Goal: Task Accomplishment & Management: Manage account settings

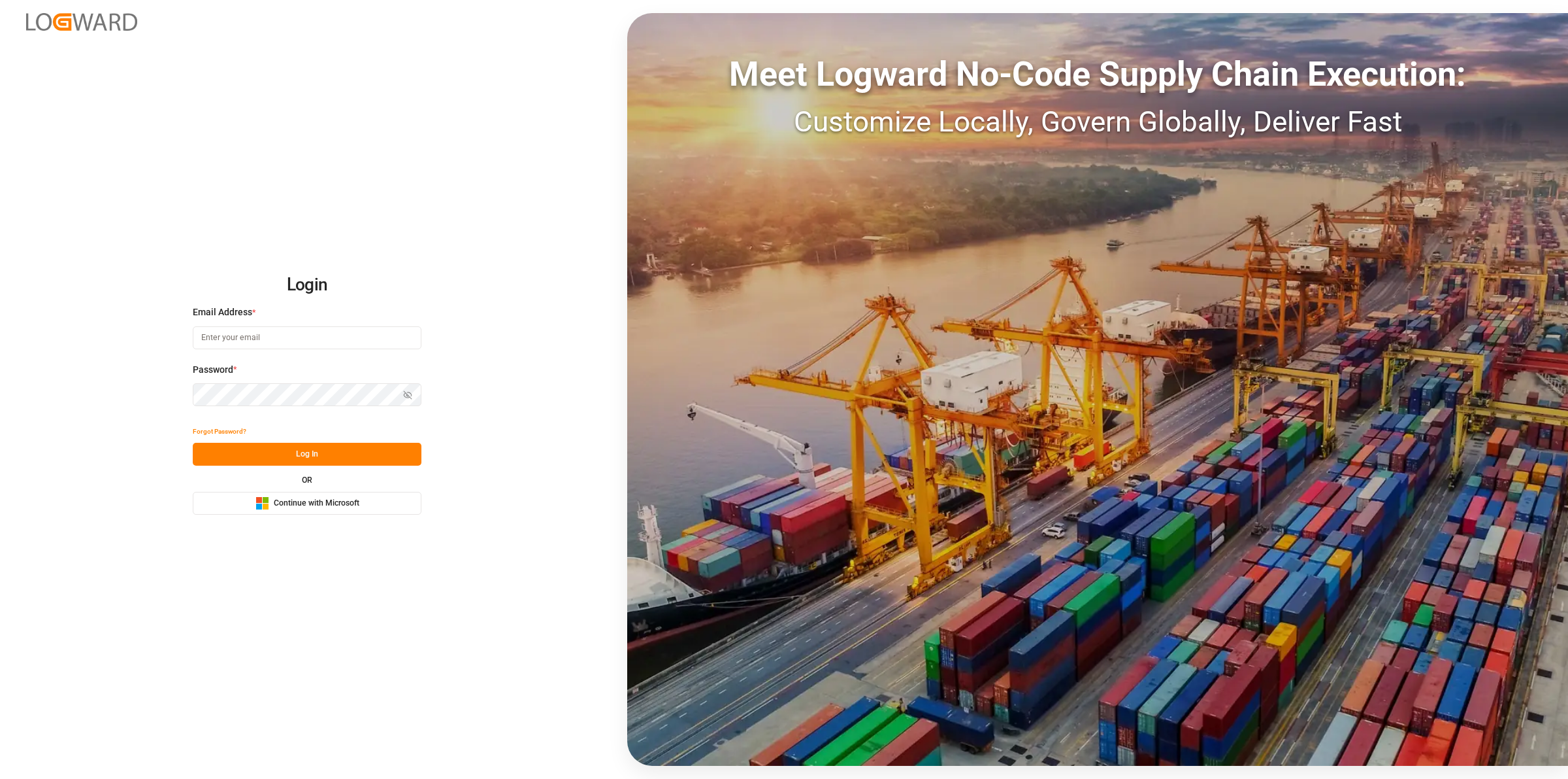
type input "[EMAIL_ADDRESS][DOMAIN_NAME]"
click at [306, 461] on button "Log In" at bounding box center [307, 454] width 229 height 23
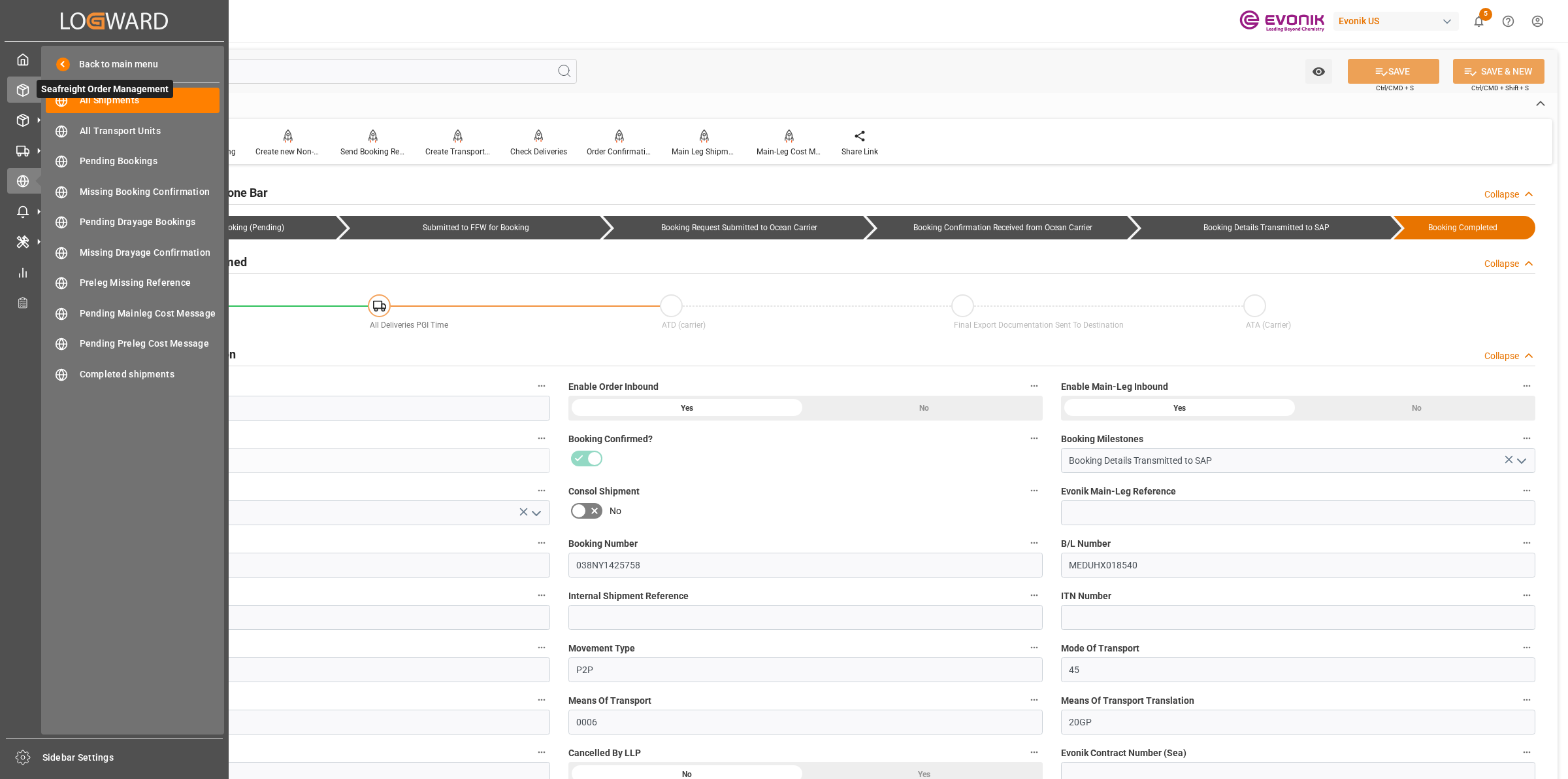
click at [22, 95] on icon at bounding box center [23, 90] width 13 height 13
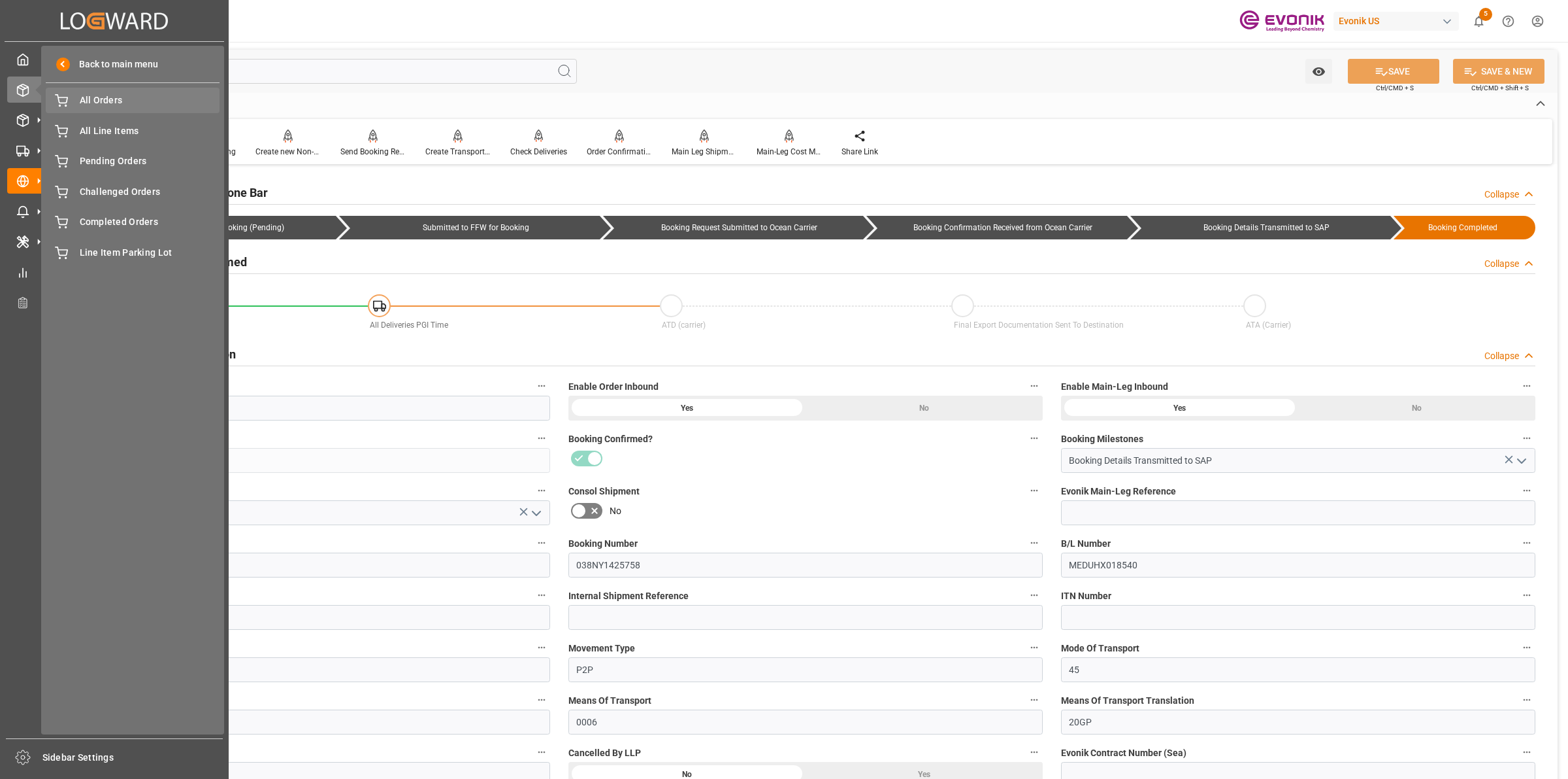
click at [108, 98] on span "All Orders" at bounding box center [150, 100] width 141 height 14
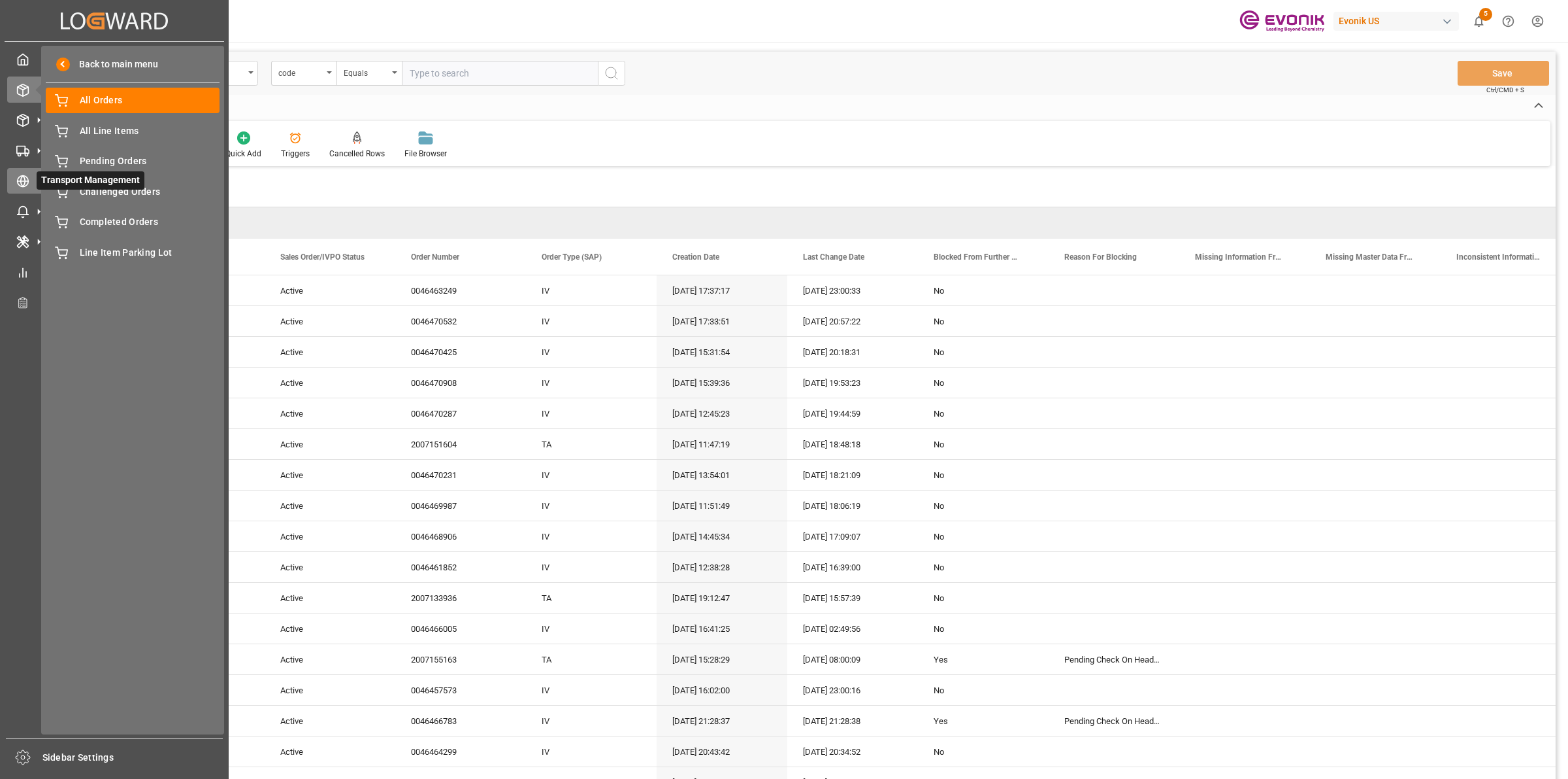
click at [20, 174] on div at bounding box center [18, 181] width 22 height 14
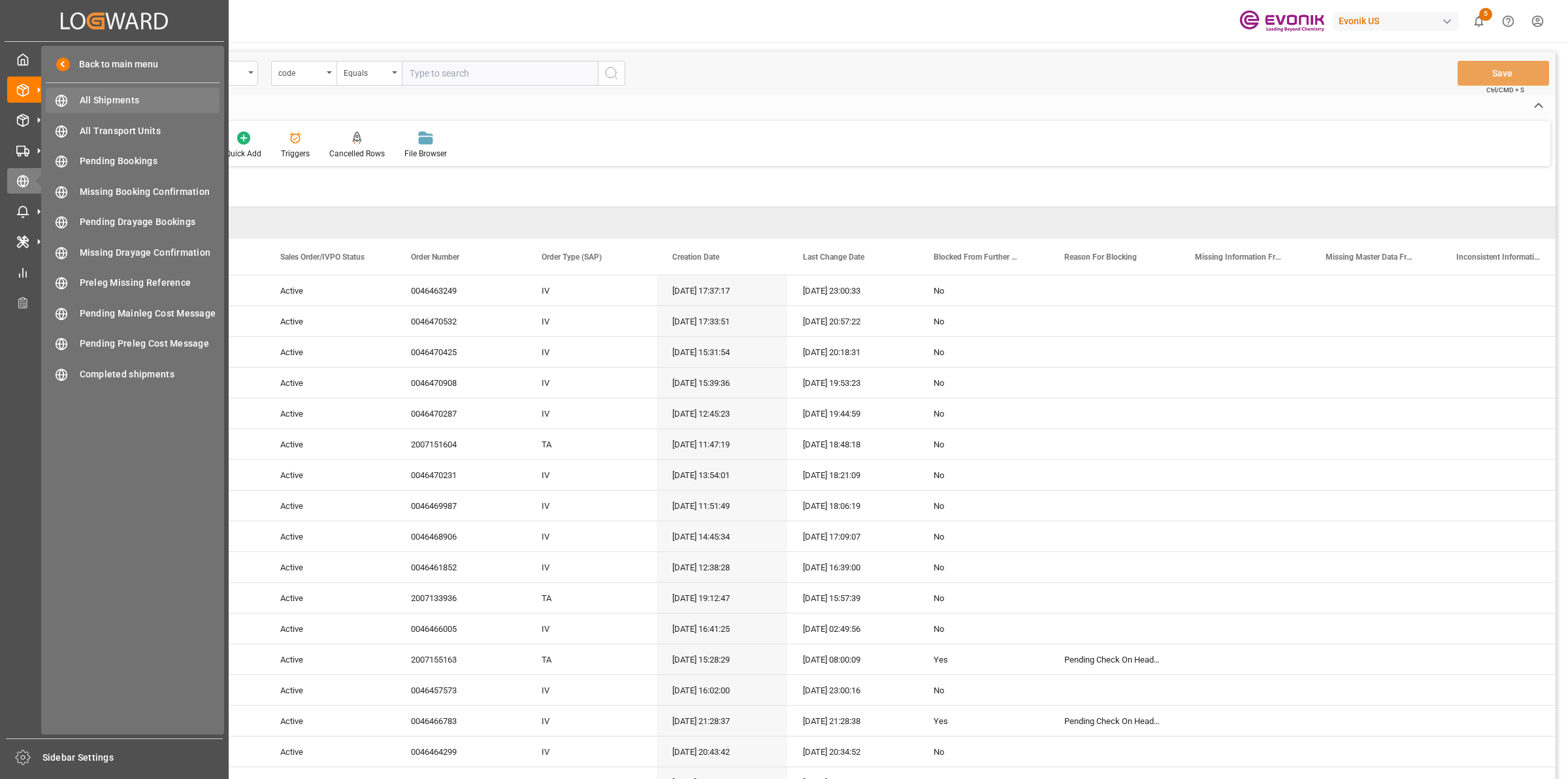
click at [128, 91] on div "All Shipments All Shipments" at bounding box center [133, 100] width 174 height 25
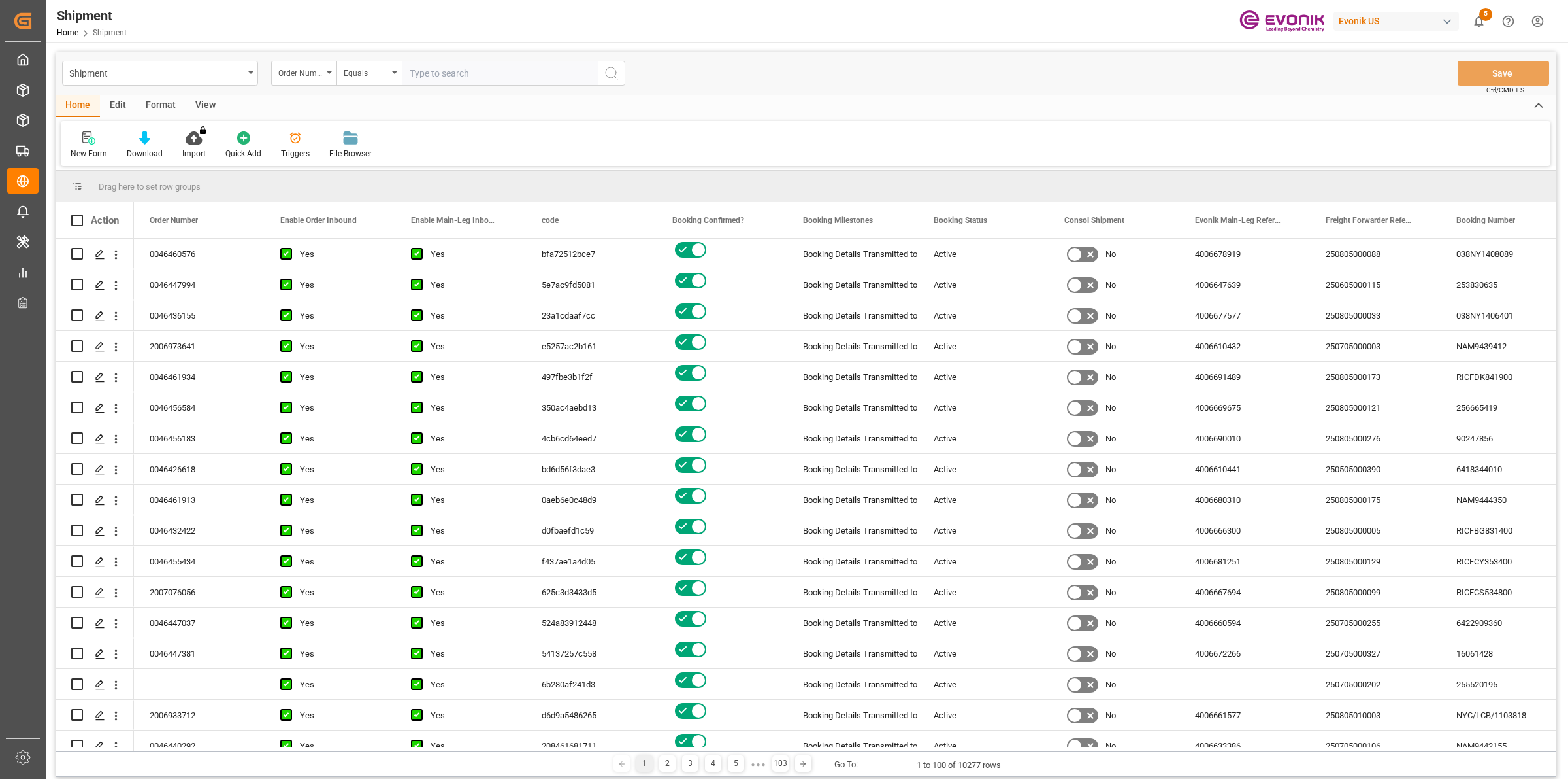
click at [430, 76] on input "text" at bounding box center [499, 73] width 196 height 25
paste input "0046470532"
type input "0046470532"
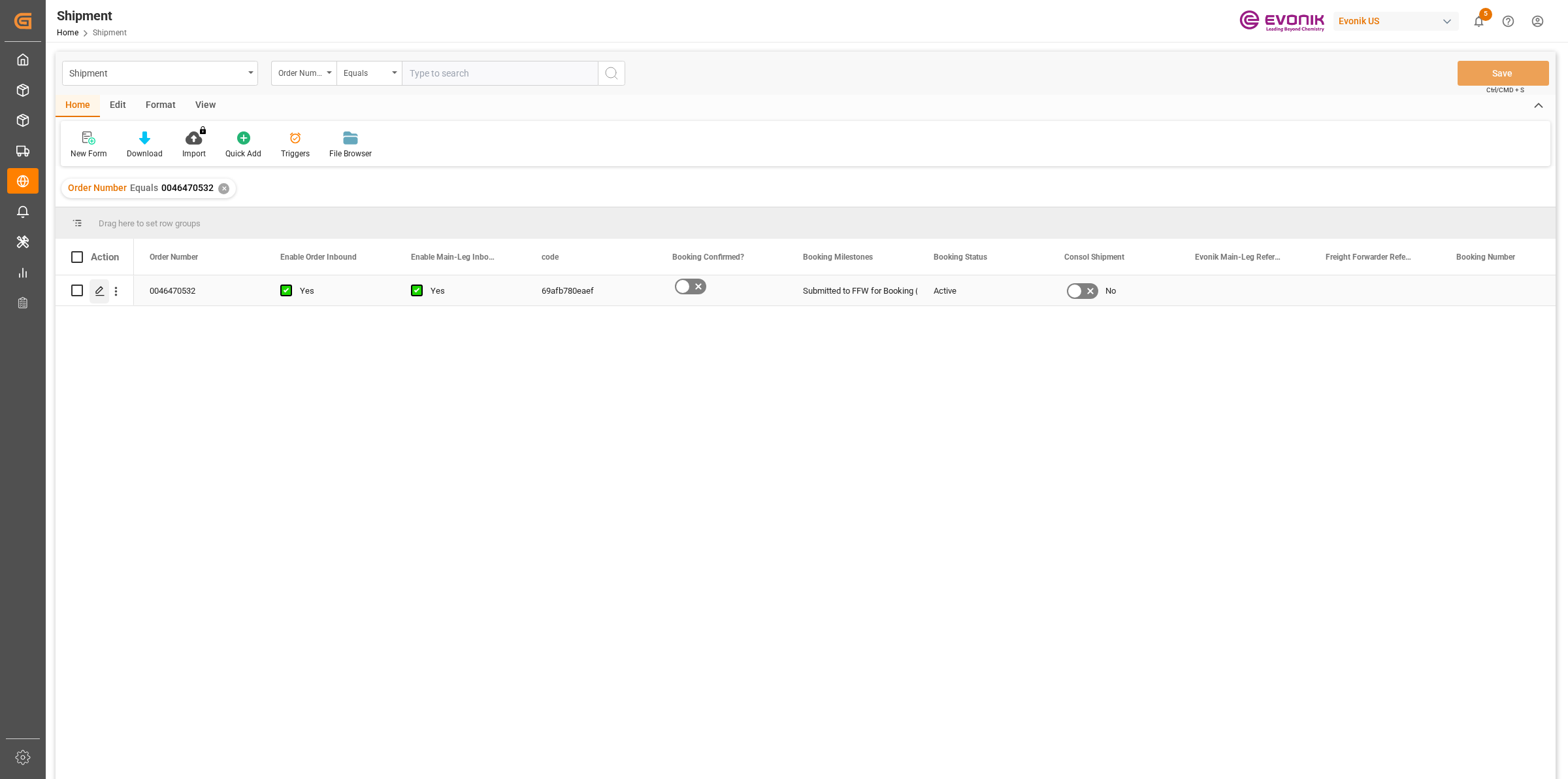
click at [95, 289] on icon "Press SPACE to select this row." at bounding box center [100, 291] width 10 height 10
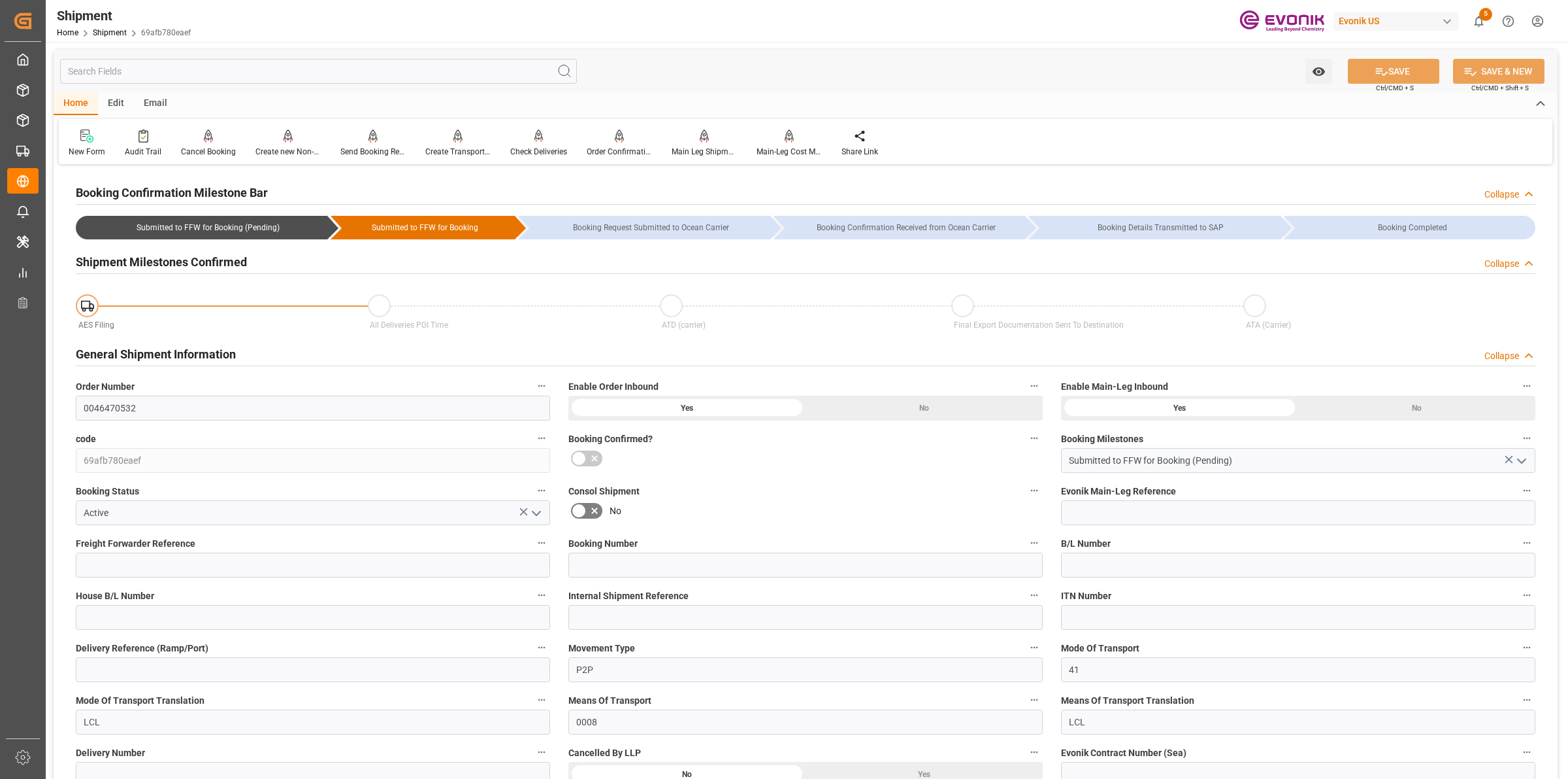
scroll to position [327, 0]
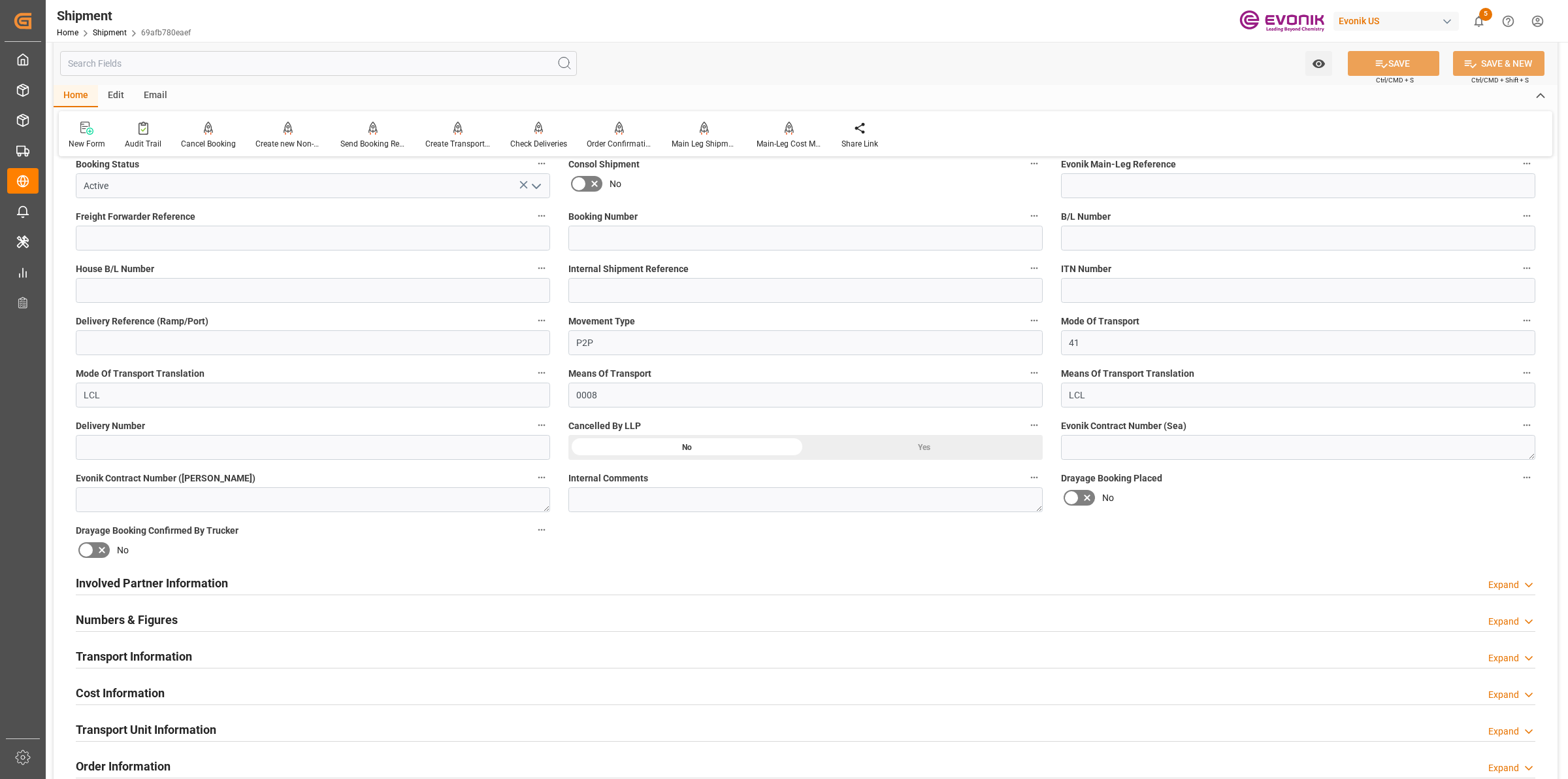
click at [620, 582] on div "Involved Partner Information Expand" at bounding box center [806, 582] width 1460 height 25
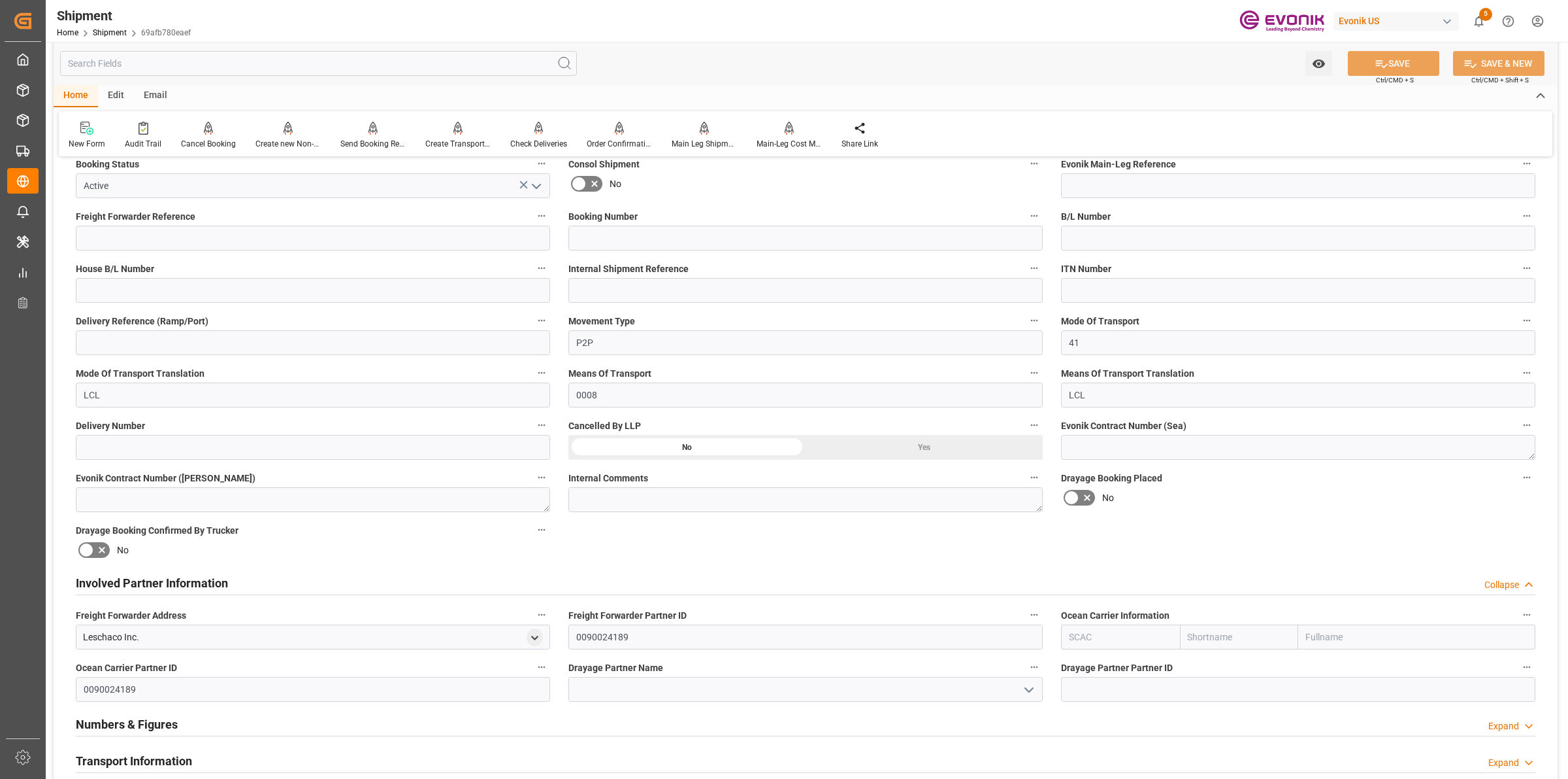
scroll to position [572, 0]
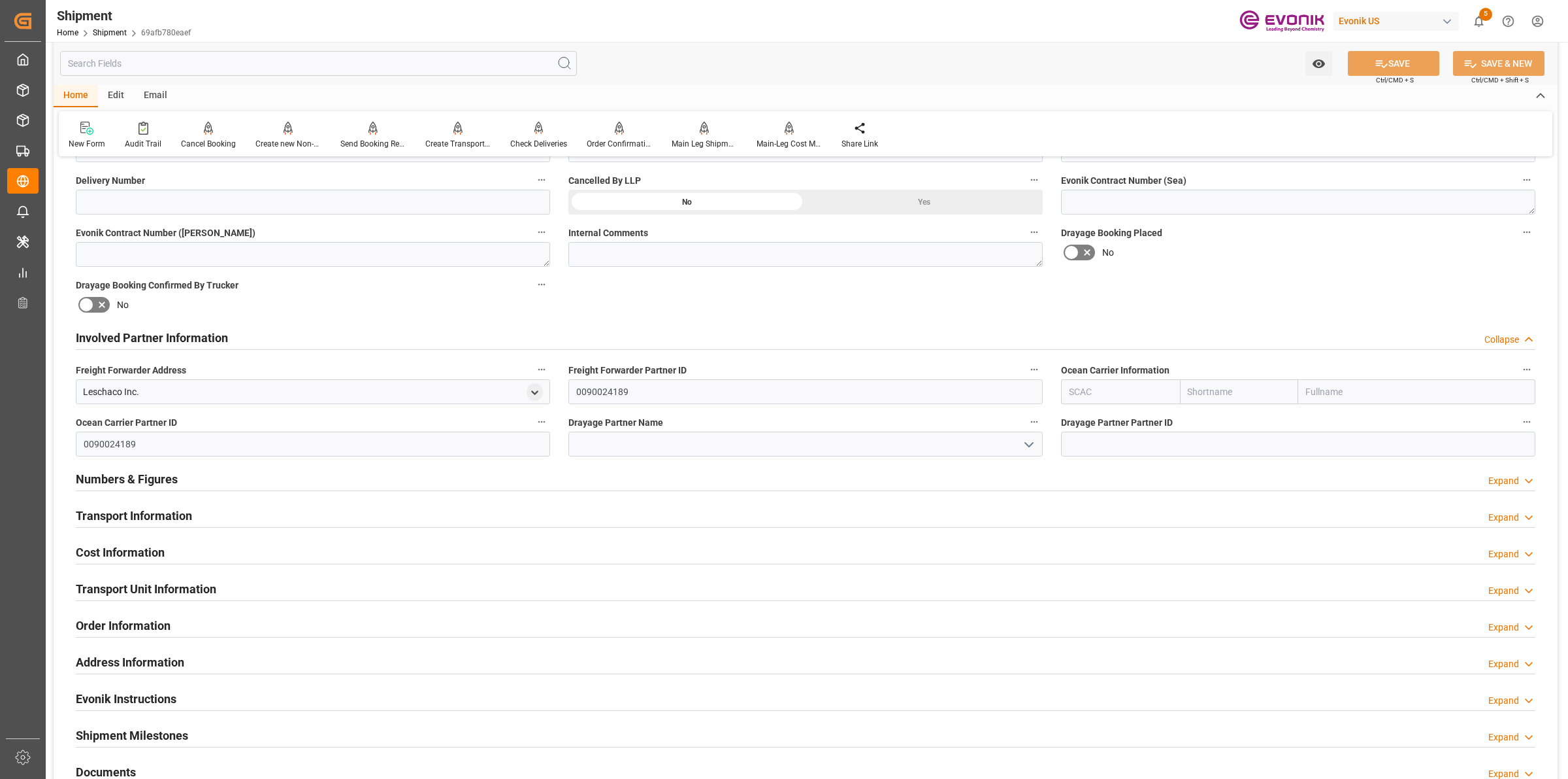
click at [1071, 390] on input "text" at bounding box center [1121, 392] width 119 height 25
click at [1084, 422] on b "ALRB" at bounding box center [1082, 420] width 23 height 10
type input "ALRB"
type input "AC Containerline"
type input "AC Containerline GmbH"
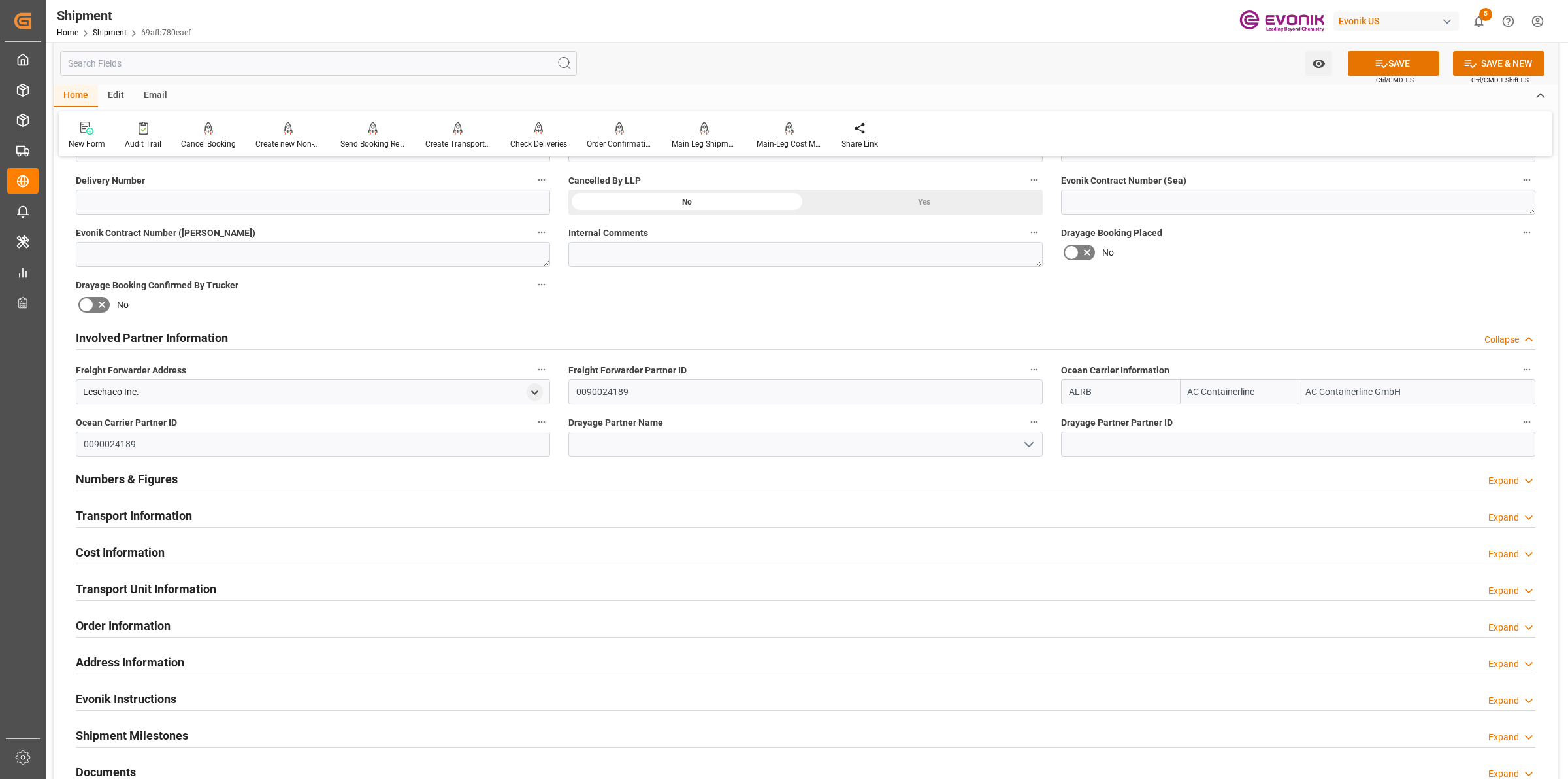
type input "ALRB"
click at [693, 443] on input at bounding box center [805, 444] width 474 height 25
click at [650, 432] on input at bounding box center [805, 444] width 474 height 25
paste input "ESTES"
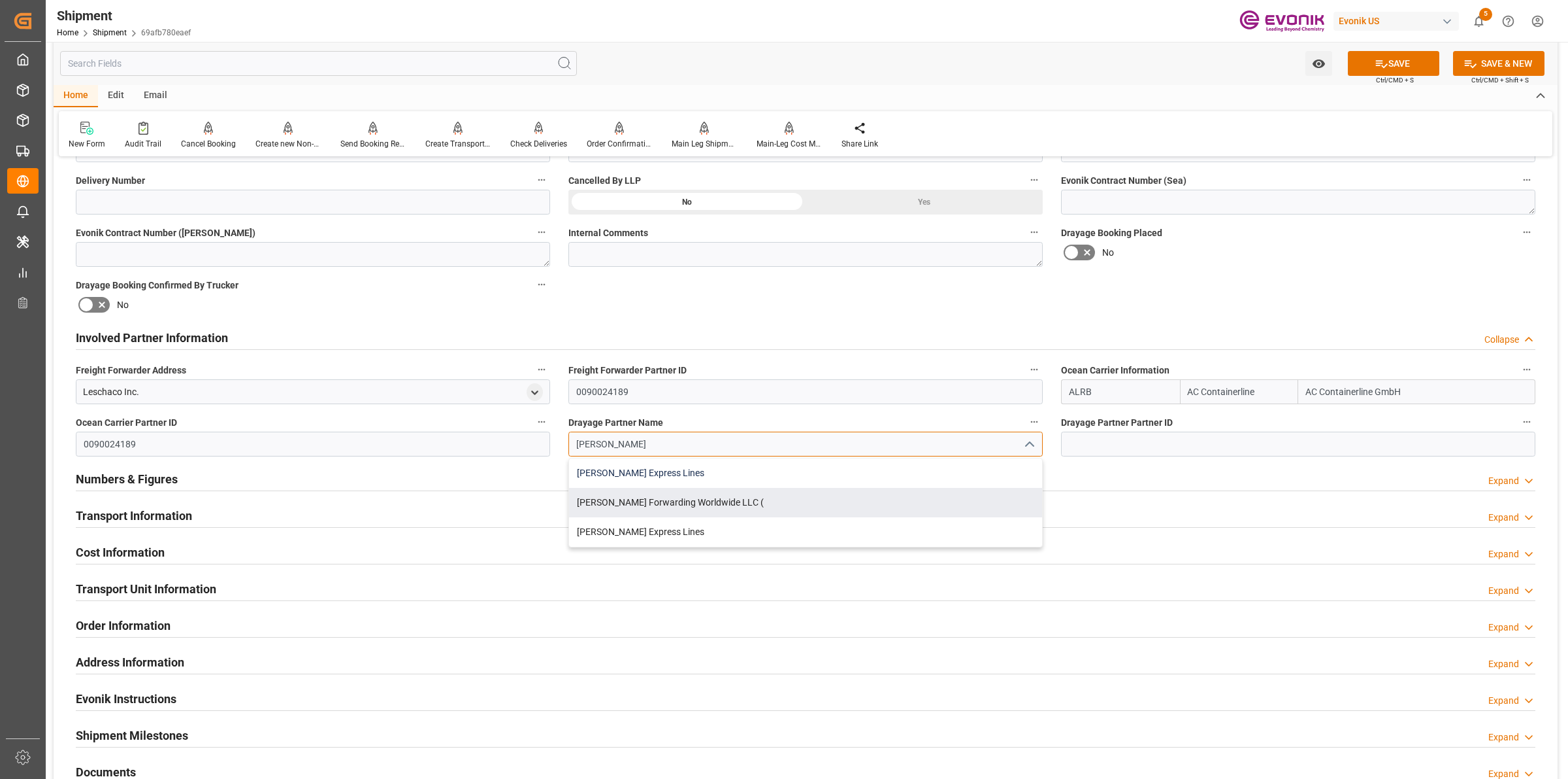
click at [641, 473] on div "[PERSON_NAME] Express Lines" at bounding box center [805, 473] width 473 height 30
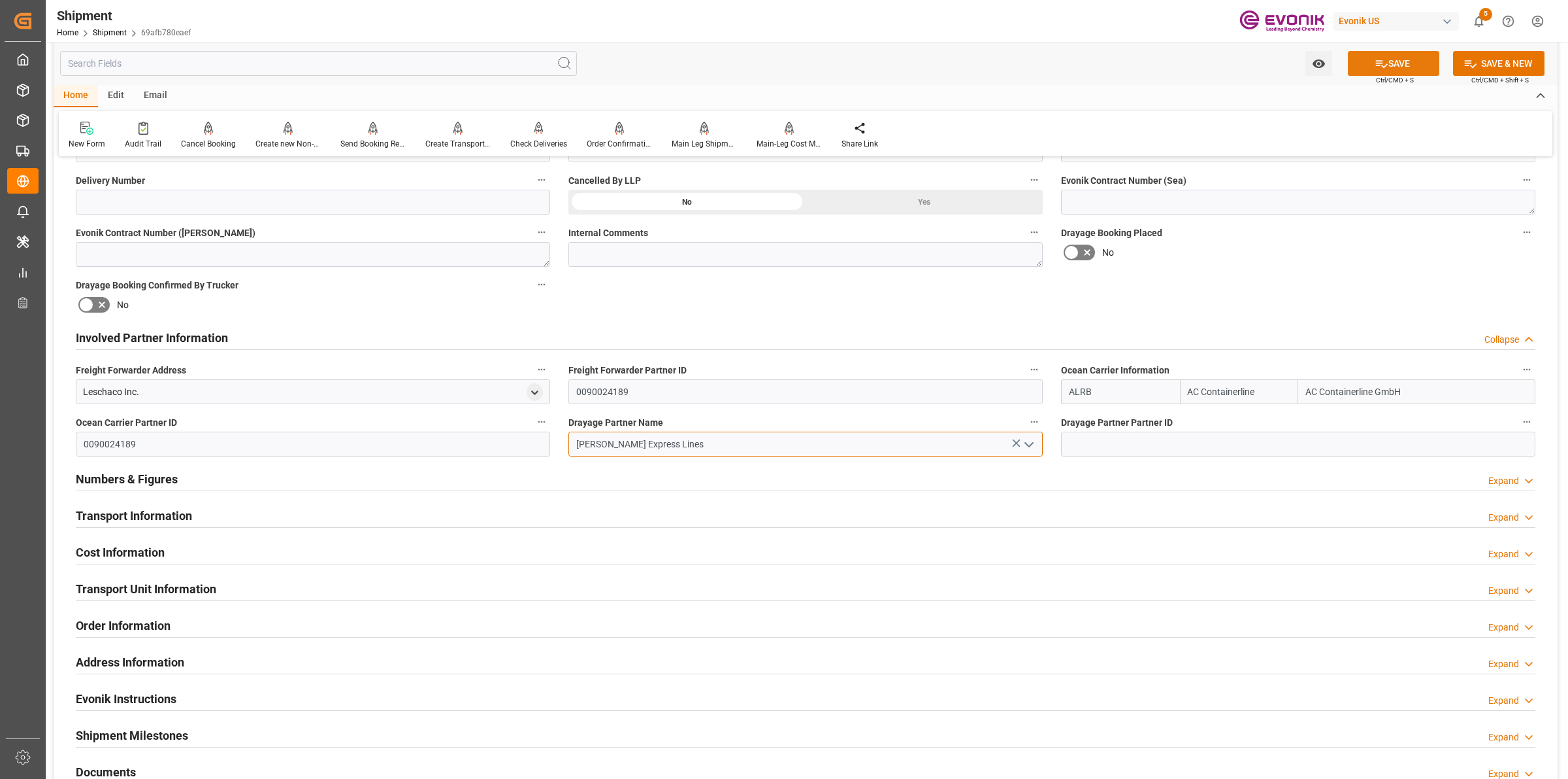
type input "[PERSON_NAME] Express Lines"
click at [1376, 73] on button "SAVE" at bounding box center [1394, 63] width 91 height 25
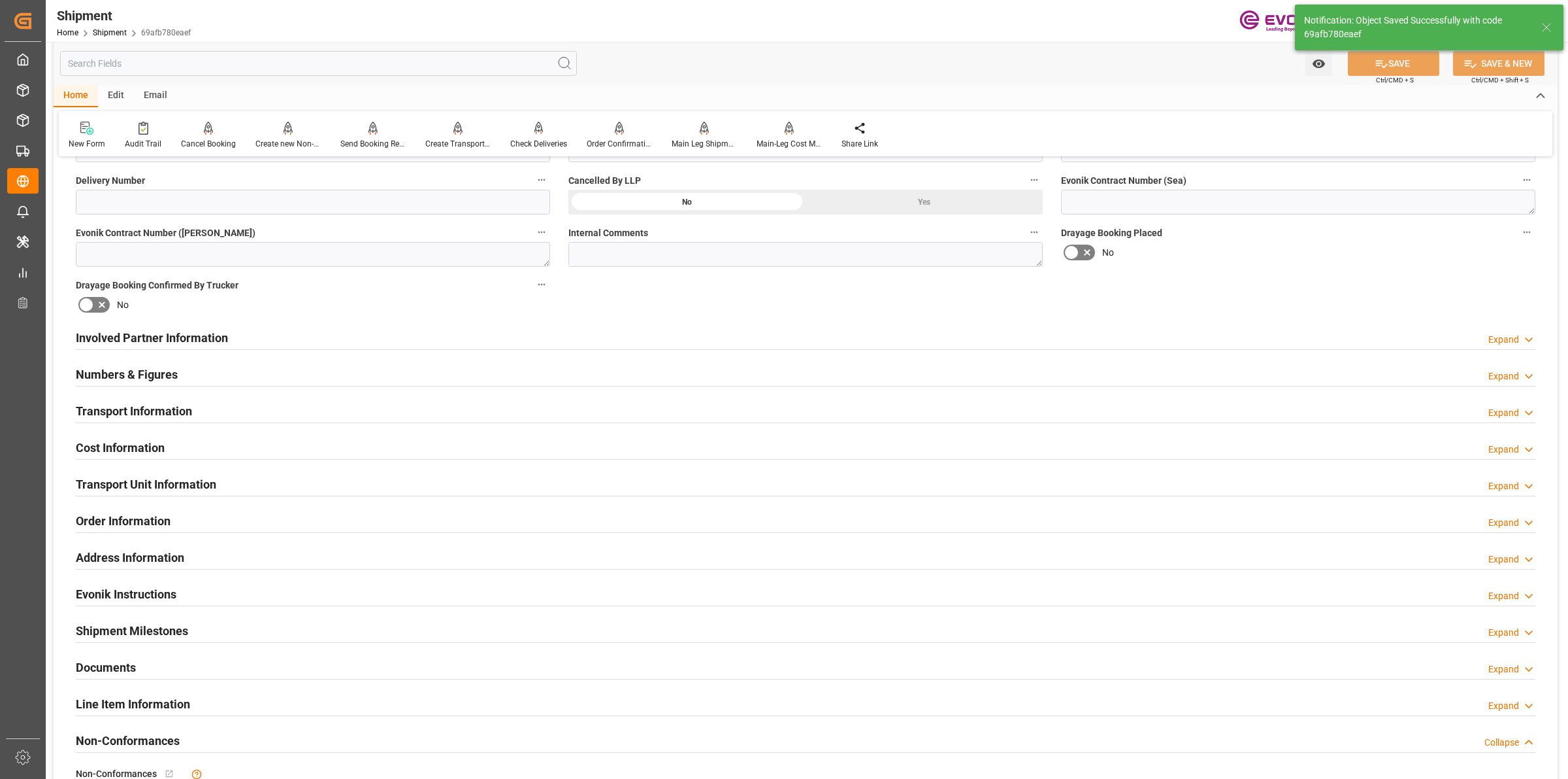
click at [510, 338] on div "Involved Partner Information Expand" at bounding box center [806, 337] width 1460 height 25
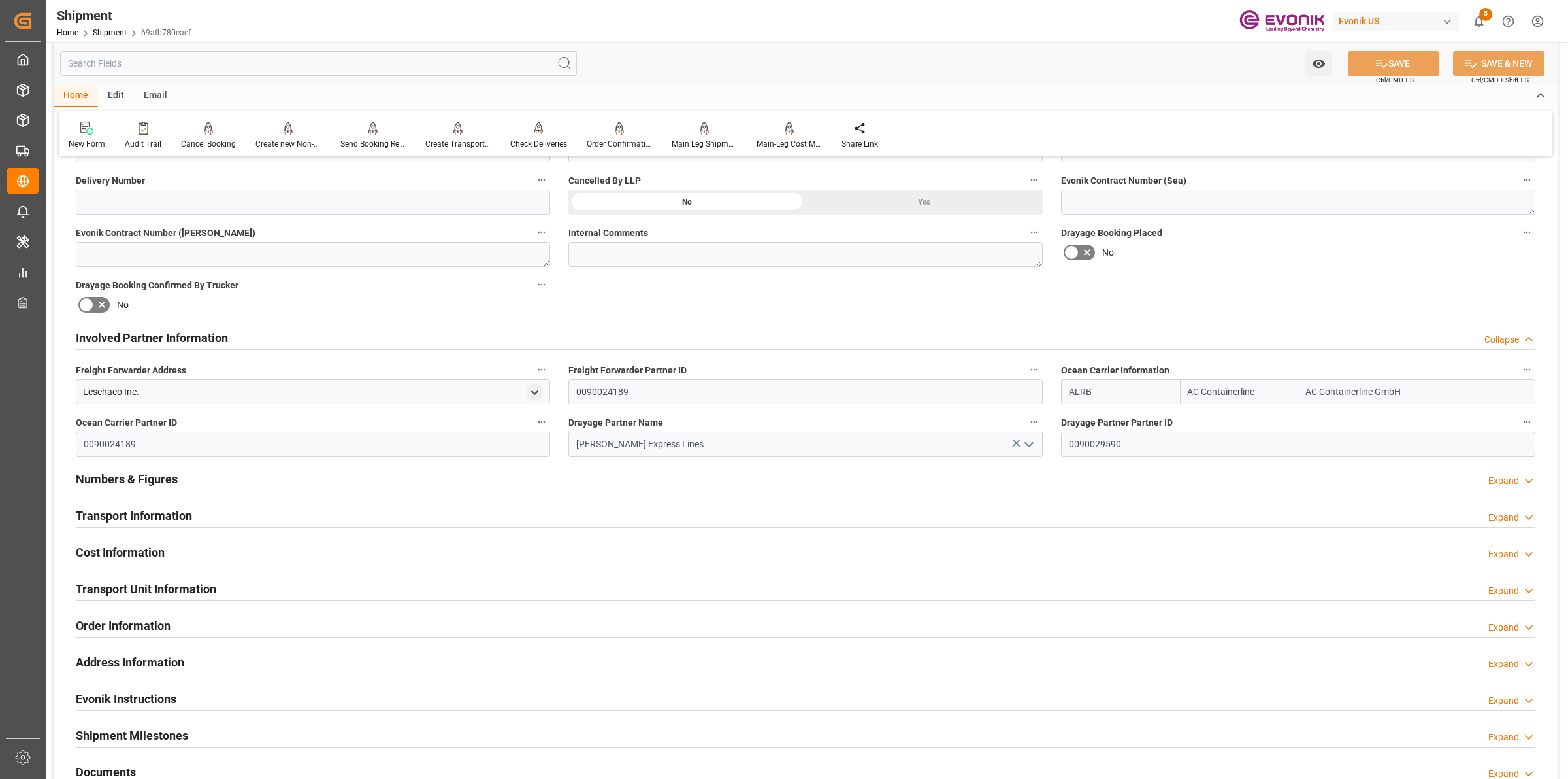
click at [510, 338] on div "Involved Partner Information Collapse" at bounding box center [806, 337] width 1460 height 25
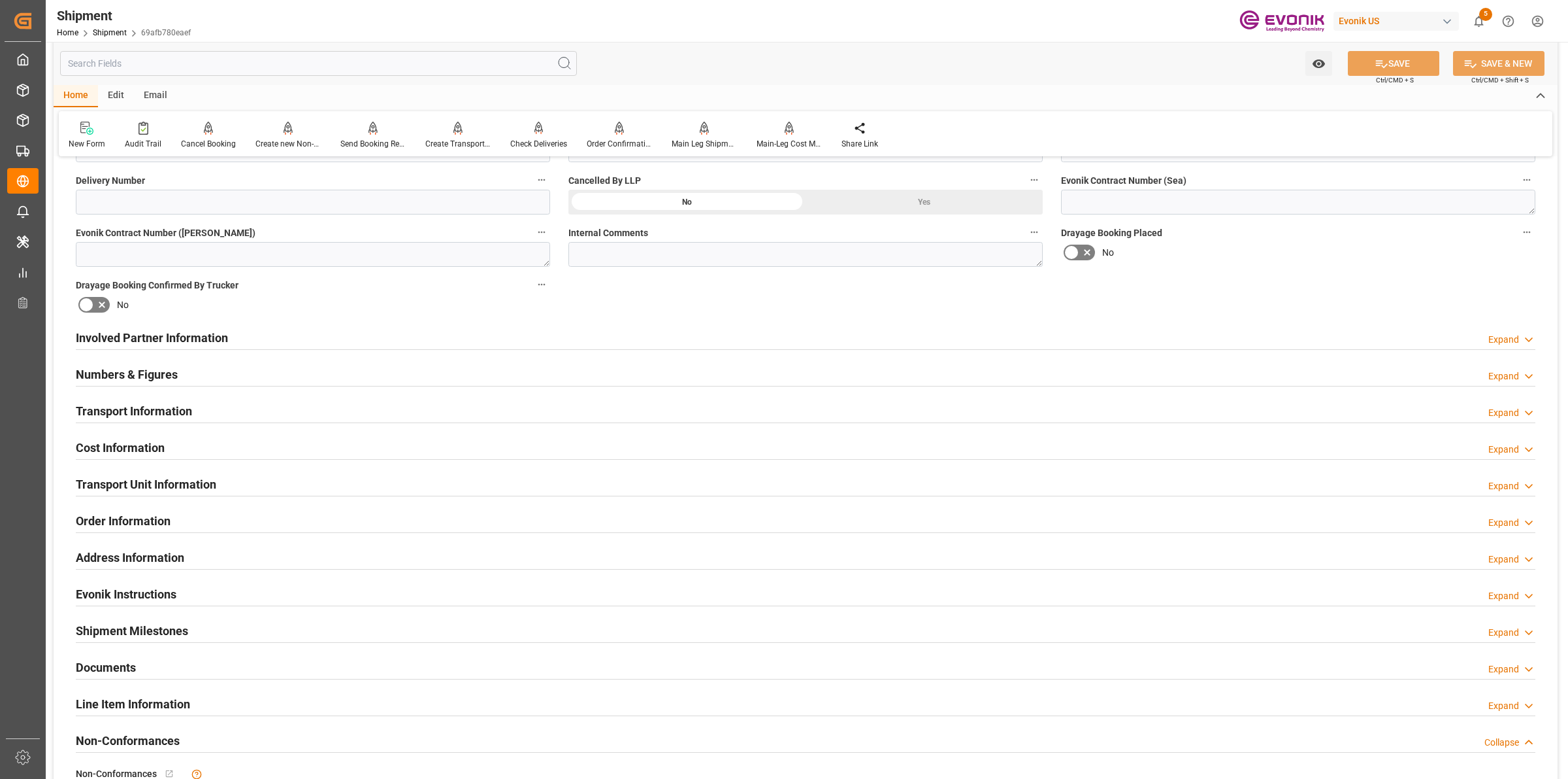
click at [222, 412] on div "Transport Information Expand" at bounding box center [806, 410] width 1460 height 25
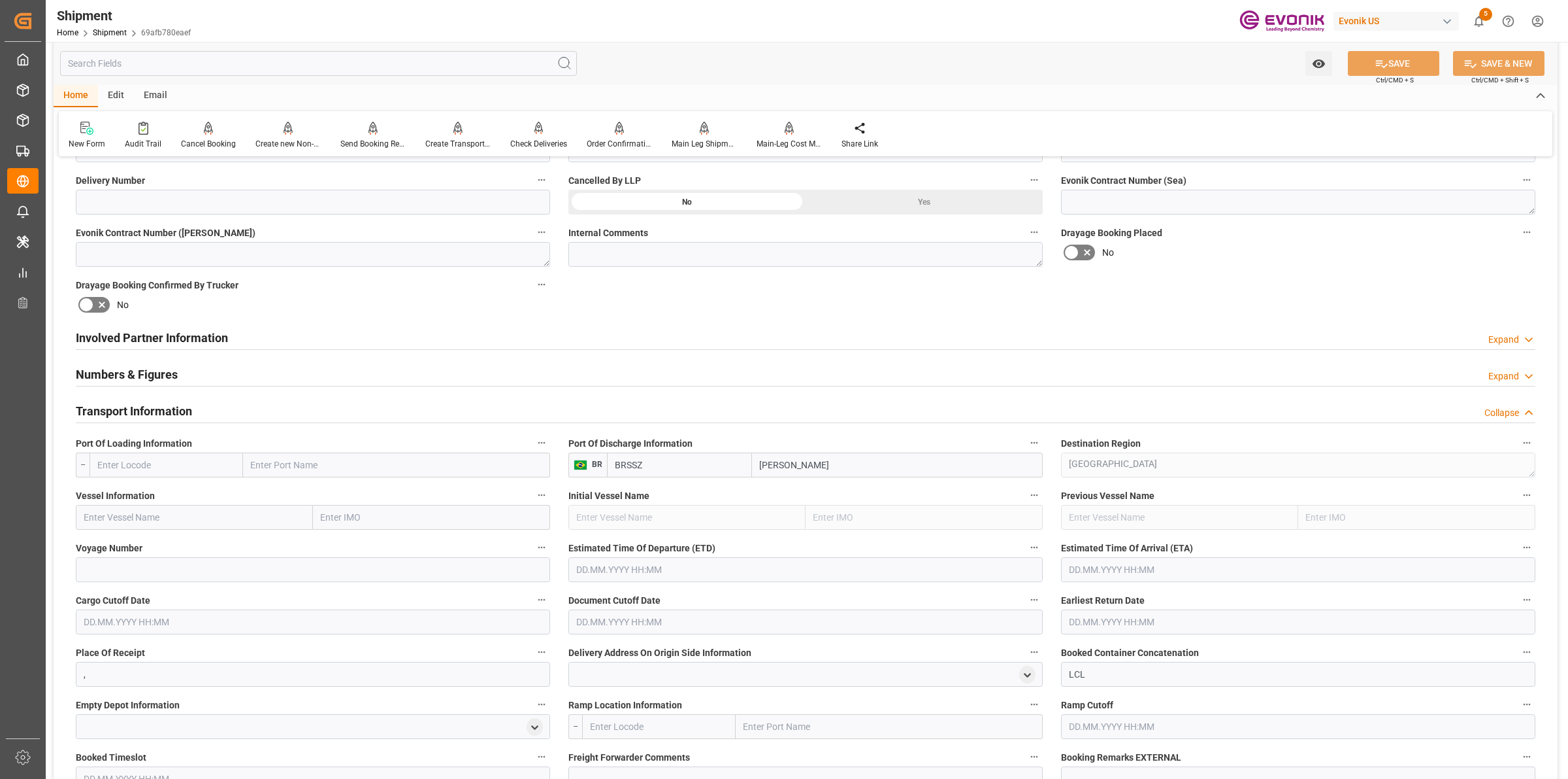
click at [190, 466] on input "text" at bounding box center [166, 465] width 154 height 25
paste input "JACKSONVILLE"
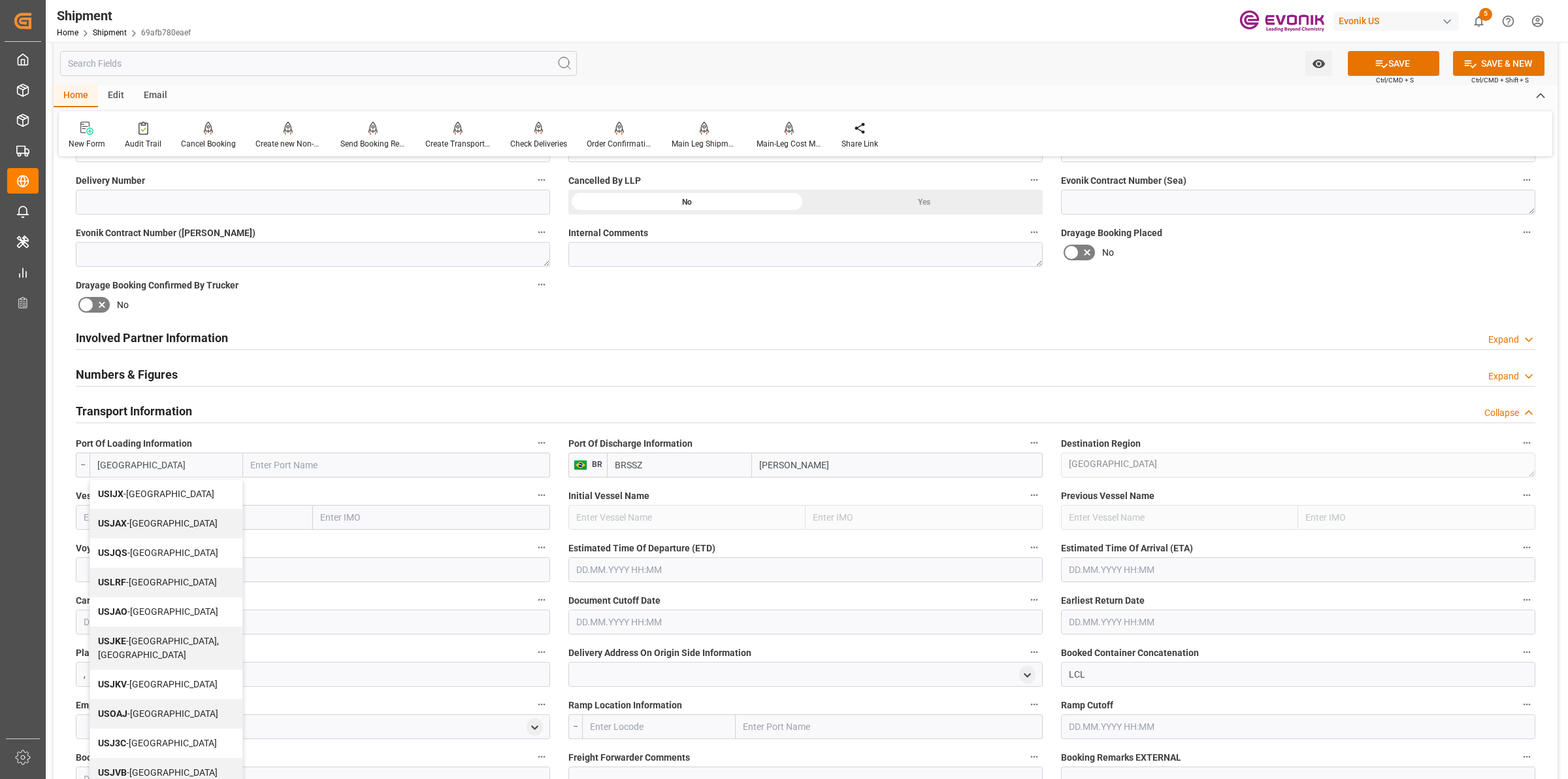
click at [159, 518] on span "USJAX - Jacksonville" at bounding box center [157, 523] width 120 height 10
type input "USJAX"
type input "Jacksonville"
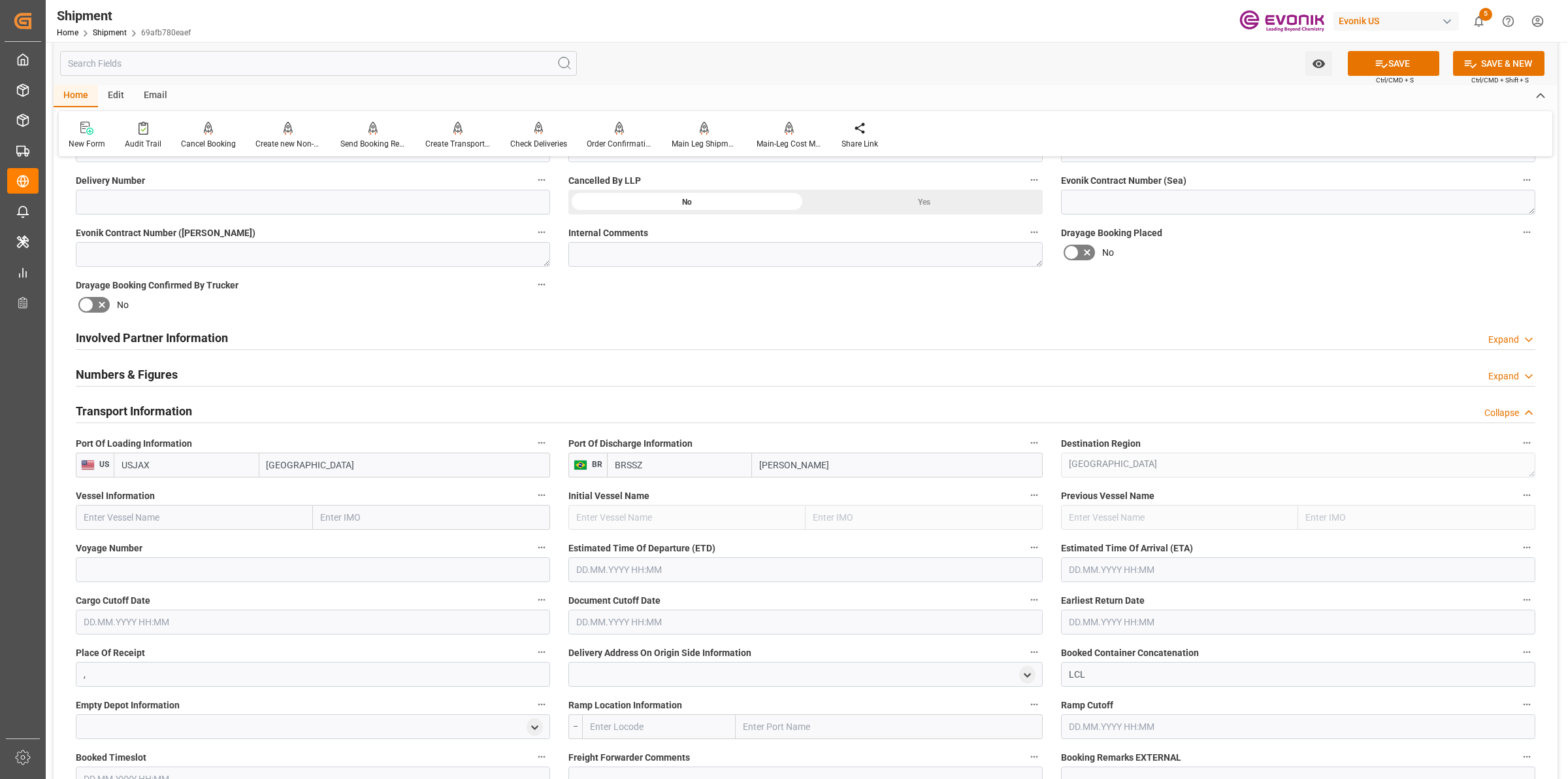
type input "USJAX"
click at [217, 527] on input "text" at bounding box center [194, 517] width 237 height 25
paste input "MAERSK FREEPOR"
drag, startPoint x: 167, startPoint y: 511, endPoint x: 178, endPoint y: 512, distance: 11.0
click at [167, 511] on input "MAERSK FREEPOR" at bounding box center [194, 517] width 237 height 25
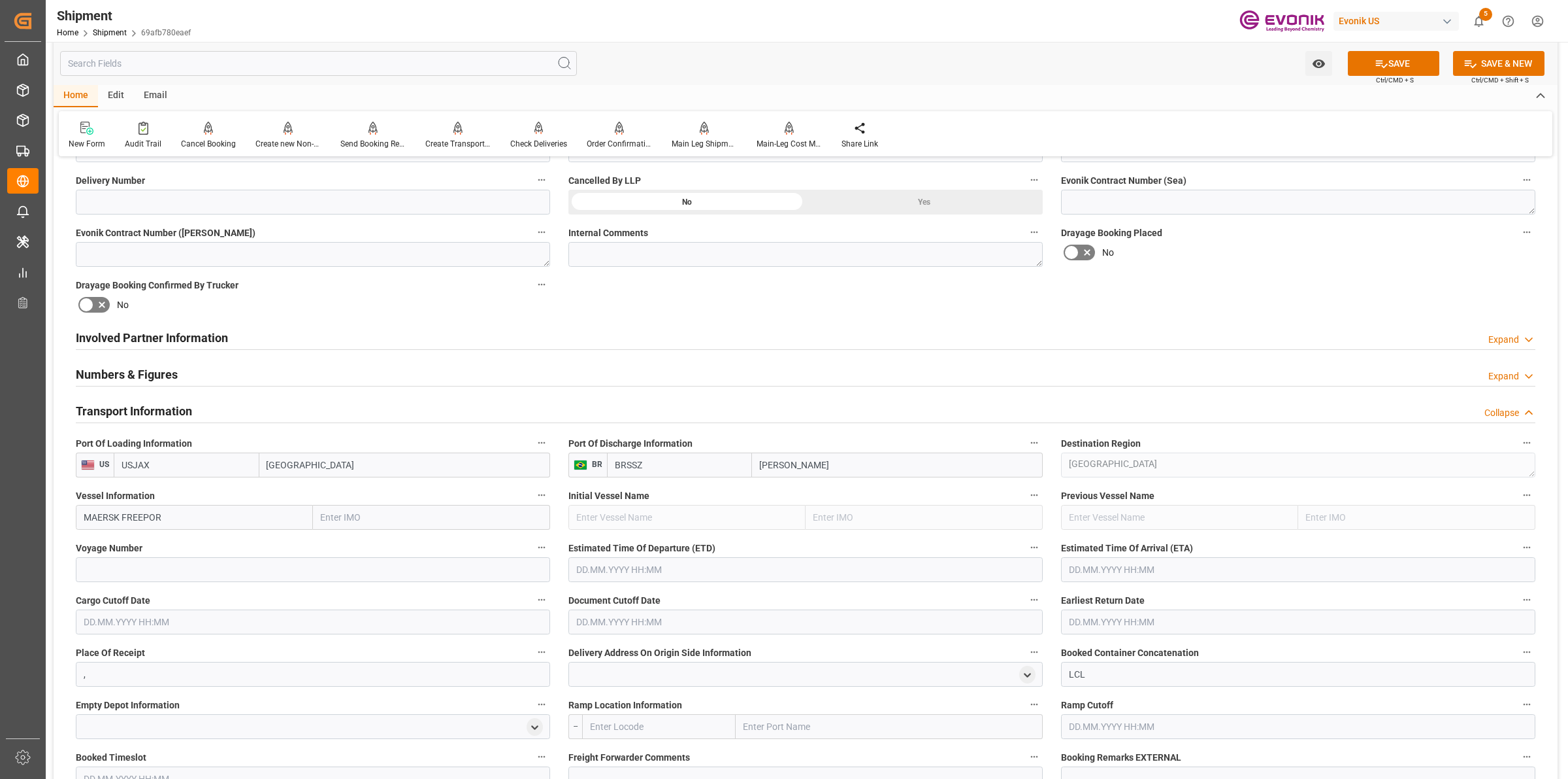
drag, startPoint x: 178, startPoint y: 512, endPoint x: 0, endPoint y: 478, distance: 181.2
click at [1, 479] on div "Created by potrace 1.15, written by Peter Selinger 2001-2017 Created by potrace…" at bounding box center [784, 390] width 1568 height 779
paste input "T"
type input "MAERSK FREEPORT"
click at [348, 571] on input at bounding box center [313, 569] width 474 height 25
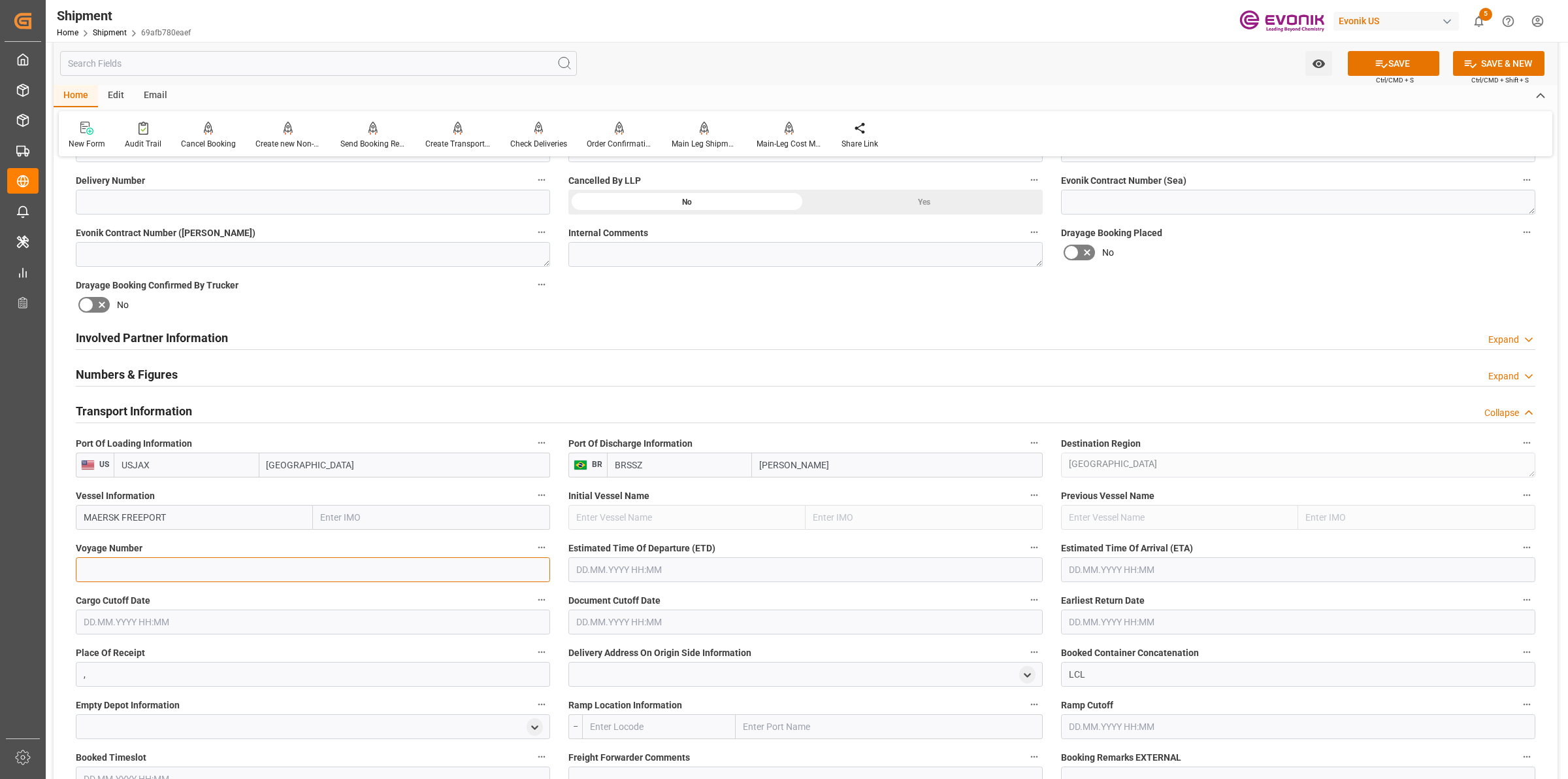
paste input "540S"
type input "540S"
click at [622, 567] on input "text" at bounding box center [805, 569] width 474 height 25
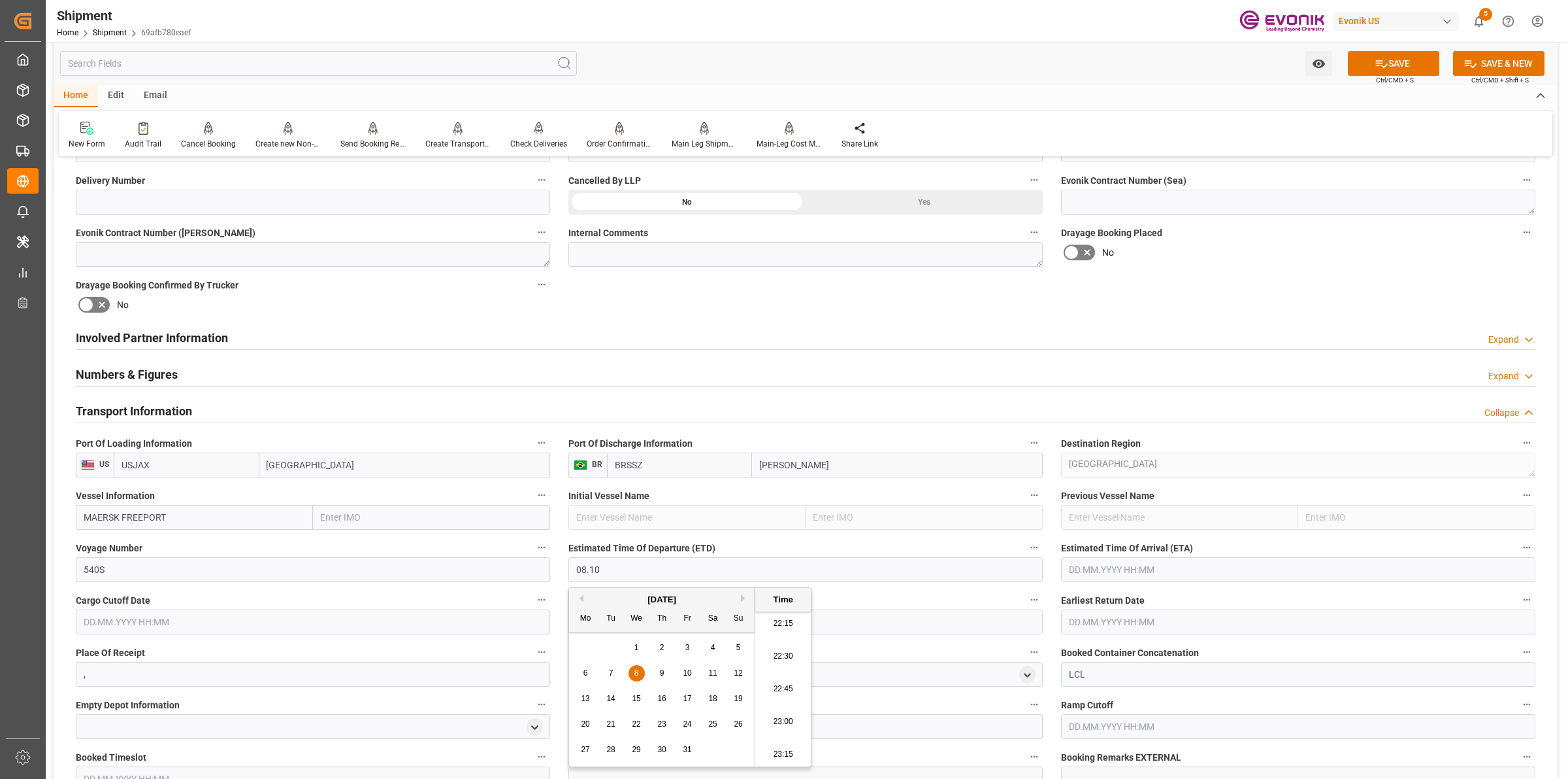
type input "08.10.2025 00:00"
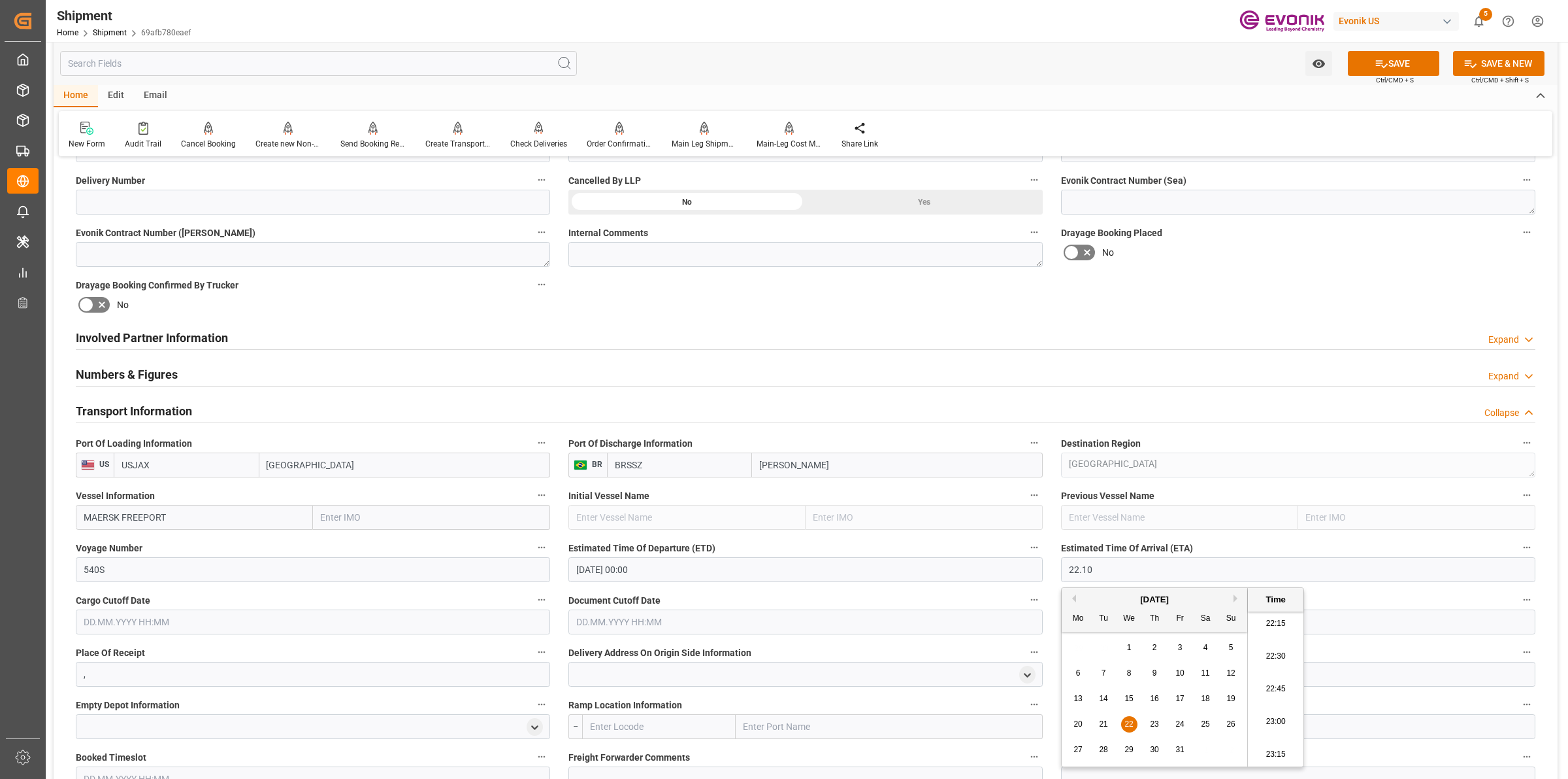
type input "[DATE] 00:00"
click at [157, 620] on input "text" at bounding box center [313, 622] width 474 height 25
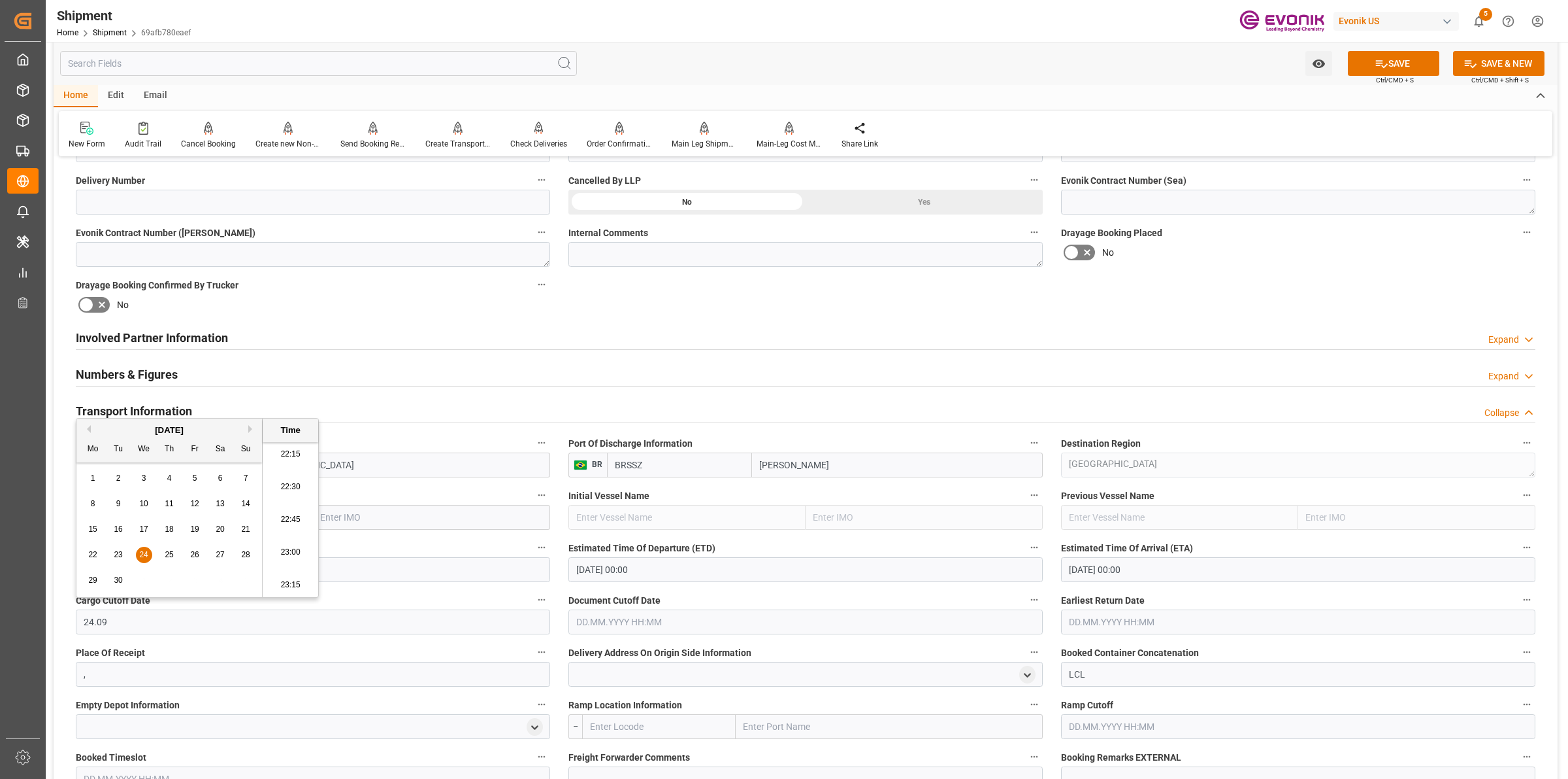
type input "24.09.2025 00:00"
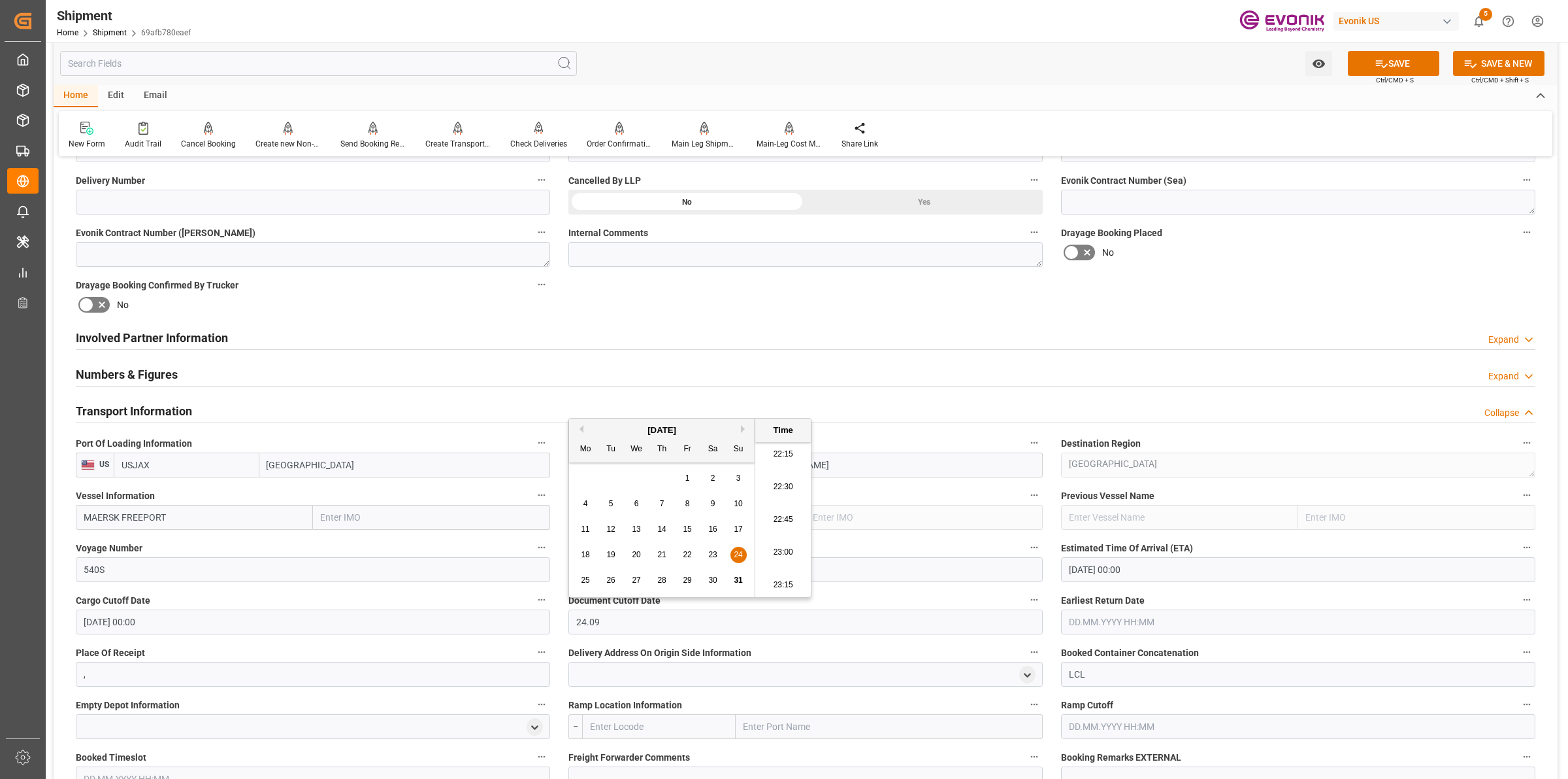
type input "24.09.2025 00:00"
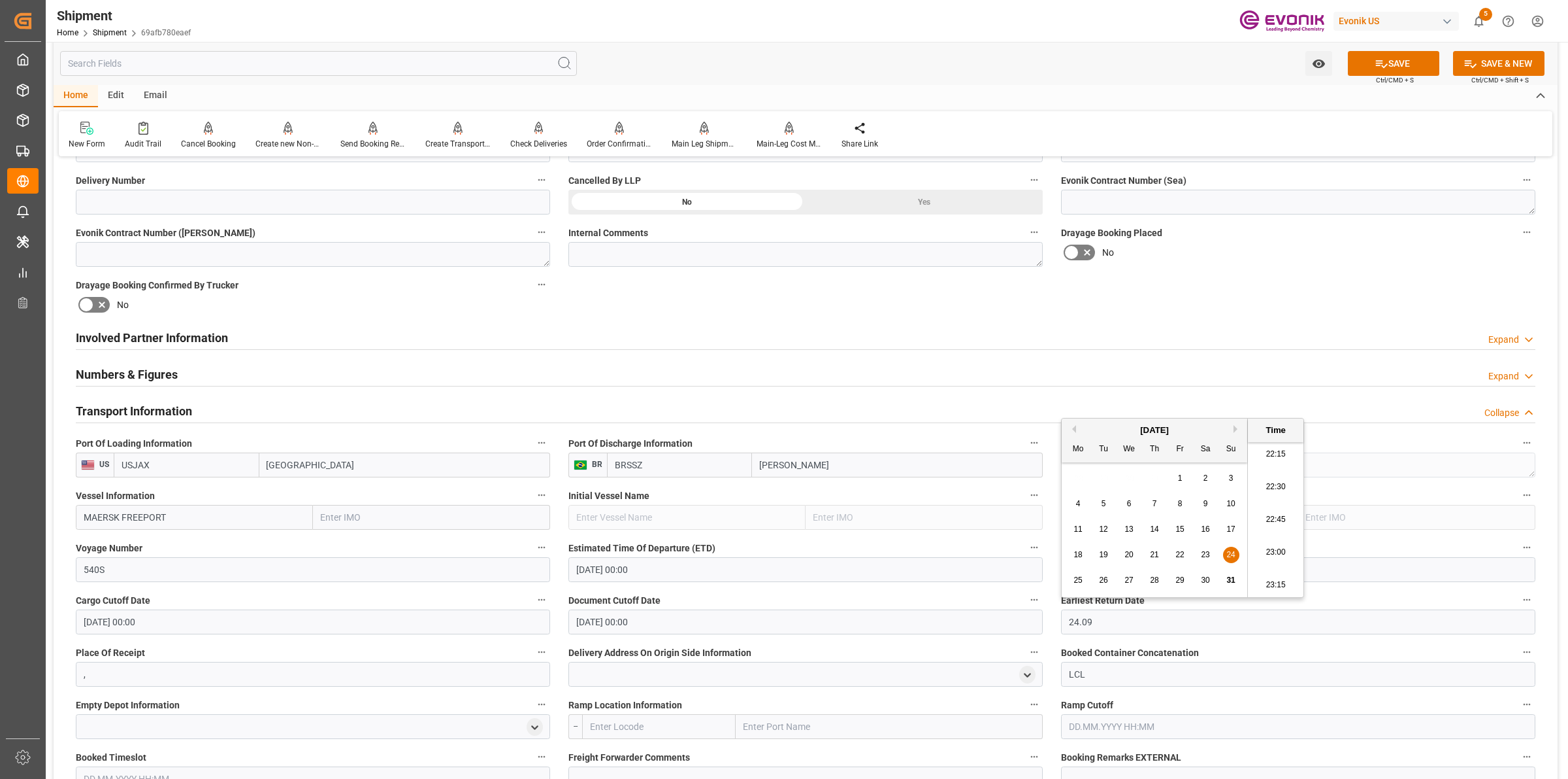
type input "24.09.2025 00:00"
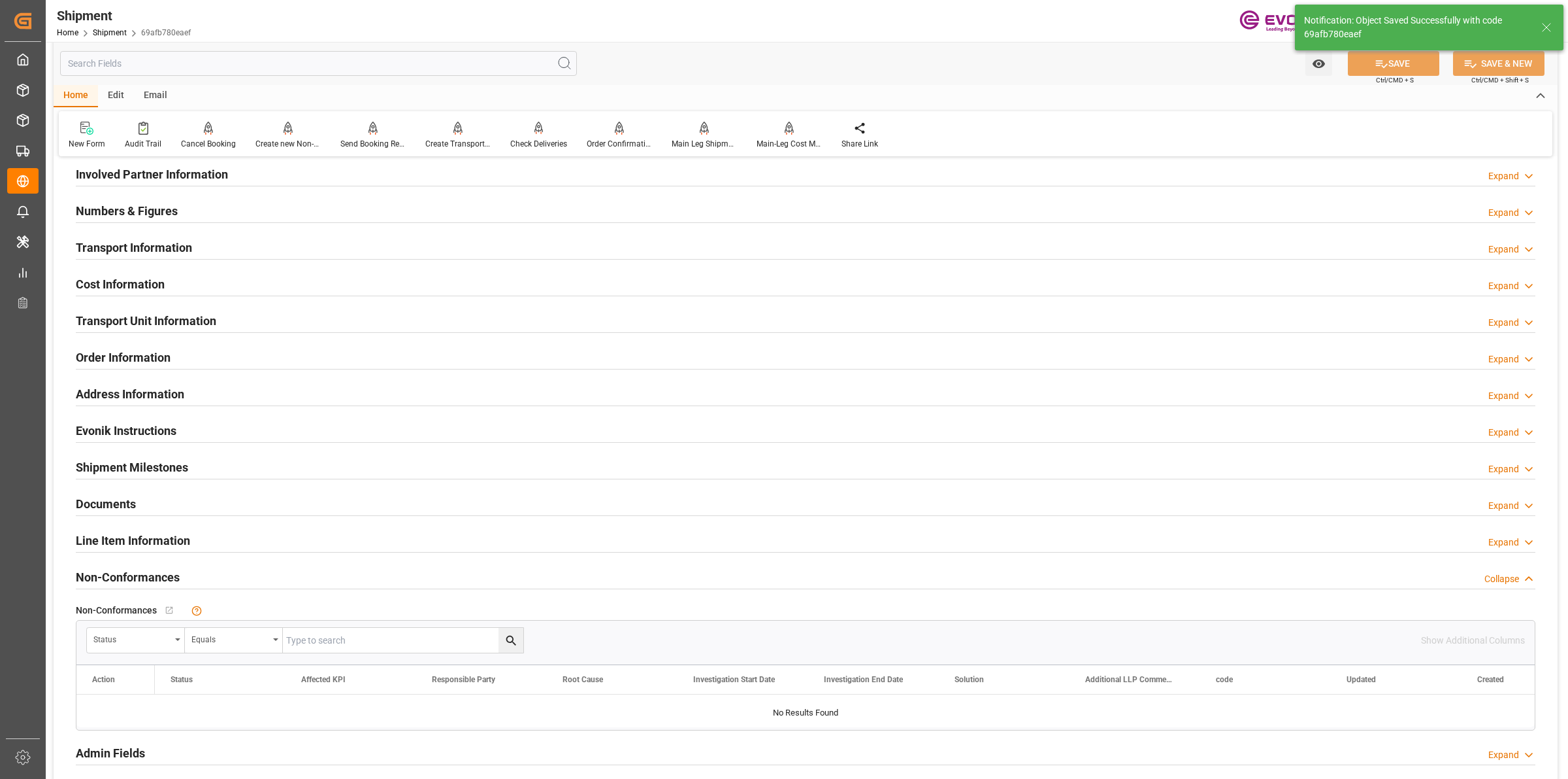
type input "MAERSK FREEPORT"
click at [161, 250] on h2 "Transport Information" at bounding box center [134, 247] width 116 height 17
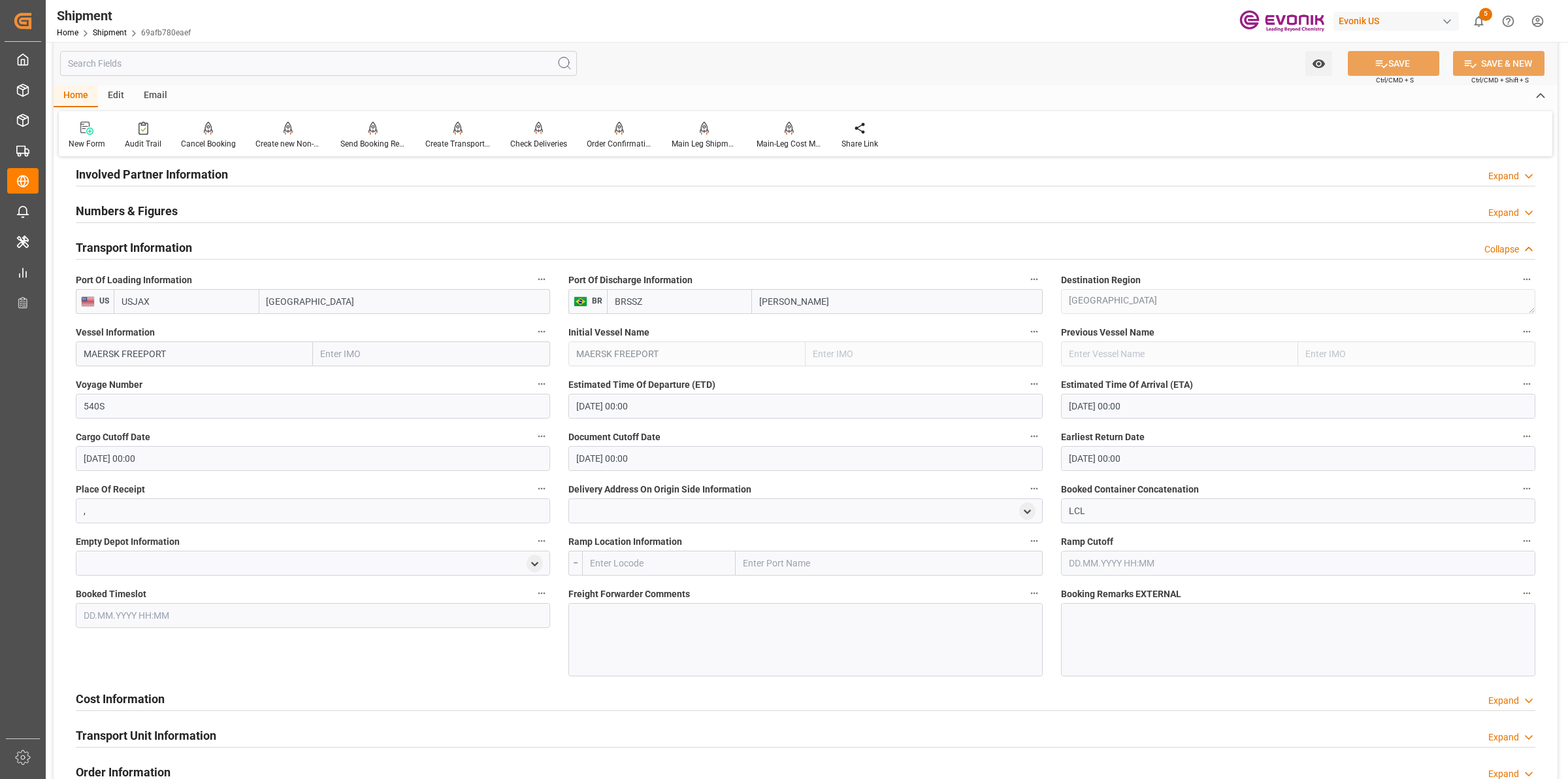
click at [635, 556] on input "text" at bounding box center [659, 563] width 154 height 25
click at [607, 588] on b "USCHI" at bounding box center [604, 592] width 27 height 10
type input "USCHI"
type input "Chicago"
click at [668, 640] on div at bounding box center [805, 639] width 474 height 73
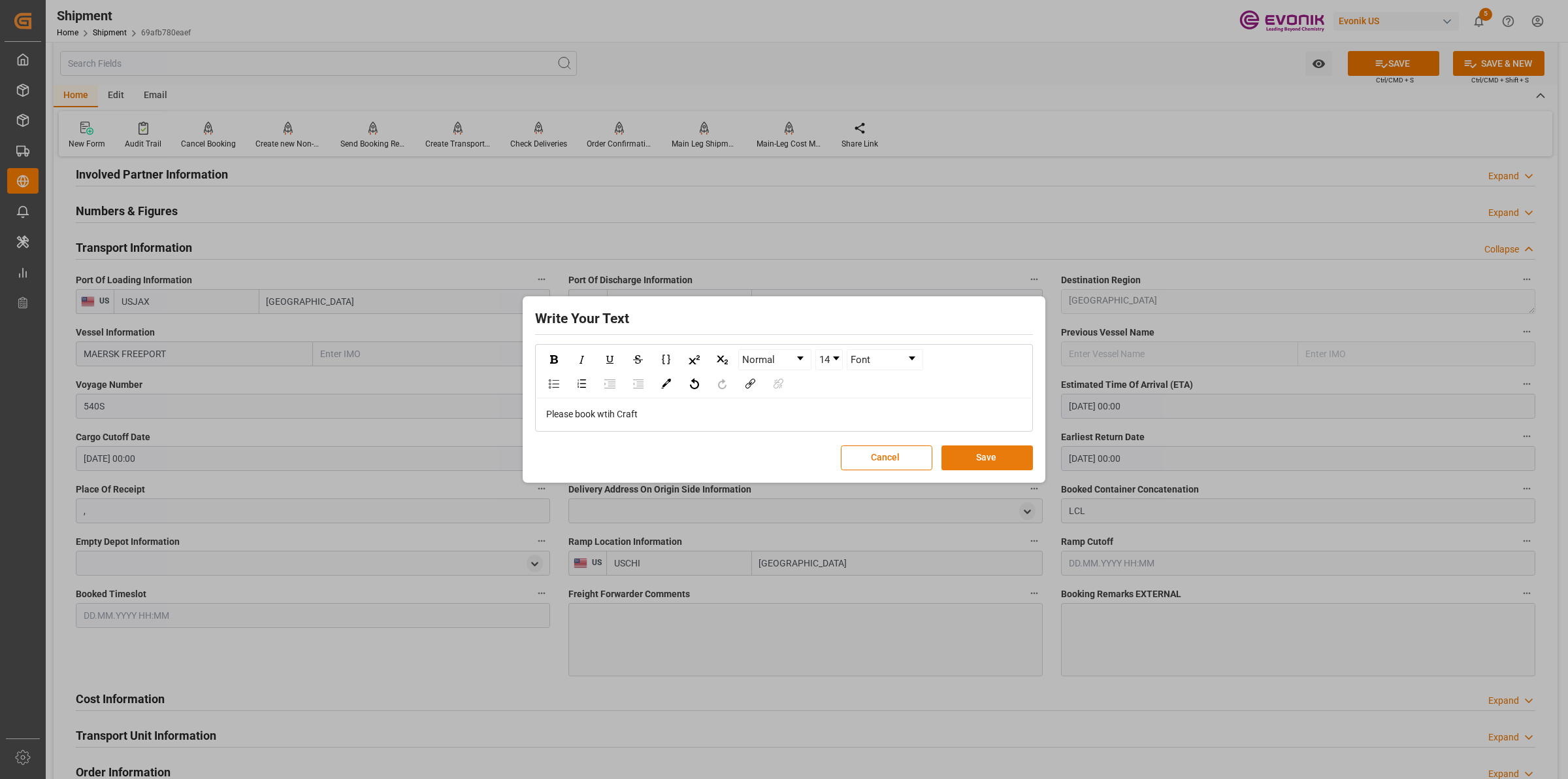
click at [987, 448] on button "Save" at bounding box center [987, 458] width 91 height 25
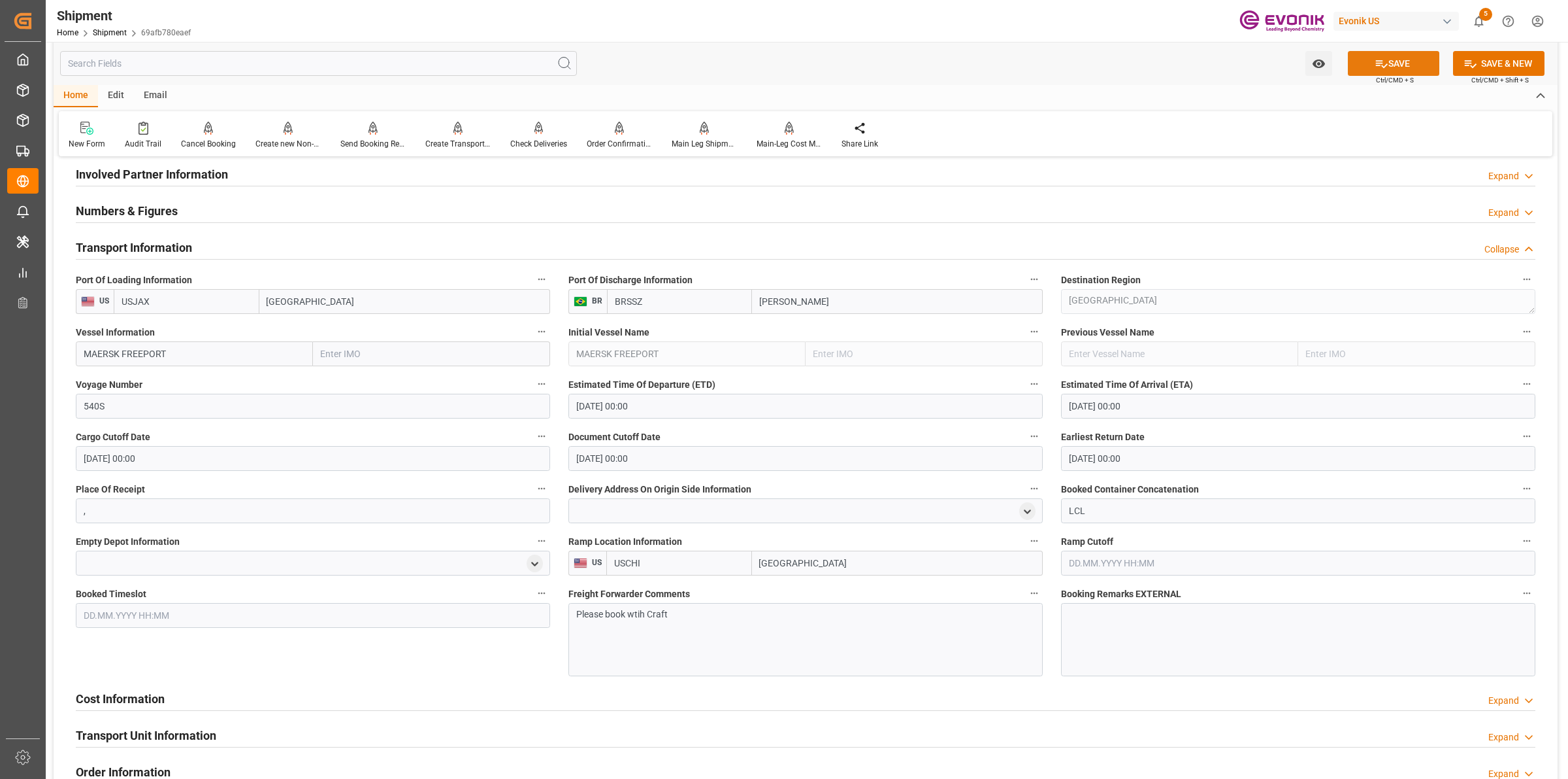
click at [1387, 67] on button "SAVE" at bounding box center [1394, 63] width 91 height 25
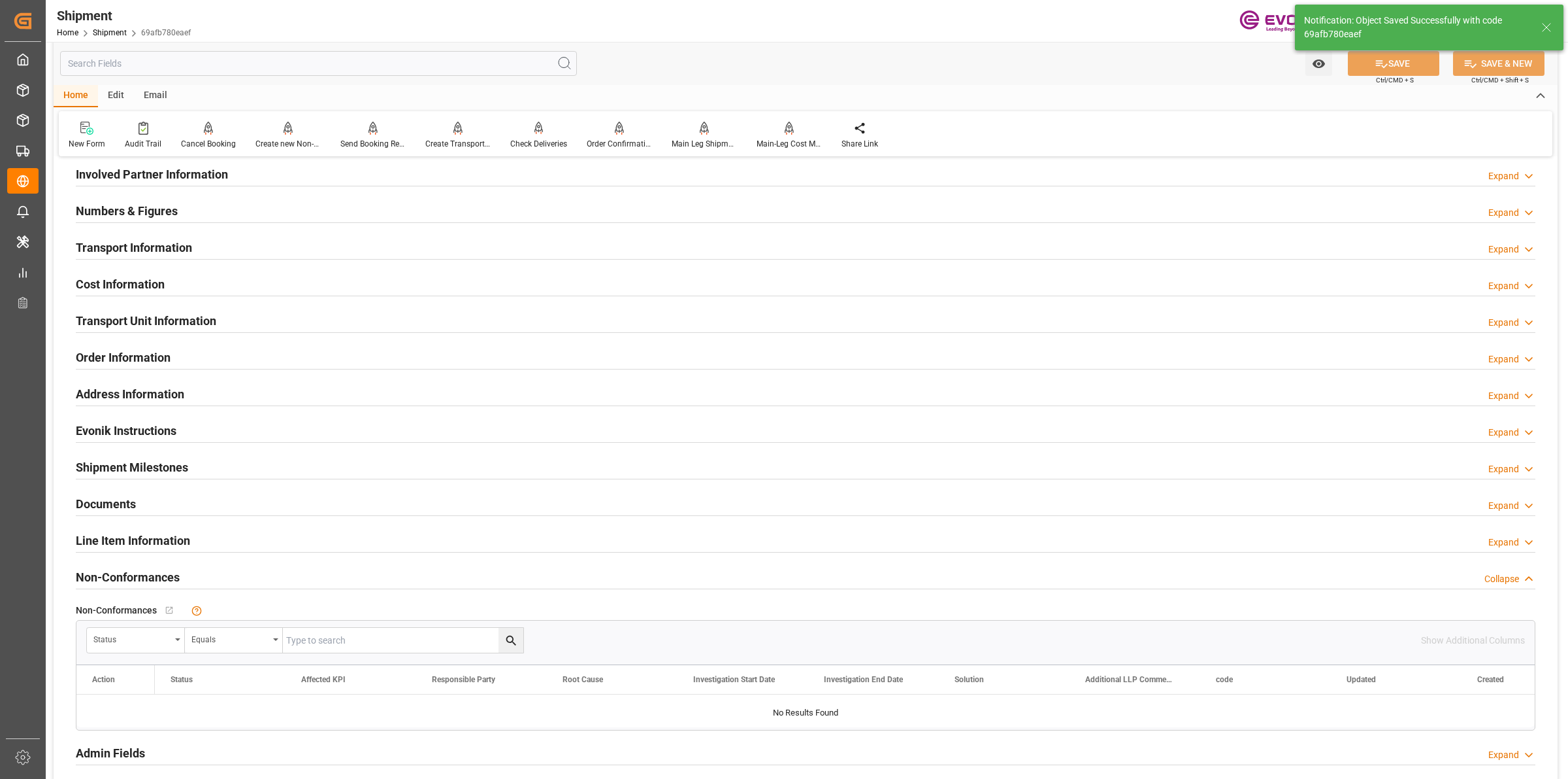
click at [177, 285] on div "Cost Information Expand" at bounding box center [806, 283] width 1460 height 25
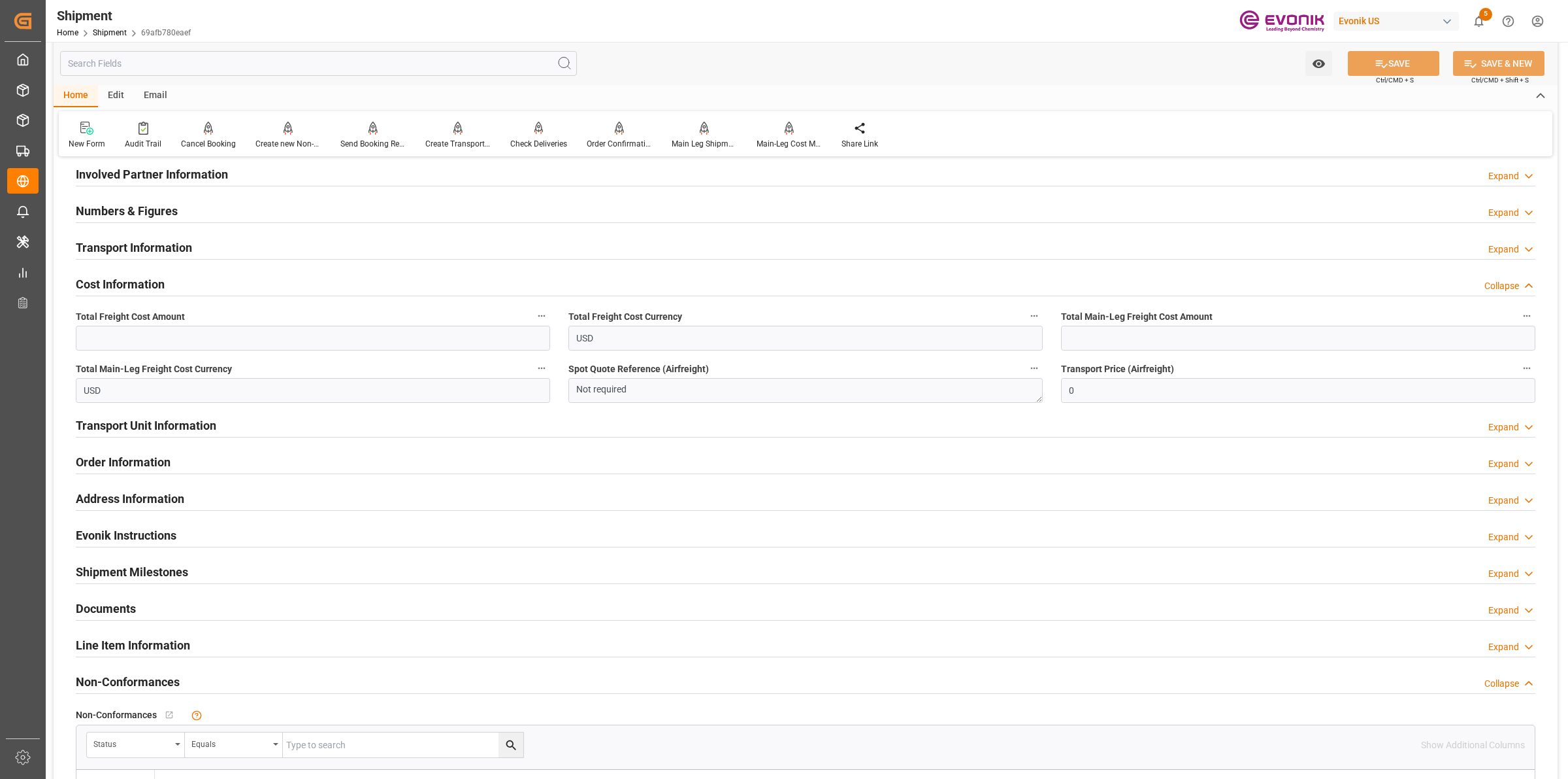
click at [181, 207] on div "Numbers & Figures Expand" at bounding box center [806, 210] width 1460 height 25
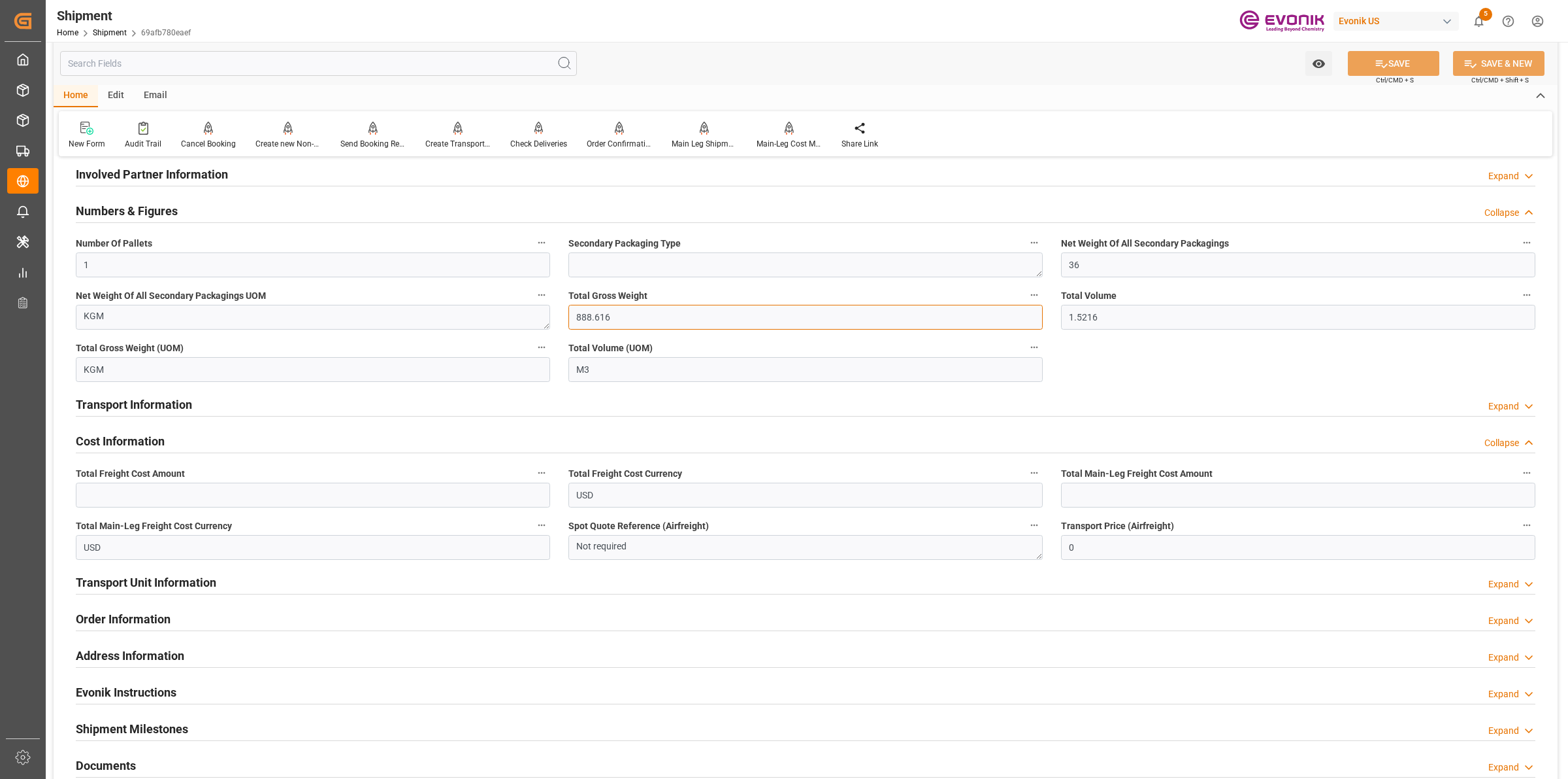
drag, startPoint x: 648, startPoint y: 327, endPoint x: 492, endPoint y: 325, distance: 156.0
click at [492, 325] on div "Booking Confirmation Milestone Bar Collapse Submitted to FFW for Booking (Pendi…" at bounding box center [805, 239] width 1504 height 1614
drag, startPoint x: 1142, startPoint y: 322, endPoint x: 1000, endPoint y: 299, distance: 143.9
click at [1134, 326] on input "1.5216" at bounding box center [1298, 317] width 474 height 25
drag, startPoint x: 1110, startPoint y: 312, endPoint x: 1011, endPoint y: 305, distance: 99.2
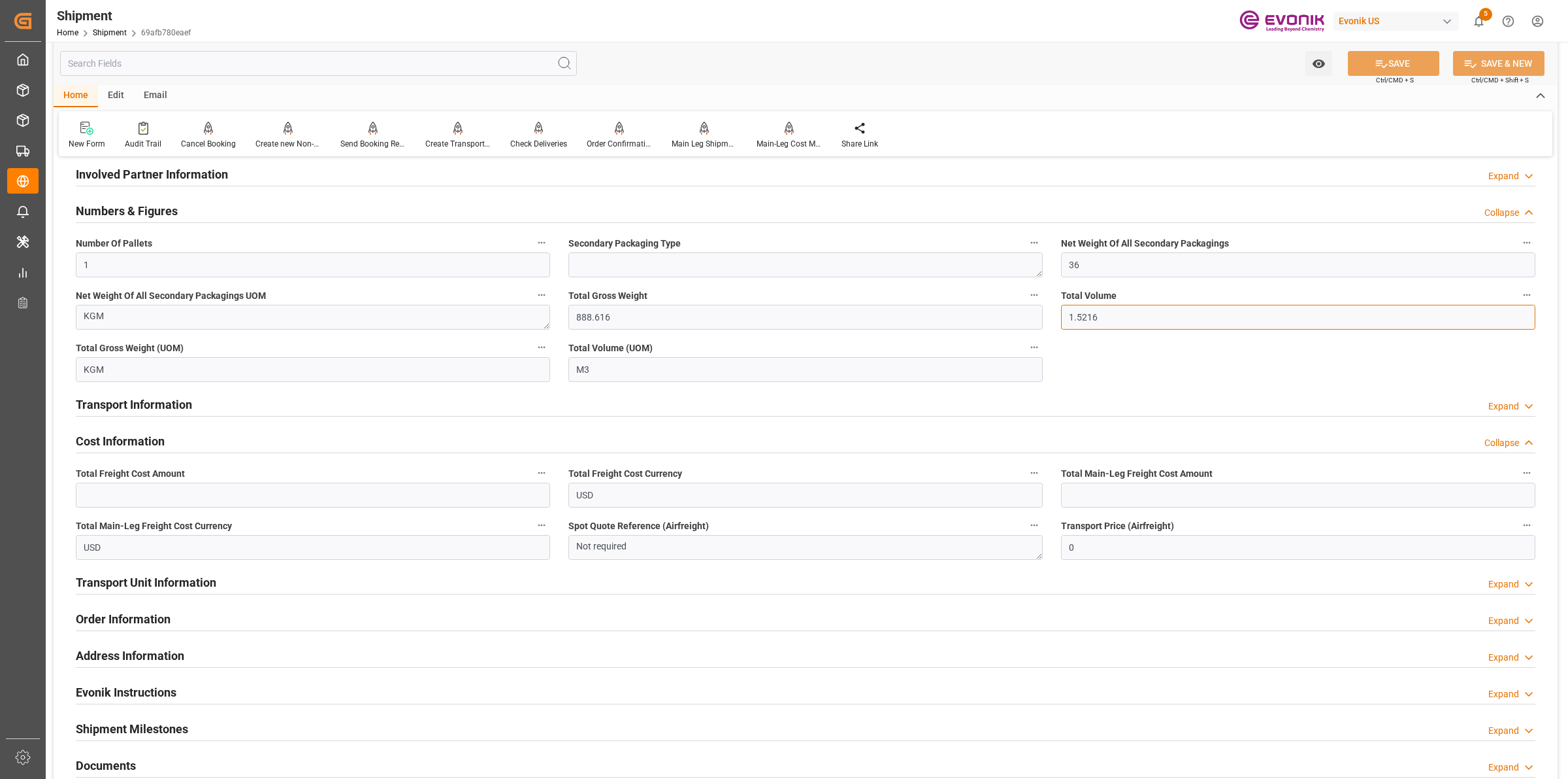
click at [1011, 305] on div "Booking Confirmation Milestone Bar Collapse Submitted to FFW for Booking (Pendi…" at bounding box center [805, 239] width 1504 height 1614
click at [1086, 485] on input "text" at bounding box center [1298, 495] width 474 height 25
type input "319"
click at [267, 495] on input "text" at bounding box center [313, 495] width 474 height 25
type input "523"
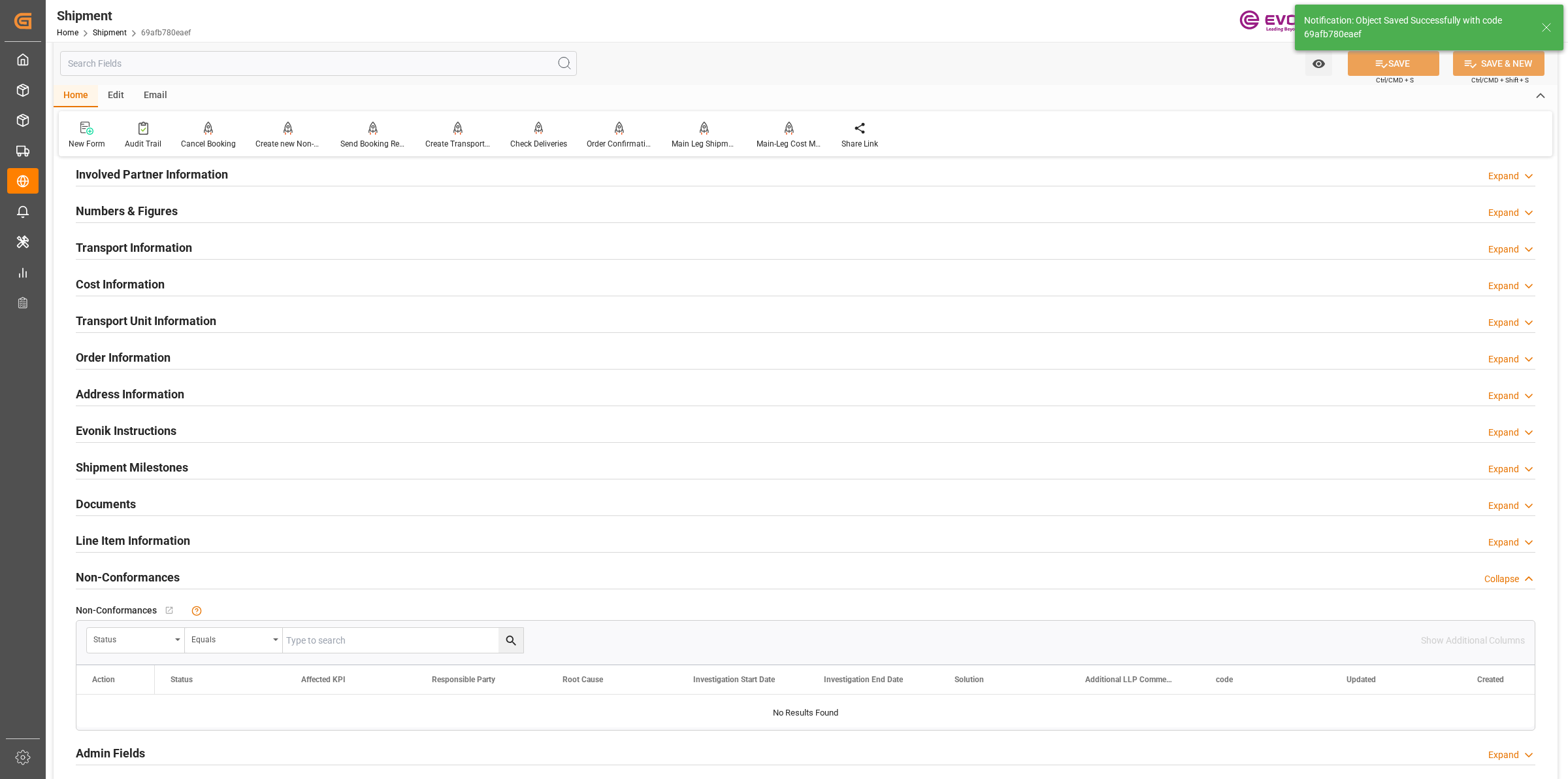
click at [132, 280] on h2 "Cost Information" at bounding box center [120, 284] width 89 height 17
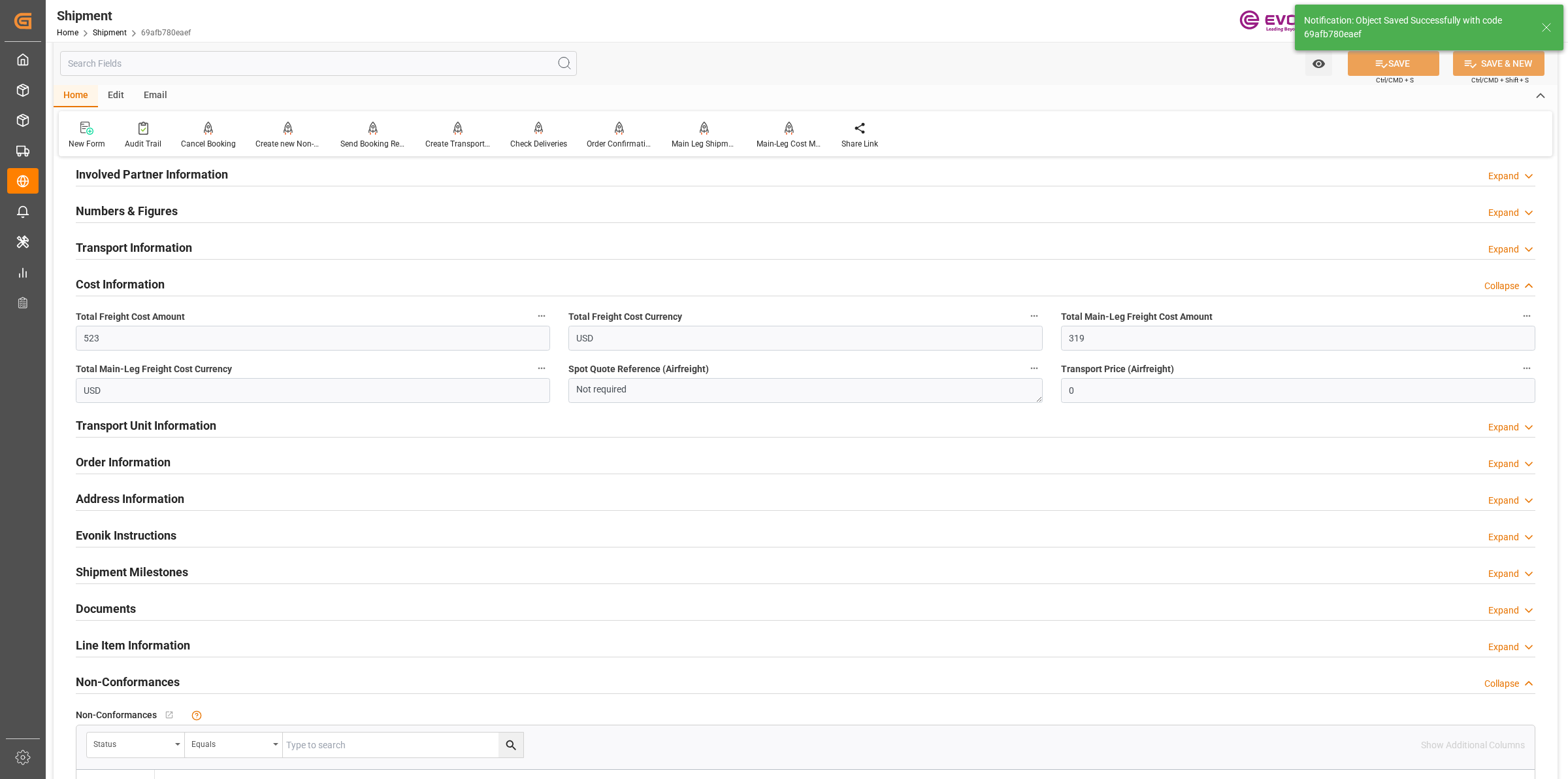
click at [132, 280] on h2 "Cost Information" at bounding box center [120, 284] width 89 height 17
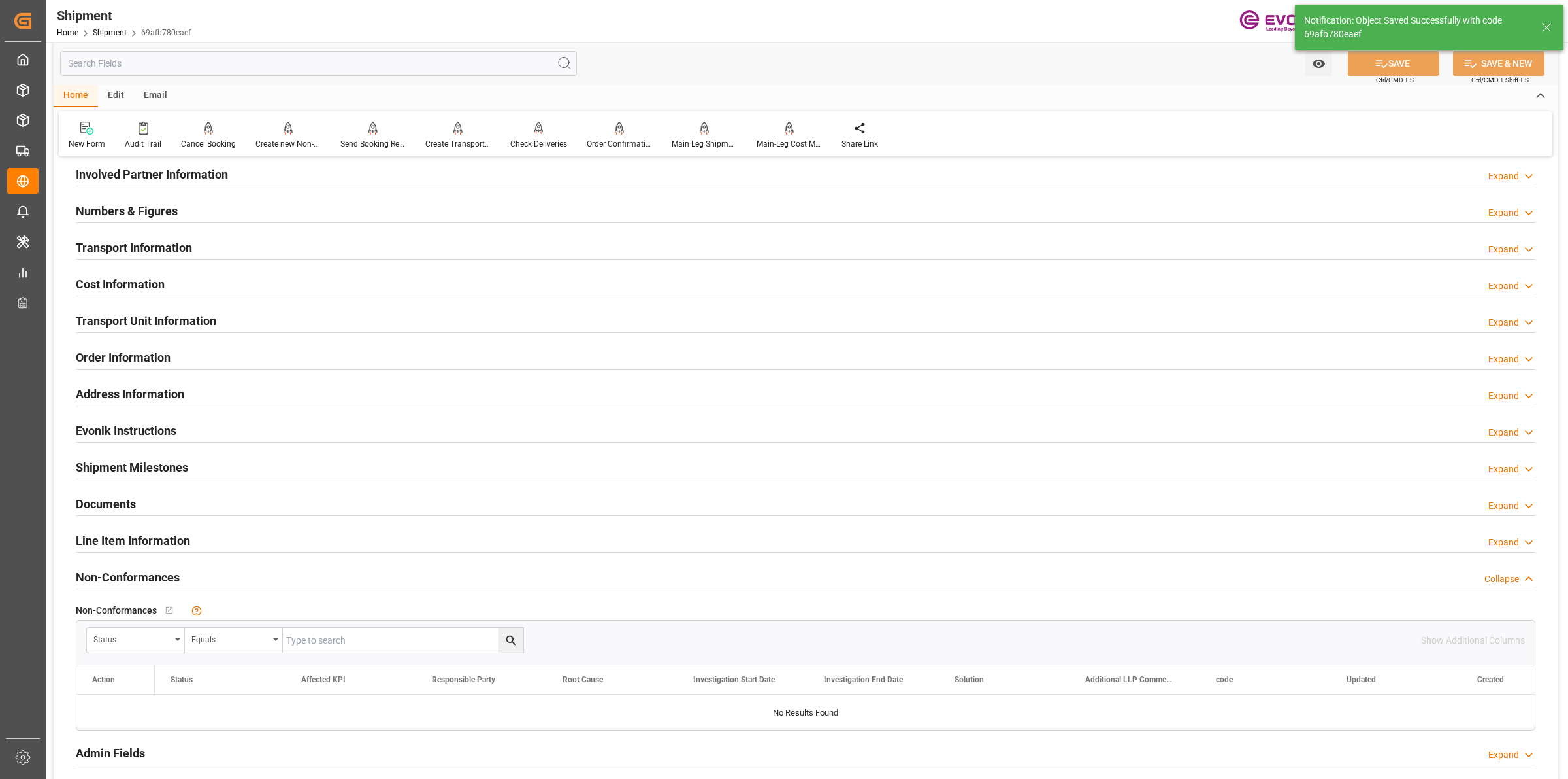
click at [125, 316] on h2 "Transport Unit Information" at bounding box center [146, 321] width 141 height 17
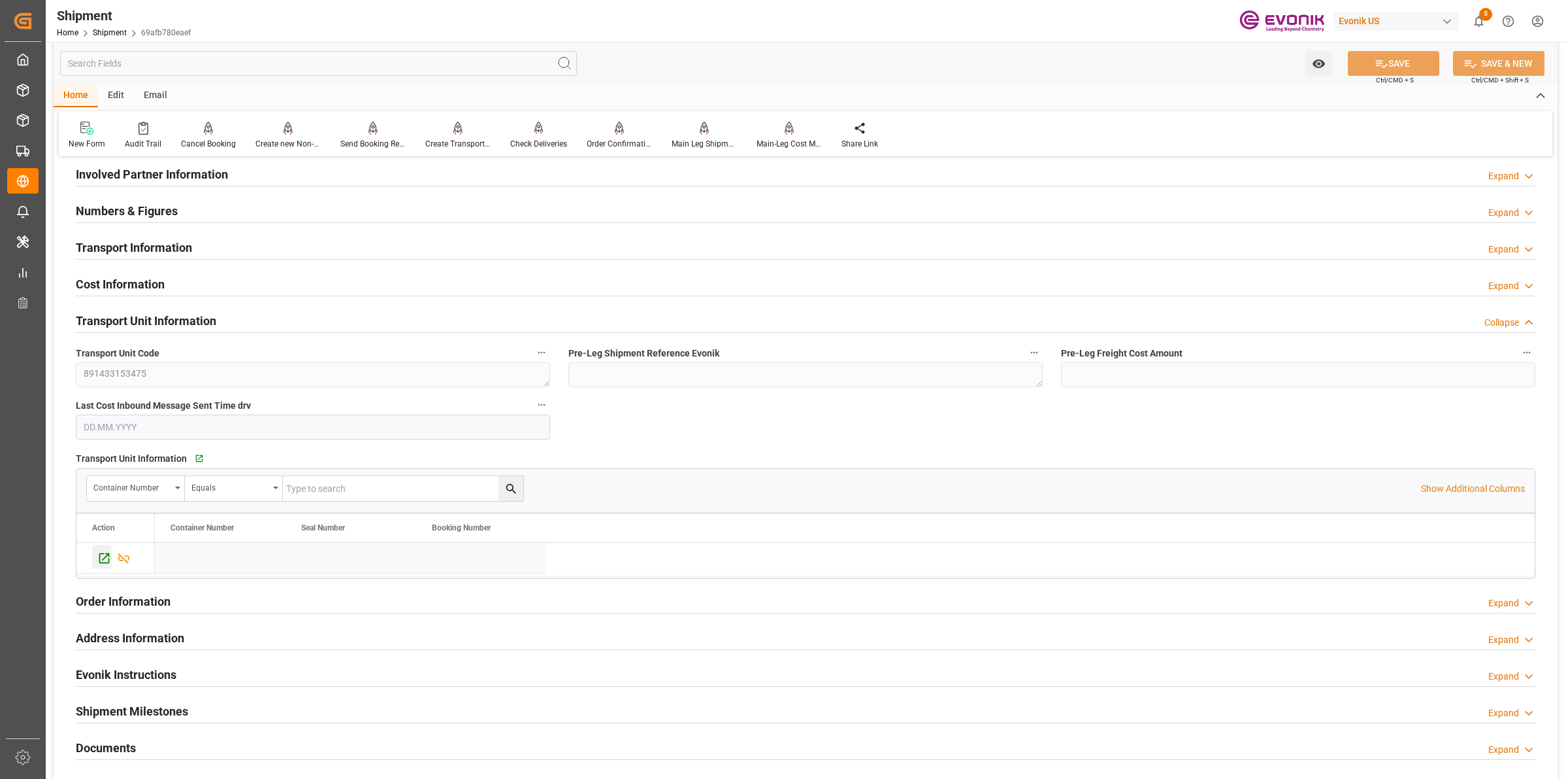
click at [104, 557] on icon "Press SPACE to select this row." at bounding box center [104, 559] width 10 height 10
click at [360, 126] on div at bounding box center [373, 128] width 65 height 14
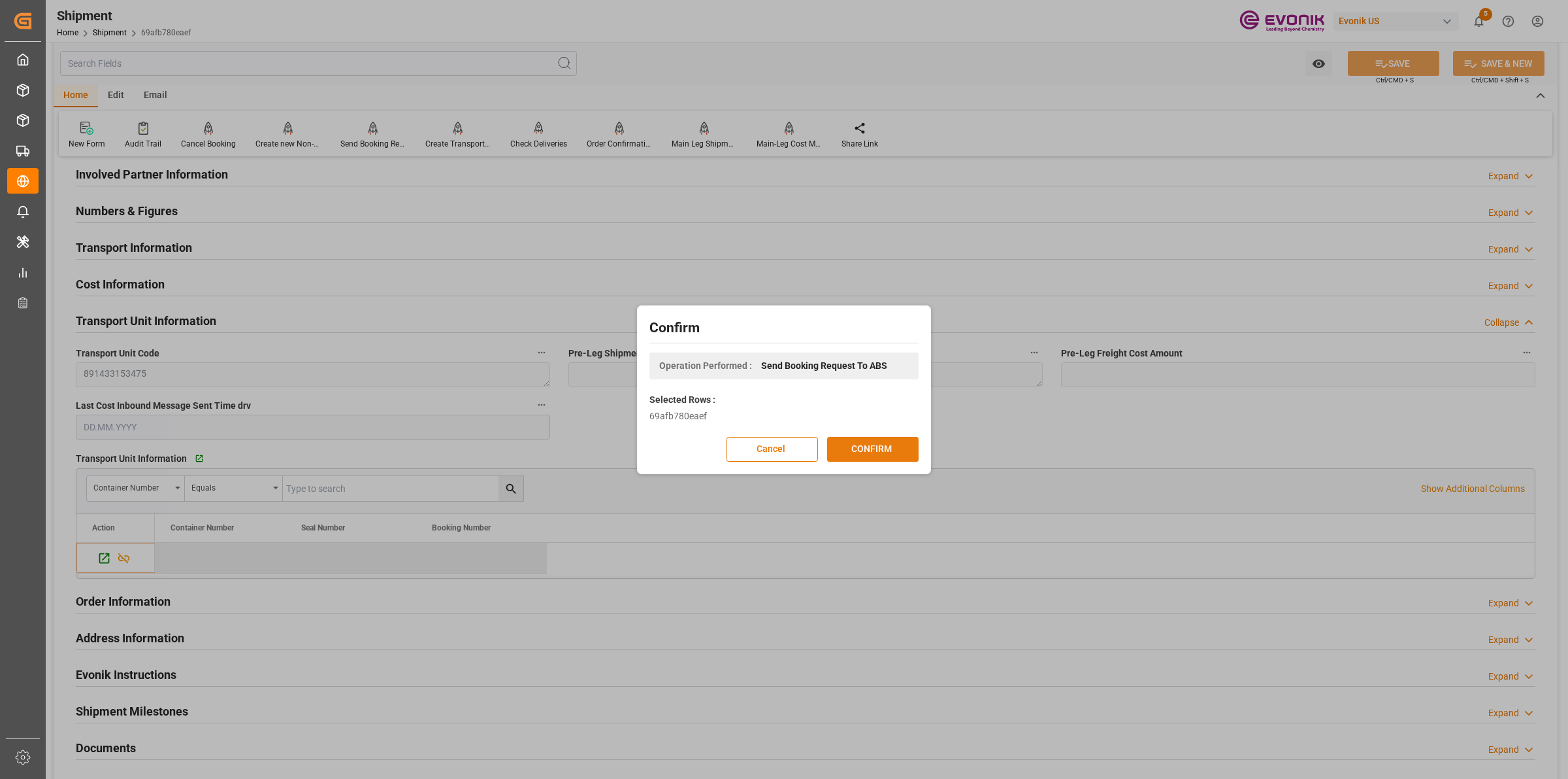
click at [860, 443] on button "CONFIRM" at bounding box center [873, 449] width 91 height 25
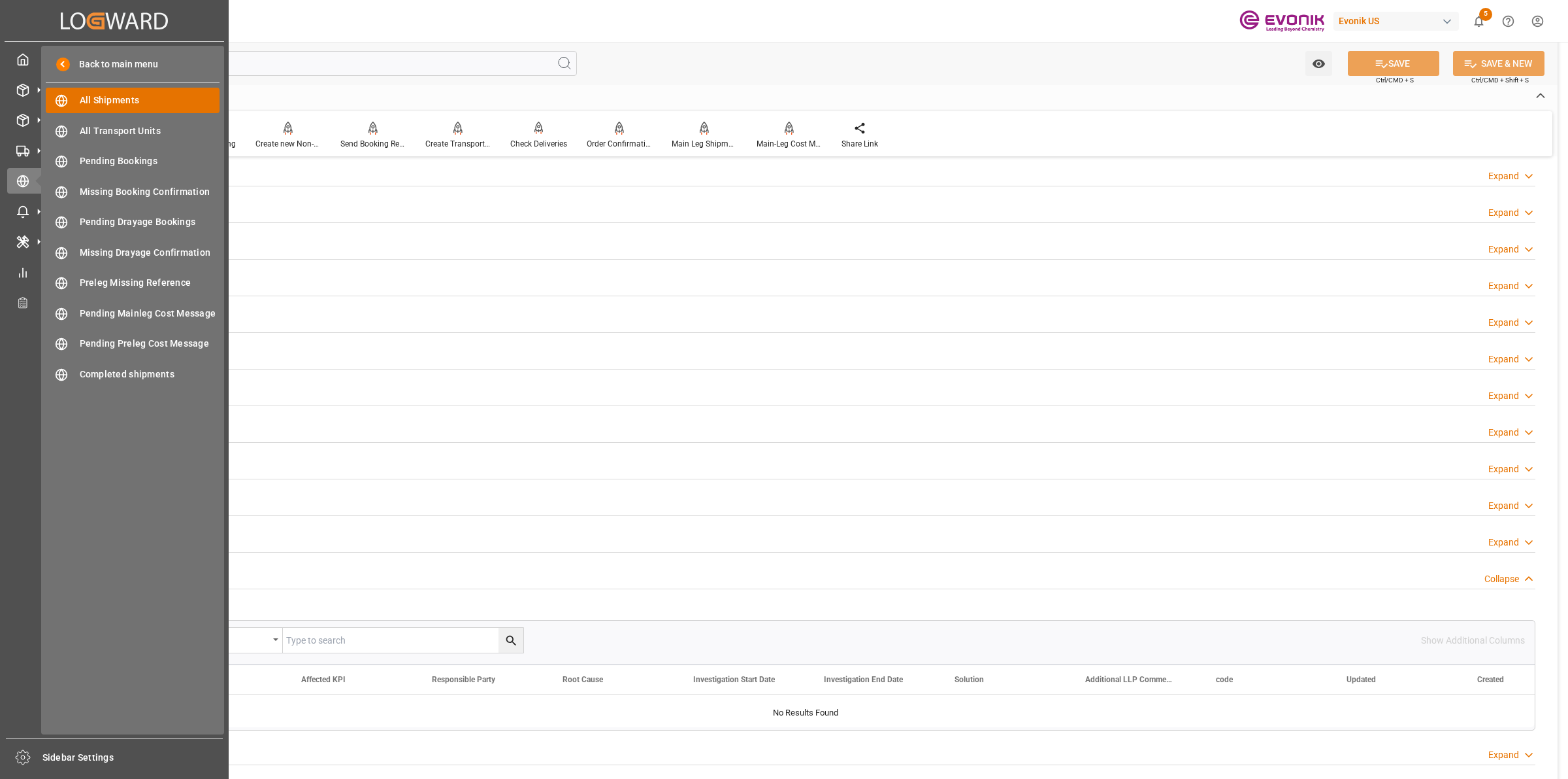
click at [92, 102] on span "All Shipments" at bounding box center [150, 100] width 141 height 14
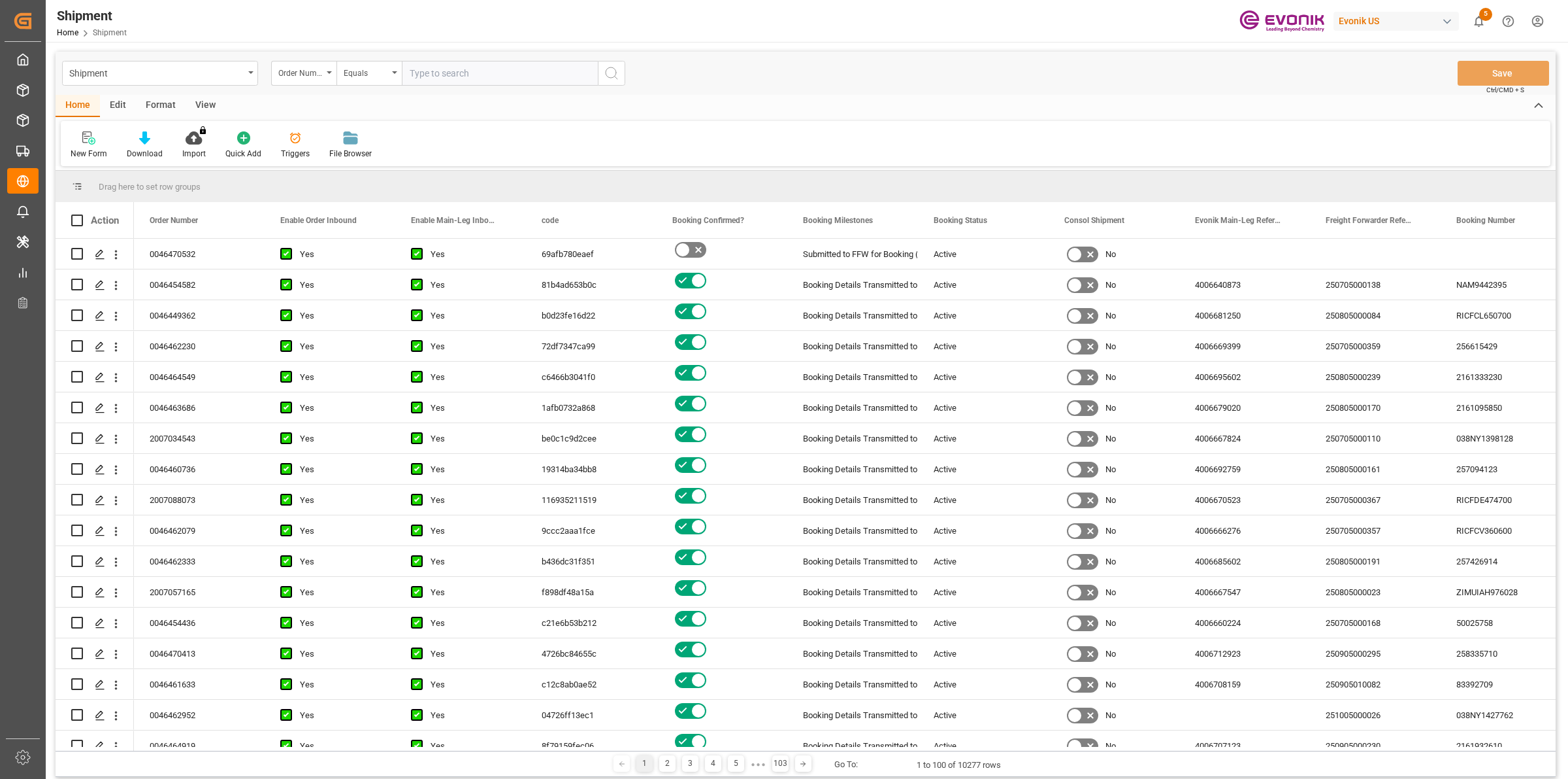
click at [445, 69] on input "text" at bounding box center [499, 73] width 196 height 25
paste input "0046461852"
type input "0046461852"
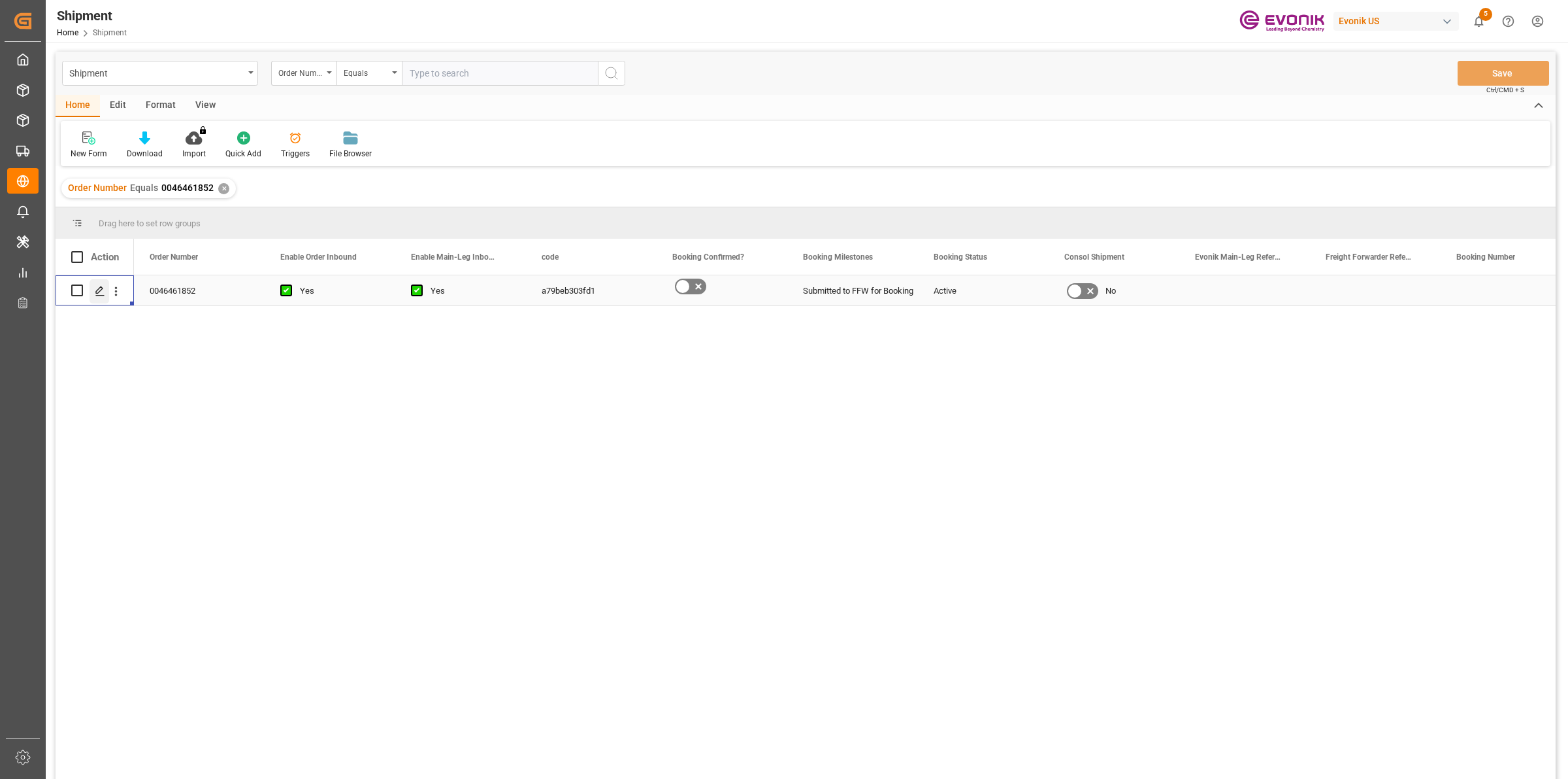
click at [96, 289] on icon "Press SPACE to select this row." at bounding box center [100, 291] width 10 height 10
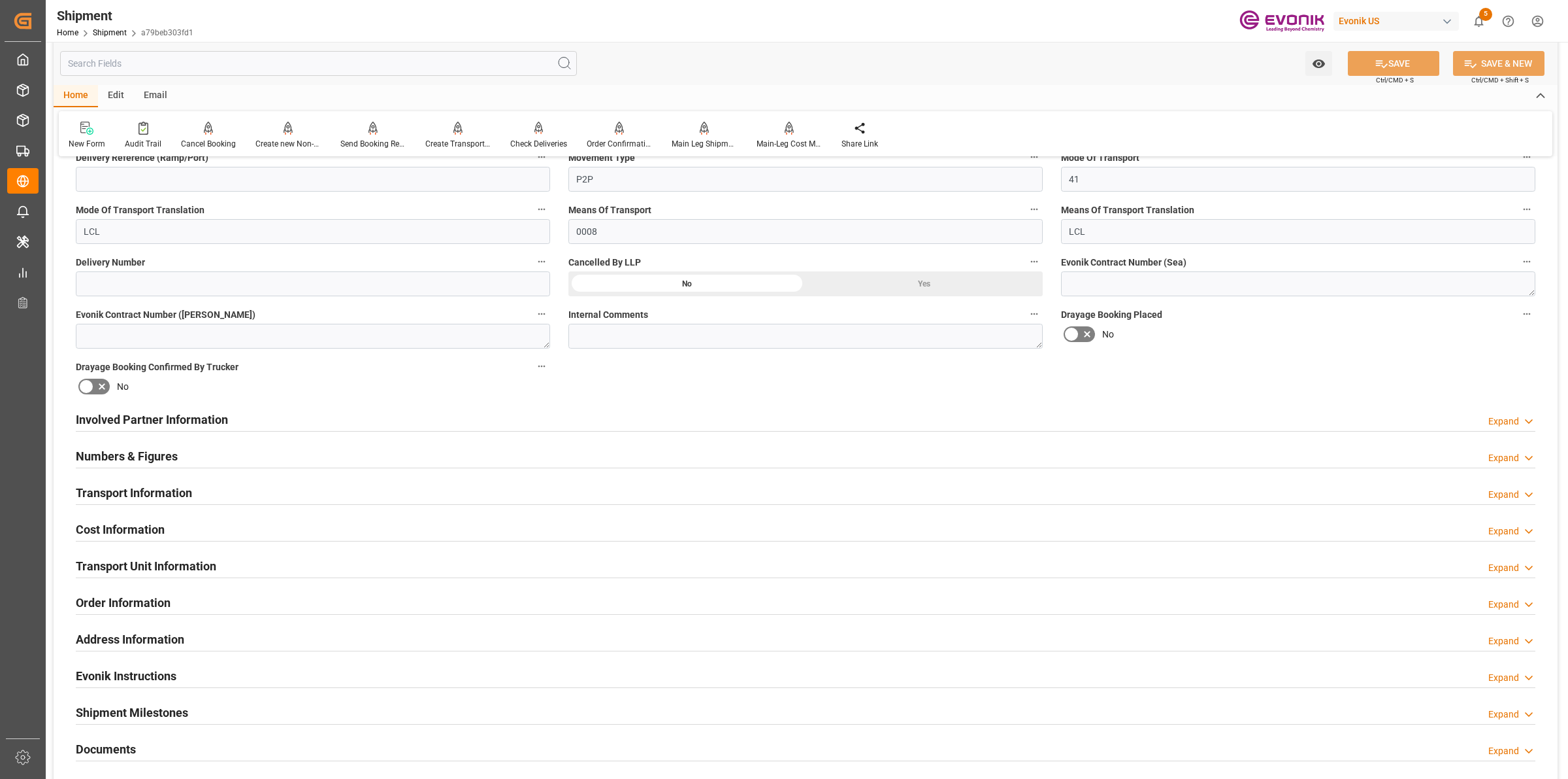
scroll to position [572, 0]
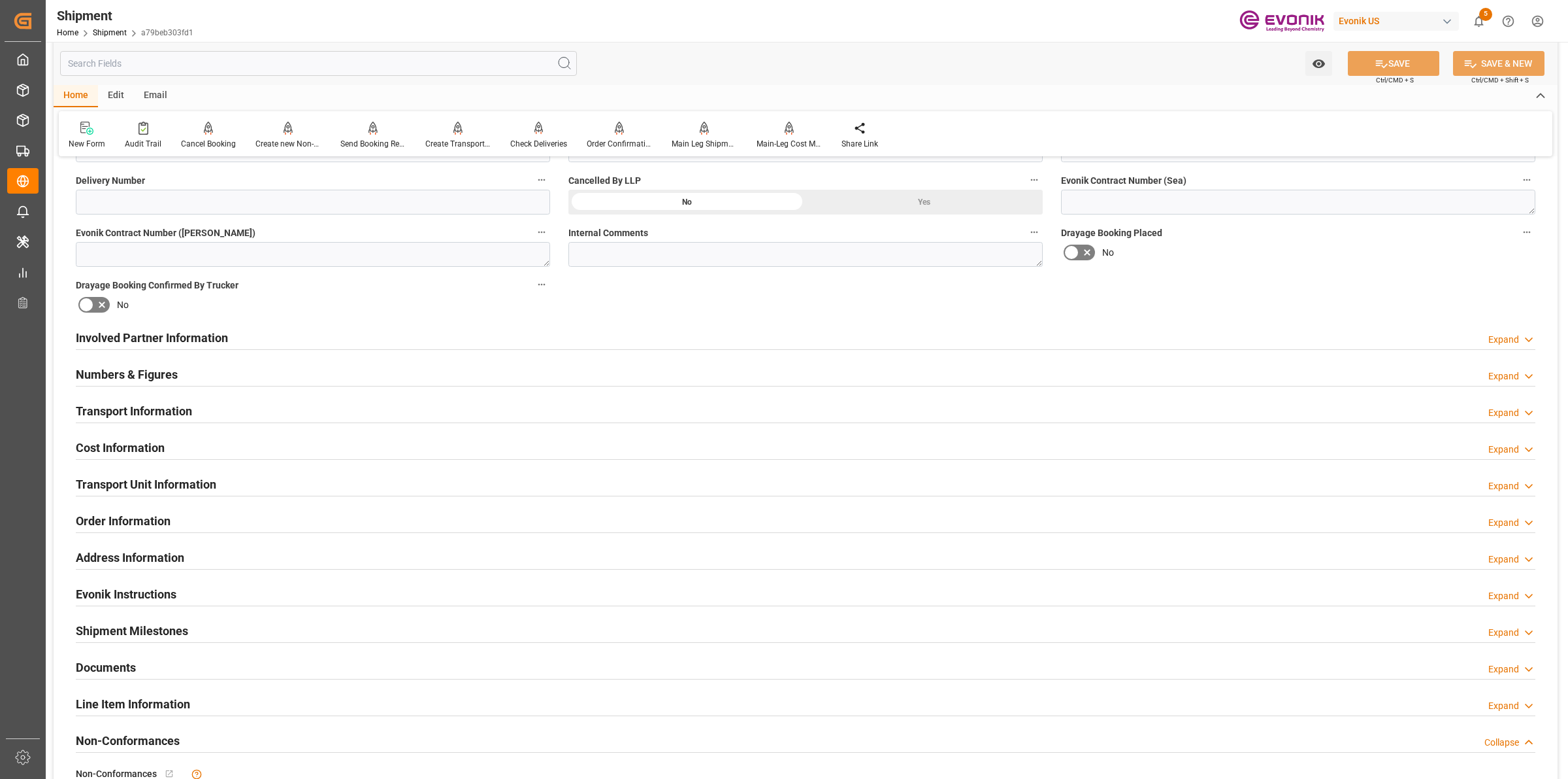
click at [194, 386] on div at bounding box center [806, 386] width 1460 height 1
click at [198, 382] on div "Numbers & Figures Expand" at bounding box center [806, 374] width 1460 height 25
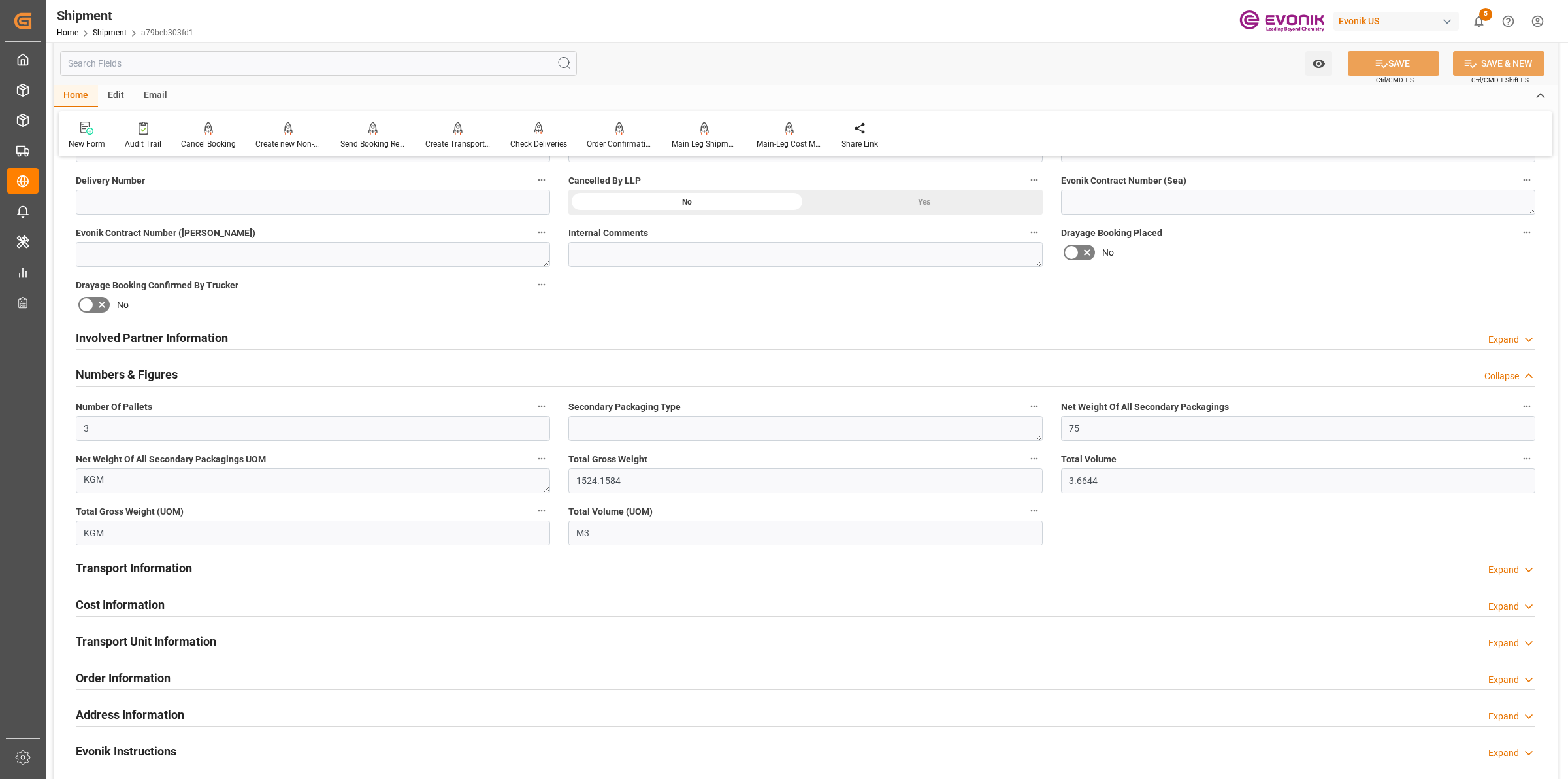
click at [197, 607] on div "Cost Information Expand" at bounding box center [806, 603] width 1460 height 25
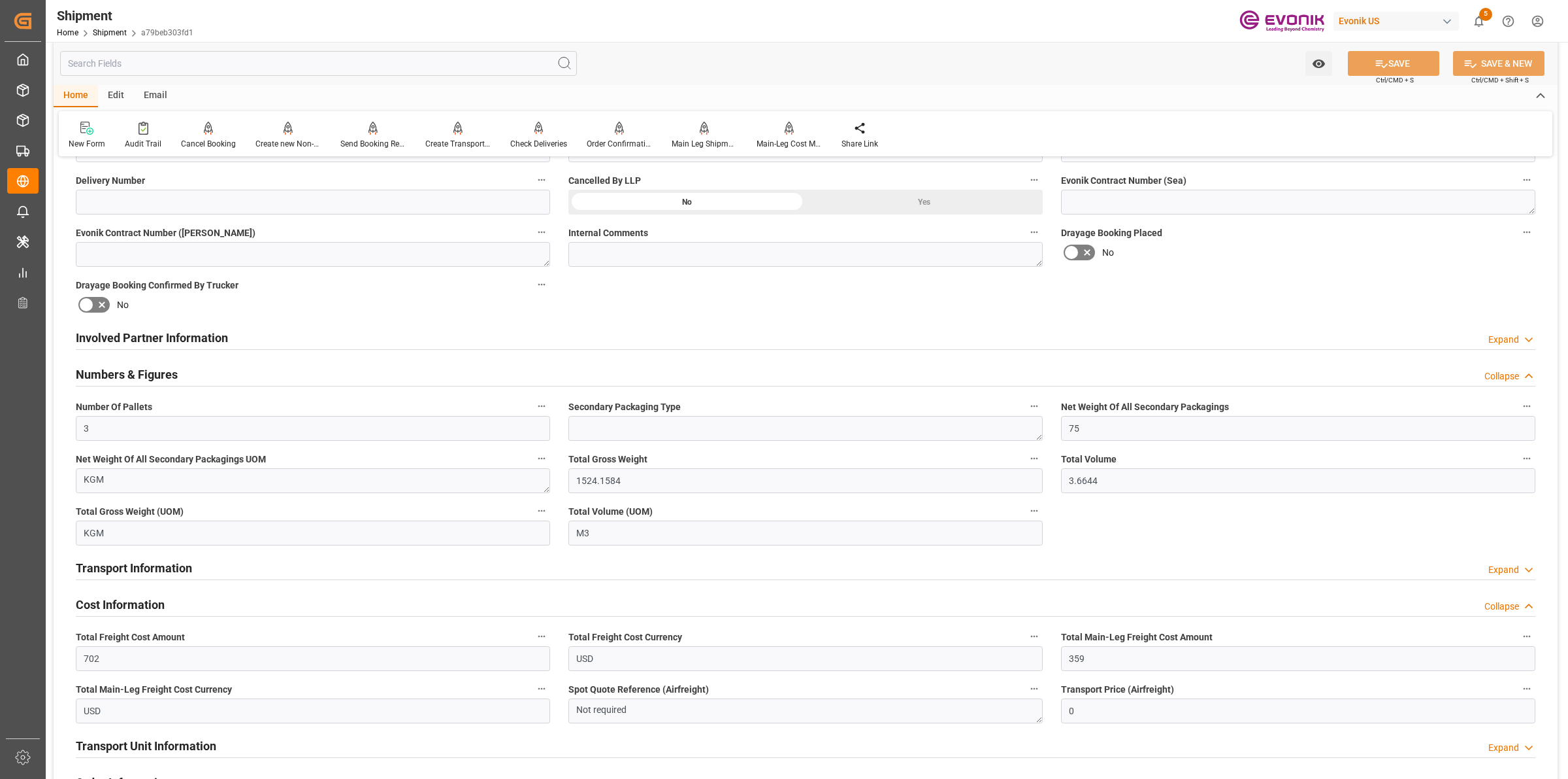
scroll to position [735, 0]
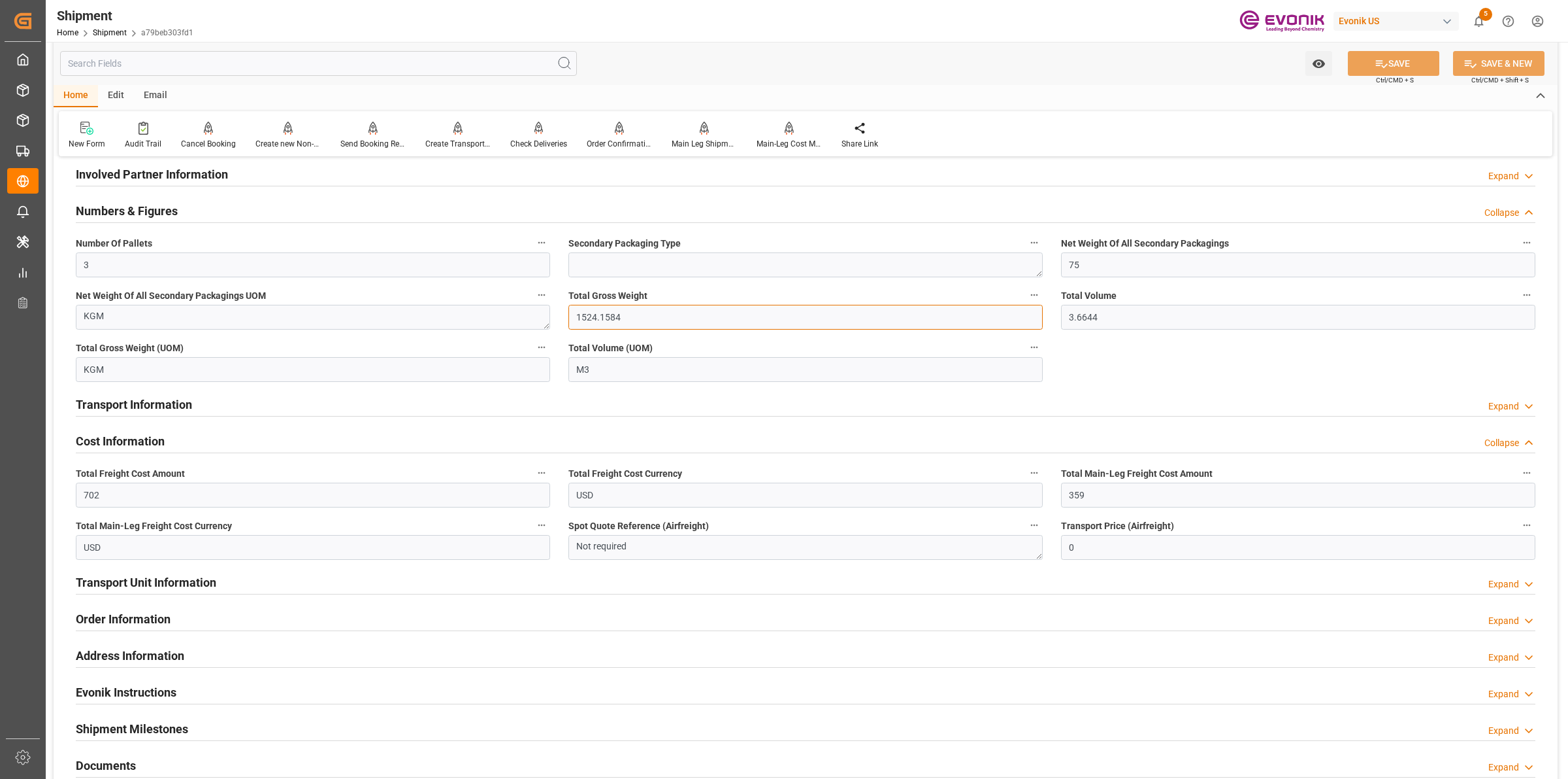
drag, startPoint x: 595, startPoint y: 311, endPoint x: 547, endPoint y: 308, distance: 48.1
click at [547, 308] on div "Booking Confirmation Milestone Bar Collapse Submitted to FFW for Booking (Pendi…" at bounding box center [805, 239] width 1504 height 1614
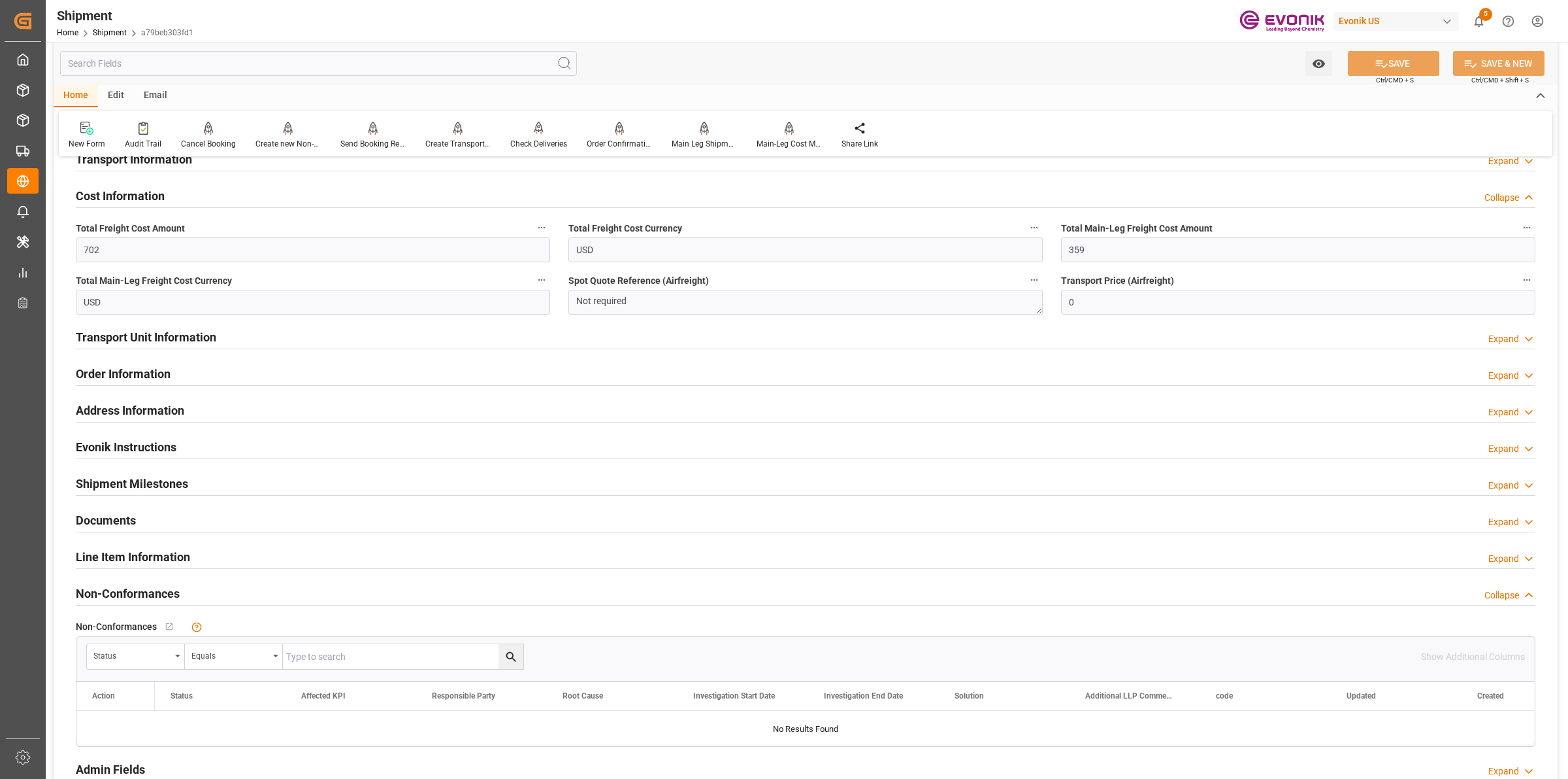
scroll to position [899, 0]
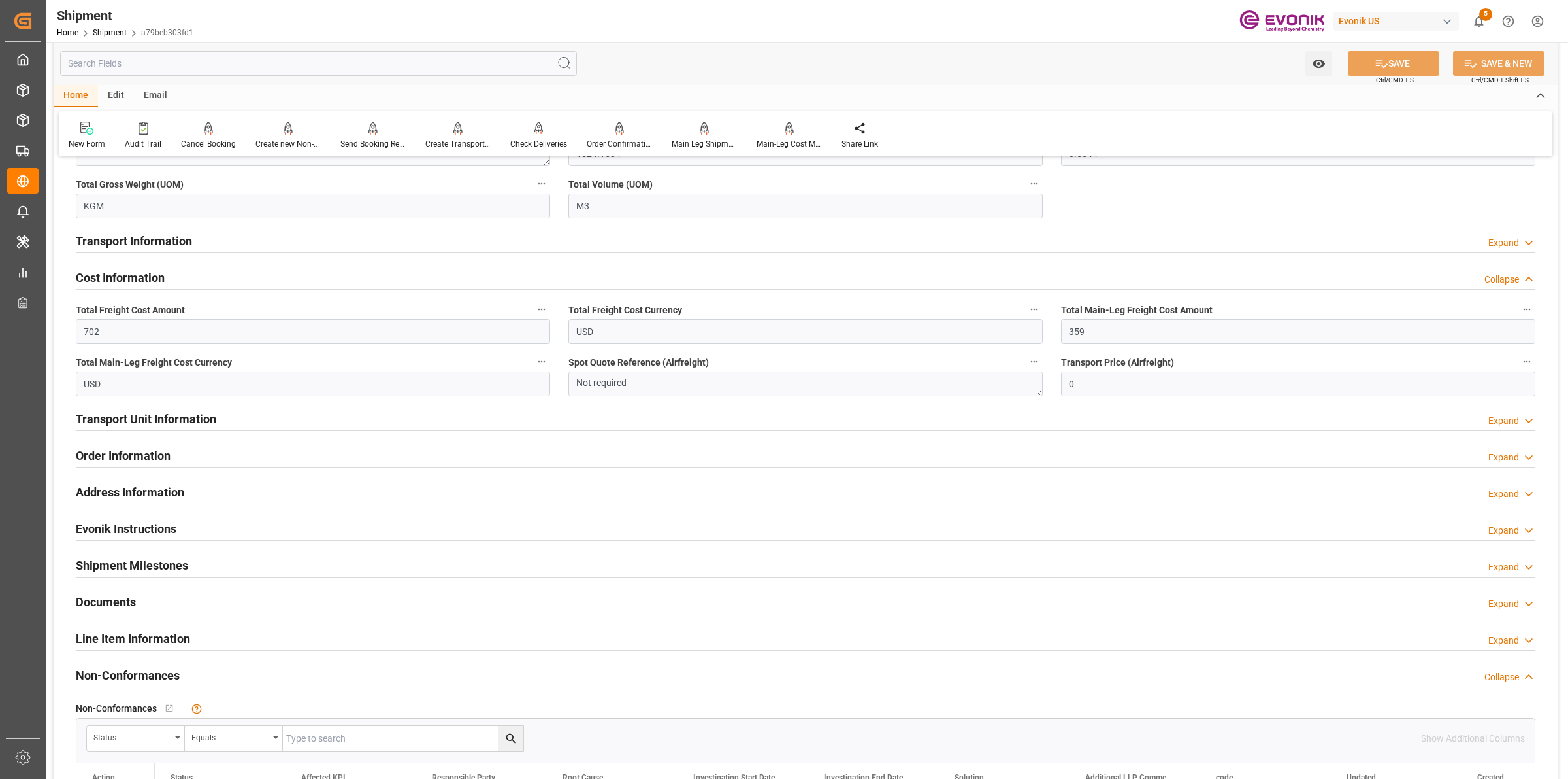
click at [165, 243] on h2 "Transport Information" at bounding box center [134, 241] width 116 height 17
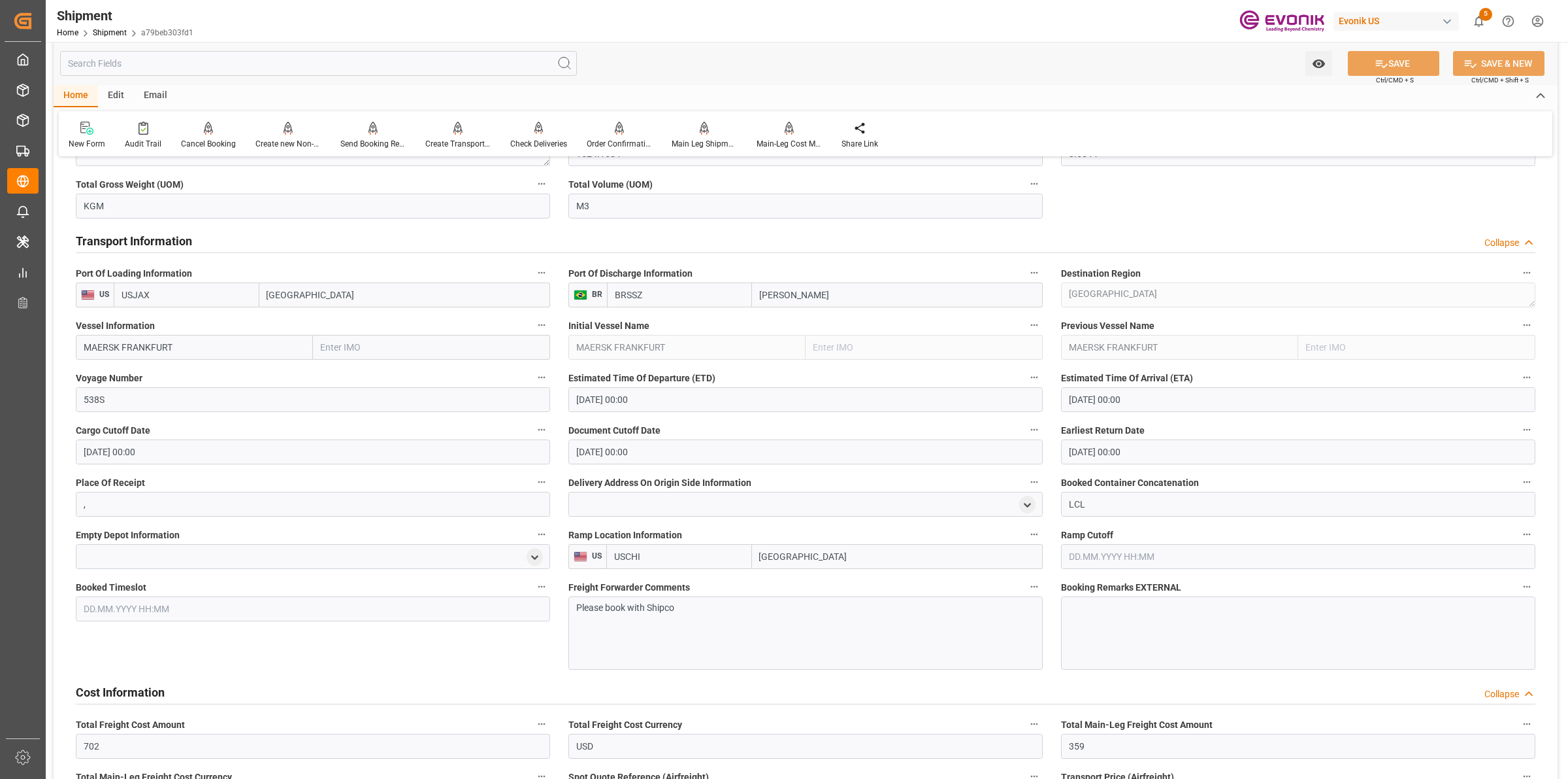
click at [731, 625] on div "Please book with Shipco" at bounding box center [805, 632] width 474 height 73
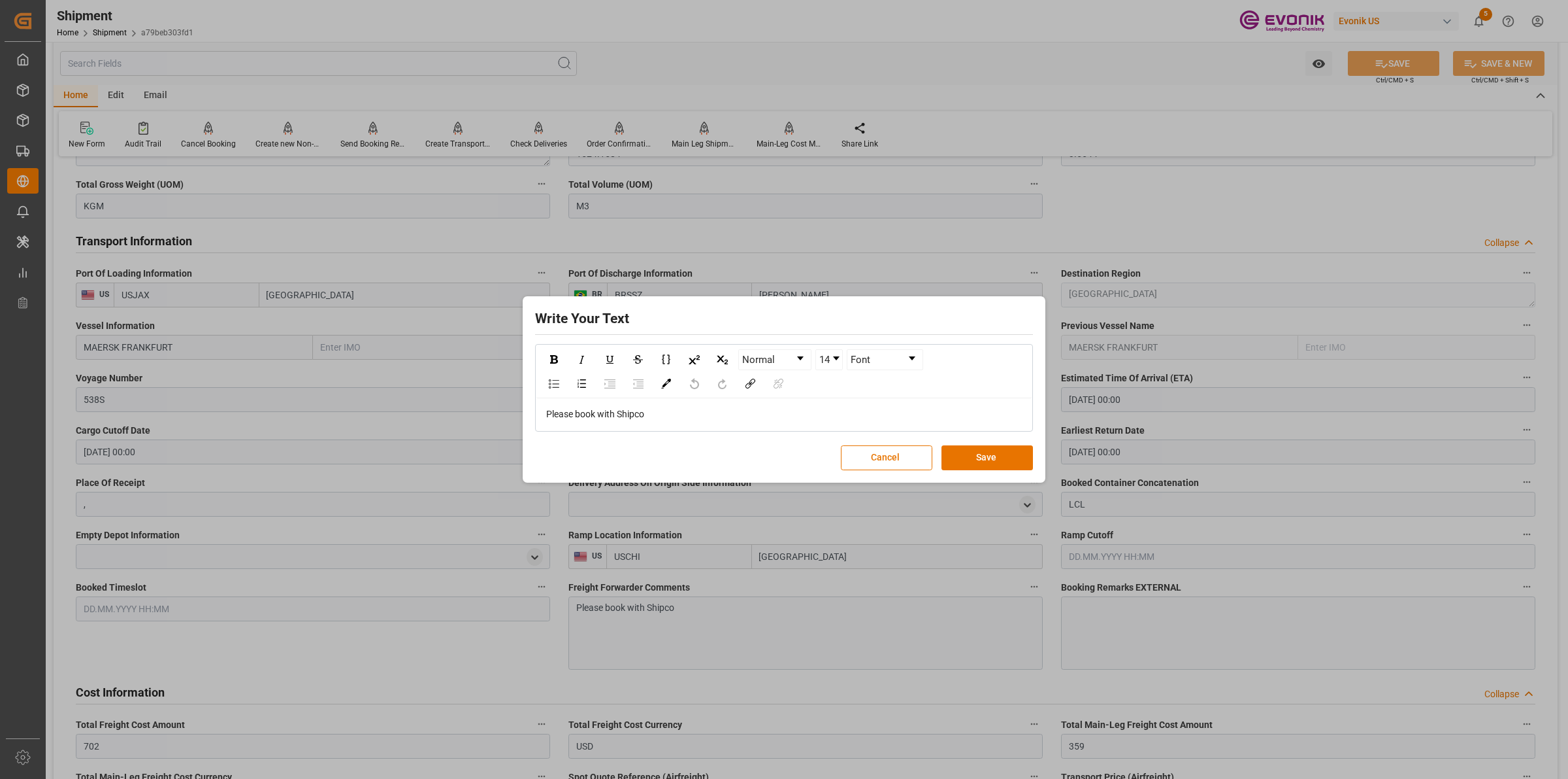
click at [629, 409] on span "Please book with Shipco" at bounding box center [595, 413] width 98 height 10
click at [975, 455] on button "Save" at bounding box center [987, 458] width 91 height 25
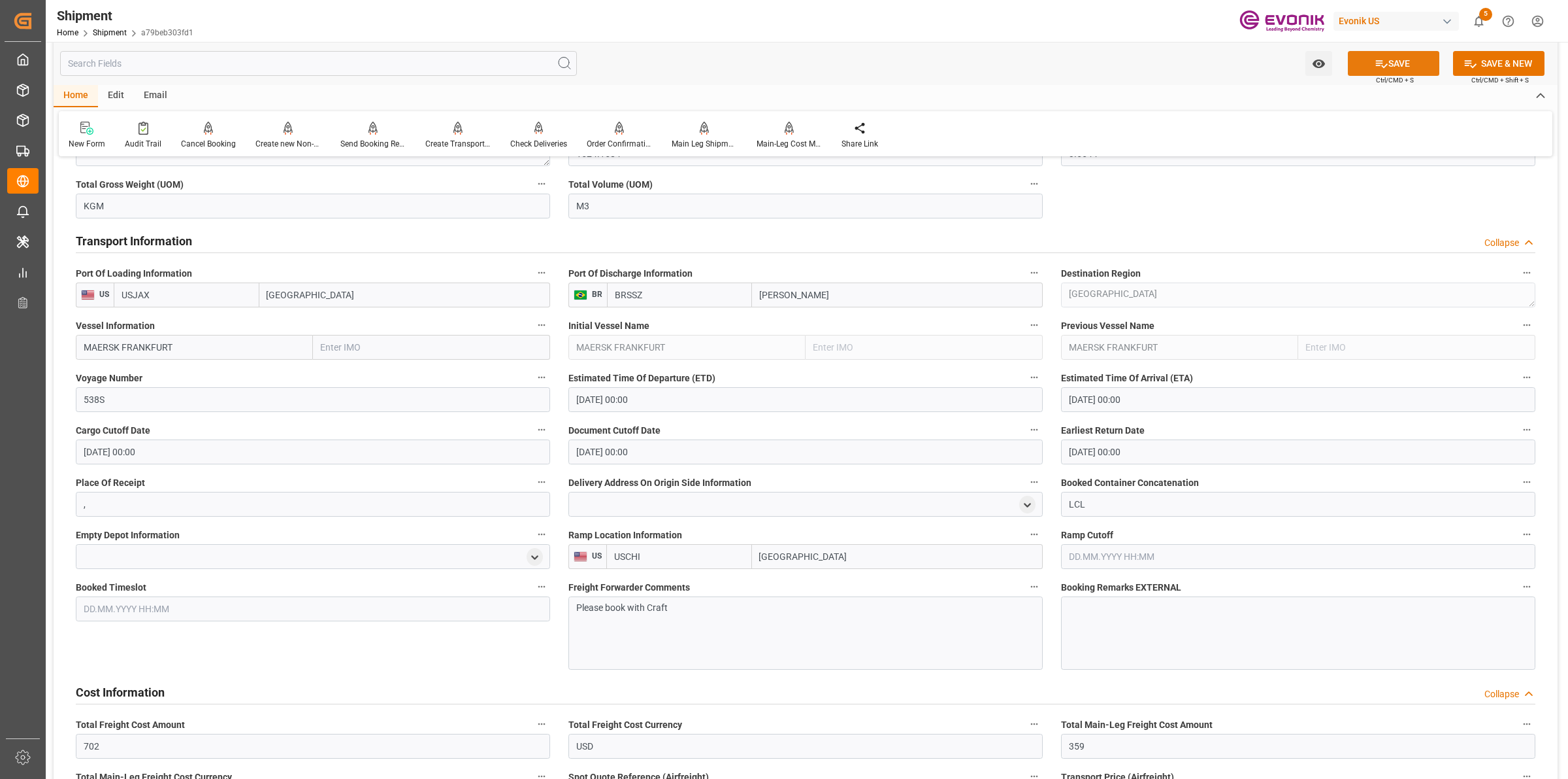
click at [1383, 70] on button "SAVE" at bounding box center [1394, 63] width 91 height 25
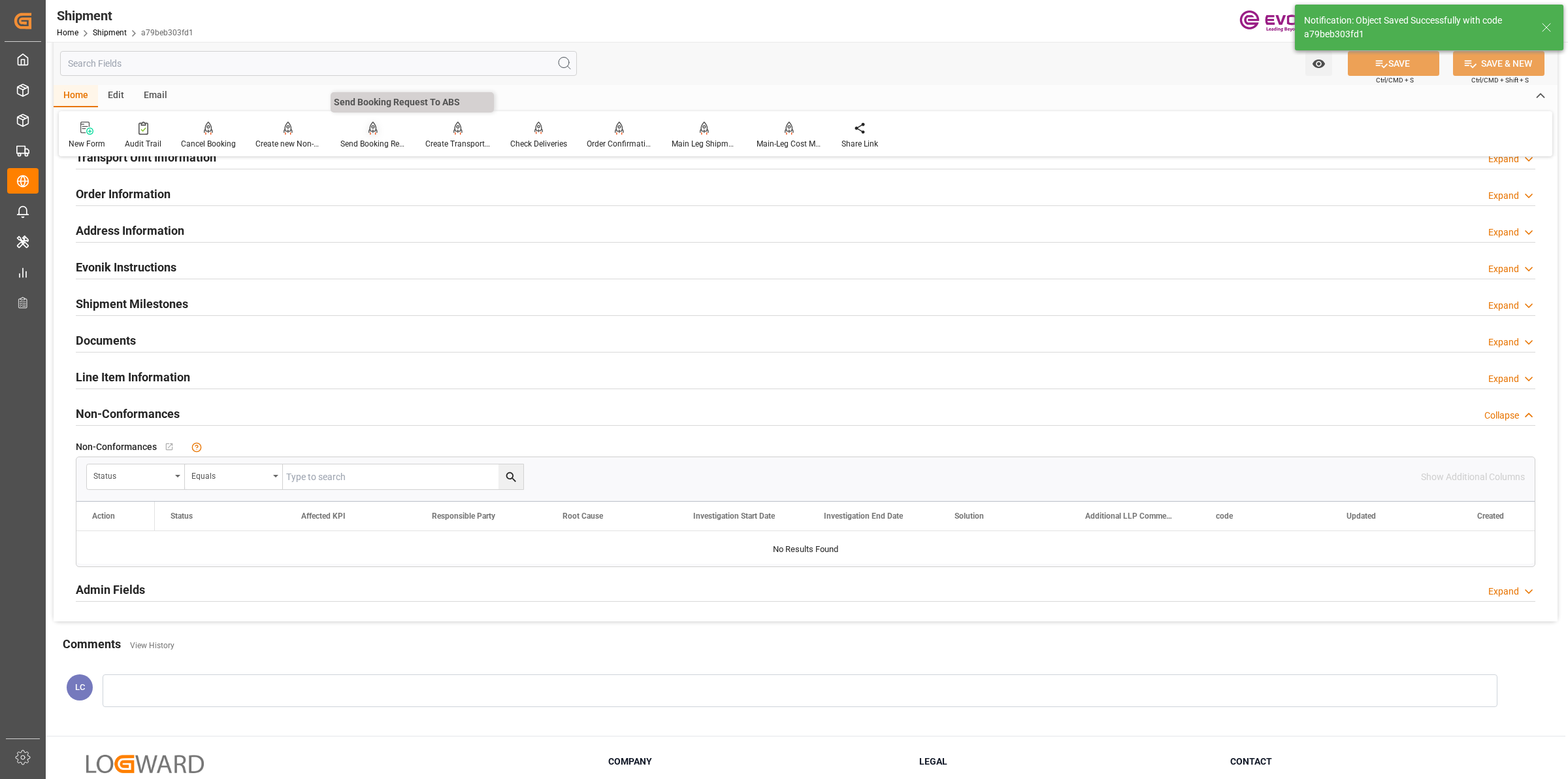
click at [354, 129] on div at bounding box center [373, 128] width 65 height 14
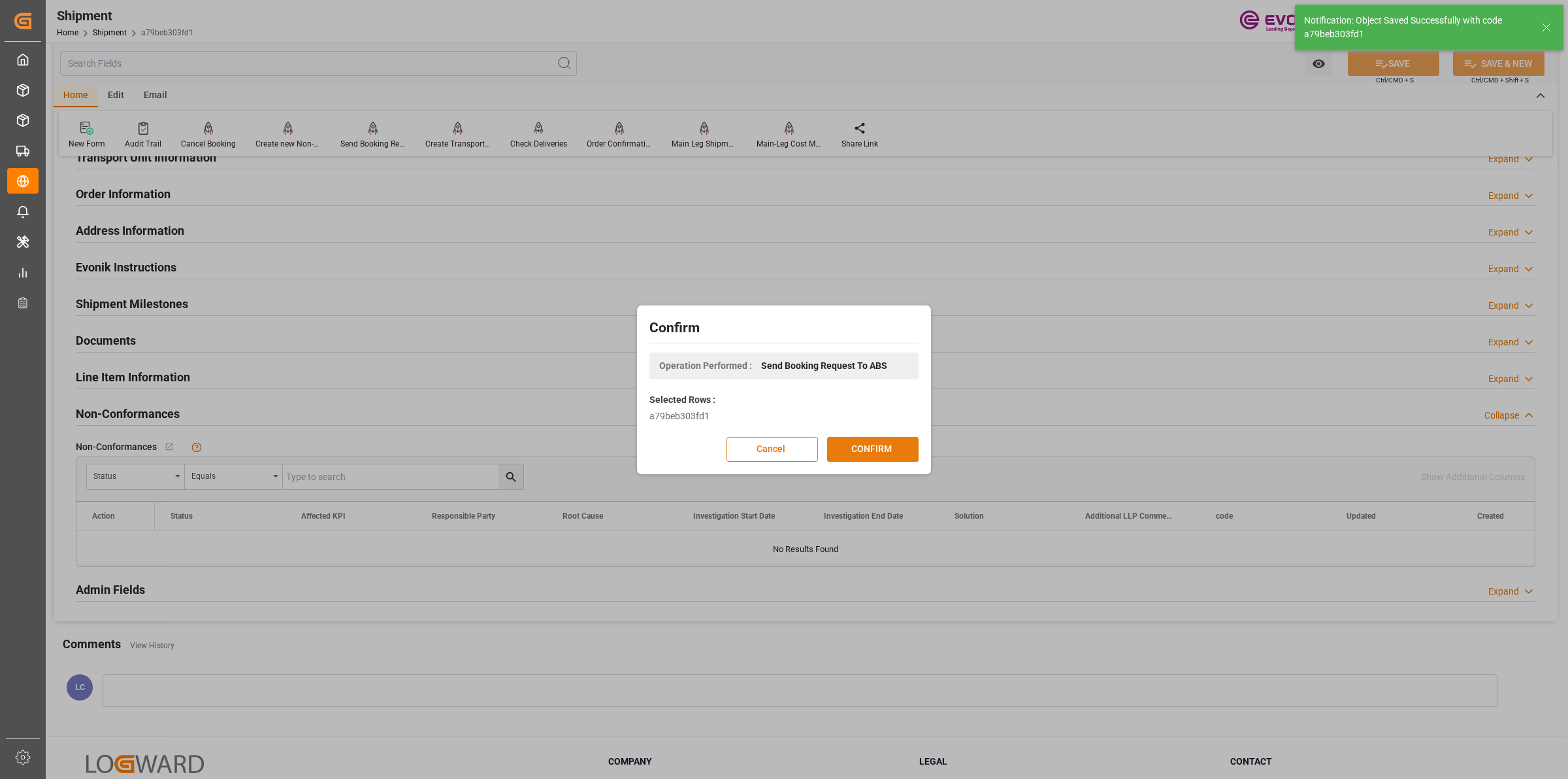
click at [871, 448] on button "CONFIRM" at bounding box center [873, 449] width 91 height 25
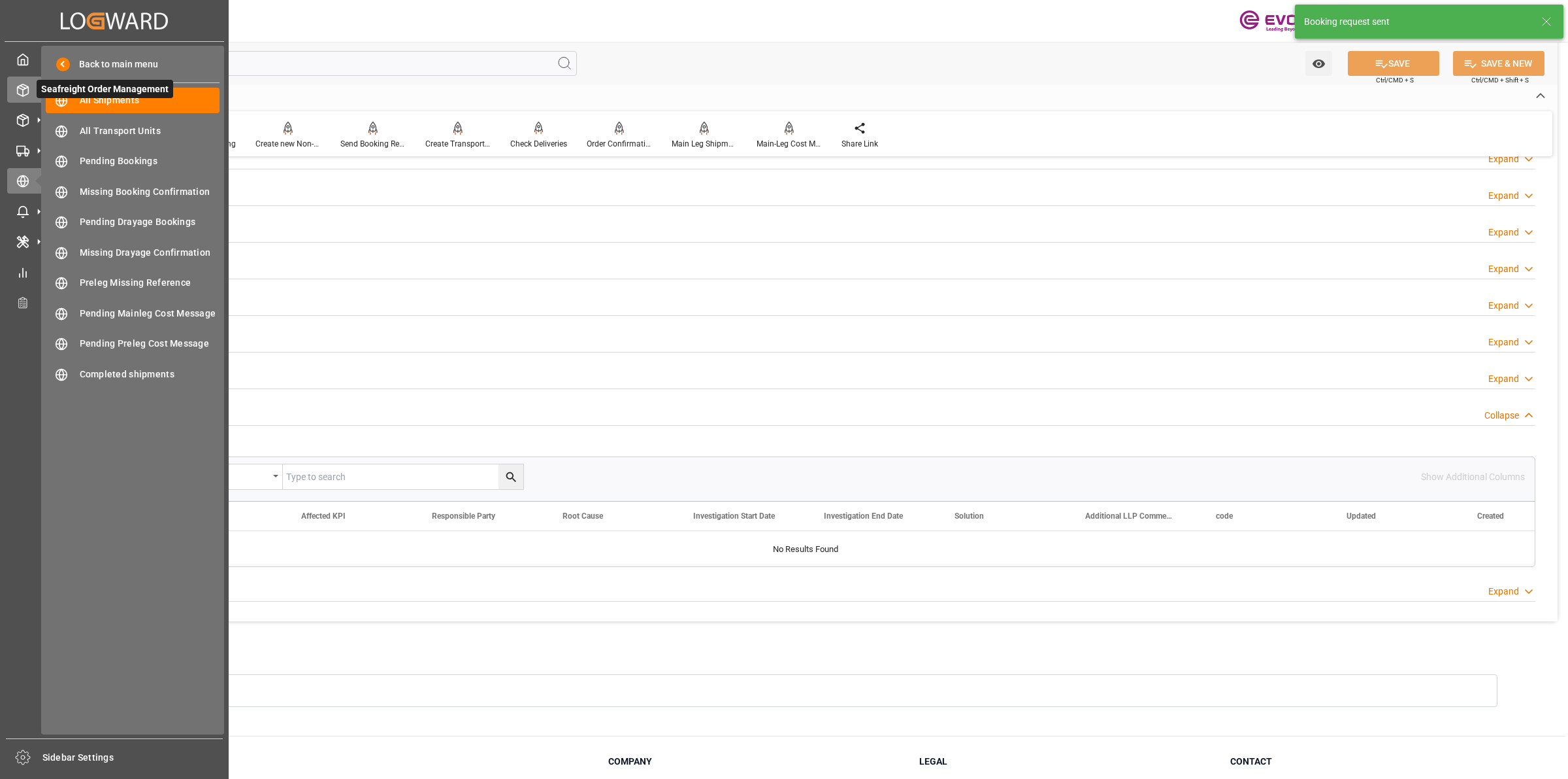
click at [14, 86] on div at bounding box center [18, 89] width 22 height 14
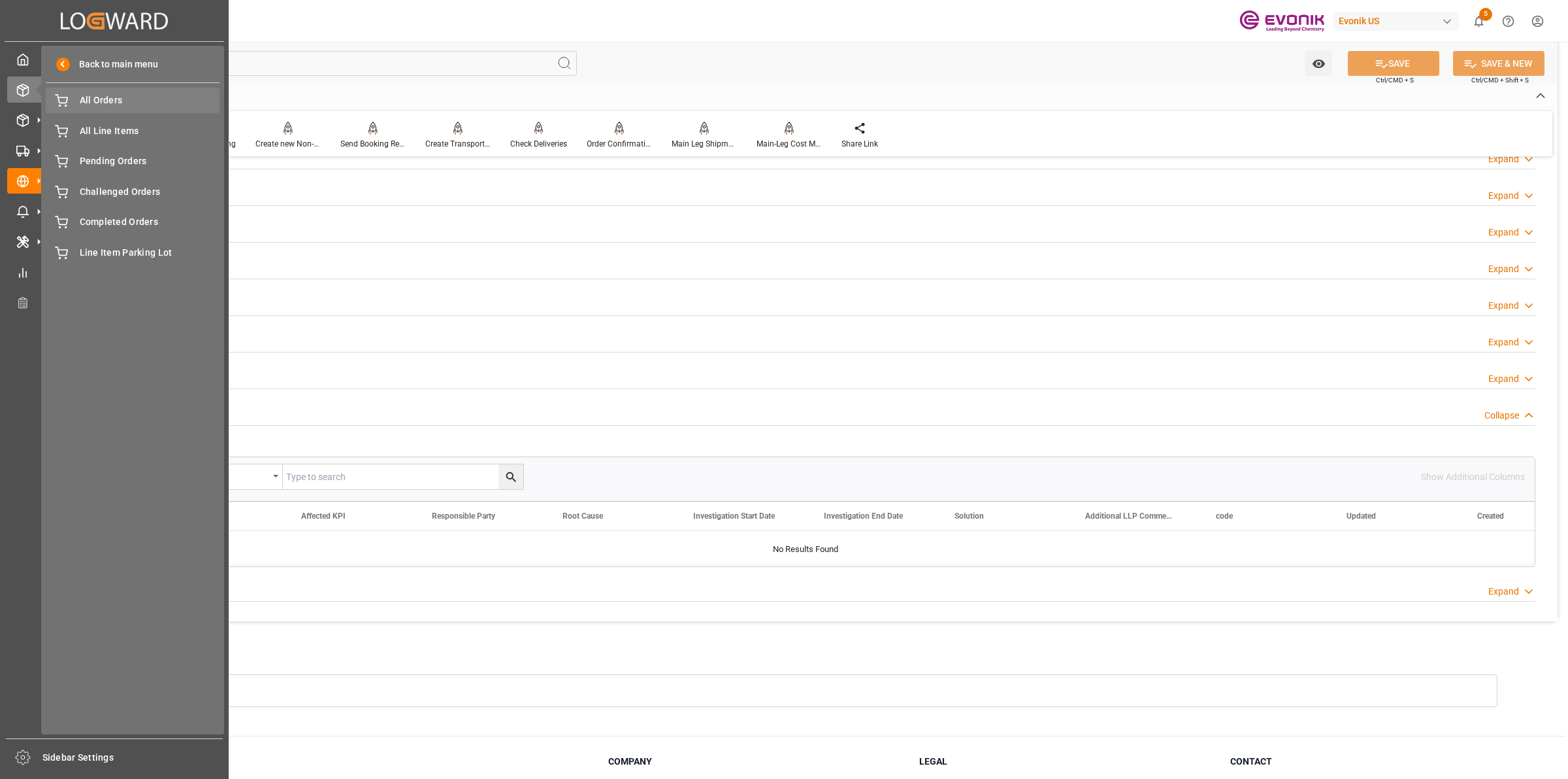
click at [108, 99] on span "All Orders" at bounding box center [150, 100] width 141 height 14
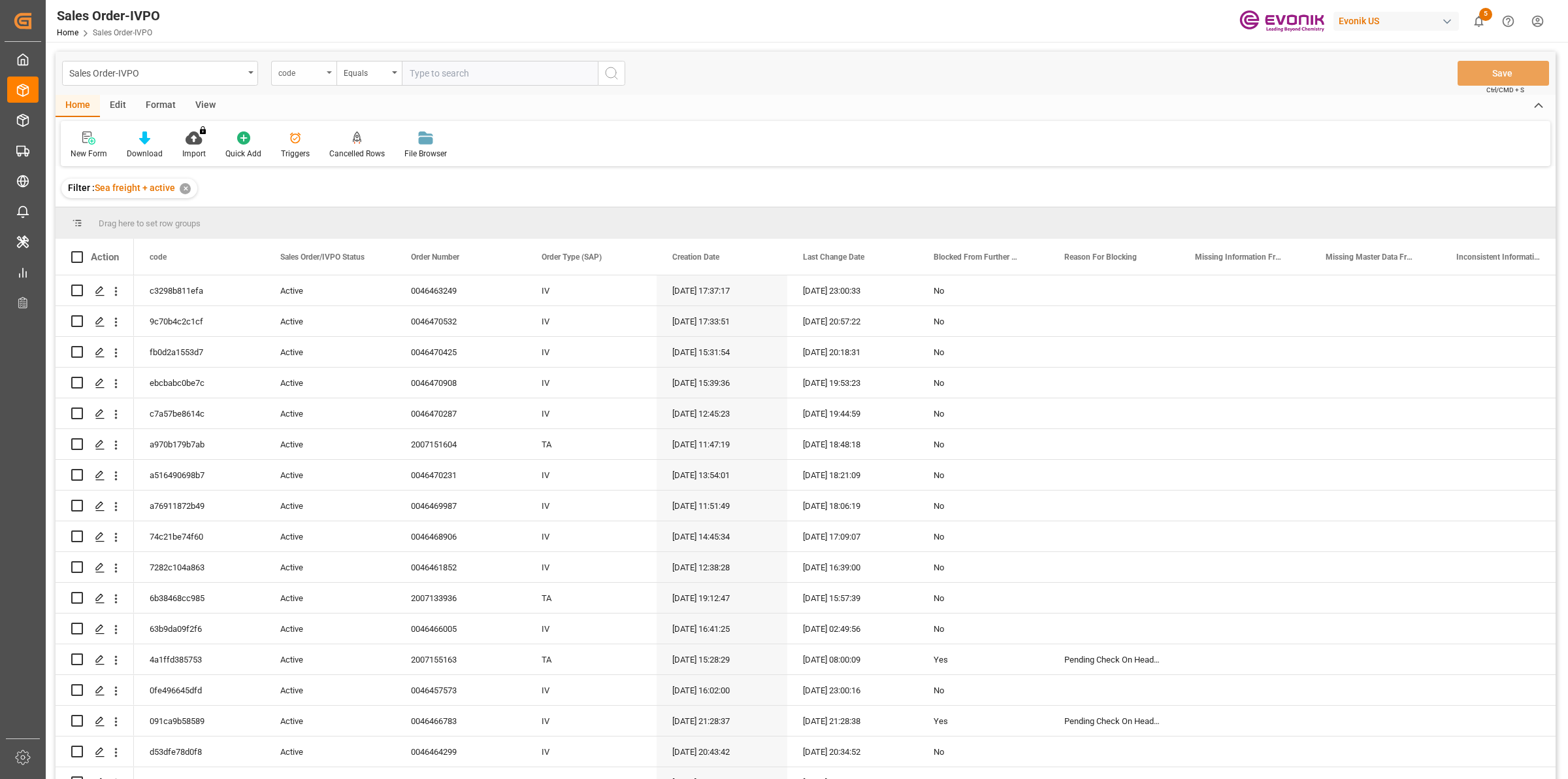
click at [325, 70] on div "code" at bounding box center [304, 73] width 65 height 25
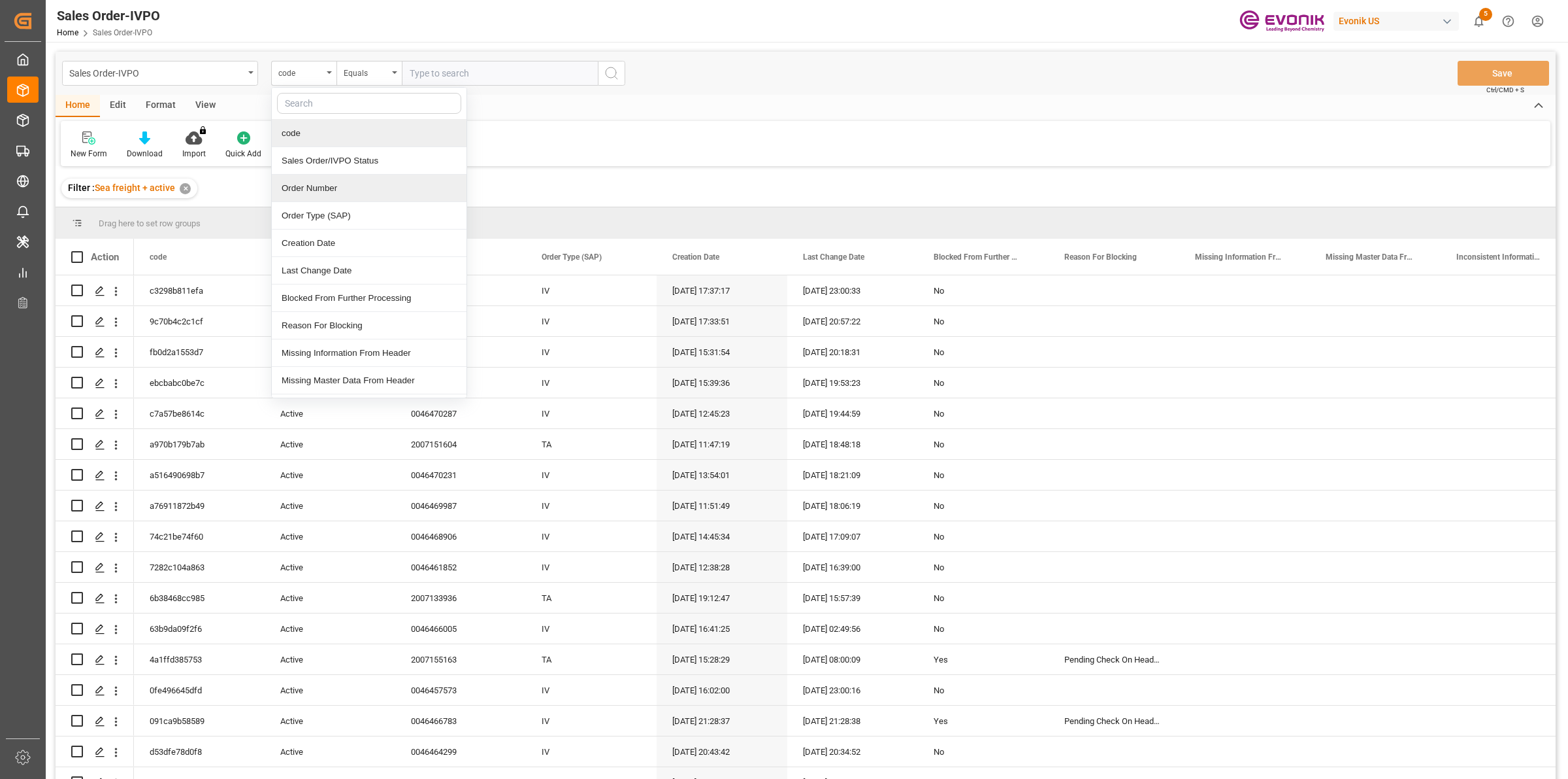
click at [315, 181] on div "Order Number" at bounding box center [369, 189] width 195 height 28
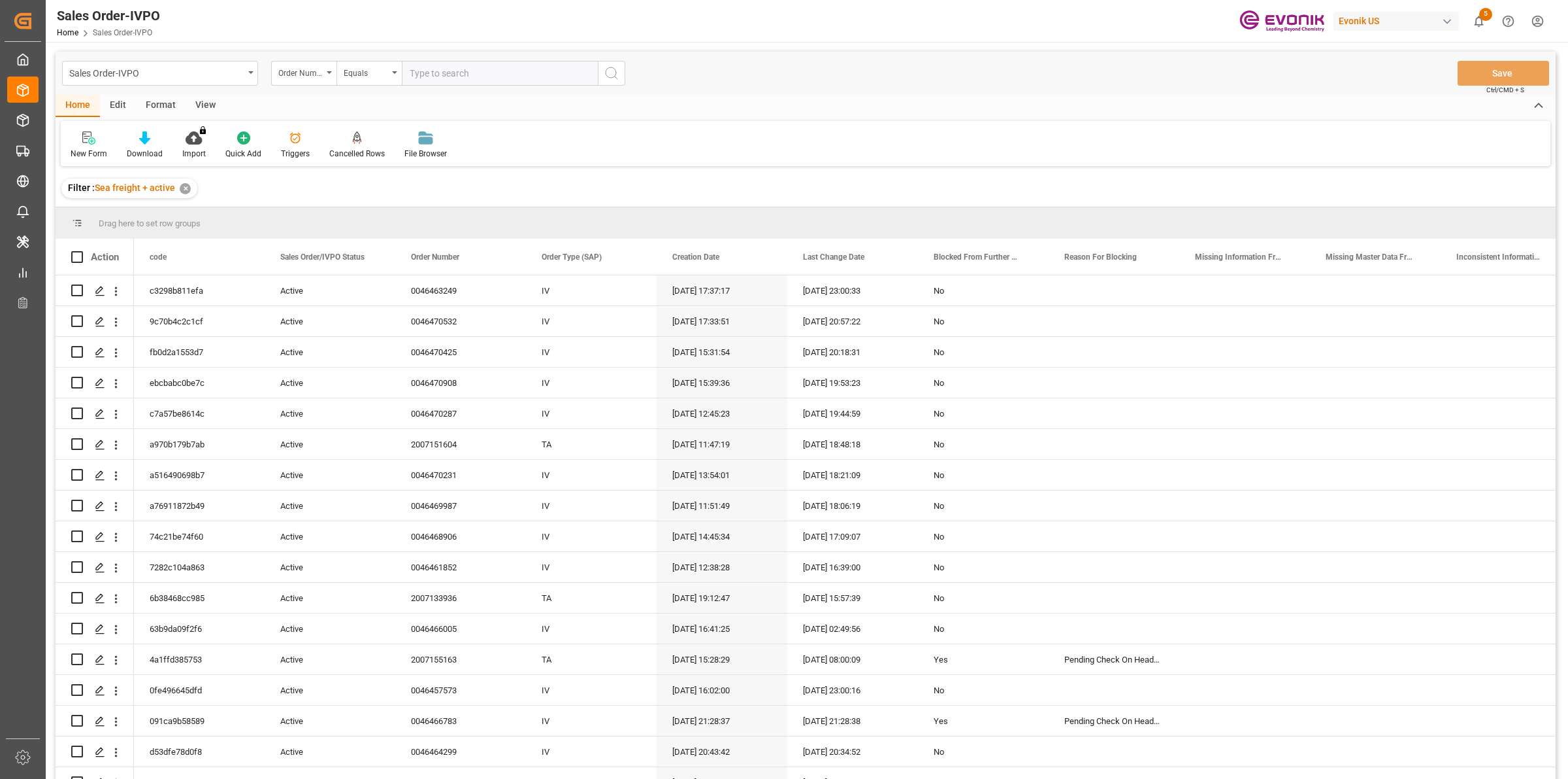
click at [460, 78] on input "text" at bounding box center [499, 73] width 196 height 25
paste input "2007139118"
type input "2007139118"
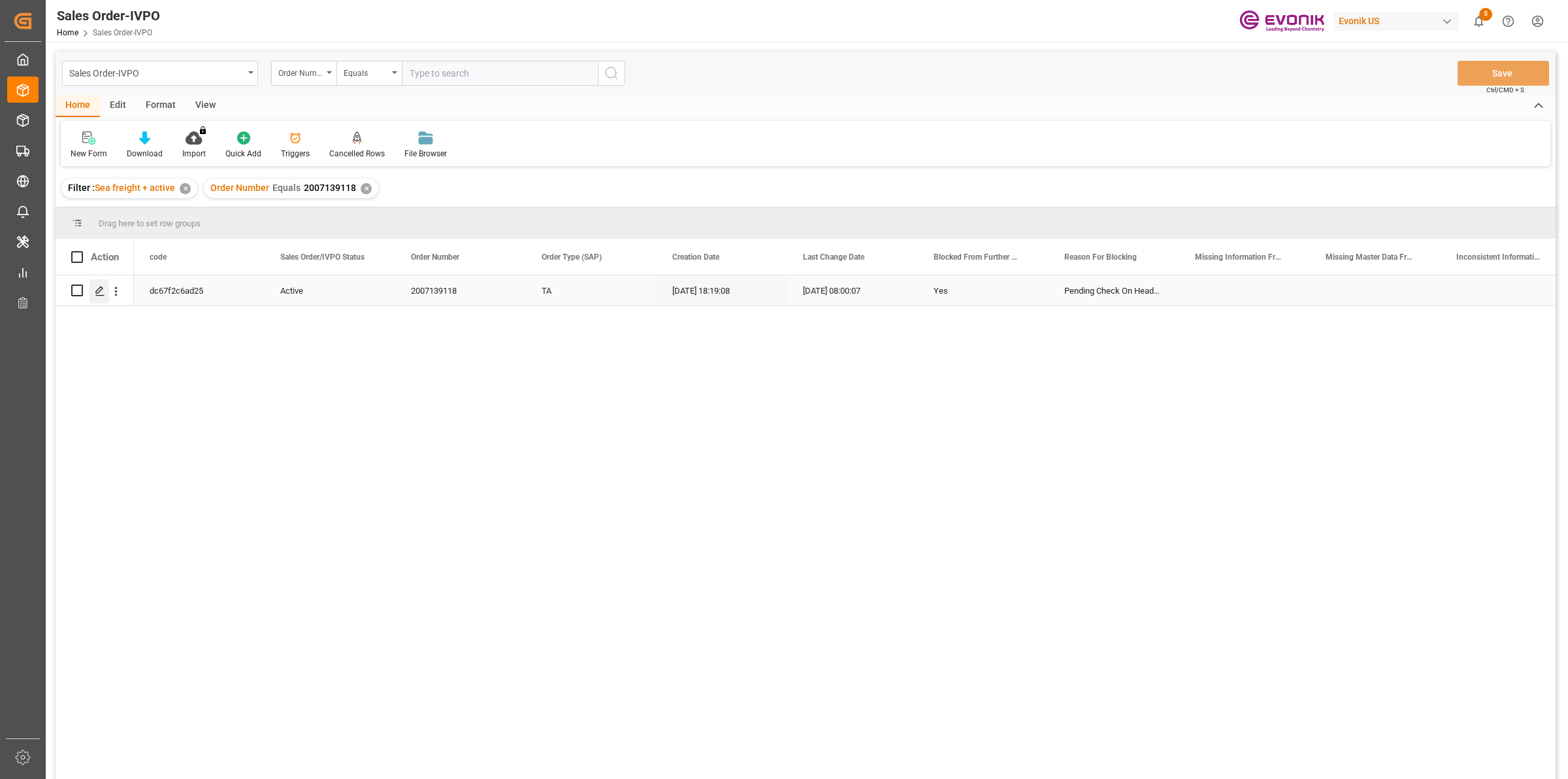
click at [96, 289] on icon "Press SPACE to select this row." at bounding box center [100, 291] width 10 height 10
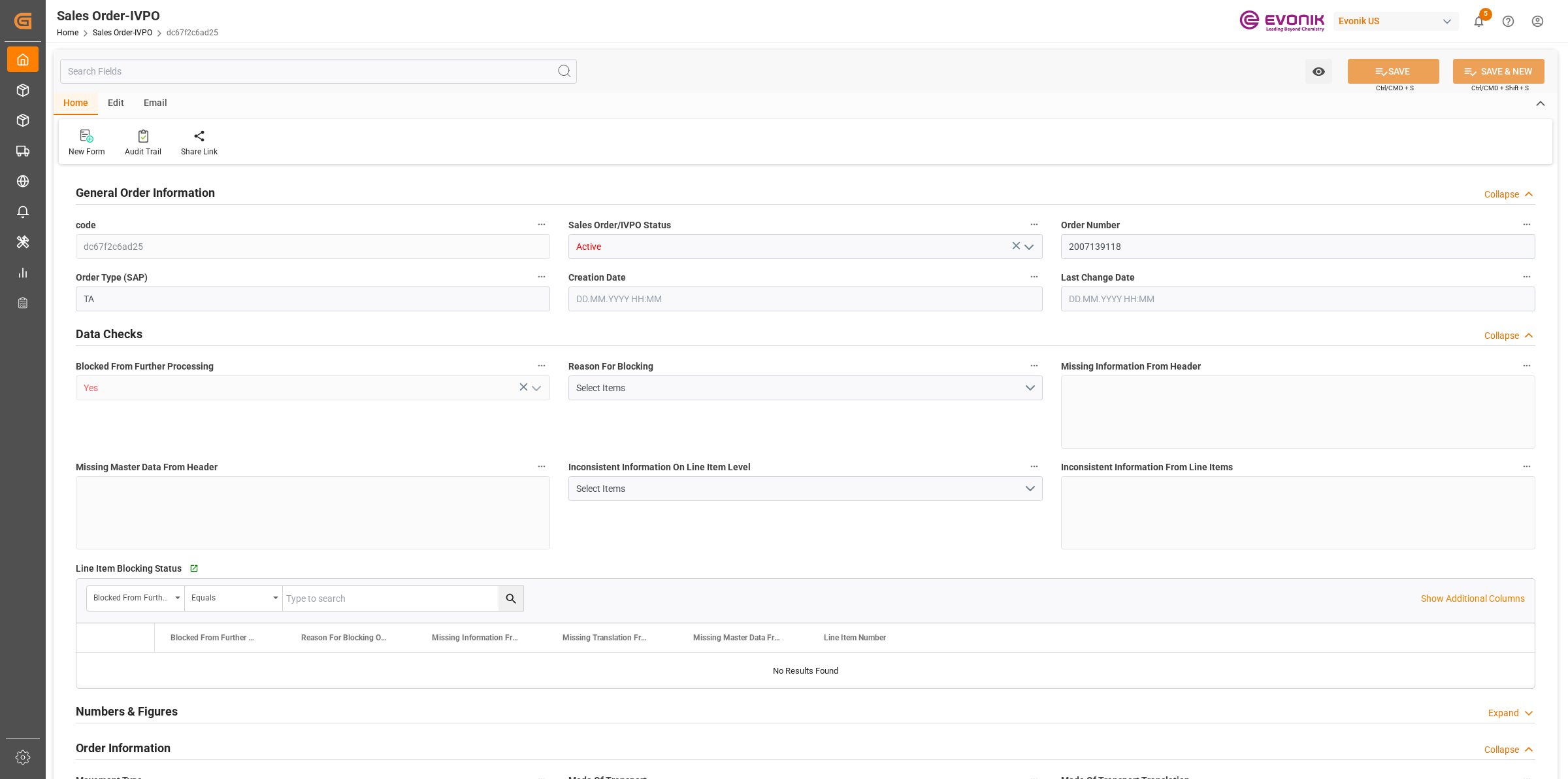
type input "COPUL"
type input "0"
type input "1"
type input "17074"
type input "44.544"
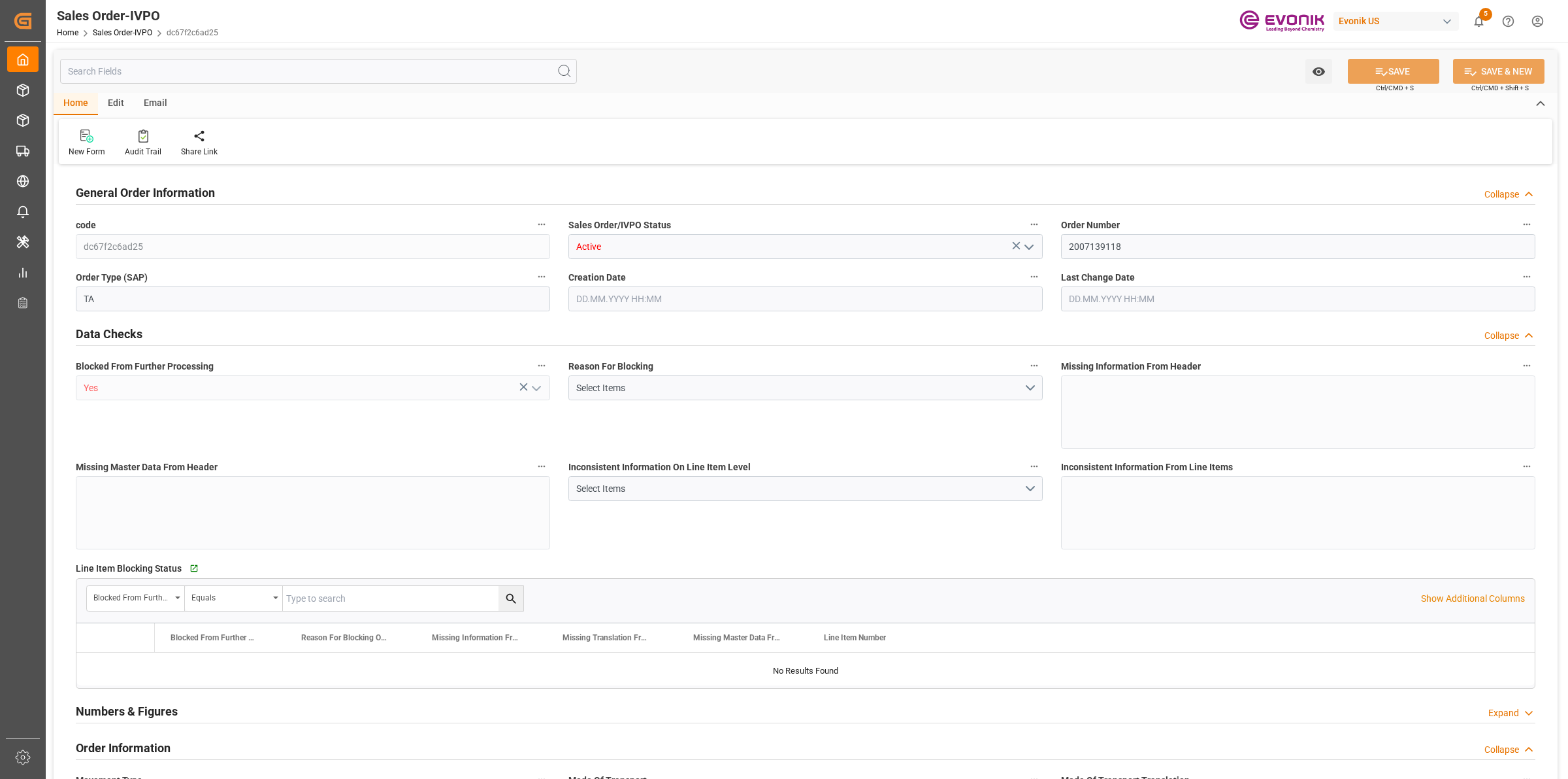
type input "0"
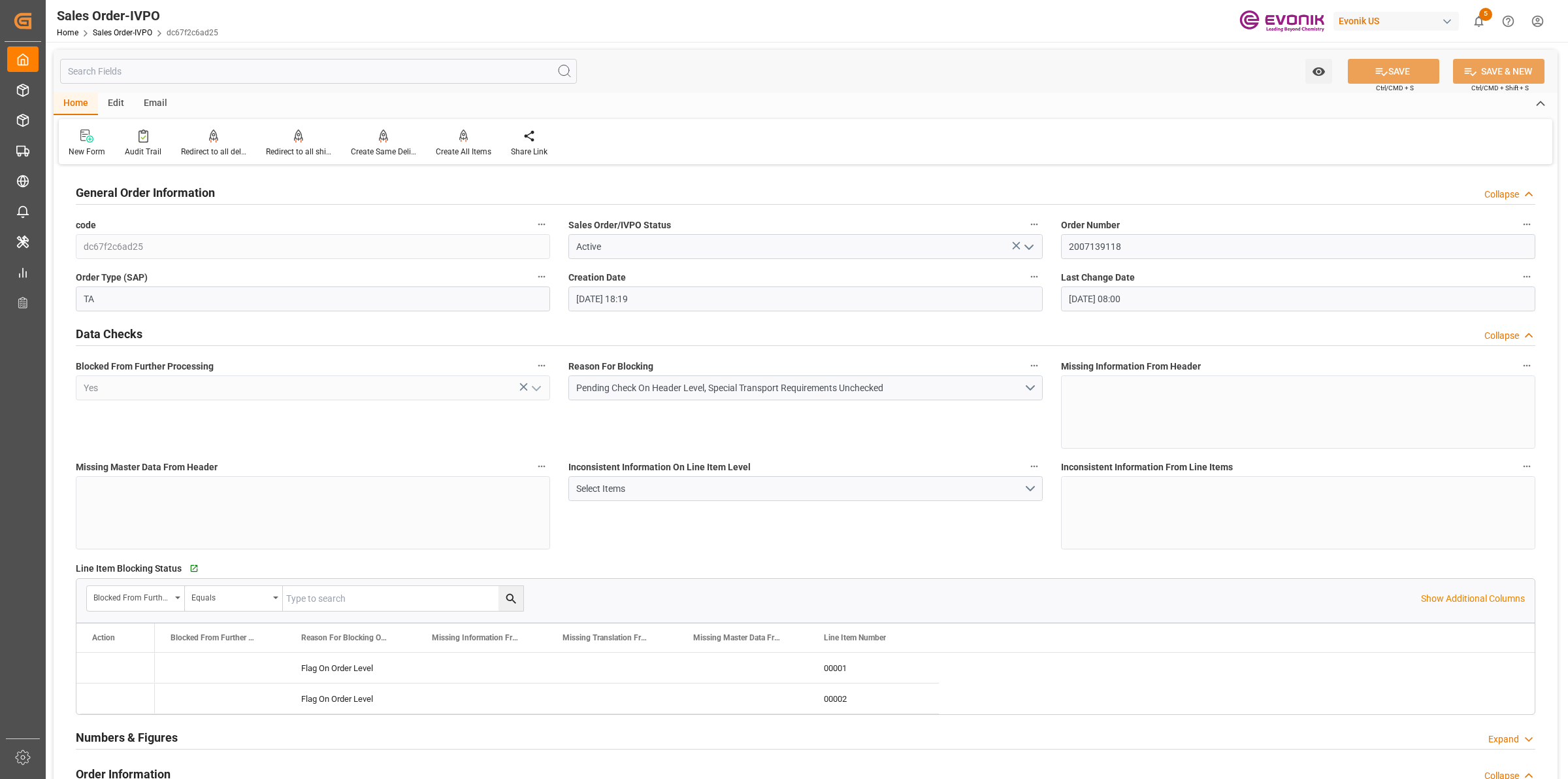
type input "13.08.2025 18:19"
type input "29.08.2025 08:00"
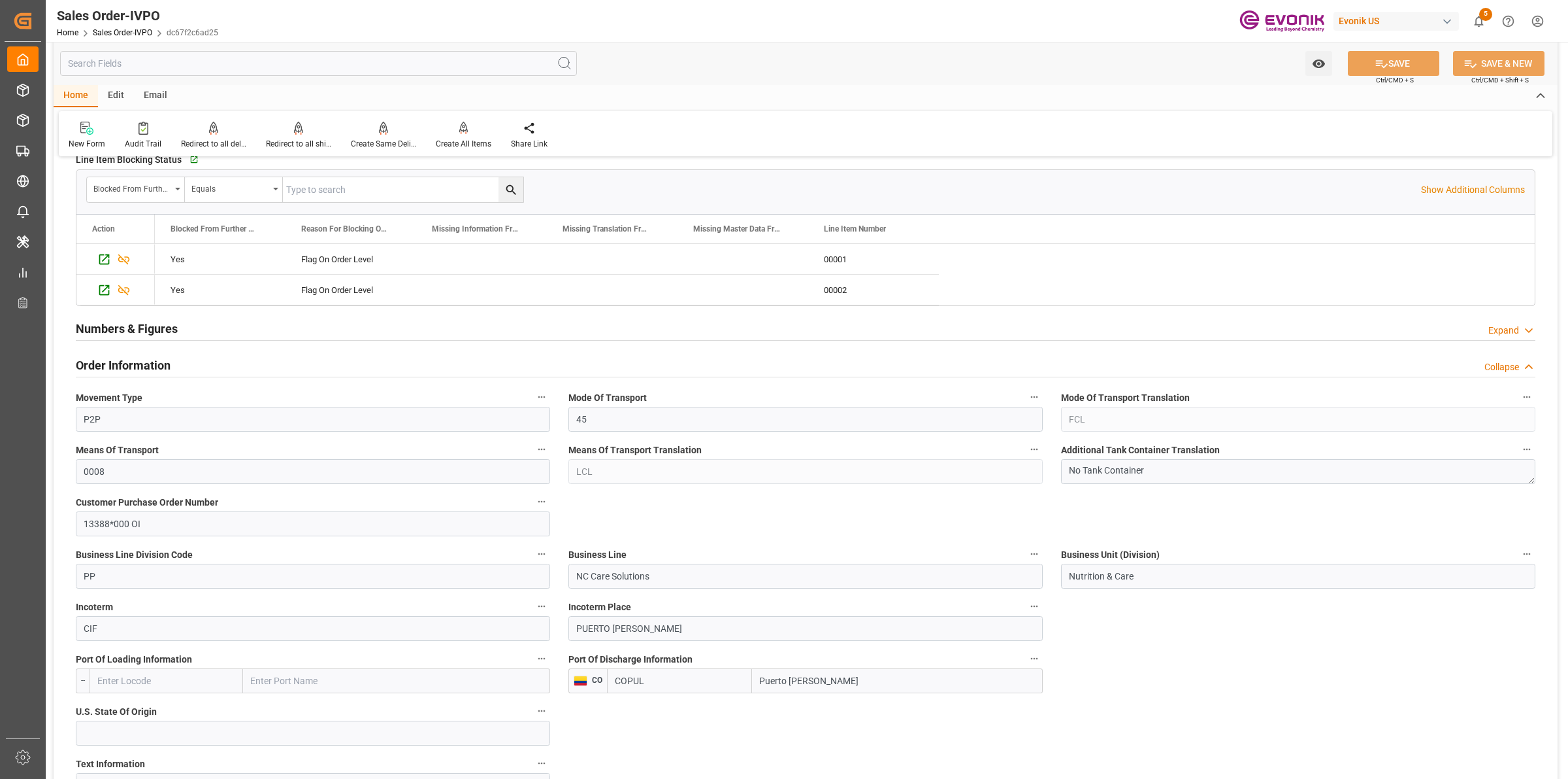
scroll to position [572, 0]
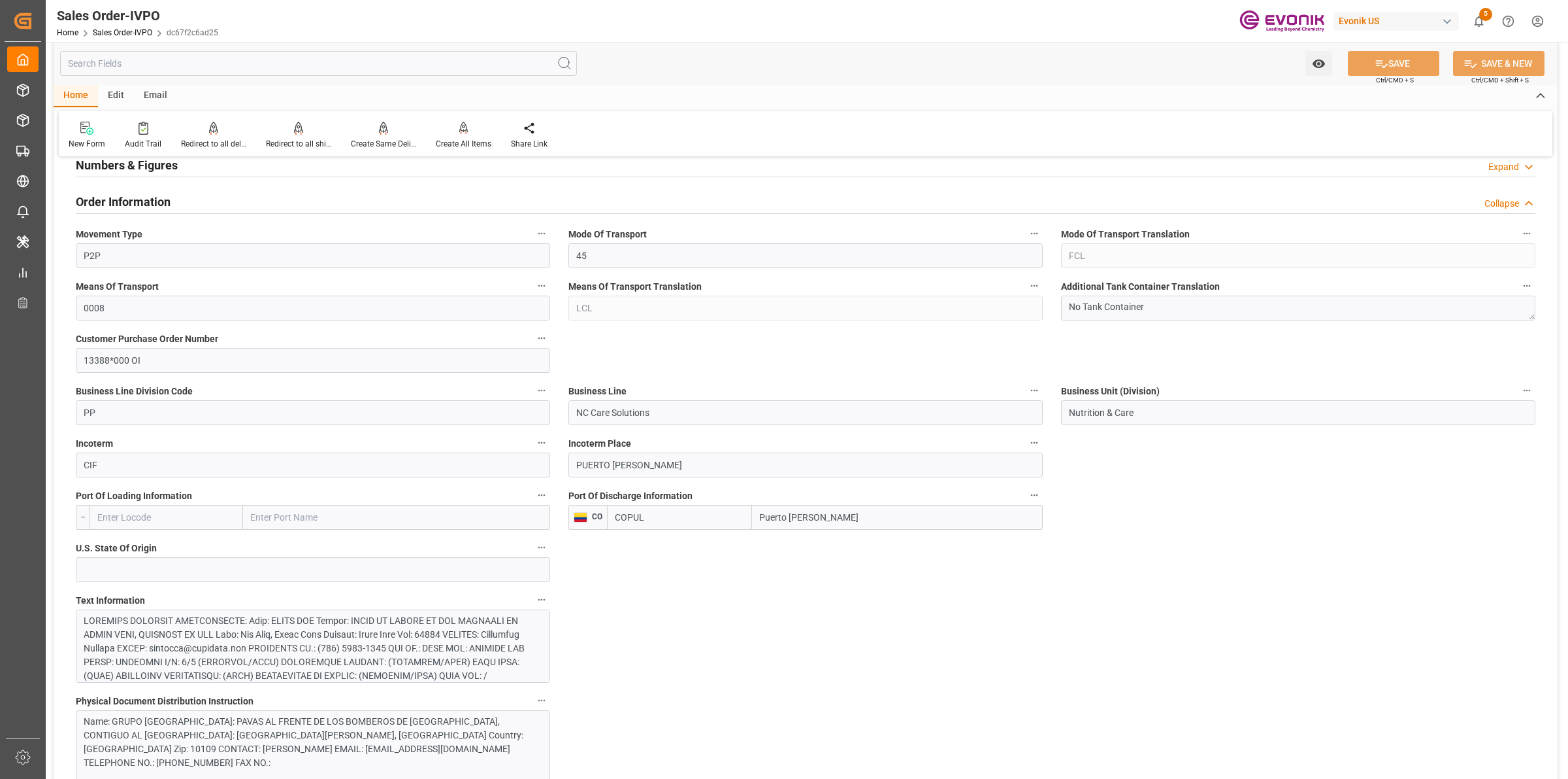
drag, startPoint x: 820, startPoint y: 511, endPoint x: 721, endPoint y: 492, distance: 100.8
click at [721, 492] on div "Port Of Discharge Information CO COPUL Puerto Limón" at bounding box center [806, 508] width 493 height 52
click at [392, 622] on div at bounding box center [306, 744] width 446 height 261
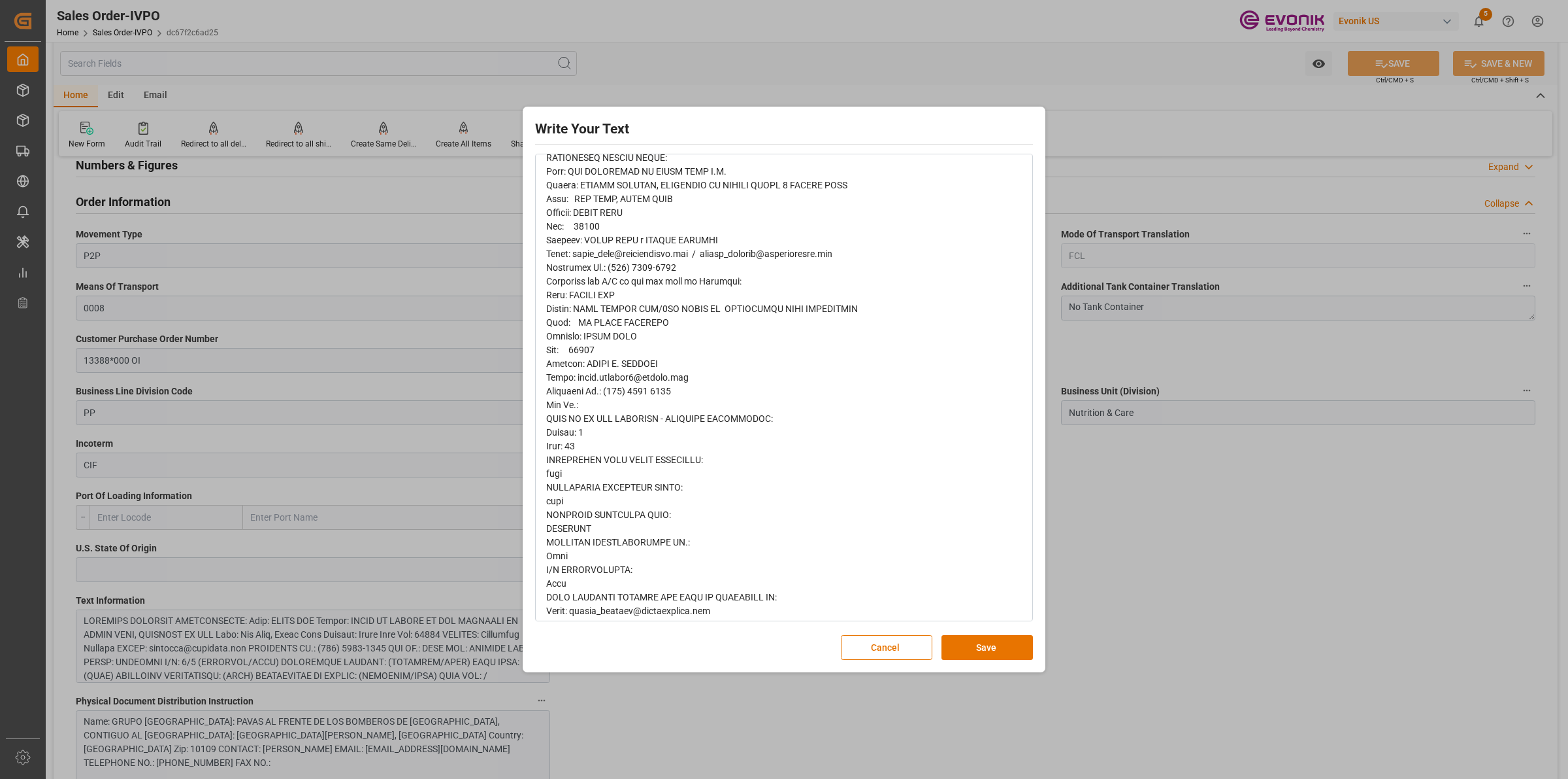
scroll to position [458, 0]
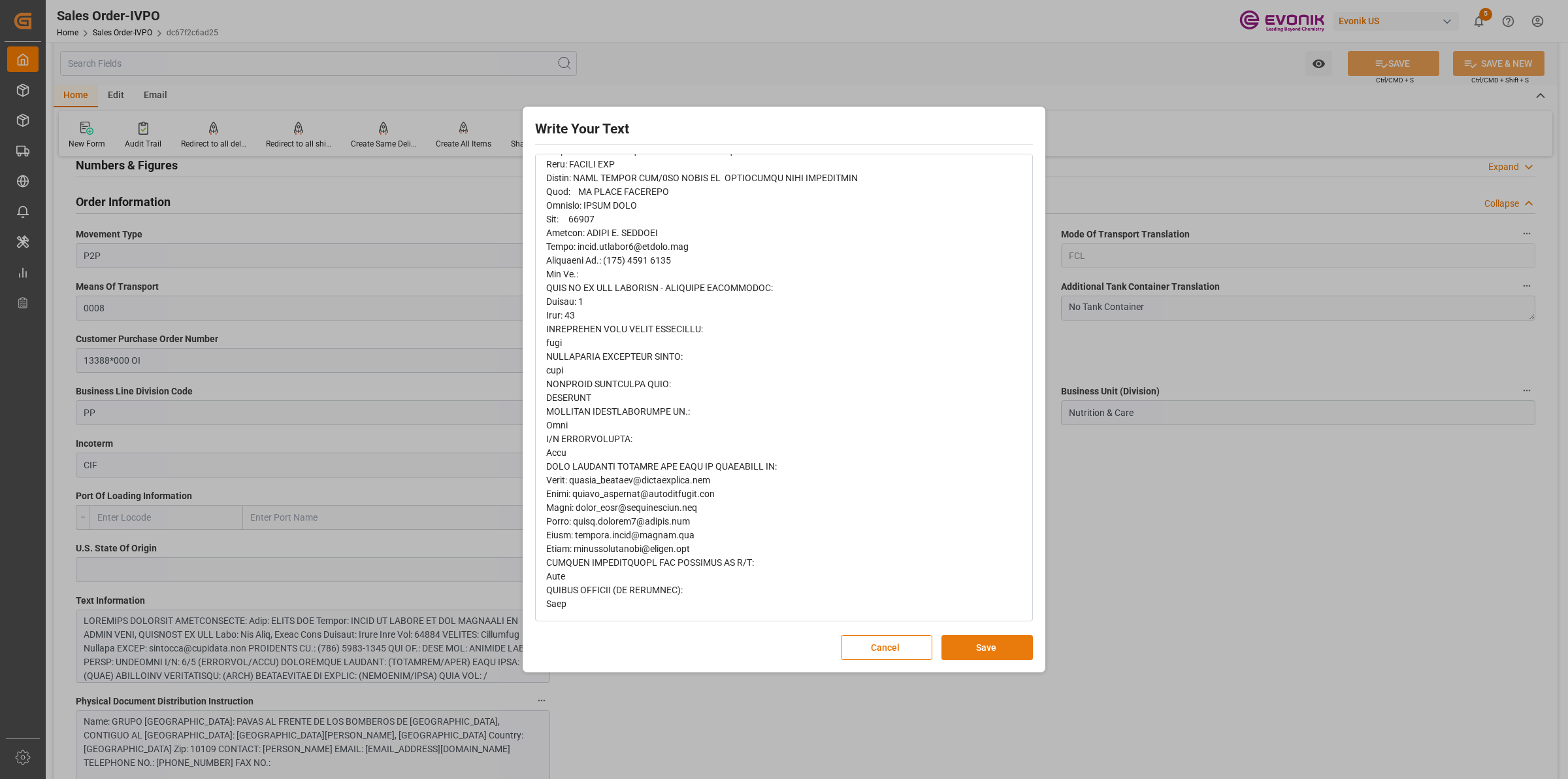
click at [991, 647] on button "Save" at bounding box center [987, 647] width 91 height 25
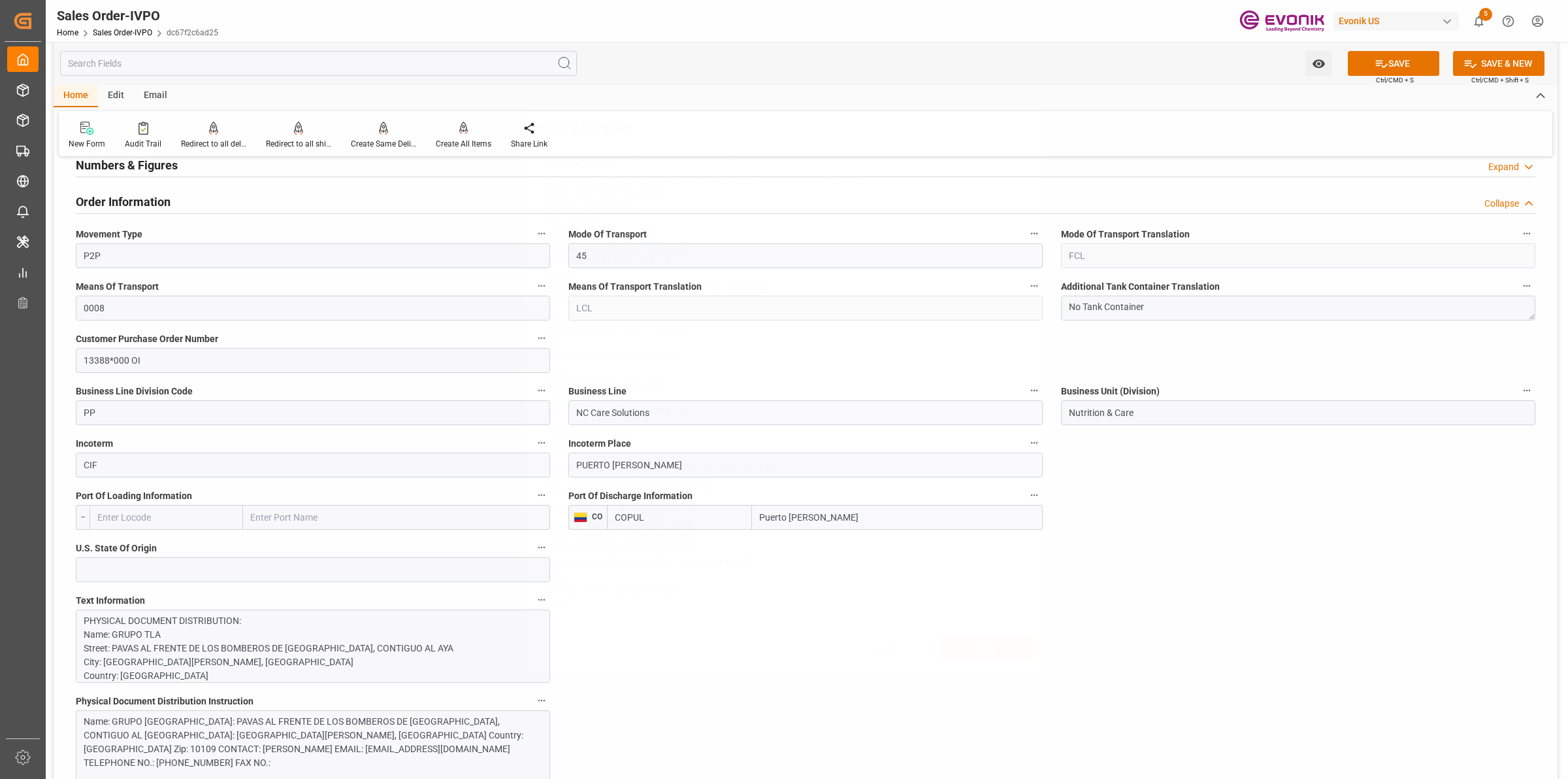
click at [1103, 611] on div "Write Your Text Normal 14 Font Cancel Save" at bounding box center [784, 390] width 1568 height 779
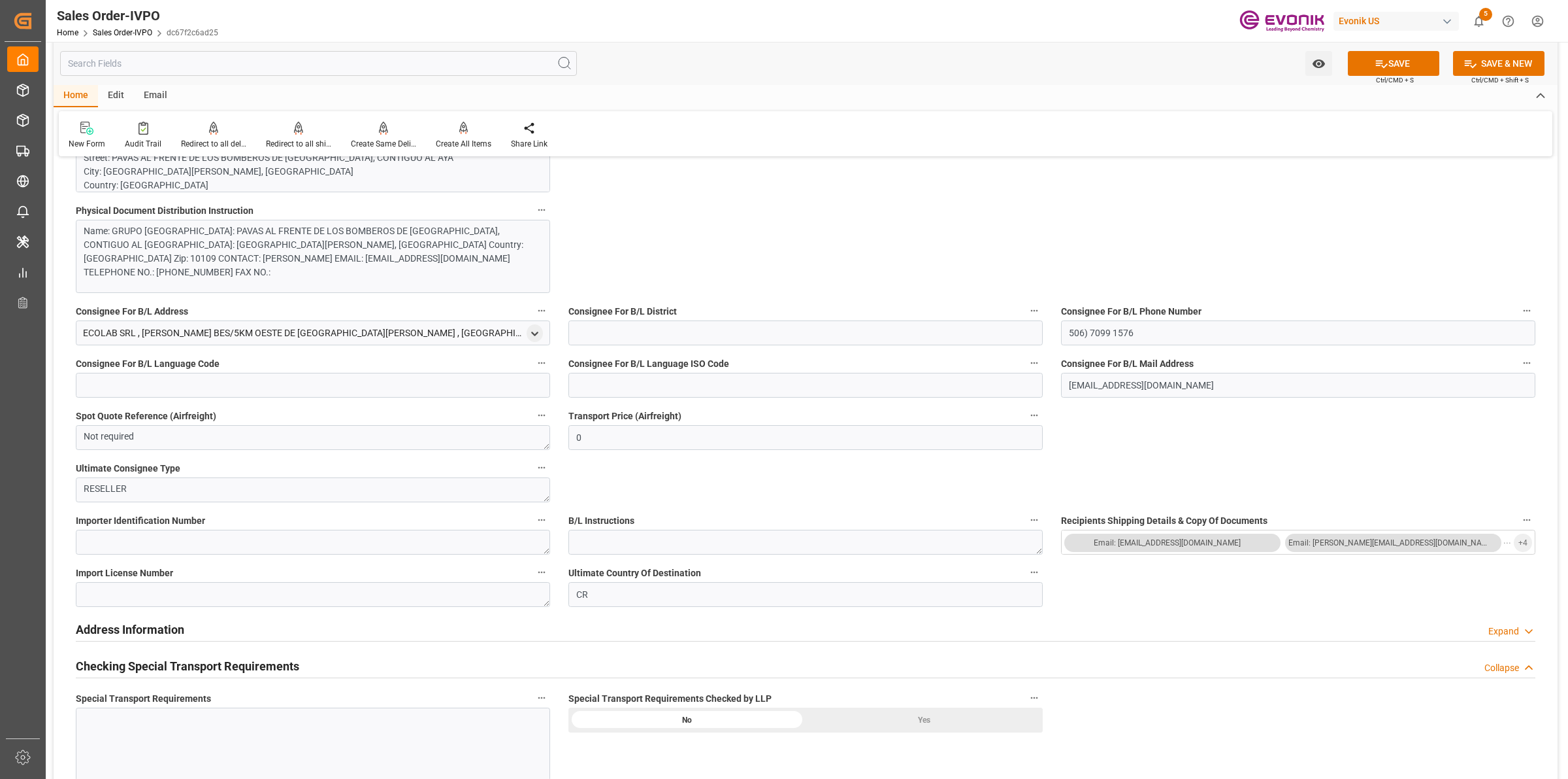
scroll to position [1390, 0]
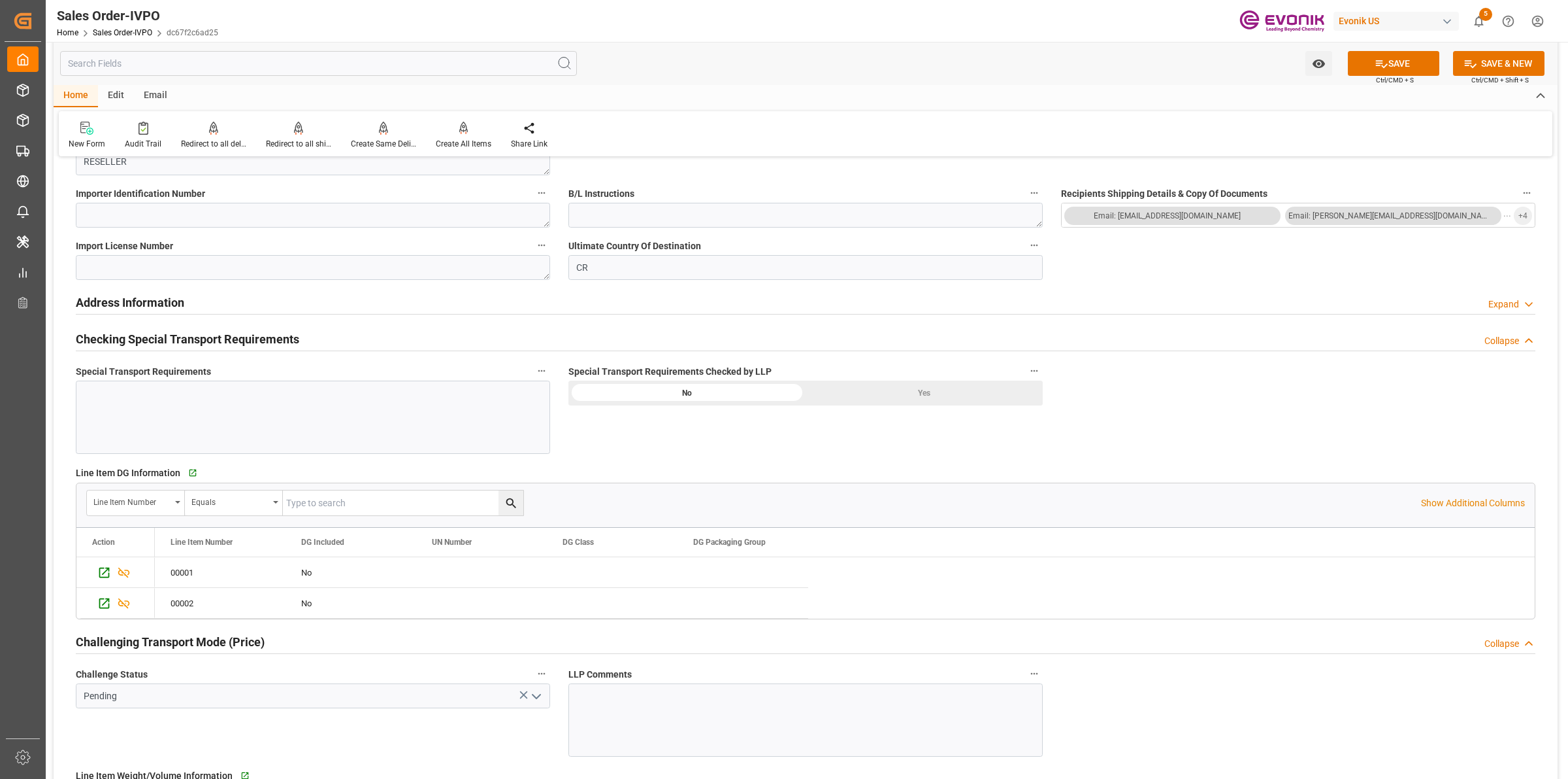
click at [910, 394] on div "Yes" at bounding box center [924, 393] width 237 height 25
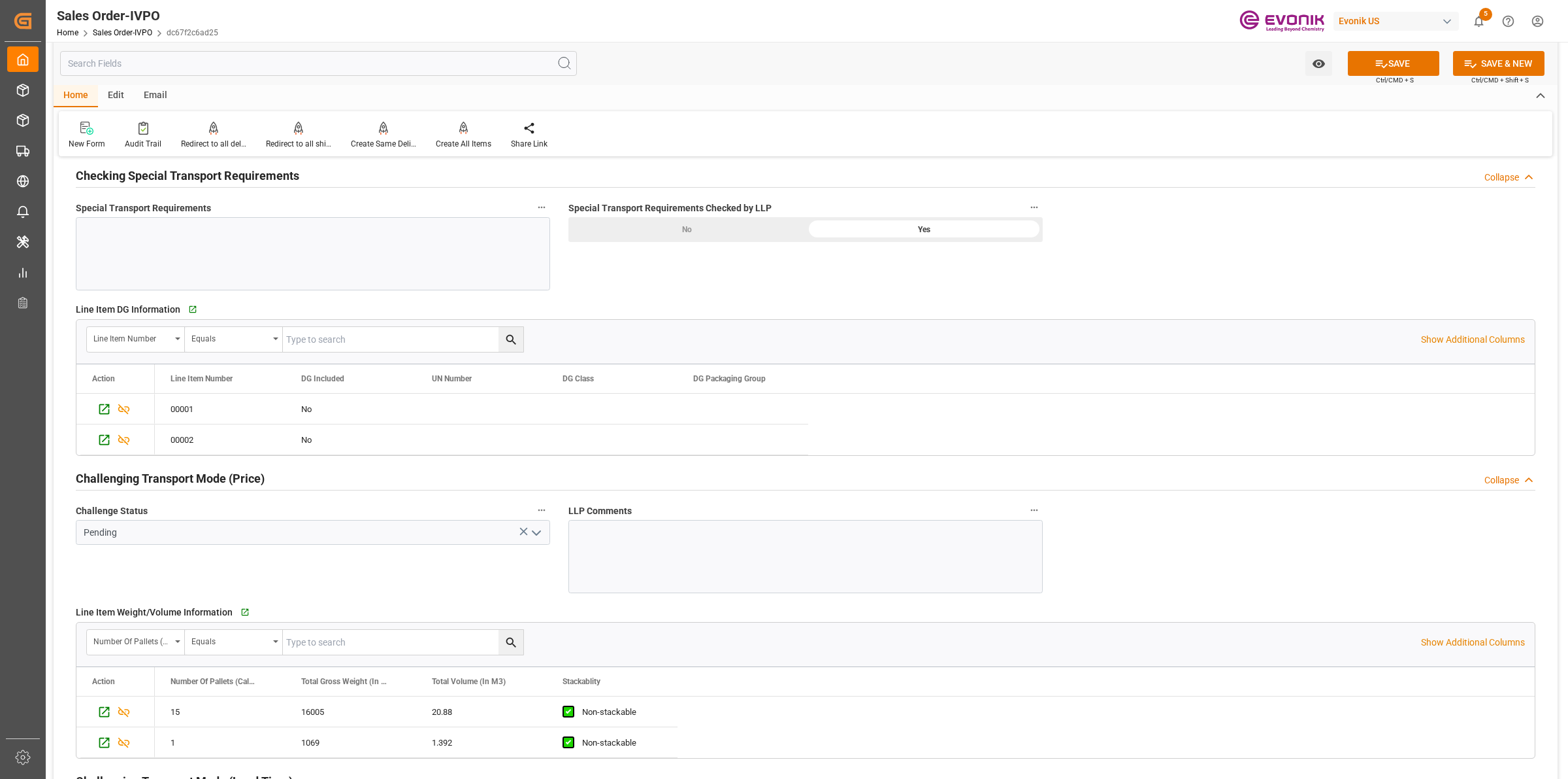
click at [536, 531] on icon "open menu" at bounding box center [536, 533] width 16 height 16
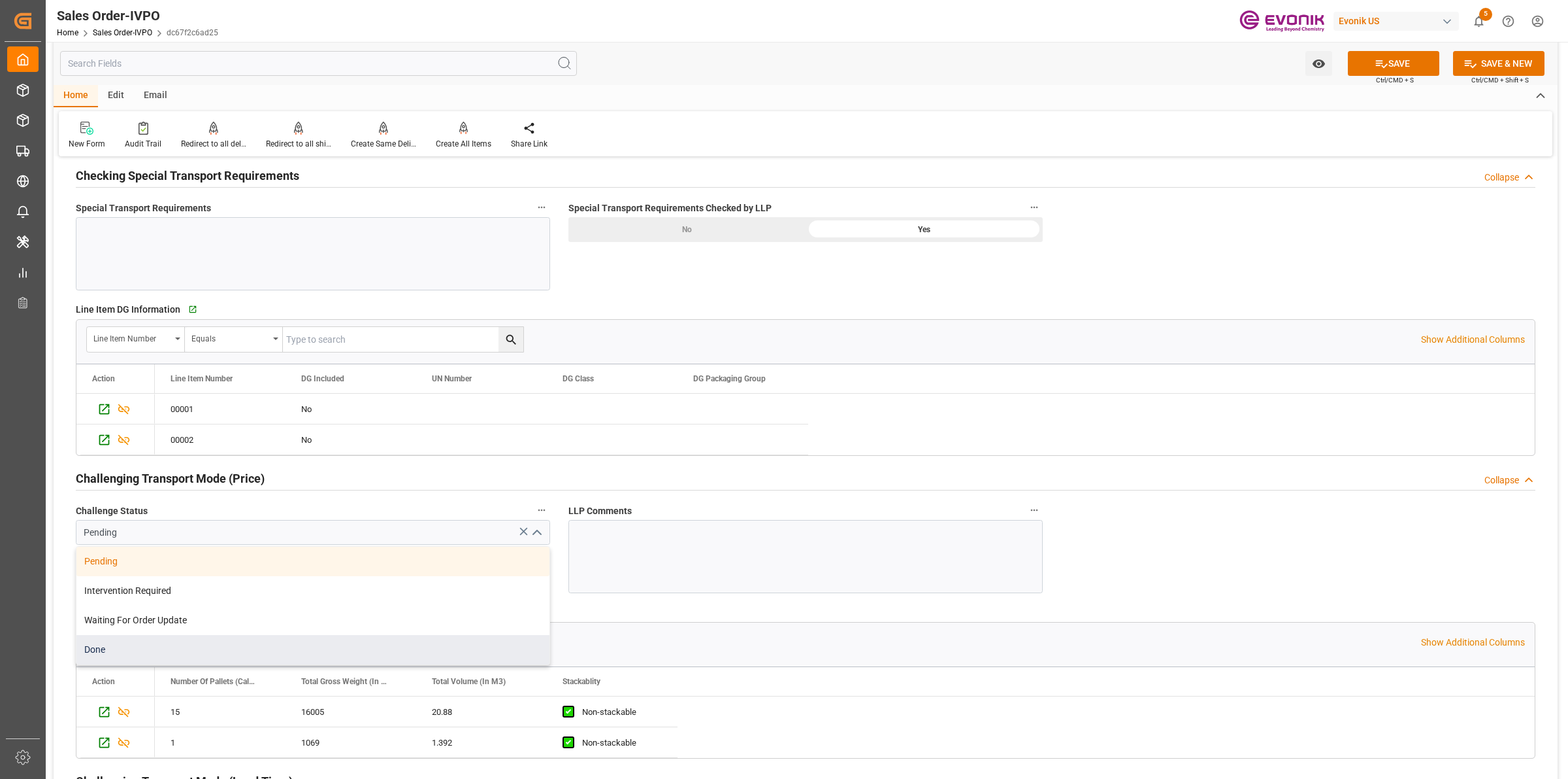
click at [109, 648] on div "Done" at bounding box center [312, 649] width 473 height 30
type input "Done"
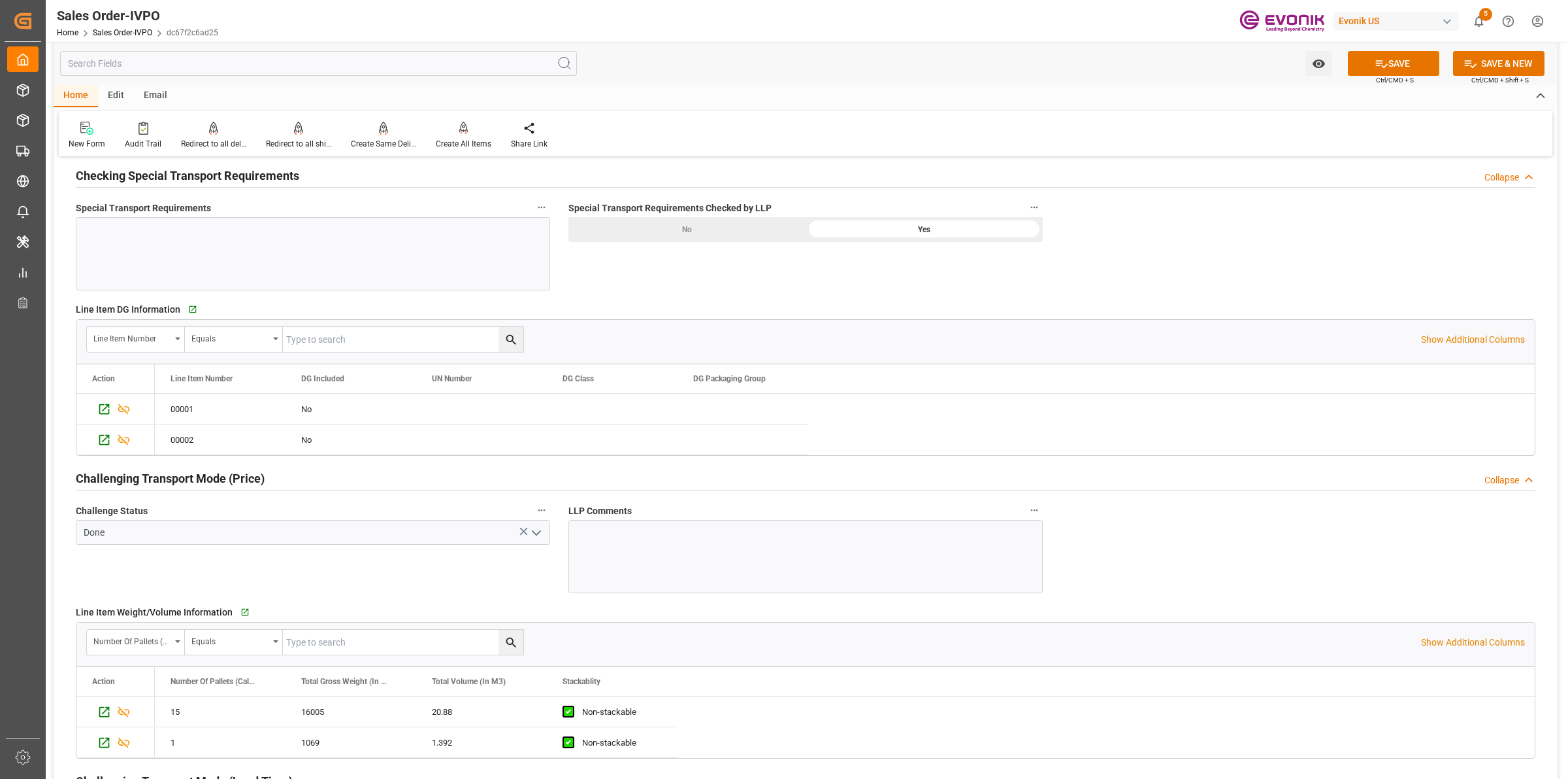
scroll to position [1880, 0]
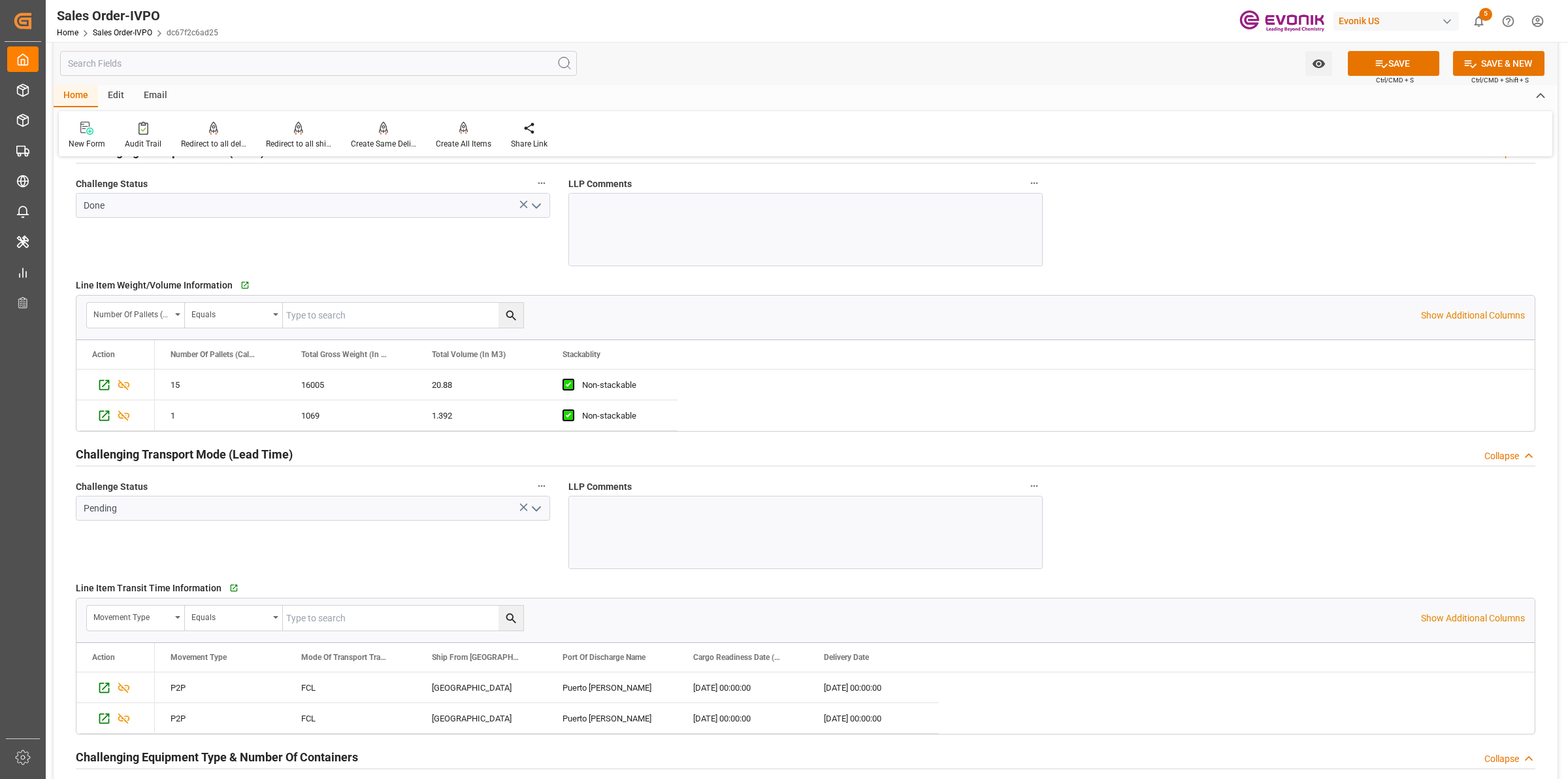
click at [534, 508] on icon "open menu" at bounding box center [536, 509] width 16 height 16
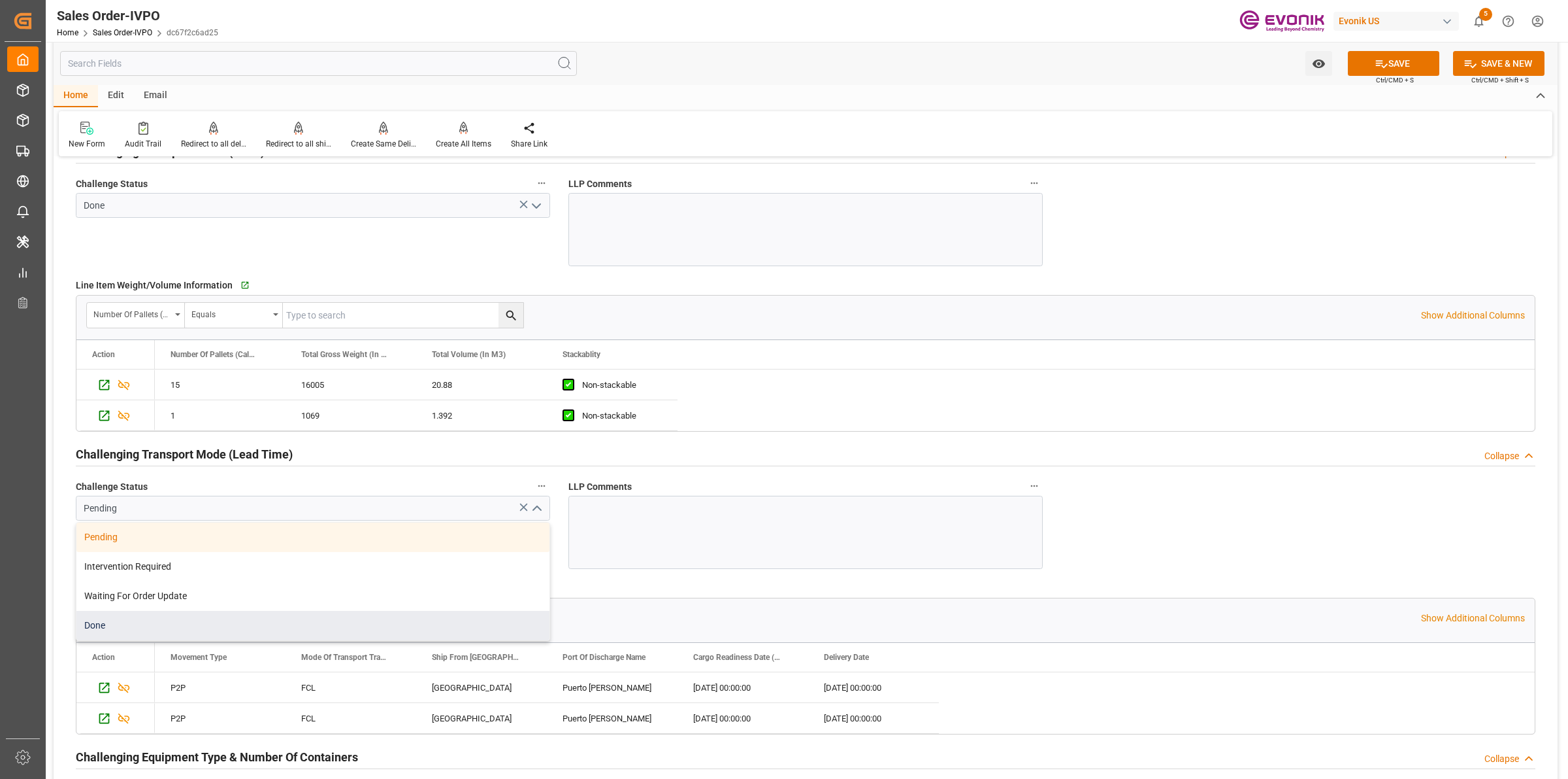
click at [137, 622] on div "Done" at bounding box center [312, 625] width 473 height 30
type input "Done"
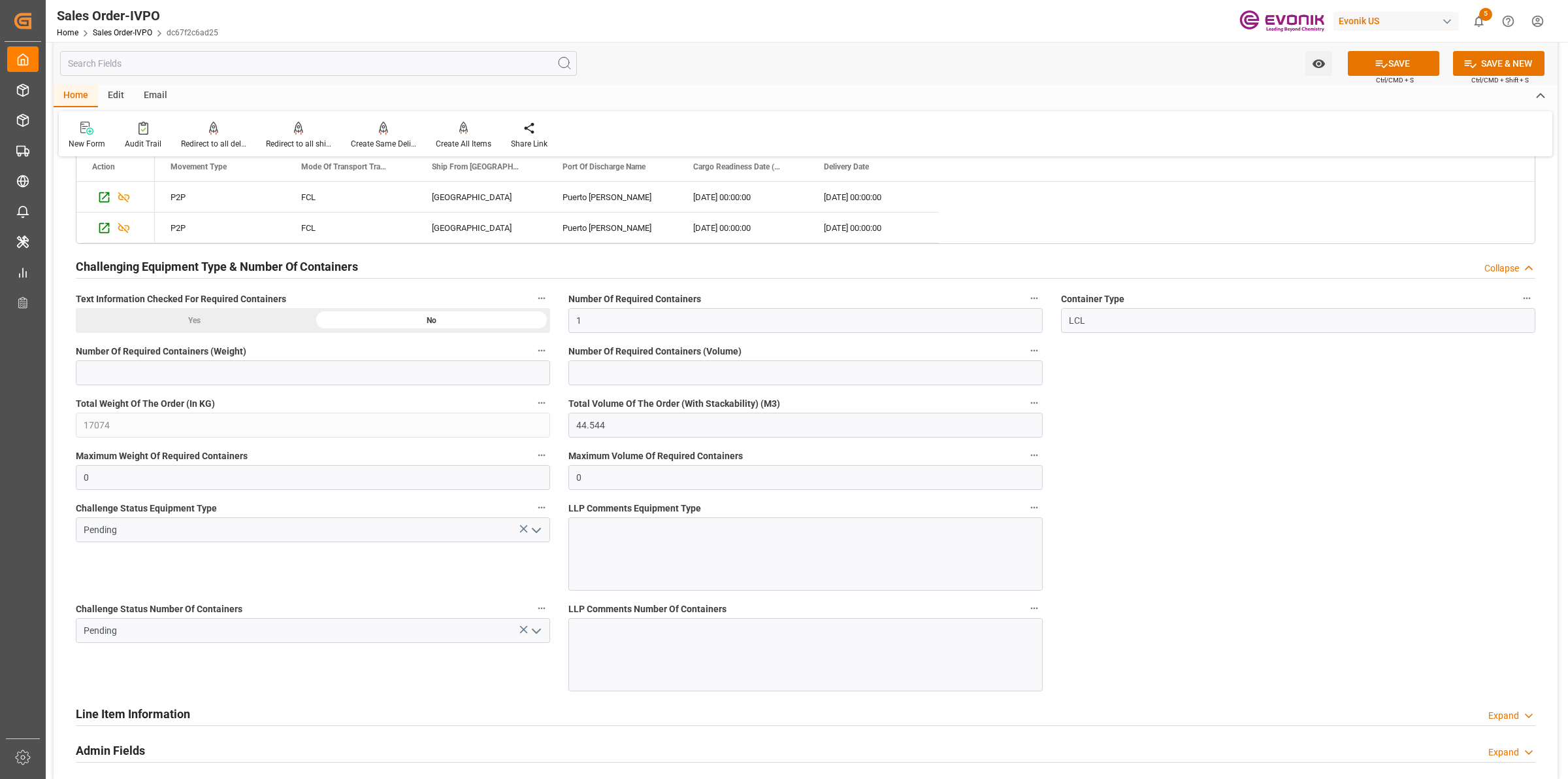
scroll to position [2452, 0]
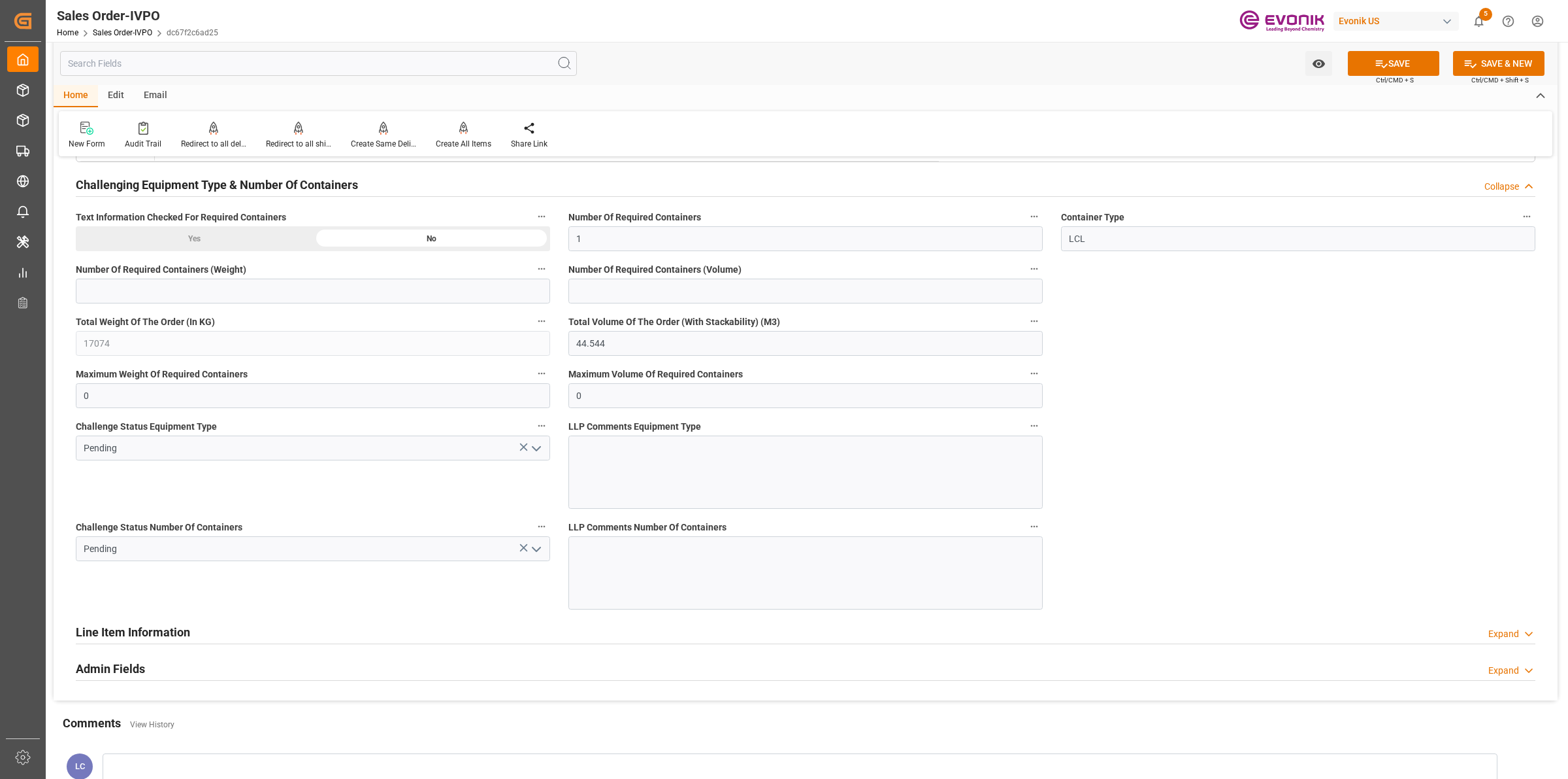
click at [541, 448] on icon "open menu" at bounding box center [536, 449] width 16 height 16
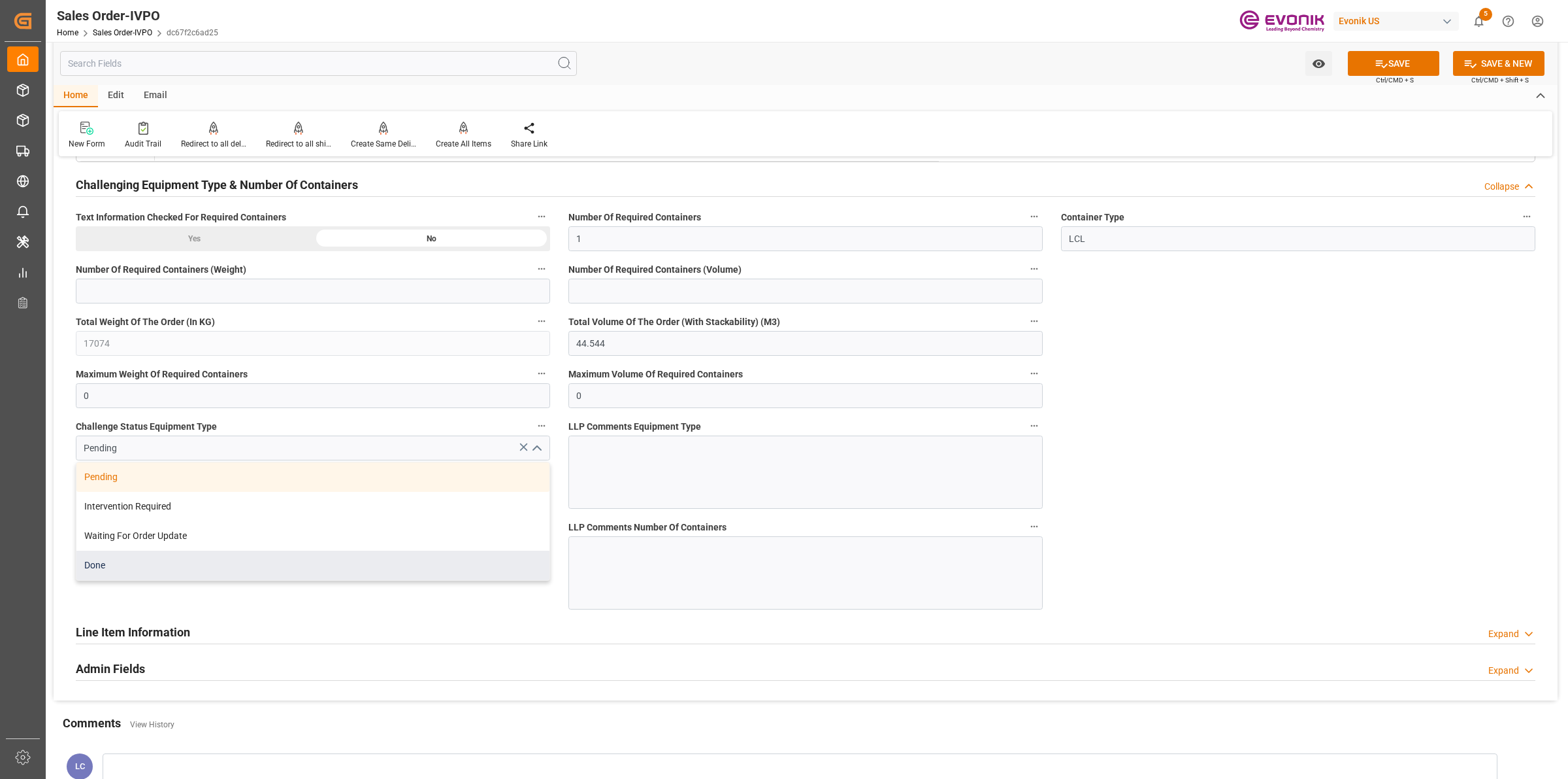
click at [211, 566] on div "Done" at bounding box center [312, 565] width 473 height 30
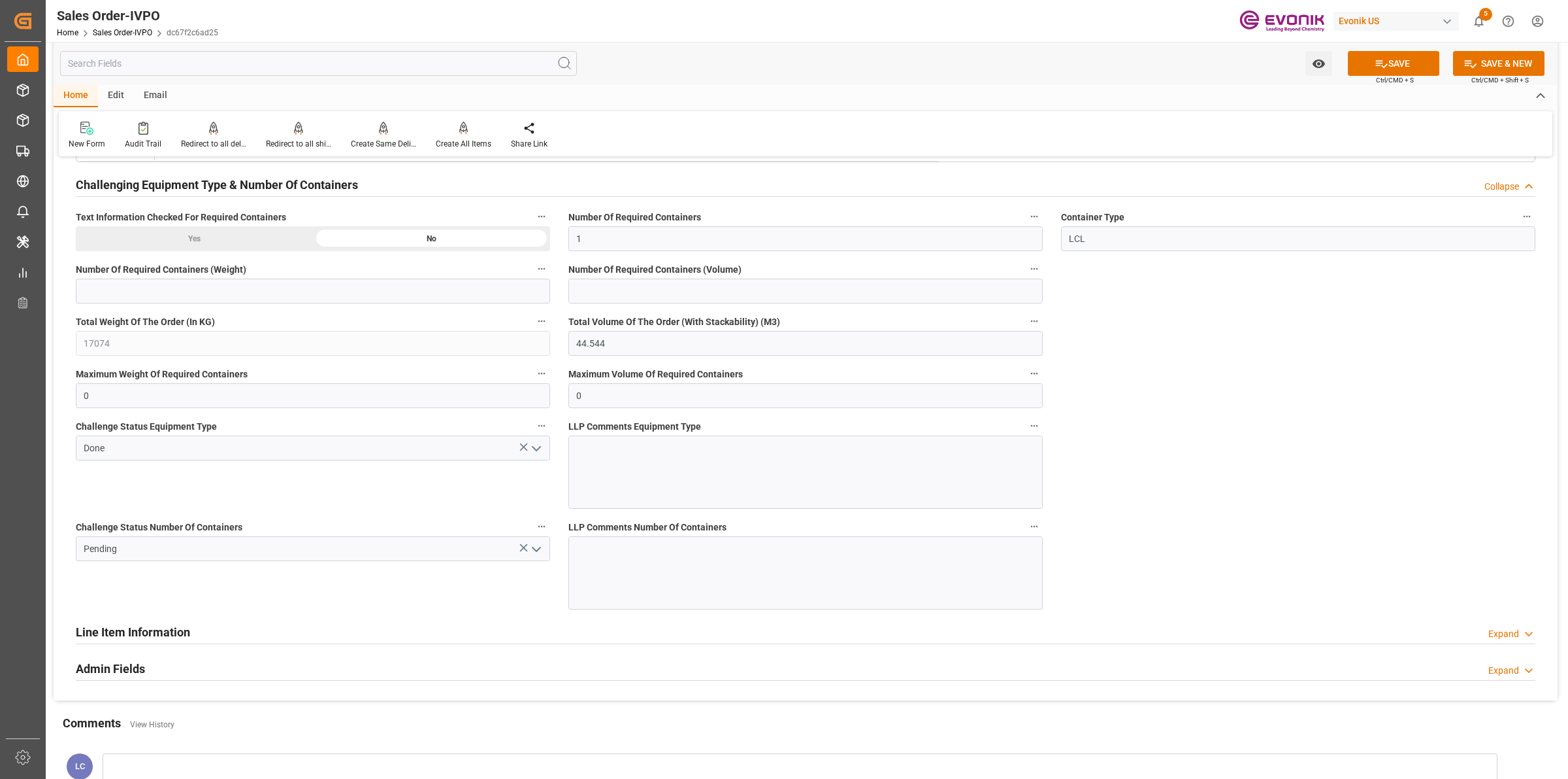
type input "Done"
drag, startPoint x: 457, startPoint y: 616, endPoint x: 523, endPoint y: 594, distance: 69.6
click at [458, 614] on div "Challenge Status Number Of Containers Pending" at bounding box center [313, 564] width 493 height 101
click at [527, 557] on button "open menu" at bounding box center [536, 549] width 20 height 20
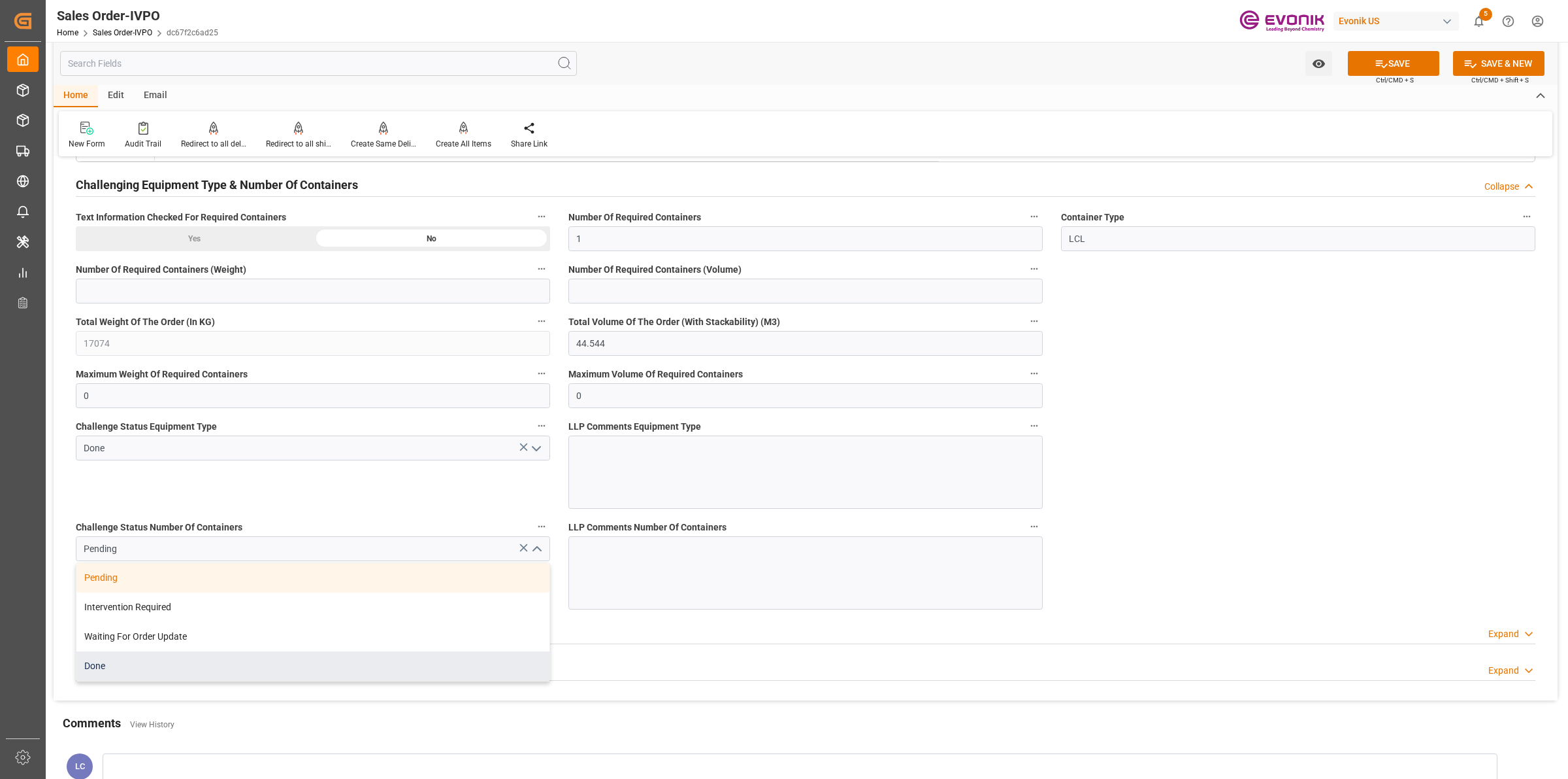
click at [156, 667] on div "Done" at bounding box center [312, 666] width 473 height 30
type input "Done"
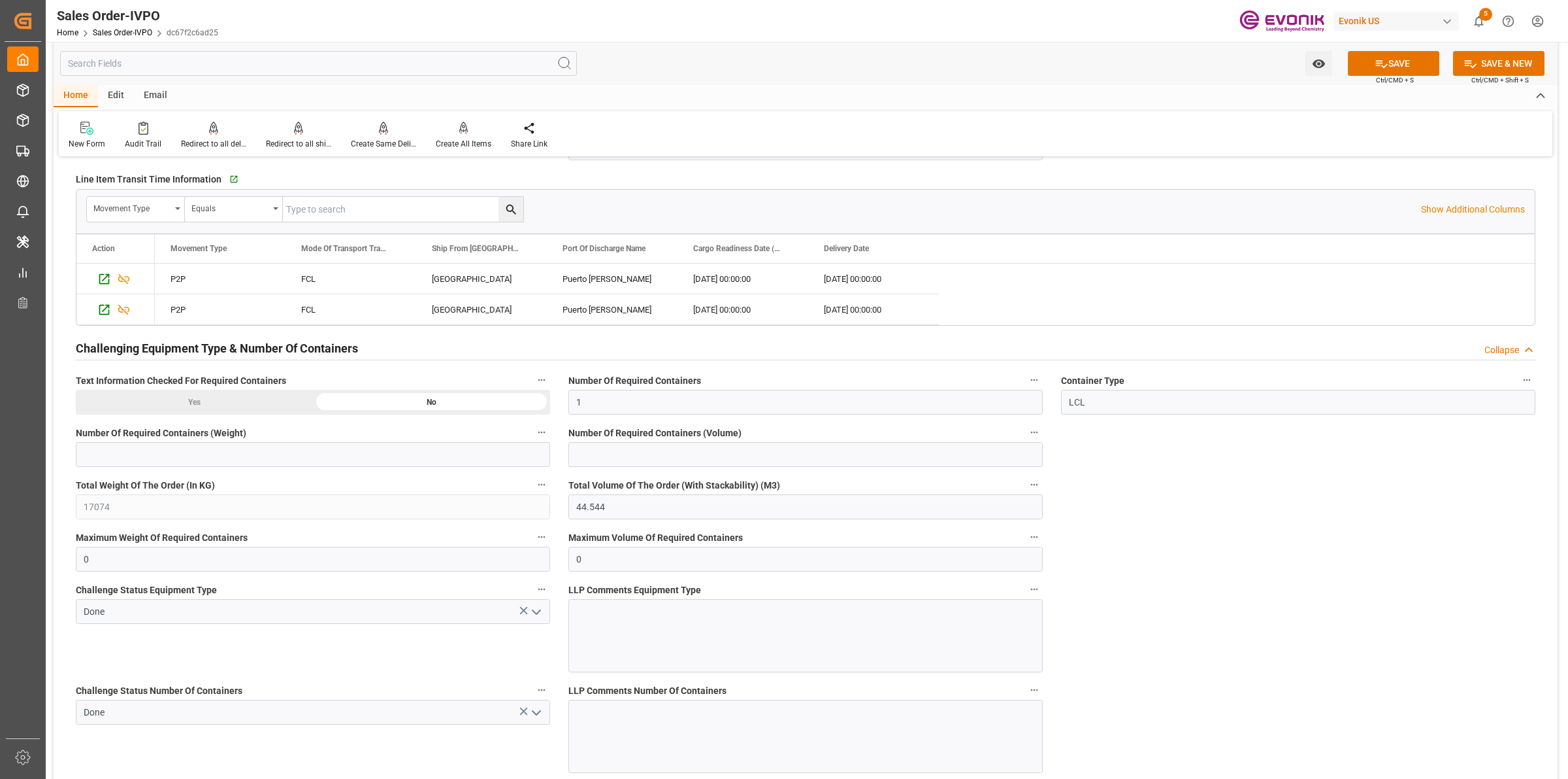
scroll to position [2534, 0]
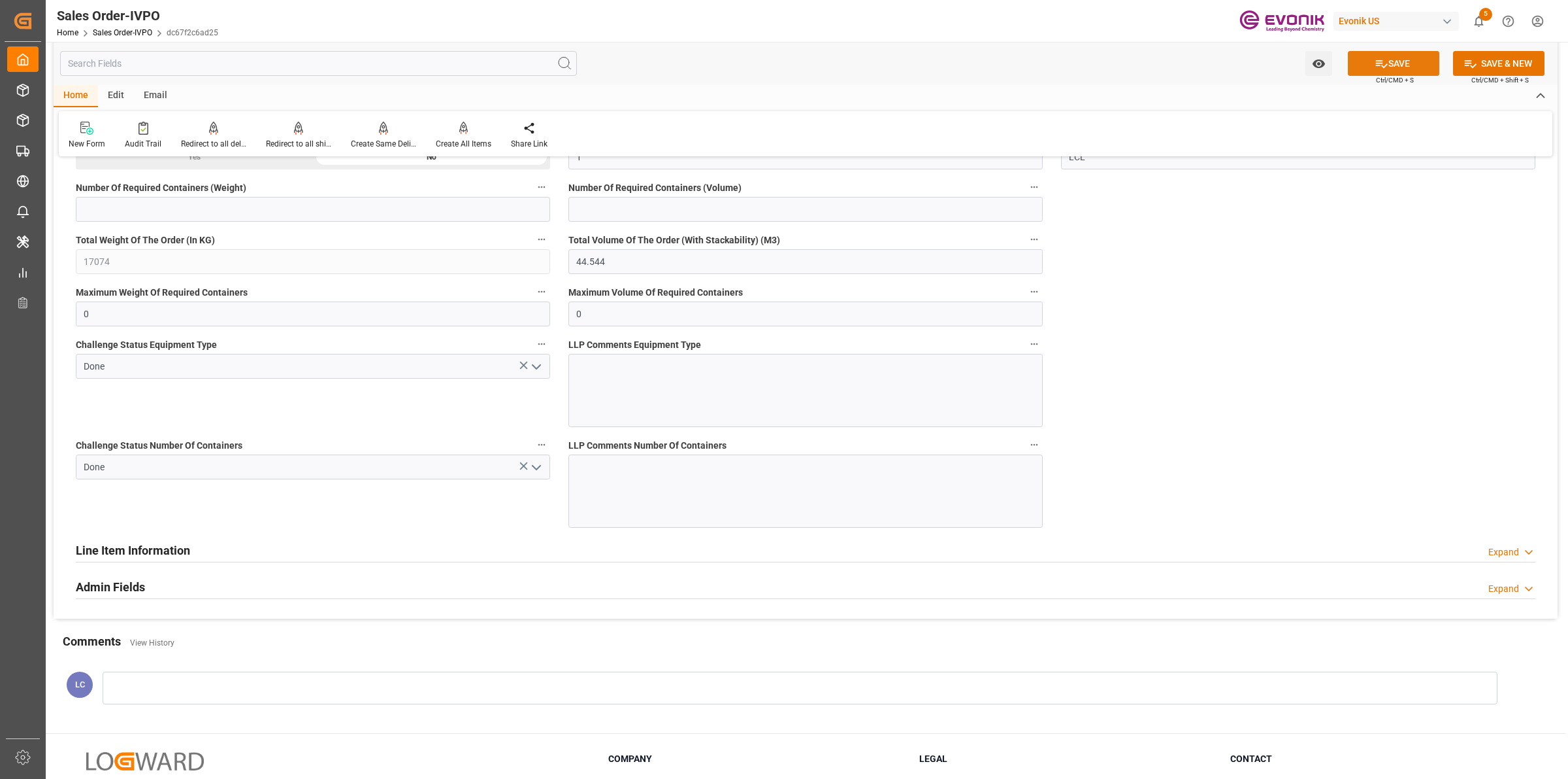
click at [1375, 67] on icon at bounding box center [1382, 63] width 14 height 14
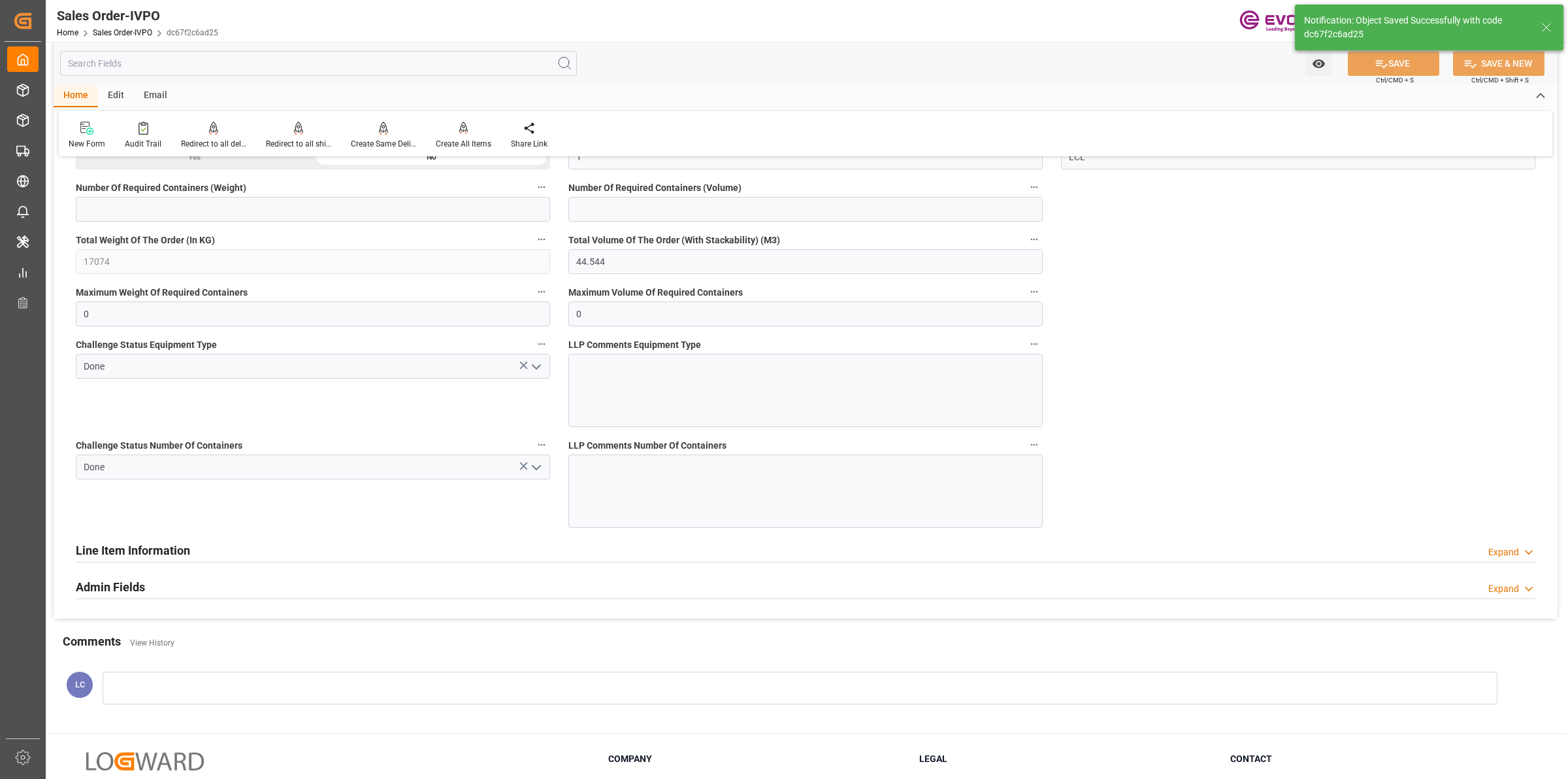
type input "01.09.2025 04:10"
type input "No"
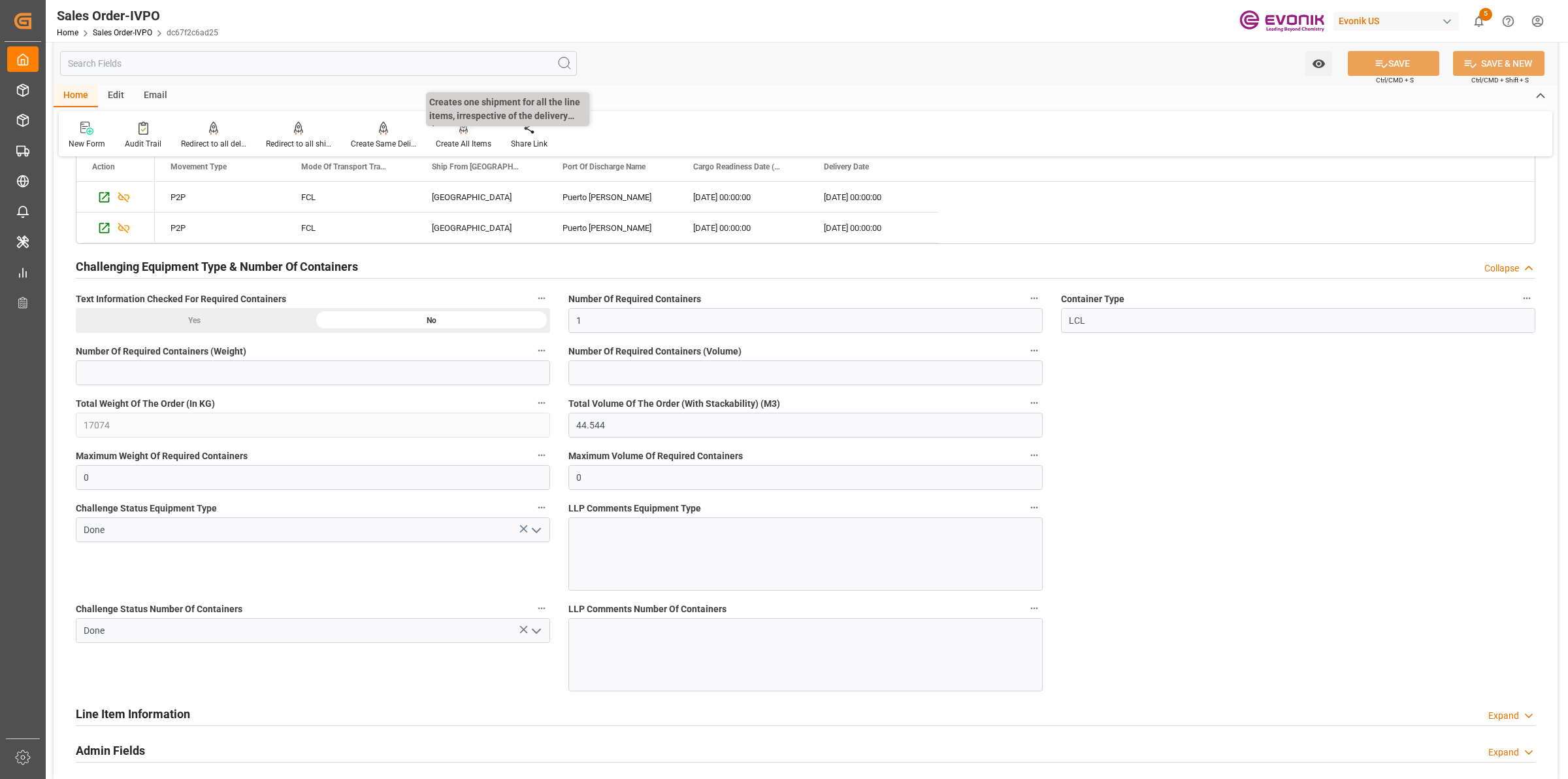
click at [449, 132] on div at bounding box center [463, 128] width 56 height 14
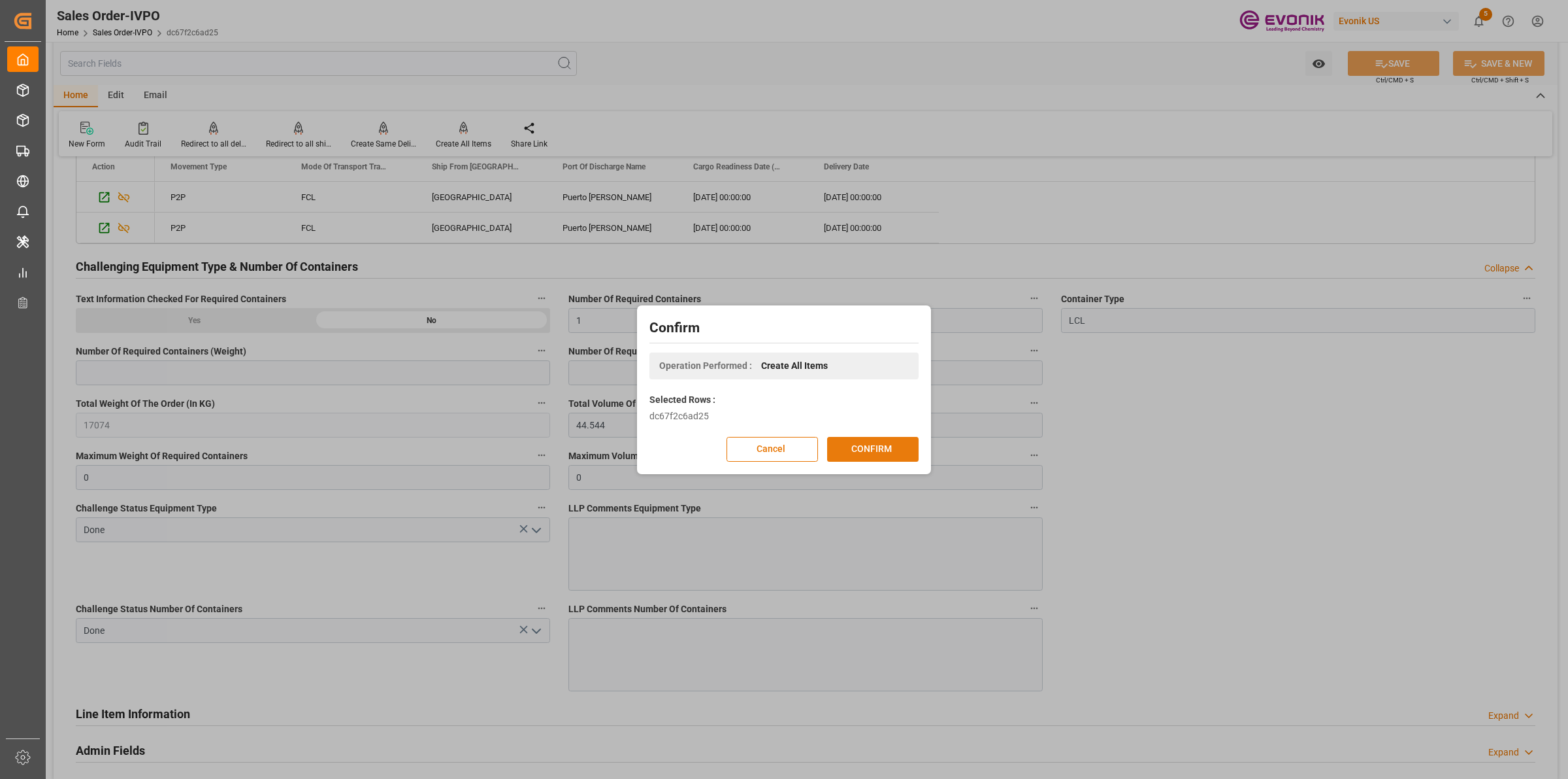
click at [879, 455] on button "CONFIRM" at bounding box center [873, 449] width 91 height 25
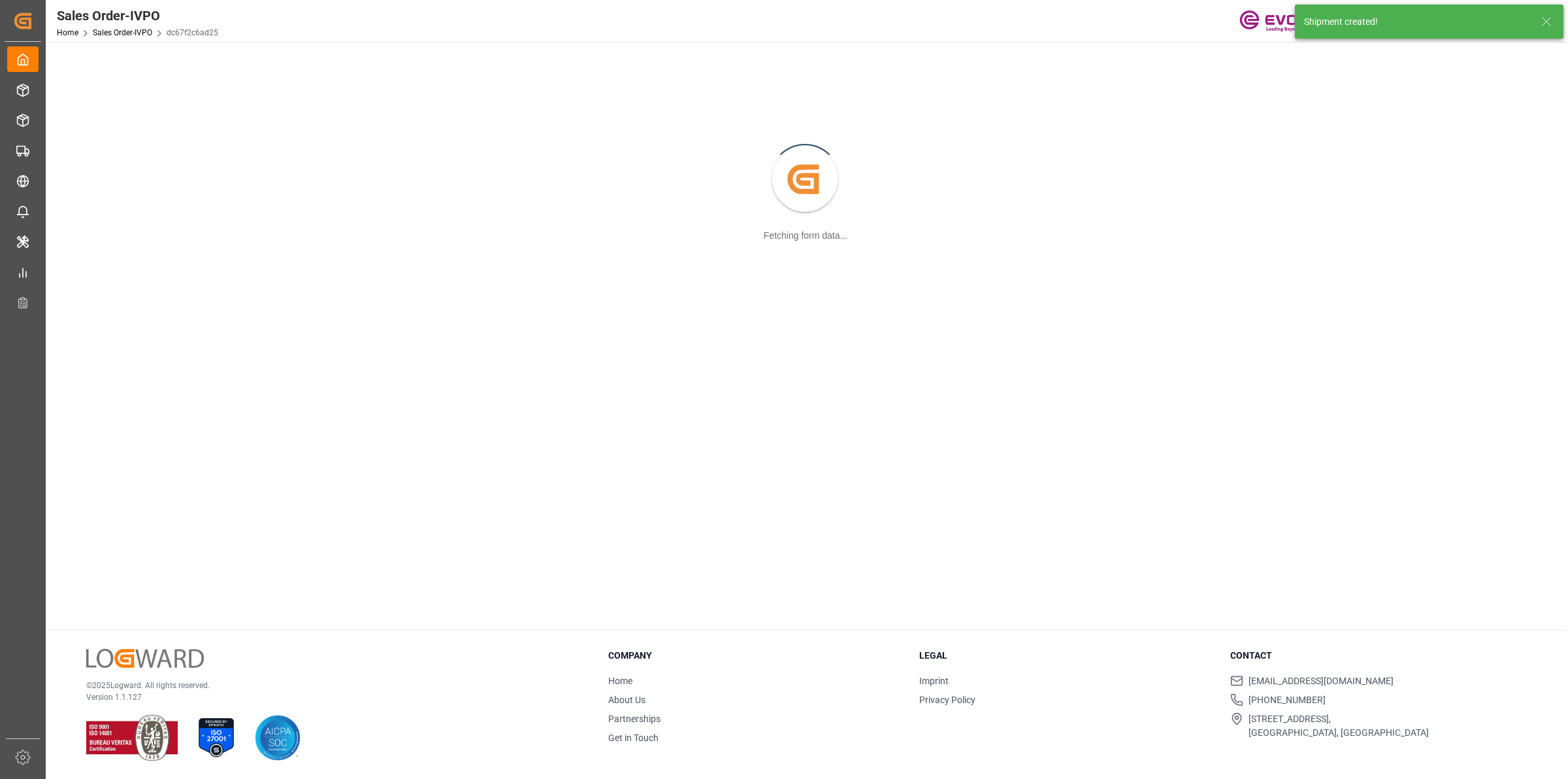
scroll to position [141, 0]
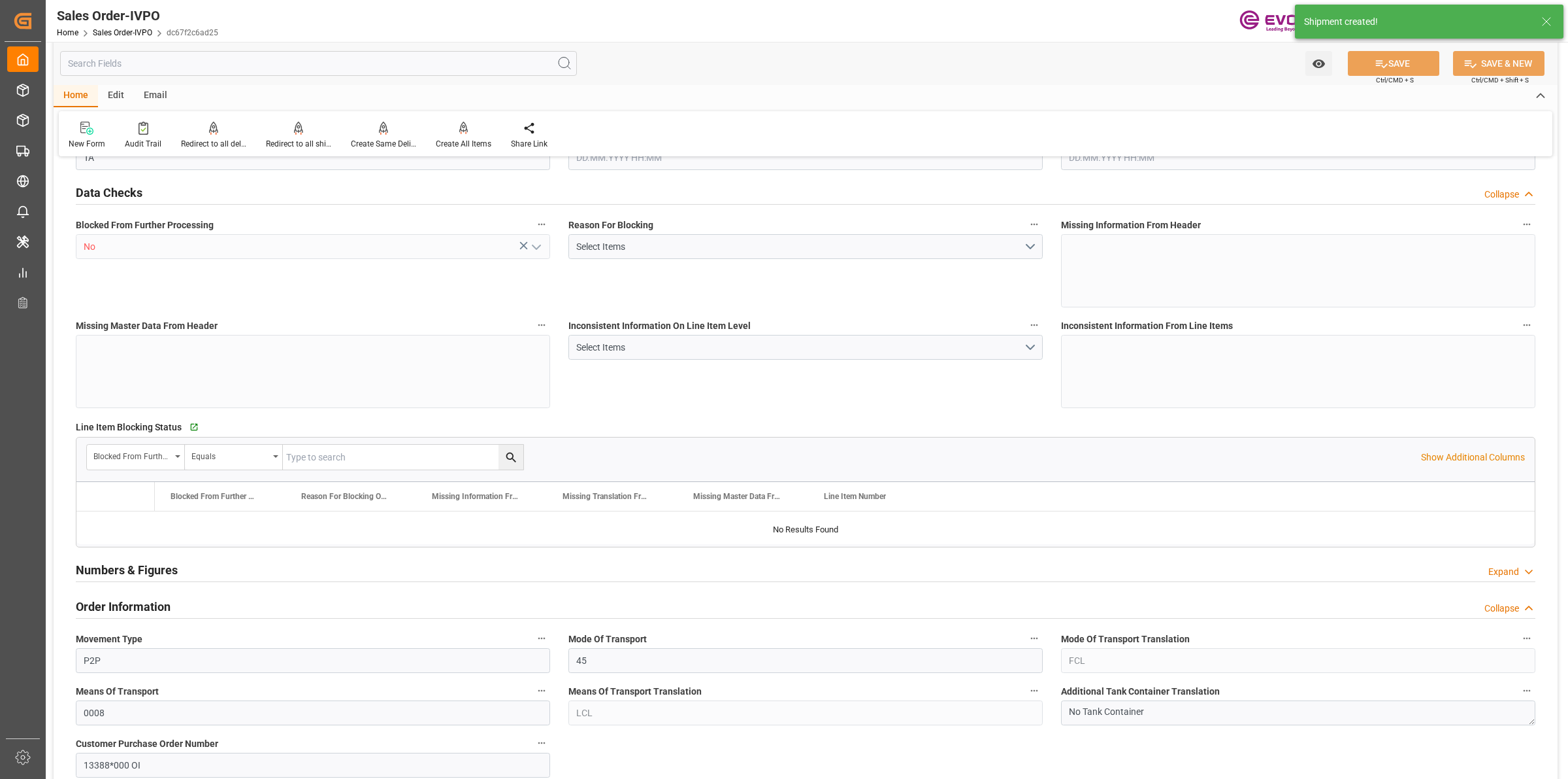
type input "COPUL"
type input "0"
type input "1"
type input "17074"
type input "44.544"
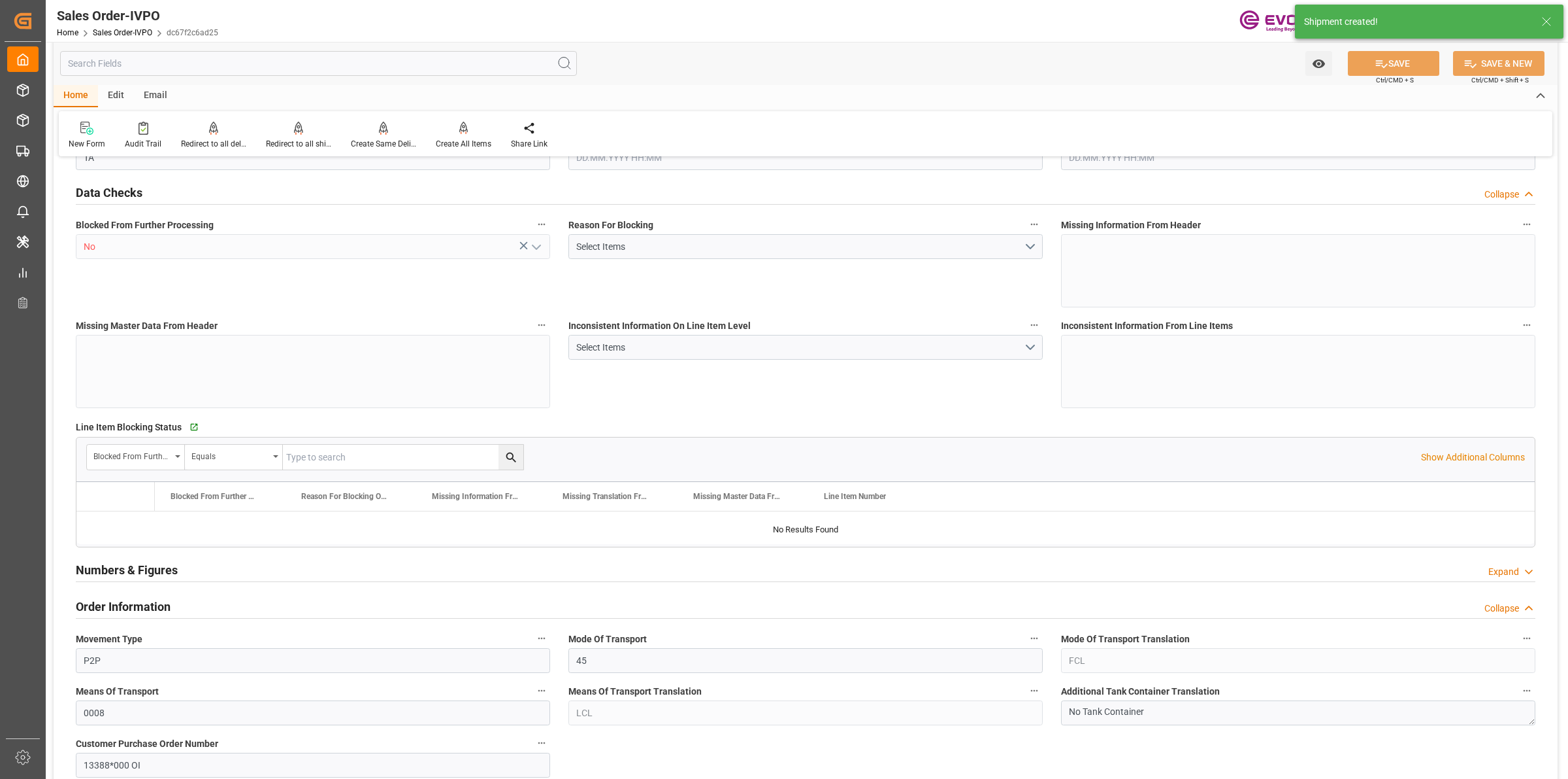
type input "0"
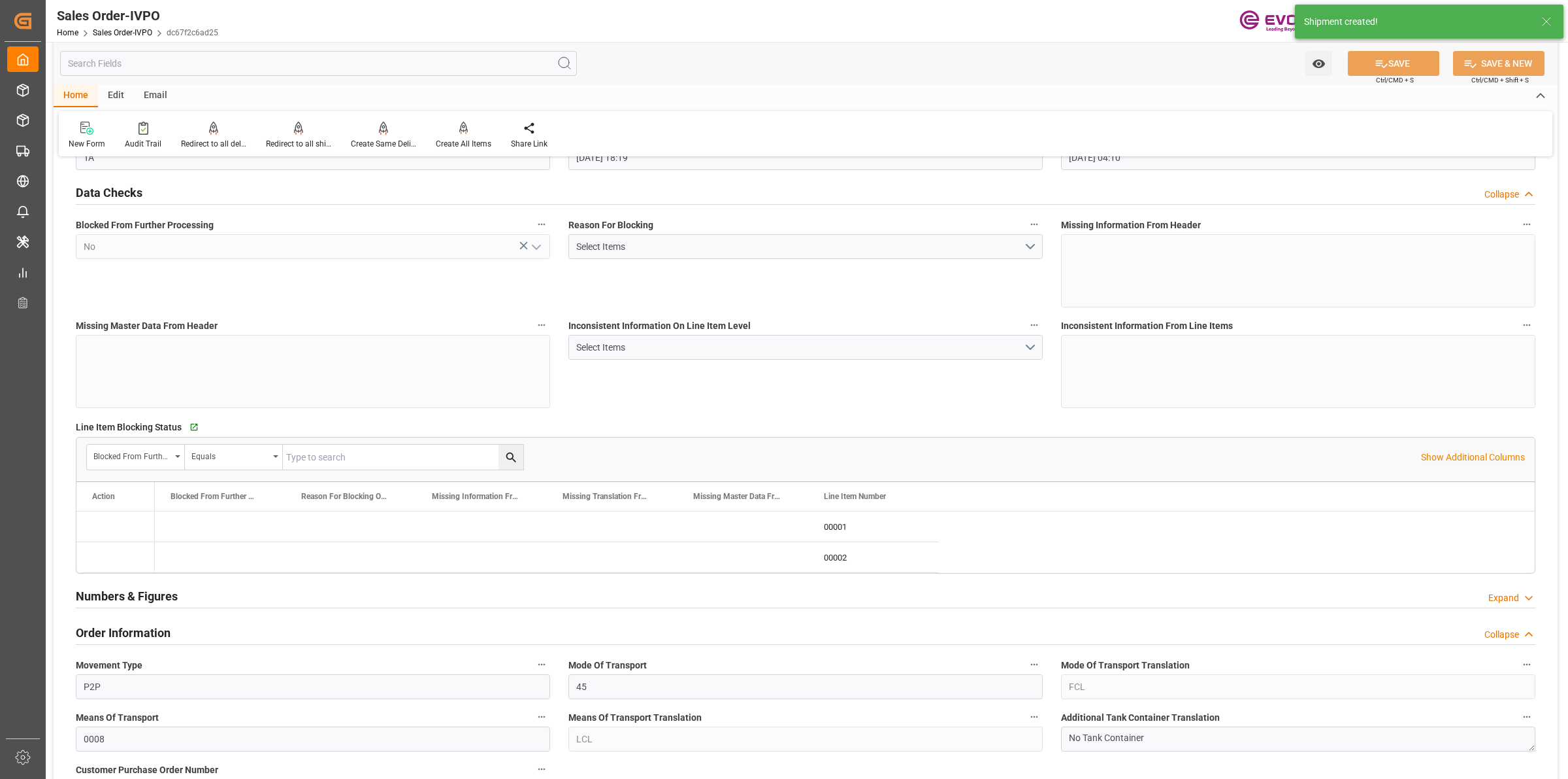
type input "13.08.2025 18:19"
type input "01.09.2025 04:10"
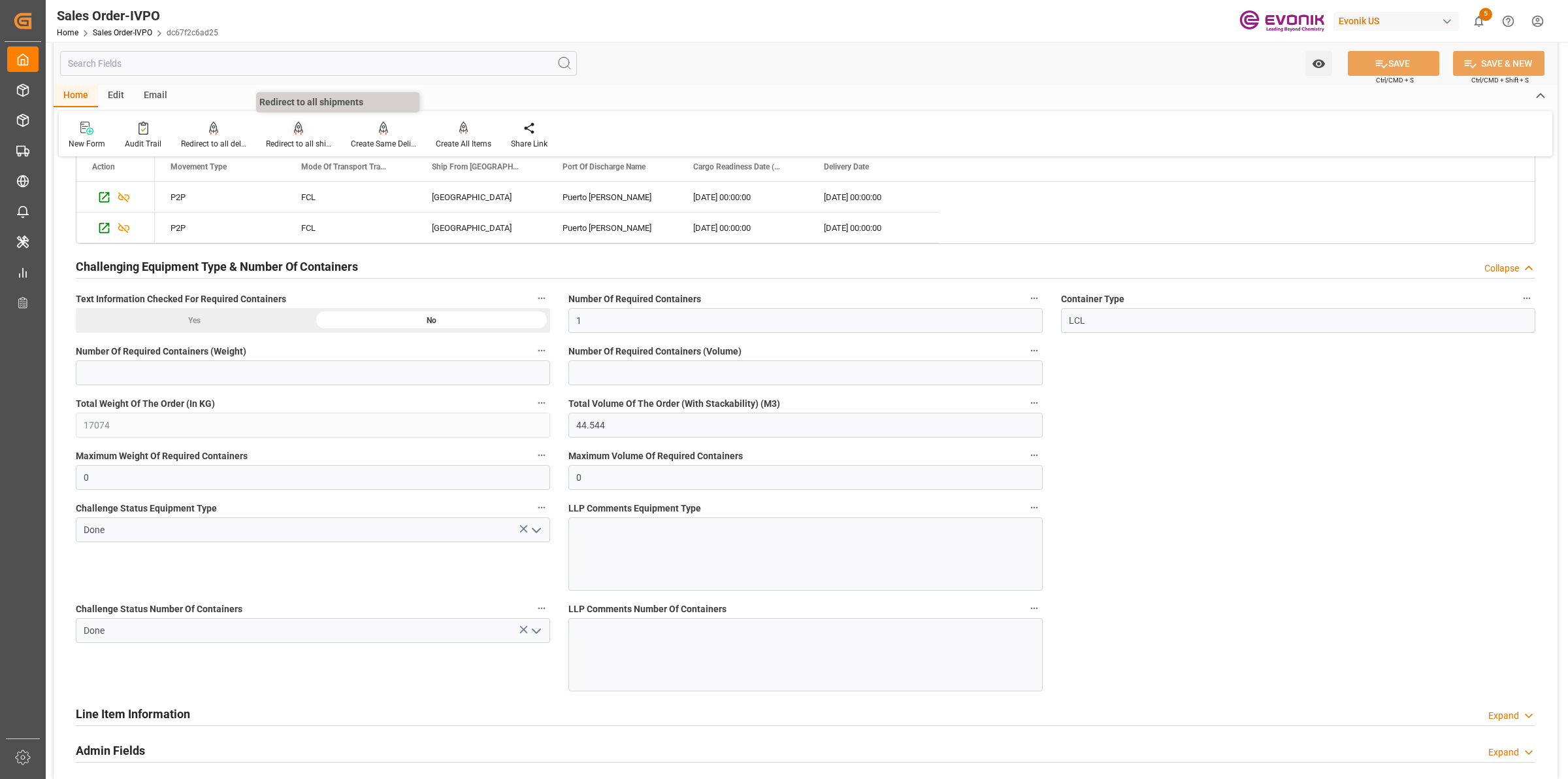
click at [299, 124] on icon at bounding box center [299, 128] width 9 height 13
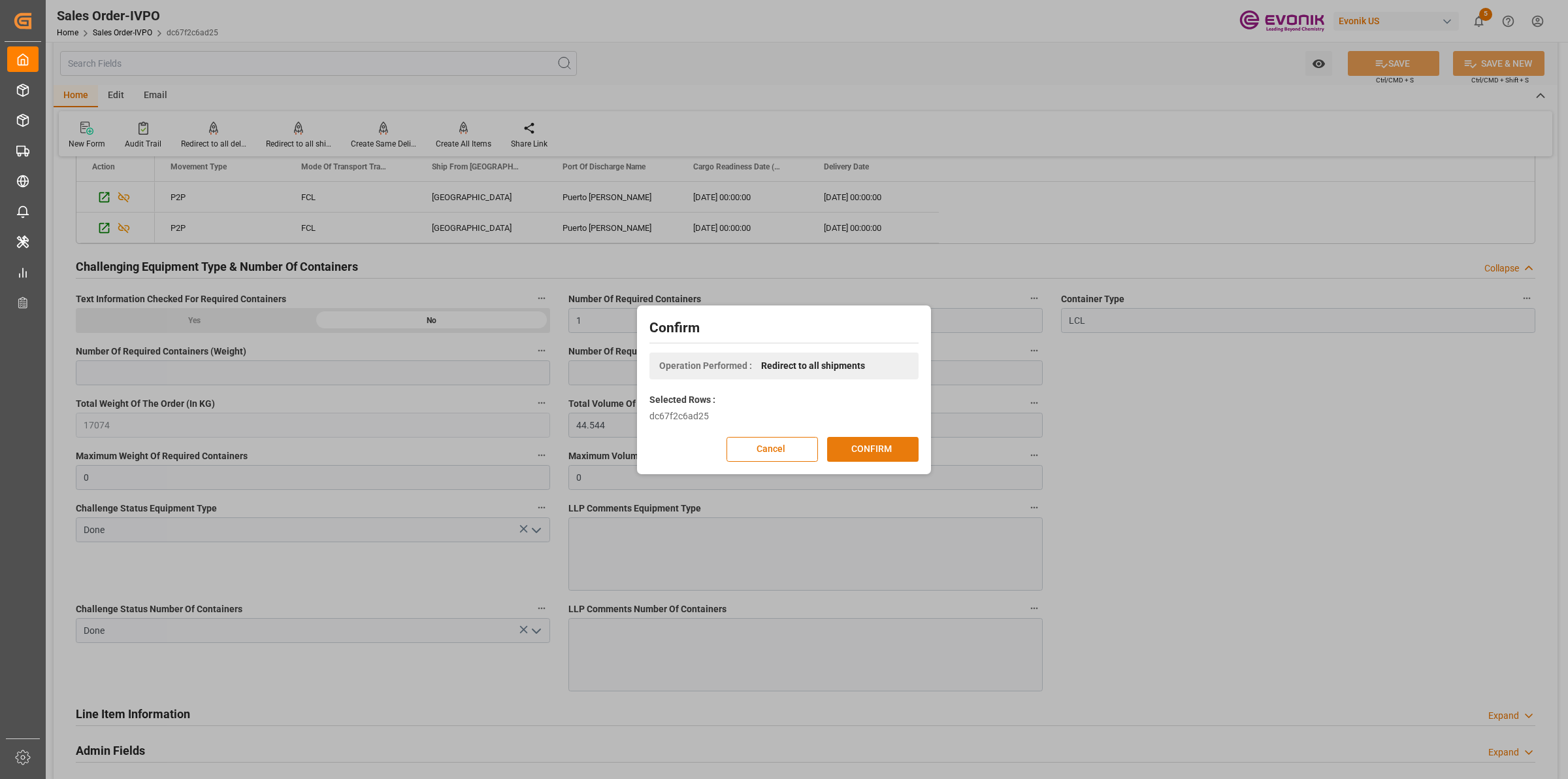
click at [884, 448] on button "CONFIRM" at bounding box center [873, 449] width 91 height 25
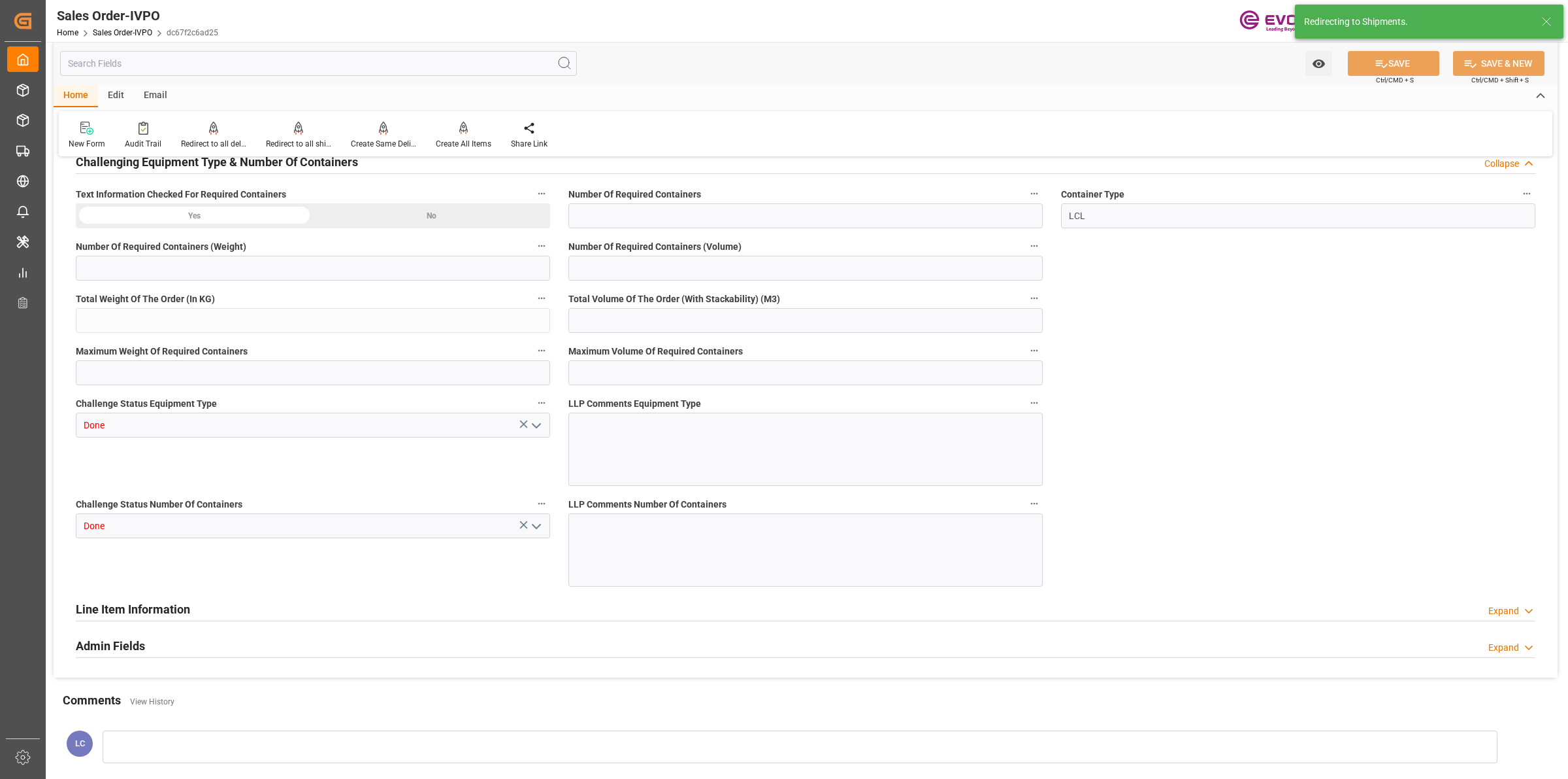
type input "COPUL"
type input "0"
type input "1"
type input "17074"
type input "44.544"
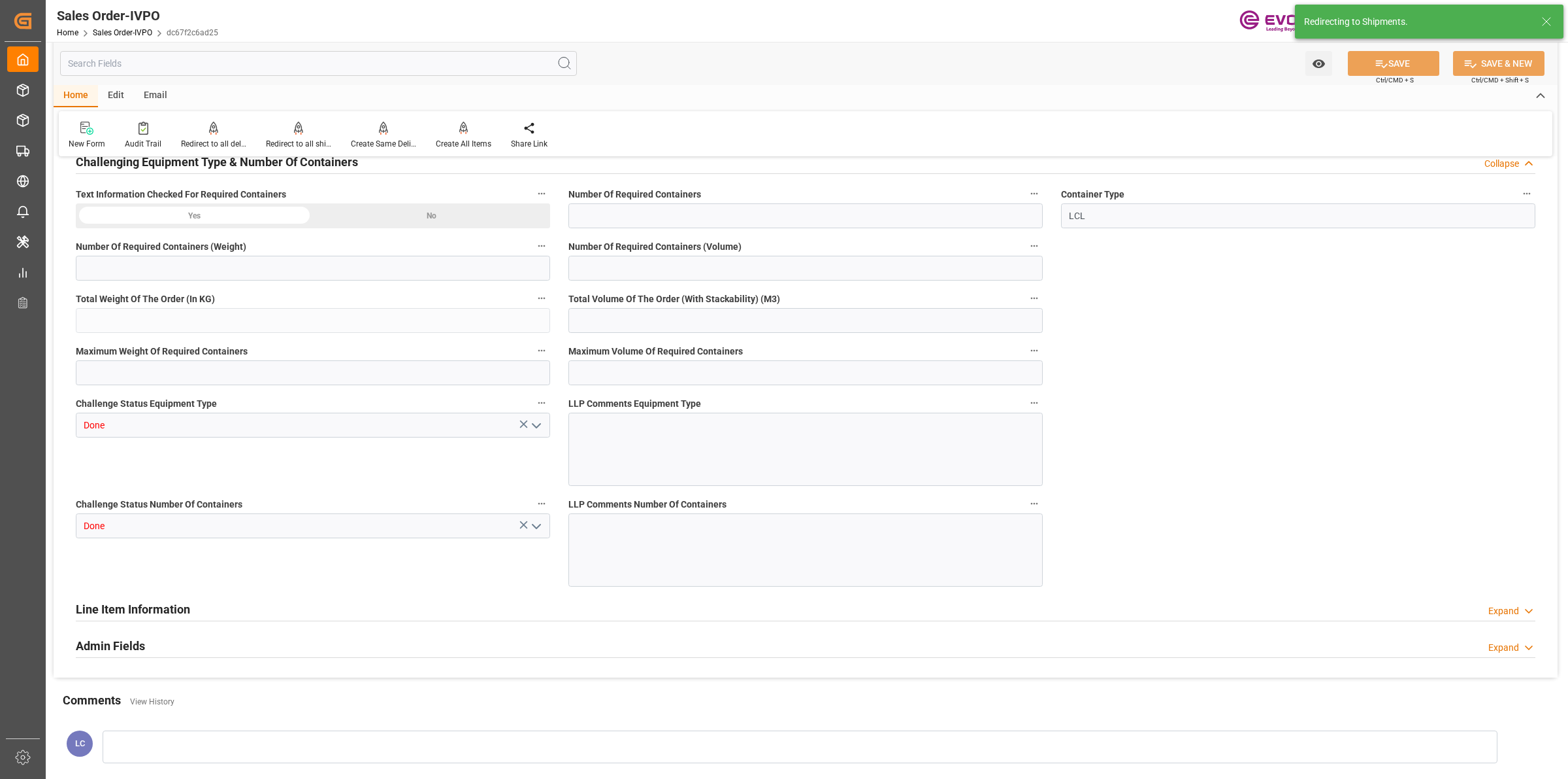
type input "0"
type input "13.08.2025 18:19"
type input "01.09.2025 04:10"
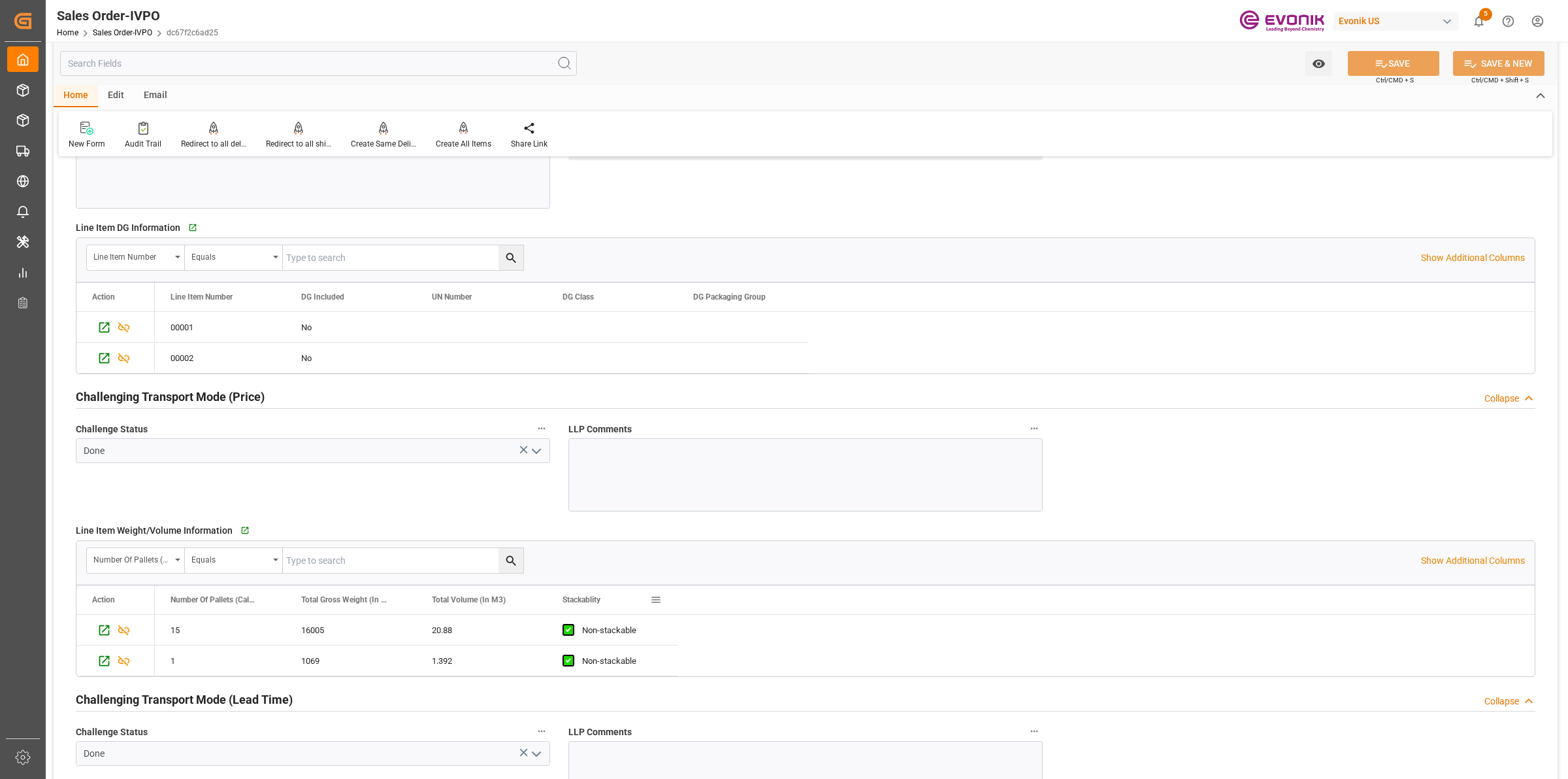
scroll to position [1880, 0]
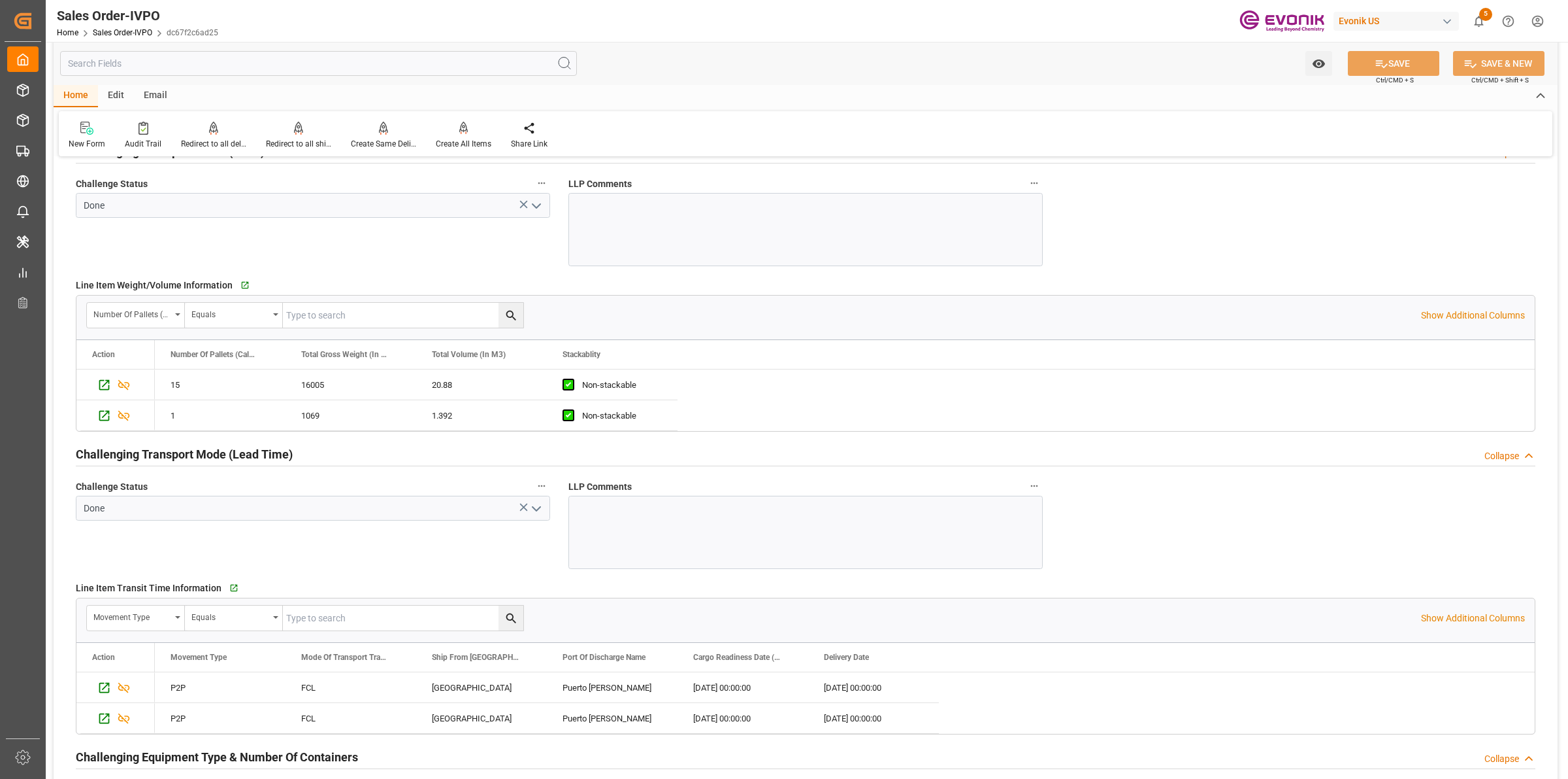
drag, startPoint x: 1173, startPoint y: 551, endPoint x: 954, endPoint y: 451, distance: 240.8
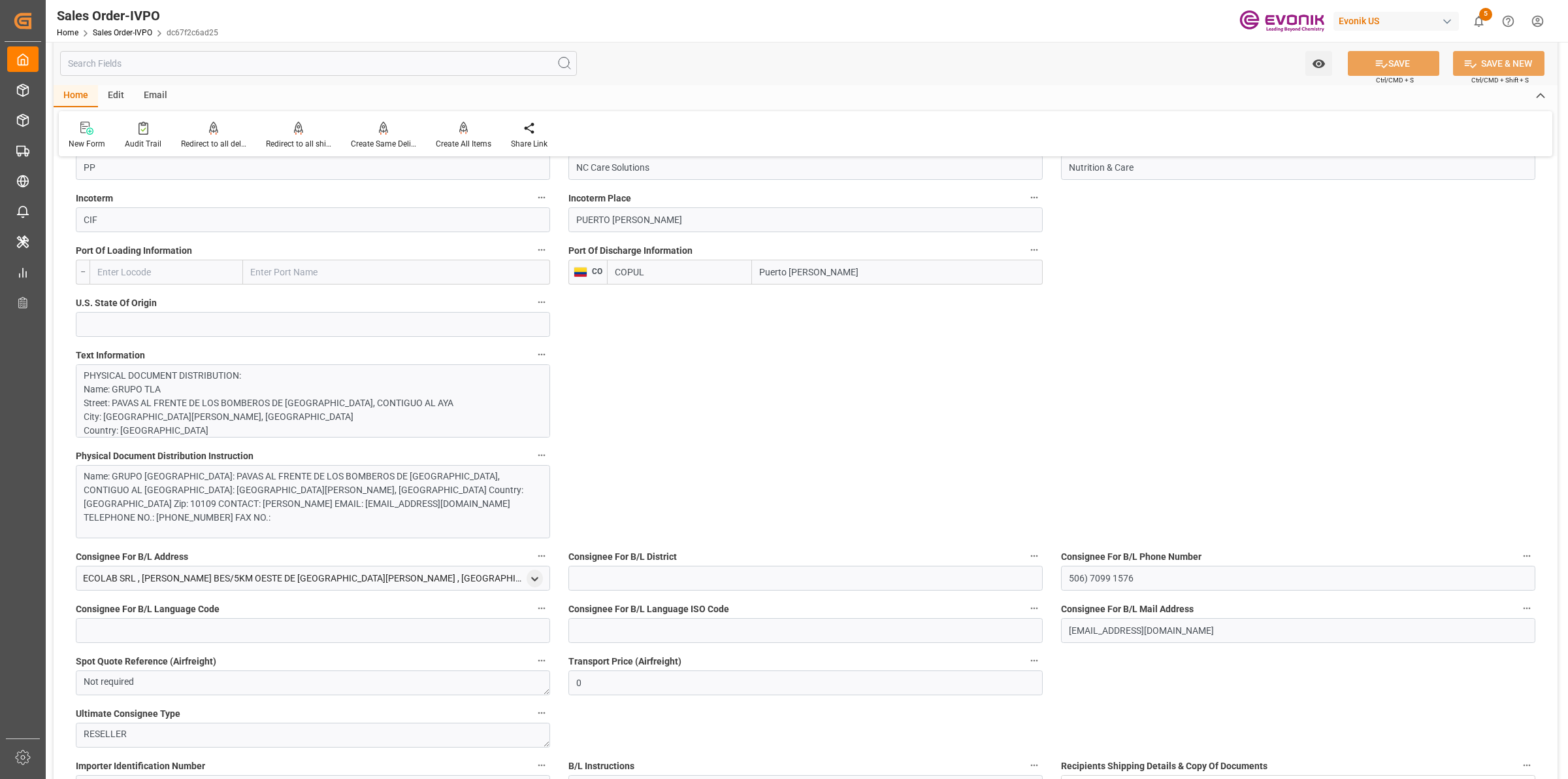
scroll to position [735, 0]
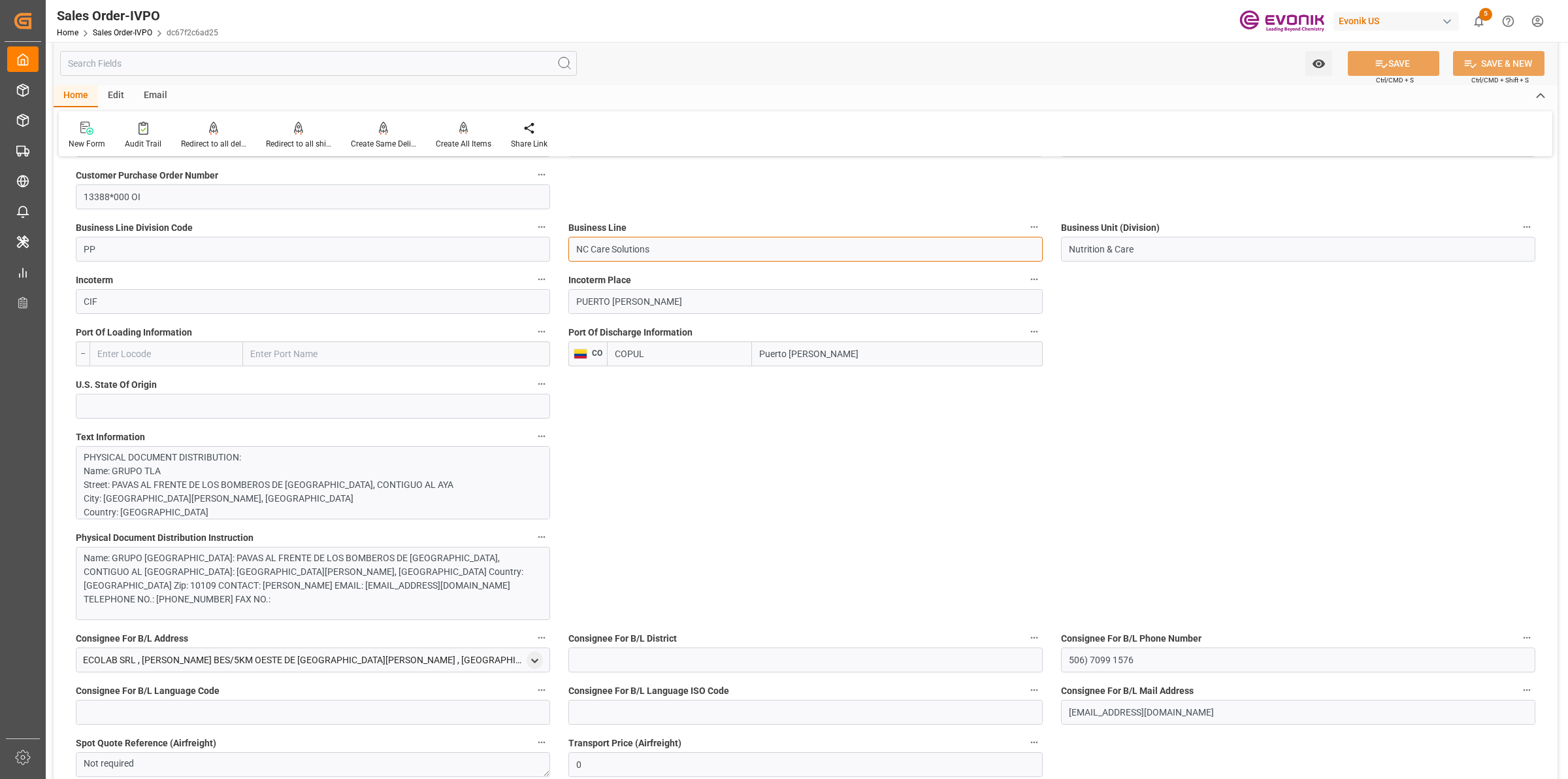
drag, startPoint x: 665, startPoint y: 246, endPoint x: 511, endPoint y: 227, distance: 155.2
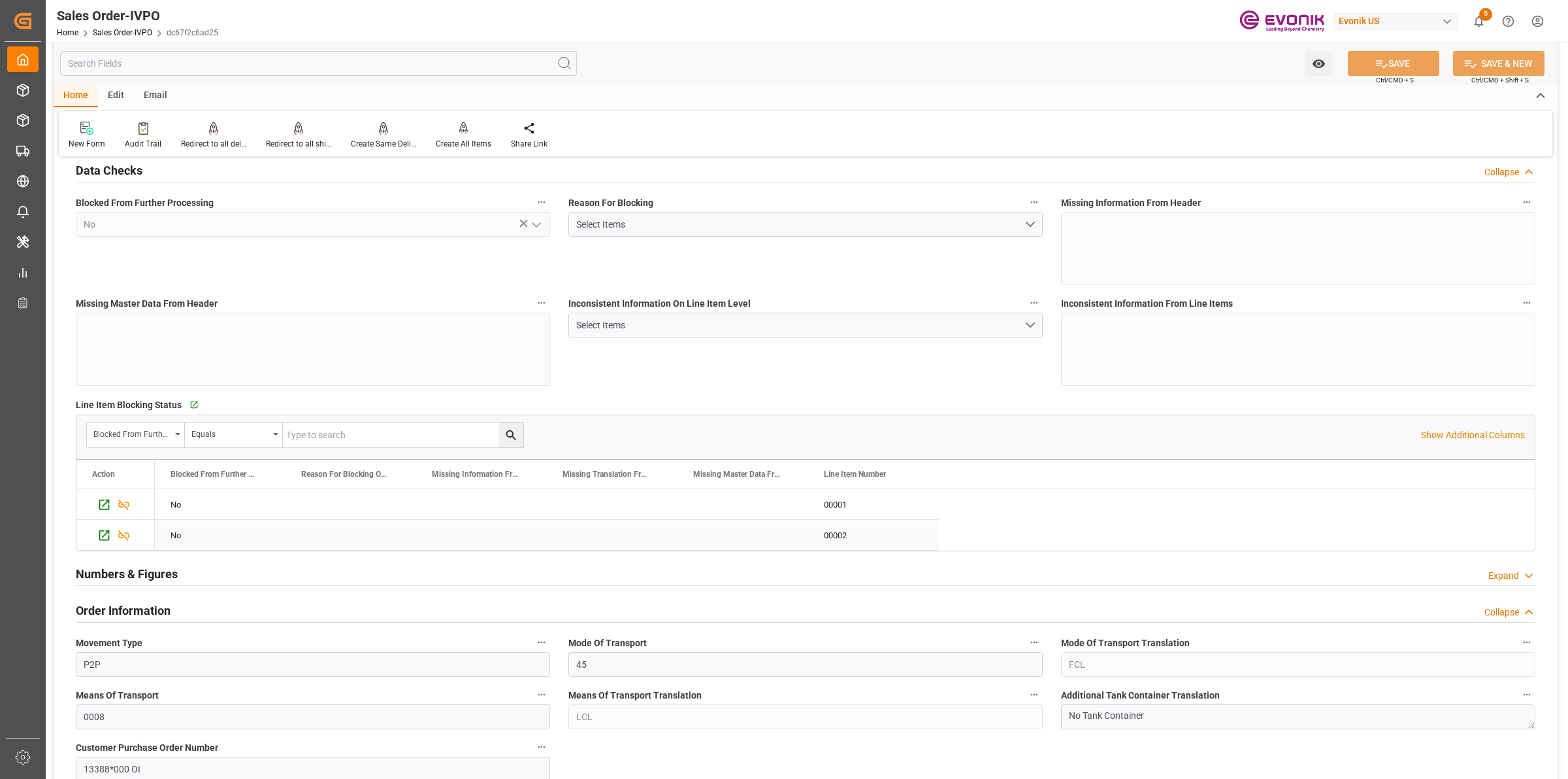
scroll to position [0, 0]
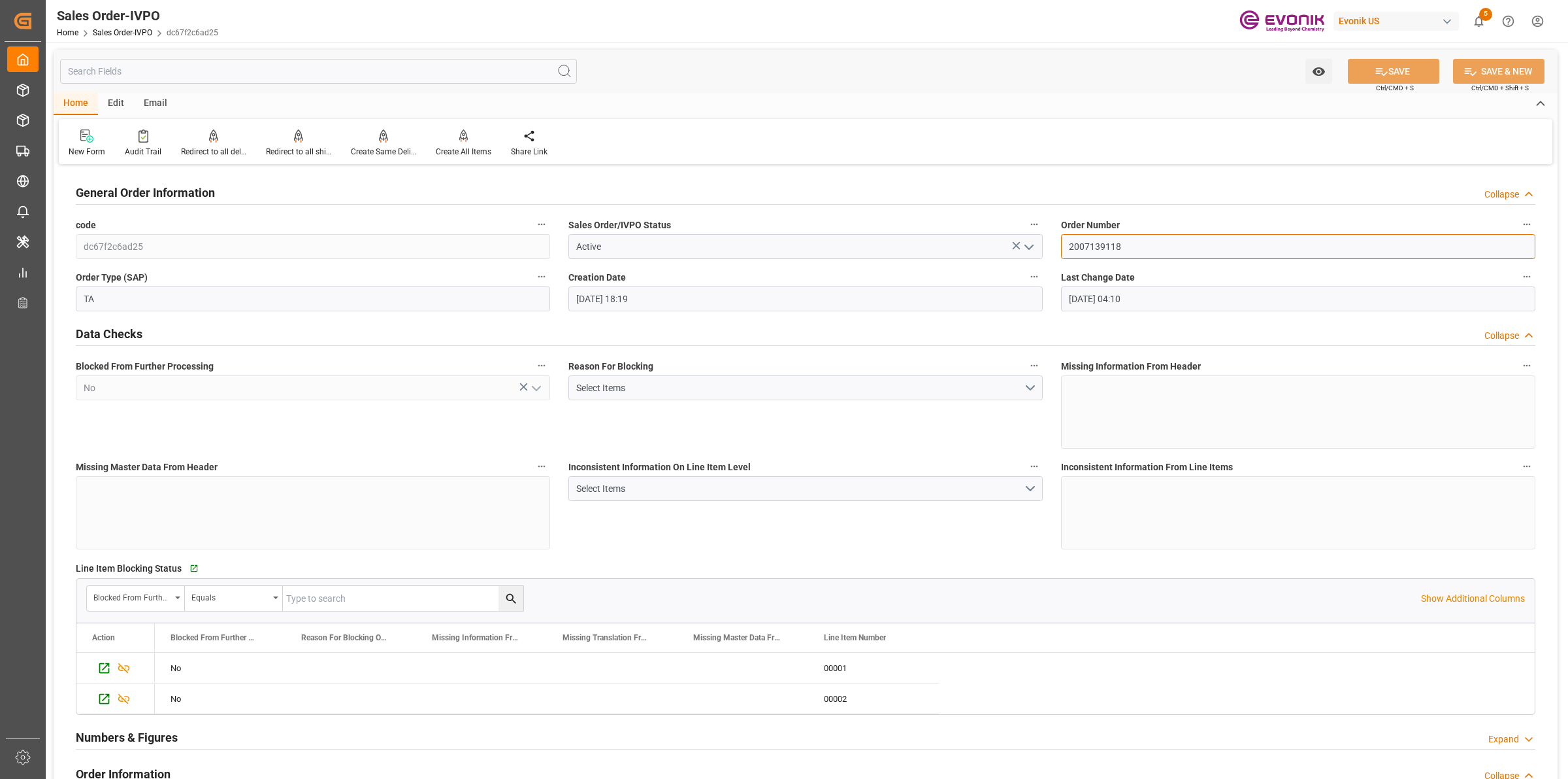
drag, startPoint x: 1134, startPoint y: 241, endPoint x: 965, endPoint y: 234, distance: 169.1
click at [953, 234] on input "Active" at bounding box center [805, 247] width 474 height 25
click at [1111, 256] on input "2007139118" at bounding box center [1298, 247] width 474 height 25
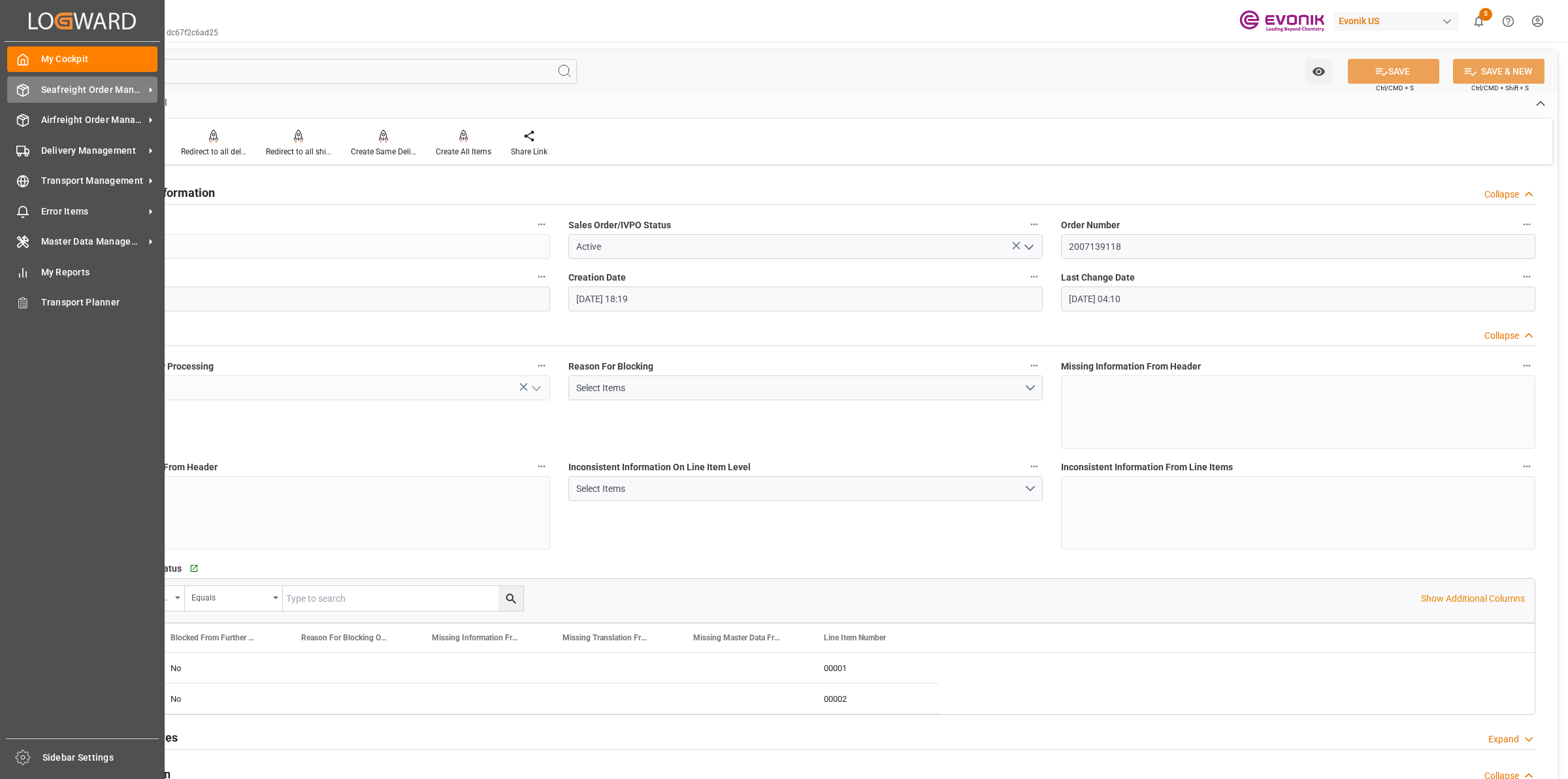
click at [12, 83] on div at bounding box center [18, 89] width 22 height 14
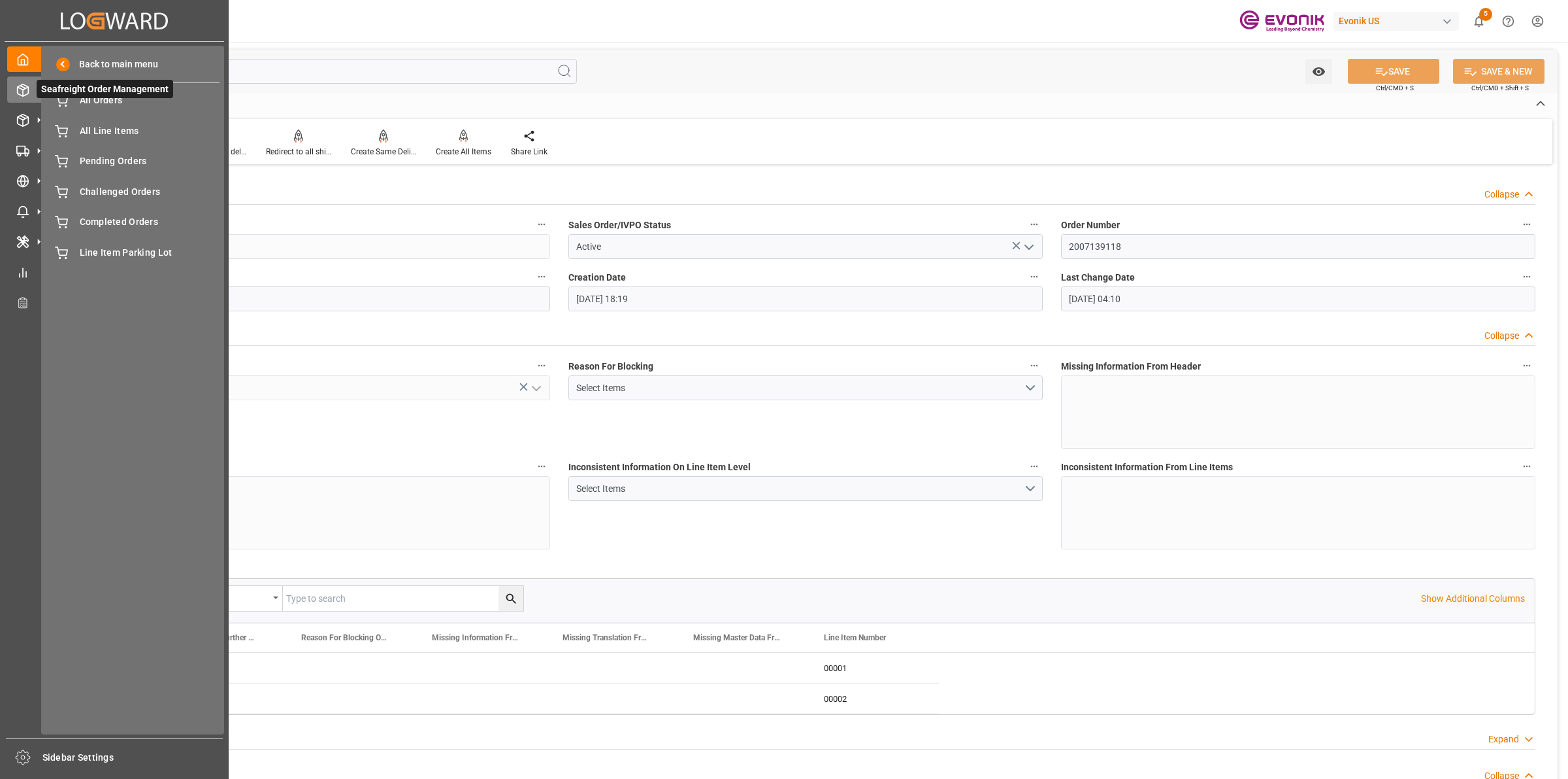
click at [101, 95] on span "Seafreight Order Management" at bounding box center [104, 88] width 136 height 18
click at [111, 102] on span "All Orders" at bounding box center [150, 100] width 141 height 14
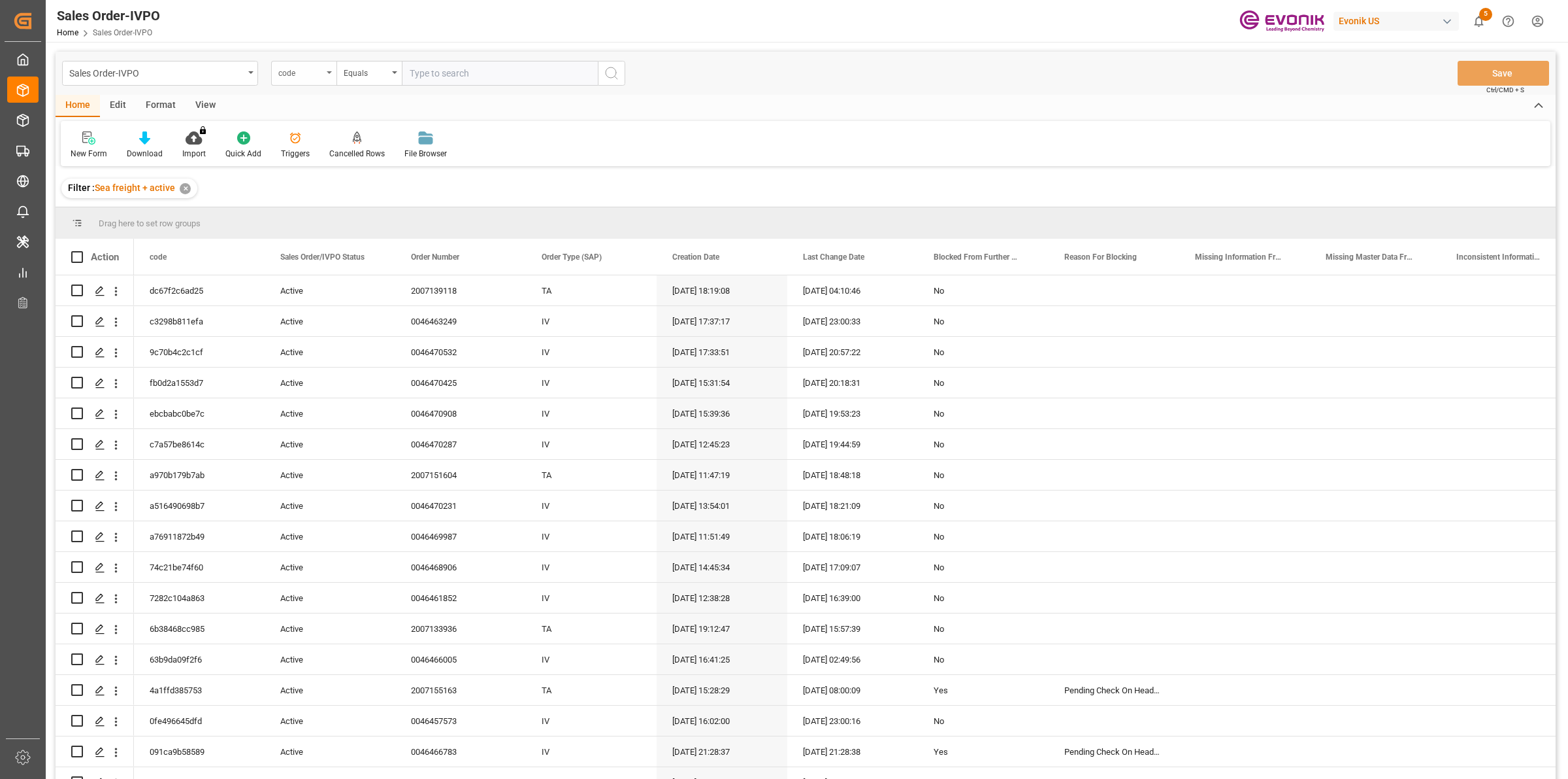
click at [293, 76] on div "code" at bounding box center [300, 71] width 44 height 15
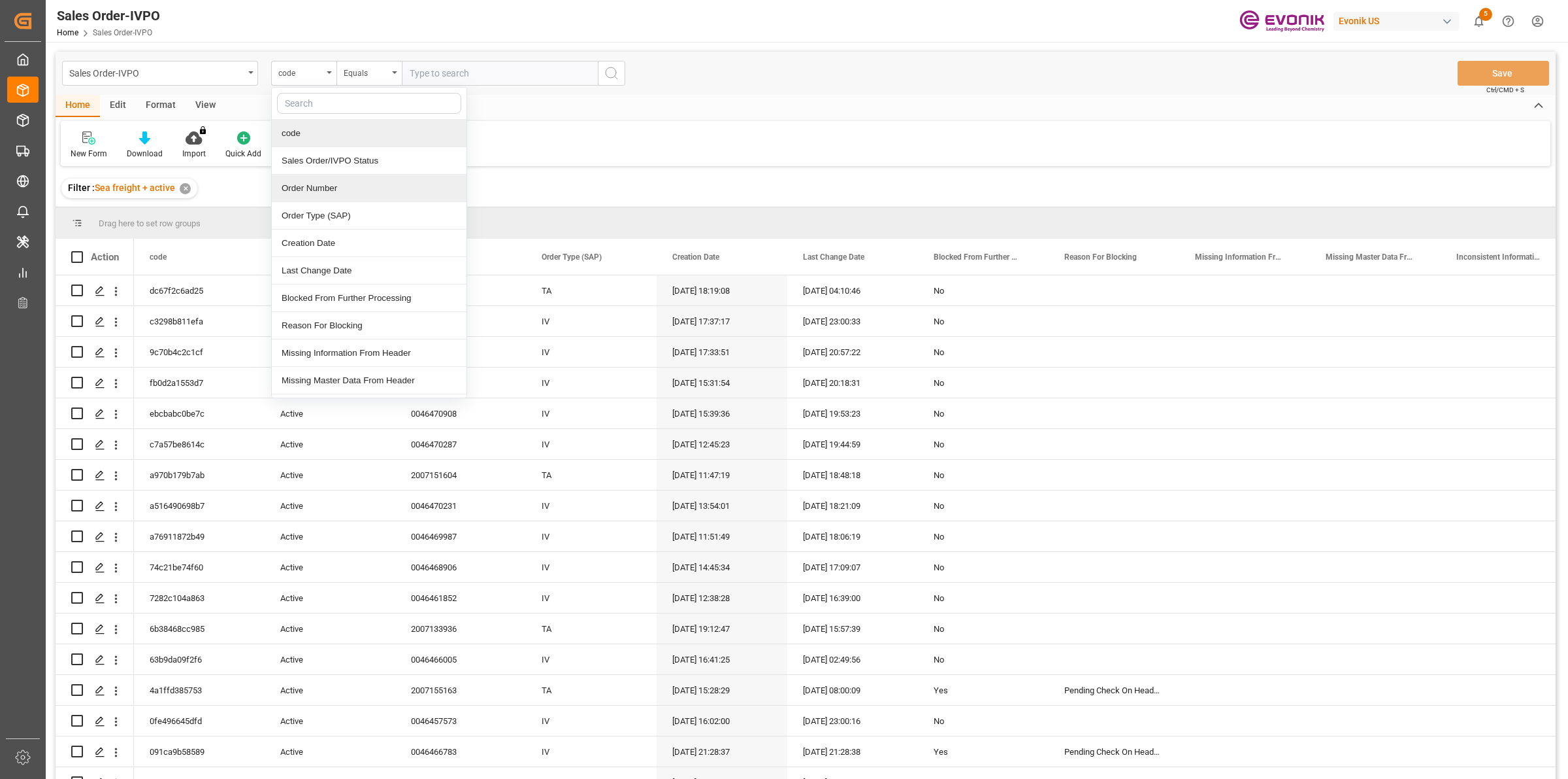
click at [289, 178] on div "Order Number" at bounding box center [369, 189] width 195 height 28
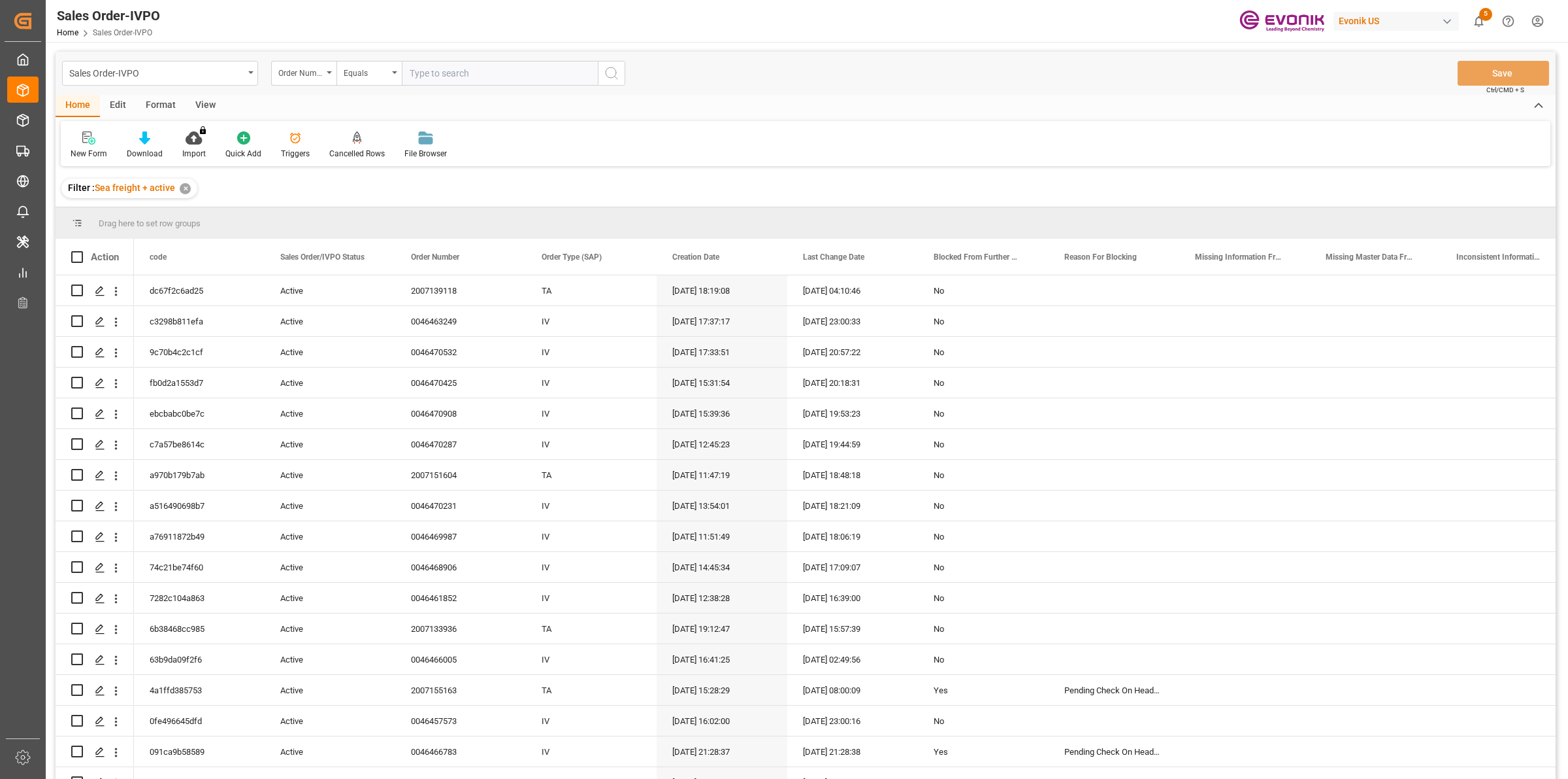
click at [459, 72] on input "text" at bounding box center [499, 73] width 196 height 25
paste input "2007157584"
type input "2007157584"
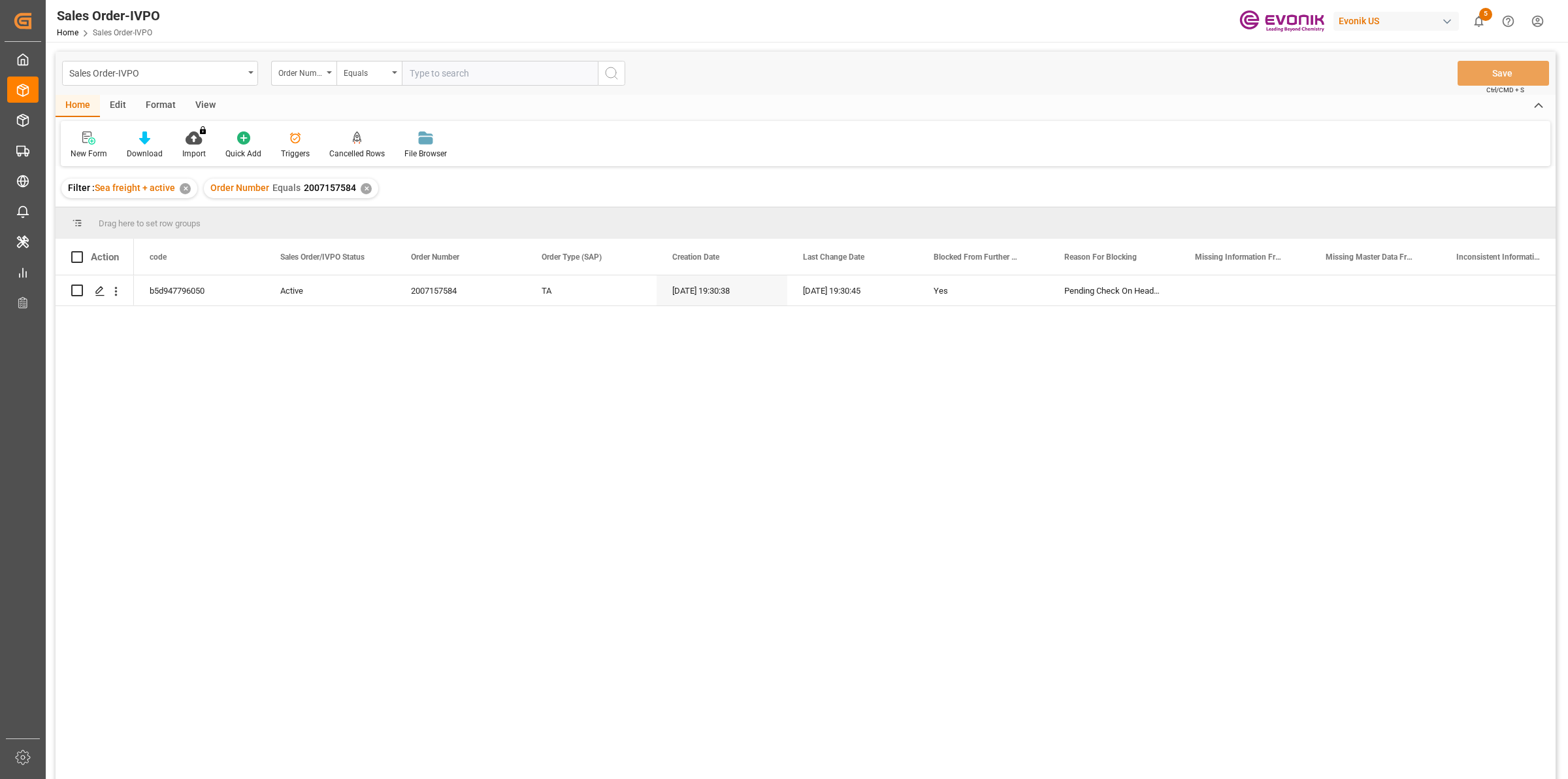
click at [246, 390] on div "b5d947796050 Active 2007157584 TA 28.08.2025 19:30:38 28.08.2025 19:30:45 Yes P…" at bounding box center [845, 532] width 1422 height 512
click at [99, 292] on polygon "Press SPACE to select this row." at bounding box center [99, 289] width 7 height 7
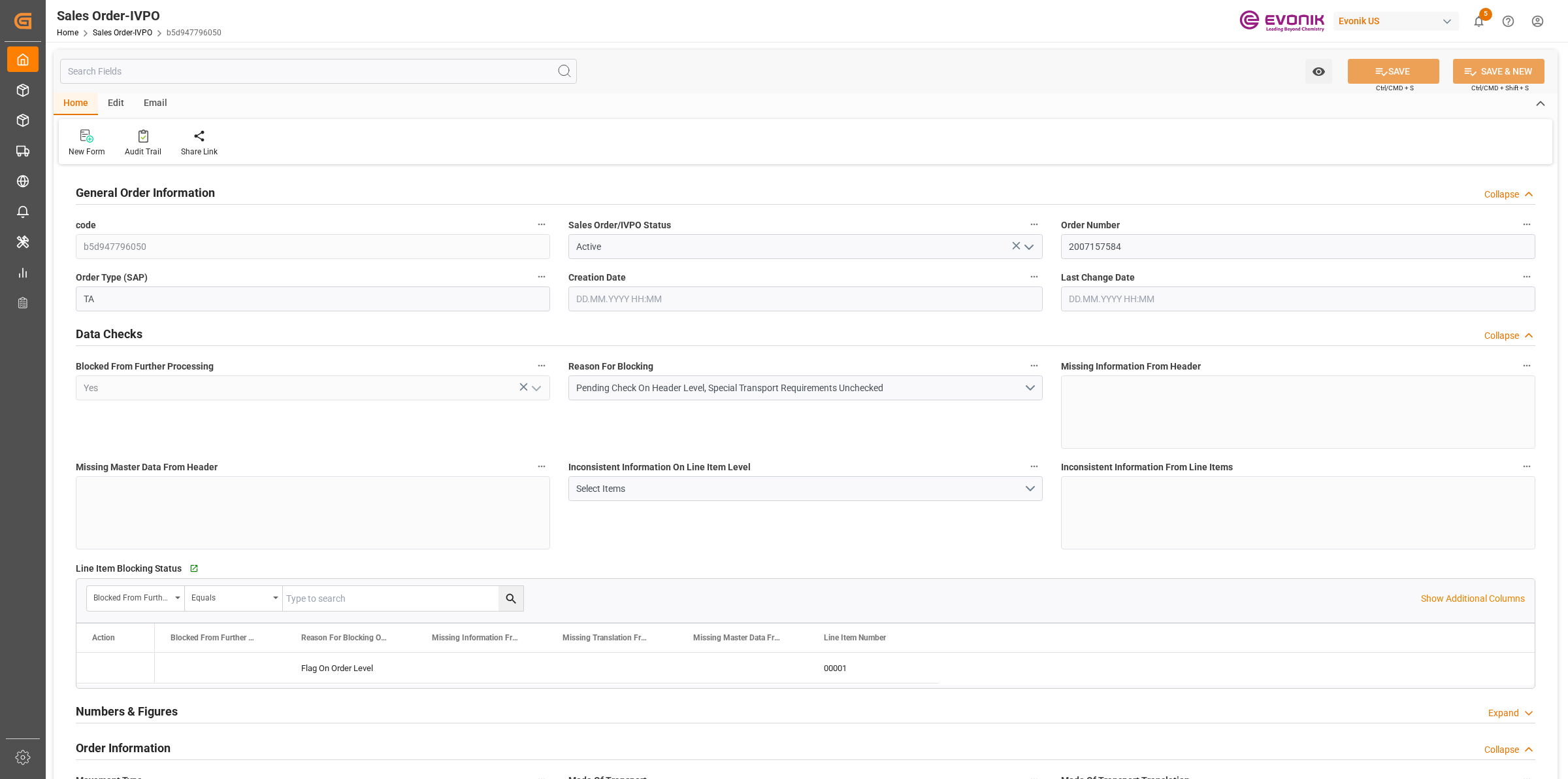
type input "CLVAP"
type input "0"
type input "1"
type input "2430"
type input "28.08.2025 19:30"
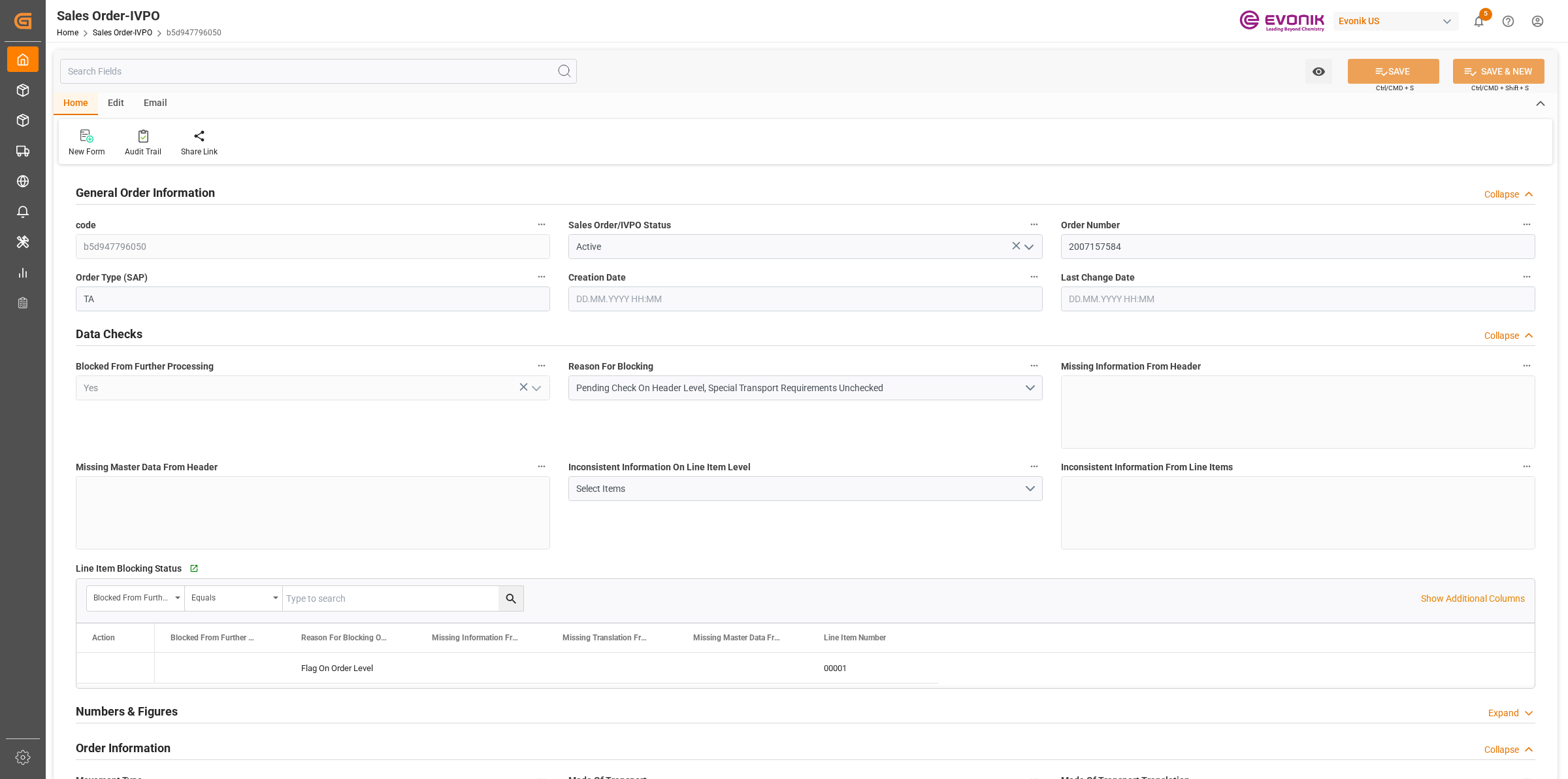
type input "28.08.2025 19:30"
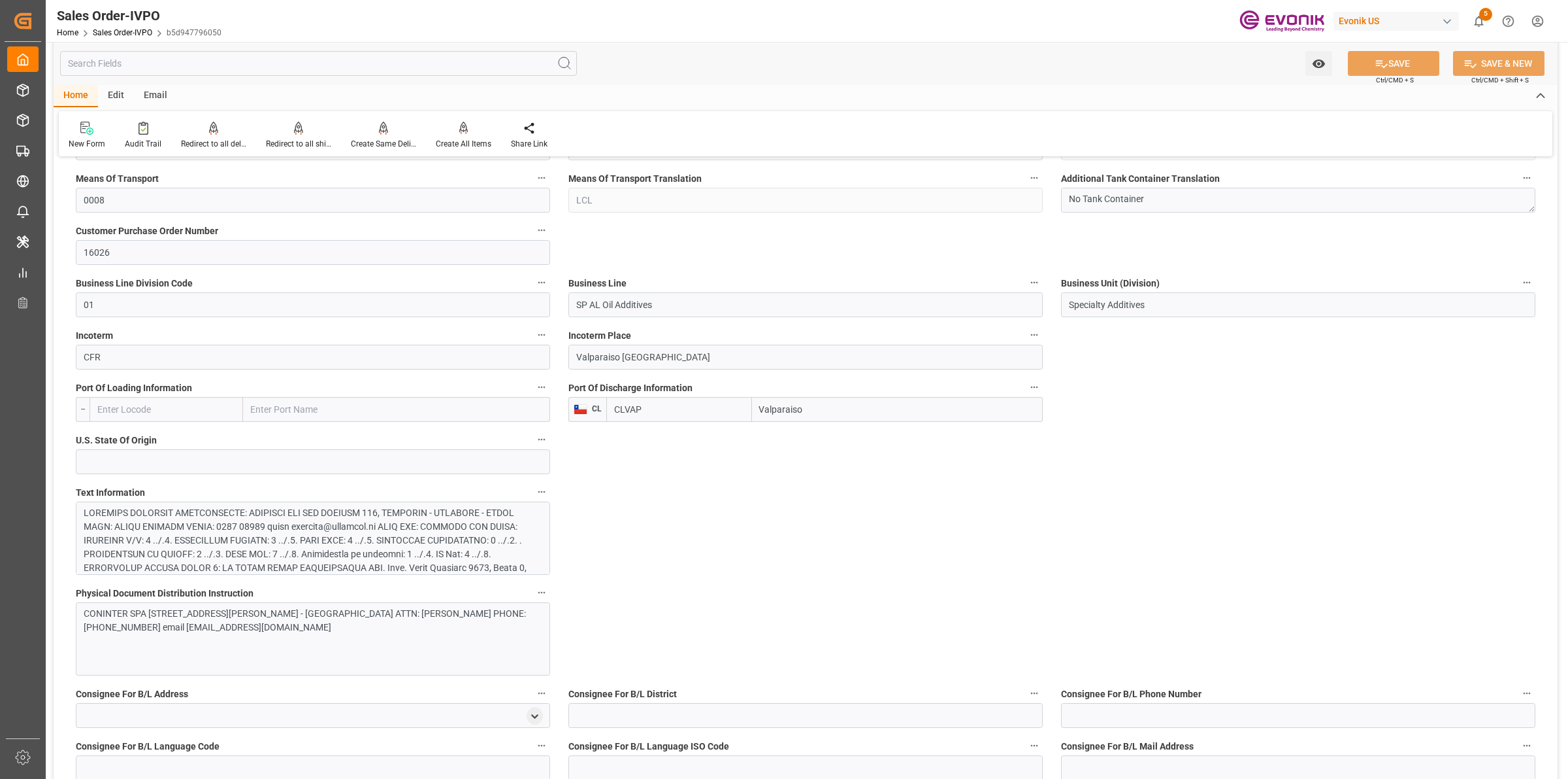
scroll to position [735, 0]
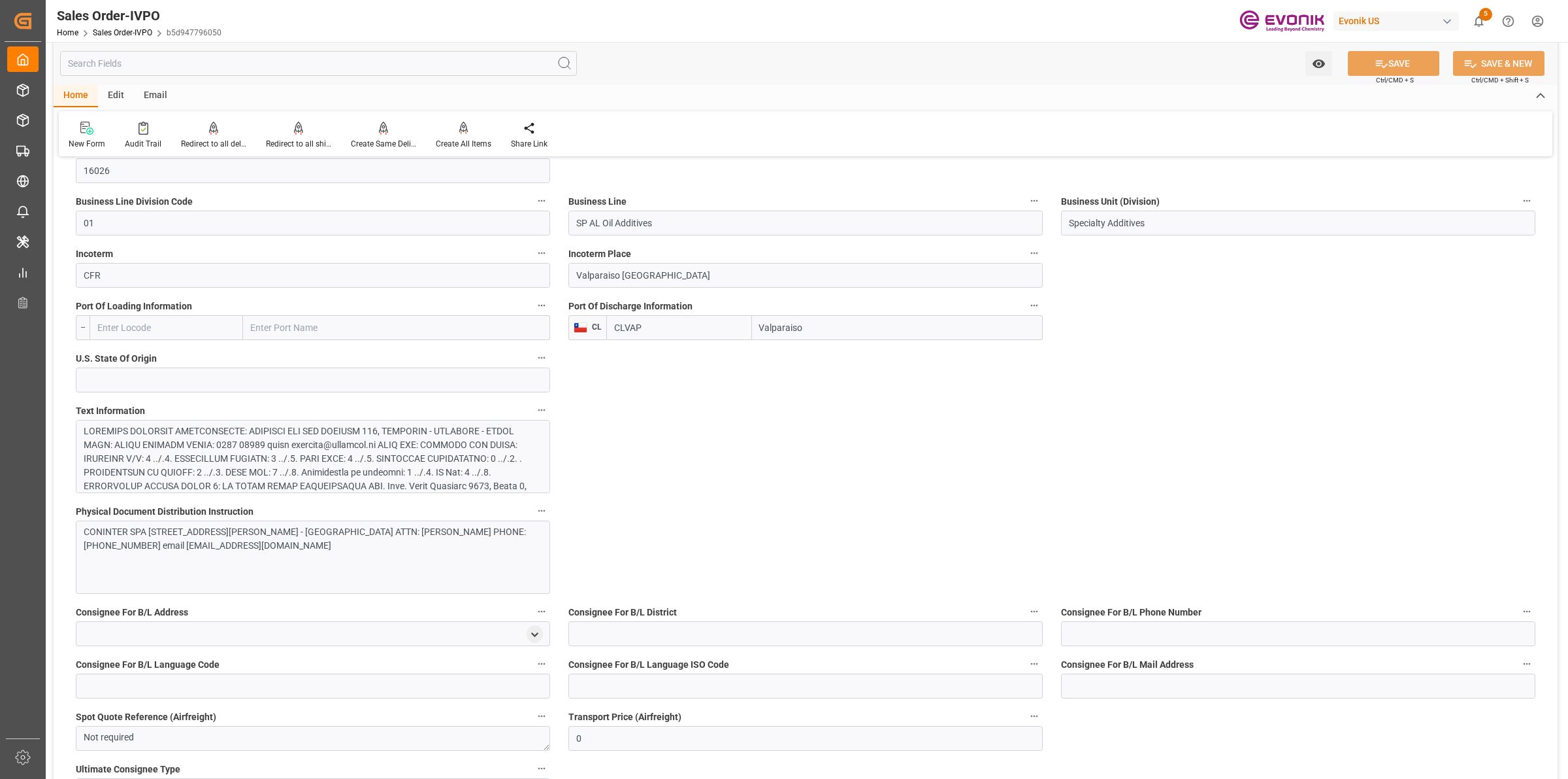
drag, startPoint x: 831, startPoint y: 325, endPoint x: 727, endPoint y: 327, distance: 104.0
click at [727, 327] on div "CLVAP Valparaiso" at bounding box center [825, 328] width 436 height 25
click at [374, 455] on div at bounding box center [306, 534] width 446 height 220
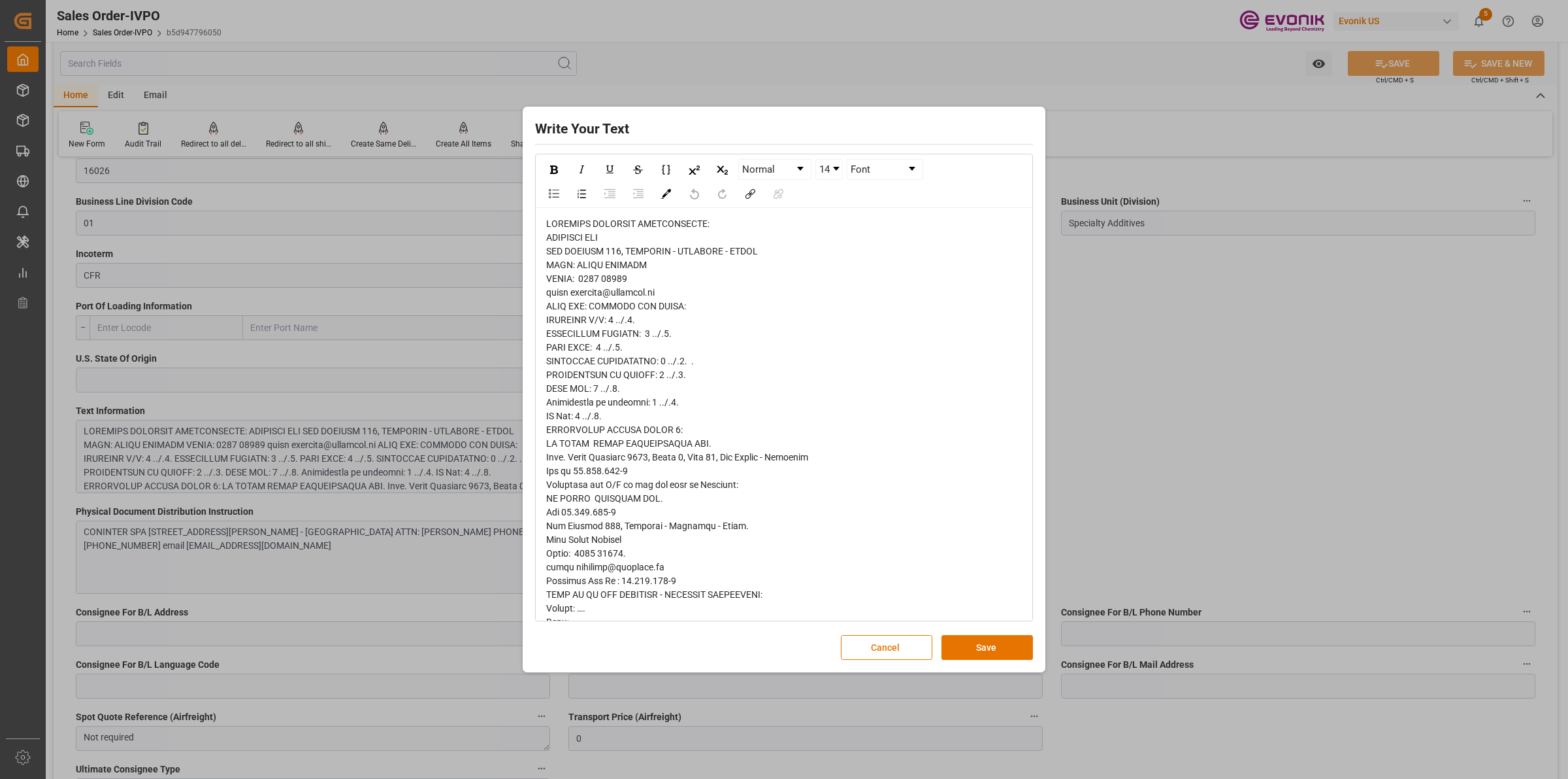
drag, startPoint x: 613, startPoint y: 386, endPoint x: 672, endPoint y: 387, distance: 59.0
click at [613, 384] on span "rdw-editor" at bounding box center [677, 608] width 262 height 780
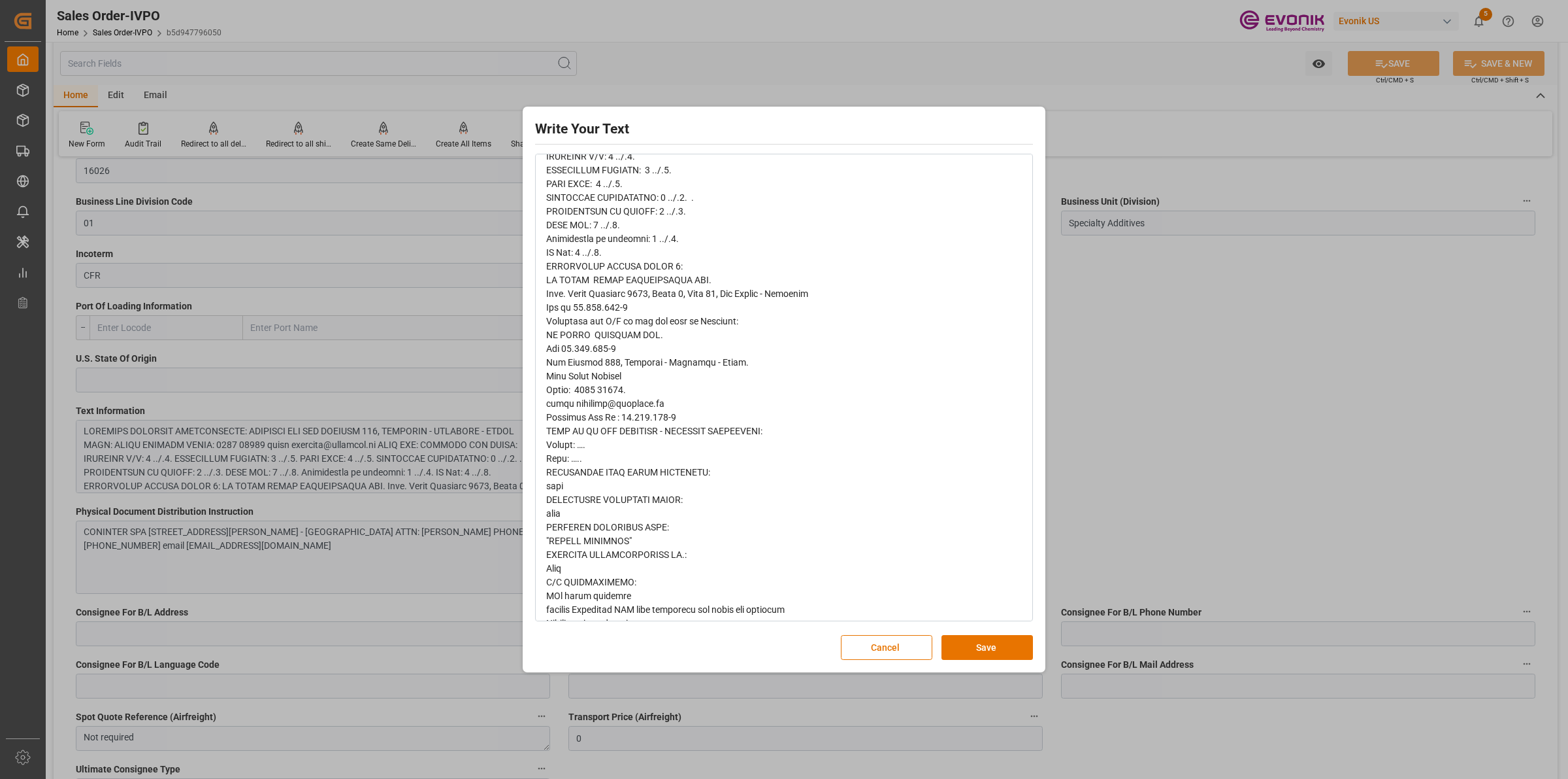
scroll to position [390, 0]
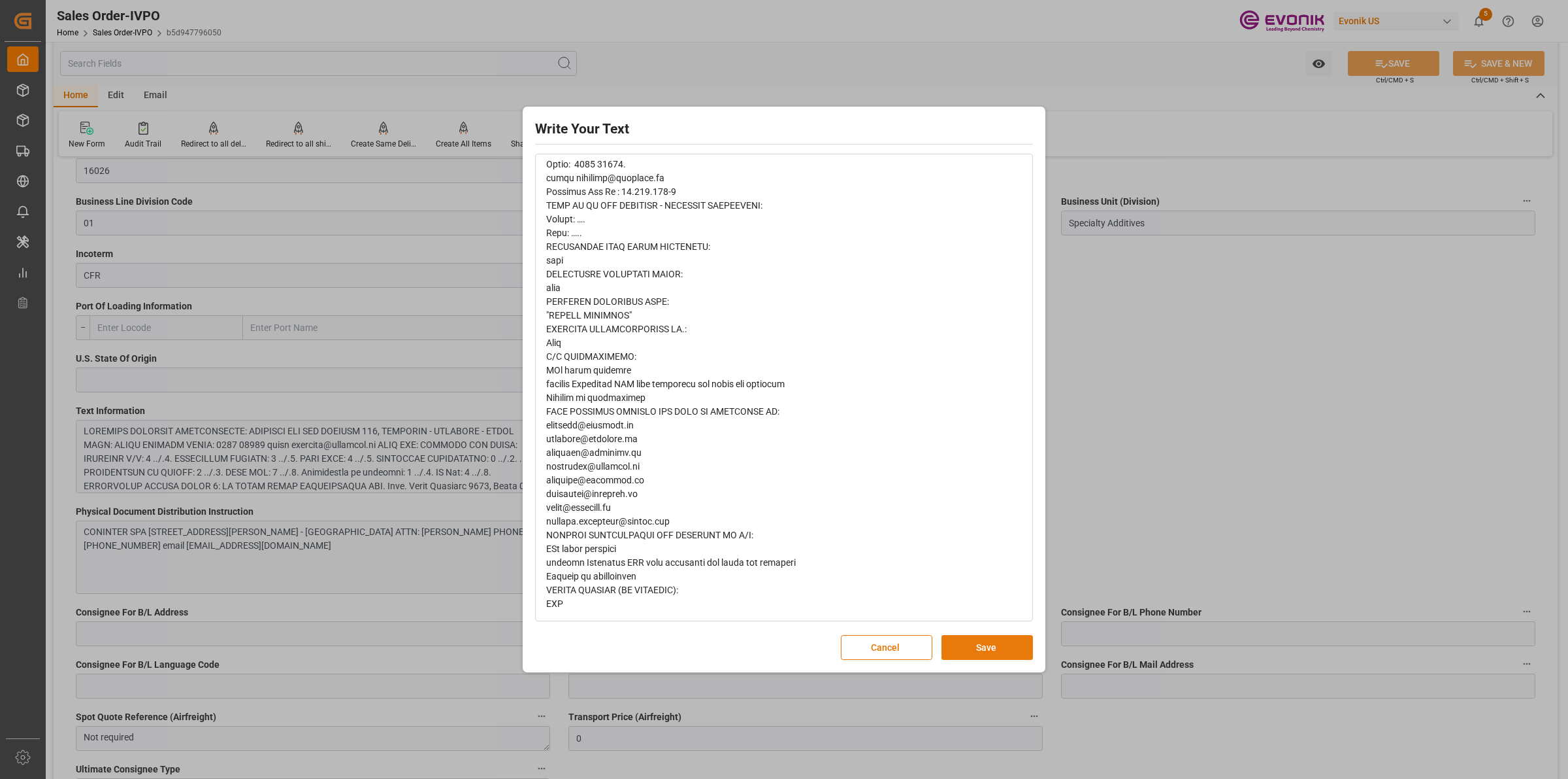
click at [993, 645] on button "Save" at bounding box center [987, 647] width 91 height 25
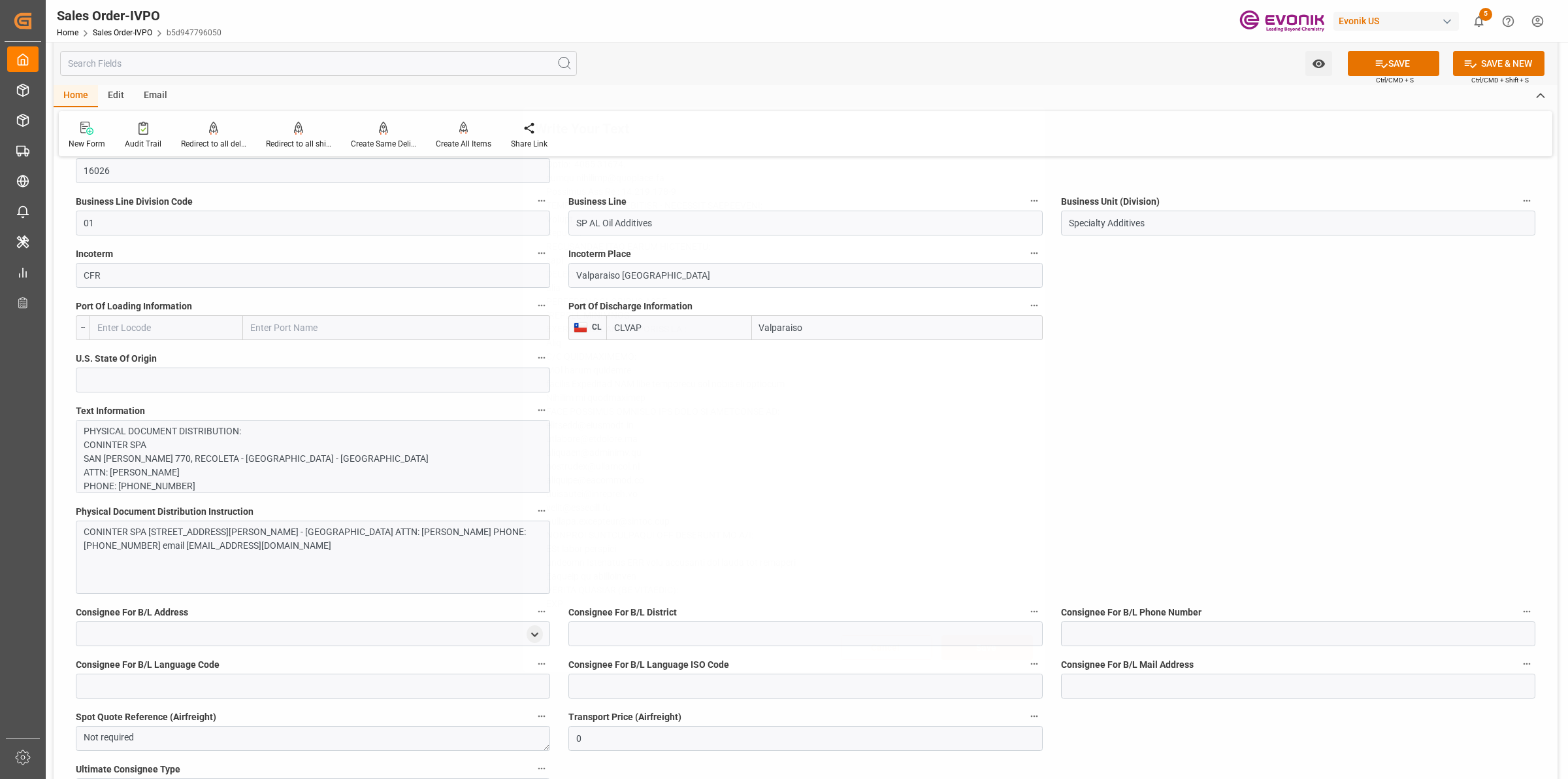
click at [1209, 498] on div "Write Your Text Normal 14 Font Cancel Save" at bounding box center [784, 390] width 1568 height 779
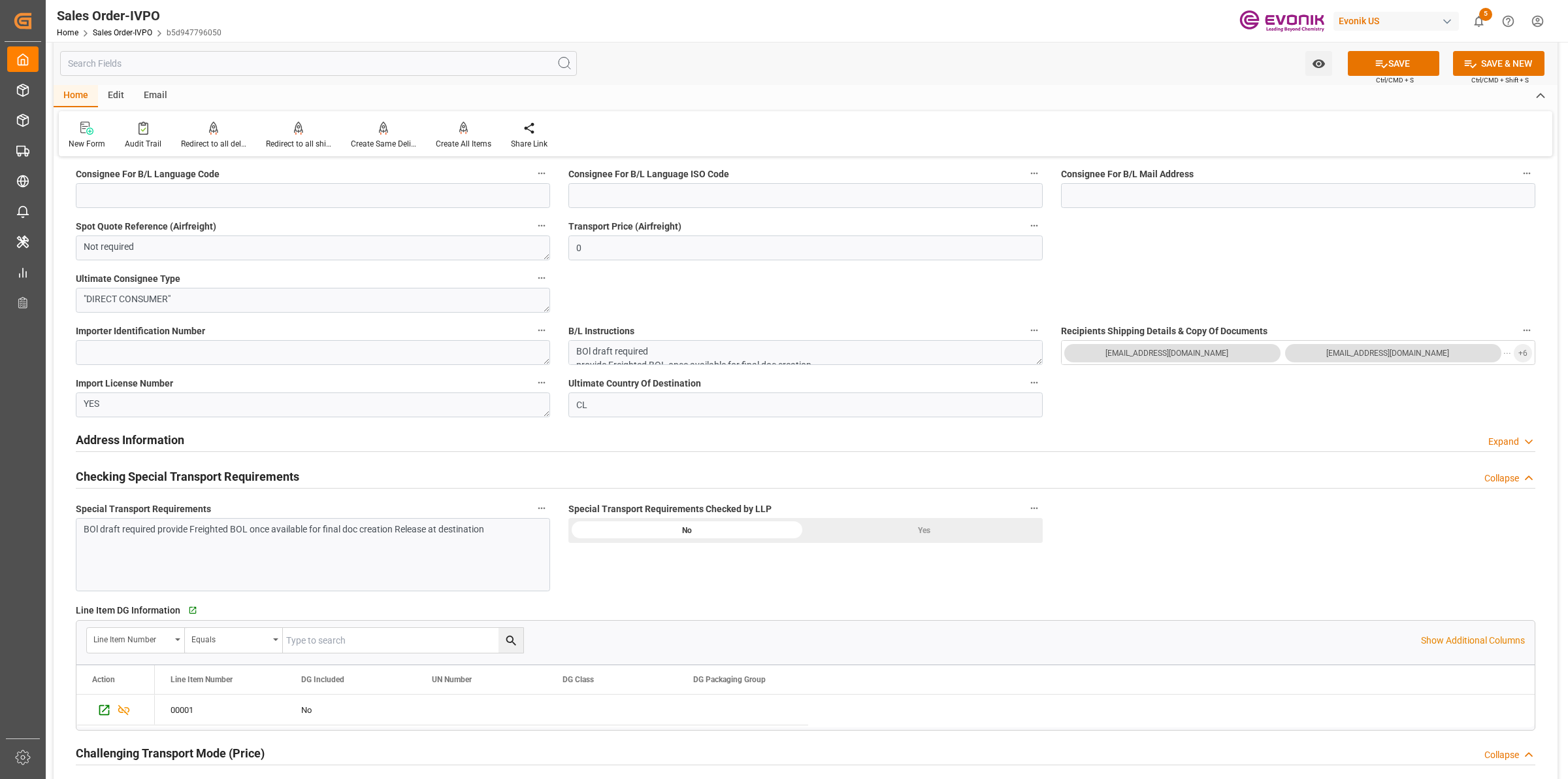
scroll to position [1553, 0]
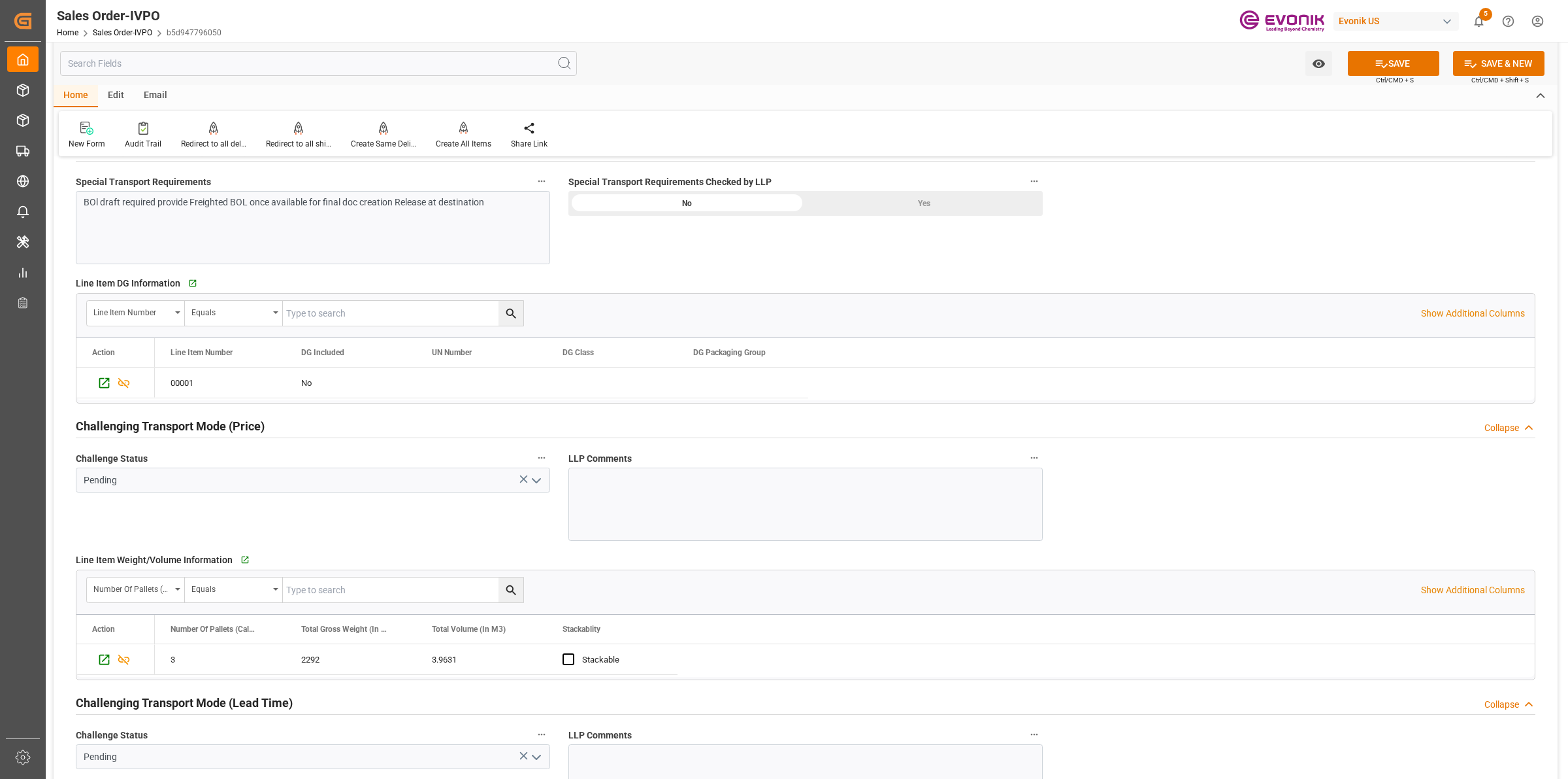
click at [896, 215] on div "Yes" at bounding box center [924, 203] width 237 height 25
click at [531, 481] on icon "open menu" at bounding box center [536, 481] width 16 height 16
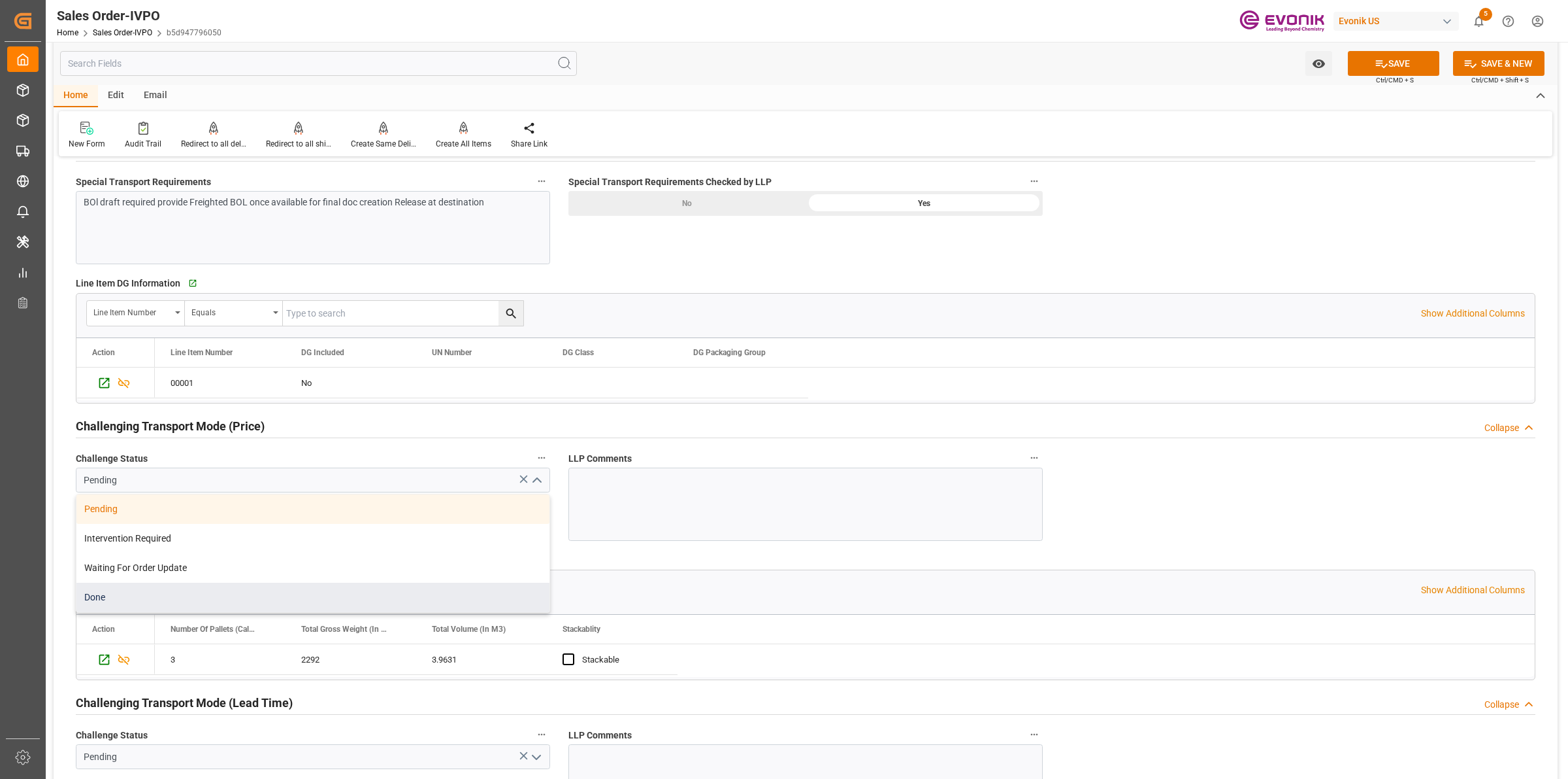
click at [130, 593] on div "Done" at bounding box center [312, 597] width 473 height 30
type input "Done"
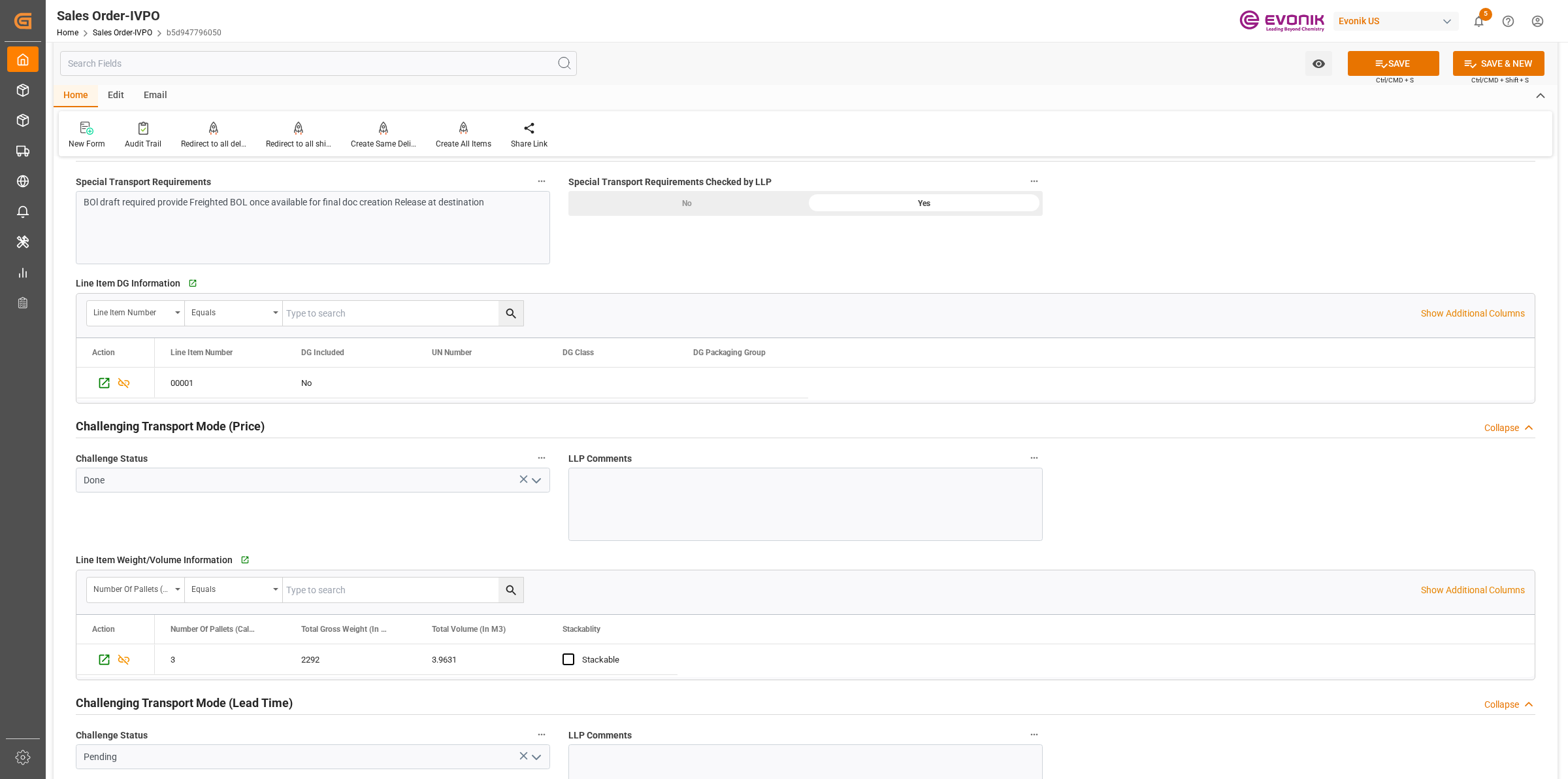
scroll to position [1880, 0]
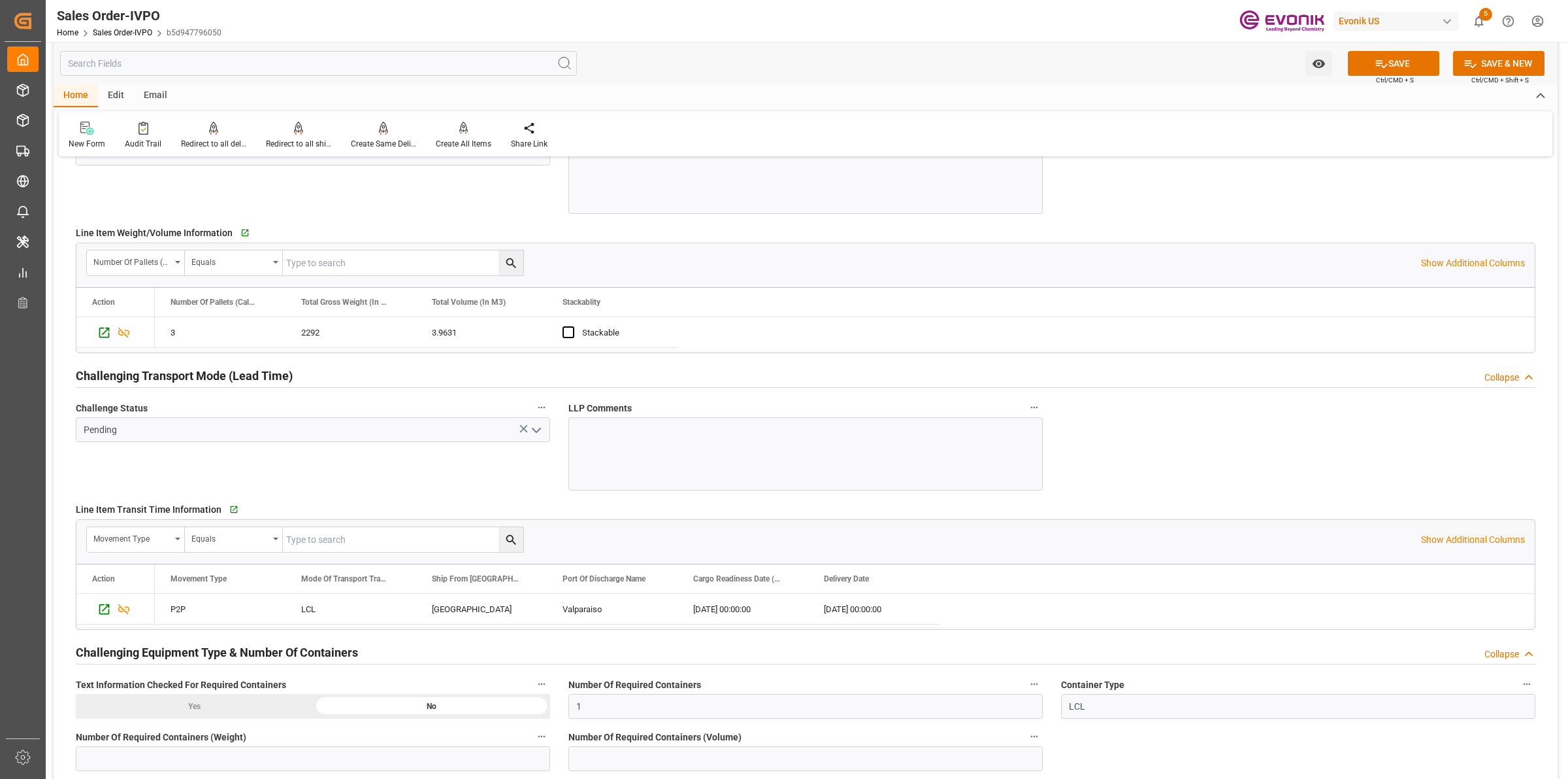
click at [534, 429] on icon "open menu" at bounding box center [536, 430] width 16 height 16
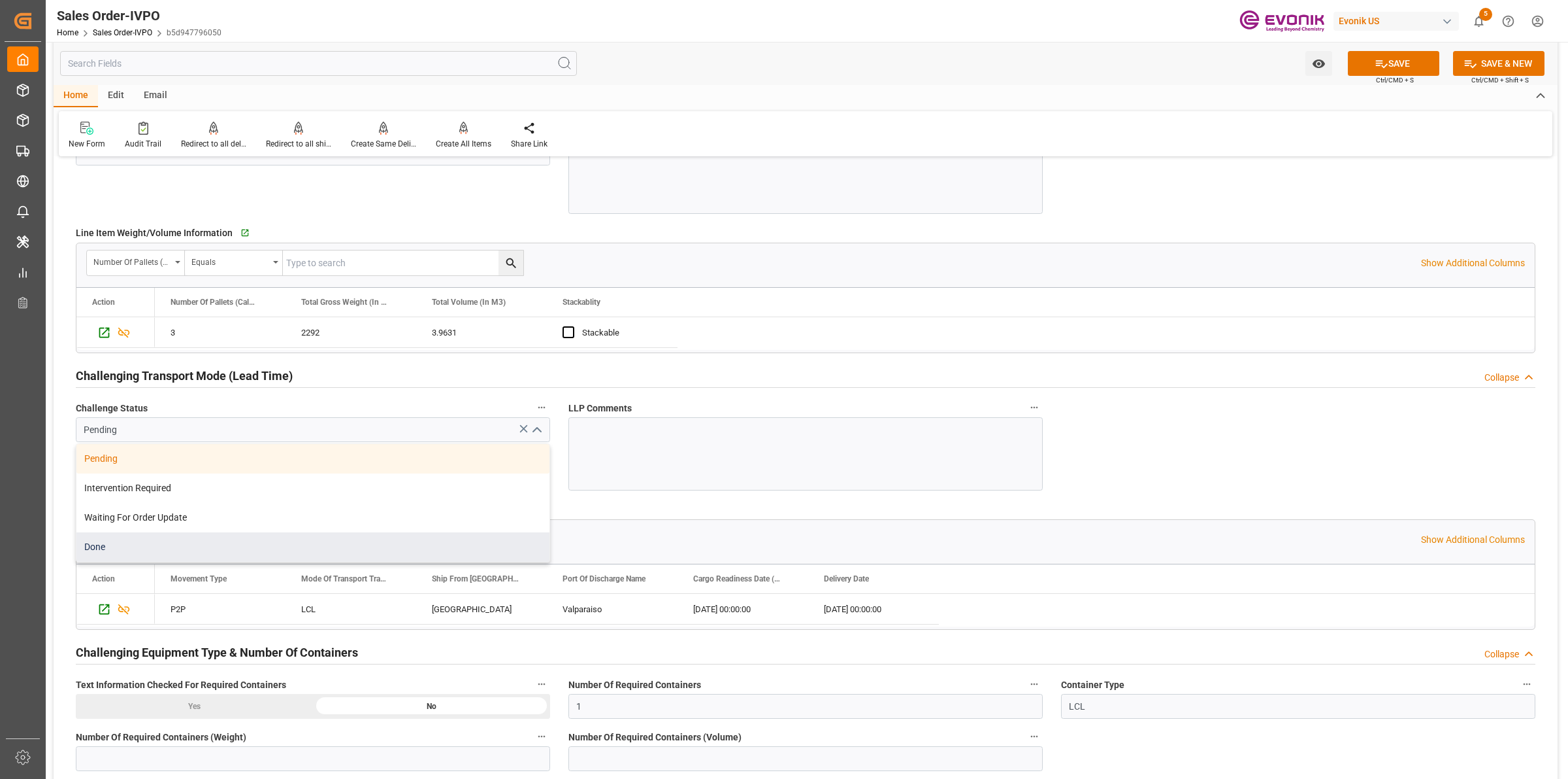
click at [121, 549] on div "Done" at bounding box center [312, 547] width 473 height 30
type input "Done"
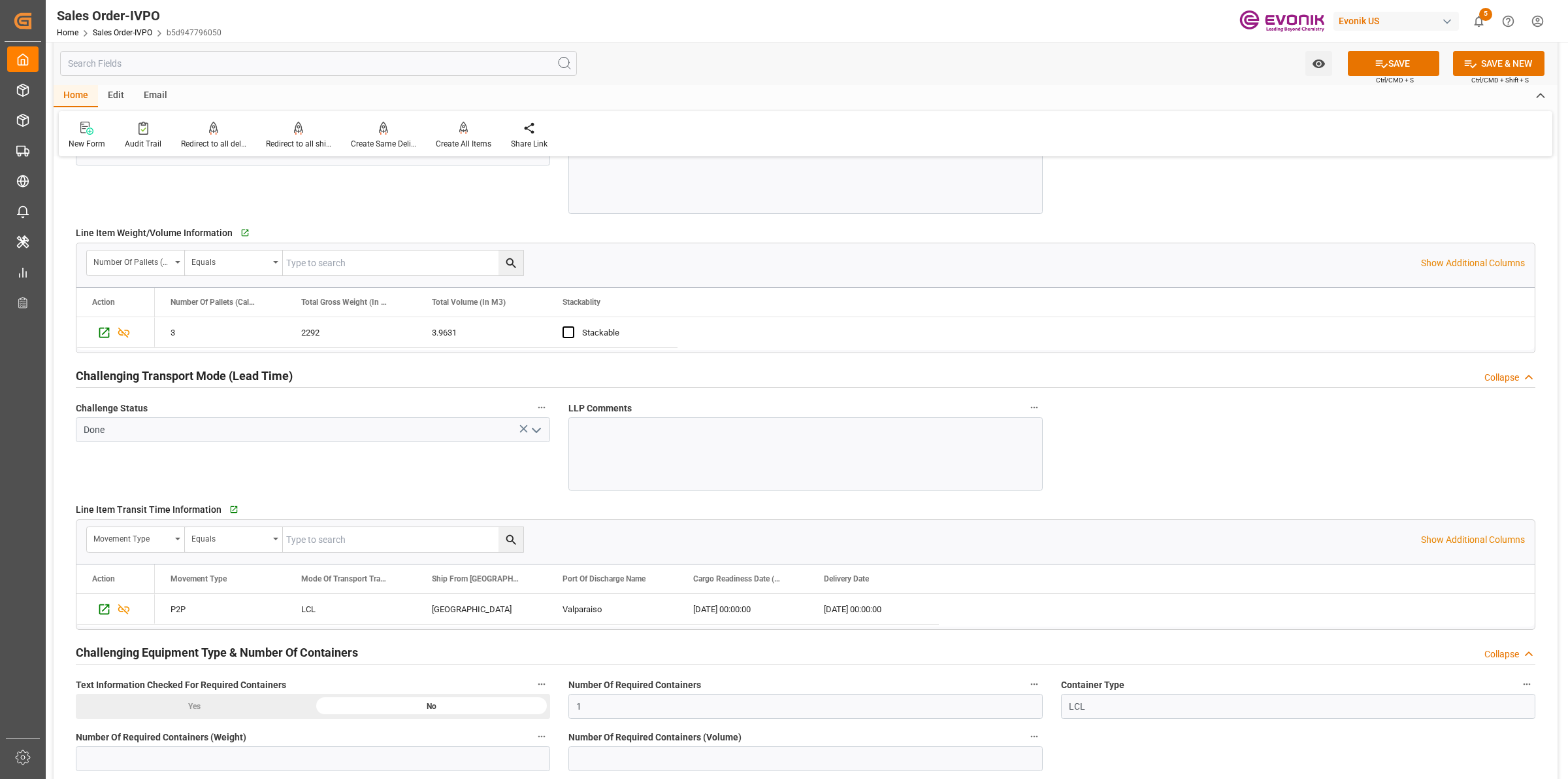
scroll to position [2206, 0]
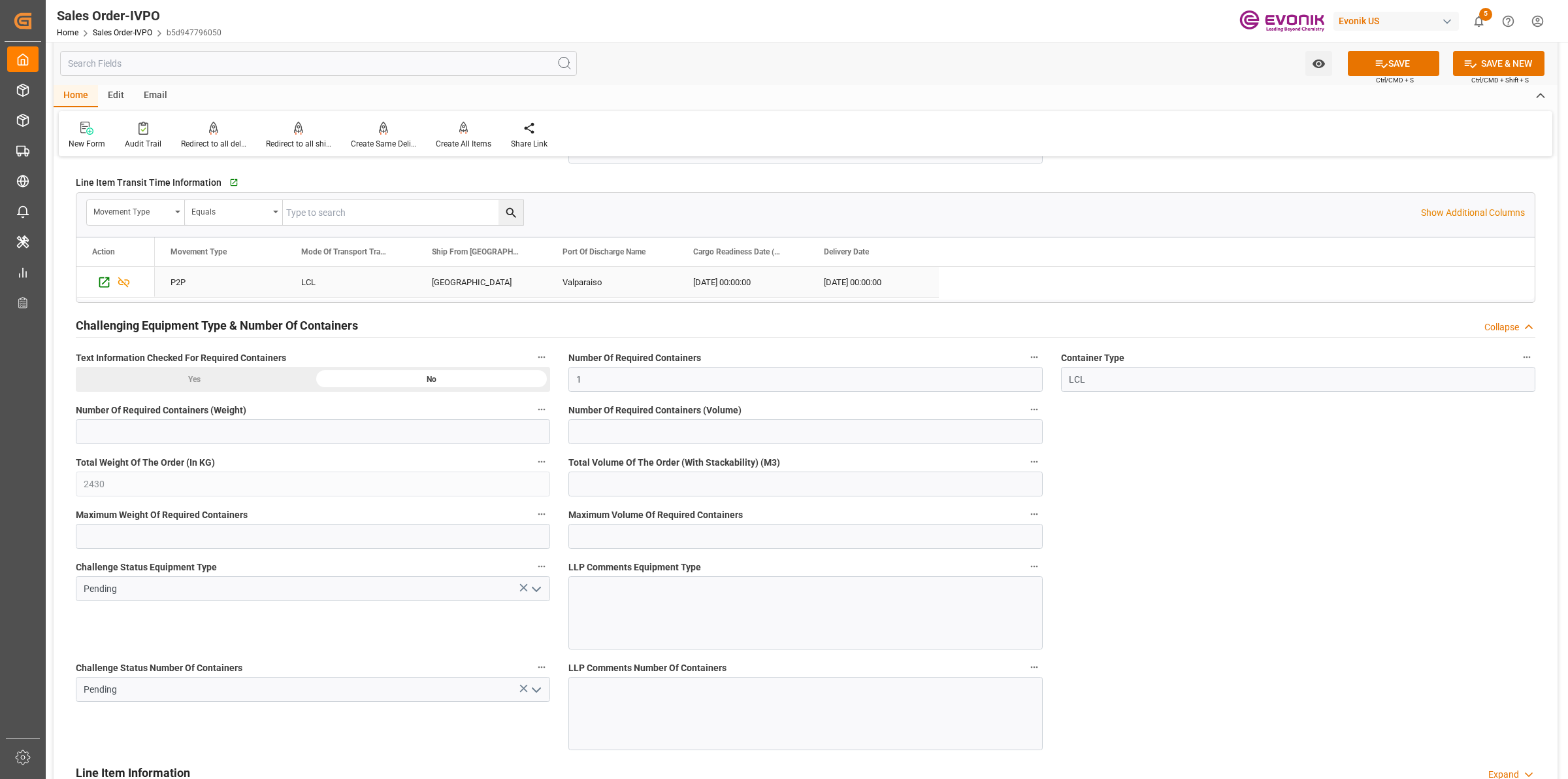
click at [426, 279] on div "Pasadena" at bounding box center [481, 281] width 130 height 30
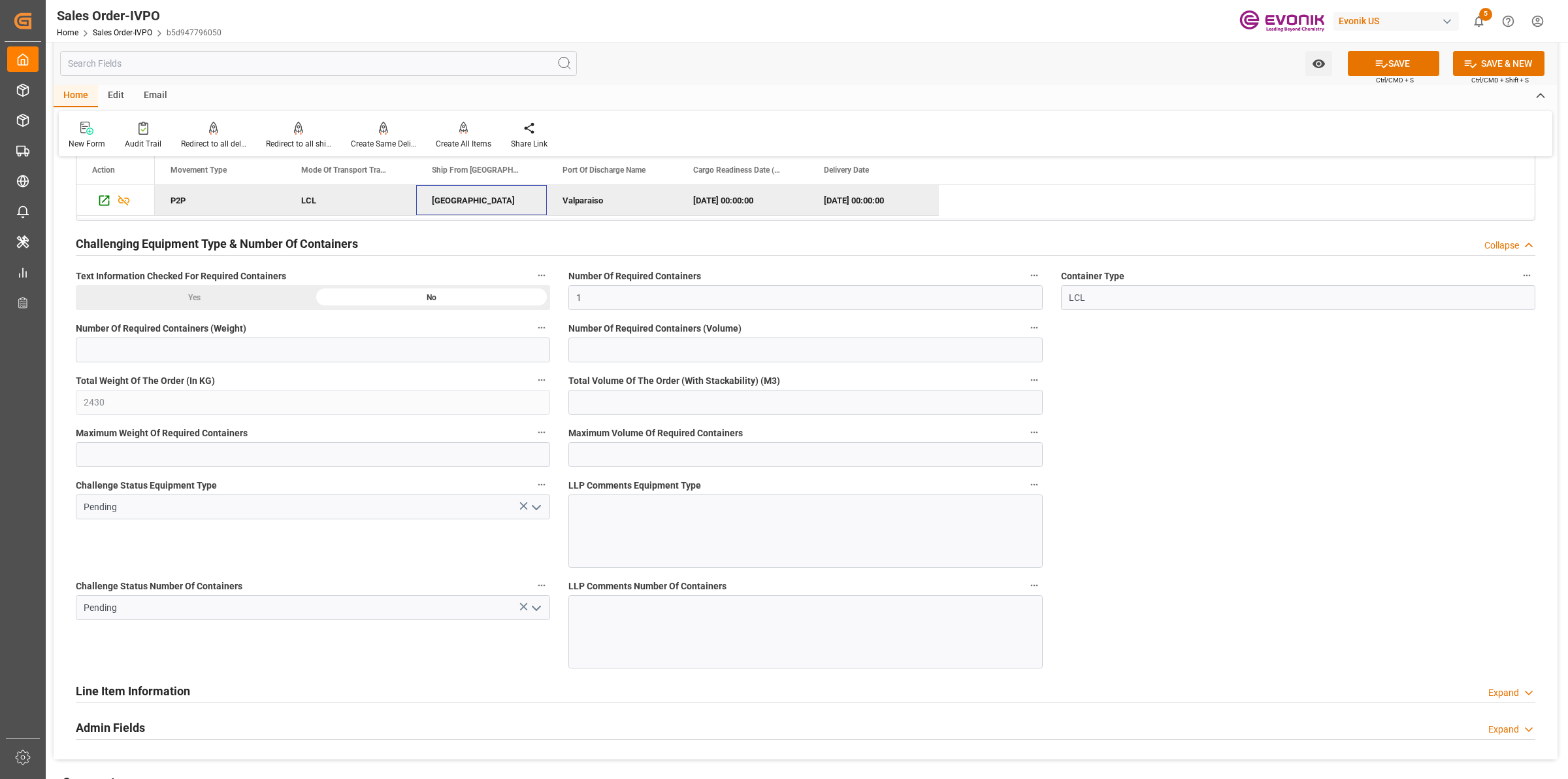
click at [534, 509] on polyline "open menu" at bounding box center [536, 507] width 8 height 4
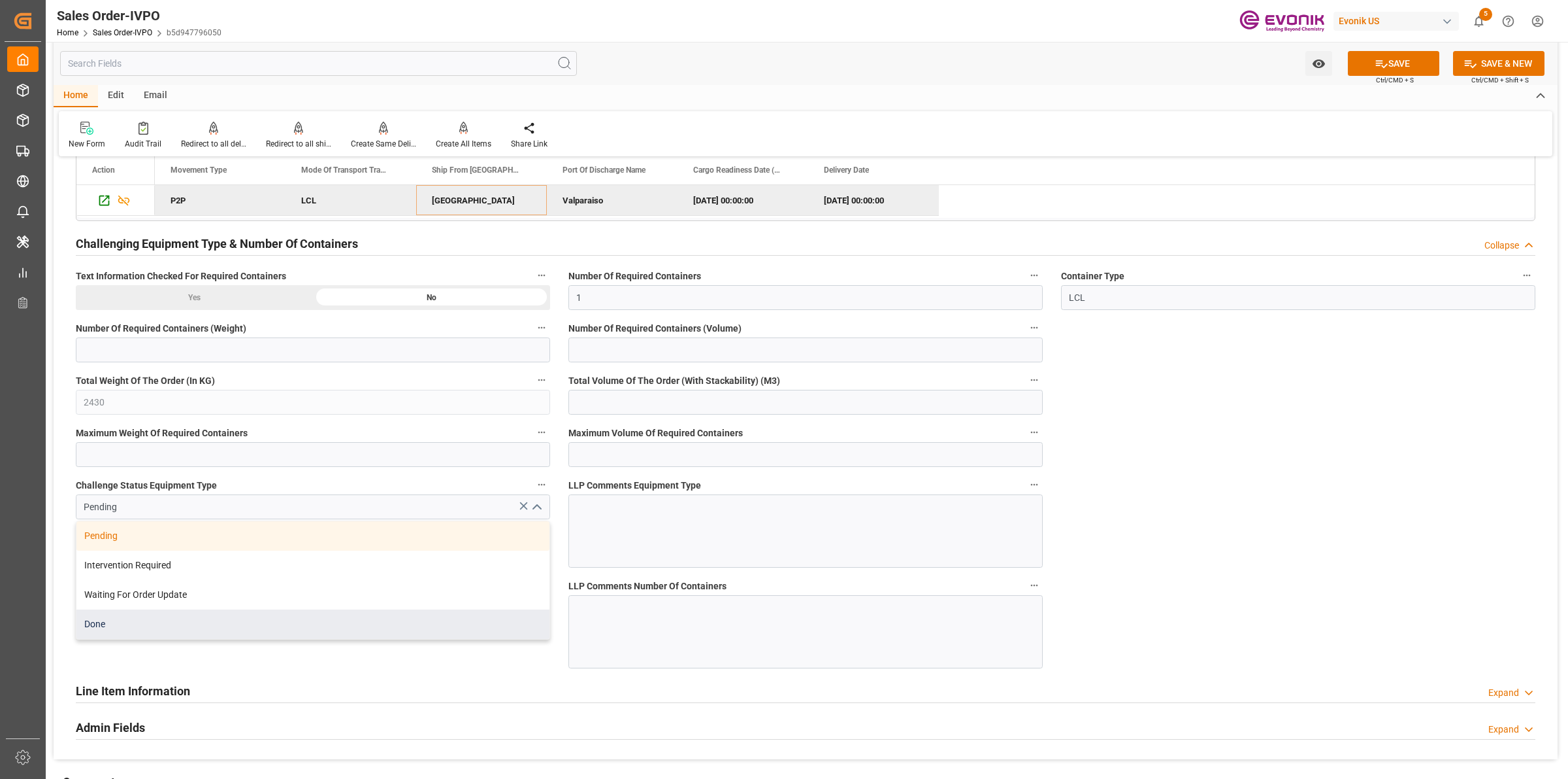
click at [116, 630] on div "Done" at bounding box center [312, 624] width 473 height 30
type input "Done"
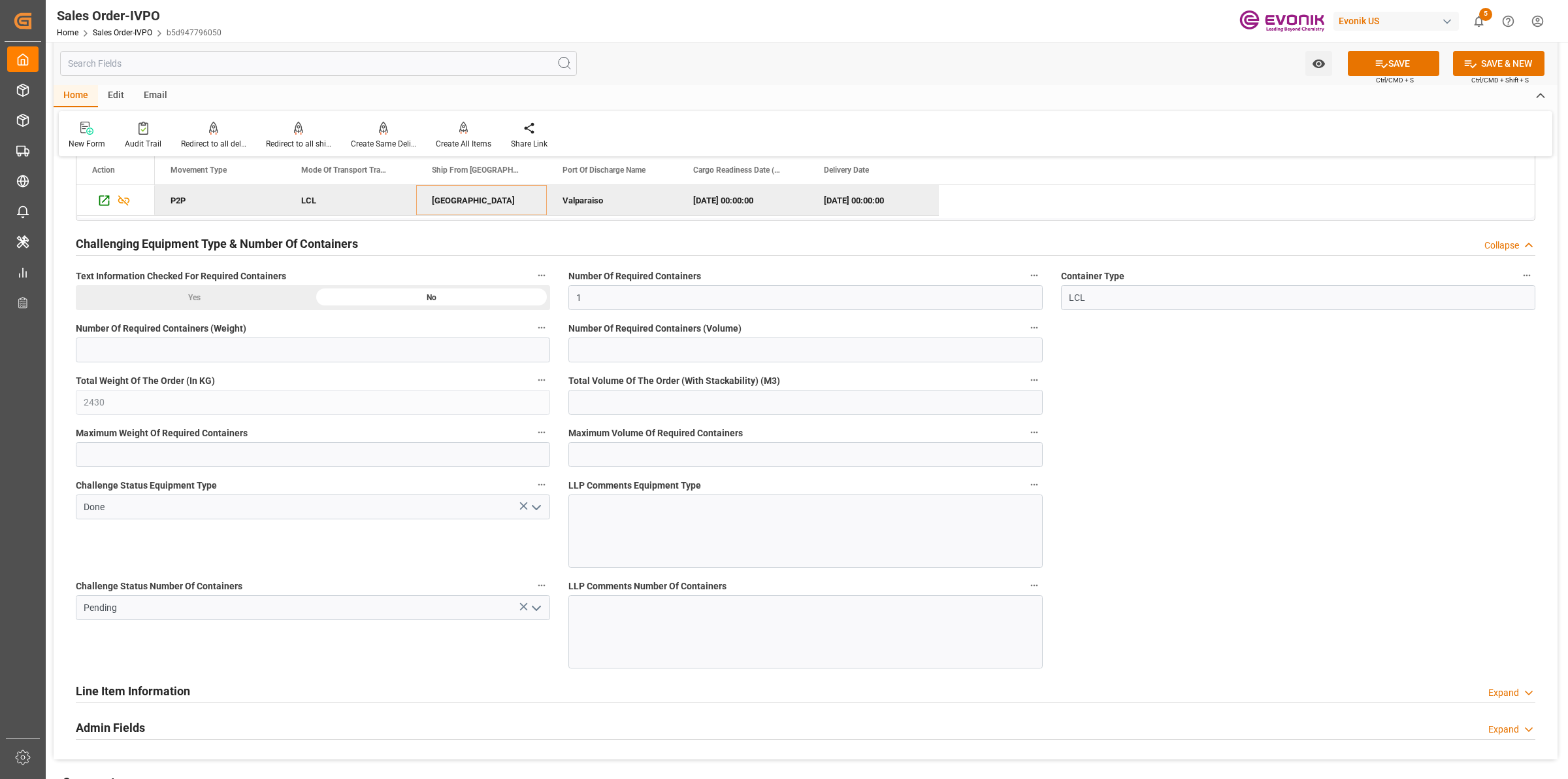
click at [383, 672] on div "Challenge Status Number Of Containers Pending" at bounding box center [313, 622] width 493 height 101
click at [544, 612] on icon "open menu" at bounding box center [536, 609] width 16 height 16
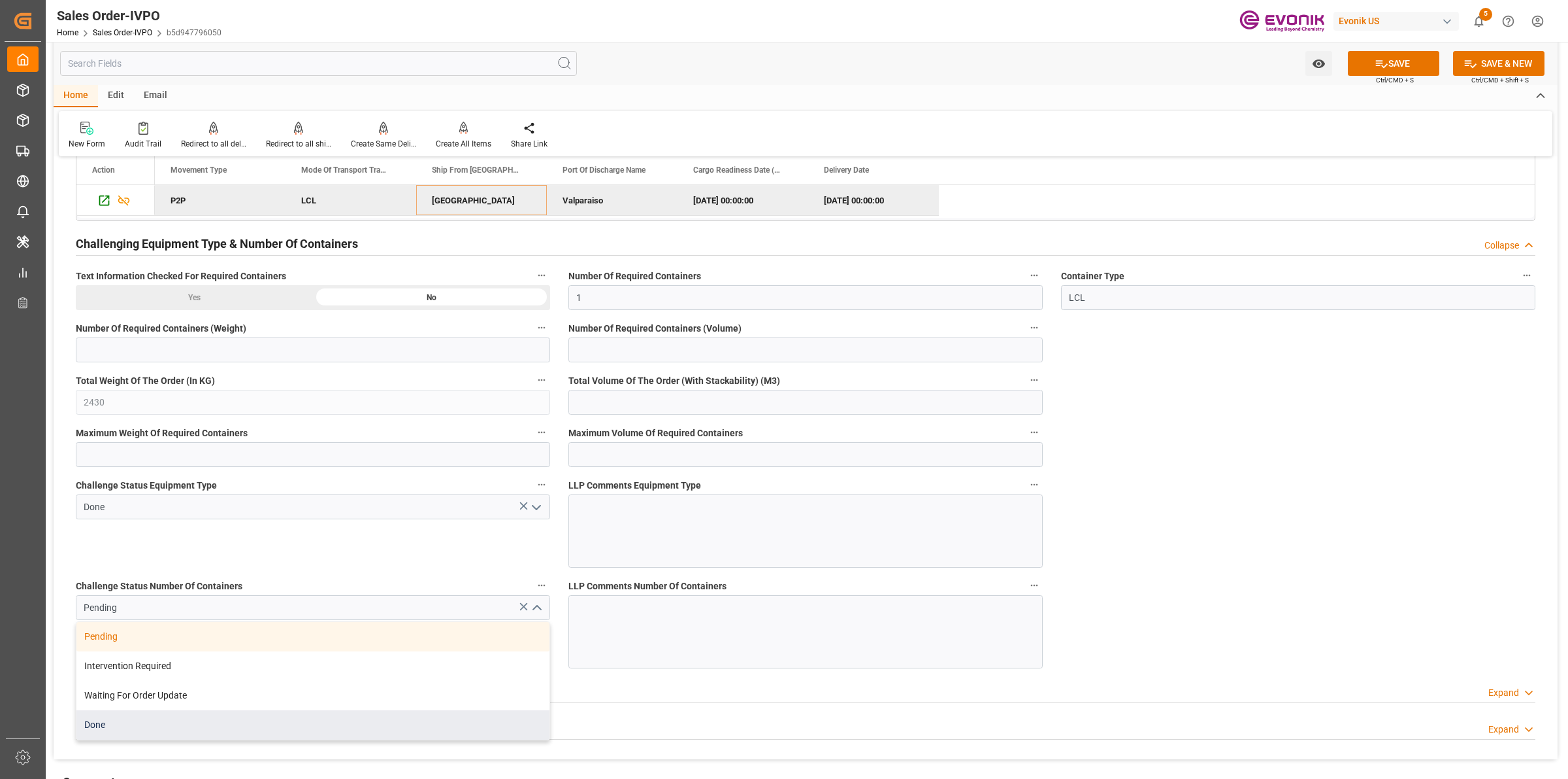
click at [125, 729] on div "Done" at bounding box center [312, 725] width 473 height 30
type input "Done"
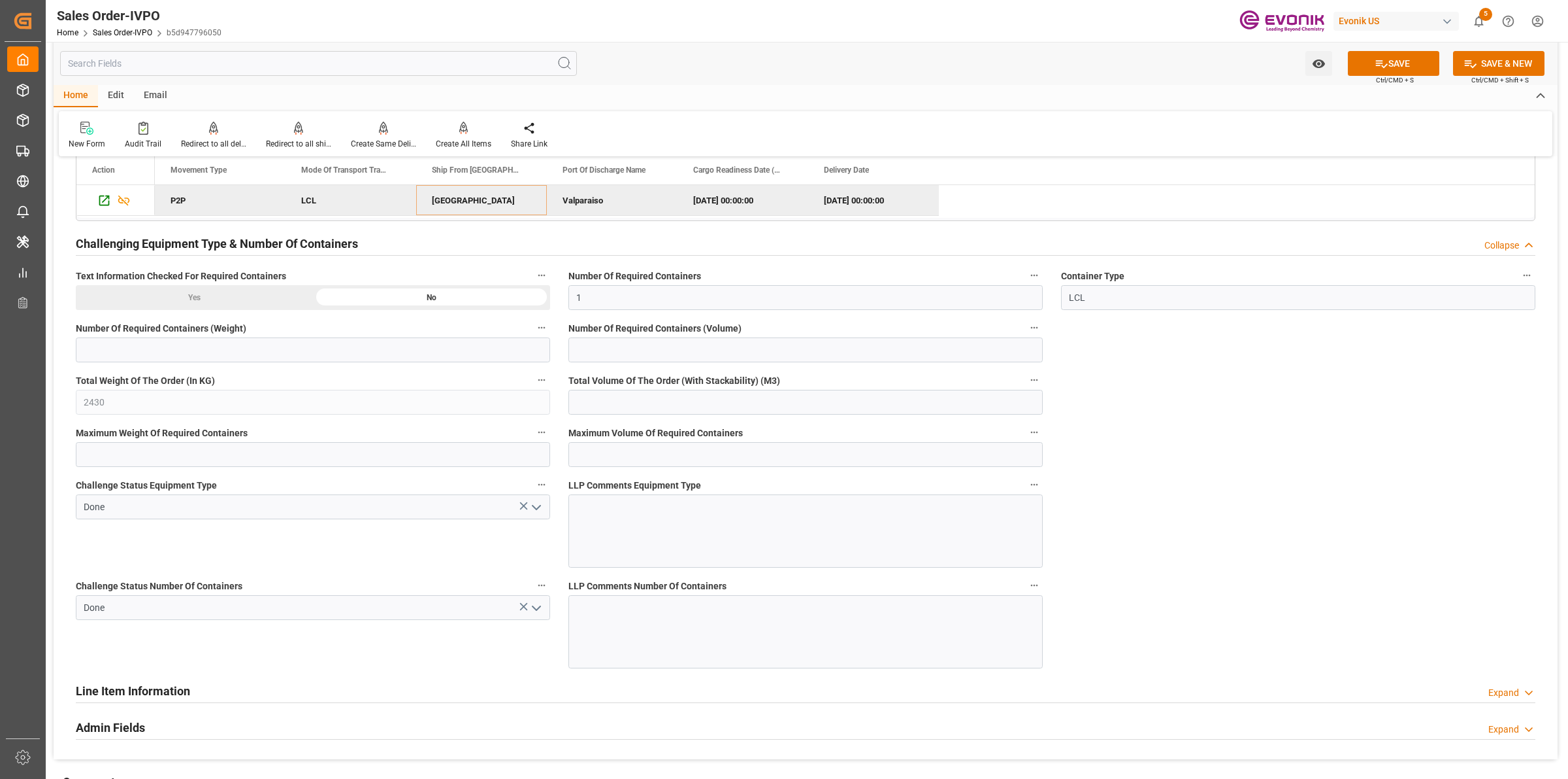
click at [1384, 66] on icon at bounding box center [1382, 63] width 14 height 14
type input "No"
type input "[DATE] 04:51"
click at [470, 139] on div "Create All Items" at bounding box center [463, 144] width 56 height 12
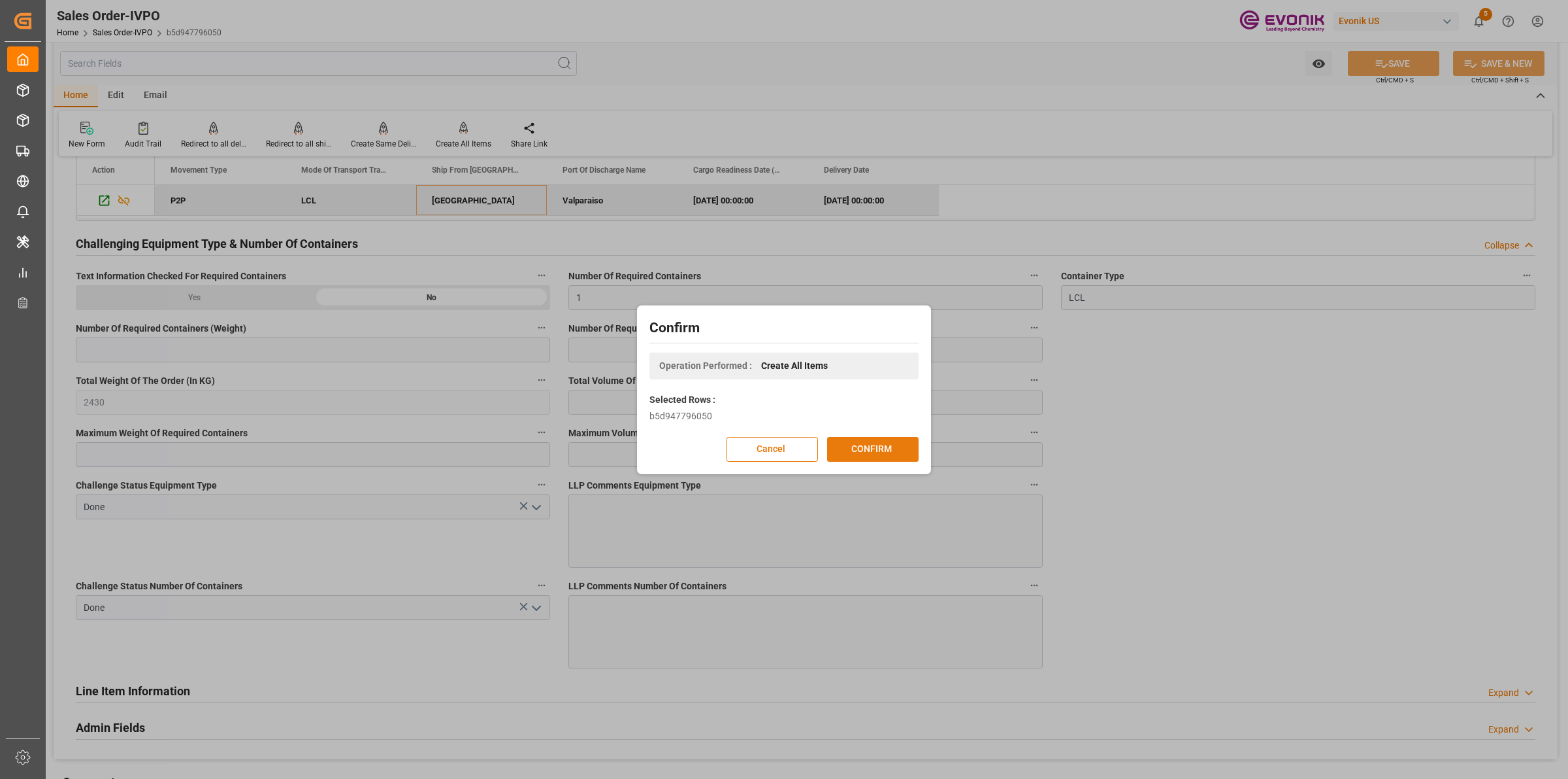
click at [861, 445] on button "CONFIRM" at bounding box center [873, 449] width 91 height 25
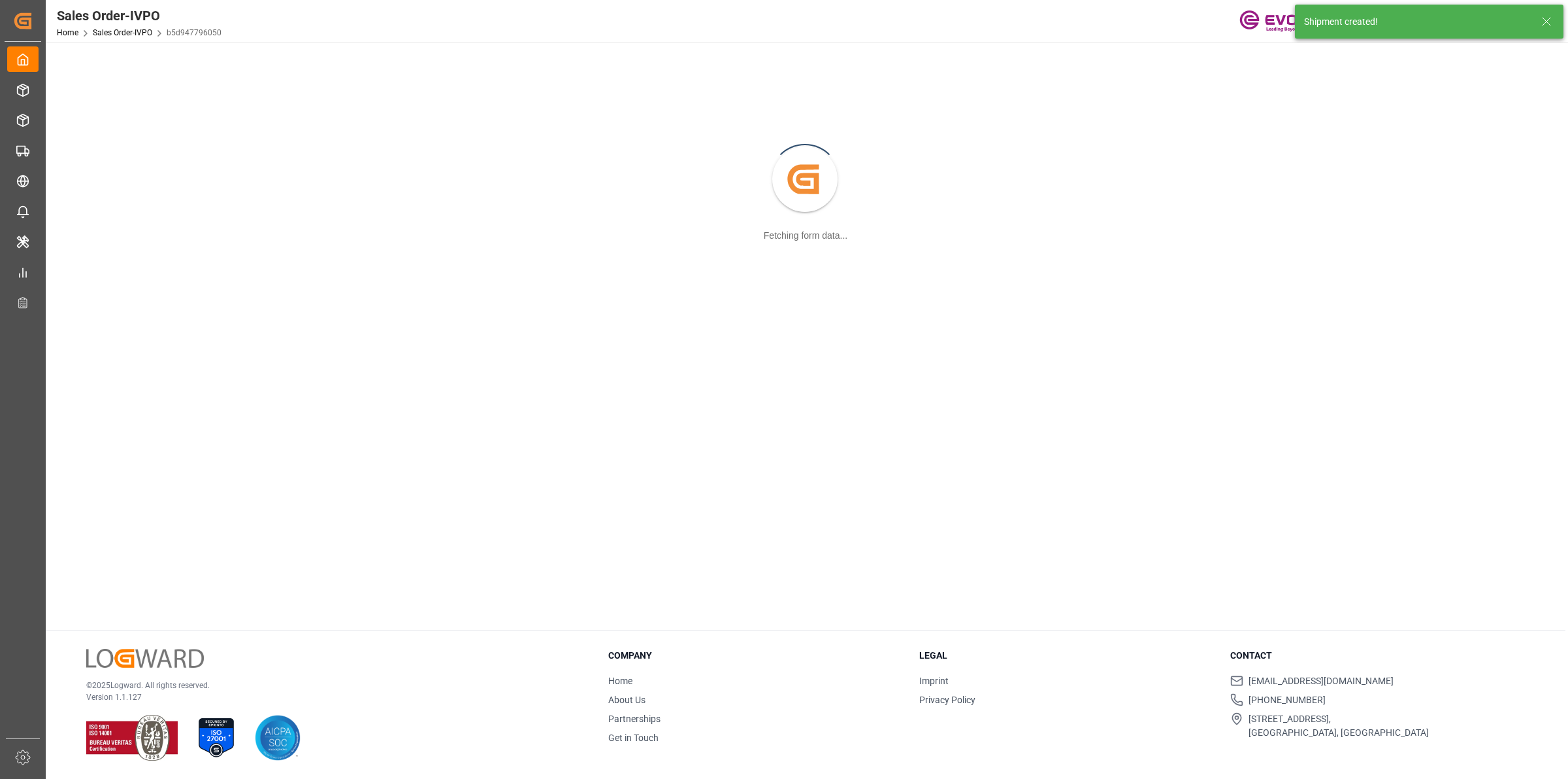
scroll to position [141, 0]
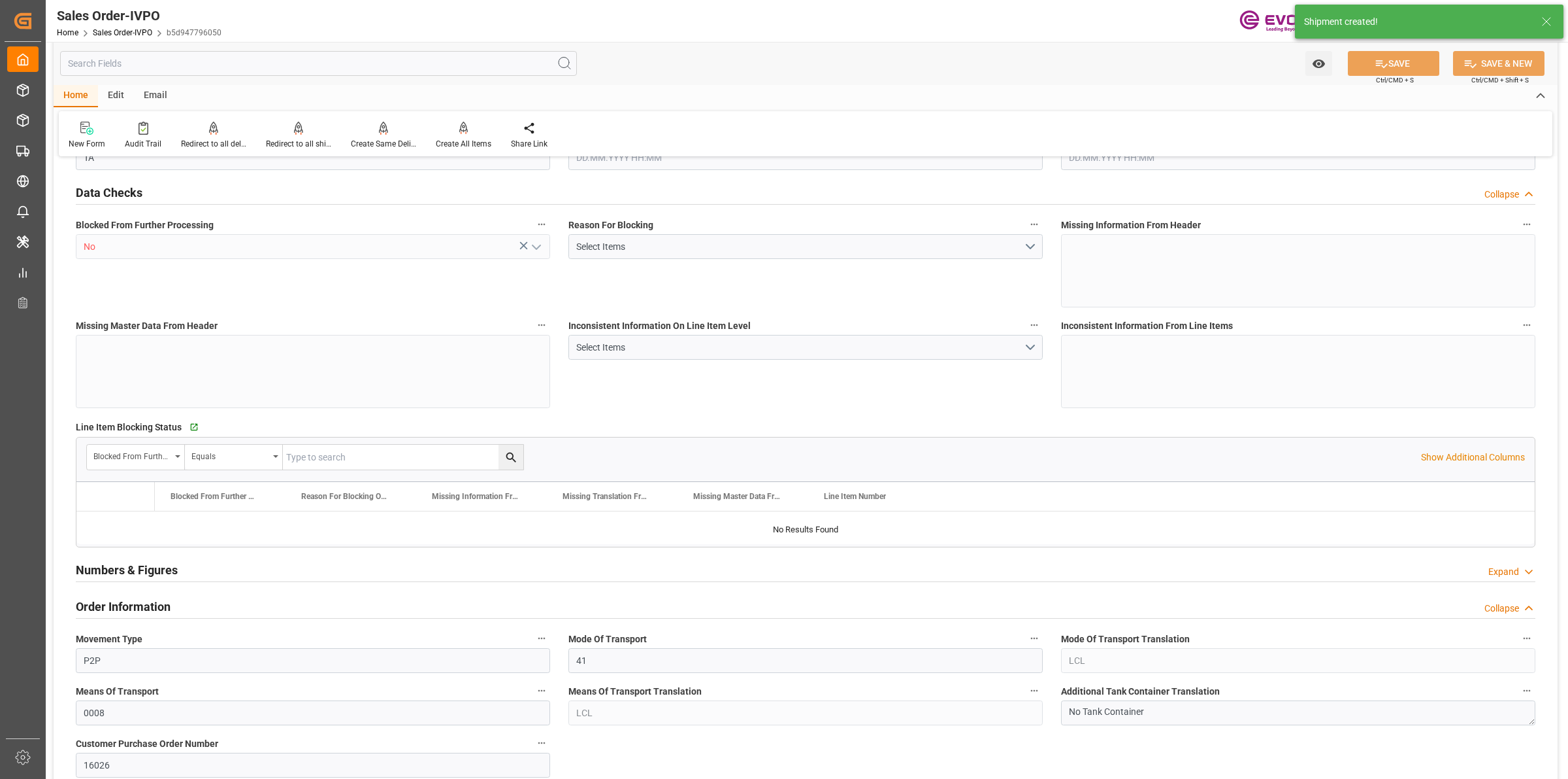
type input "CLVAP"
type input "0"
type input "1"
type input "2430"
type input "28.08.2025 19:30"
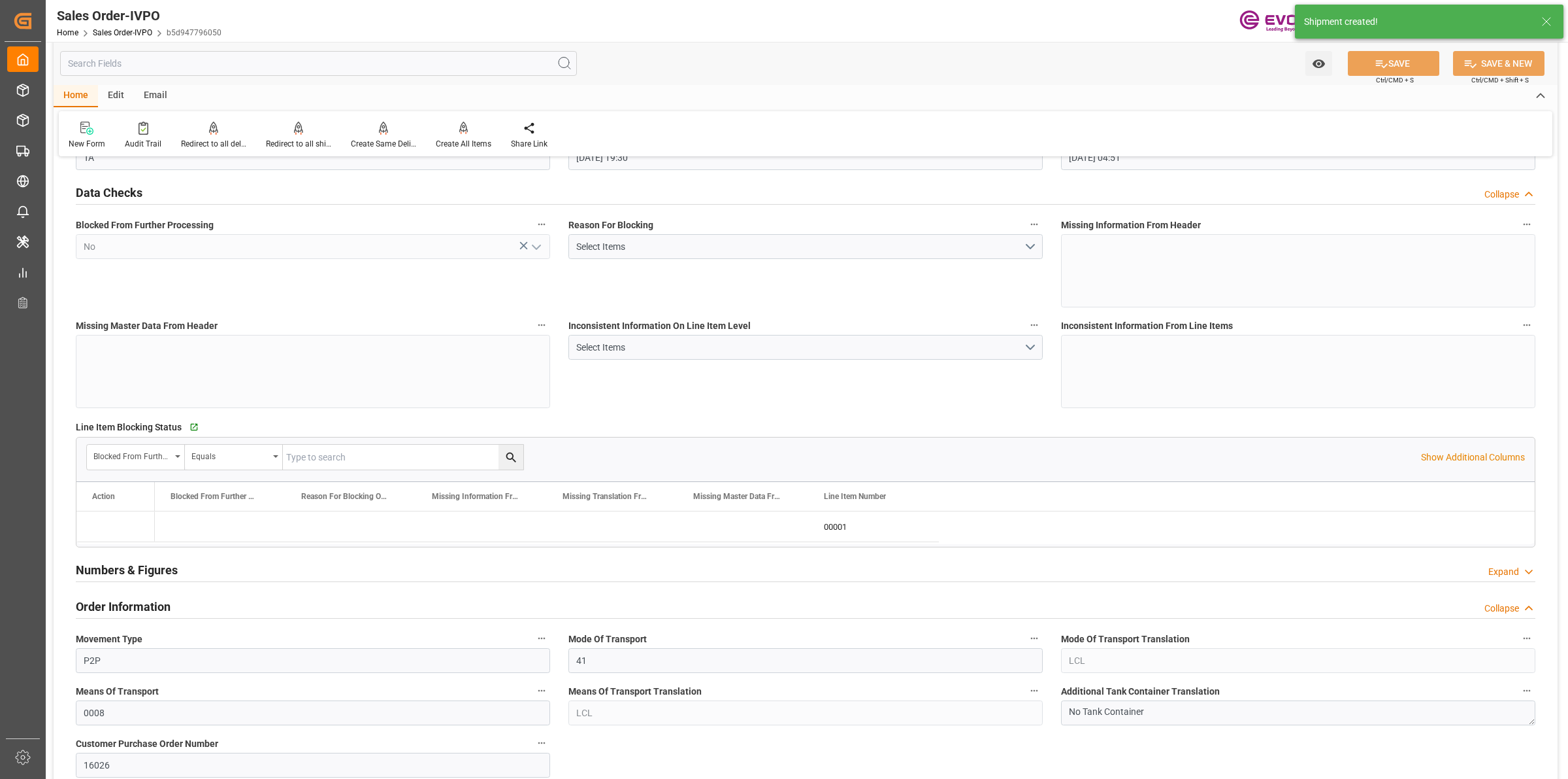
type input "[DATE] 04:51"
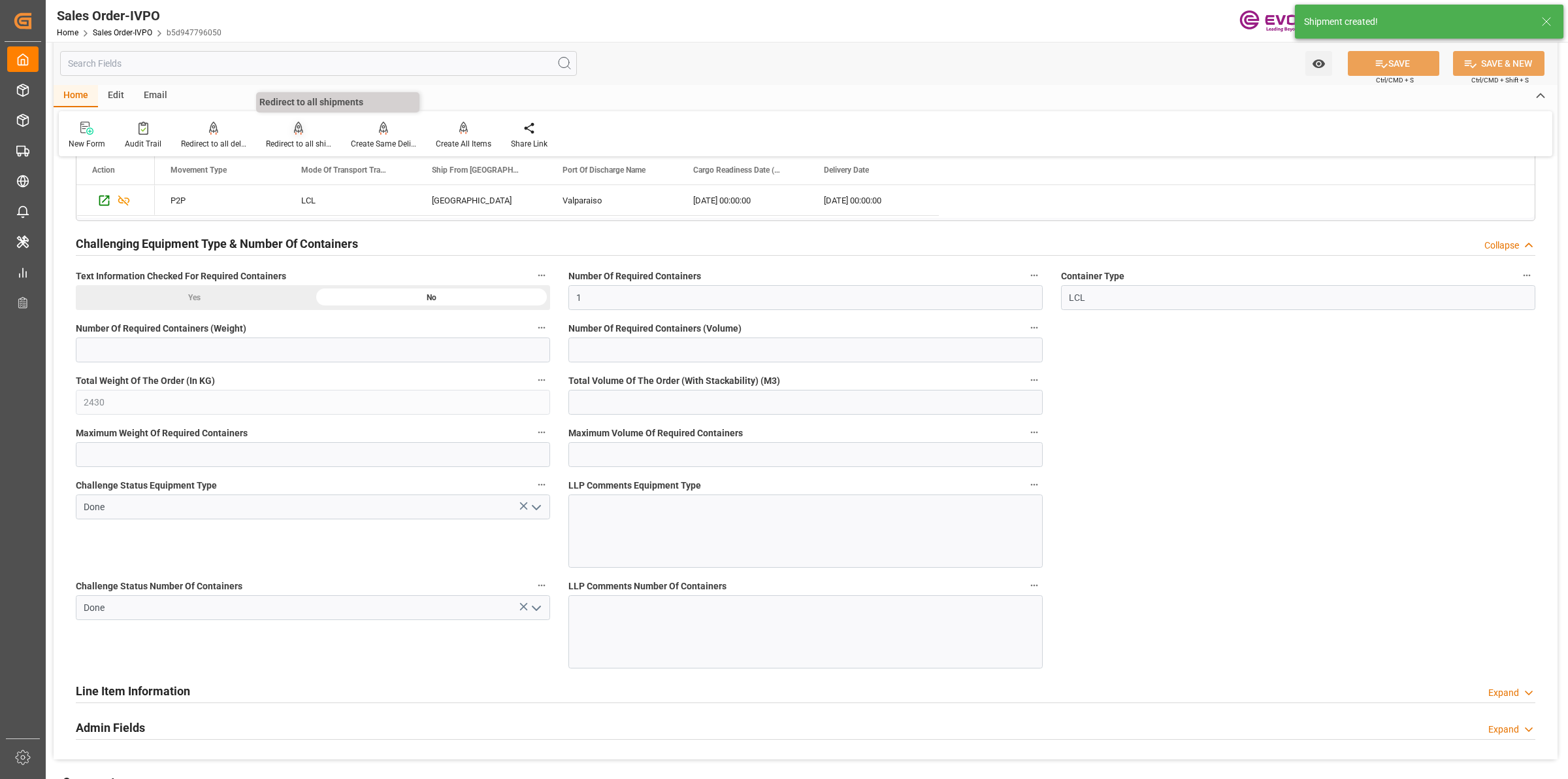
click at [301, 141] on div "Redirect to all shipments" at bounding box center [299, 144] width 65 height 12
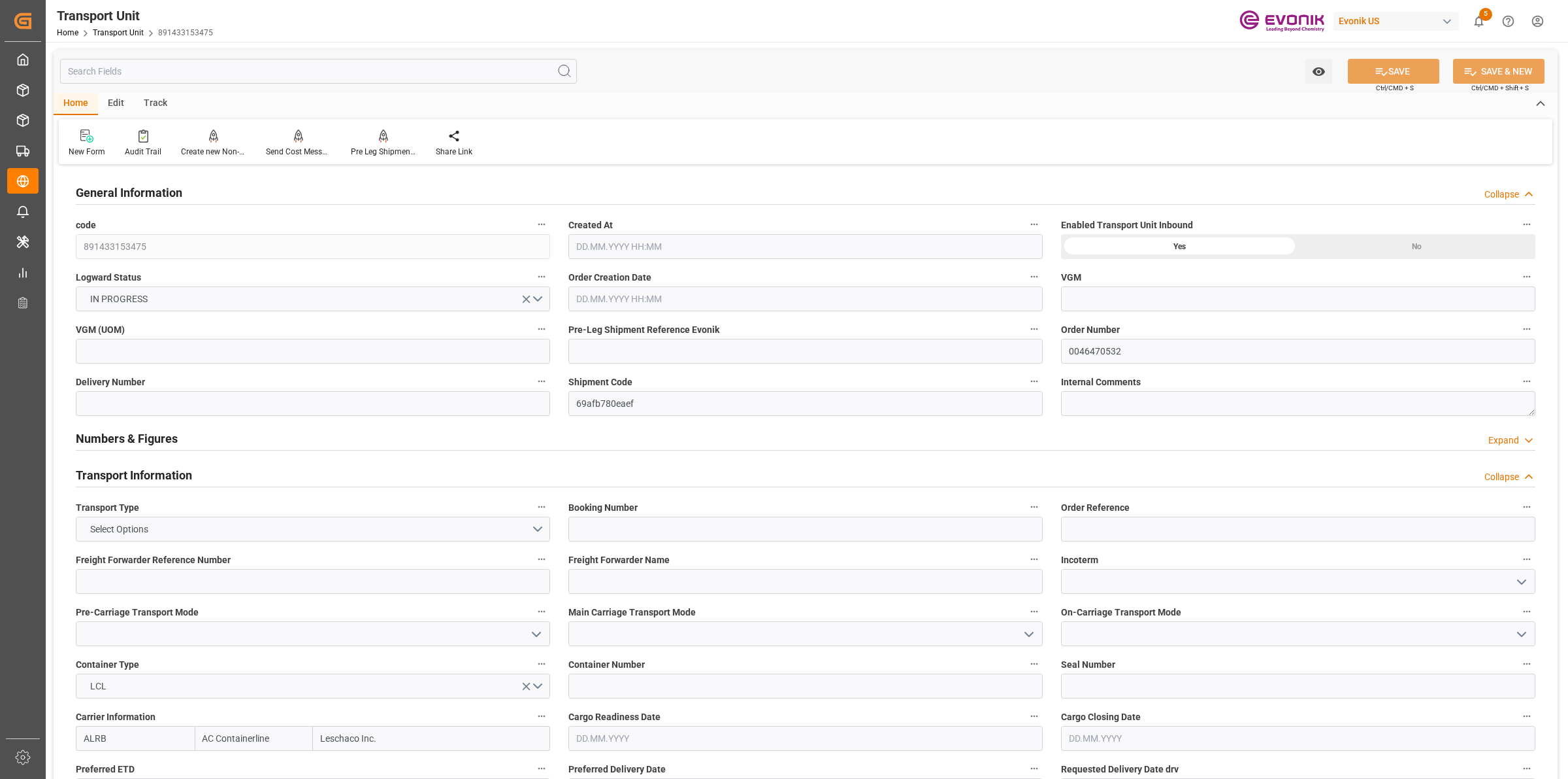
type input "AC Containerline"
type input "Leschaco Inc."
type input "USJAX"
type input "BRSSZ"
type input "888.616"
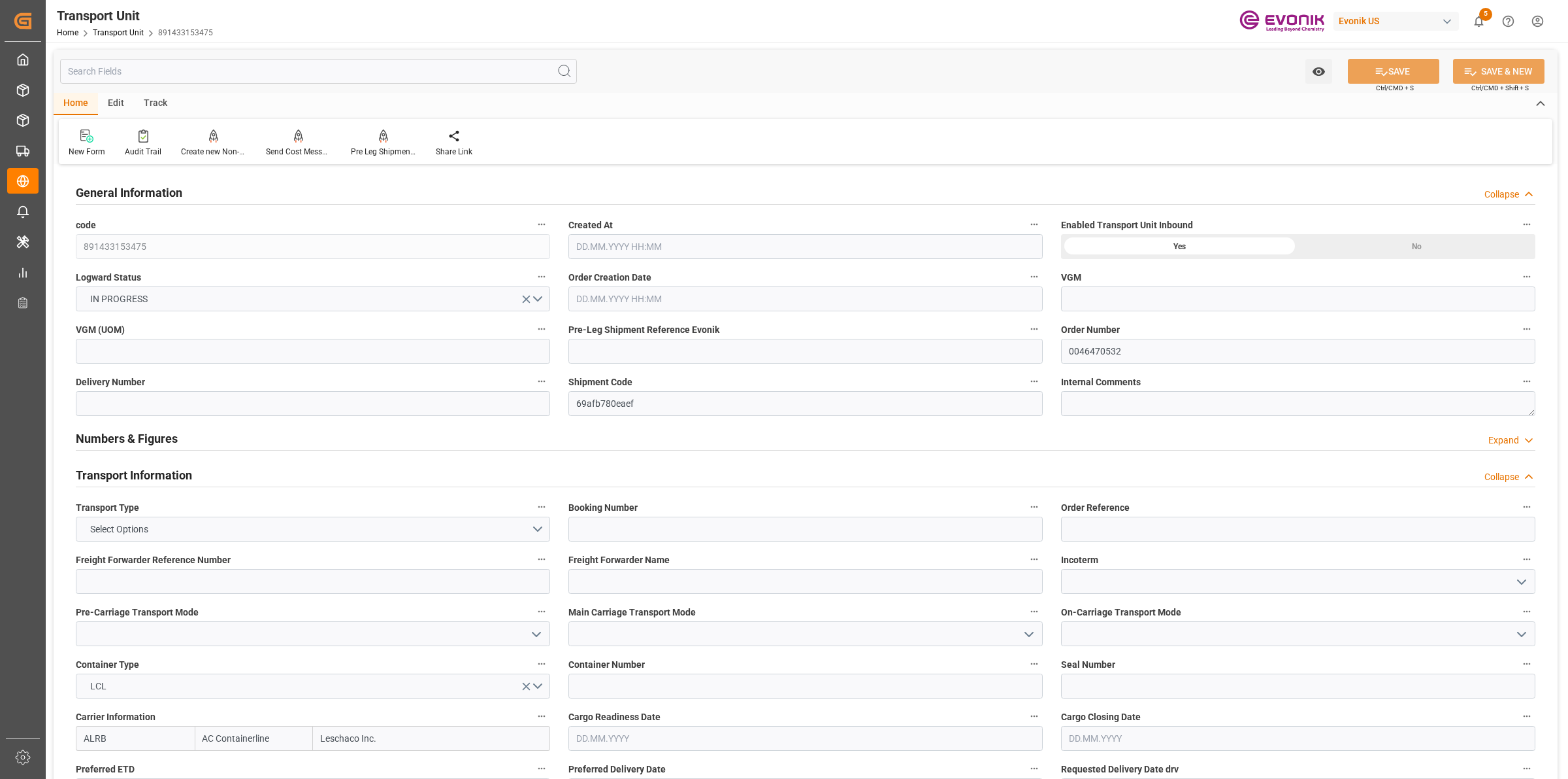
type input "[DATE] 20:57"
type input "[DATE]"
type input "[DATE] 00:00"
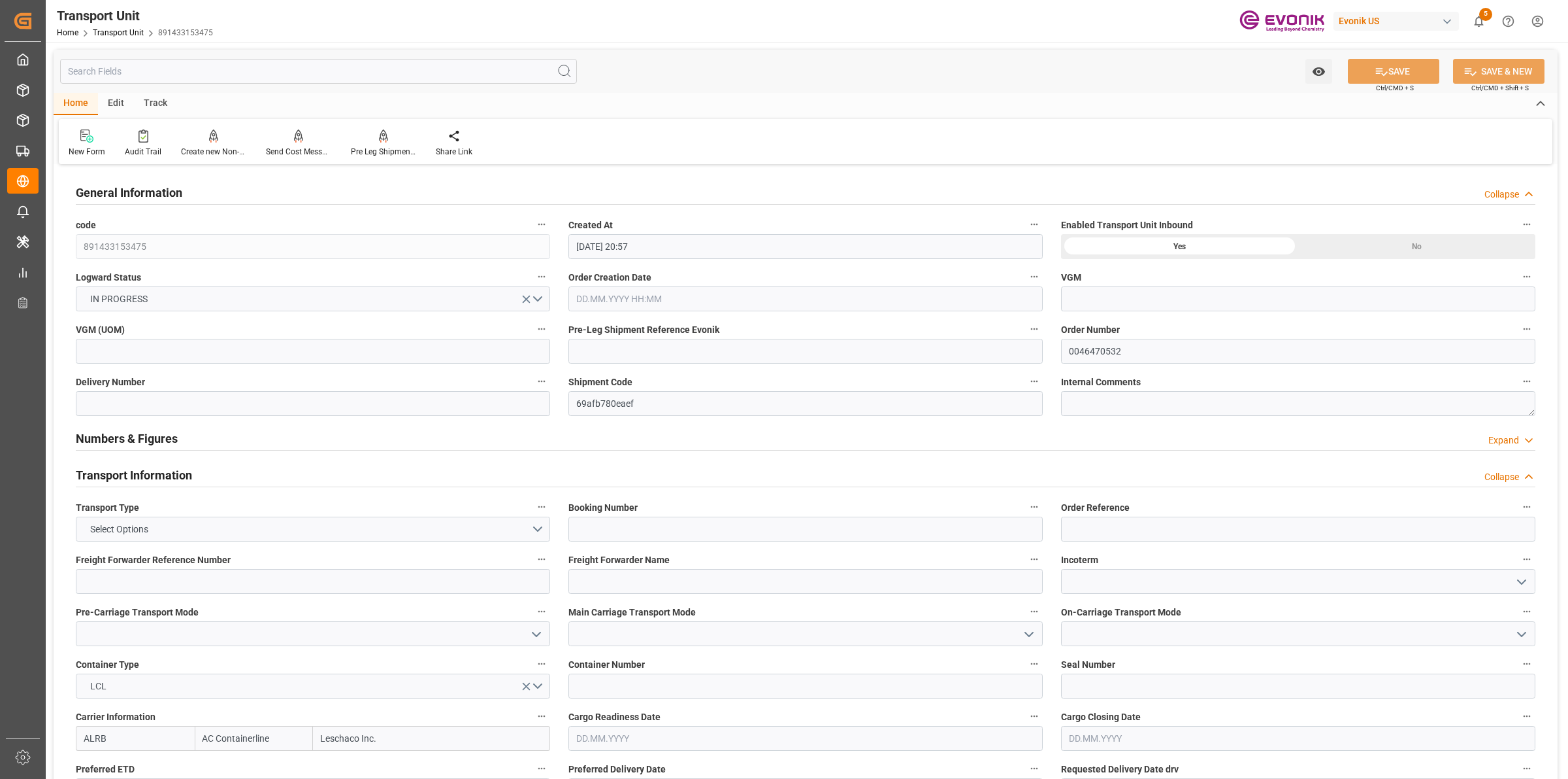
type input "[DATE] 00:00"
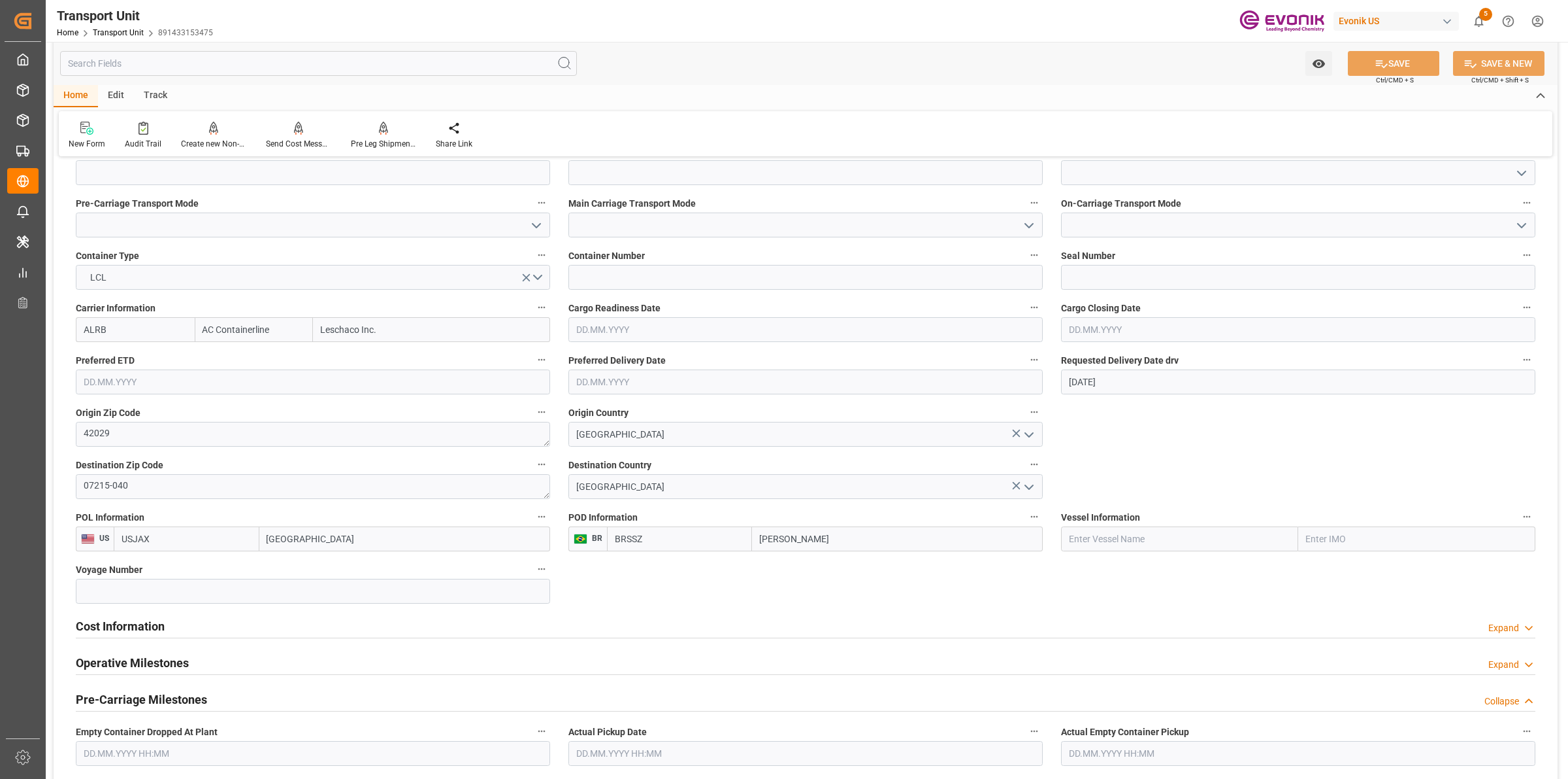
scroll to position [572, 0]
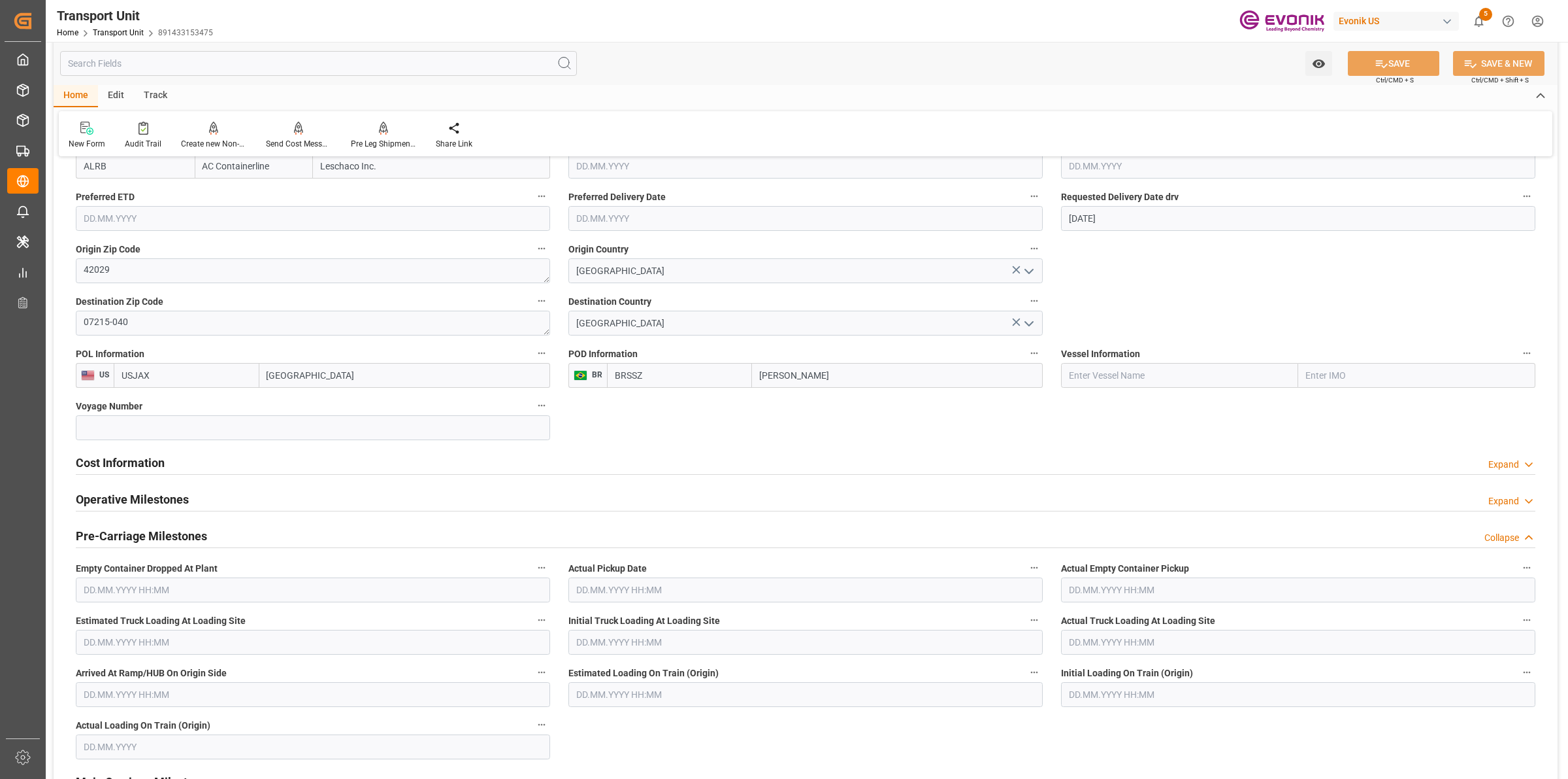
click at [178, 469] on div "Cost Information Expand" at bounding box center [806, 461] width 1460 height 25
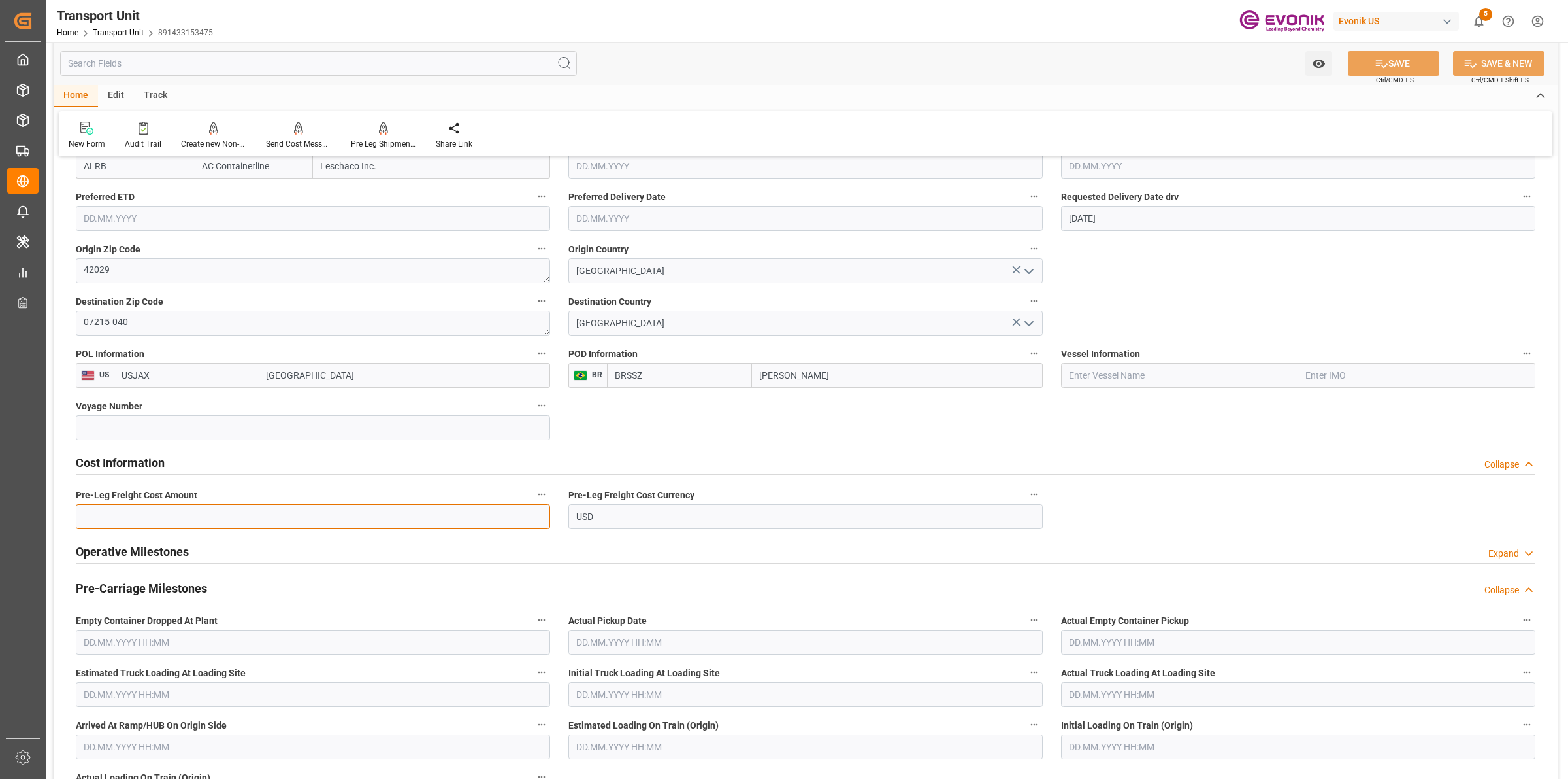
click at [151, 524] on input "text" at bounding box center [313, 516] width 474 height 25
type input "204"
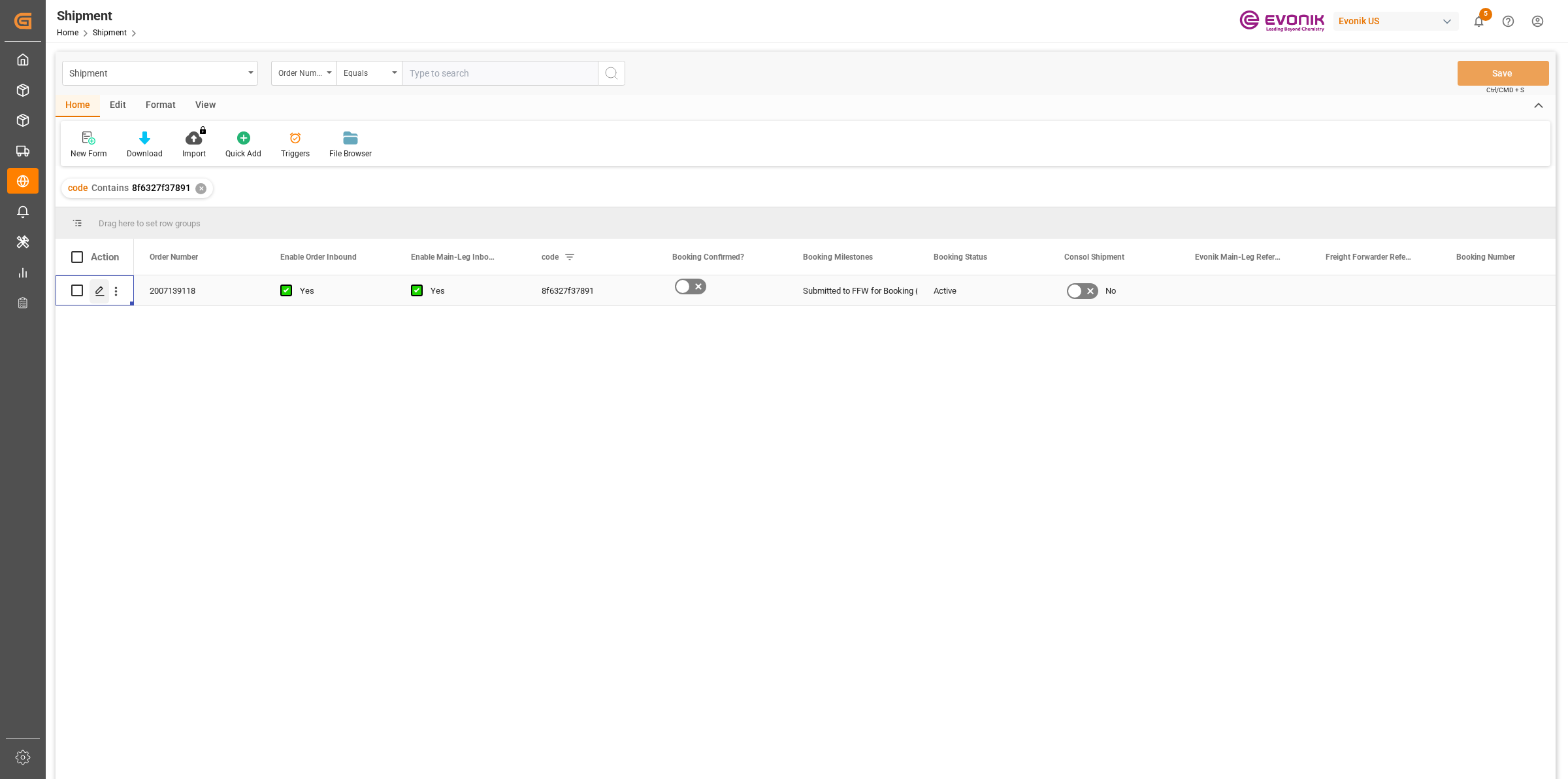
click at [95, 292] on icon "Press SPACE to select this row." at bounding box center [100, 291] width 10 height 10
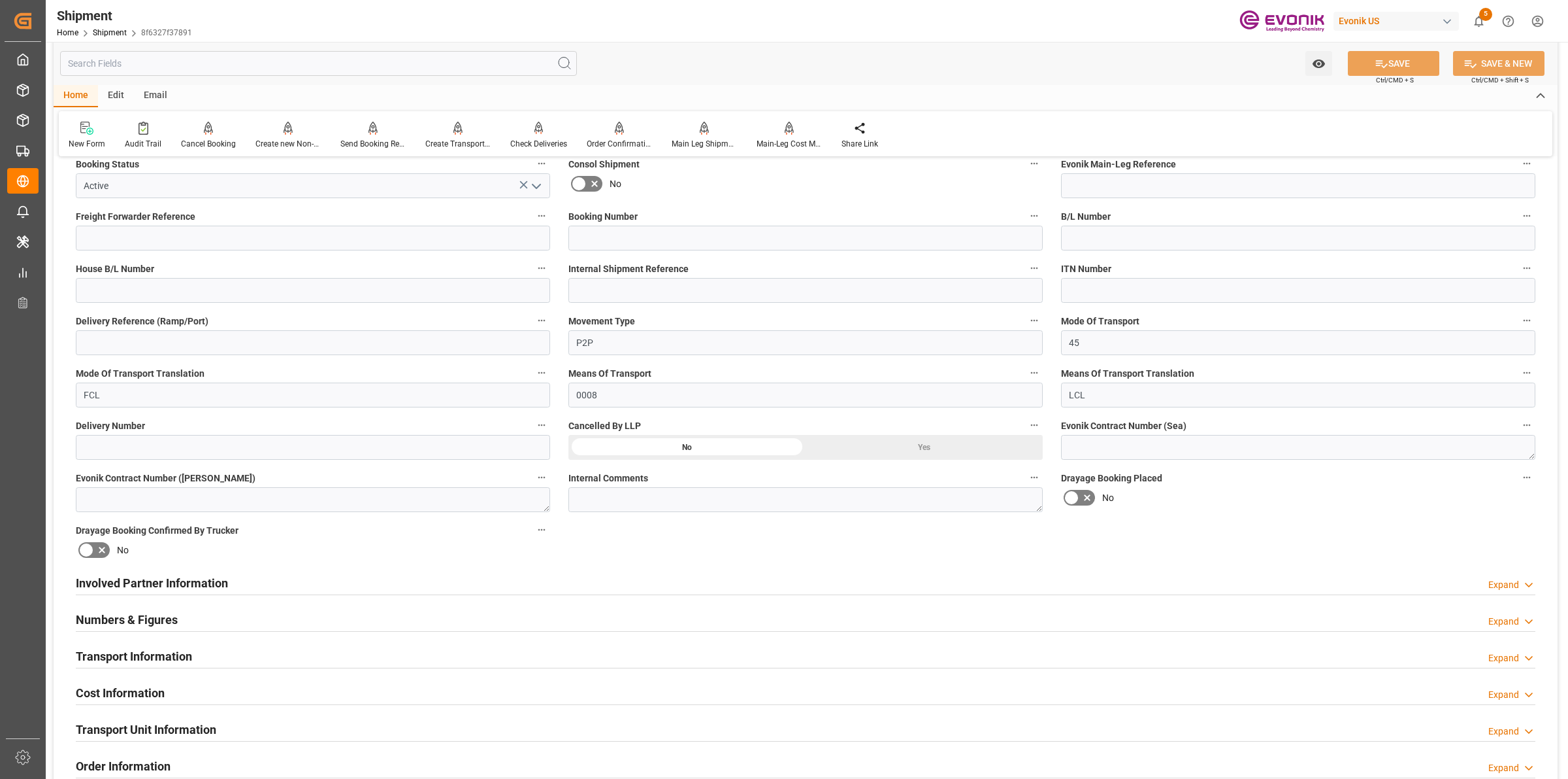
scroll to position [572, 0]
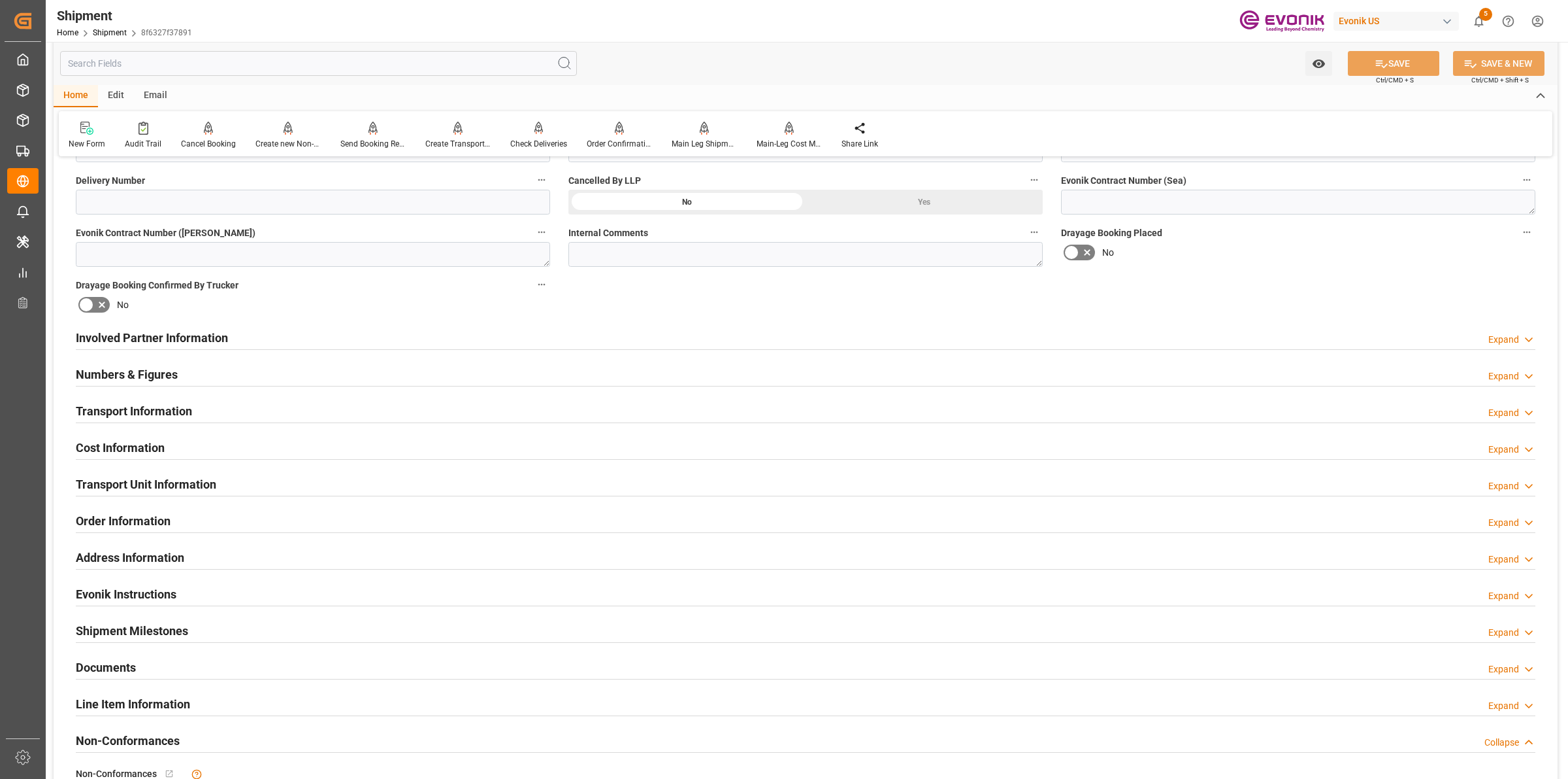
click at [232, 335] on div "Involved Partner Information Expand" at bounding box center [806, 337] width 1460 height 25
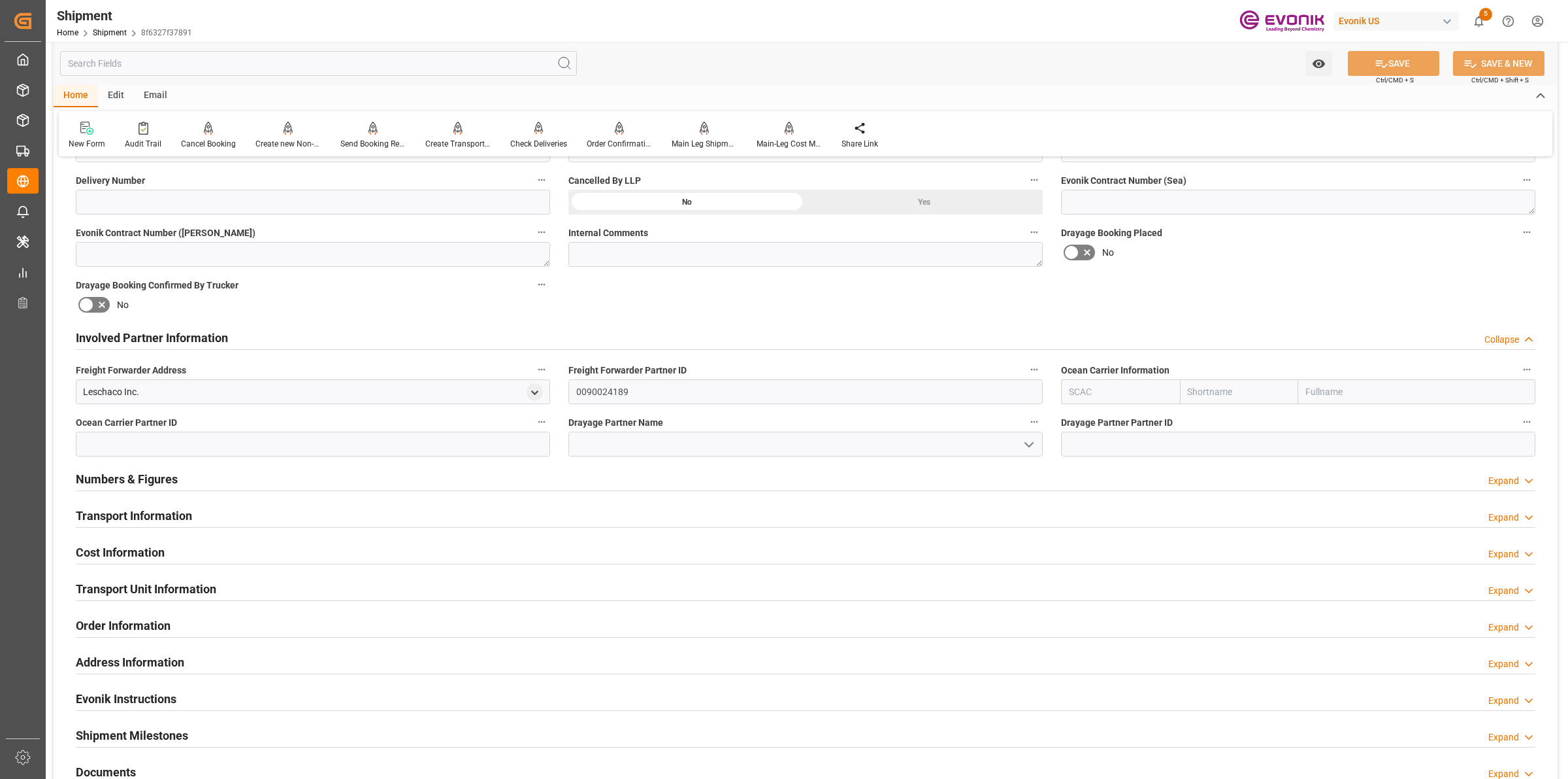
click at [1114, 387] on input "text" at bounding box center [1121, 392] width 119 height 25
click at [1087, 426] on div "ALRB" at bounding box center [1081, 421] width 38 height 30
type input "ALRB"
type input "AC Containerline"
type input "AC Containerline GmbH"
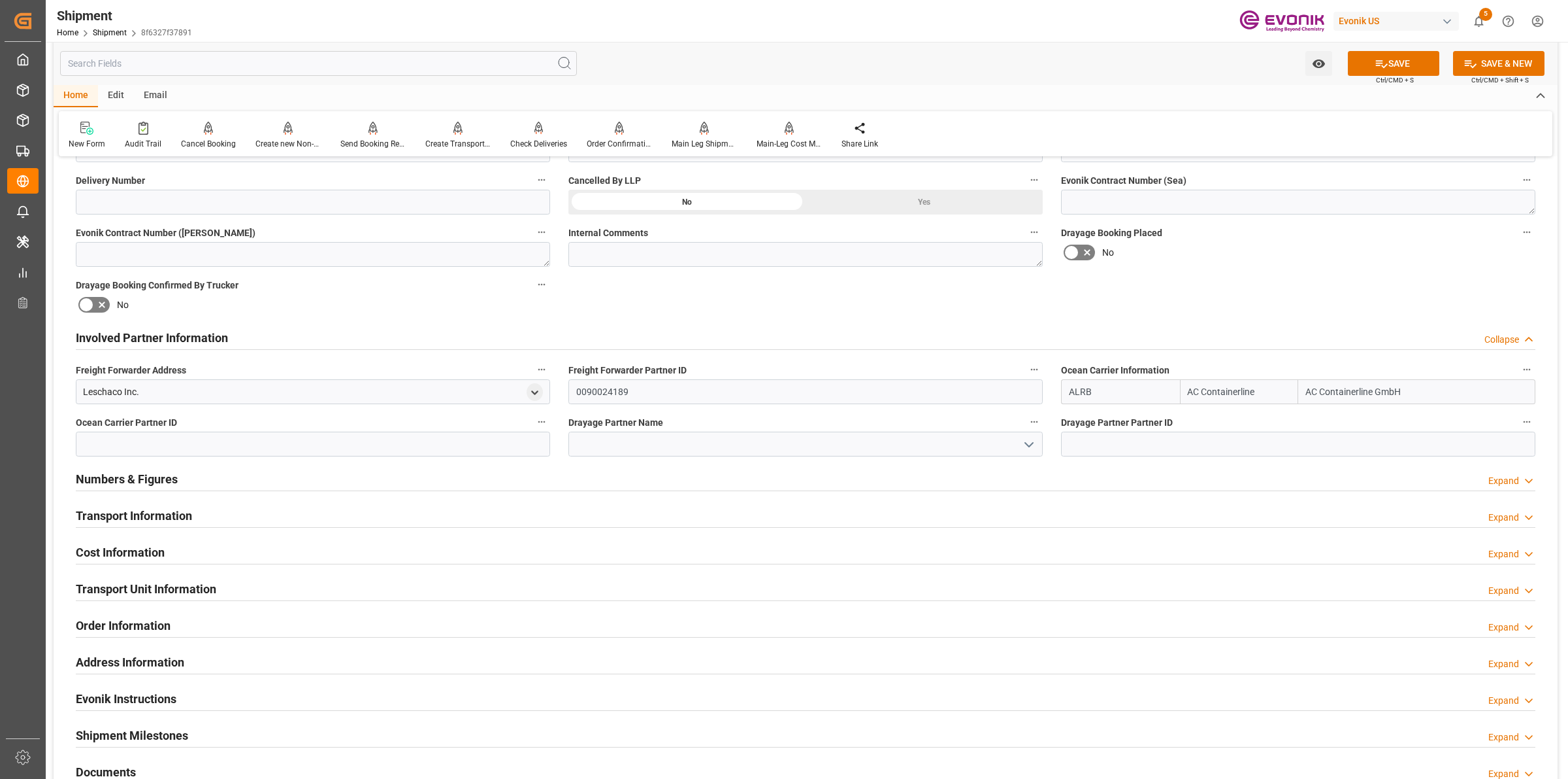
type input "ALRB"
click at [646, 455] on input at bounding box center [805, 444] width 474 height 25
paste input "[PERSON_NAME]"
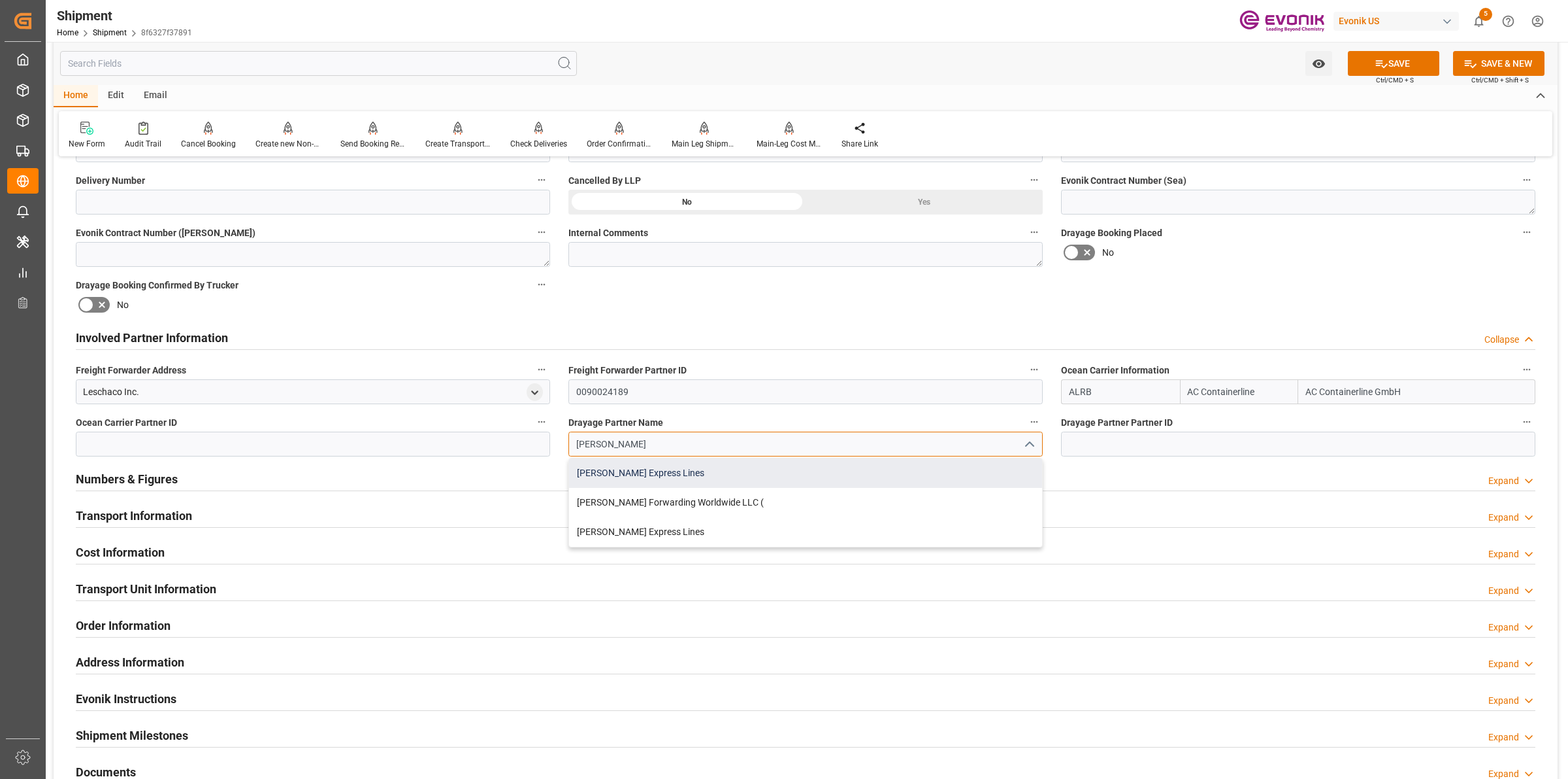
click at [634, 476] on div "[PERSON_NAME] Express Lines" at bounding box center [805, 473] width 473 height 30
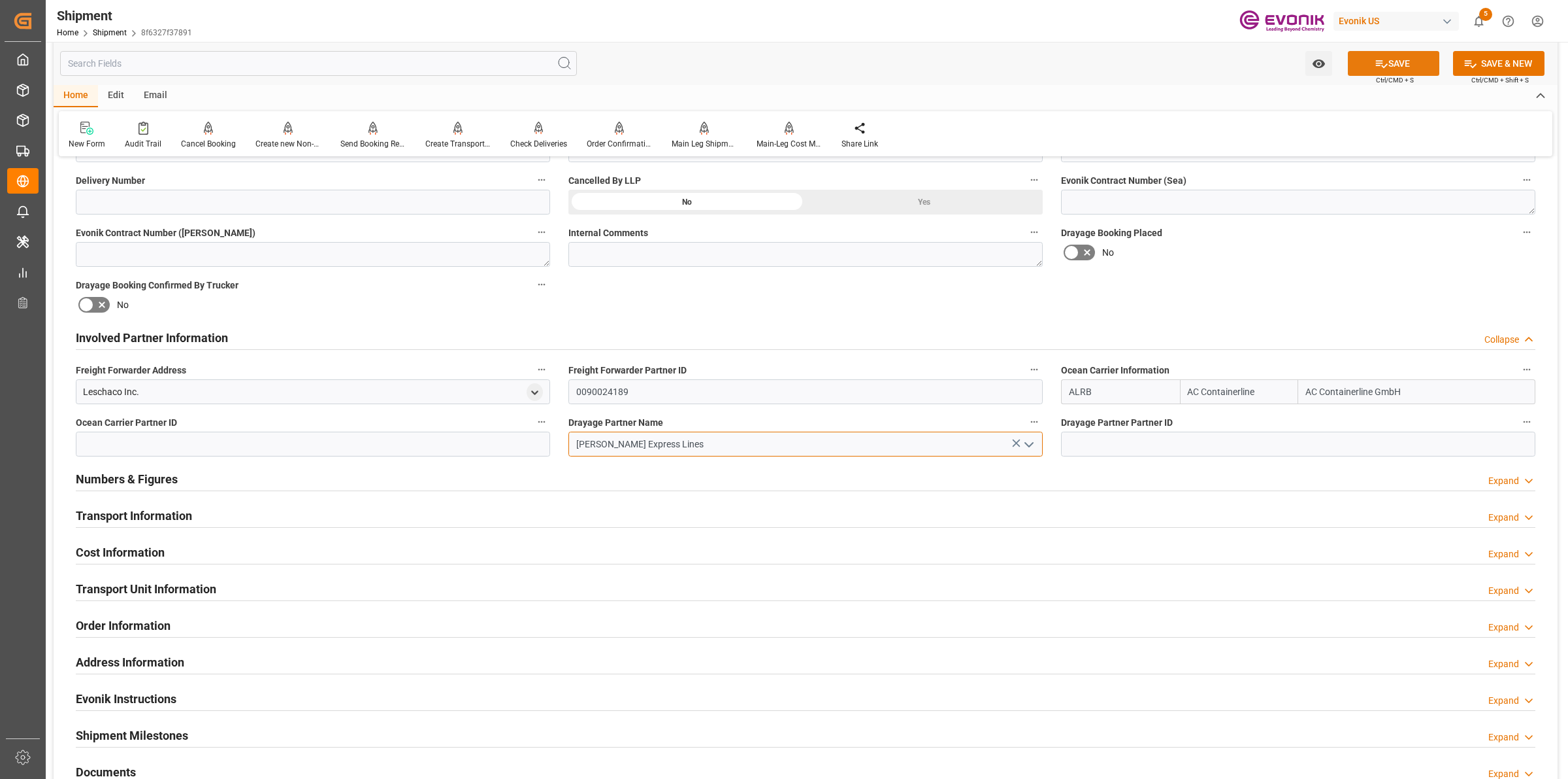
type input "[PERSON_NAME] Express Lines"
click at [1385, 52] on button "SAVE" at bounding box center [1394, 63] width 91 height 25
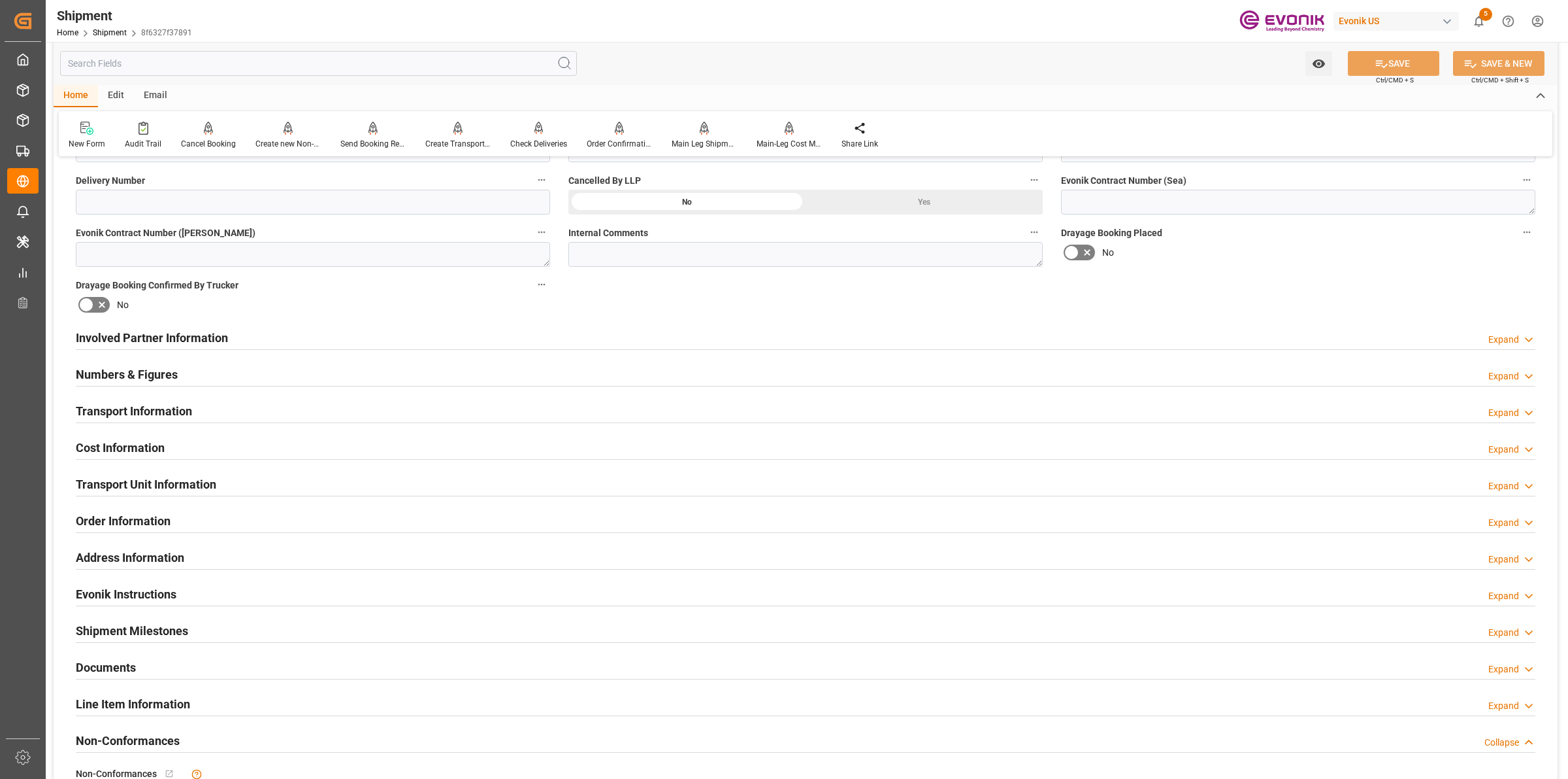
click at [360, 337] on div "Involved Partner Information Expand" at bounding box center [806, 337] width 1460 height 25
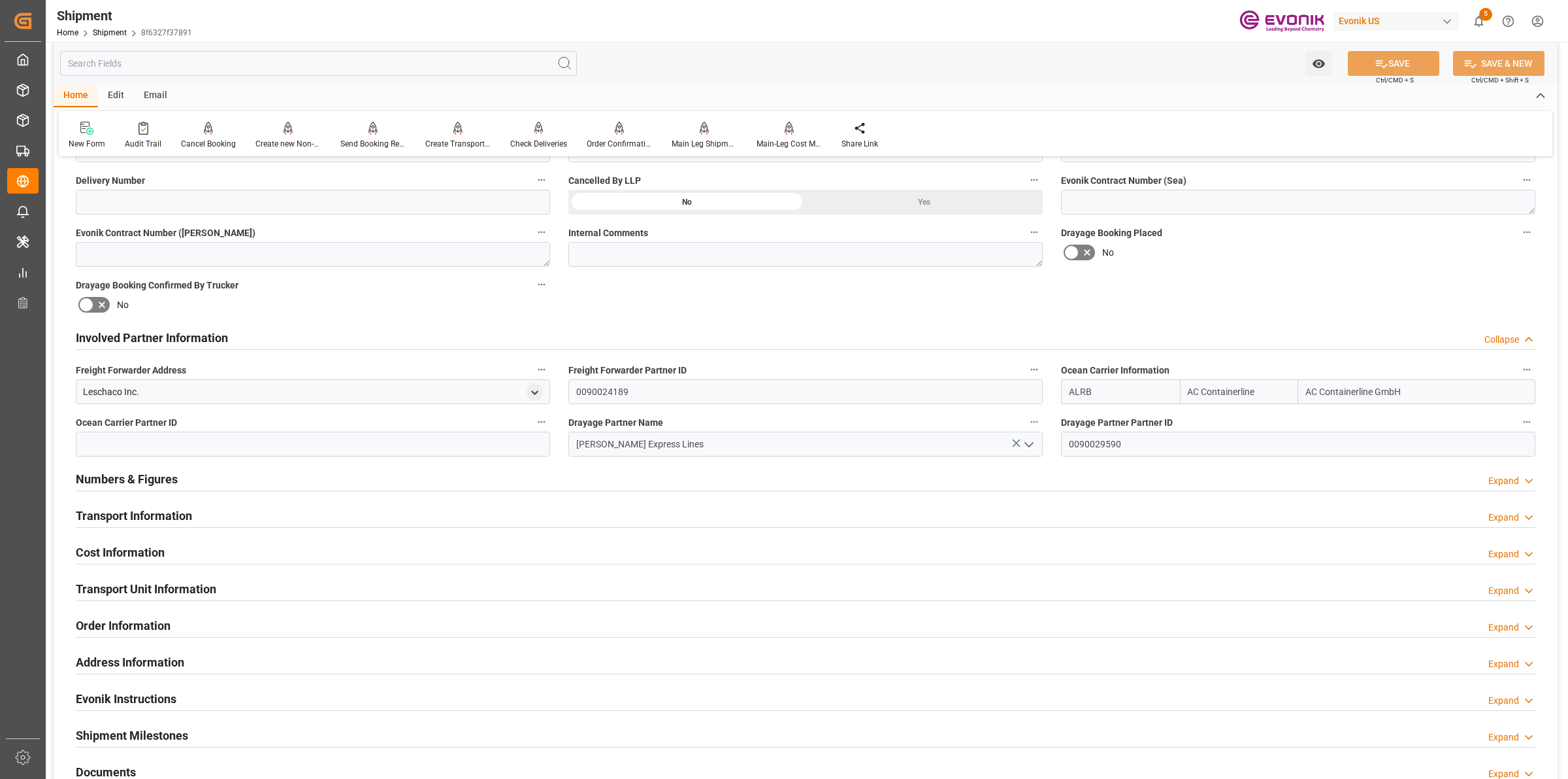
click at [357, 337] on div "Involved Partner Information Collapse" at bounding box center [806, 337] width 1460 height 25
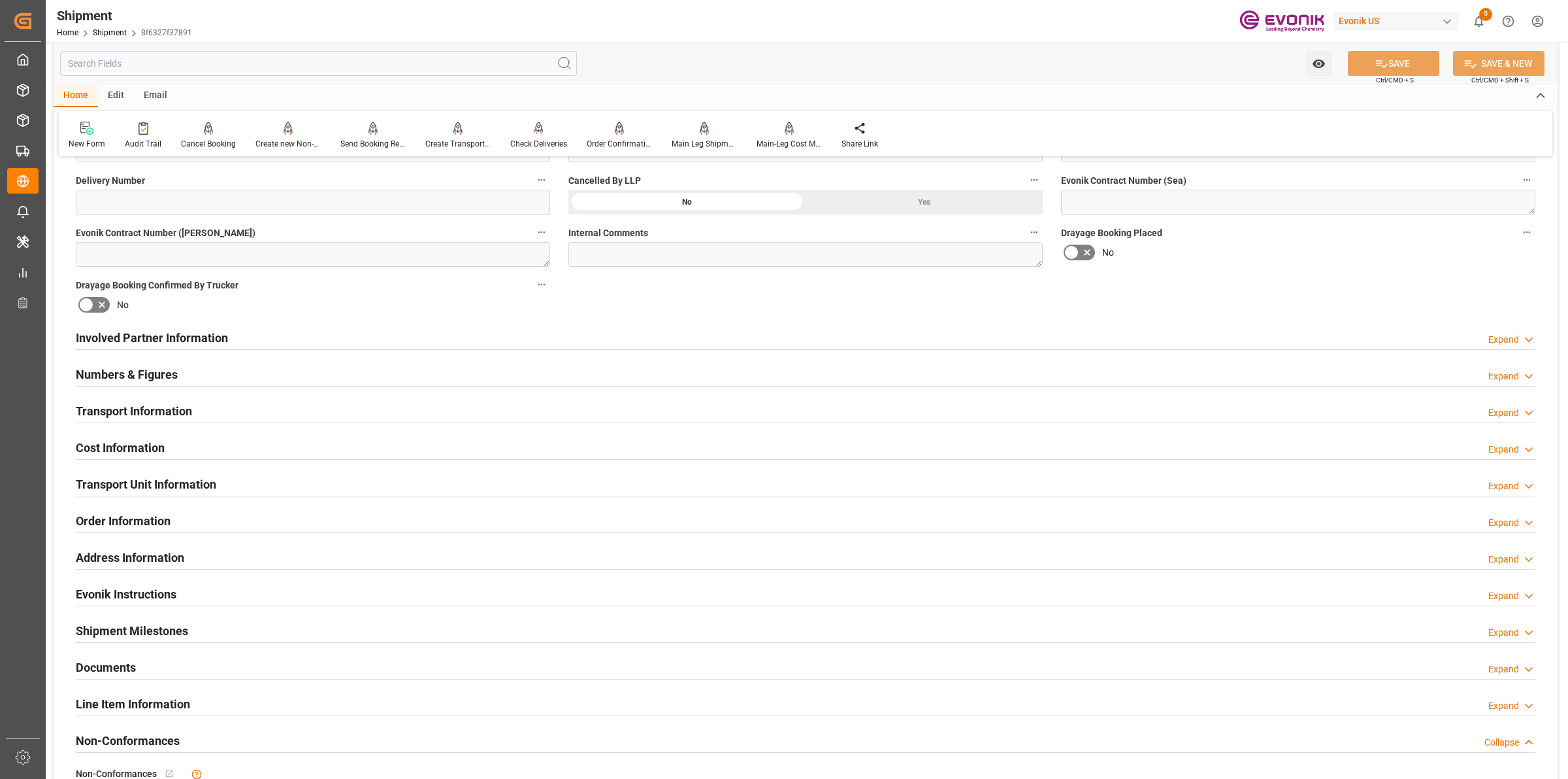
click at [187, 403] on h2 "Transport Information" at bounding box center [134, 411] width 116 height 17
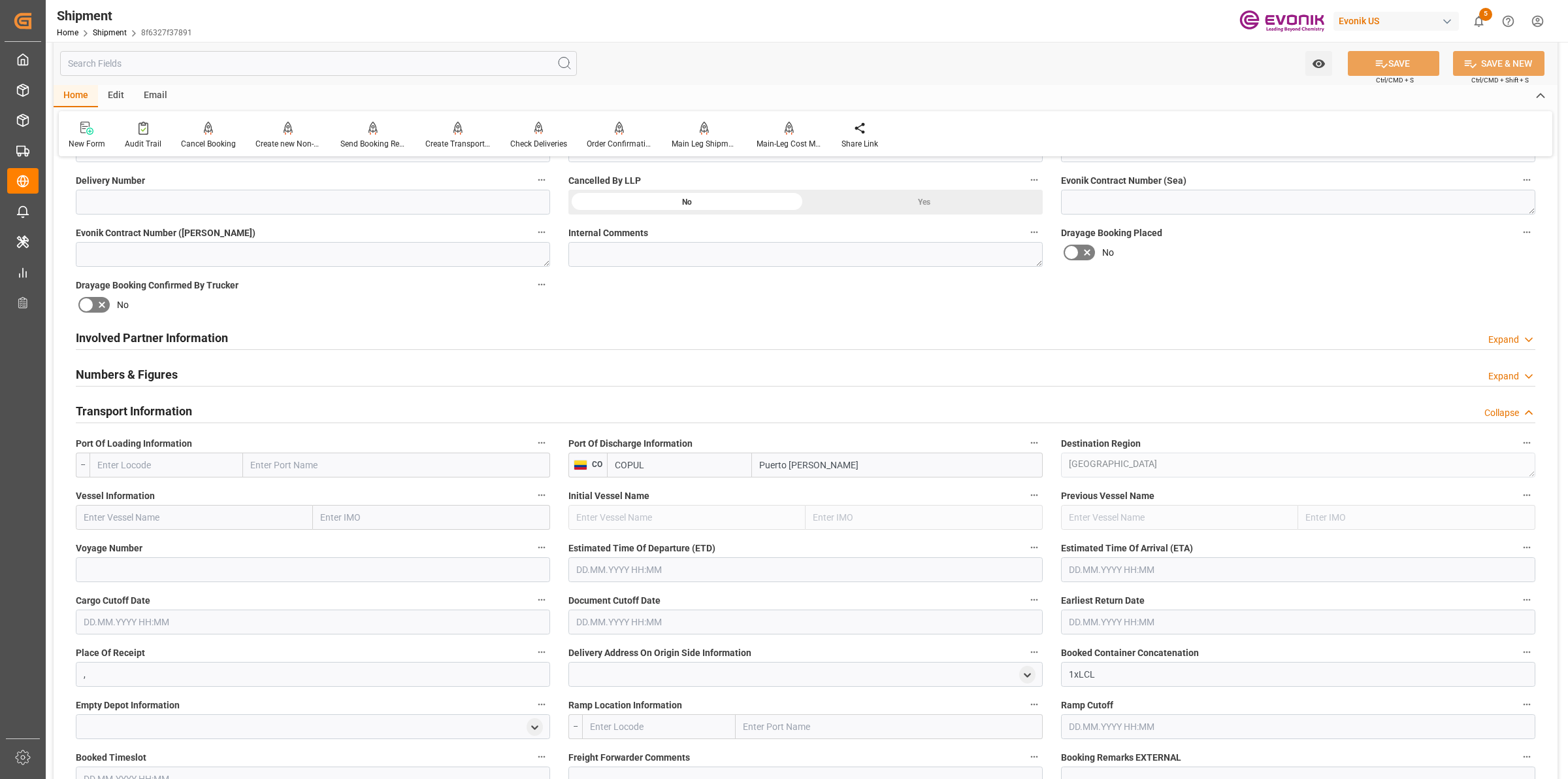
scroll to position [735, 0]
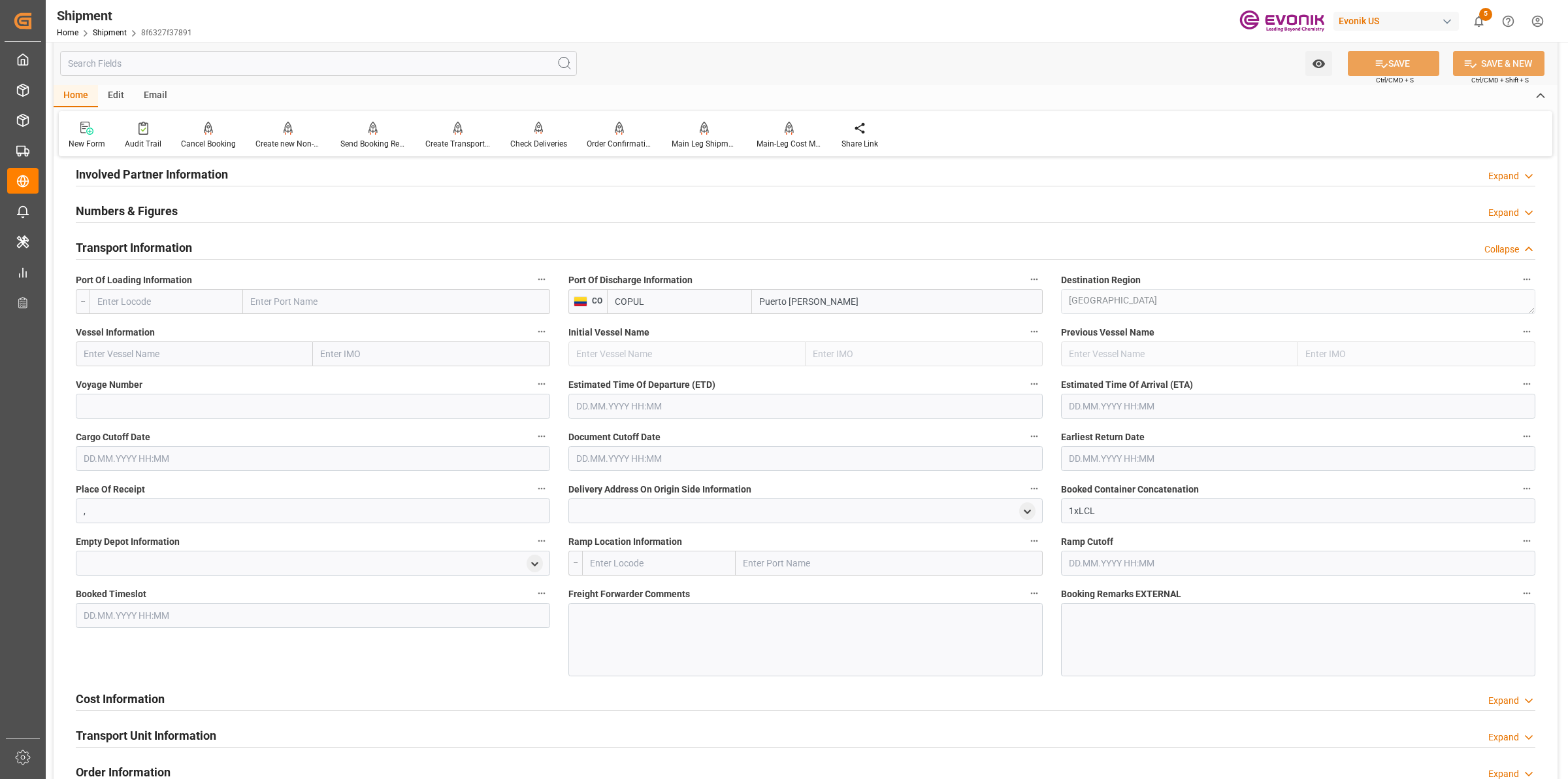
click at [191, 293] on input "text" at bounding box center [166, 301] width 154 height 25
paste input "Port Everglade"
click at [178, 331] on span "USPEF - Port Everglades" at bounding box center [157, 330] width 119 height 10
type input "USPEF"
type input "Port Everglades"
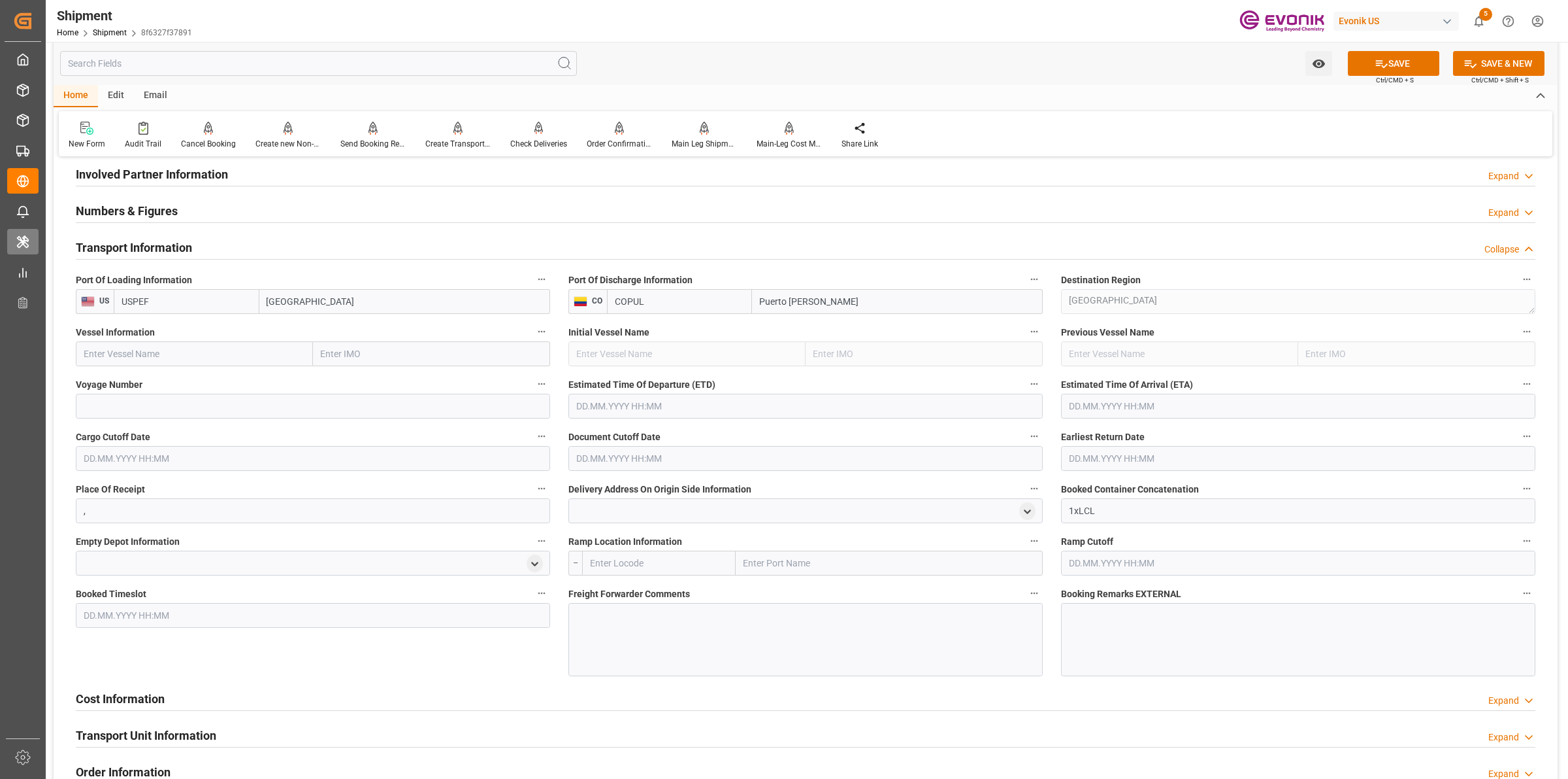
type input "USPEF"
click at [249, 348] on input "text" at bounding box center [194, 354] width 237 height 25
paste input "OKEE GUSTA"
click at [190, 355] on input "OKEE GUSTA" at bounding box center [194, 354] width 237 height 25
drag, startPoint x: 198, startPoint y: 348, endPoint x: -9, endPoint y: 299, distance: 212.7
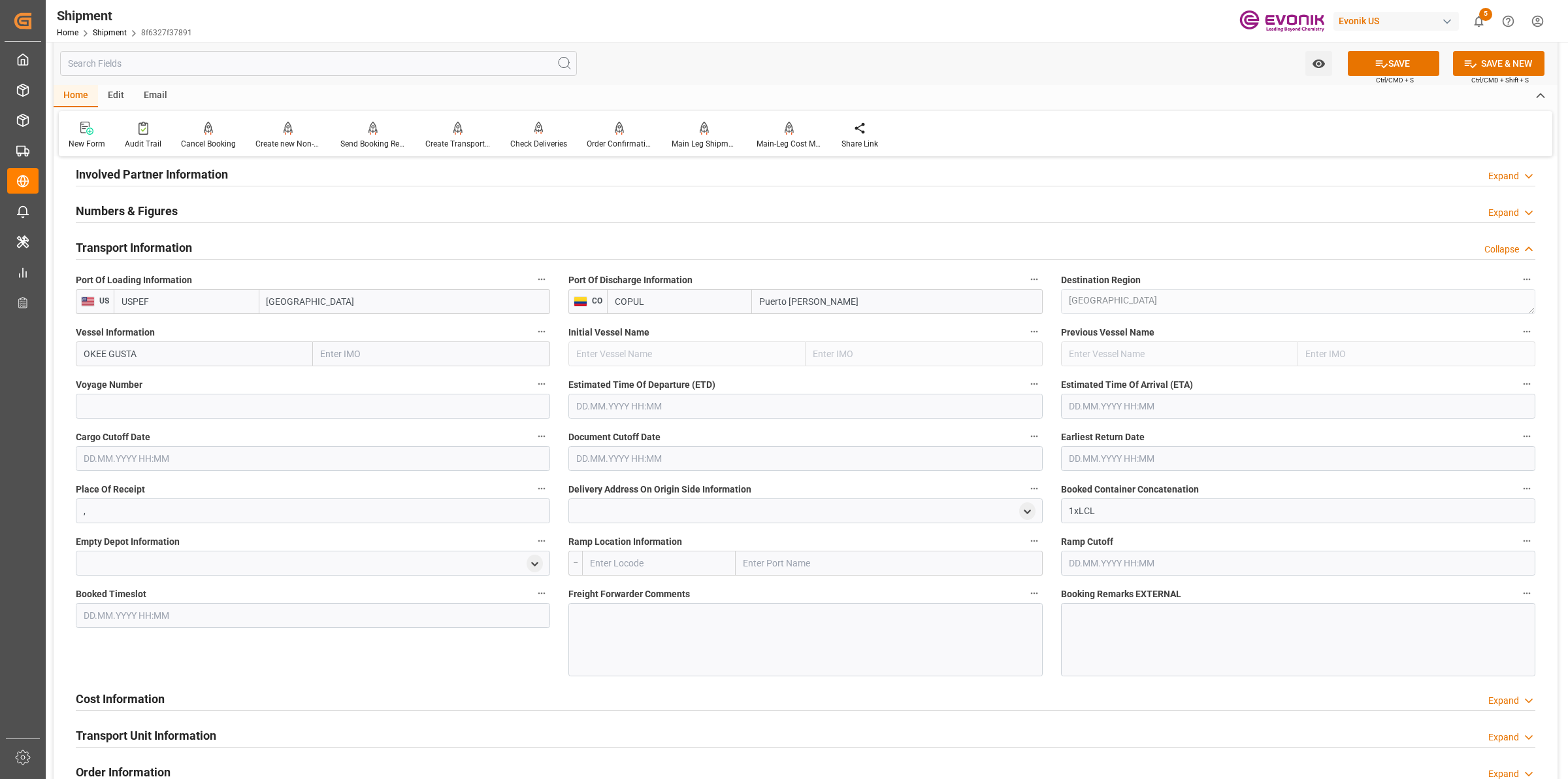
click at [0, 299] on html "Created by potrace 1.15, written by Peter Selinger 2001-2017 Created by potrace…" at bounding box center [784, 390] width 1568 height 779
paste input "V"
type input "OKEE GUSTAV"
click at [181, 401] on input at bounding box center [313, 406] width 474 height 25
paste input "143S"
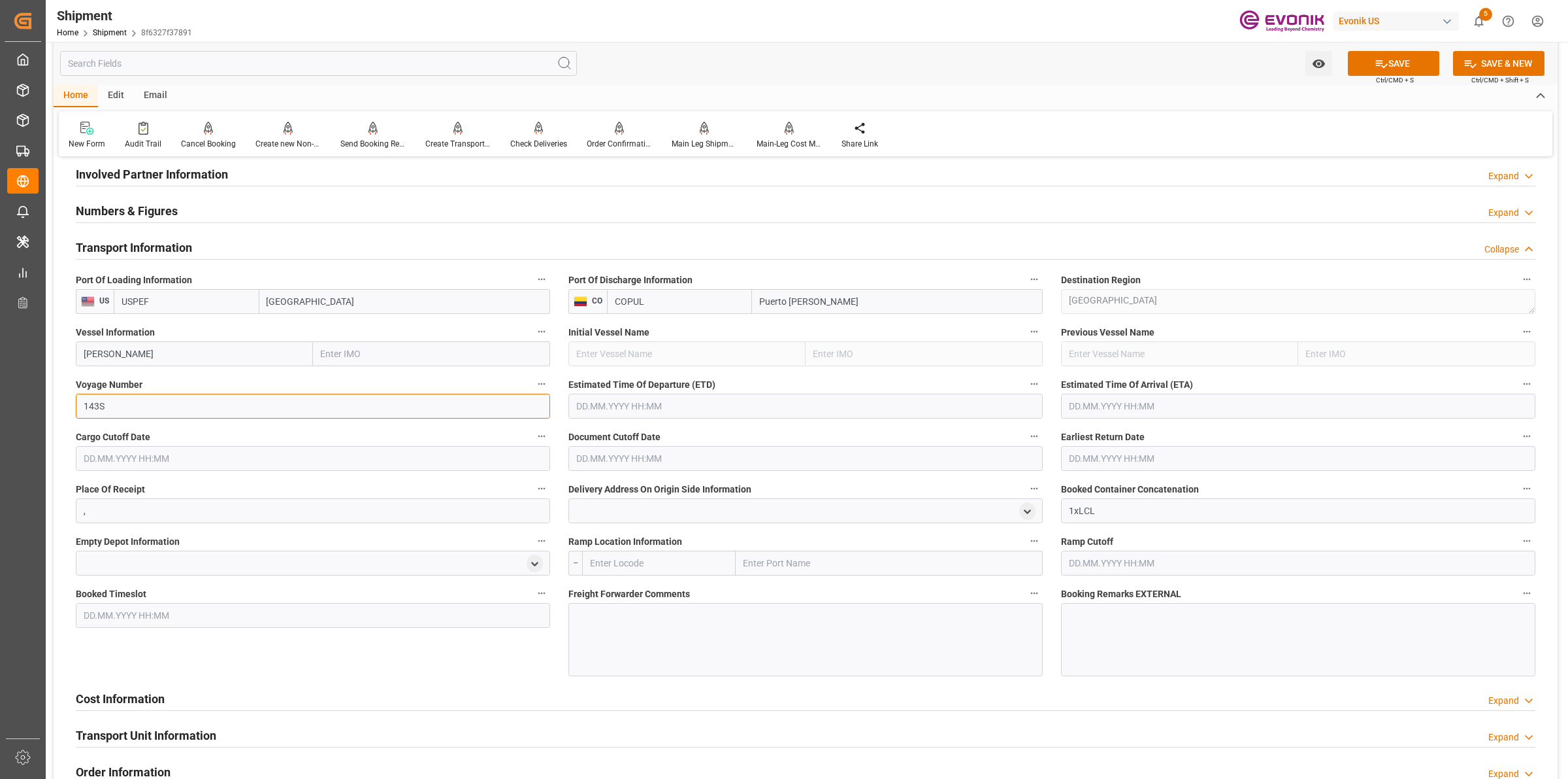
type input "143S"
click at [650, 402] on input "text" at bounding box center [805, 406] width 474 height 25
type input "19.10.2025 00:00"
type input "25.10"
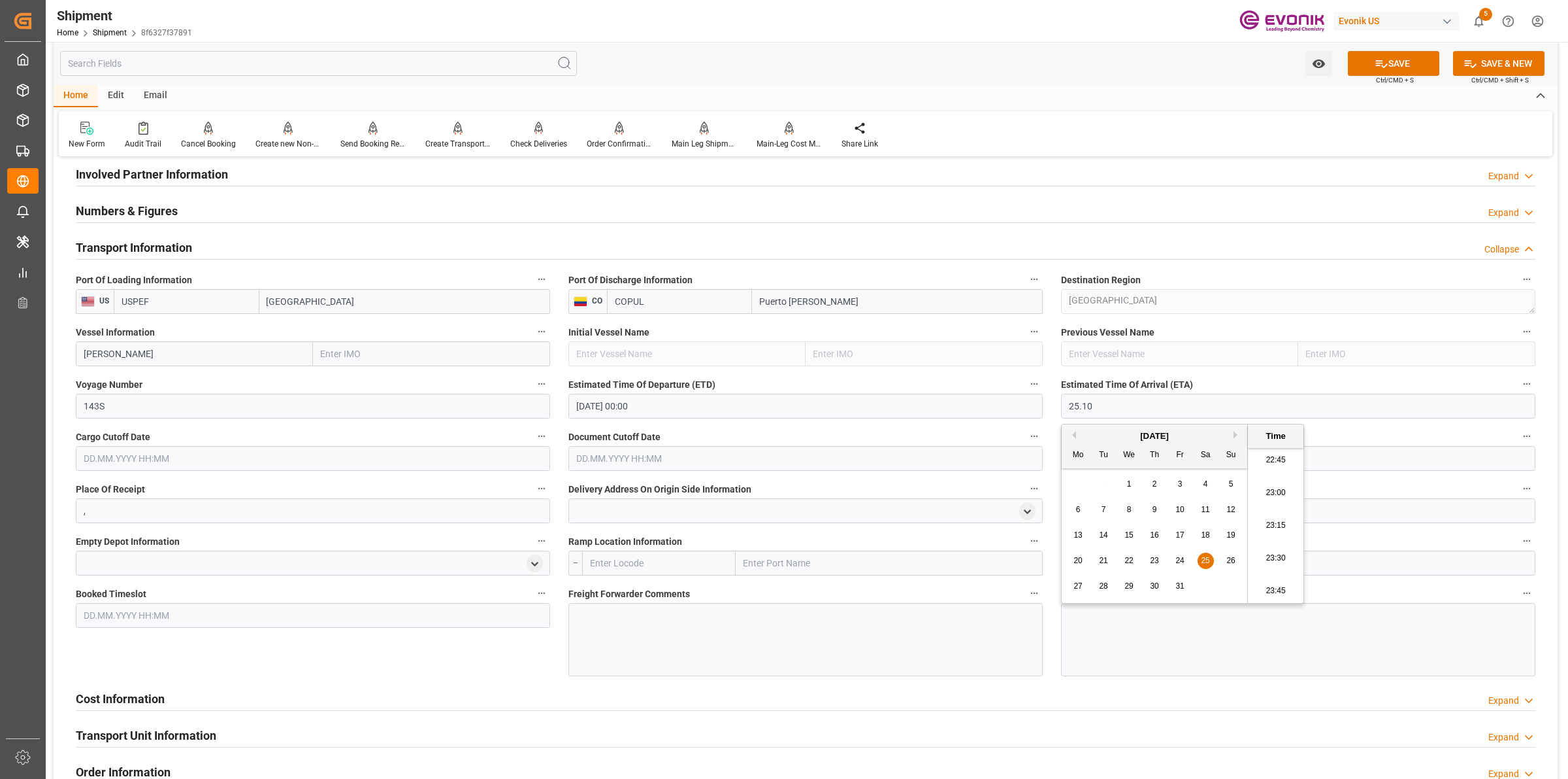
type input "25.10.2025 00:00"
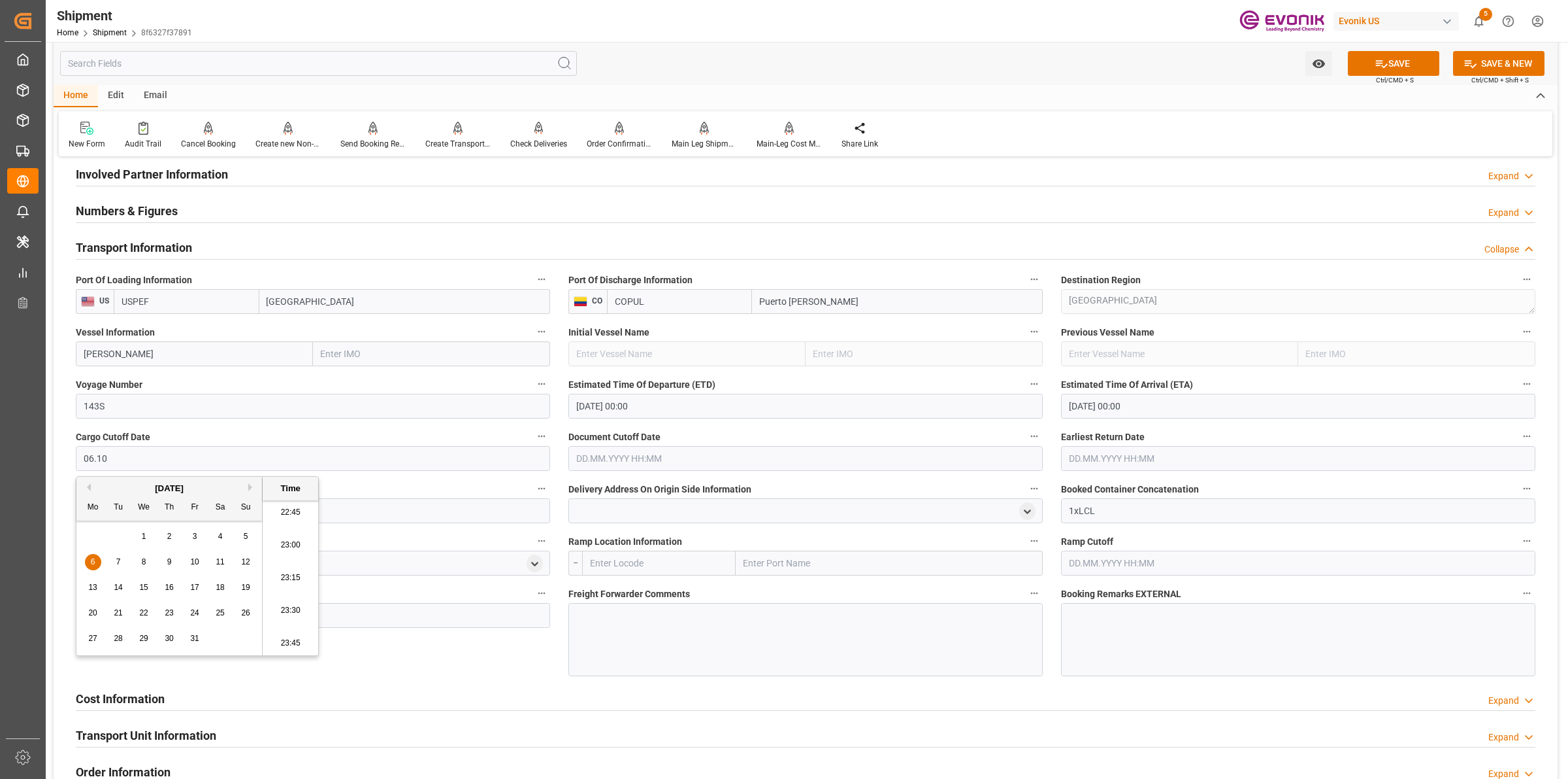
type input "06.10.2025 00:00"
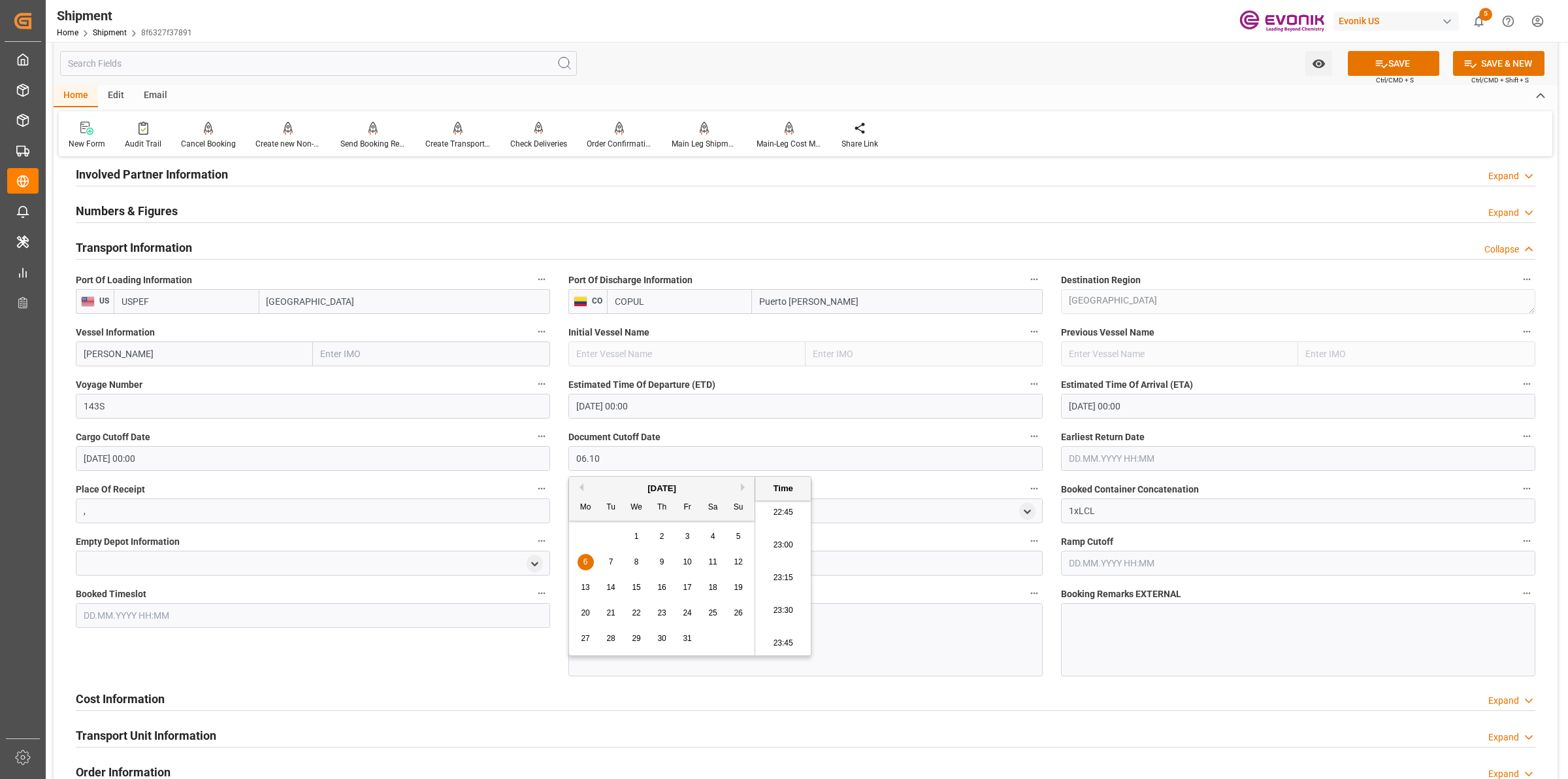
type input "06.10.2025 00:00"
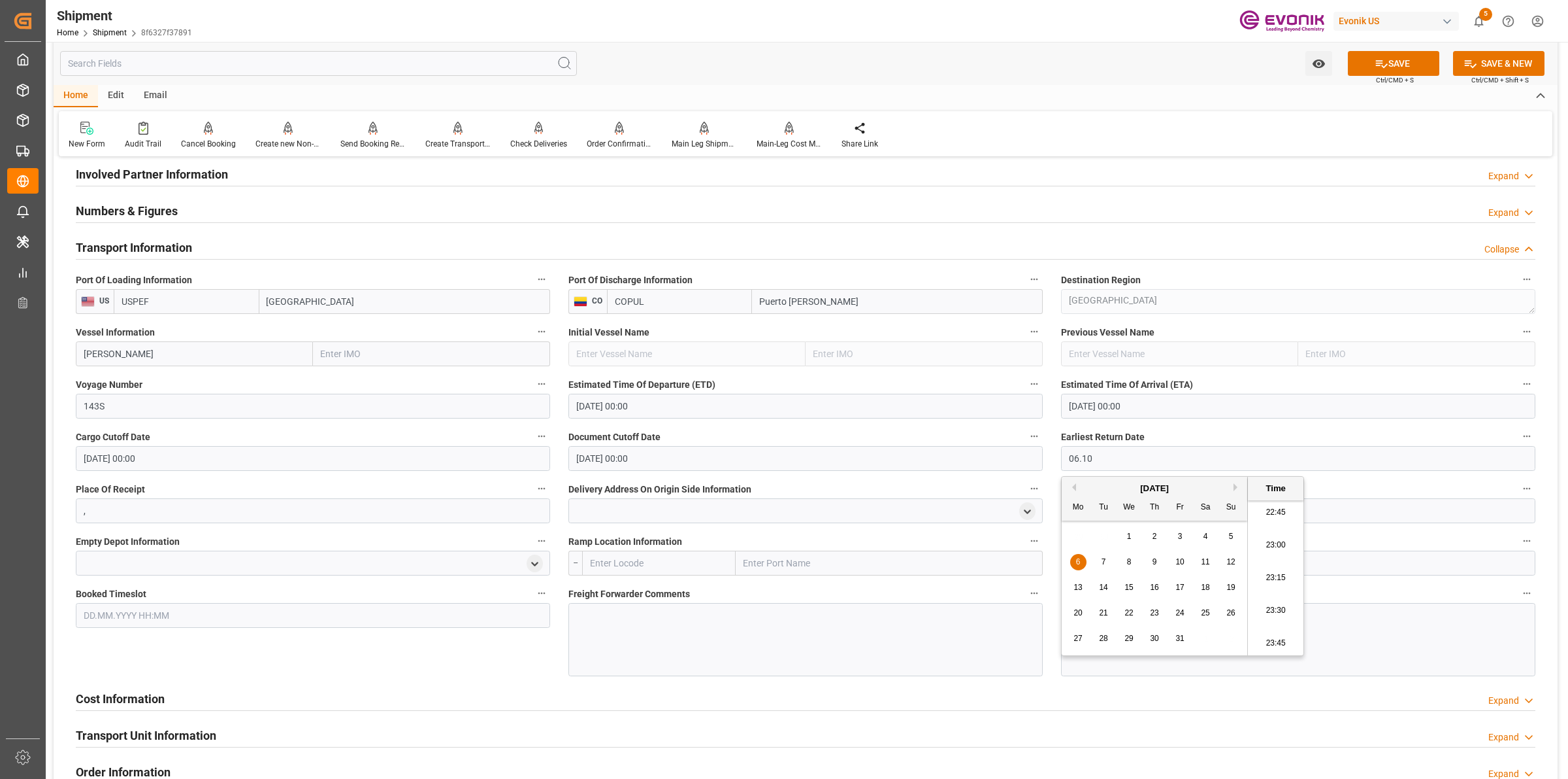
type input "06.10.2025 00:00"
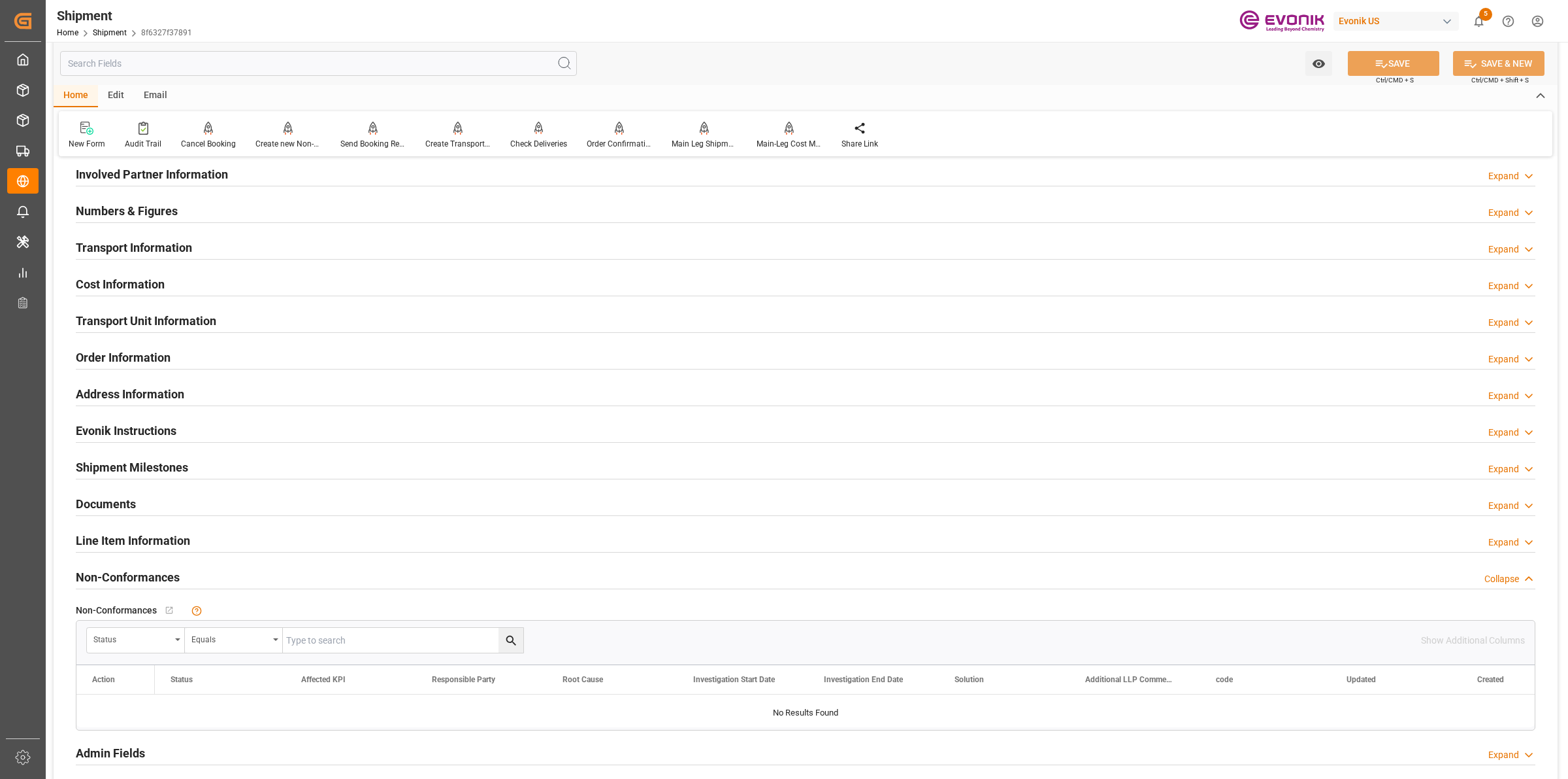
click at [137, 241] on h2 "Transport Information" at bounding box center [134, 247] width 116 height 17
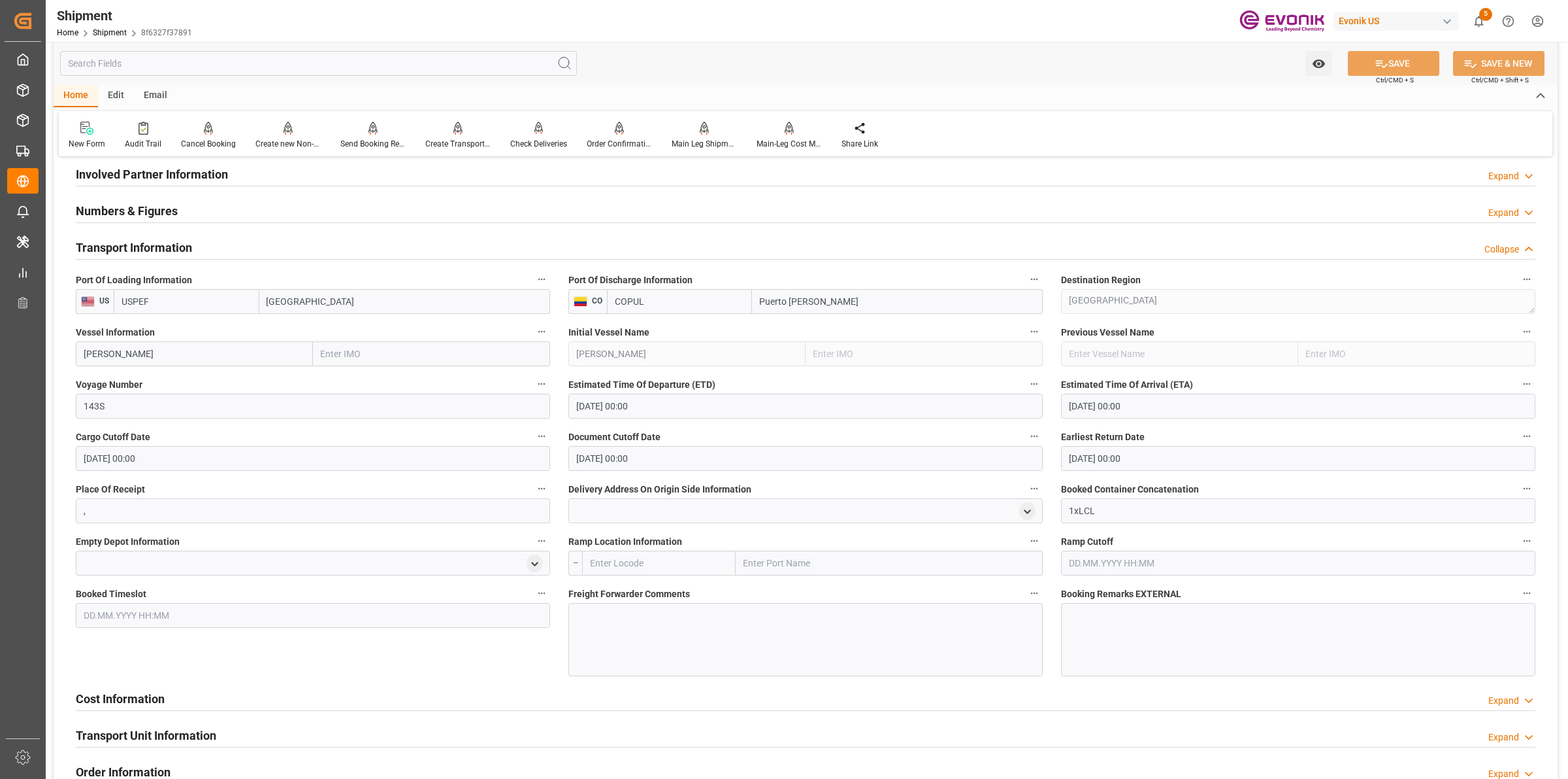
click at [655, 561] on input "text" at bounding box center [659, 563] width 154 height 25
click at [613, 592] on b "USCHI" at bounding box center [604, 592] width 27 height 10
type input "USCHI"
type input "[GEOGRAPHIC_DATA]"
type input "USCHI"
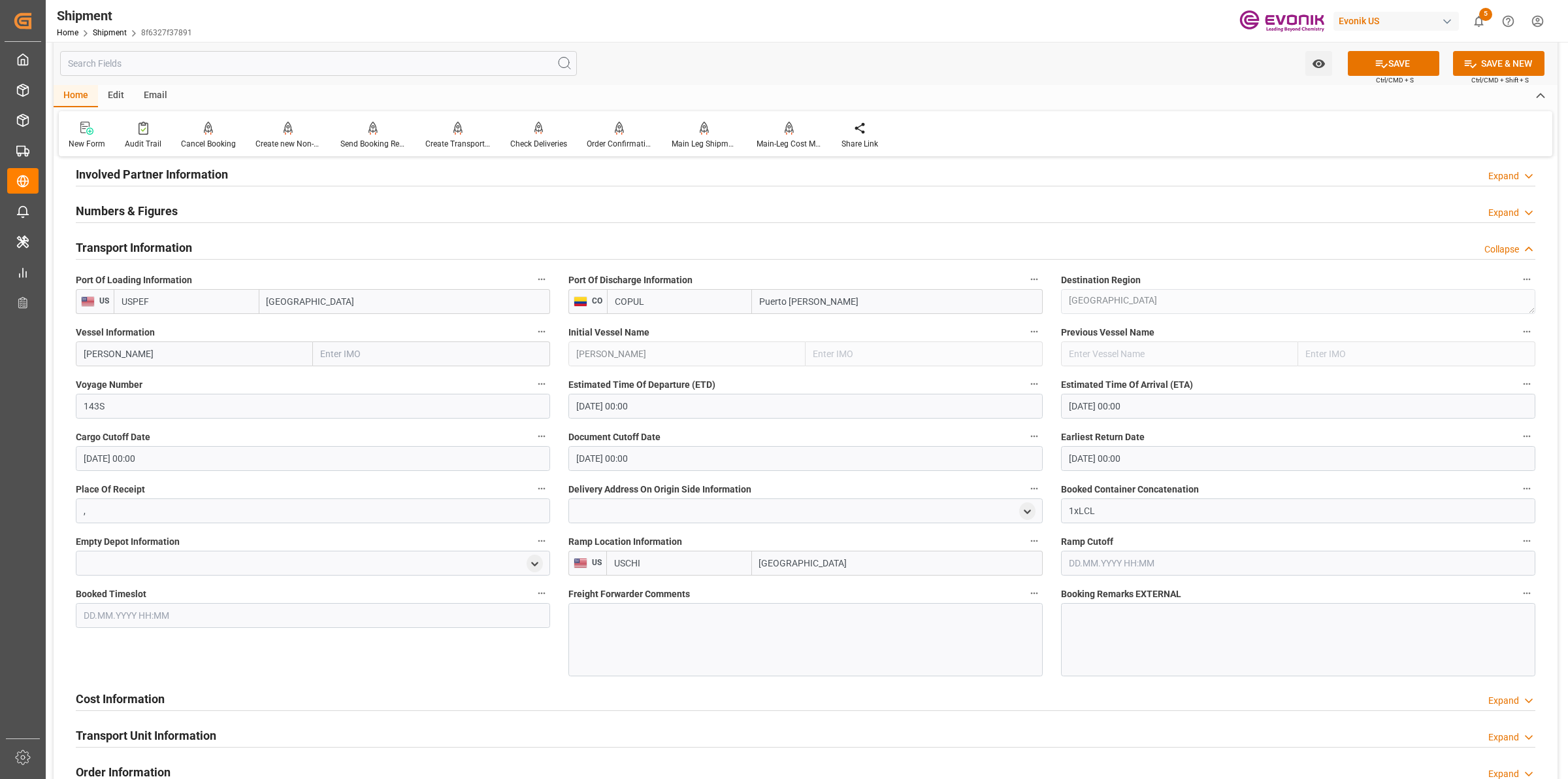
click at [663, 646] on div at bounding box center [805, 639] width 474 height 73
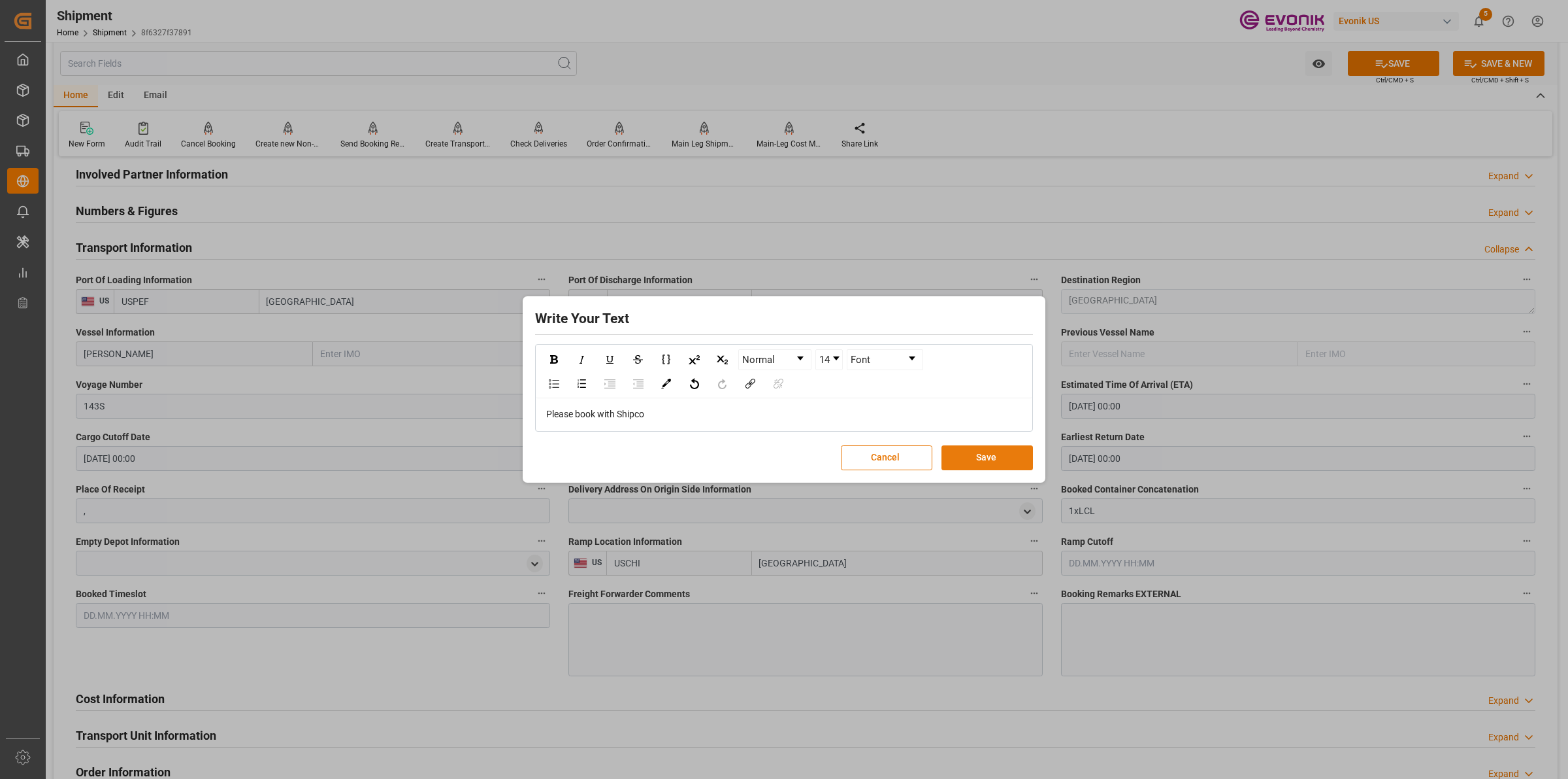
click at [962, 462] on button "Save" at bounding box center [987, 458] width 91 height 25
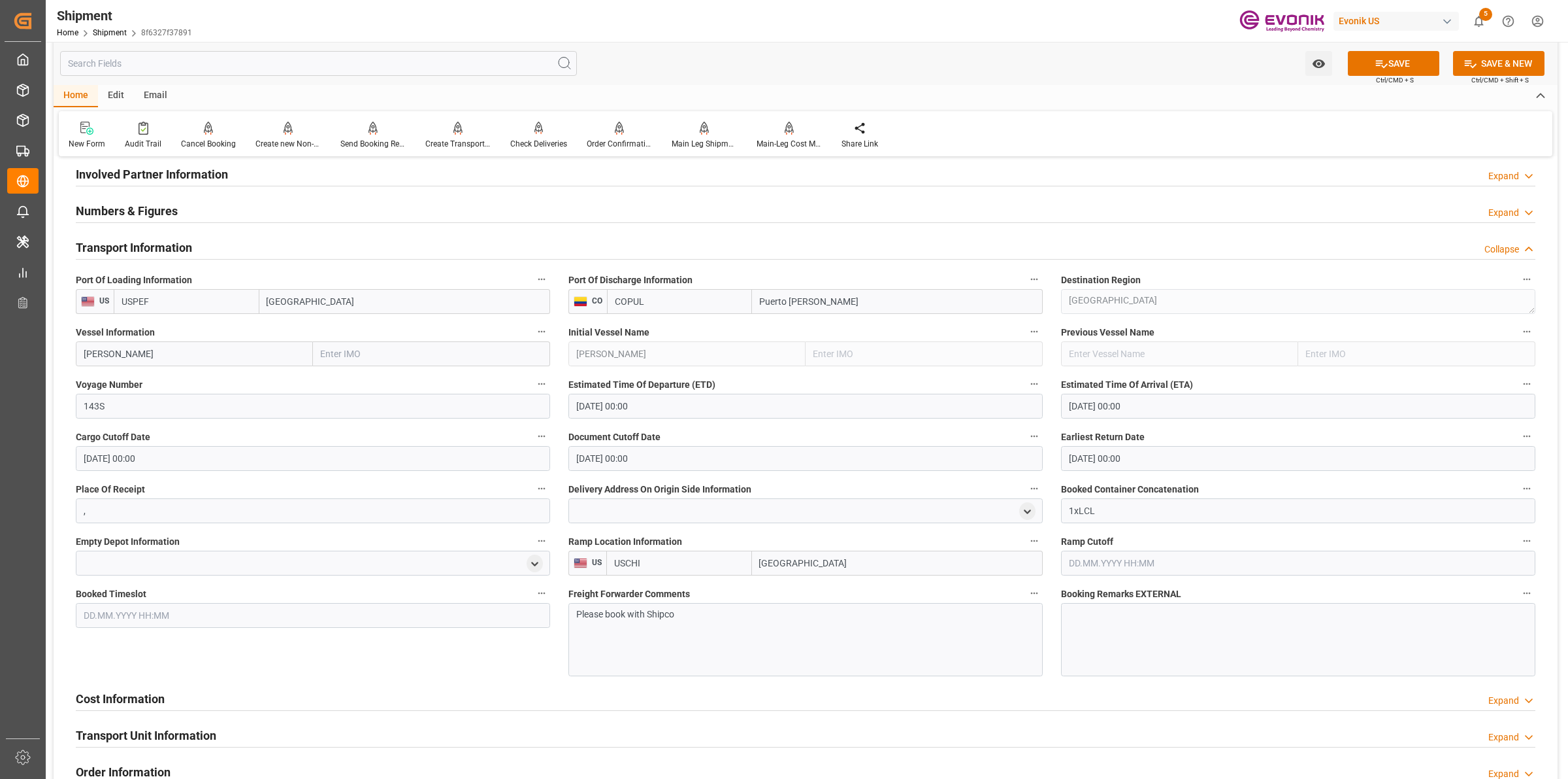
scroll to position [981, 0]
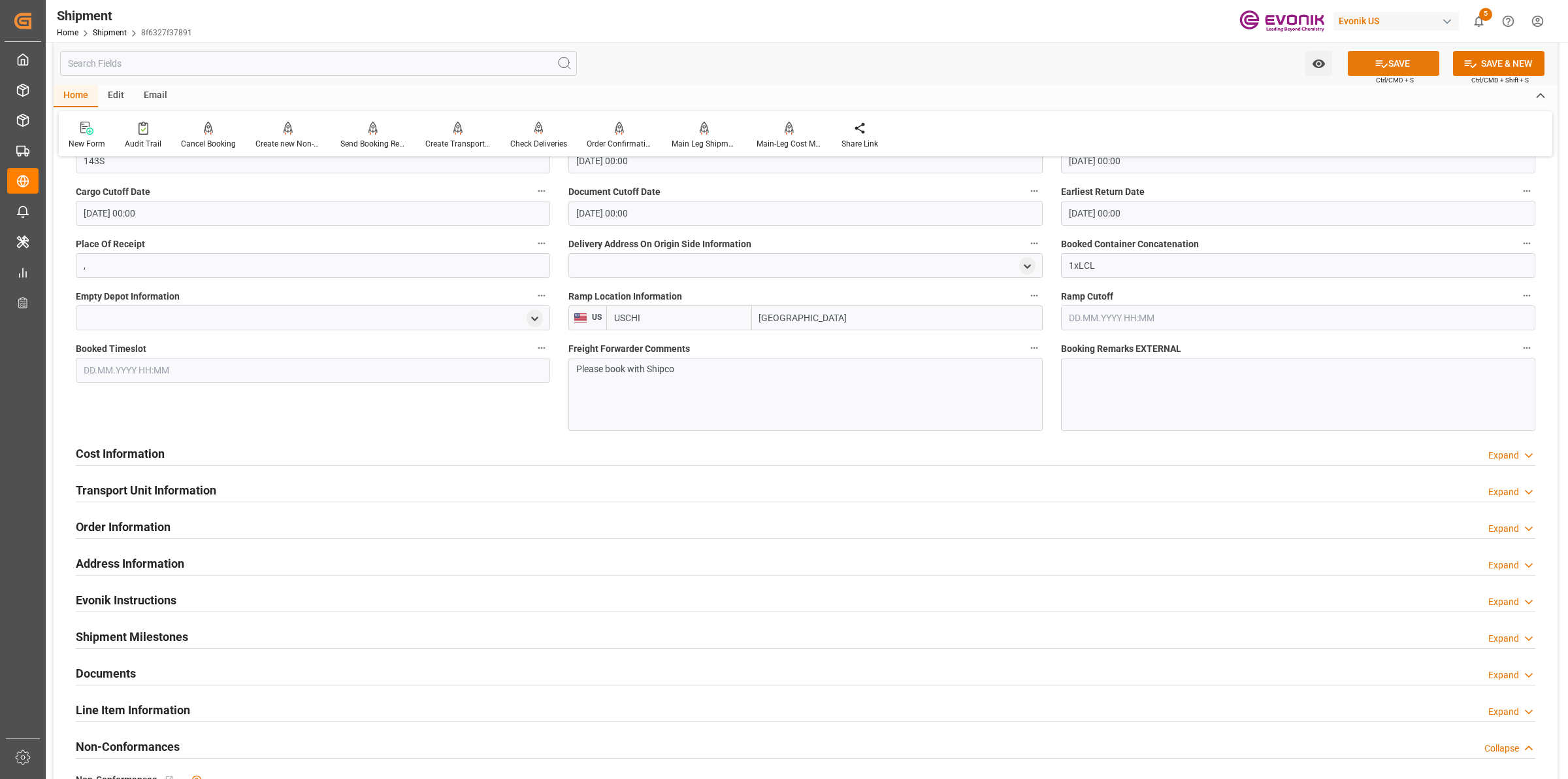
click at [1375, 66] on icon at bounding box center [1382, 63] width 14 height 14
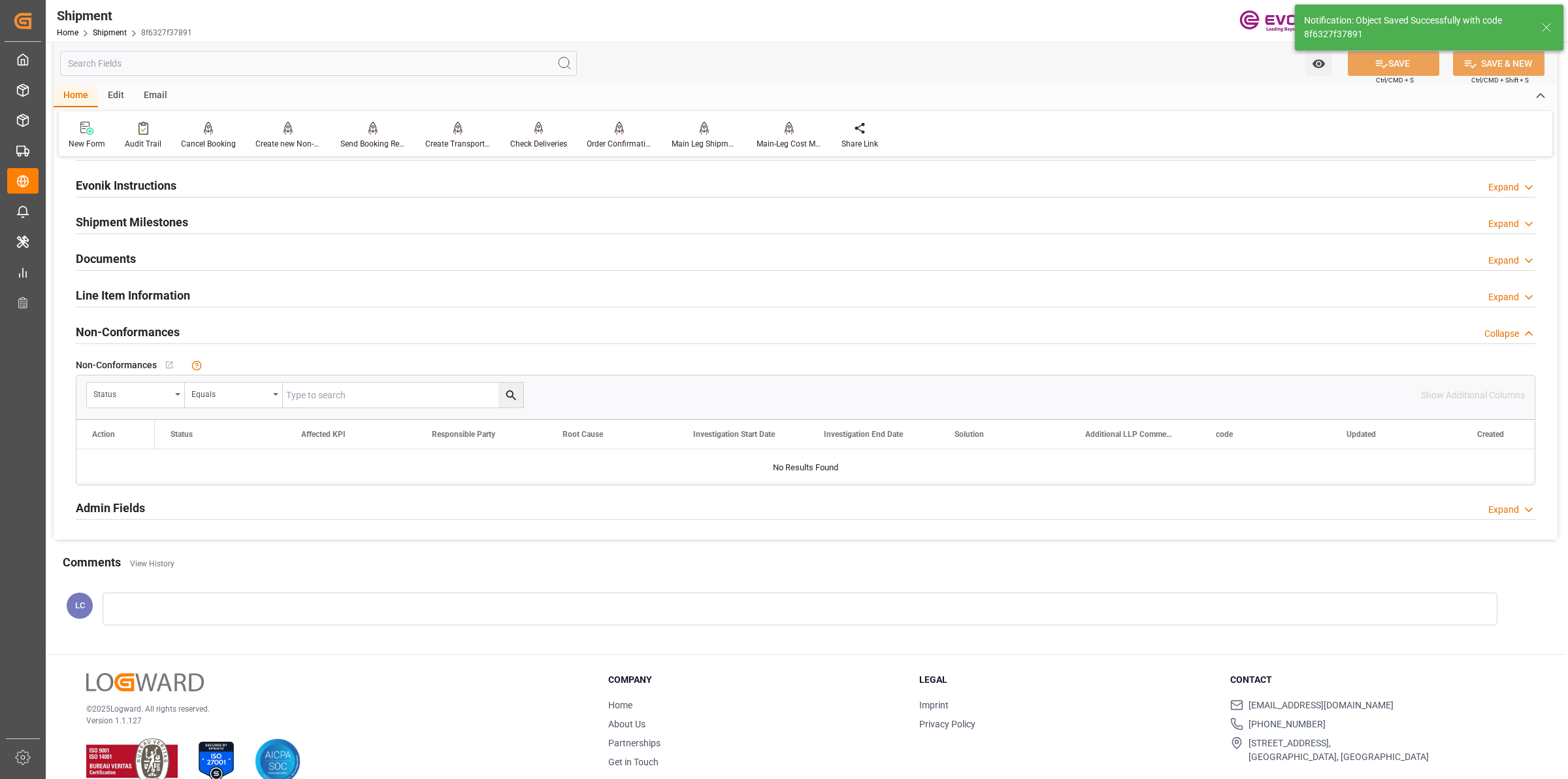
scroll to position [566, 0]
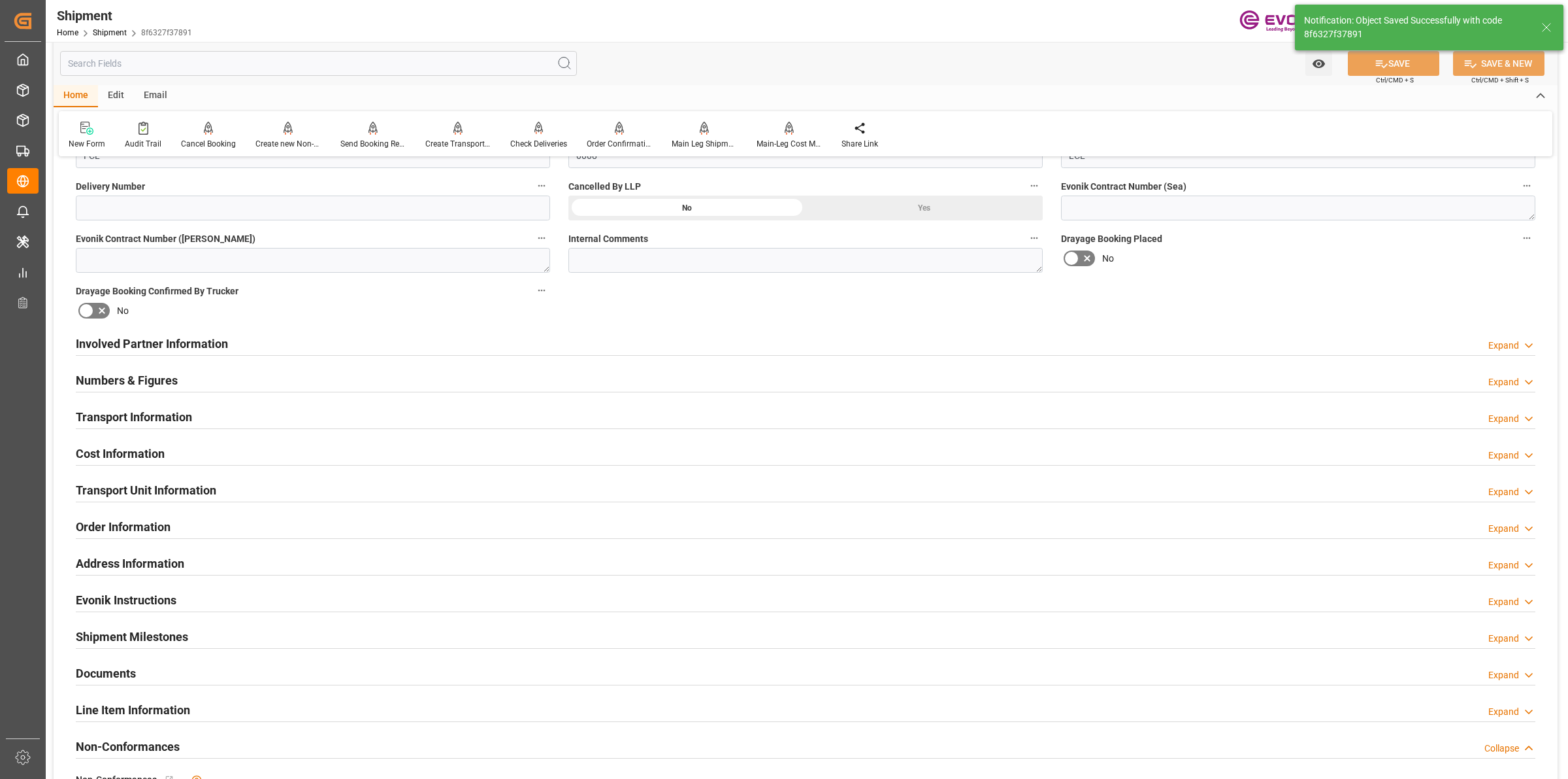
click at [186, 381] on div "Numbers & Figures Expand" at bounding box center [806, 379] width 1460 height 25
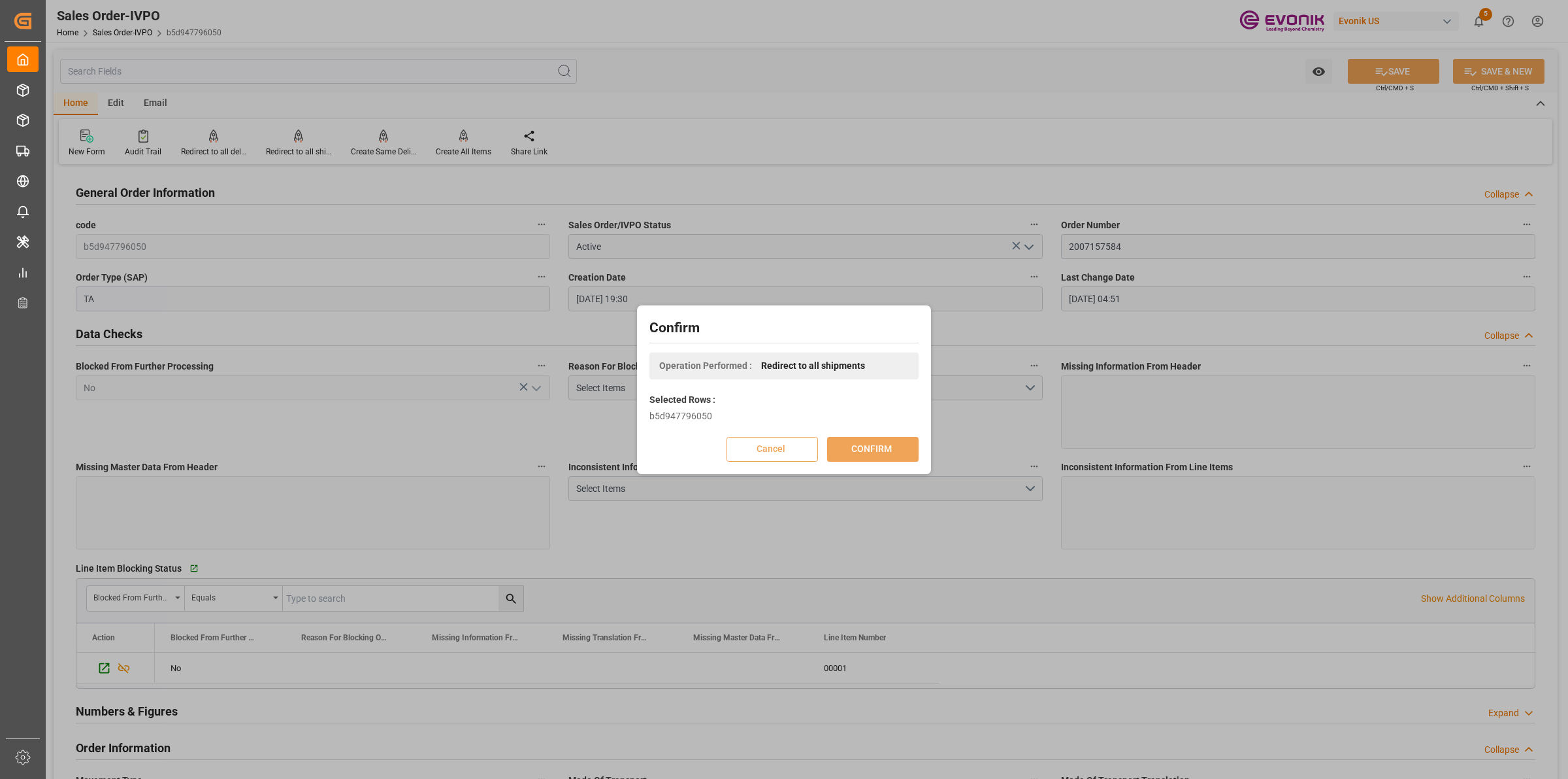
scroll to position [2288, 0]
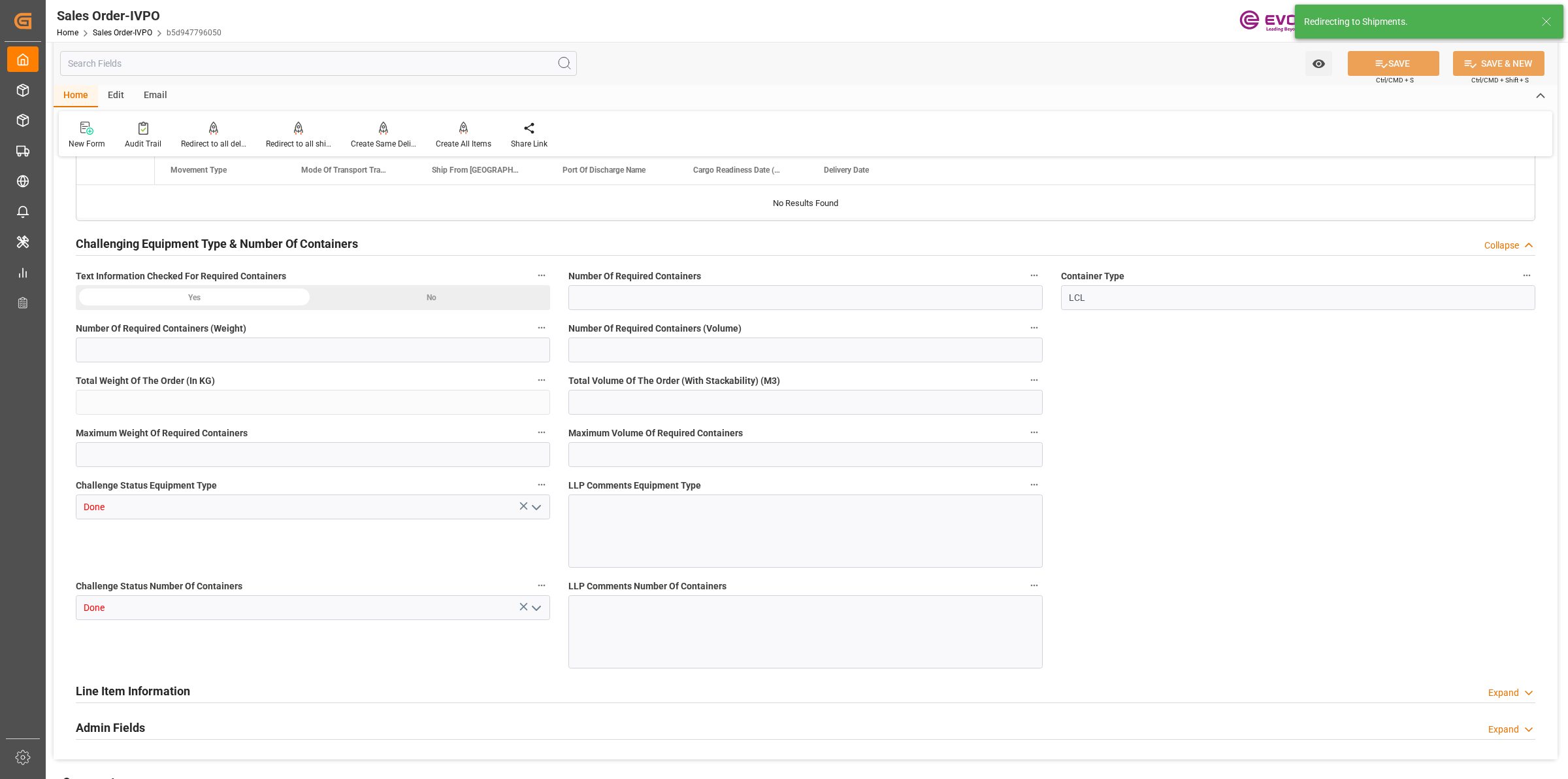
type input "CLVAP"
type input "0"
type input "1"
type input "2430"
type input "[DATE] 19:30"
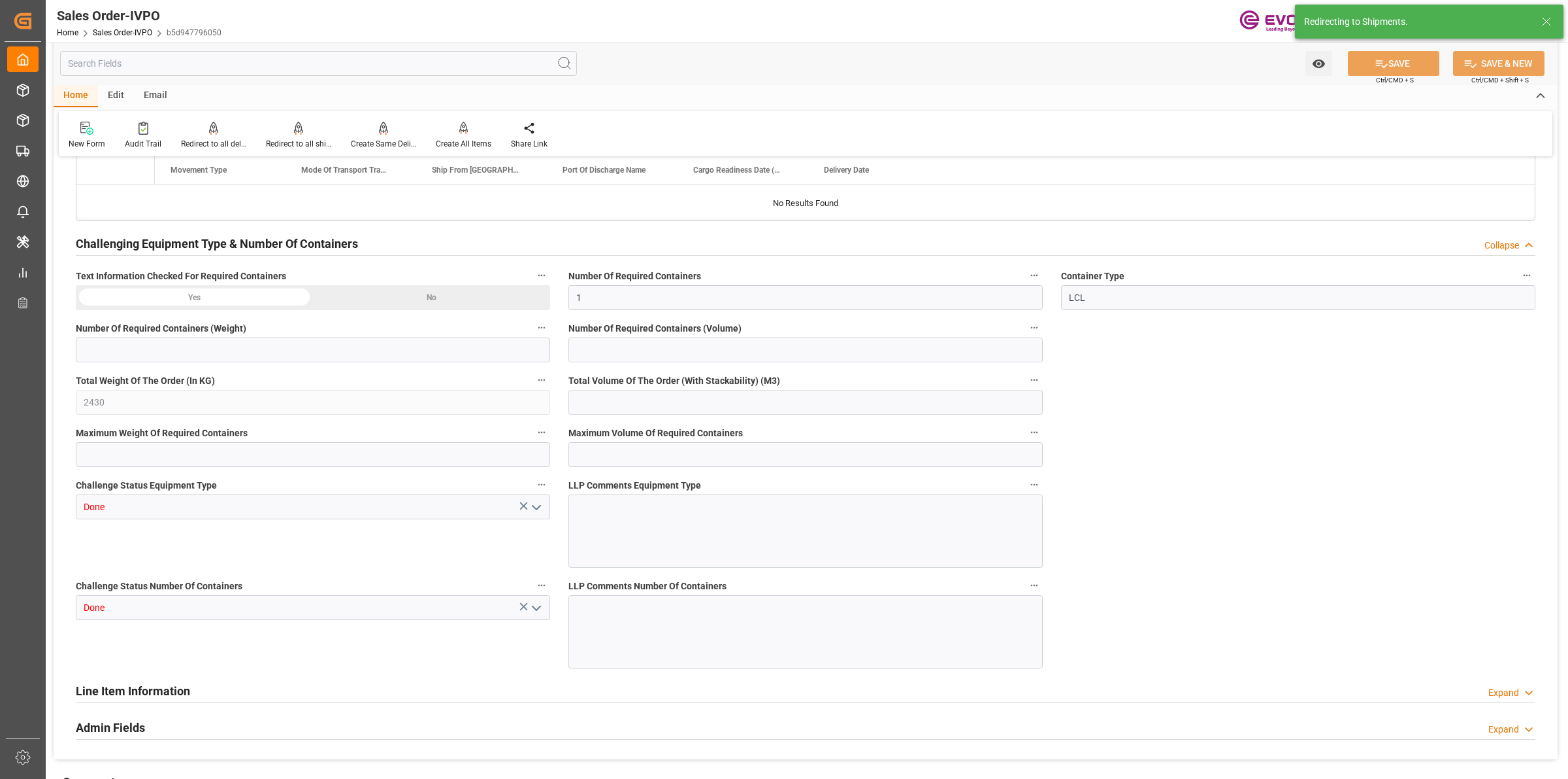
type input "[DATE] 04:51"
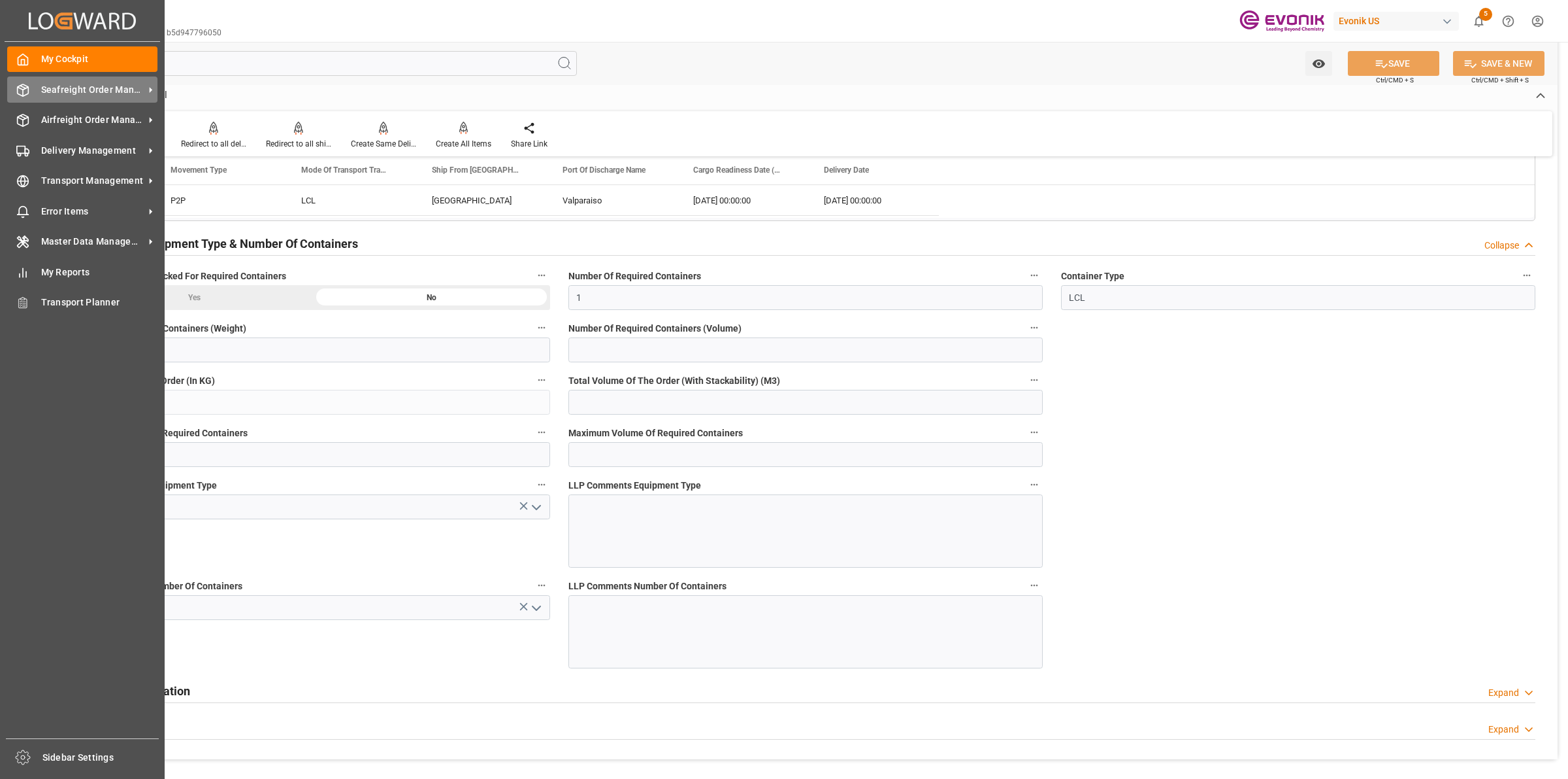
drag, startPoint x: 24, startPoint y: 86, endPoint x: 37, endPoint y: 86, distance: 13.0
click at [25, 85] on icon at bounding box center [23, 90] width 13 height 13
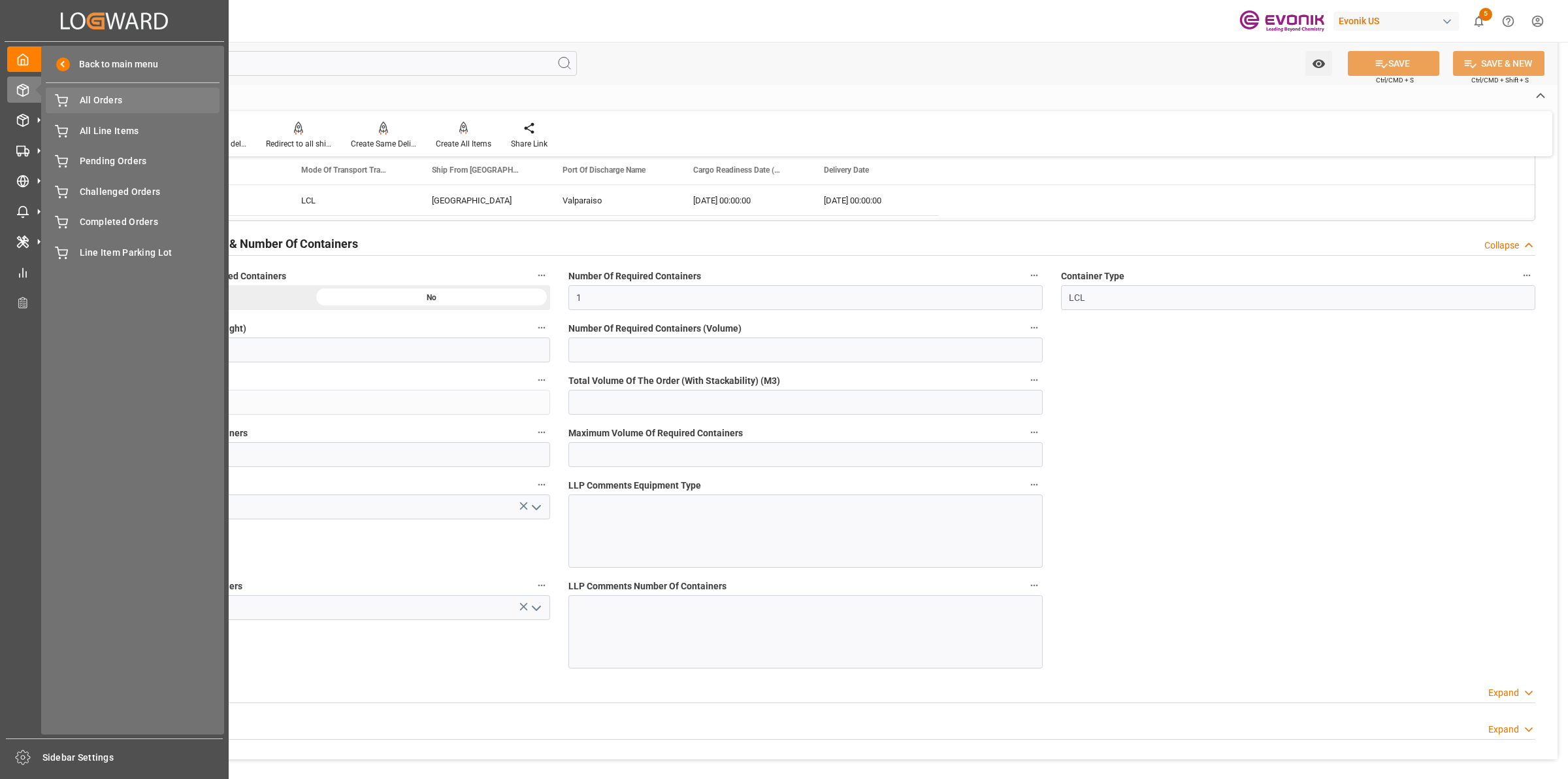
click at [103, 105] on span "All Orders" at bounding box center [150, 100] width 141 height 14
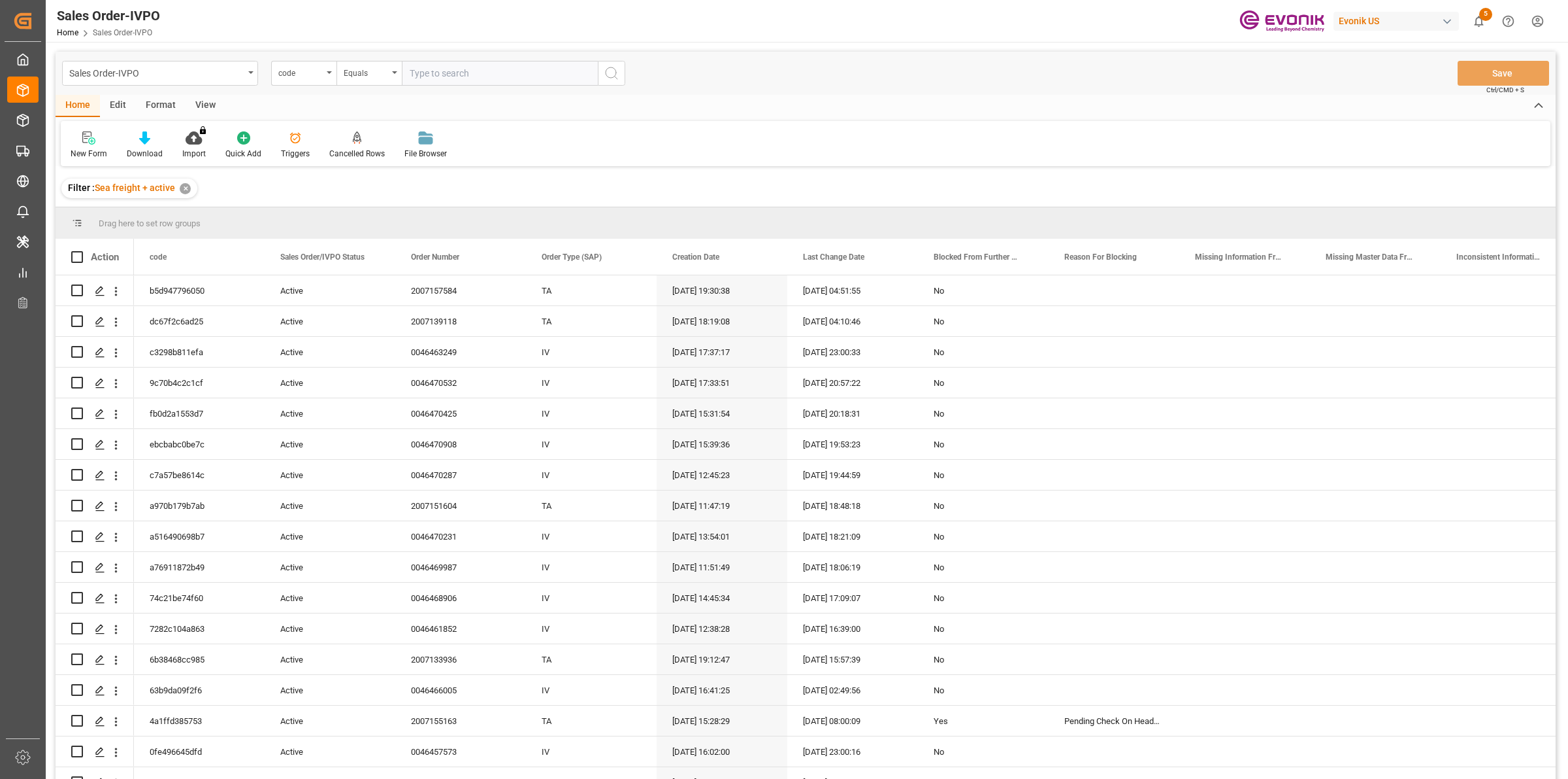
click at [465, 72] on input "text" at bounding box center [499, 73] width 196 height 25
click at [308, 75] on div "code" at bounding box center [300, 71] width 44 height 15
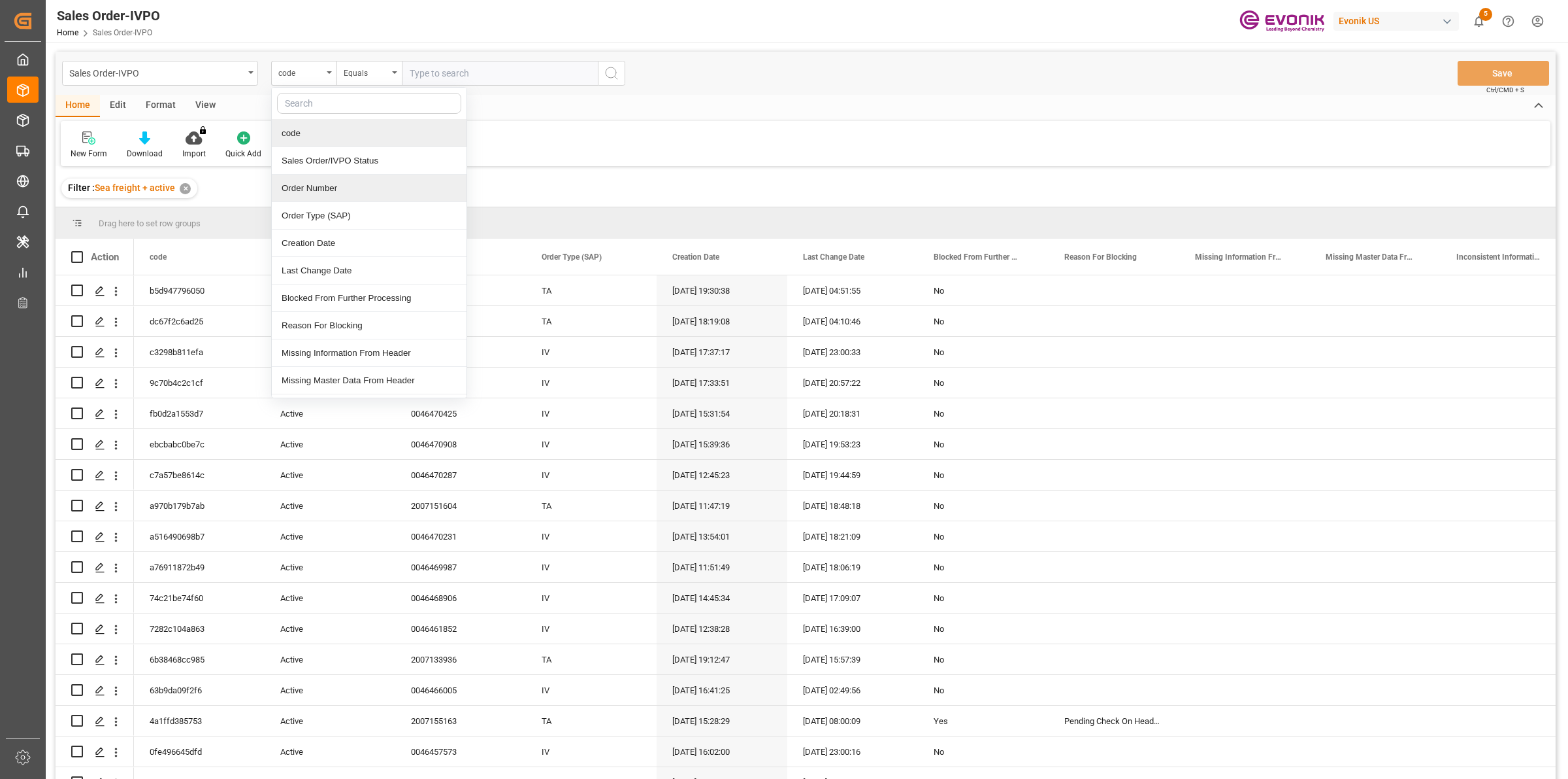
drag, startPoint x: 308, startPoint y: 194, endPoint x: 547, endPoint y: 50, distance: 279.0
click at [309, 194] on div "Order Number" at bounding box center [369, 189] width 195 height 28
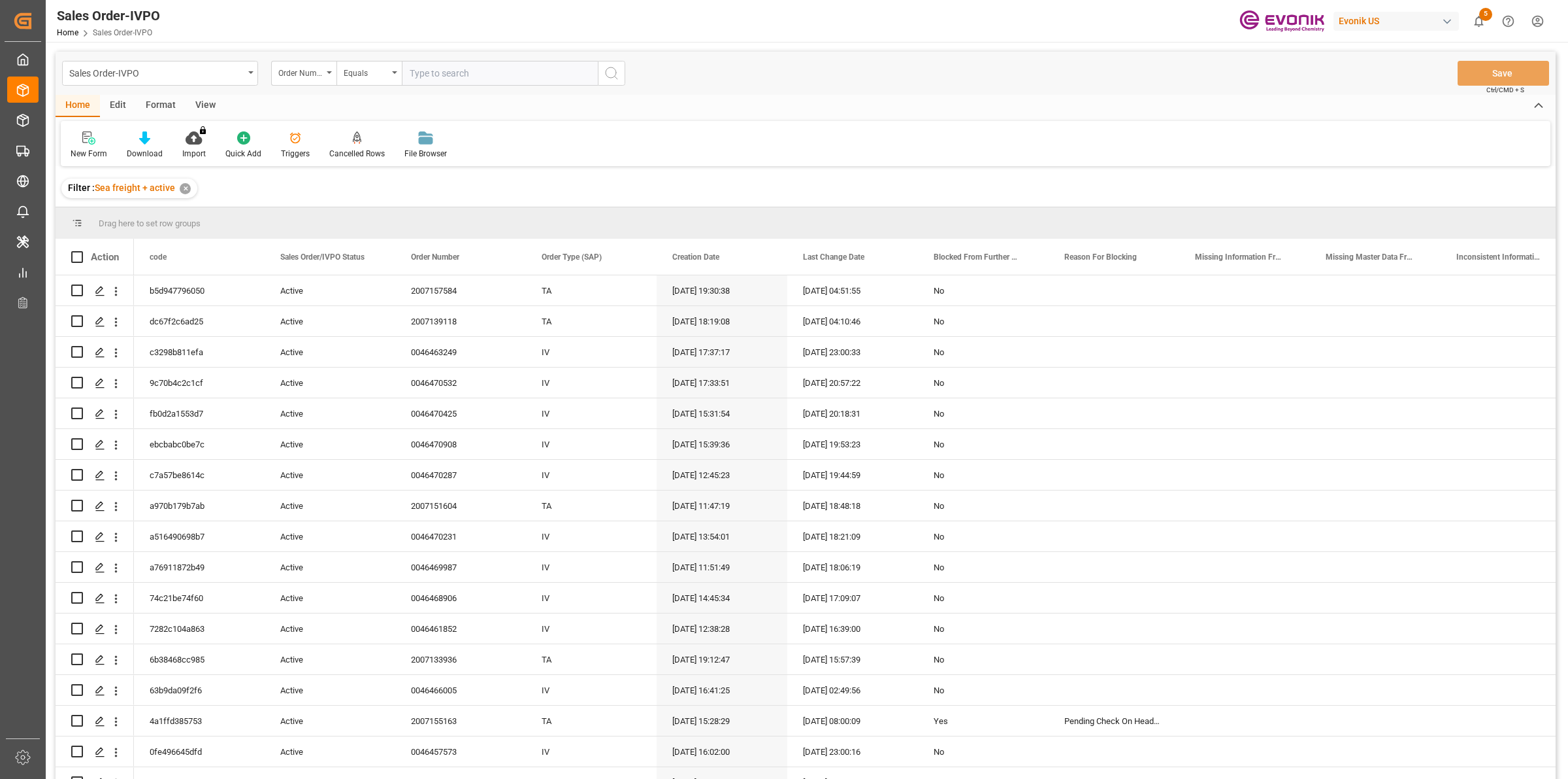
click at [502, 61] on input "text" at bounding box center [499, 73] width 196 height 25
paste input "0046467182"
type input "0046467182"
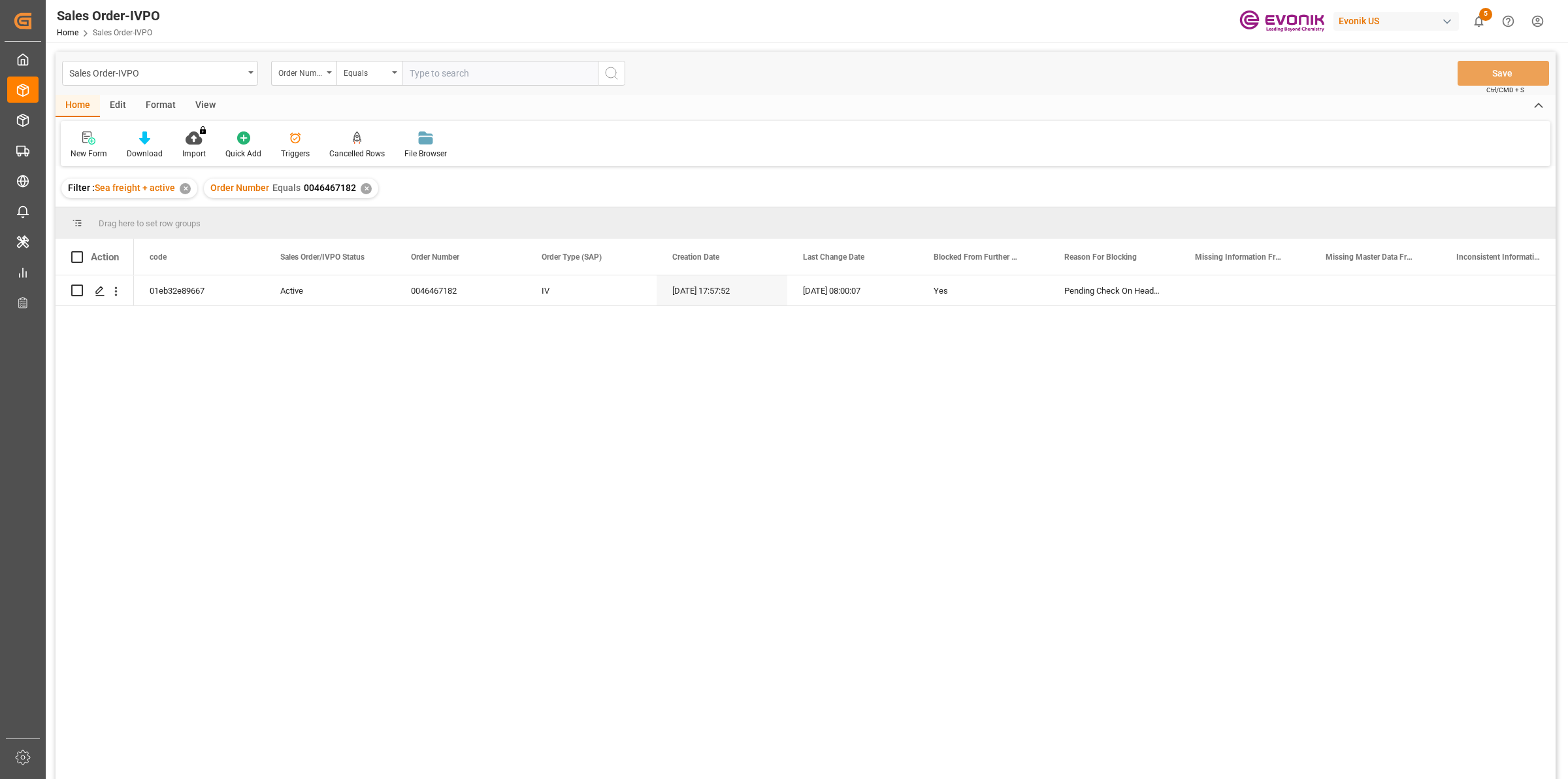
click at [383, 406] on div "01eb32e89667 Active 0046467182 IV 06.08.2025 17:57:52 29.08.2025 08:00:07 Yes P…" at bounding box center [845, 532] width 1422 height 512
click at [100, 282] on div "Press SPACE to select this row." at bounding box center [99, 291] width 20 height 24
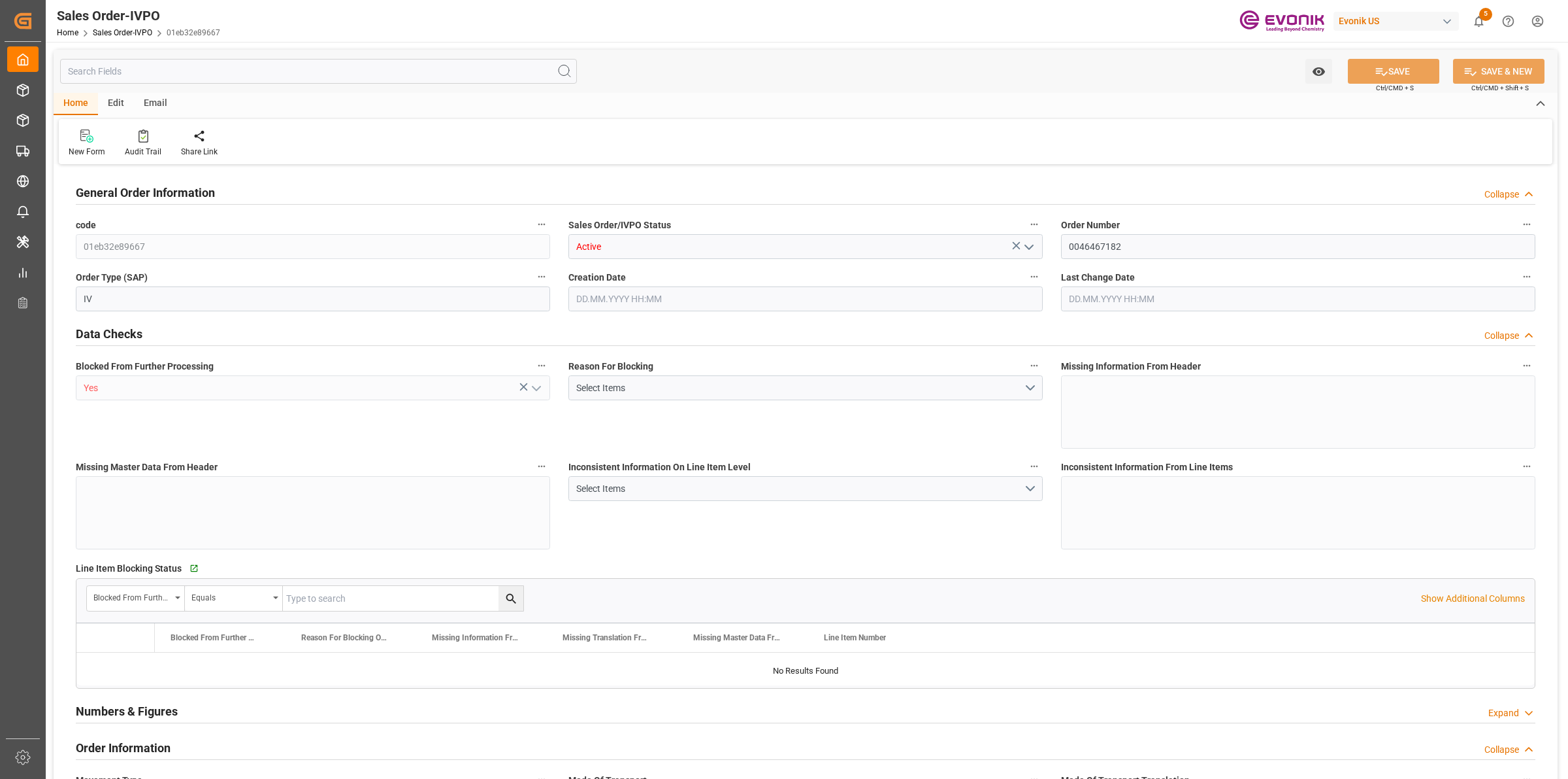
type input "NLRTM"
type input "0"
type input "1"
type input "2"
type input "17252"
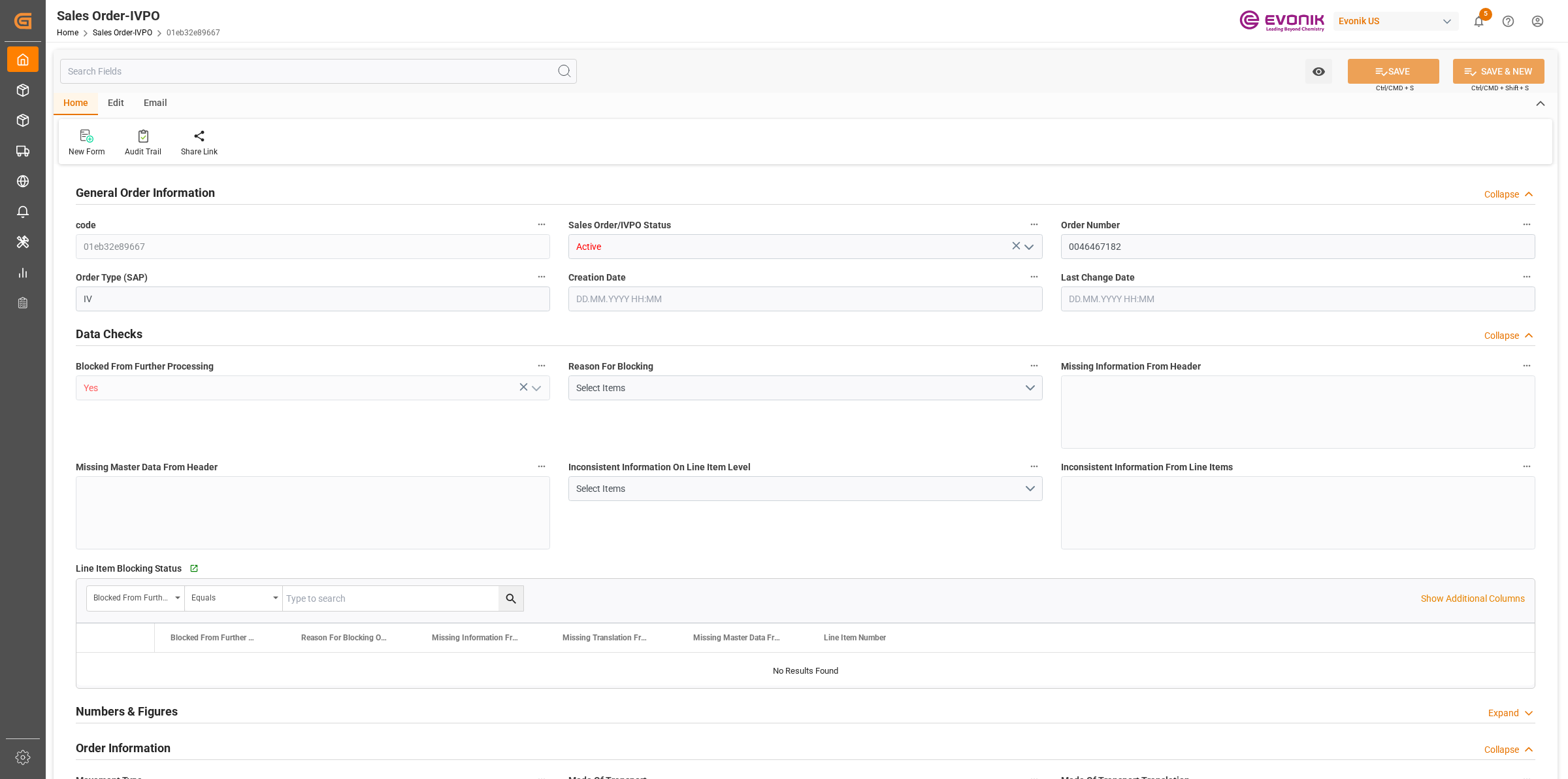
type input "0"
type input "17000"
type input "30"
type input "06.08.2025 17:57"
type input "[DATE] 08:00"
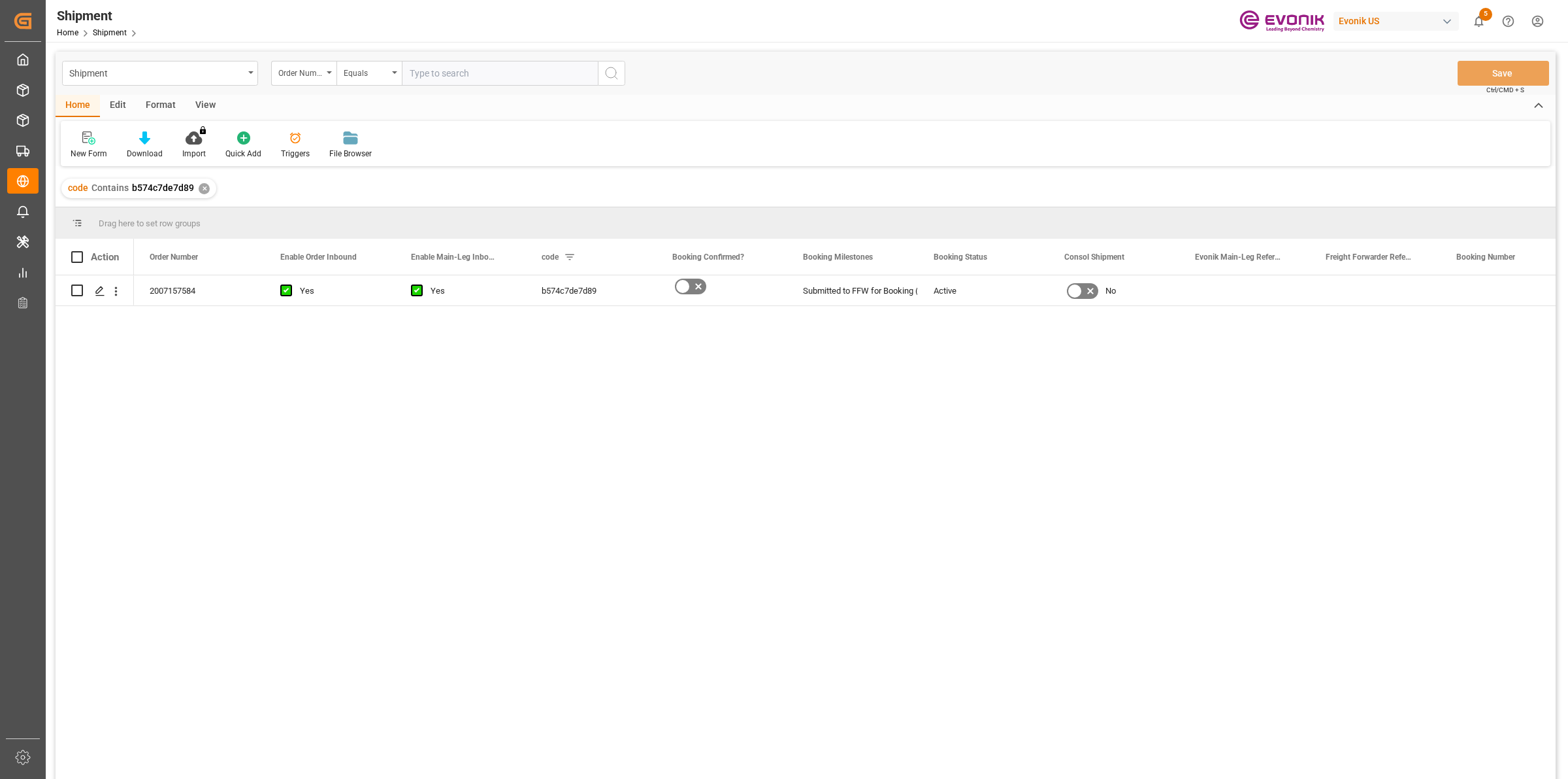
click at [236, 403] on div "2007157584 Yes Yes b574c7de7d89 Submitted to FFW for Booking (Pending) Active No" at bounding box center [845, 532] width 1422 height 512
drag, startPoint x: 236, startPoint y: 403, endPoint x: 196, endPoint y: 355, distance: 62.5
click at [103, 289] on icon "Press SPACE to select this row." at bounding box center [100, 291] width 10 height 10
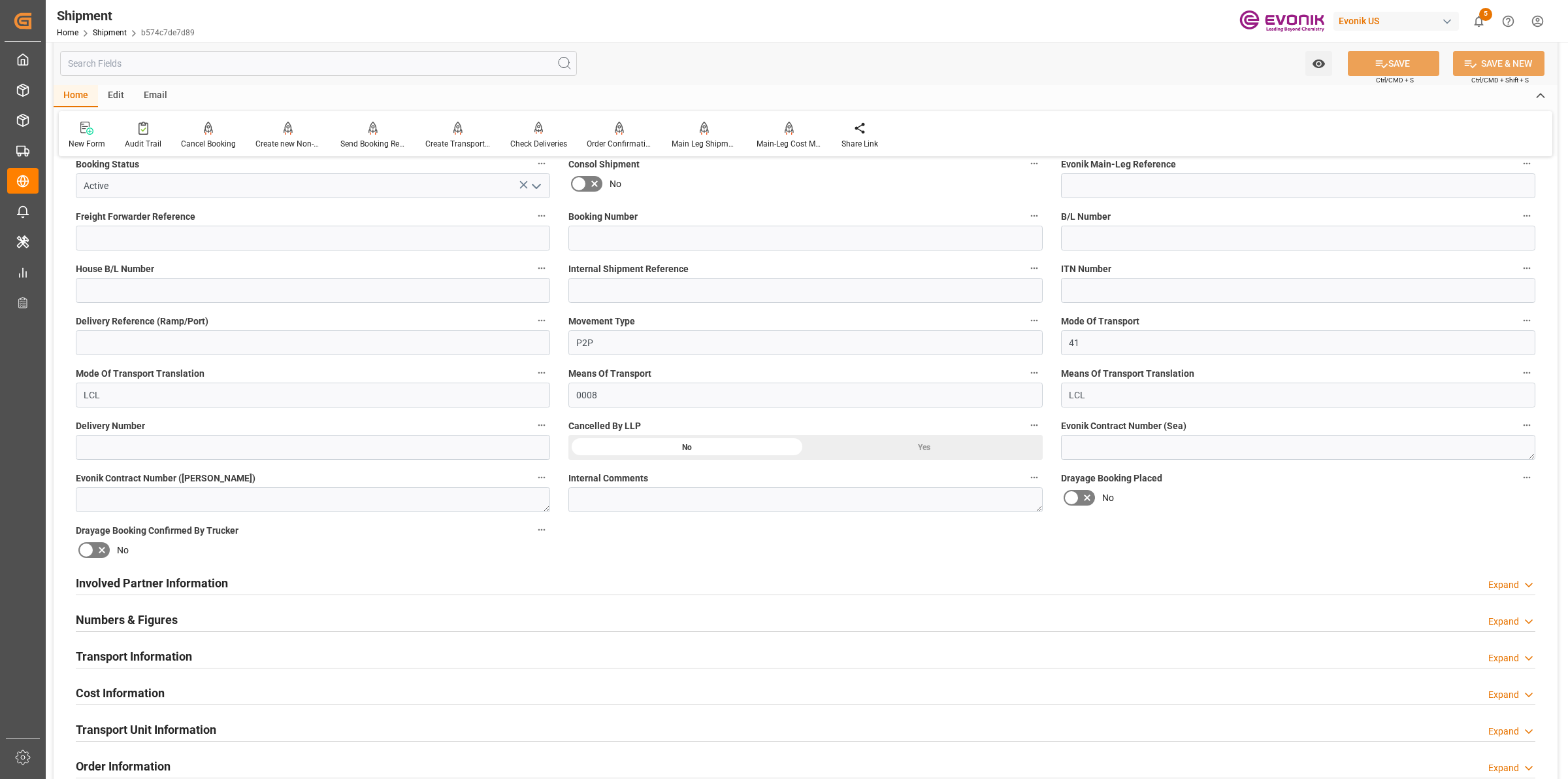
scroll to position [490, 0]
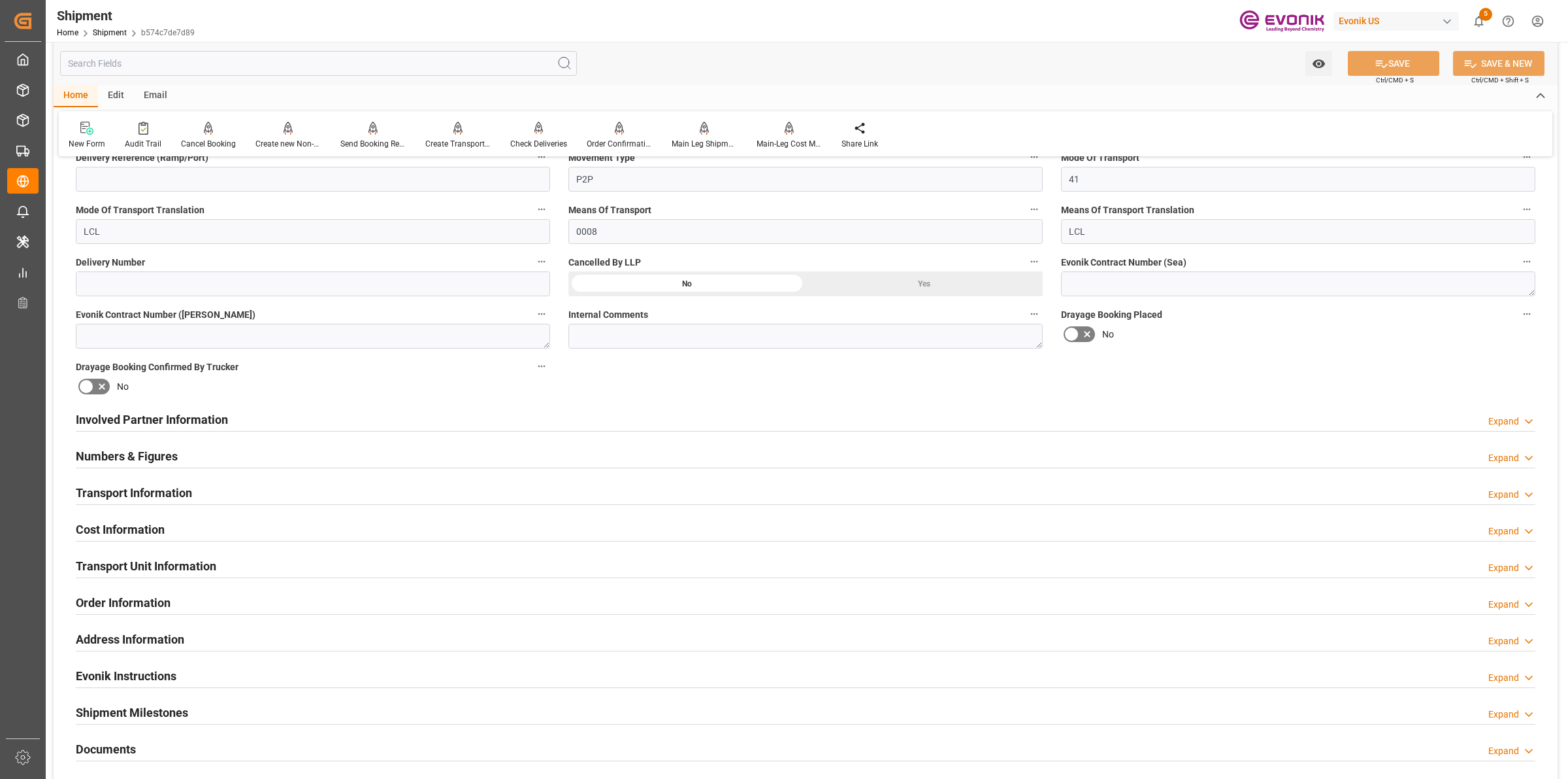
click at [282, 419] on div "Involved Partner Information Expand" at bounding box center [806, 419] width 1460 height 25
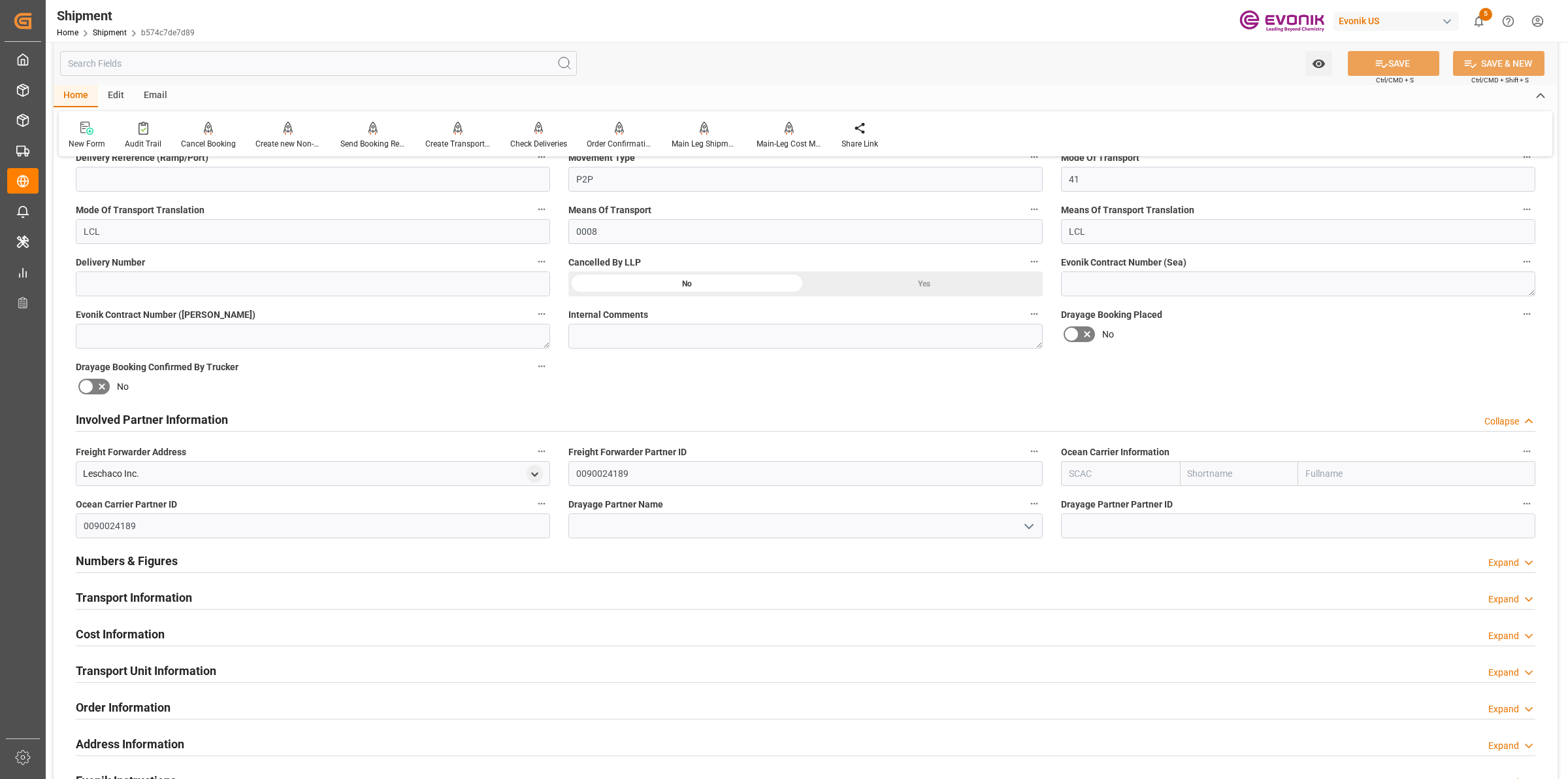
click at [1090, 469] on input "text" at bounding box center [1121, 474] width 119 height 25
type input "ฟ"
click at [1088, 489] on div "ALRB" at bounding box center [1081, 502] width 38 height 30
type input "ALRB"
type input "AC Containerline"
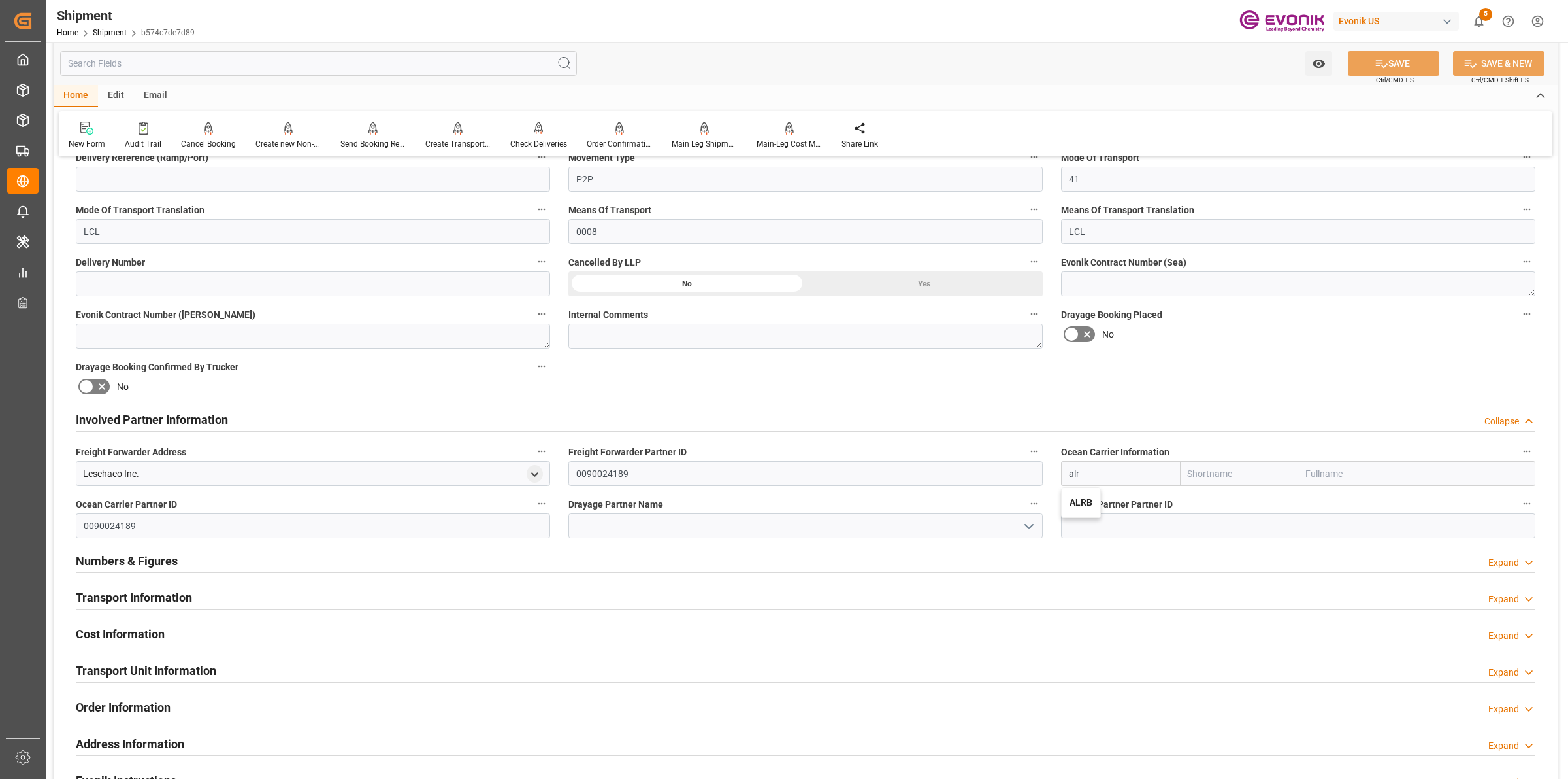
type input "AC Containerline GmbH"
type input "ALRB"
click at [646, 529] on input at bounding box center [805, 526] width 474 height 25
paste input "ESTES"
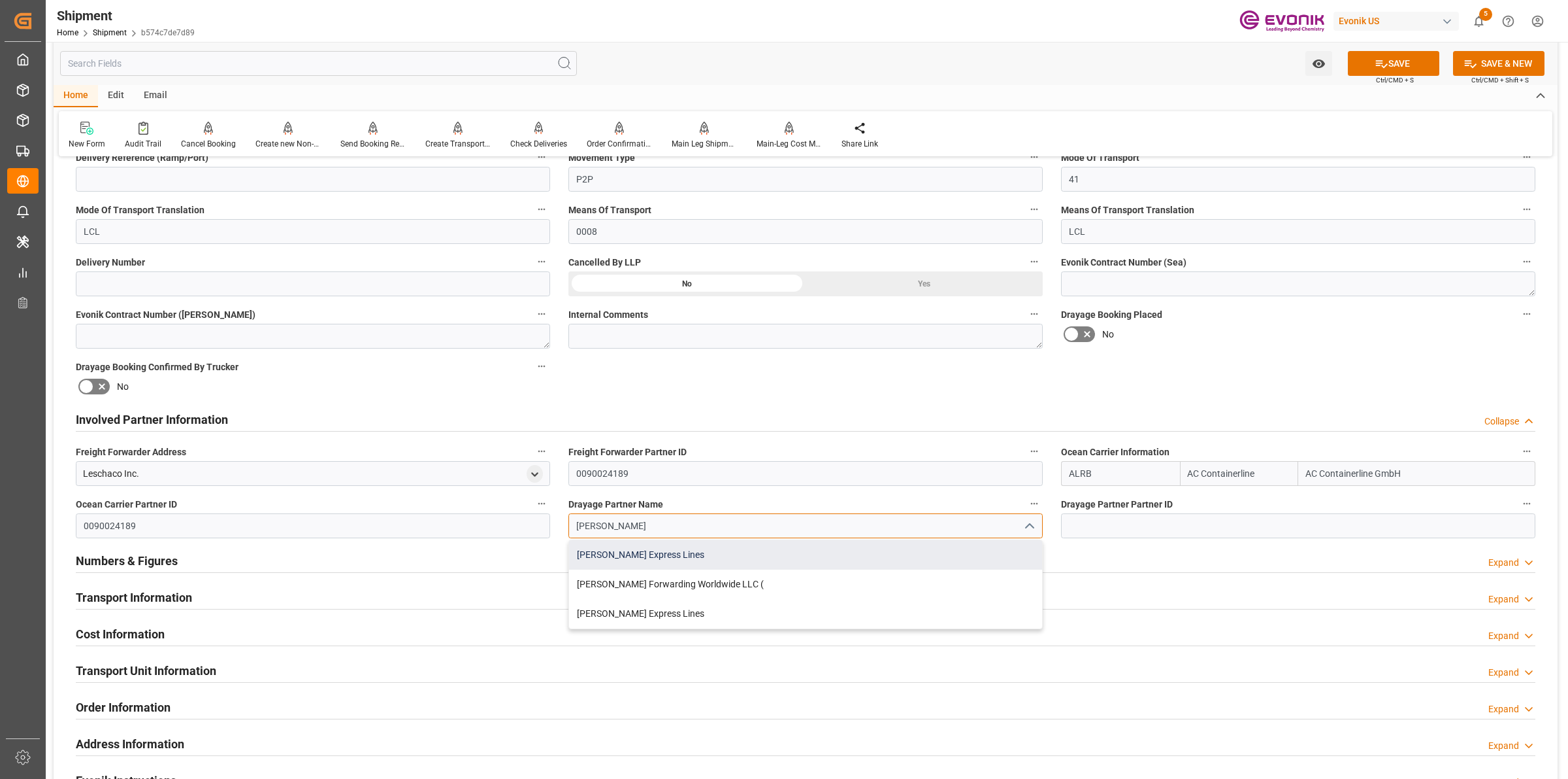
click at [625, 557] on div "[PERSON_NAME] Express Lines" at bounding box center [805, 555] width 473 height 30
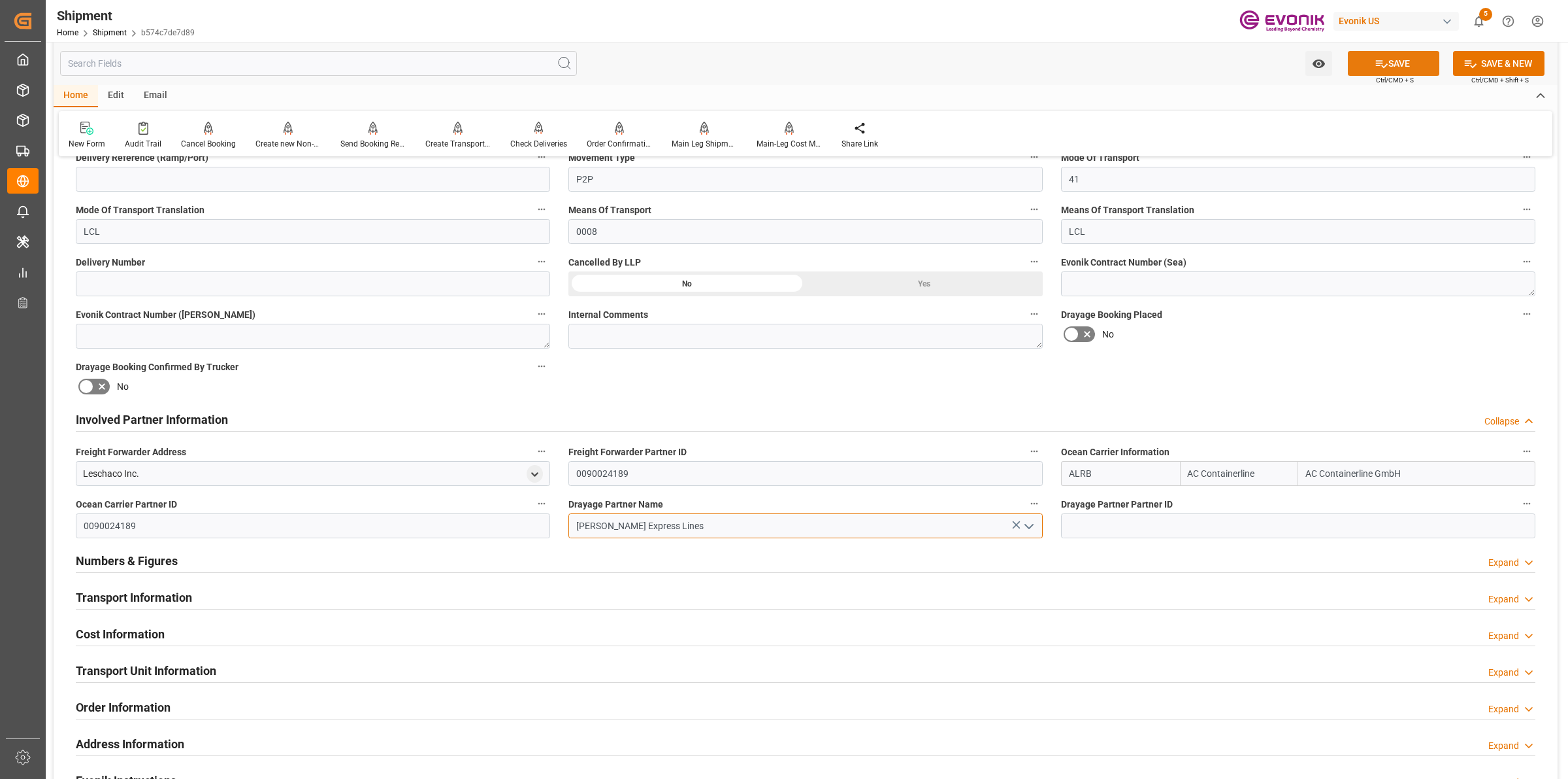
type input "[PERSON_NAME] Express Lines"
click at [1380, 61] on icon at bounding box center [1382, 63] width 14 height 14
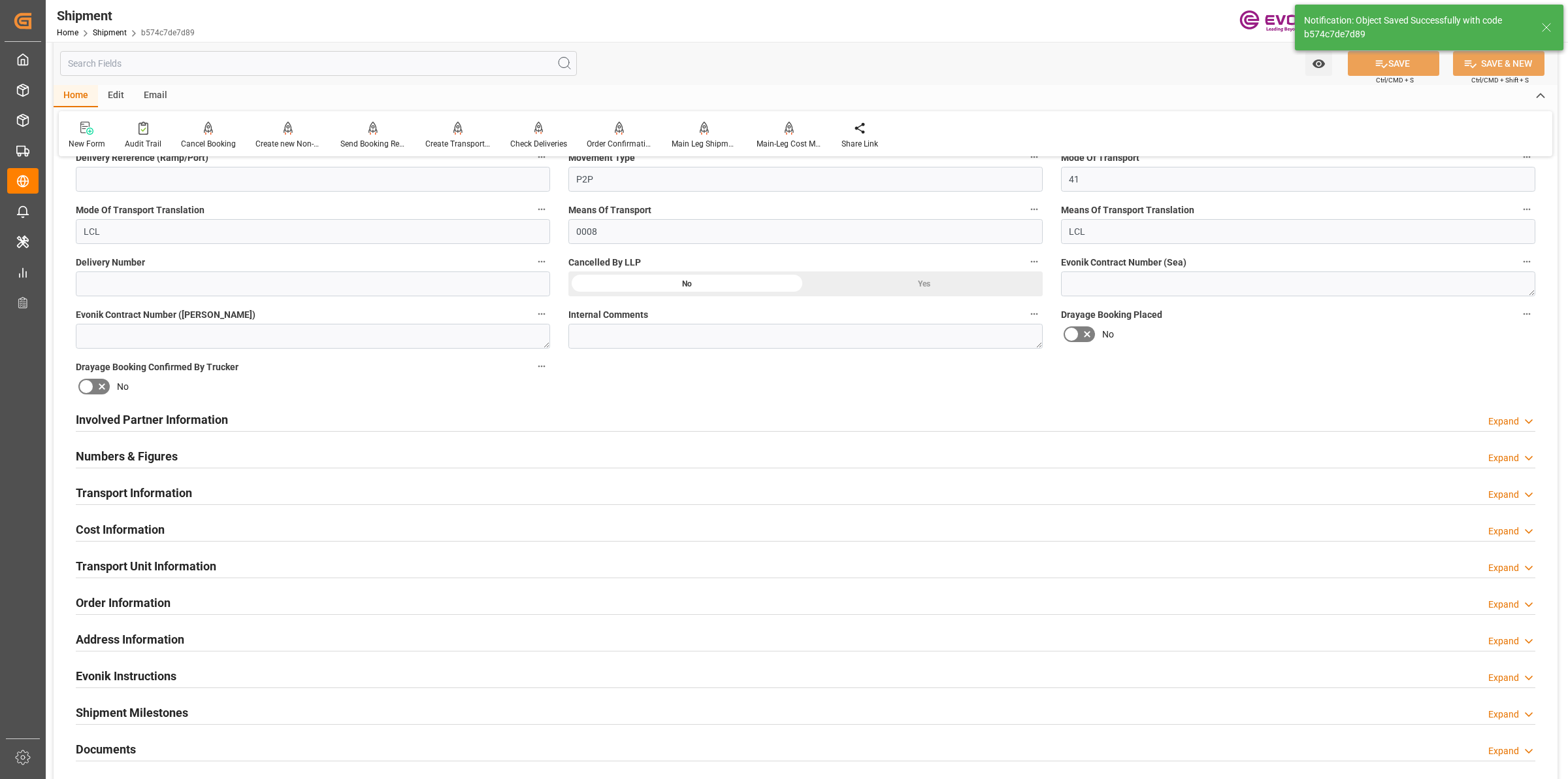
type input "0090029590"
click at [729, 421] on div "Involved Partner Information Expand" at bounding box center [806, 419] width 1460 height 25
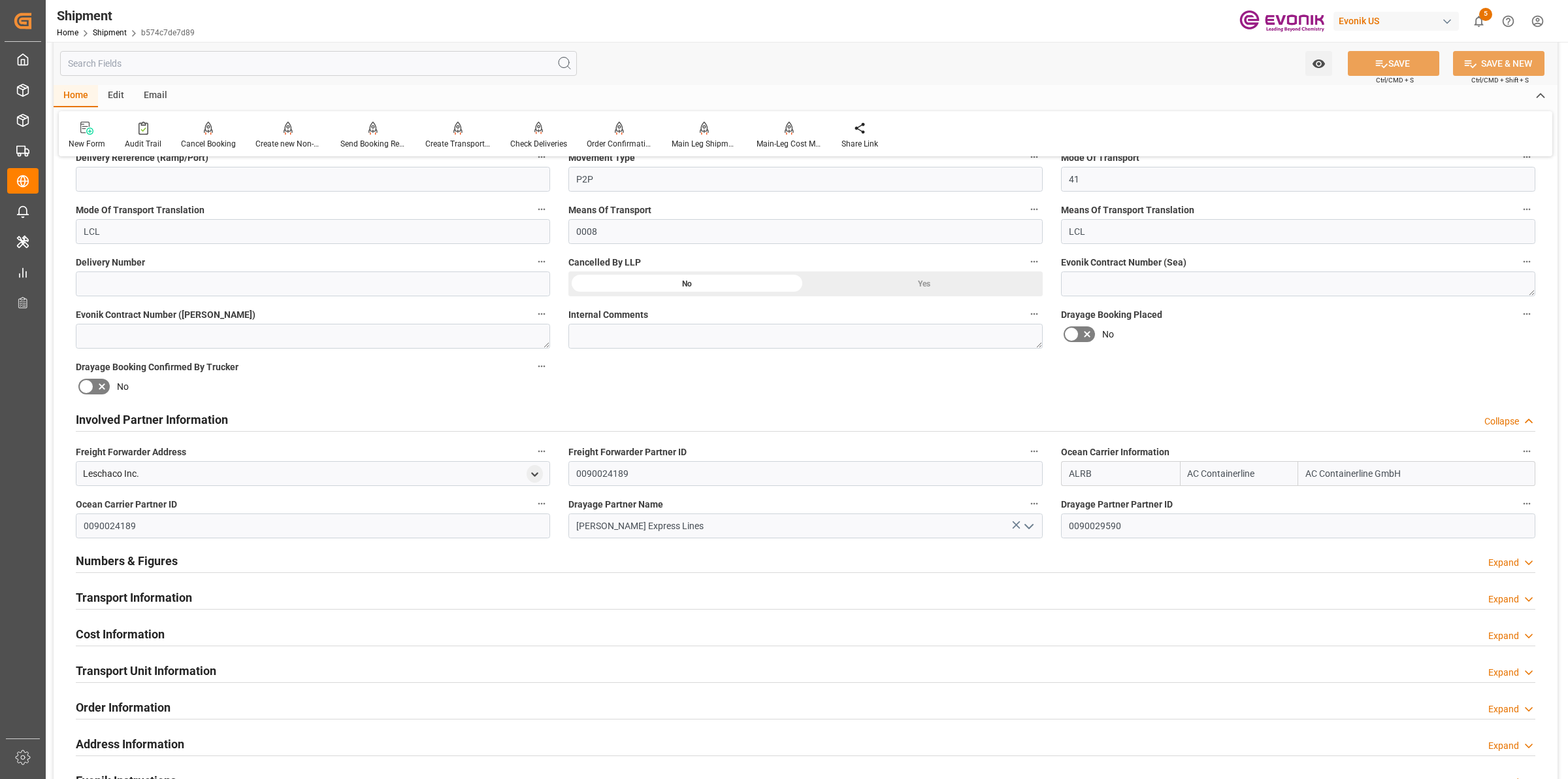
click at [729, 421] on div "Involved Partner Information Collapse" at bounding box center [806, 419] width 1460 height 25
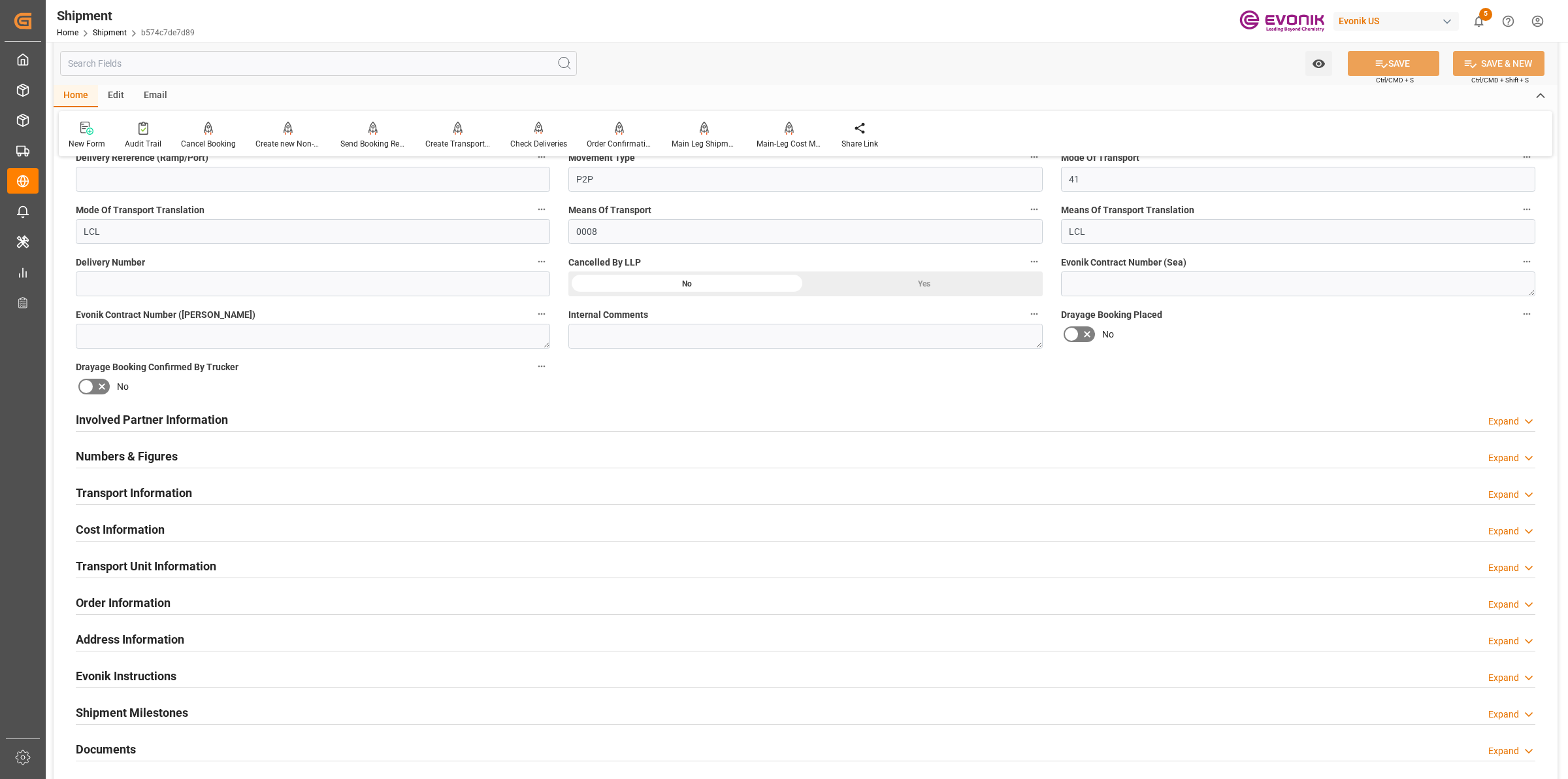
click at [180, 488] on h2 "Transport Information" at bounding box center [134, 492] width 116 height 17
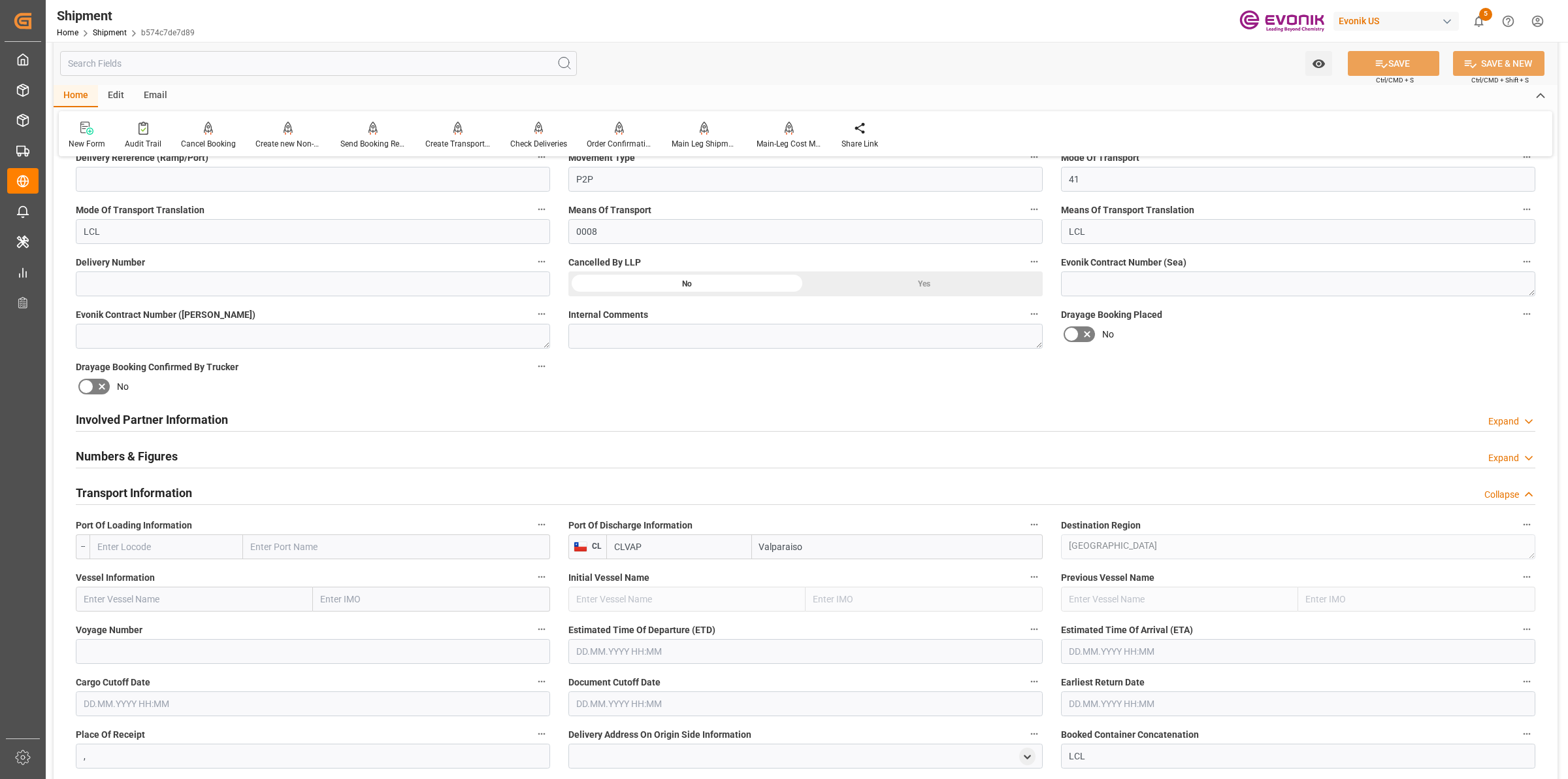
click at [236, 548] on input "text" at bounding box center [166, 546] width 154 height 25
paste input "[GEOGRAPHIC_DATA]"
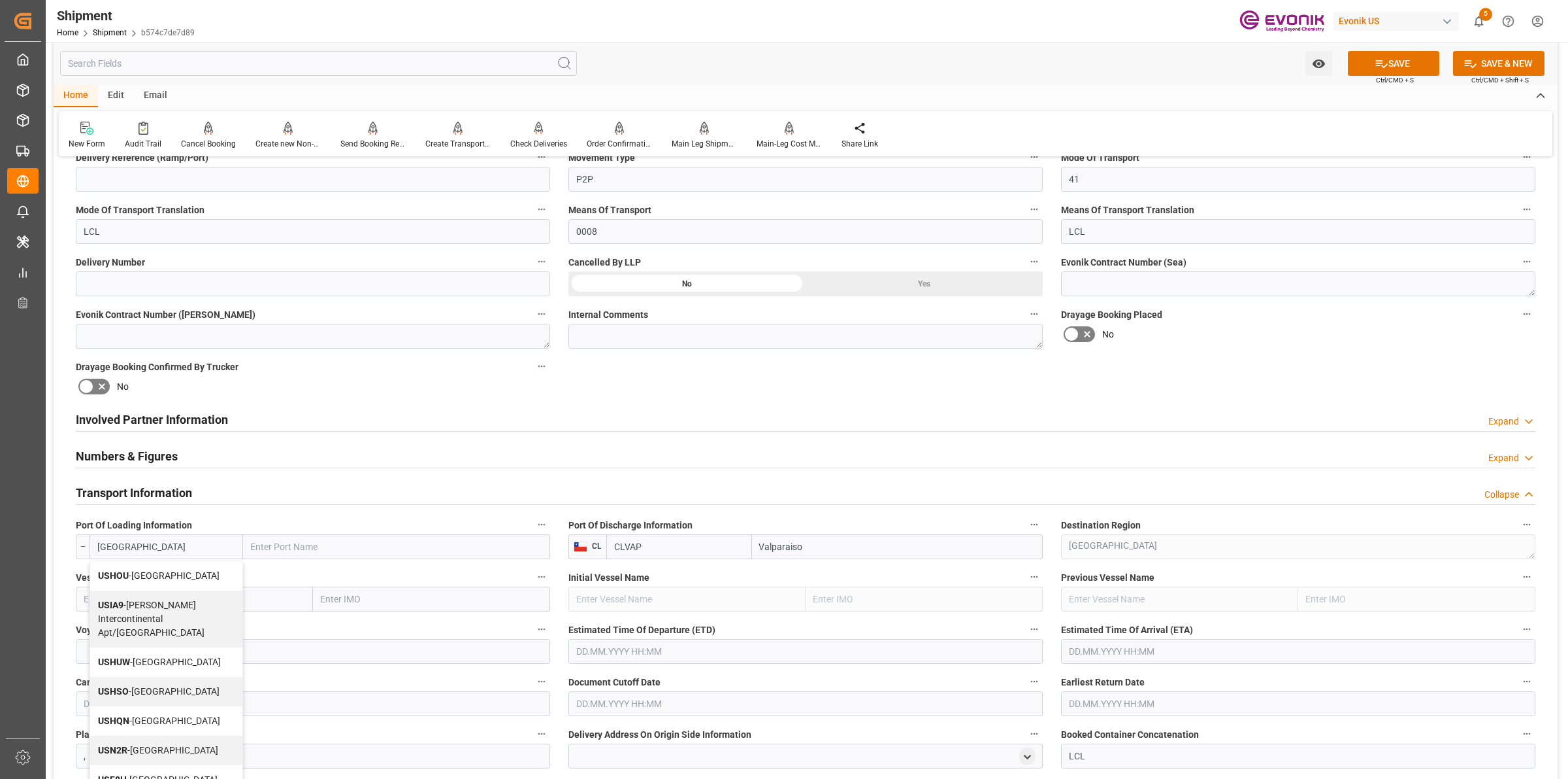
click at [148, 576] on span "USHOU - [GEOGRAPHIC_DATA]" at bounding box center [159, 575] width 122 height 10
type input "USHOU"
type input "[GEOGRAPHIC_DATA]"
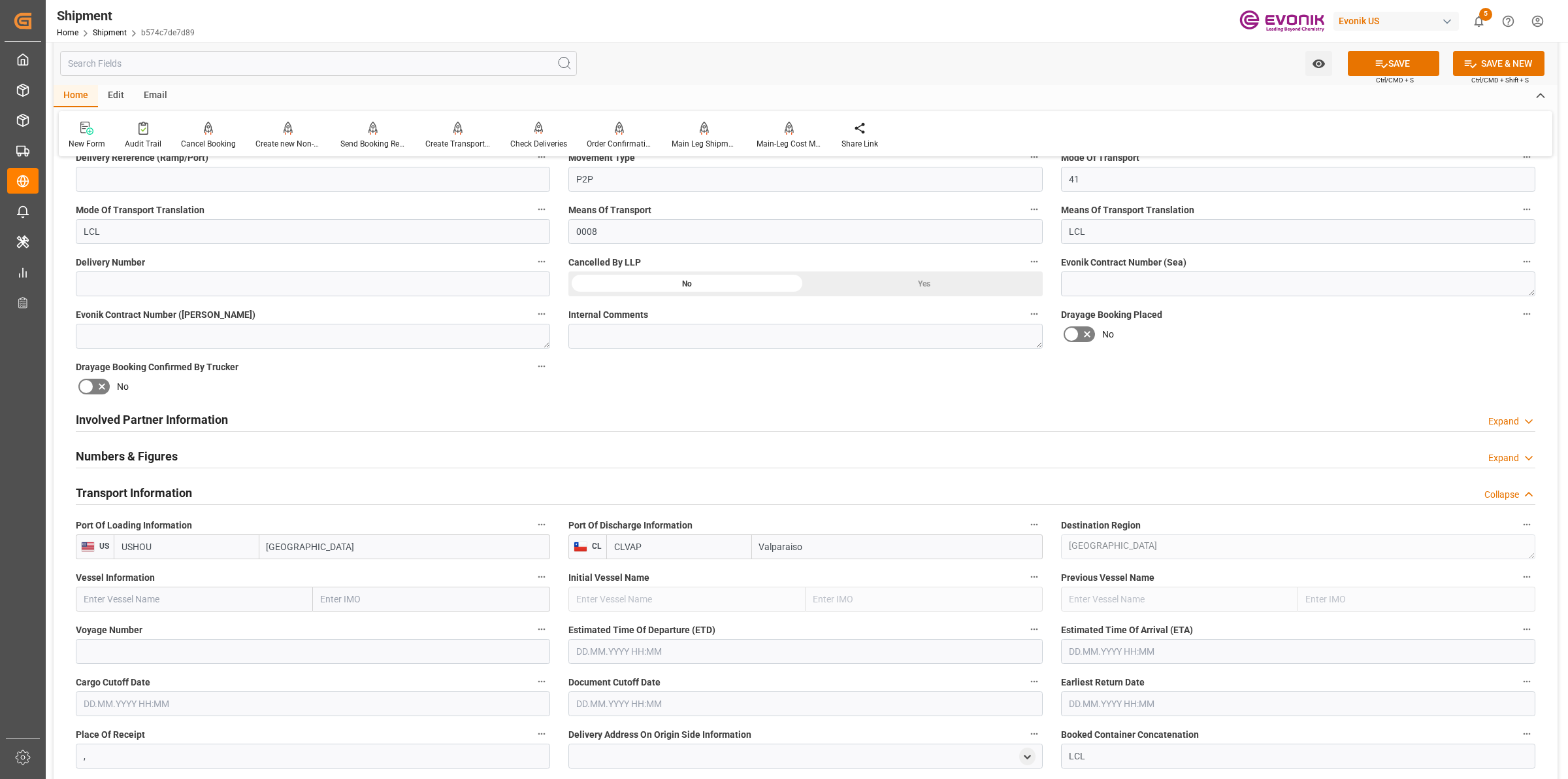
type input "USHOU"
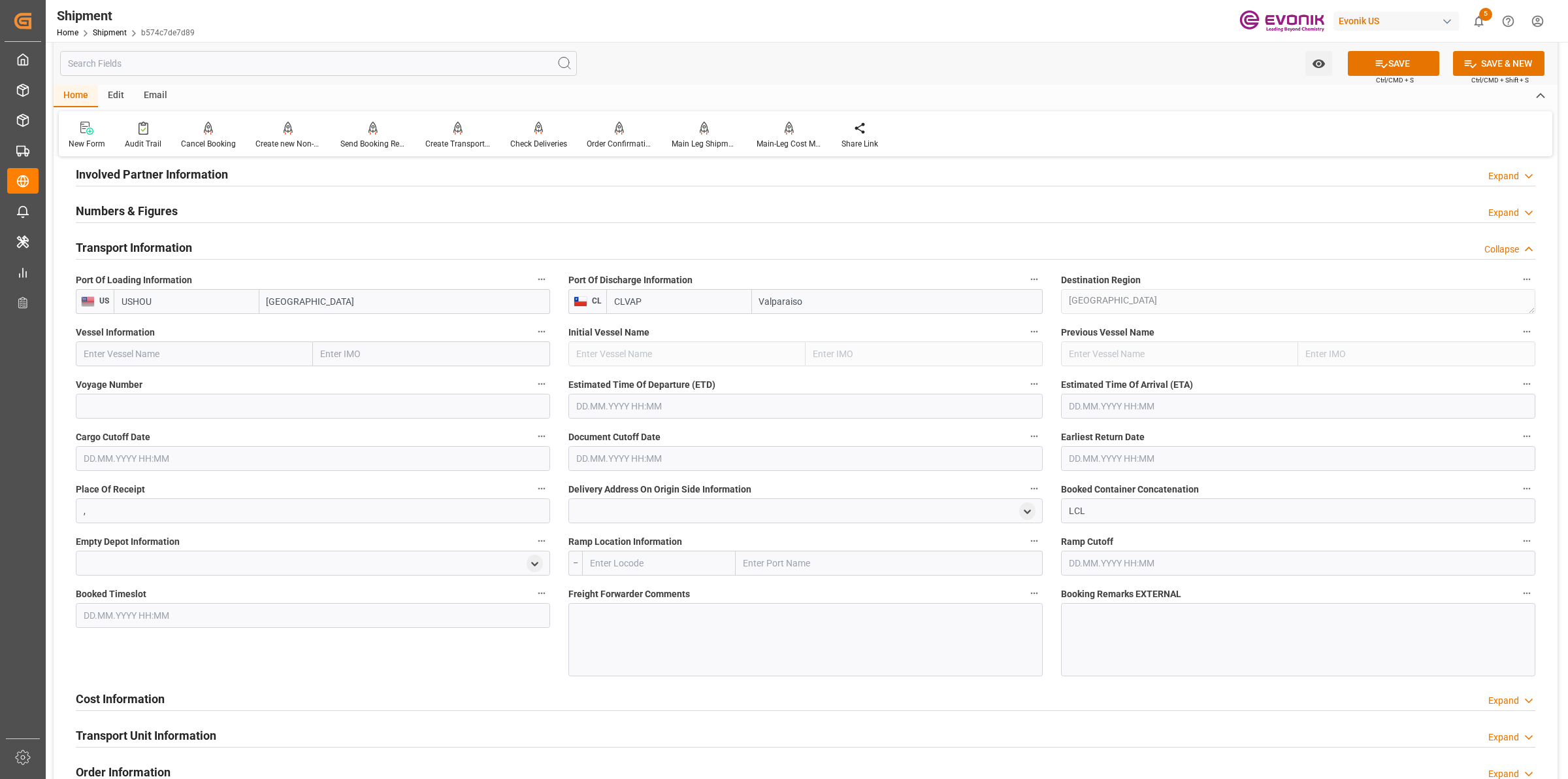
click at [275, 342] on input "text" at bounding box center [194, 354] width 237 height 25
paste input "MSC MAURE"
click at [176, 384] on span "MSC [PERSON_NAME] - 9251717" at bounding box center [149, 382] width 131 height 10
type input "MSC [PERSON_NAME]"
type input "9251717"
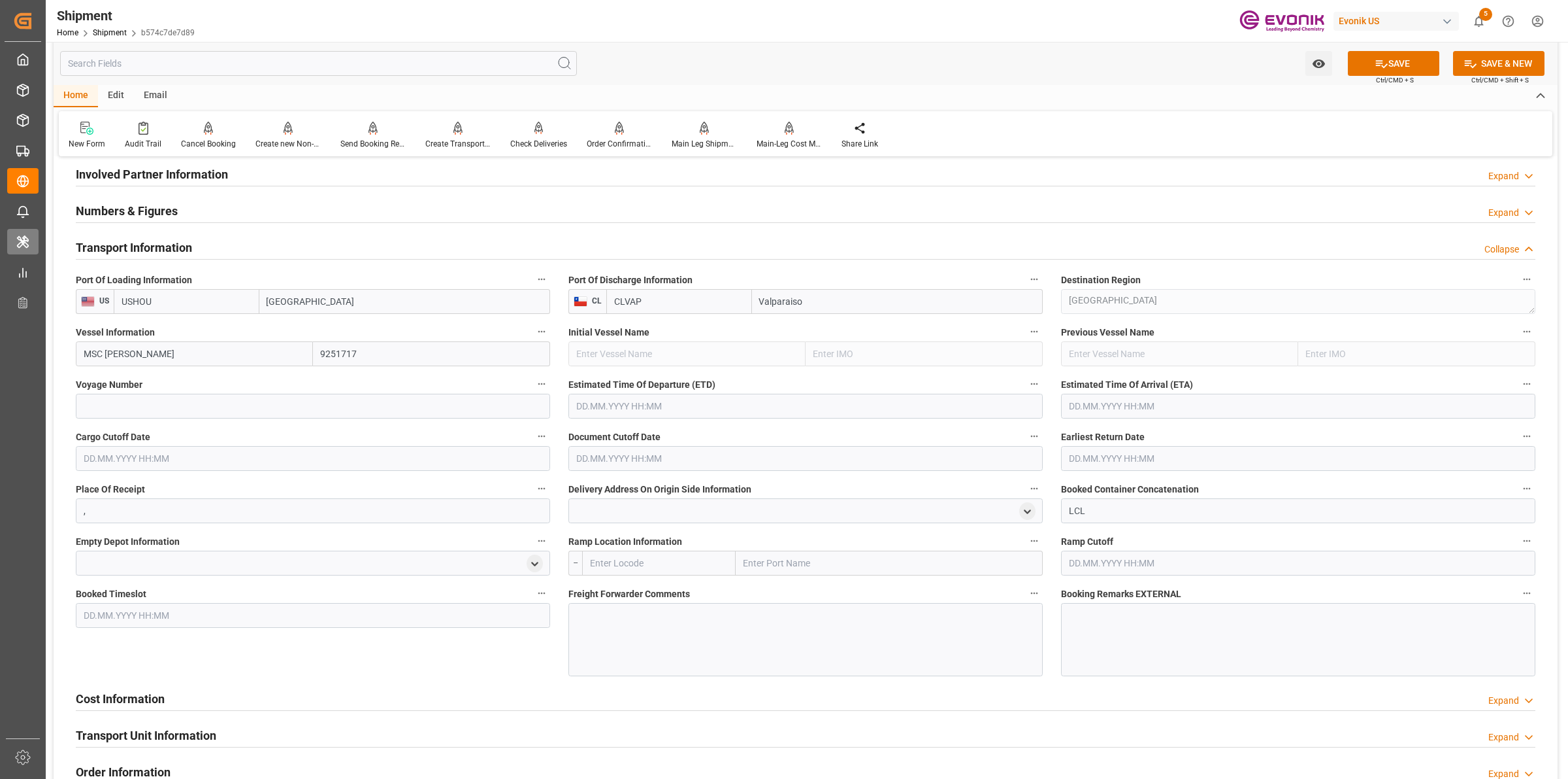
type input "MSC [PERSON_NAME]"
click at [330, 401] on input at bounding box center [313, 406] width 474 height 25
paste input "IV538R"
type input "IV538R"
click at [555, 402] on div "Voyage Number IV538R" at bounding box center [313, 397] width 493 height 52
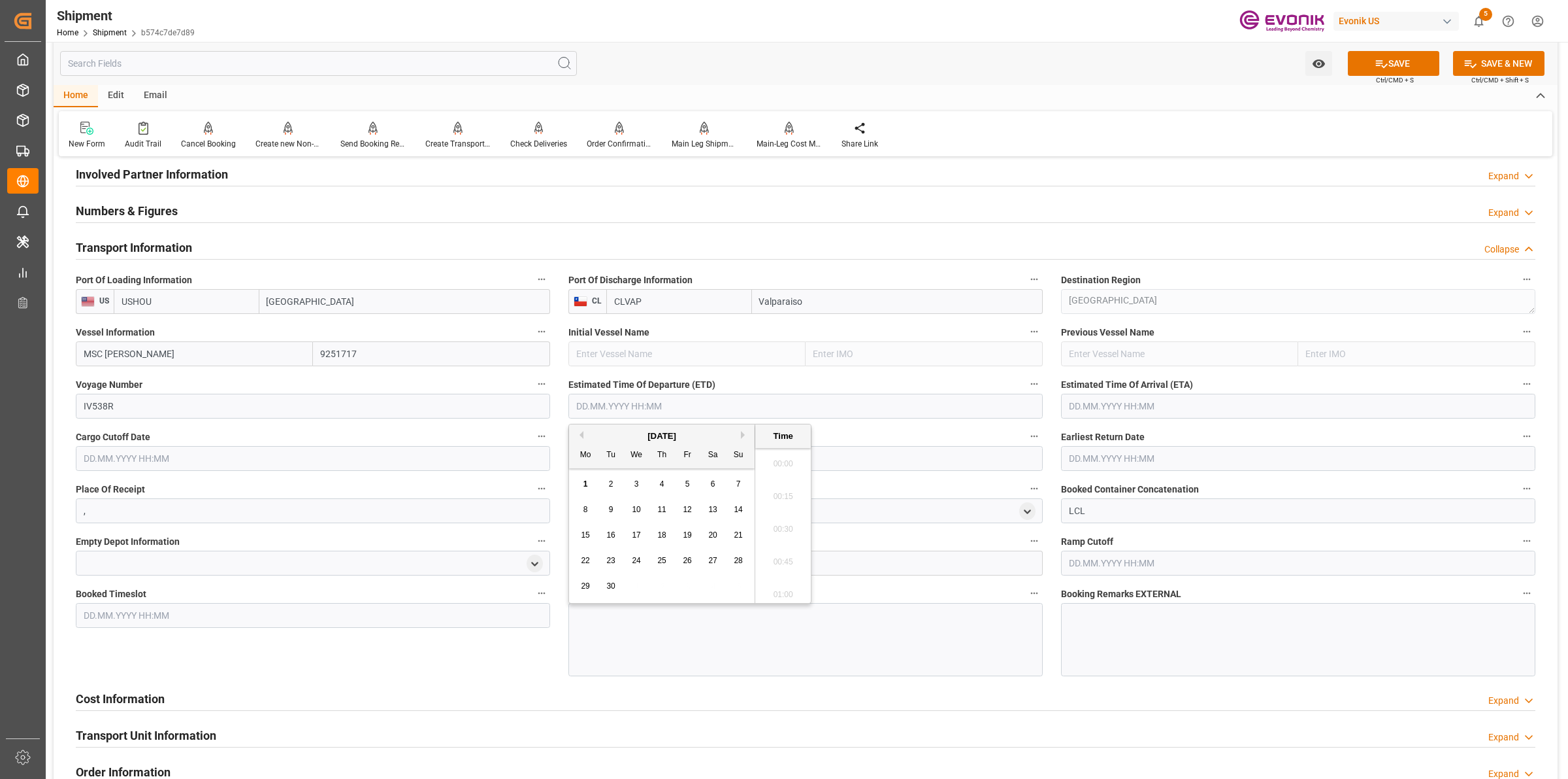
click at [602, 403] on input "text" at bounding box center [805, 406] width 474 height 25
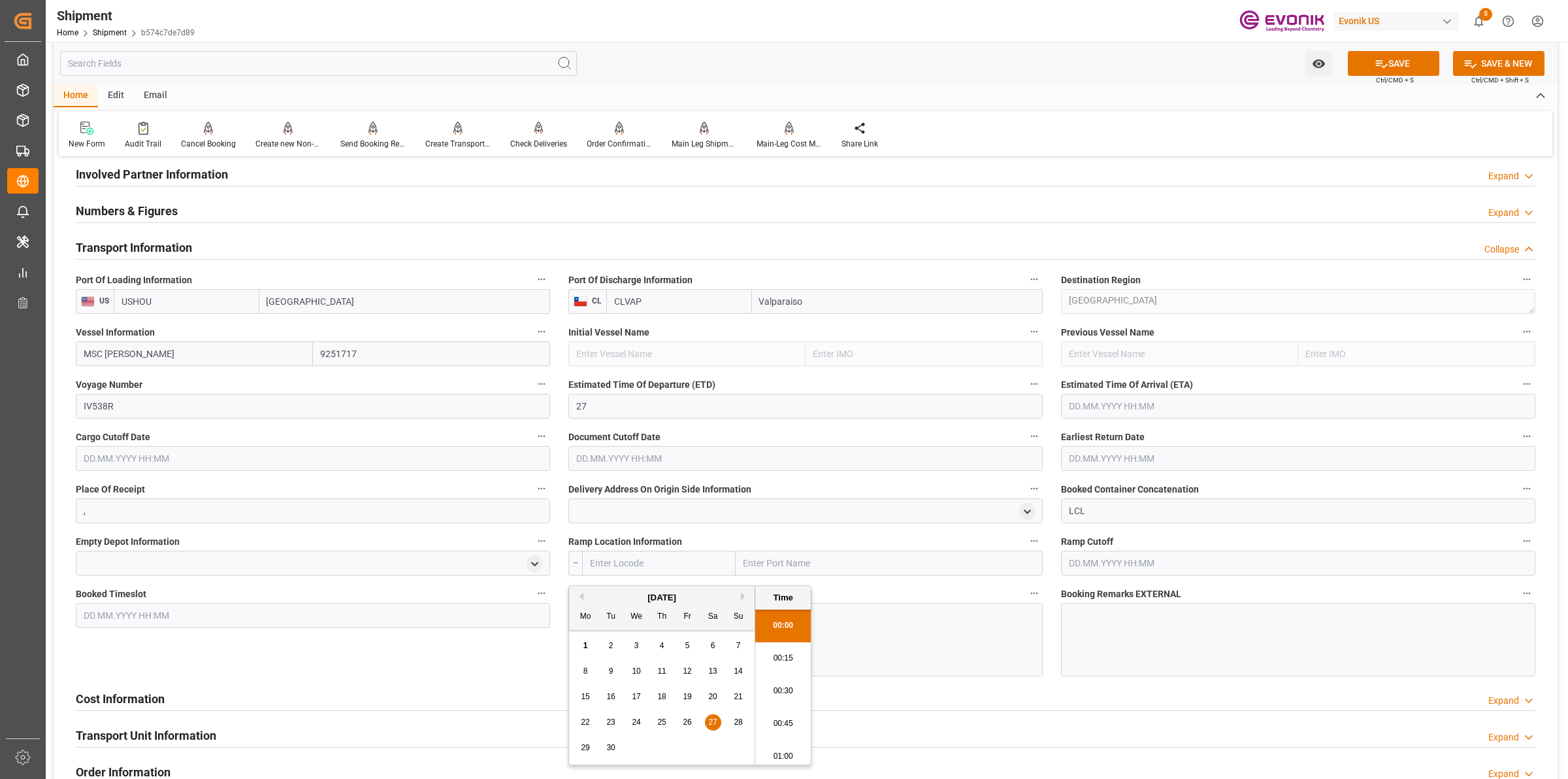
scroll to position [90, 0]
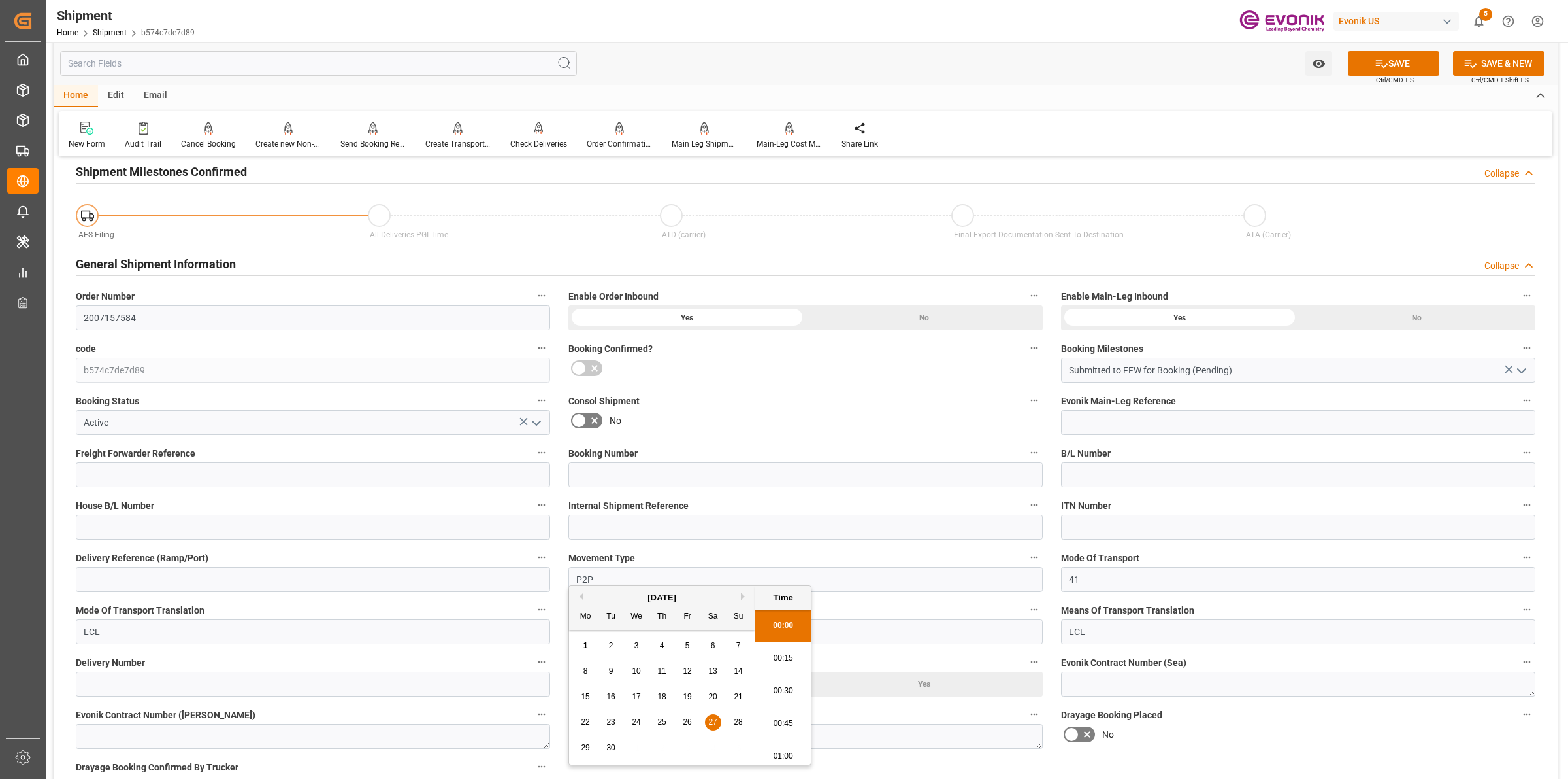
type input "[DATE] 00:00"
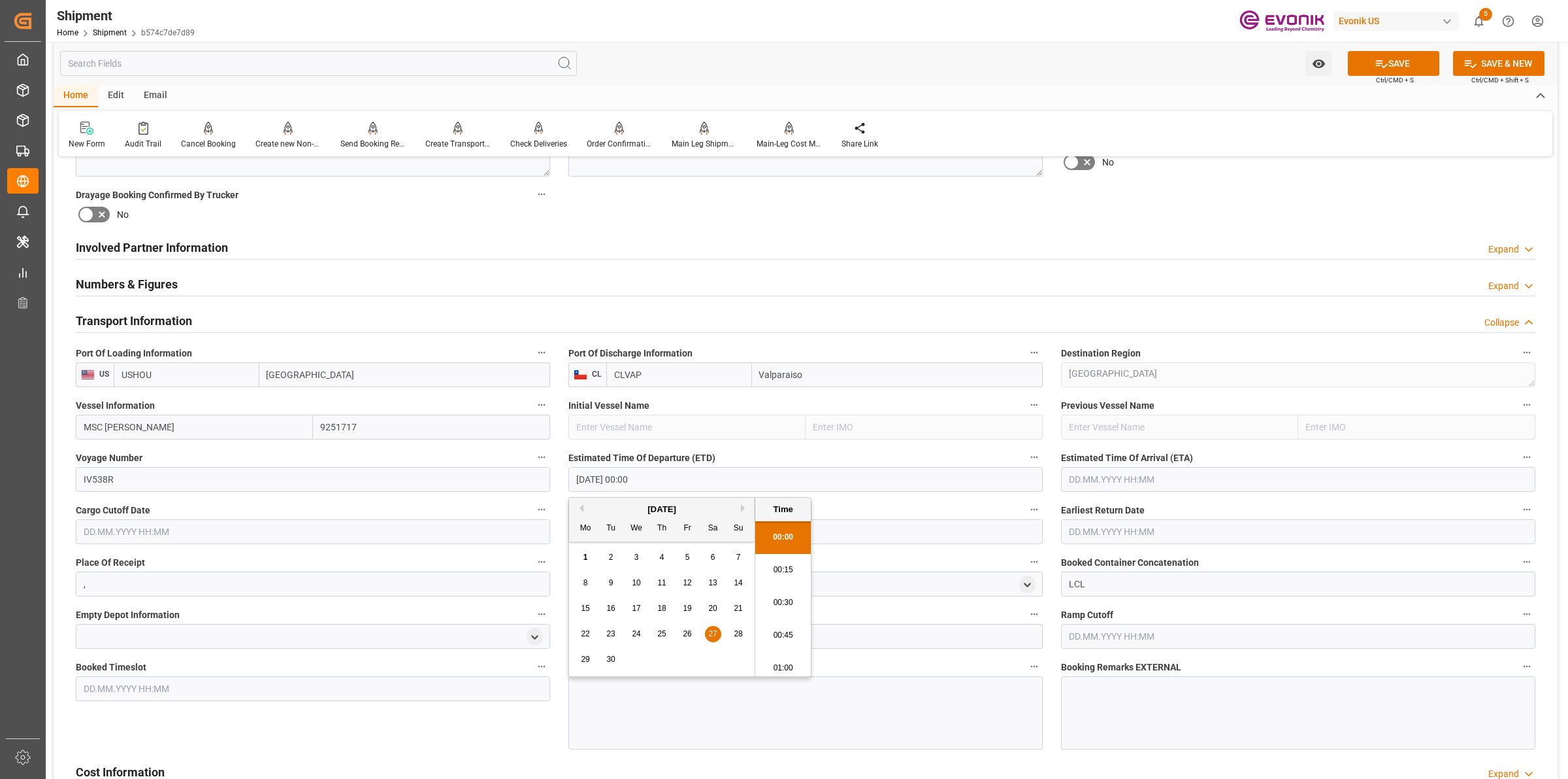
click at [660, 482] on input "[DATE] 00:00" at bounding box center [805, 479] width 474 height 25
click at [1077, 485] on input "text" at bounding box center [1298, 479] width 474 height 25
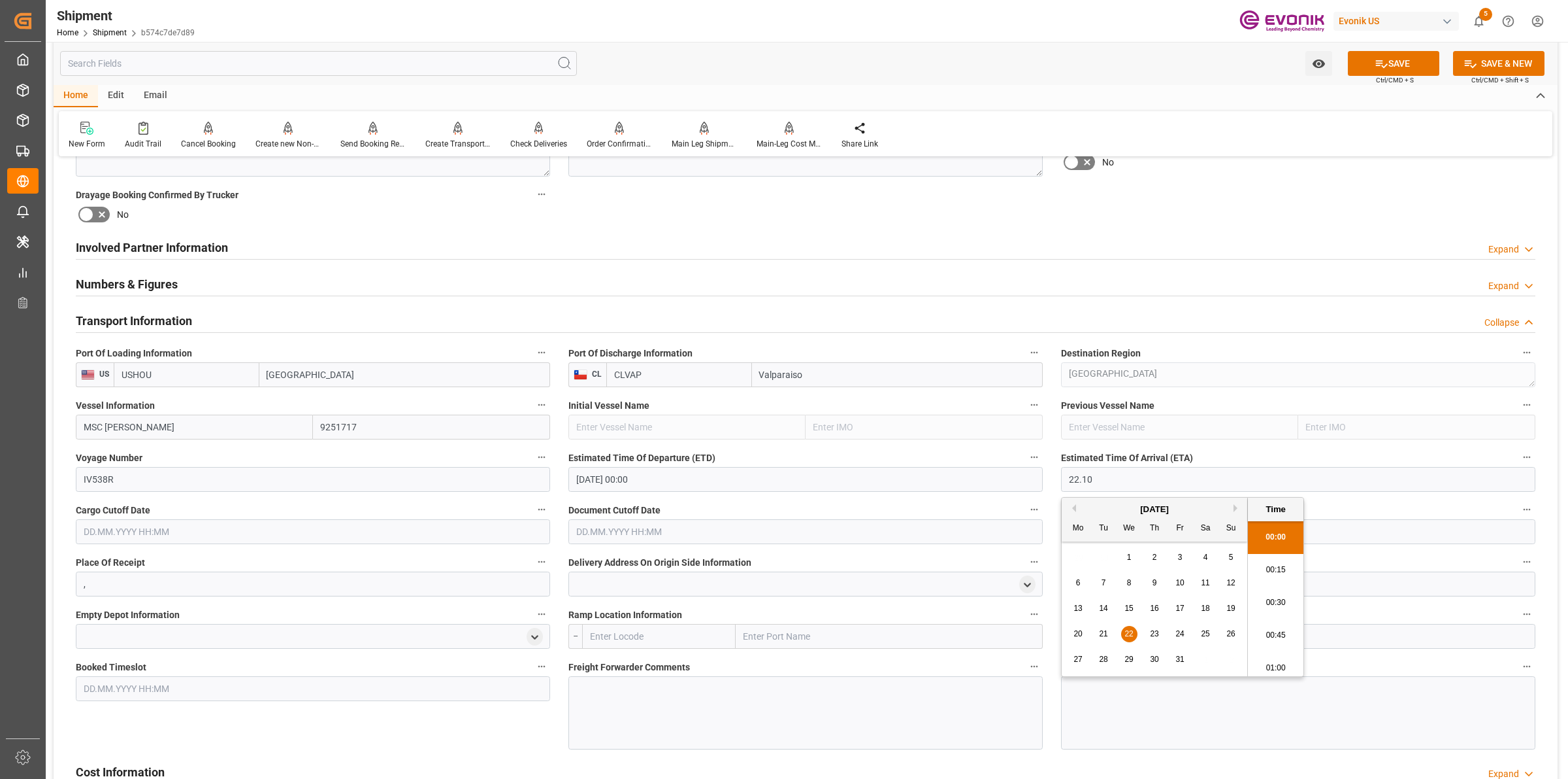
type input "[DATE] 00:00"
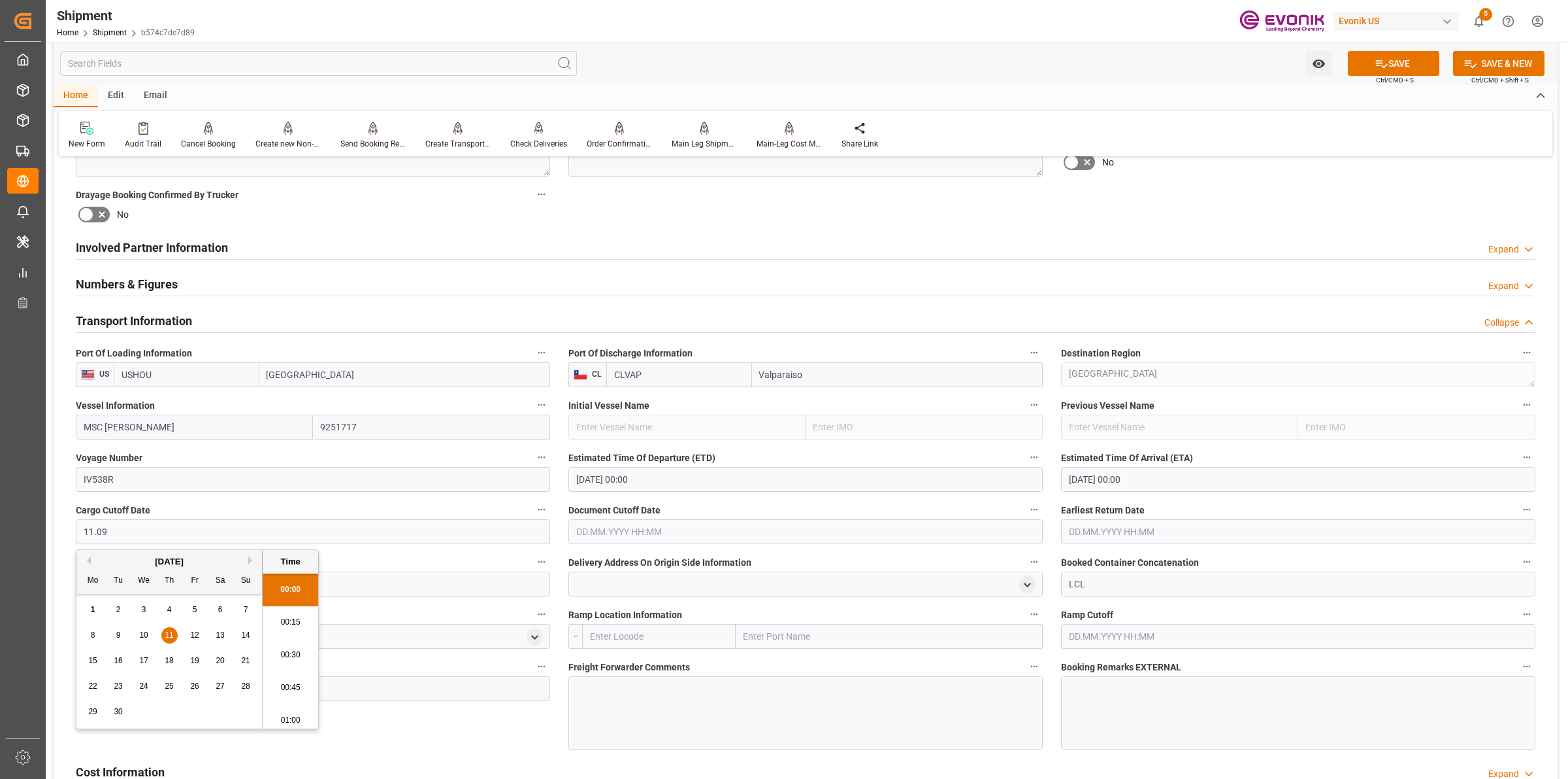
type input "[DATE] 00:00"
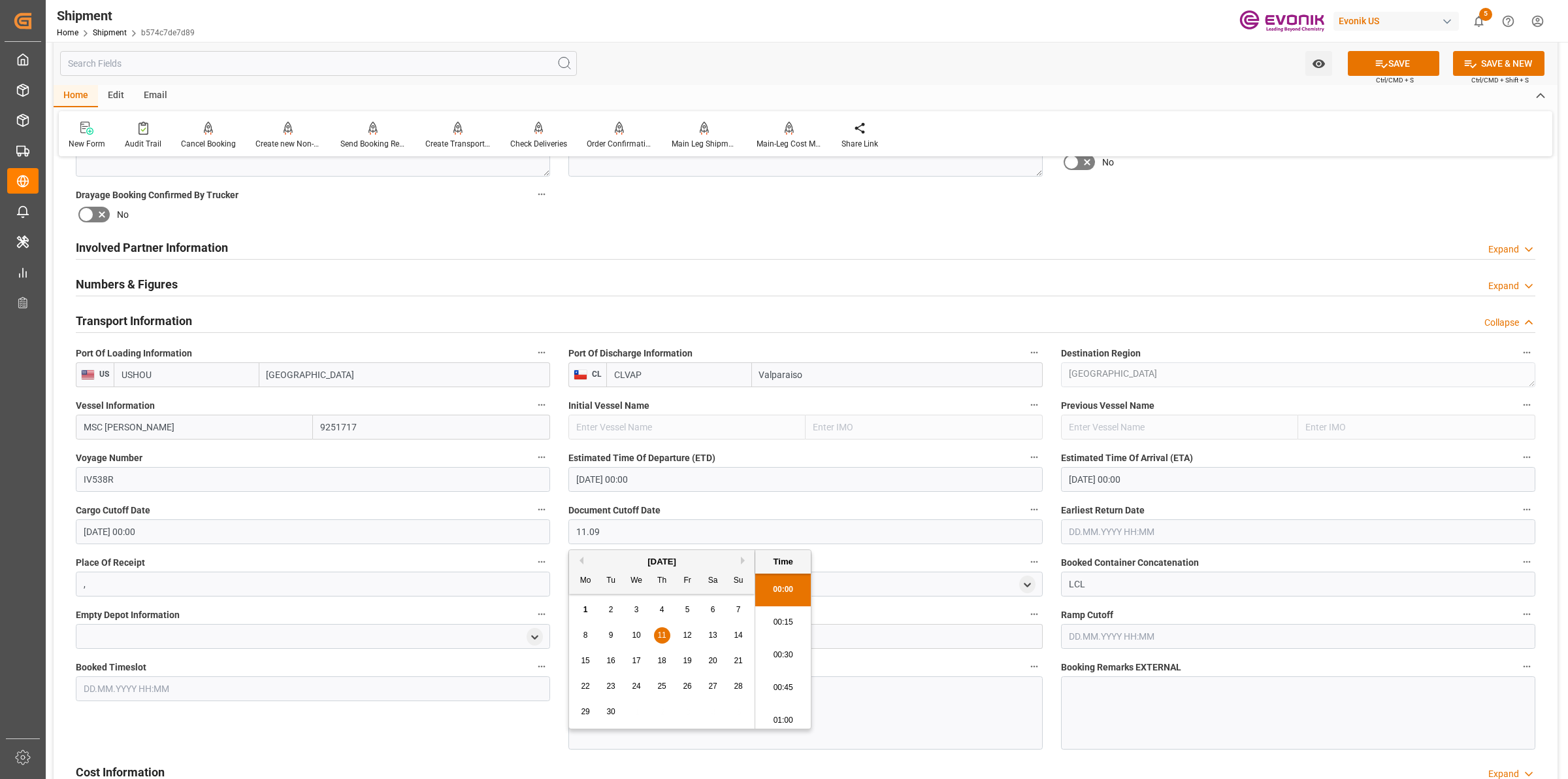
type input "[DATE] 00:00"
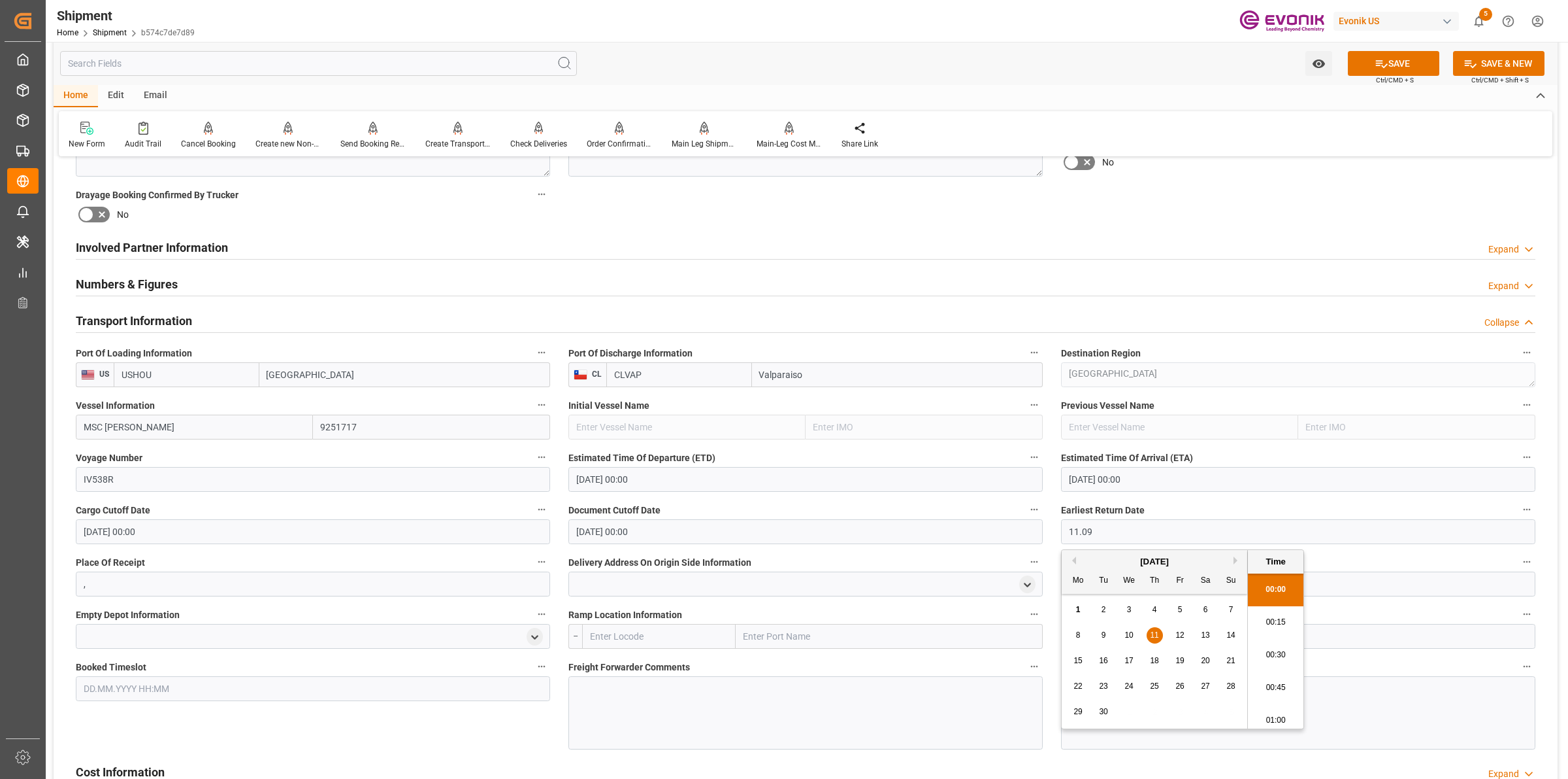
type input "[DATE] 00:00"
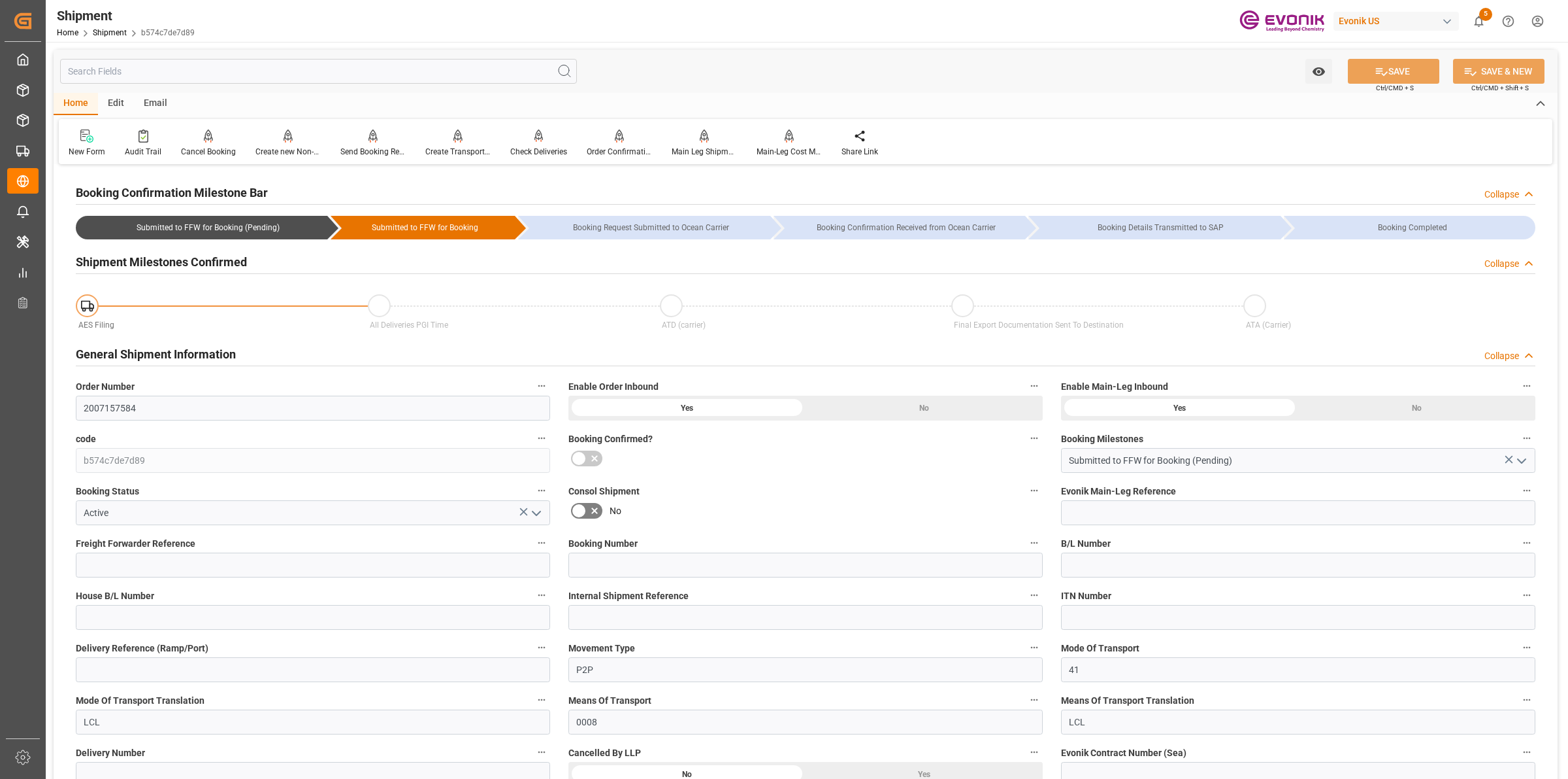
scroll to position [572, 0]
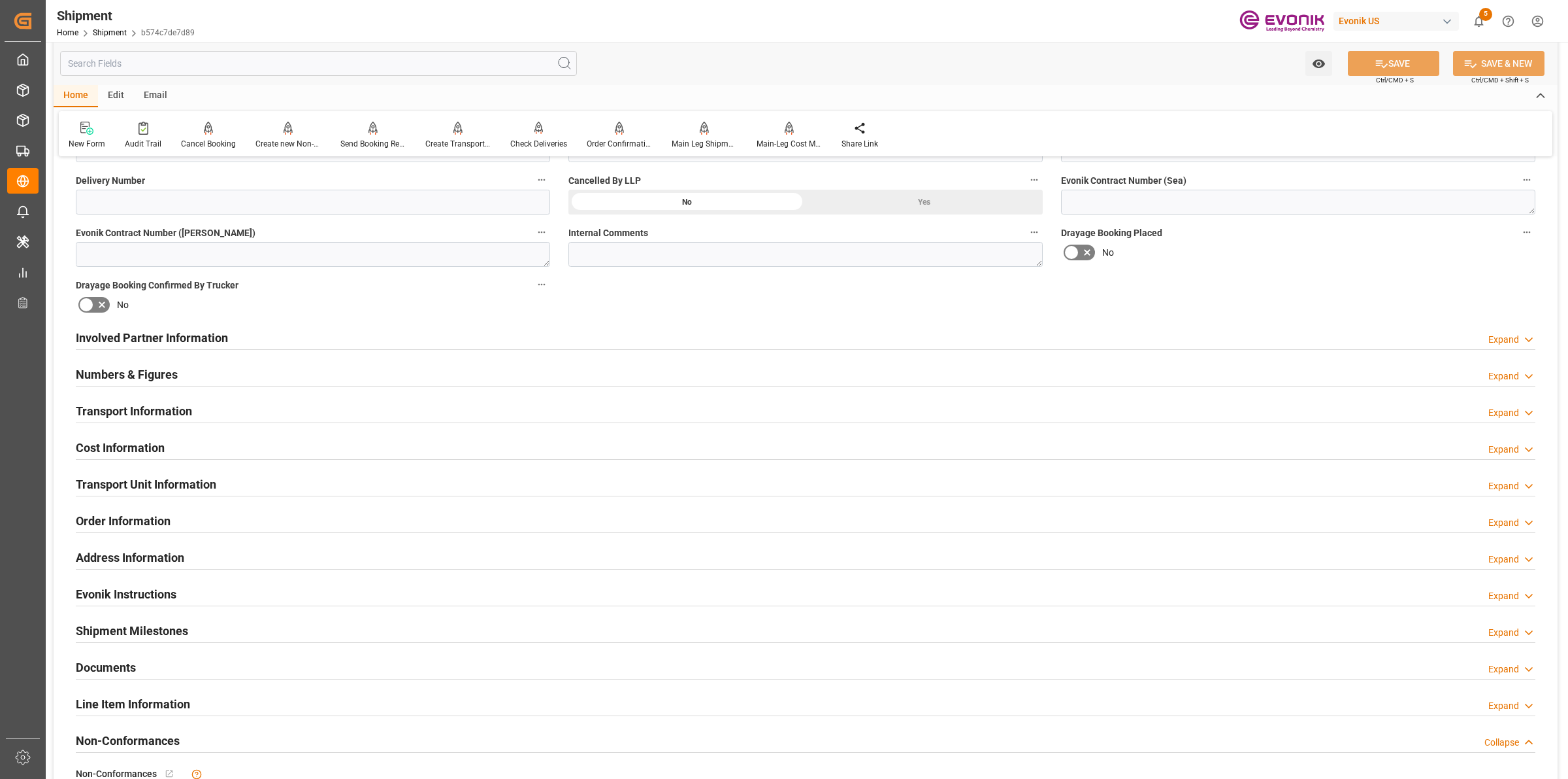
click at [379, 342] on div "Involved Partner Information Expand" at bounding box center [806, 337] width 1460 height 25
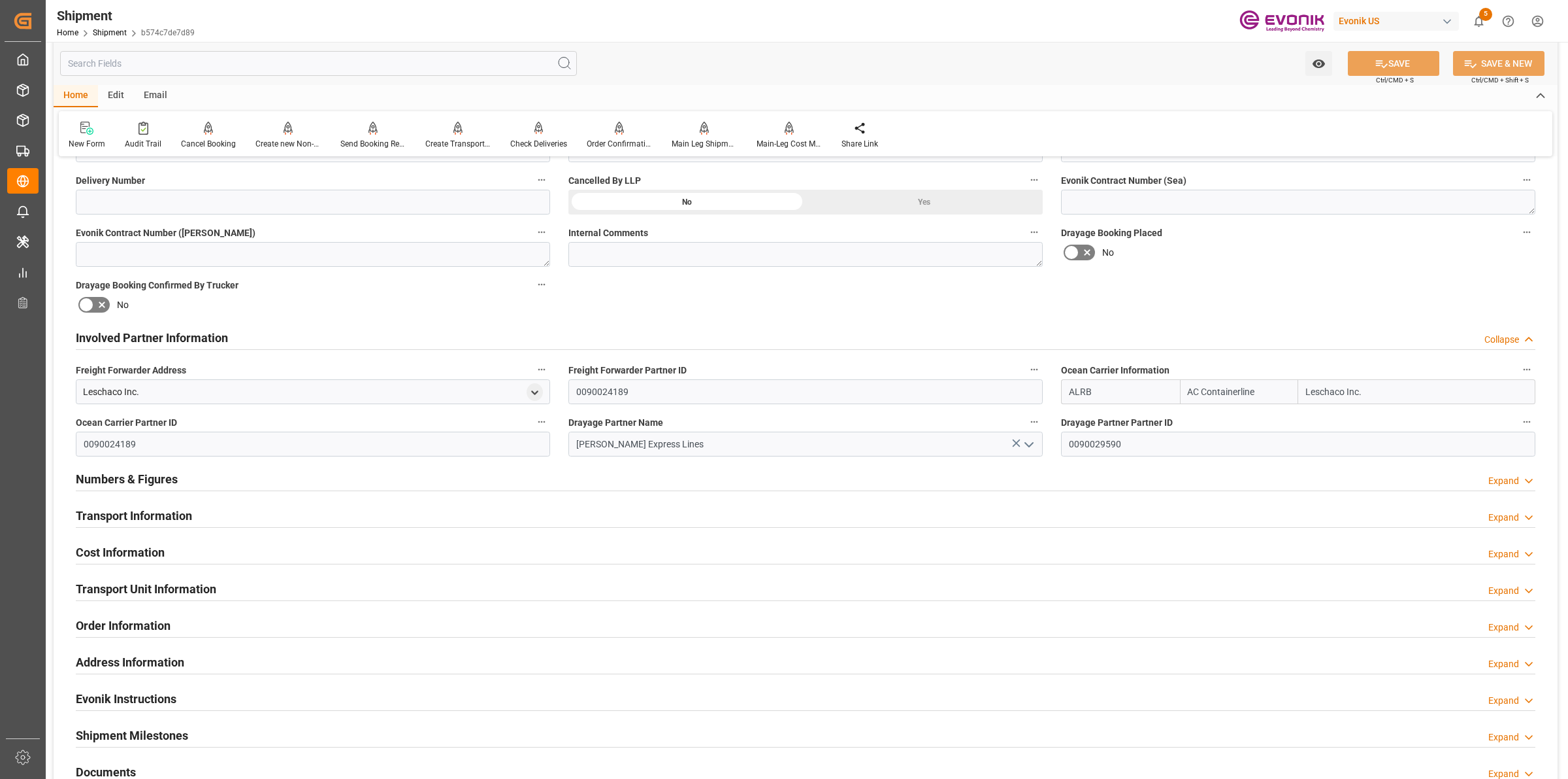
click at [379, 342] on div "Involved Partner Information Collapse" at bounding box center [806, 337] width 1460 height 25
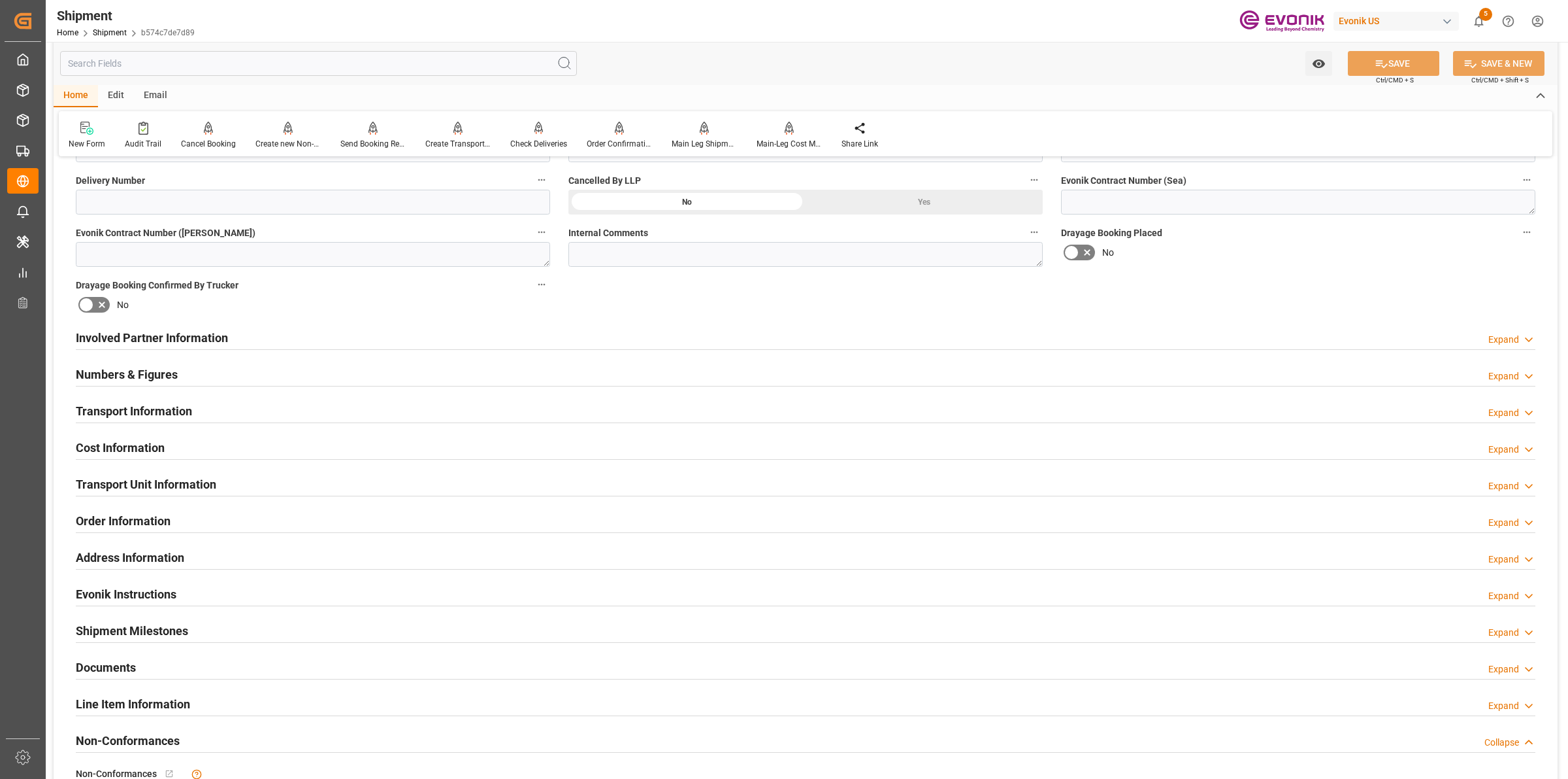
click at [198, 409] on div "Transport Information Expand" at bounding box center [806, 410] width 1460 height 25
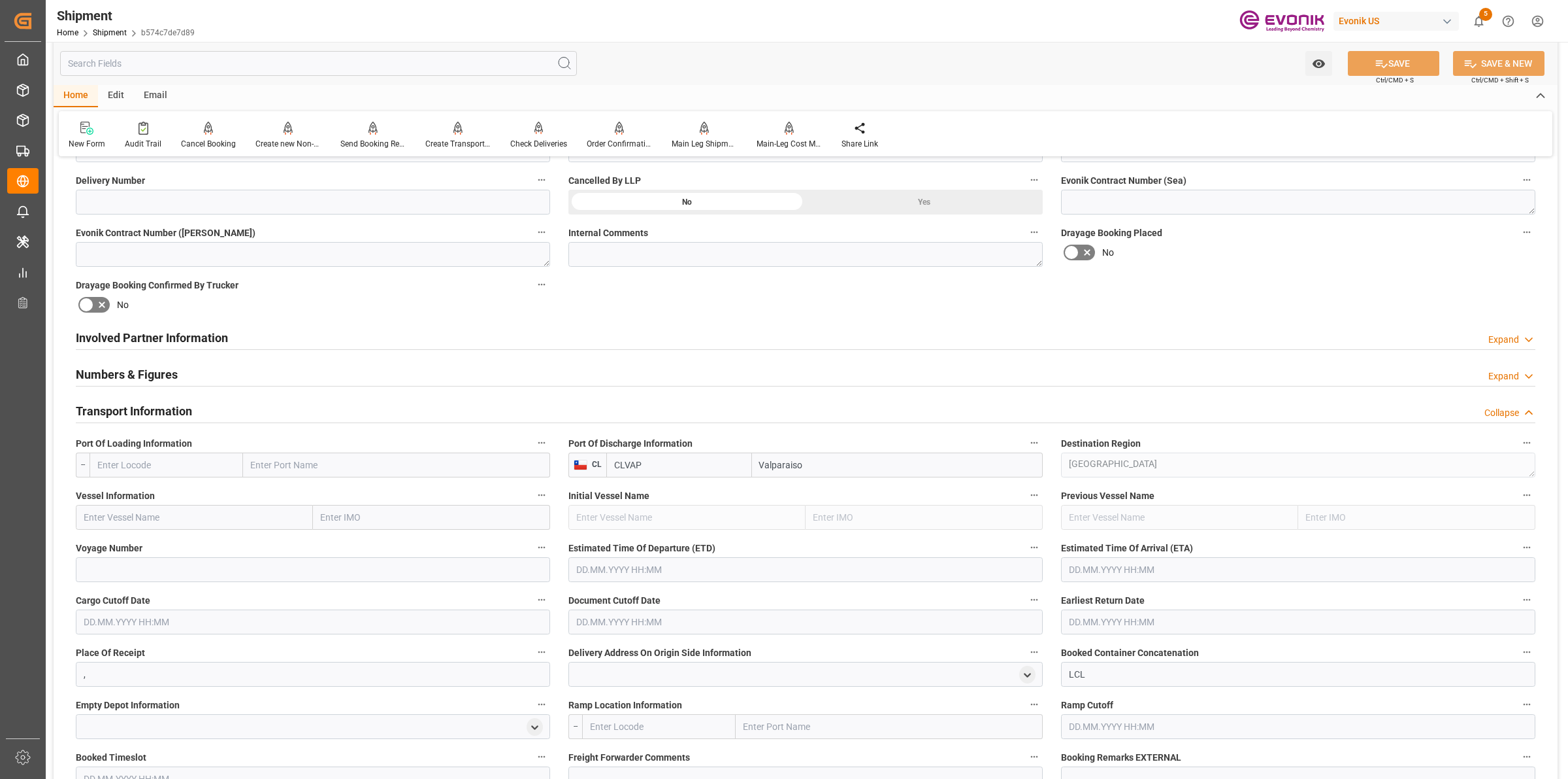
click at [209, 468] on input "text" at bounding box center [166, 465] width 154 height 25
paste input "[GEOGRAPHIC_DATA]"
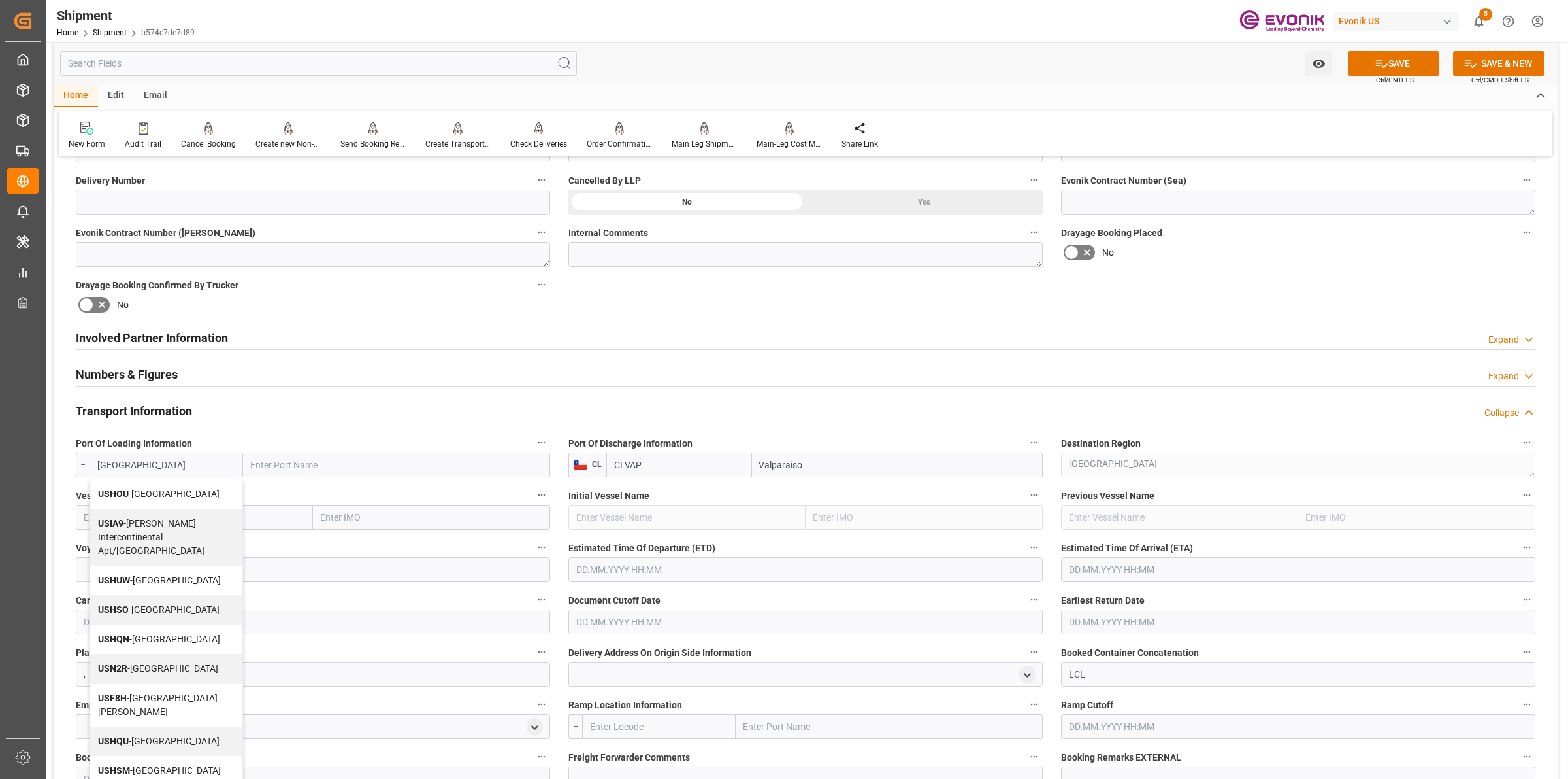
click at [139, 492] on span "USHOU - [GEOGRAPHIC_DATA]" at bounding box center [159, 493] width 122 height 10
type input "USHOU"
type input "[GEOGRAPHIC_DATA]"
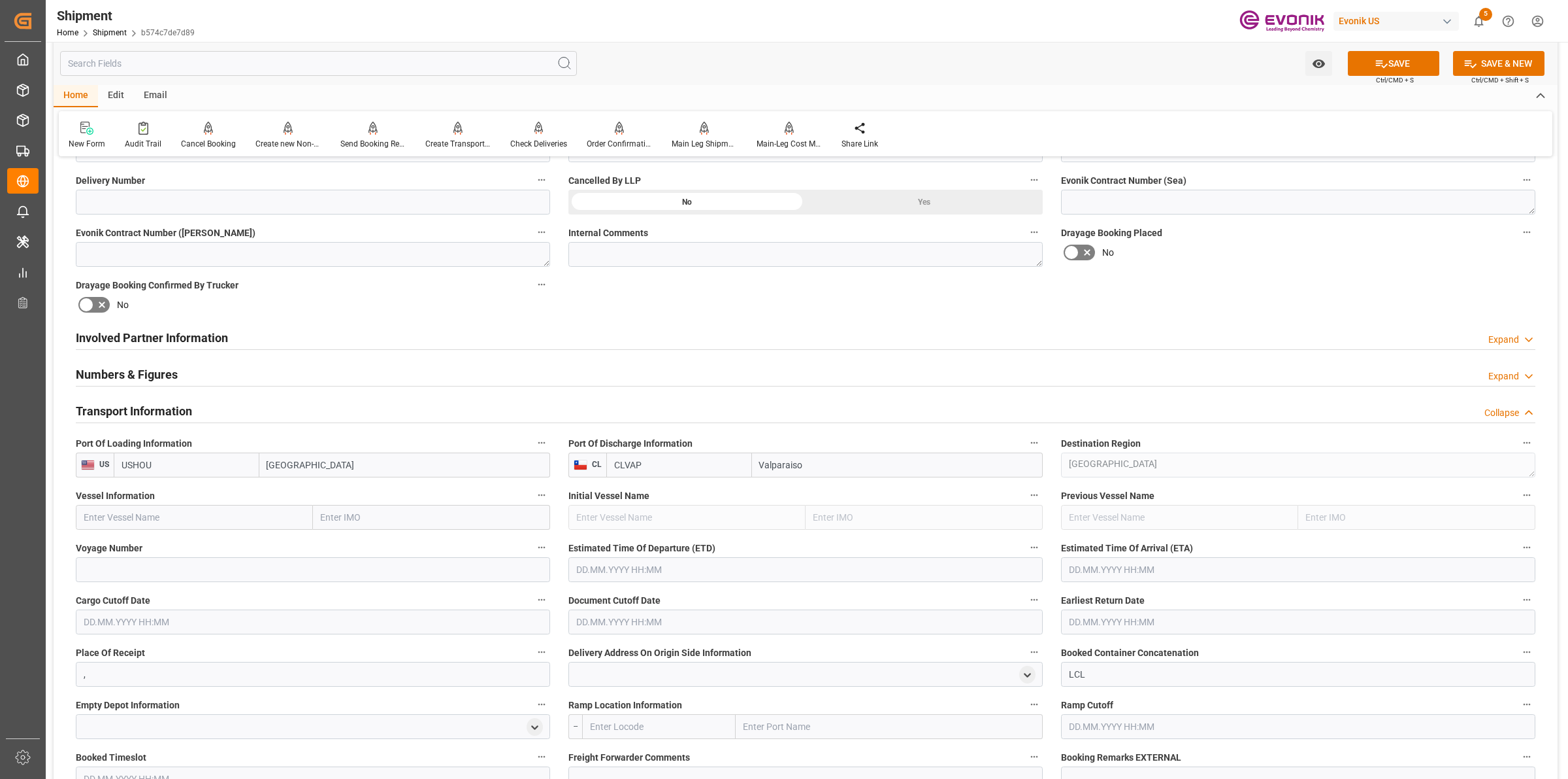
type input "USHOU"
click at [246, 508] on input "text" at bounding box center [194, 517] width 237 height 25
click at [243, 512] on input "text" at bounding box center [194, 517] width 237 height 25
click at [238, 521] on input "text" at bounding box center [194, 517] width 237 height 25
paste input "MSC [PERSON_NAME]"
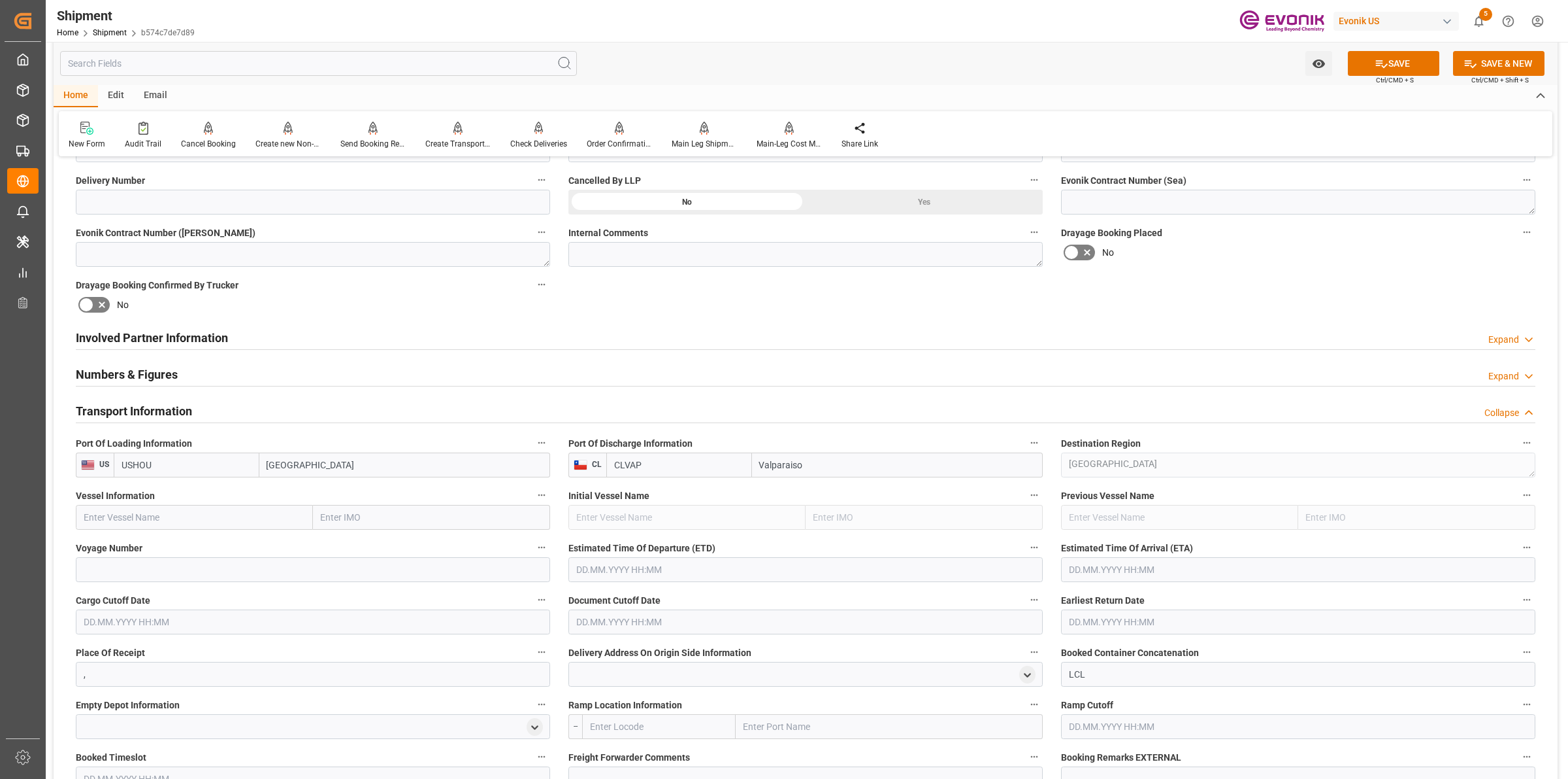
type input "MSC [PERSON_NAME]"
click at [132, 541] on b "MSC [PERSON_NAME]" at bounding box center [130, 546] width 92 height 10
type input "9251717"
type input "MSC [PERSON_NAME]"
click at [340, 560] on input at bounding box center [313, 569] width 474 height 25
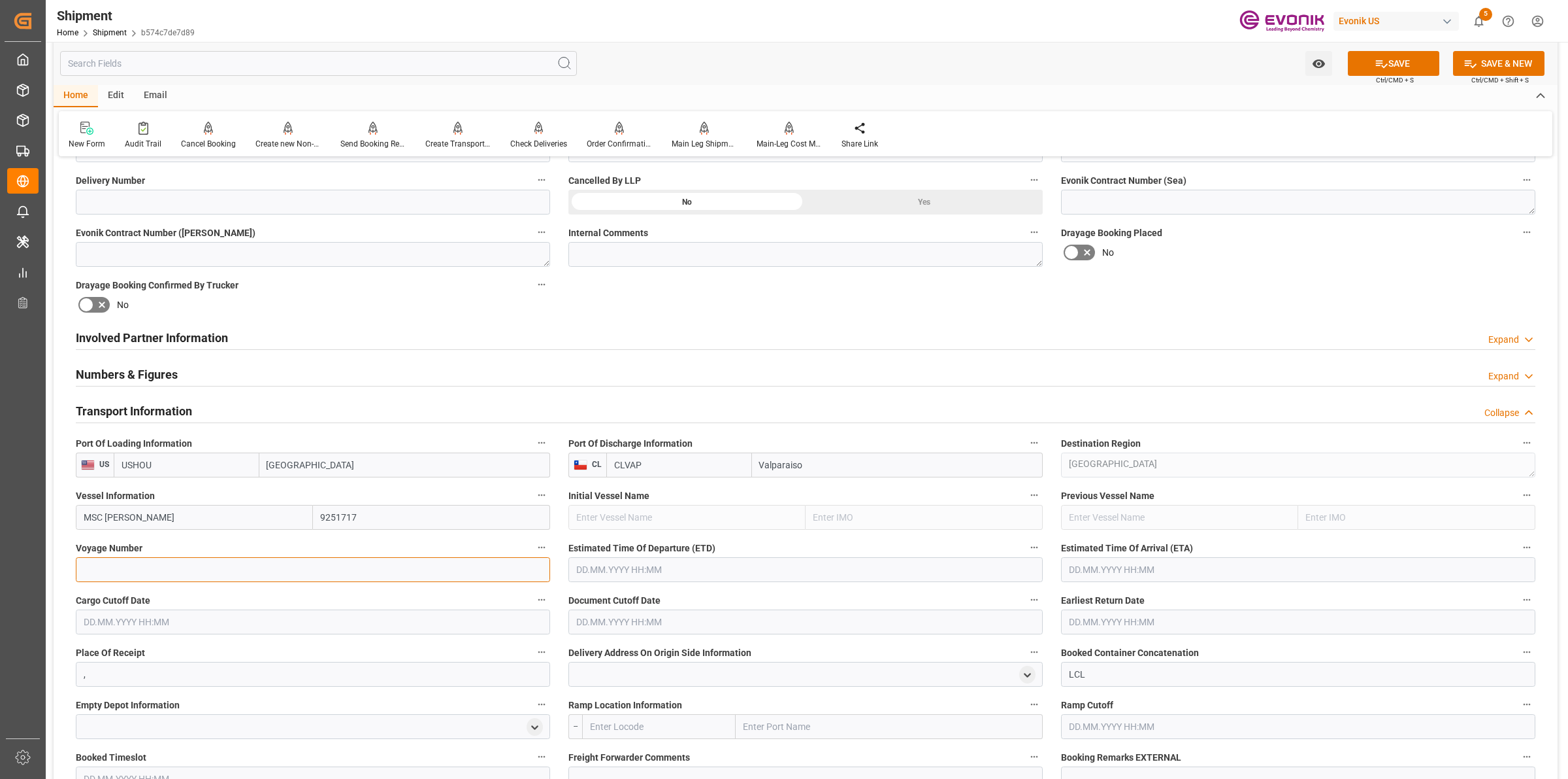
paste input "IV538R"
type input "IV538R"
click at [595, 564] on input "text" at bounding box center [805, 569] width 474 height 25
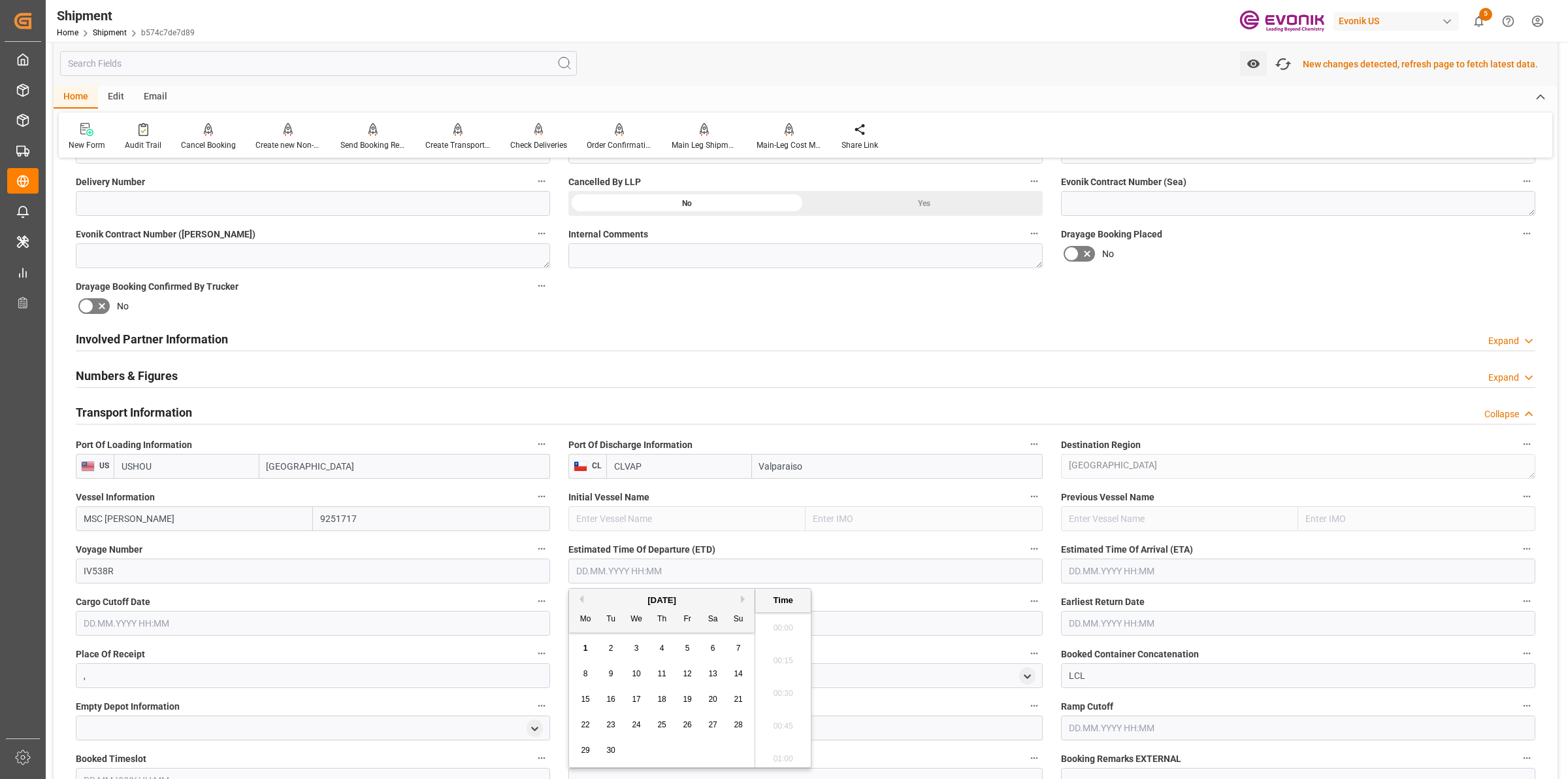
scroll to position [573, 0]
type input "[DATE] 00:00"
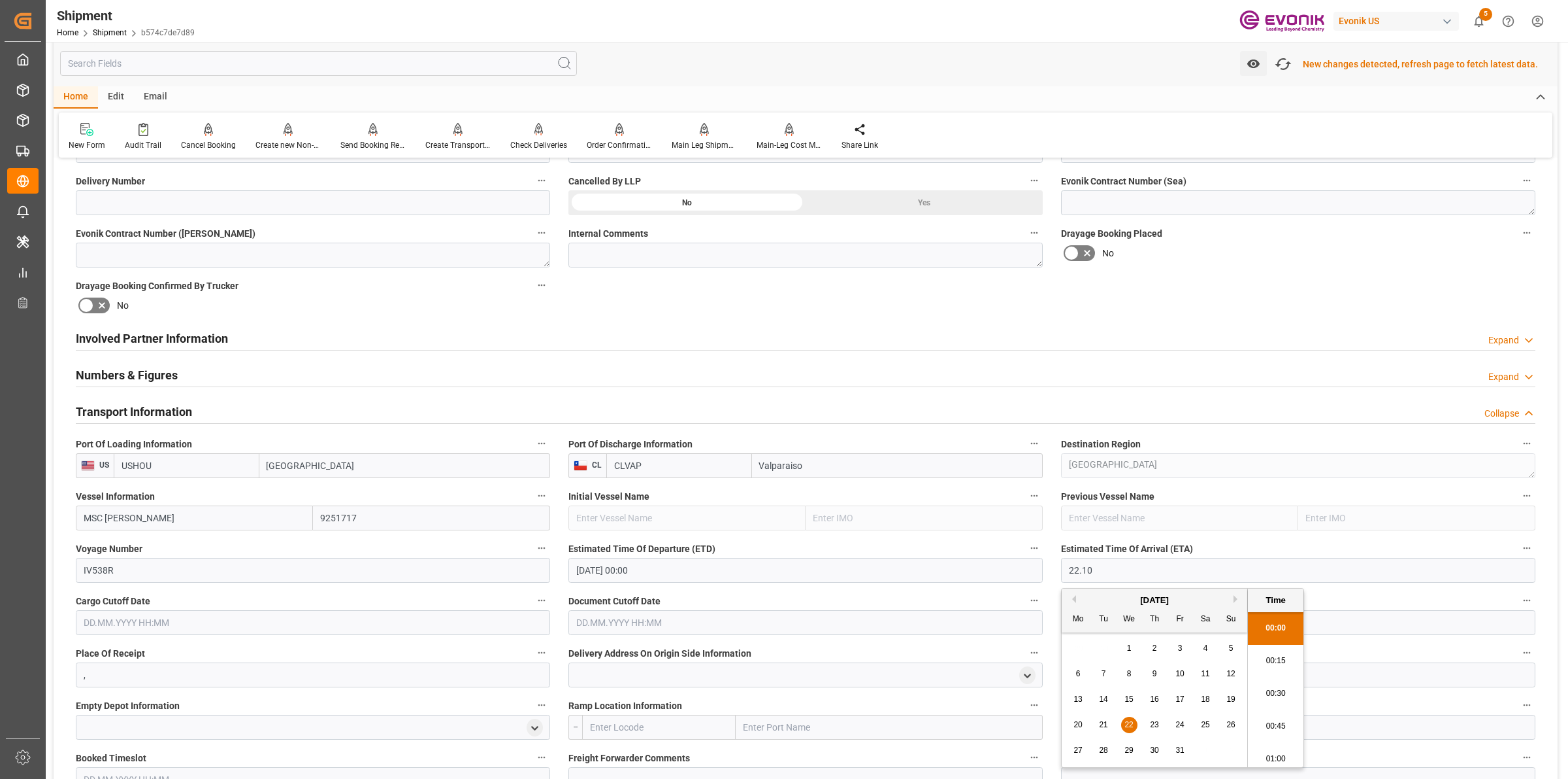
type input "[DATE] 00:00"
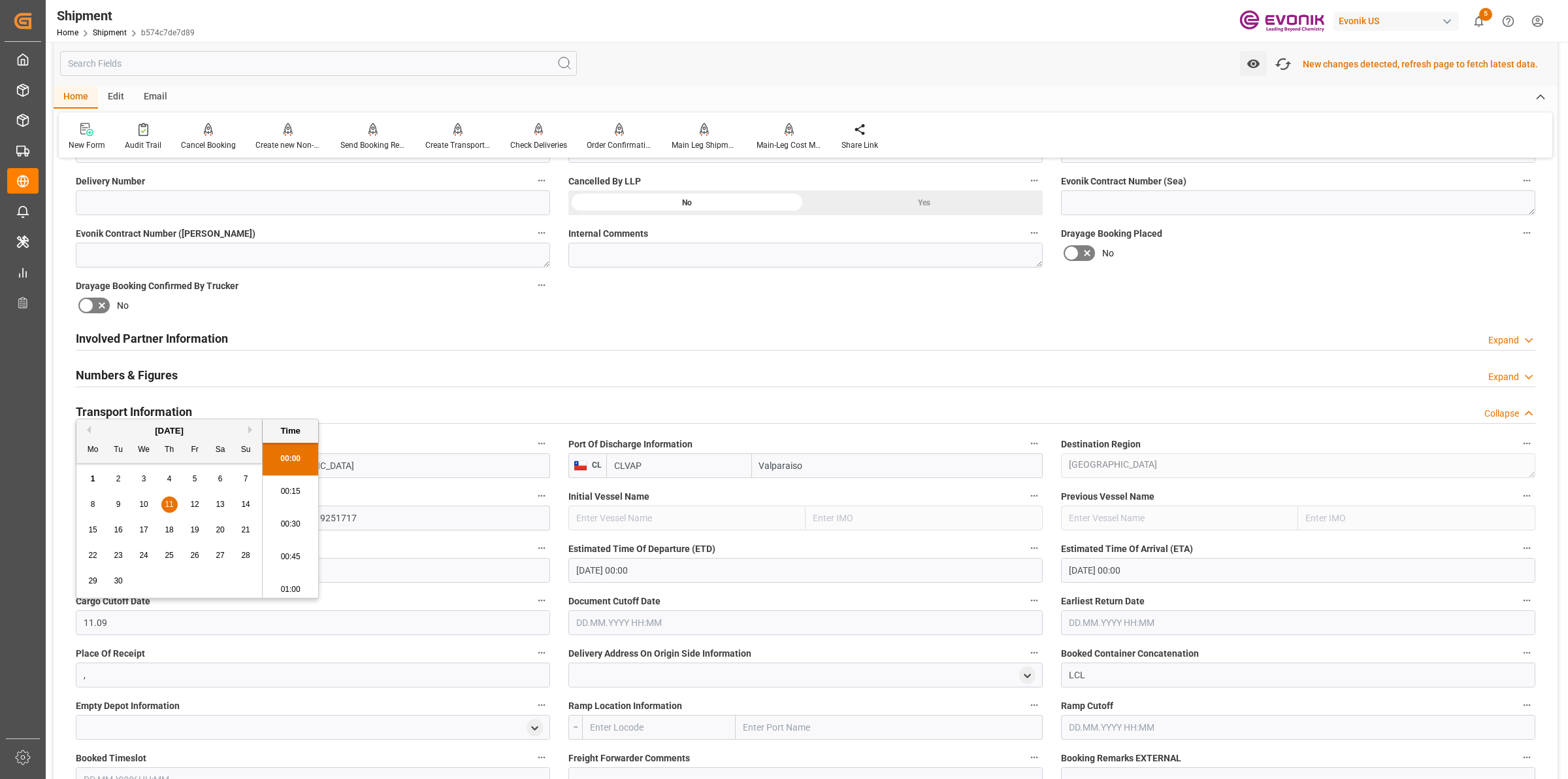
type input "[DATE] 00:00"
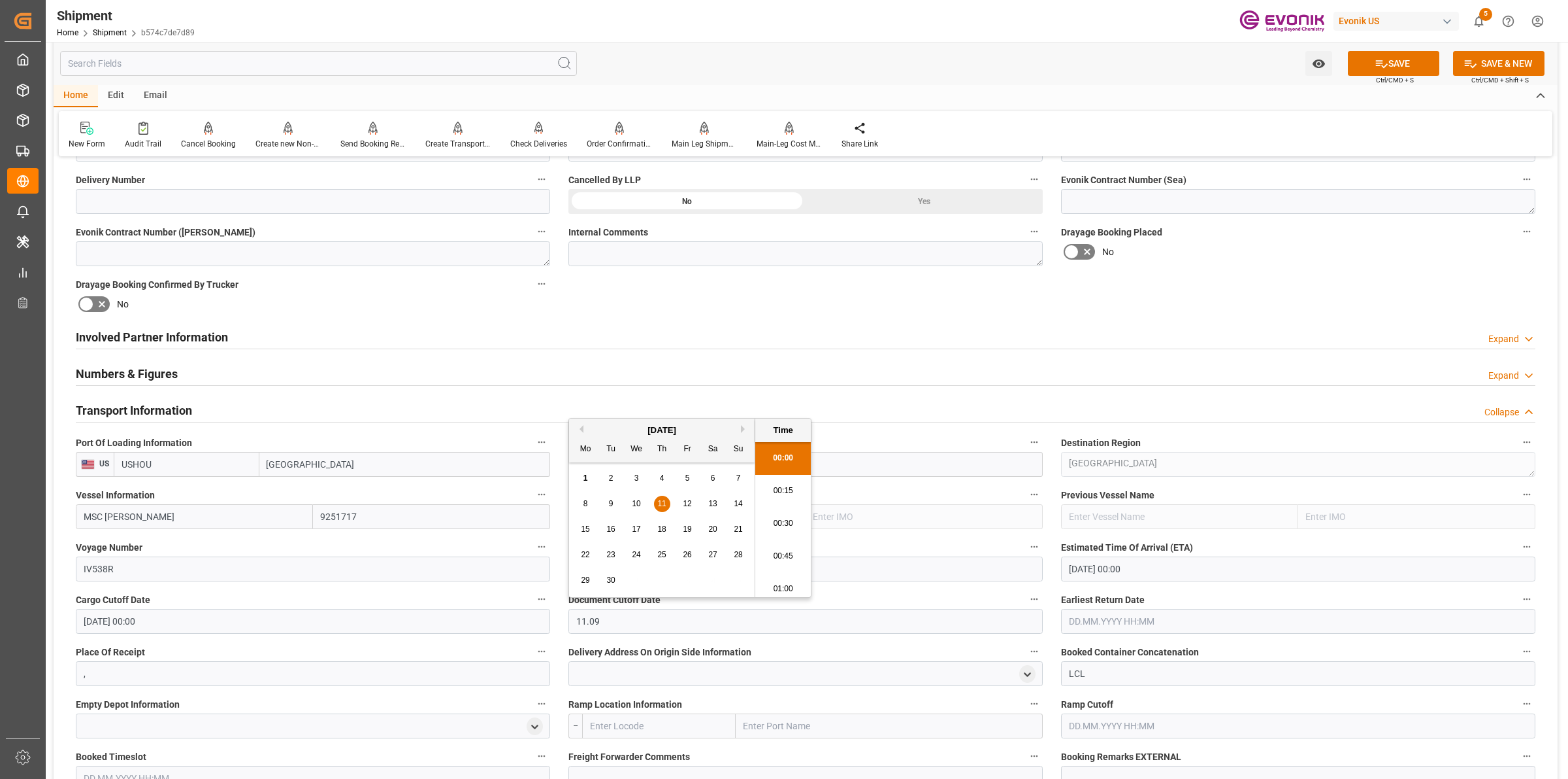
scroll to position [572, 0]
type input "[DATE] 00:00"
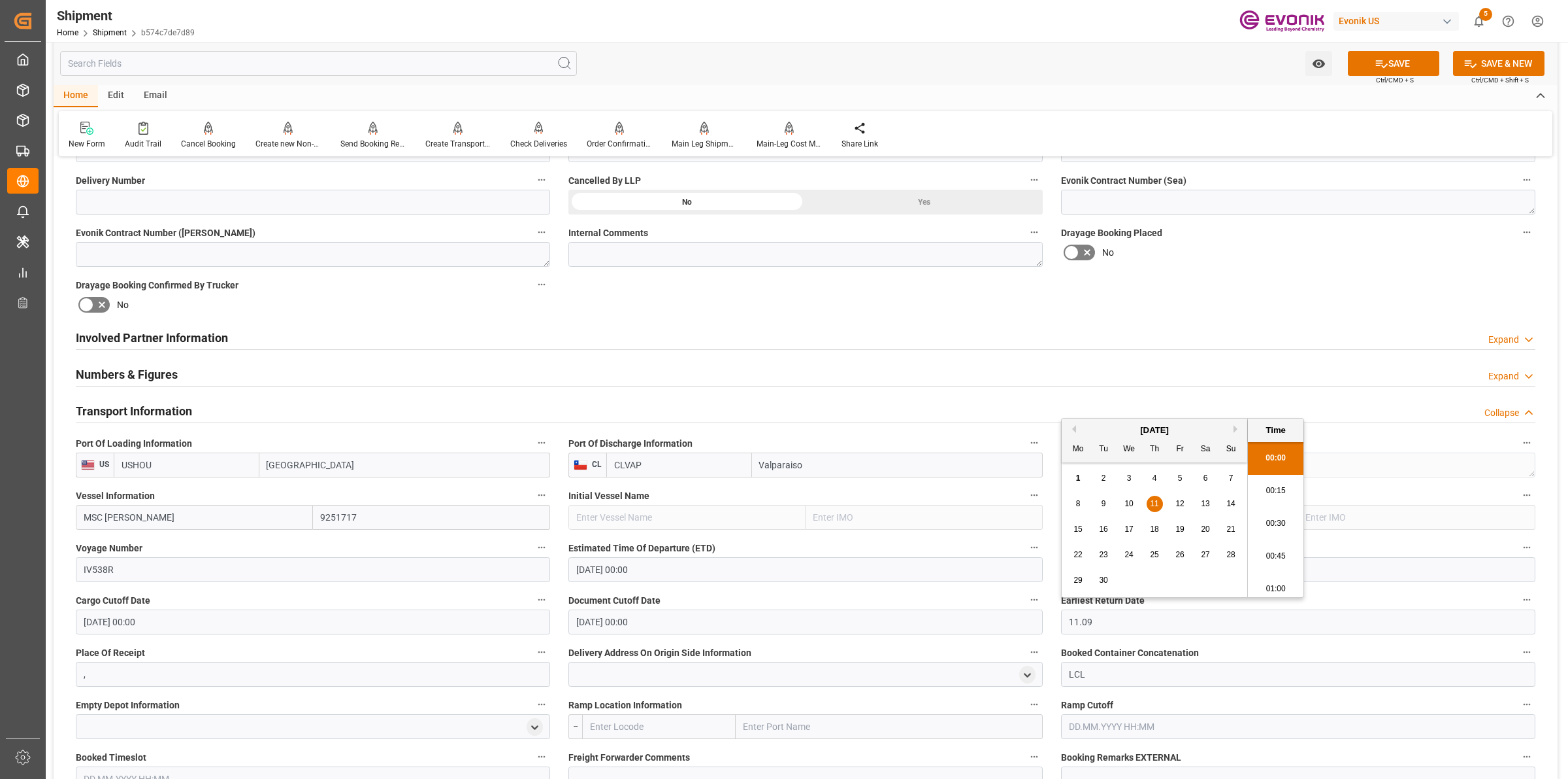
type input "[DATE] 00:00"
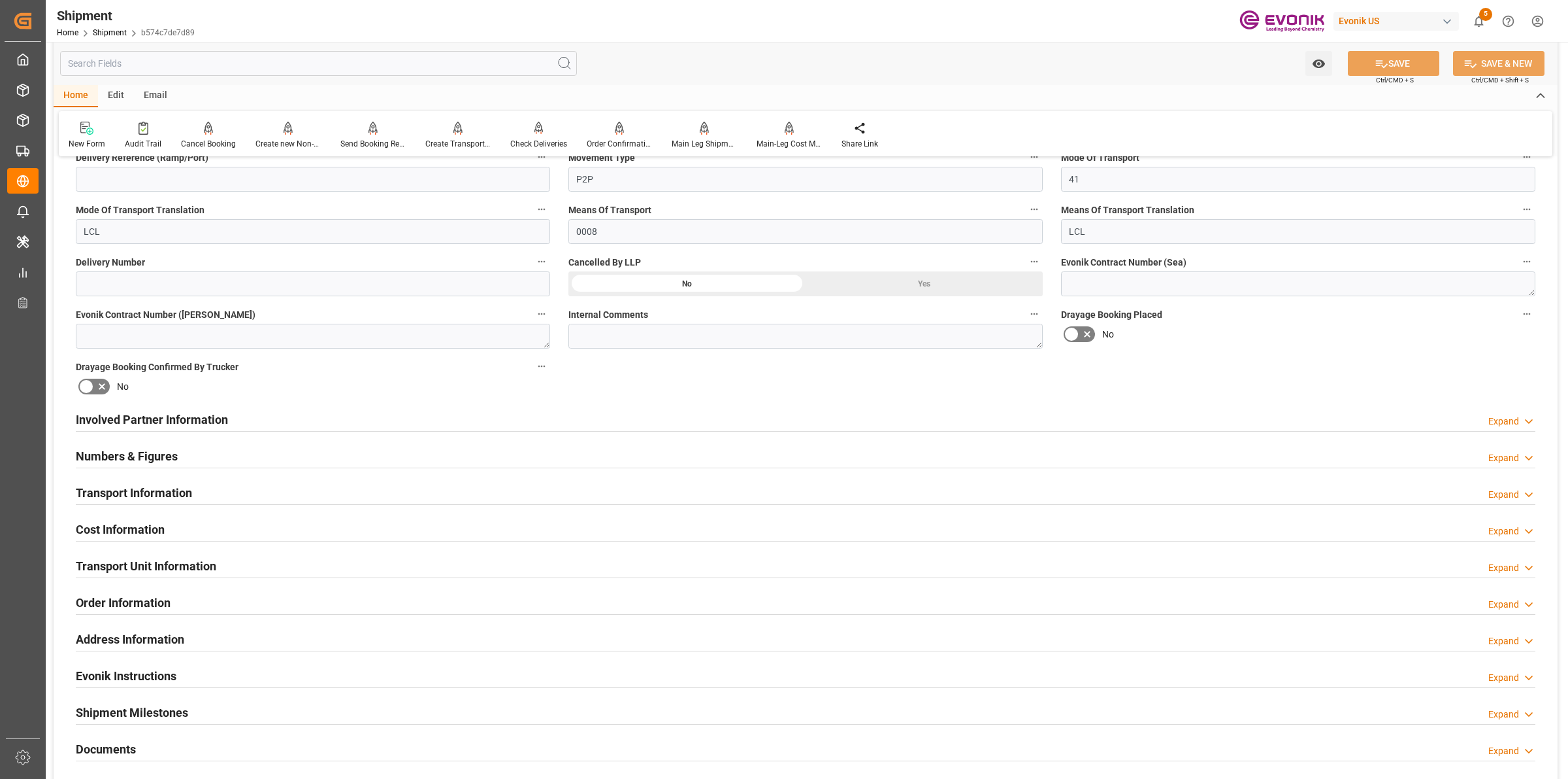
scroll to position [654, 0]
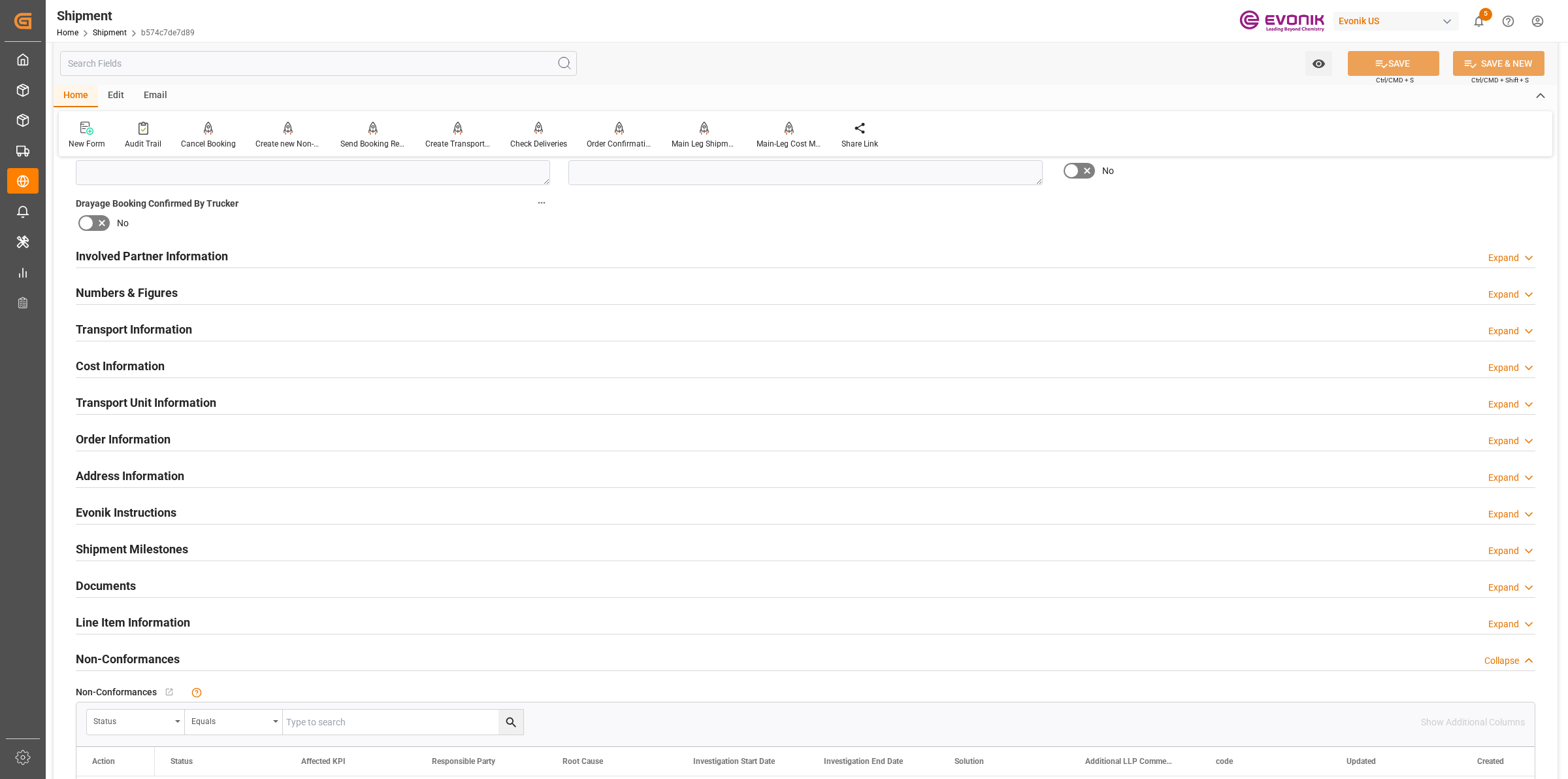
click at [186, 327] on h2 "Transport Information" at bounding box center [134, 329] width 116 height 17
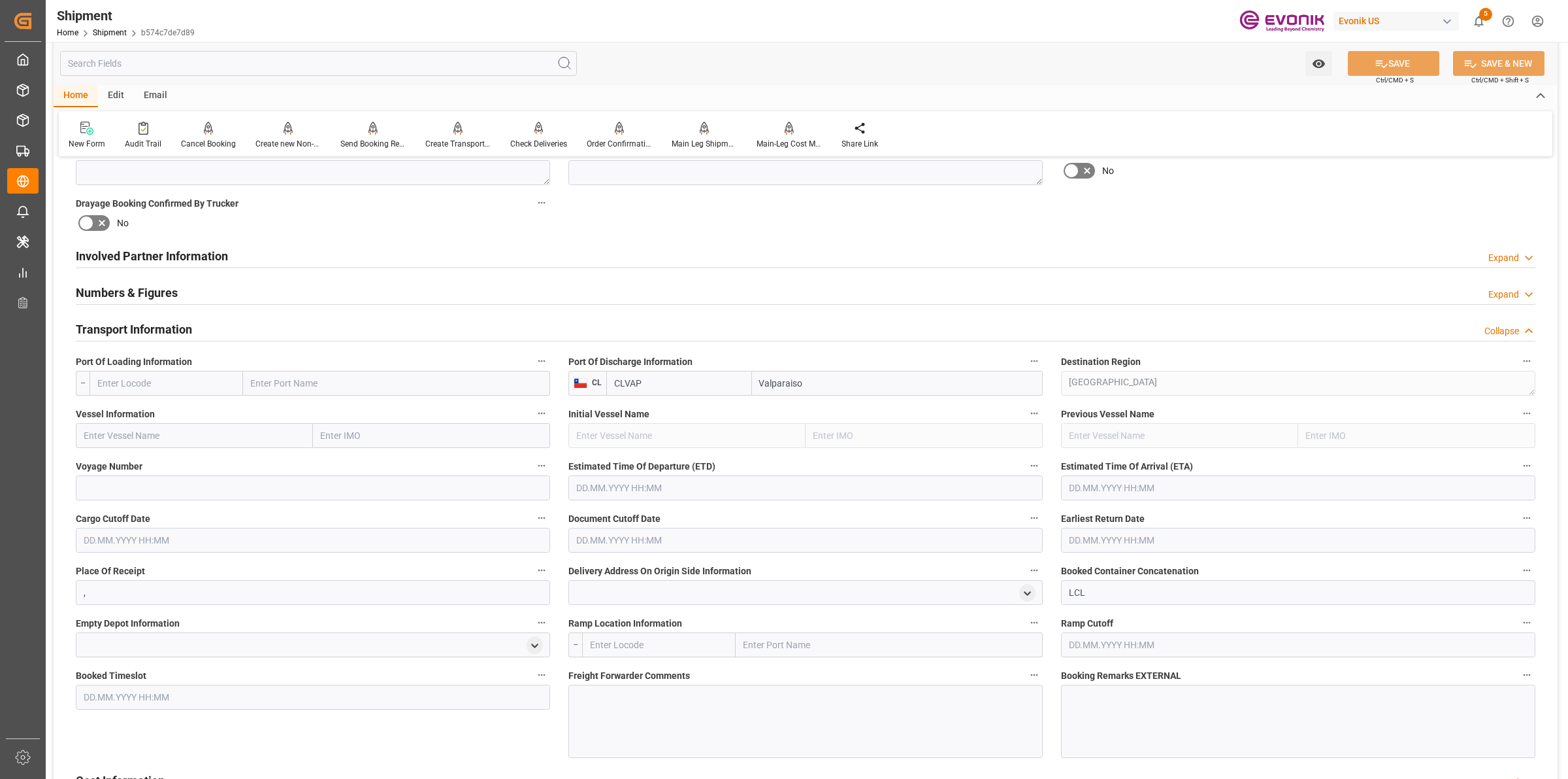
click at [199, 387] on input "text" at bounding box center [166, 383] width 154 height 25
paste input "[GEOGRAPHIC_DATA]"
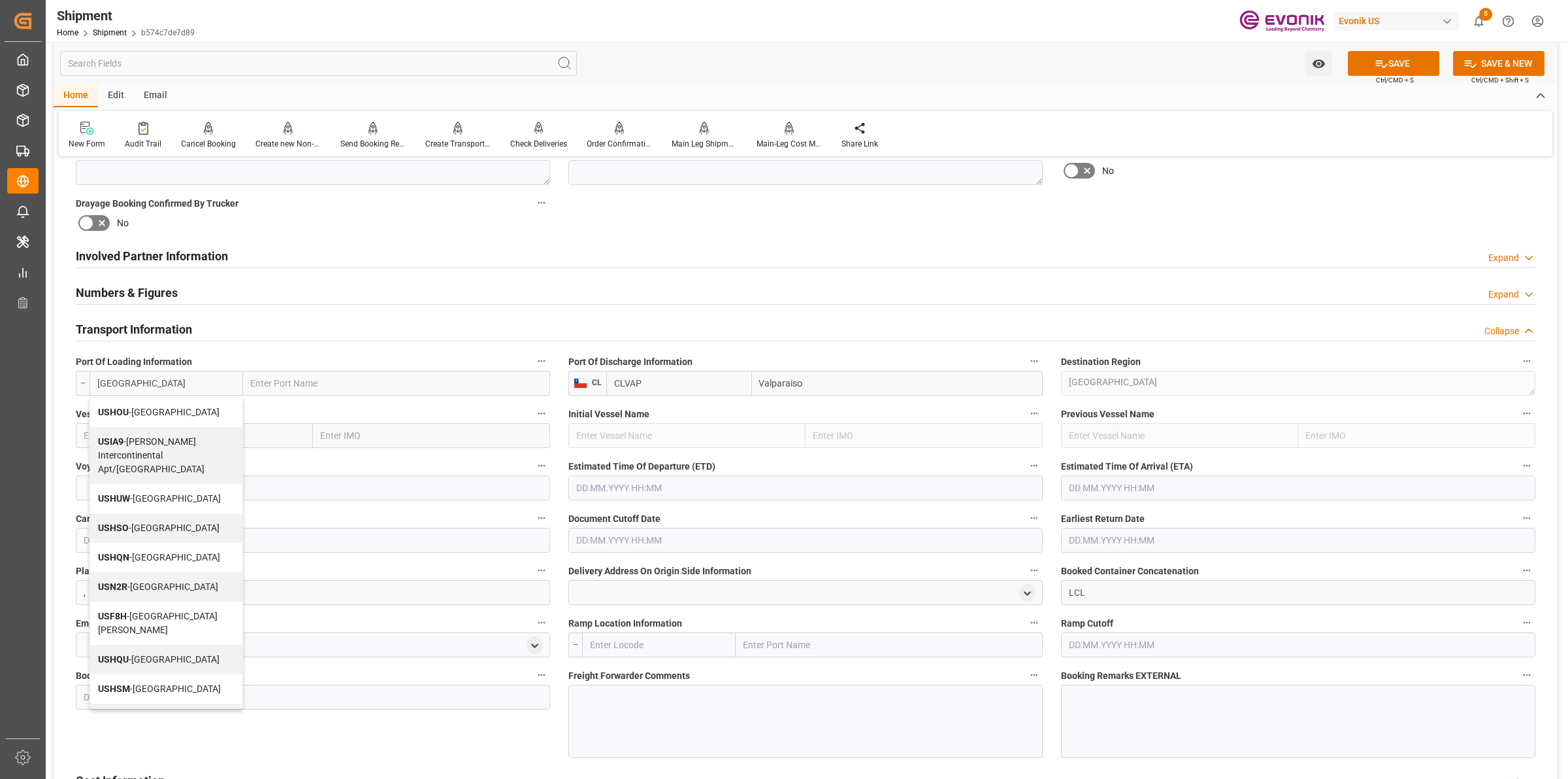
click at [152, 409] on span "USHOU - [GEOGRAPHIC_DATA]" at bounding box center [159, 412] width 122 height 10
type input "USHOU"
type input "[GEOGRAPHIC_DATA]"
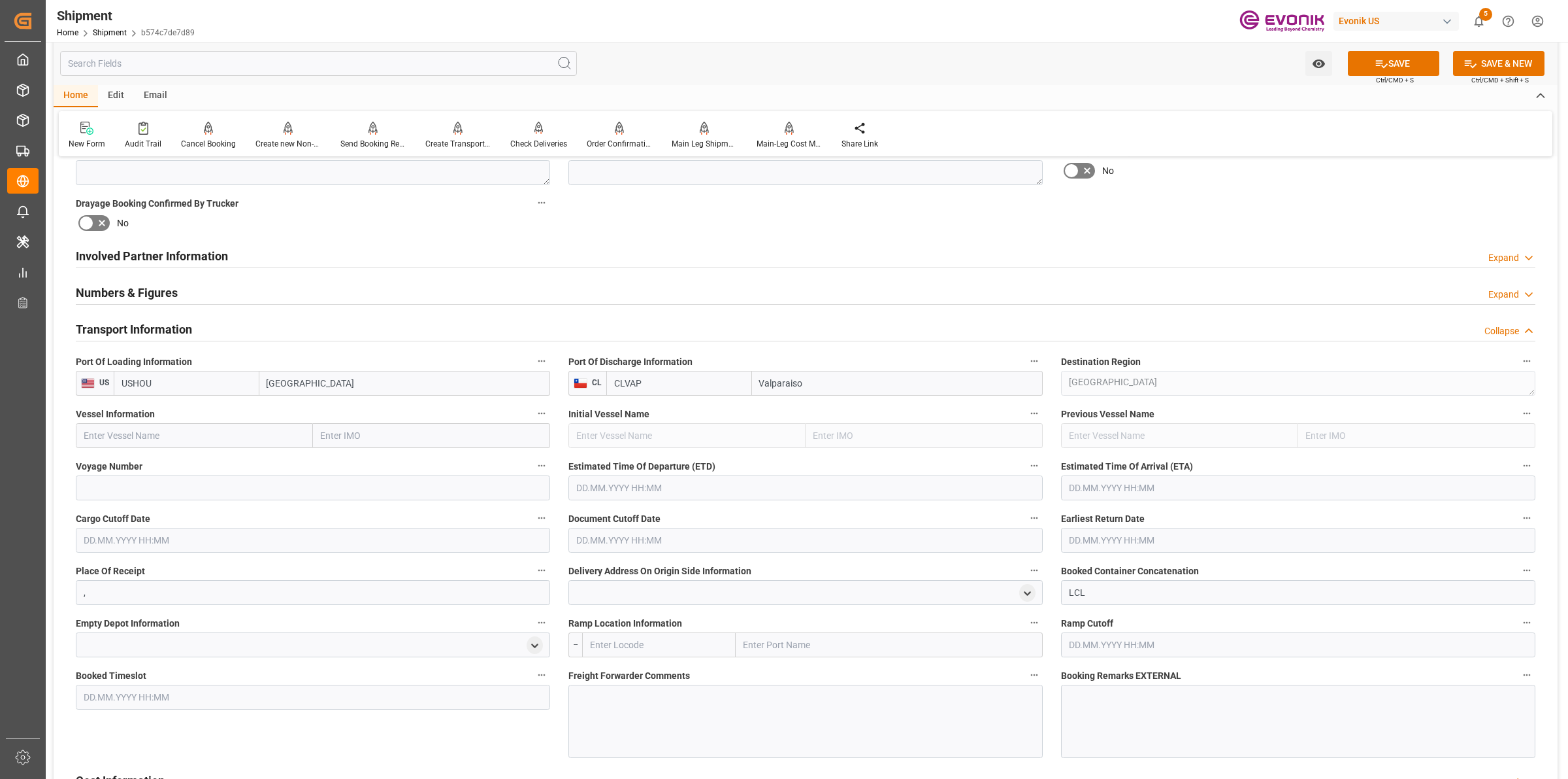
type input "USHOU"
click at [233, 443] on input "text" at bounding box center [194, 435] width 237 height 25
paste input "MSC [PERSON_NAME] /"
type input "MSC [PERSON_NAME]"
drag, startPoint x: 167, startPoint y: 452, endPoint x: 28, endPoint y: 408, distance: 145.8
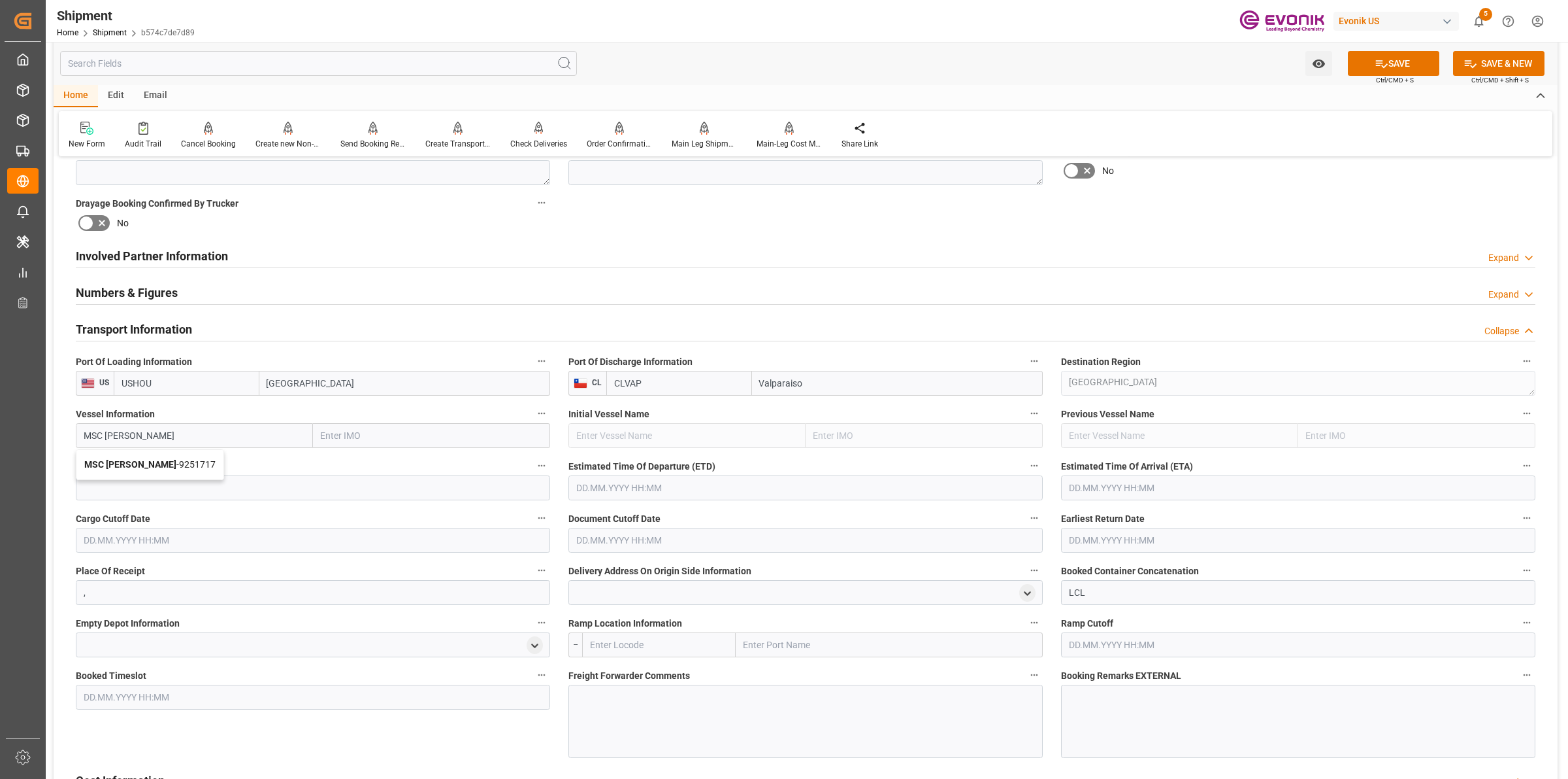
click at [147, 455] on div "MSC [PERSON_NAME] - 9251717" at bounding box center [149, 464] width 147 height 30
type input "9251717"
type input "MSC [PERSON_NAME]"
click at [255, 487] on input at bounding box center [313, 487] width 474 height 25
paste input "IV538R"
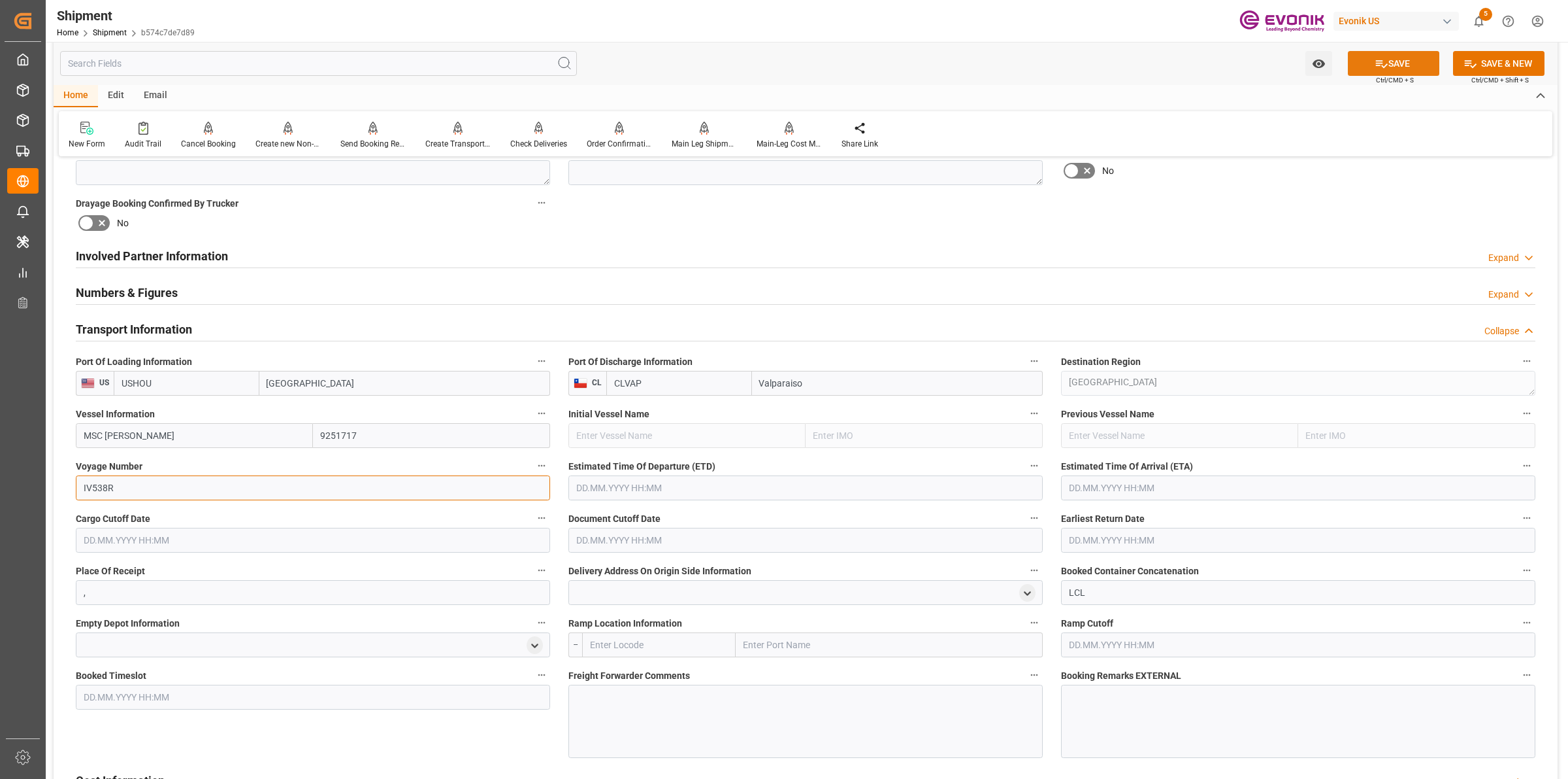
type input "IV538R"
click at [1416, 66] on button "SAVE" at bounding box center [1394, 63] width 91 height 25
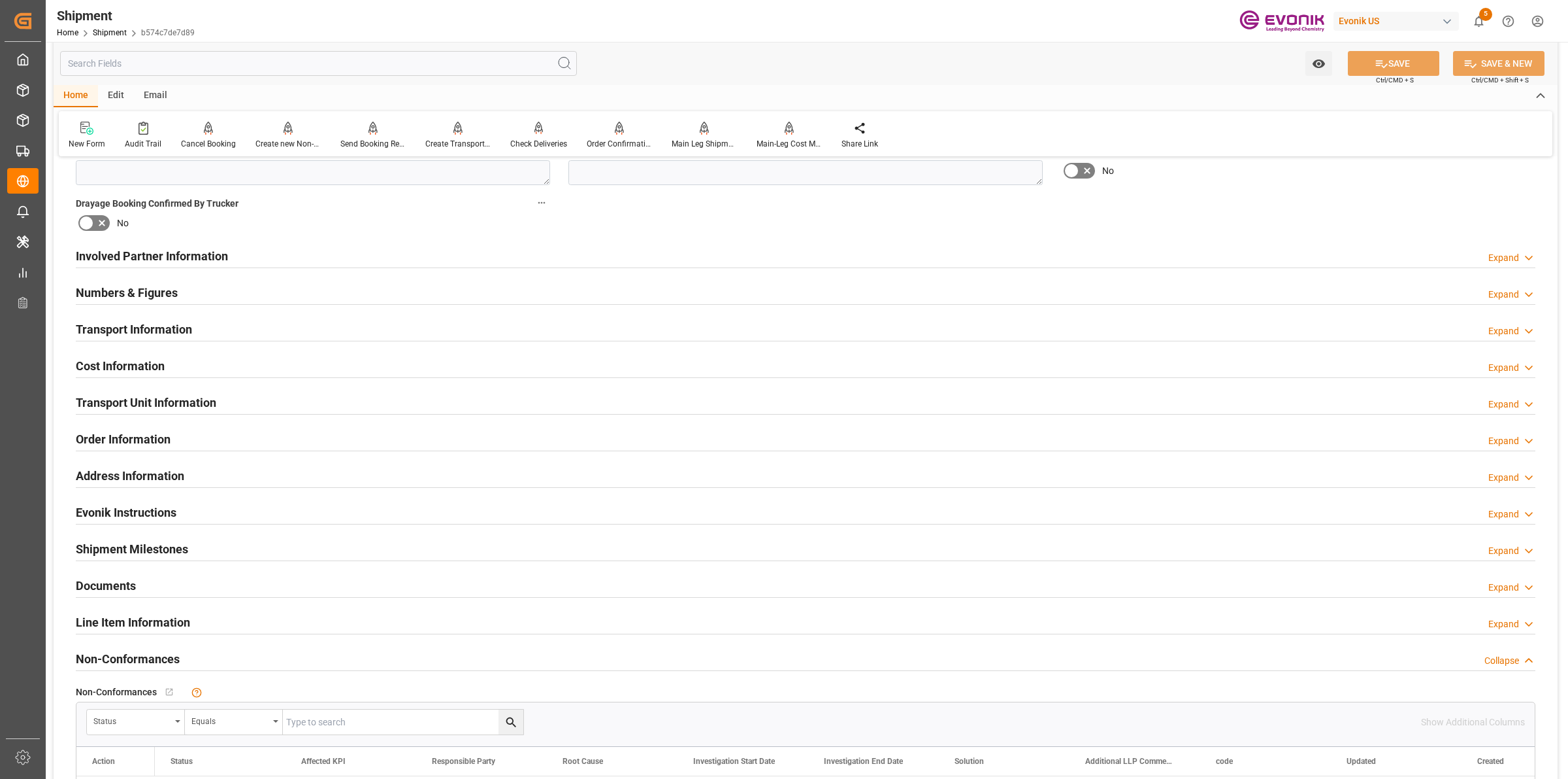
click at [268, 247] on div "Involved Partner Information Expand" at bounding box center [806, 255] width 1460 height 25
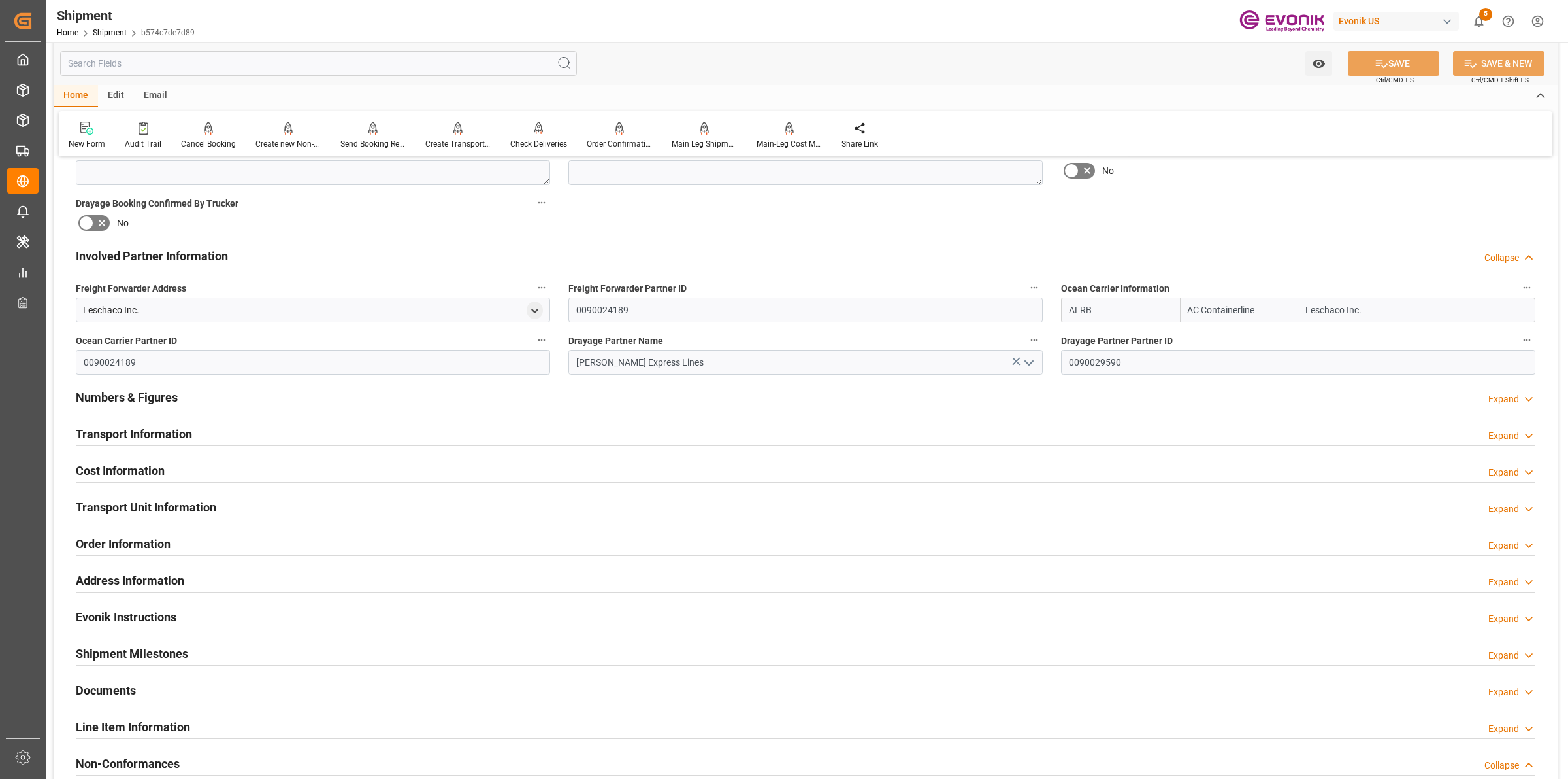
click at [236, 252] on div "Involved Partner Information Collapse" at bounding box center [806, 255] width 1460 height 25
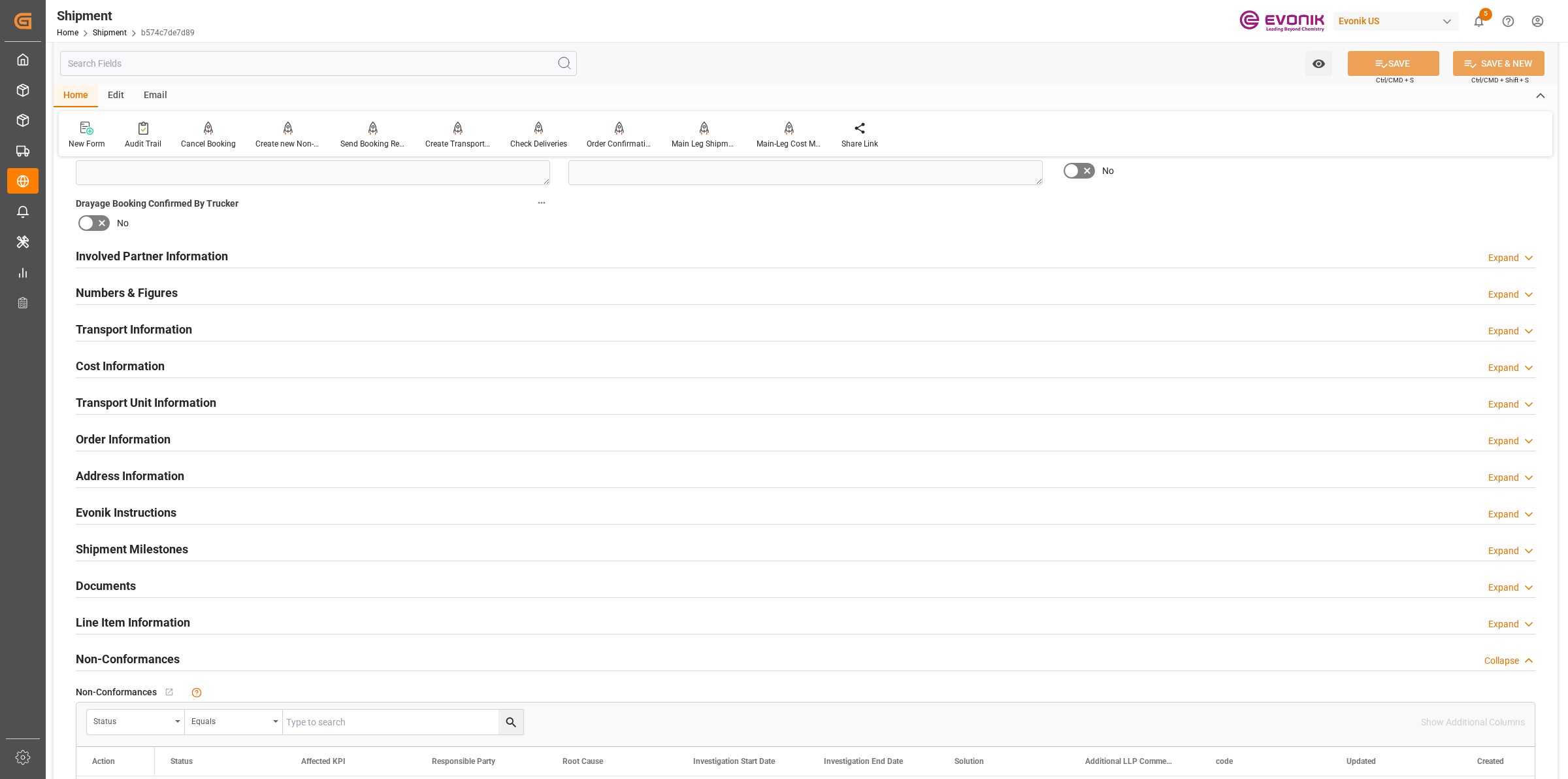
click at [181, 321] on h2 "Transport Information" at bounding box center [134, 329] width 116 height 17
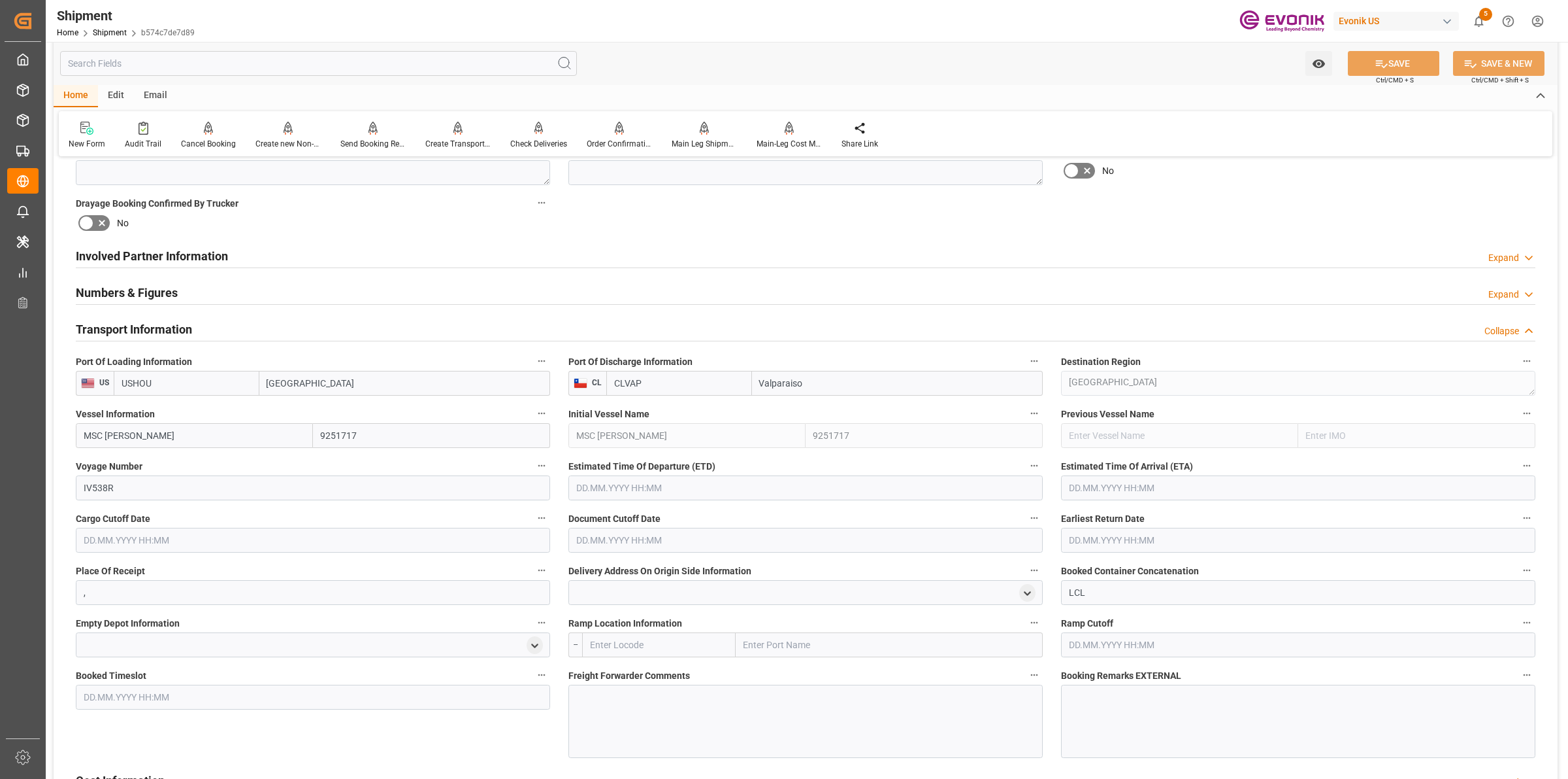
click at [651, 479] on input "text" at bounding box center [805, 487] width 474 height 25
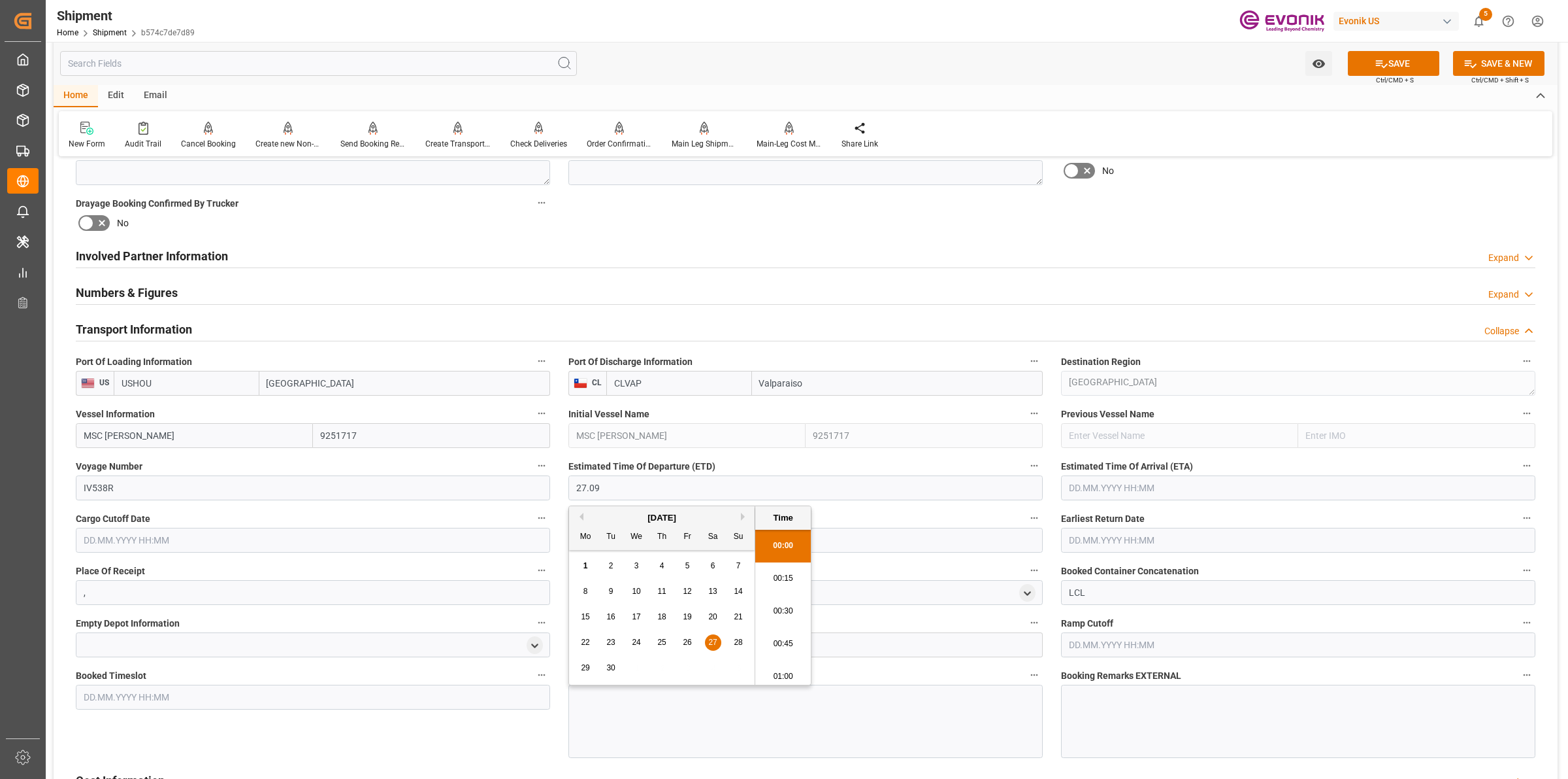
type input "[DATE] 00:00"
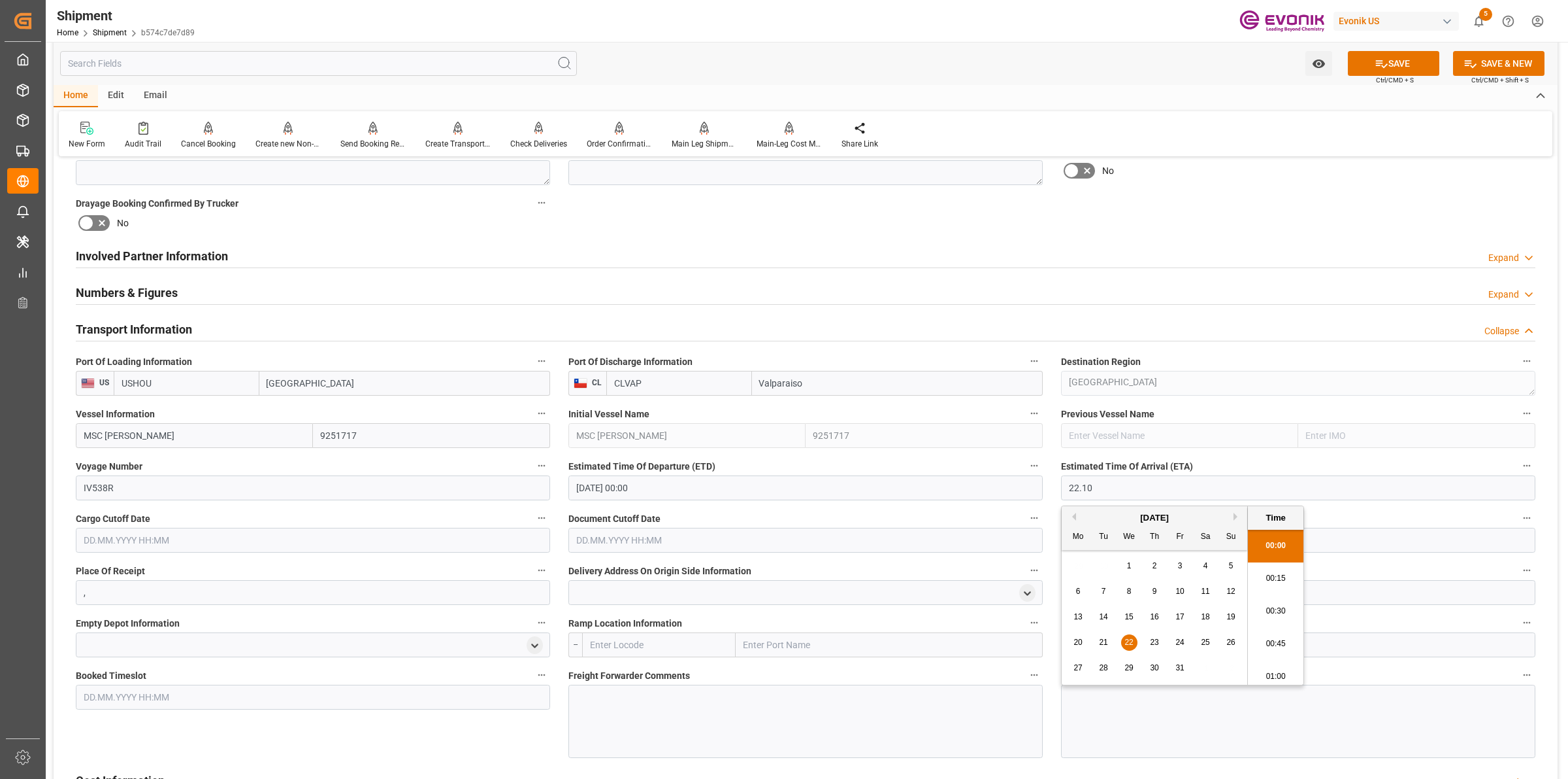
type input "[DATE] 00:00"
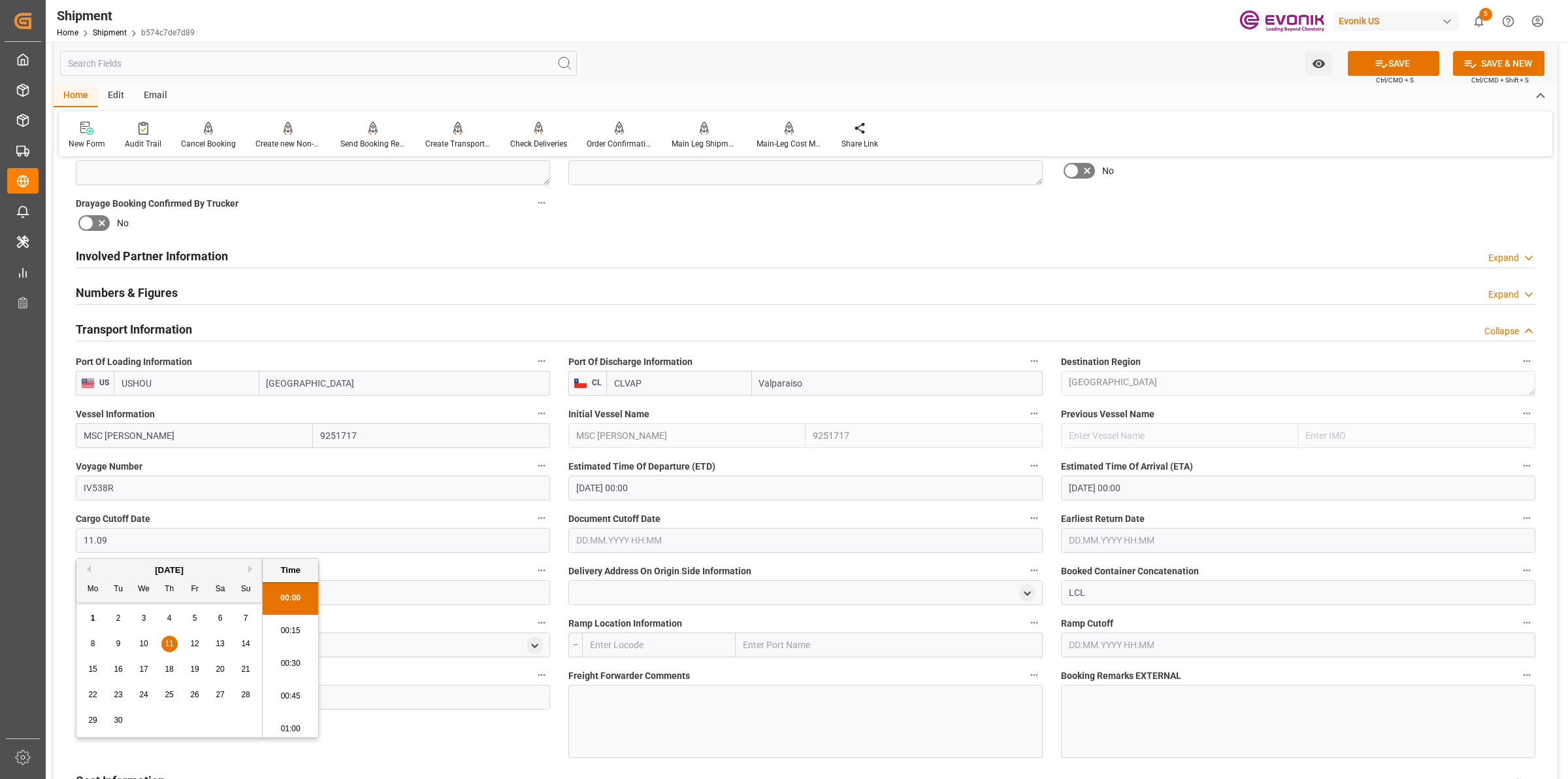
type input "[DATE] 00:00"
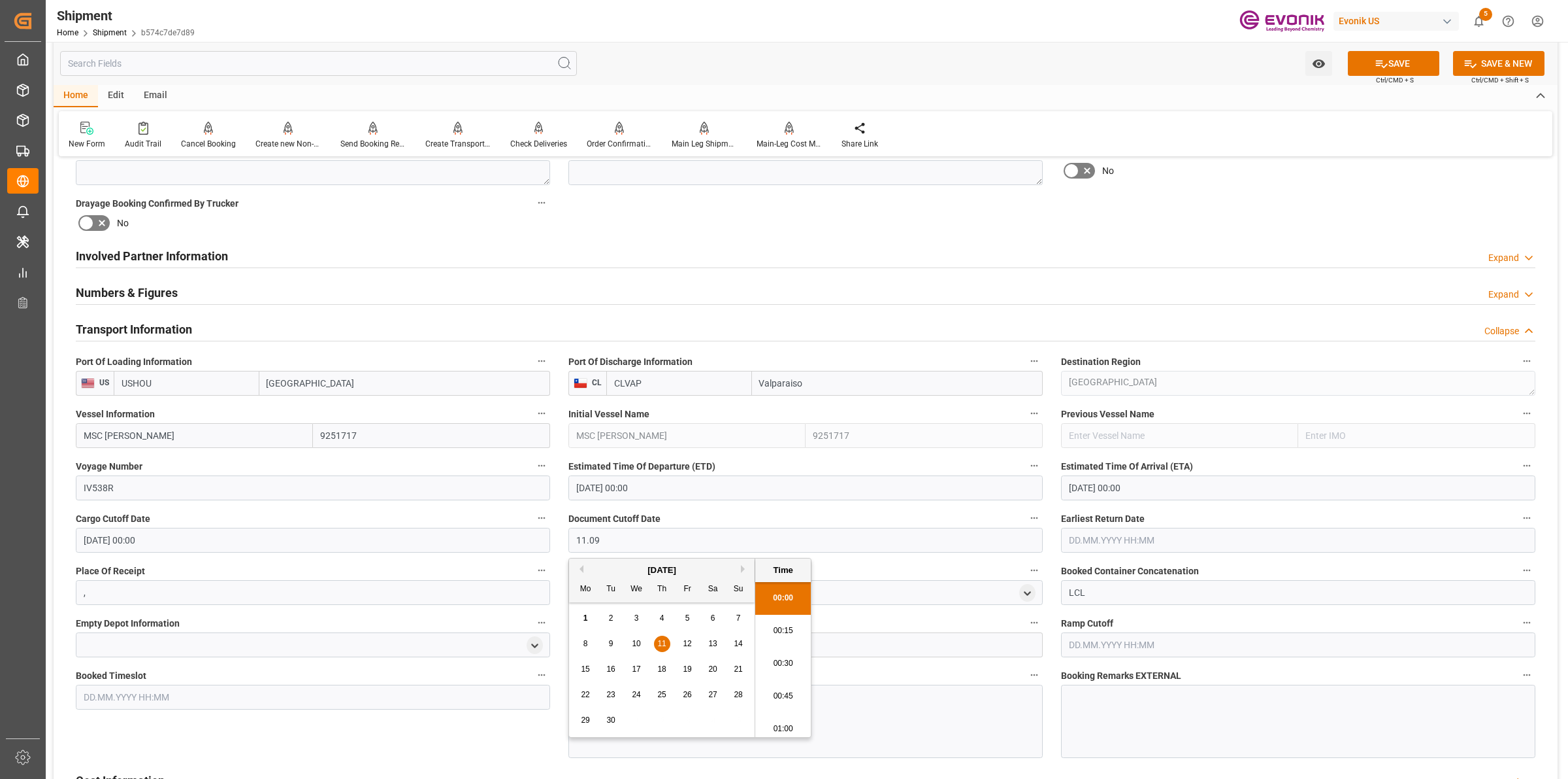
type input "[DATE] 00:00"
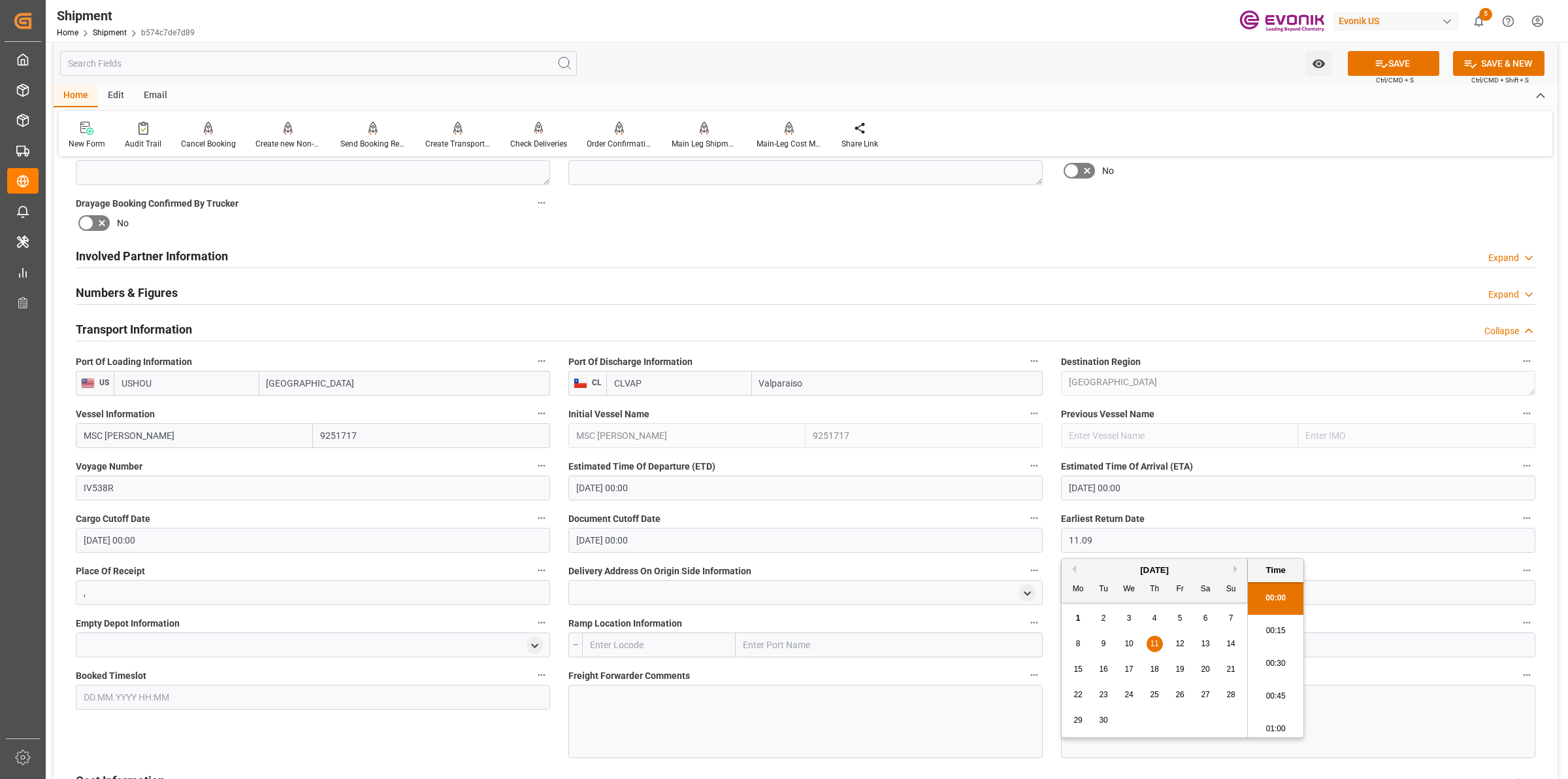
type input "[DATE] 00:00"
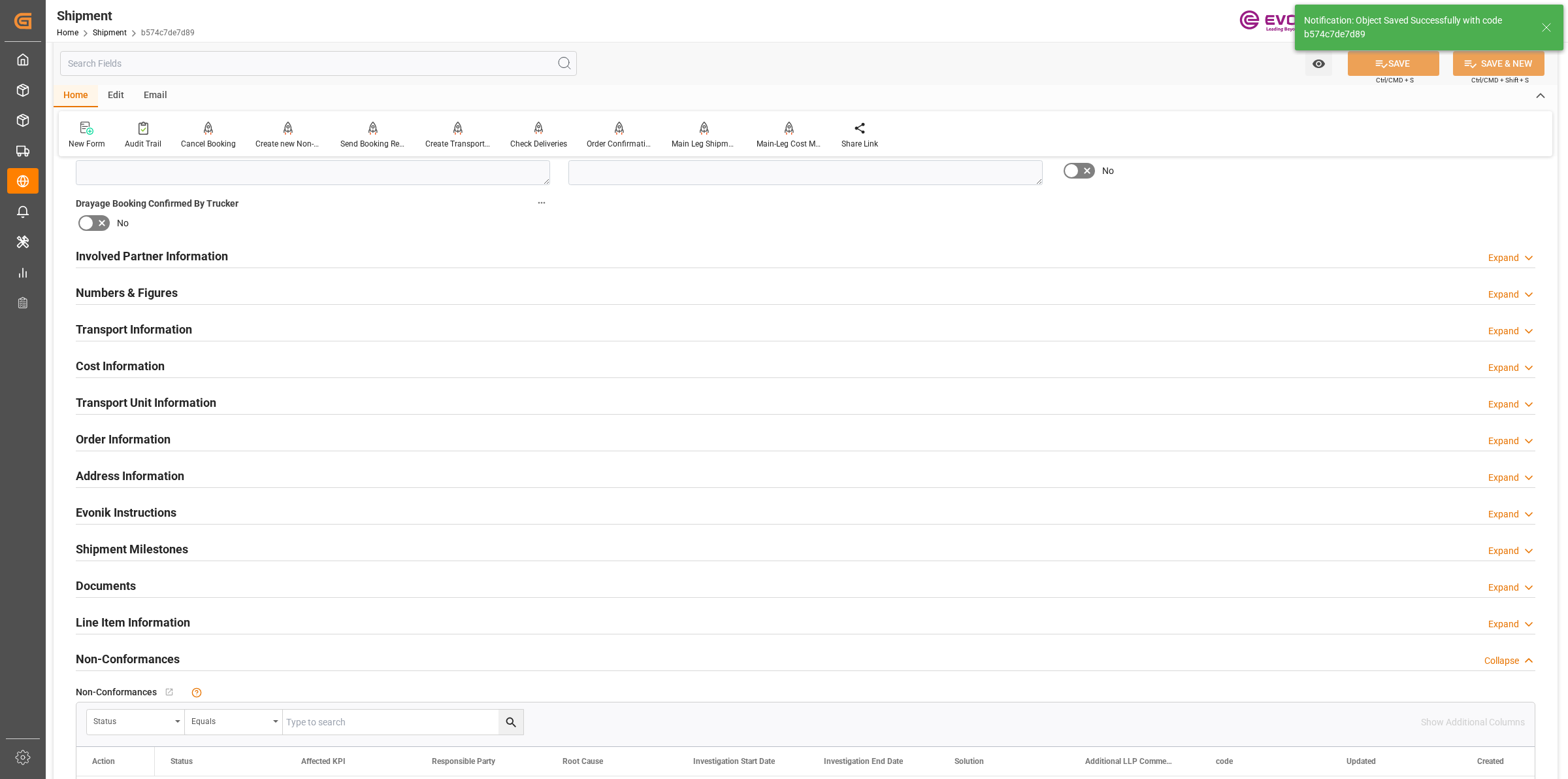
click at [187, 331] on h2 "Transport Information" at bounding box center [134, 329] width 116 height 17
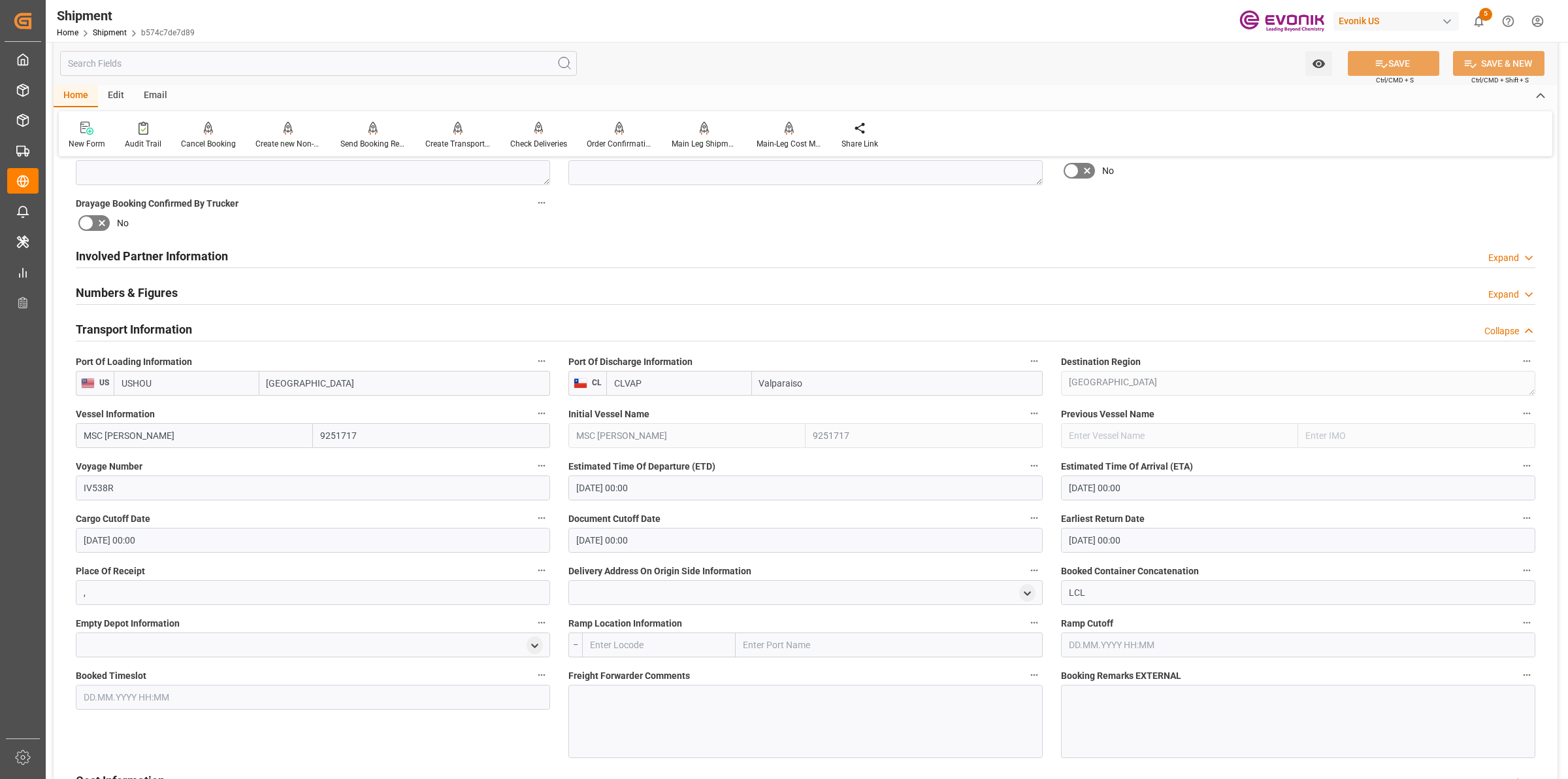
click at [686, 644] on input "text" at bounding box center [659, 645] width 154 height 25
type input "USCHI"
click at [626, 668] on span "USCHI - Chicago" at bounding box center [650, 673] width 117 height 10
type input "Chicago"
type input "USCHI"
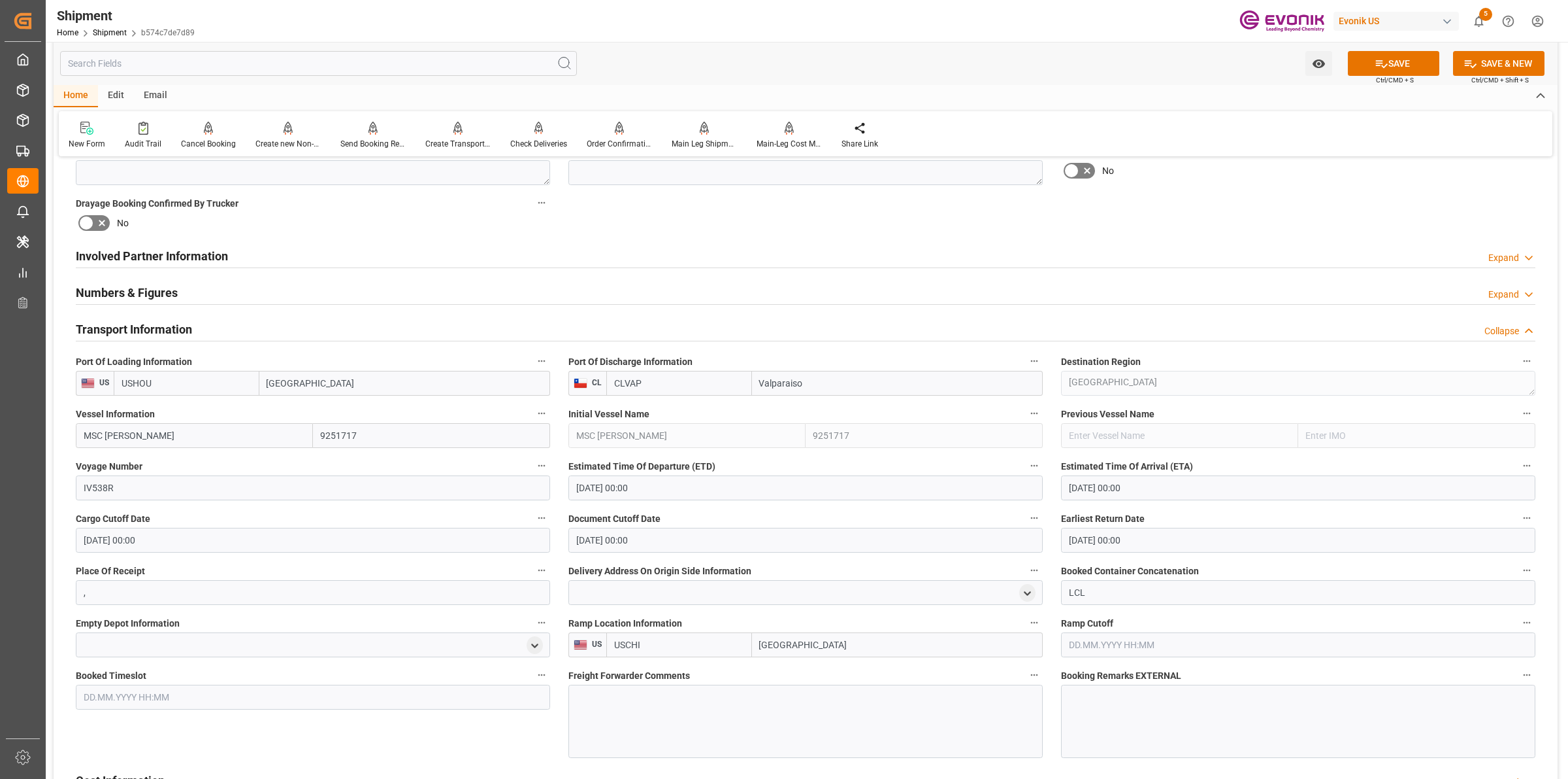
click at [769, 722] on div at bounding box center [805, 721] width 474 height 73
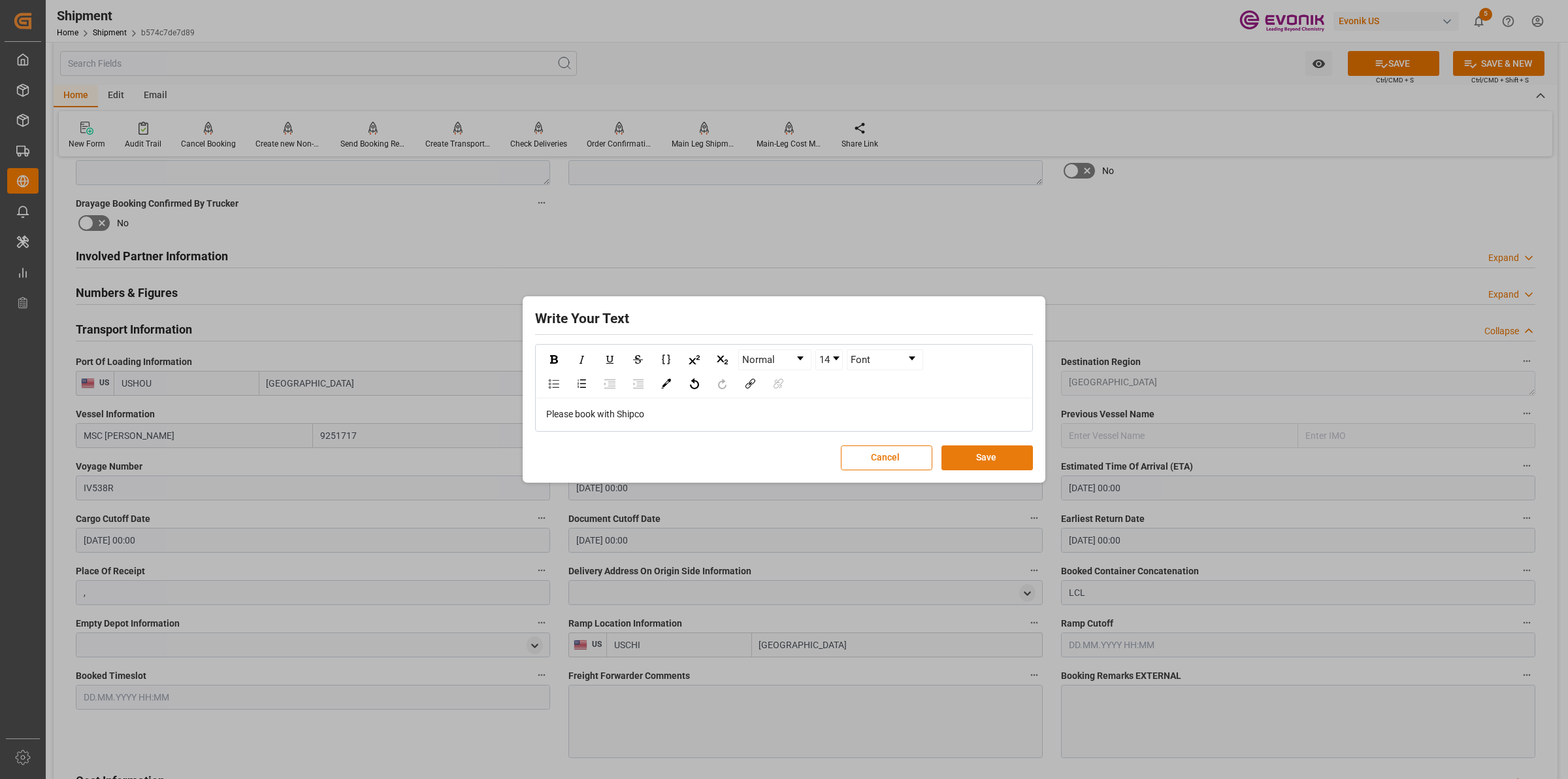
click at [958, 453] on button "Save" at bounding box center [987, 458] width 91 height 25
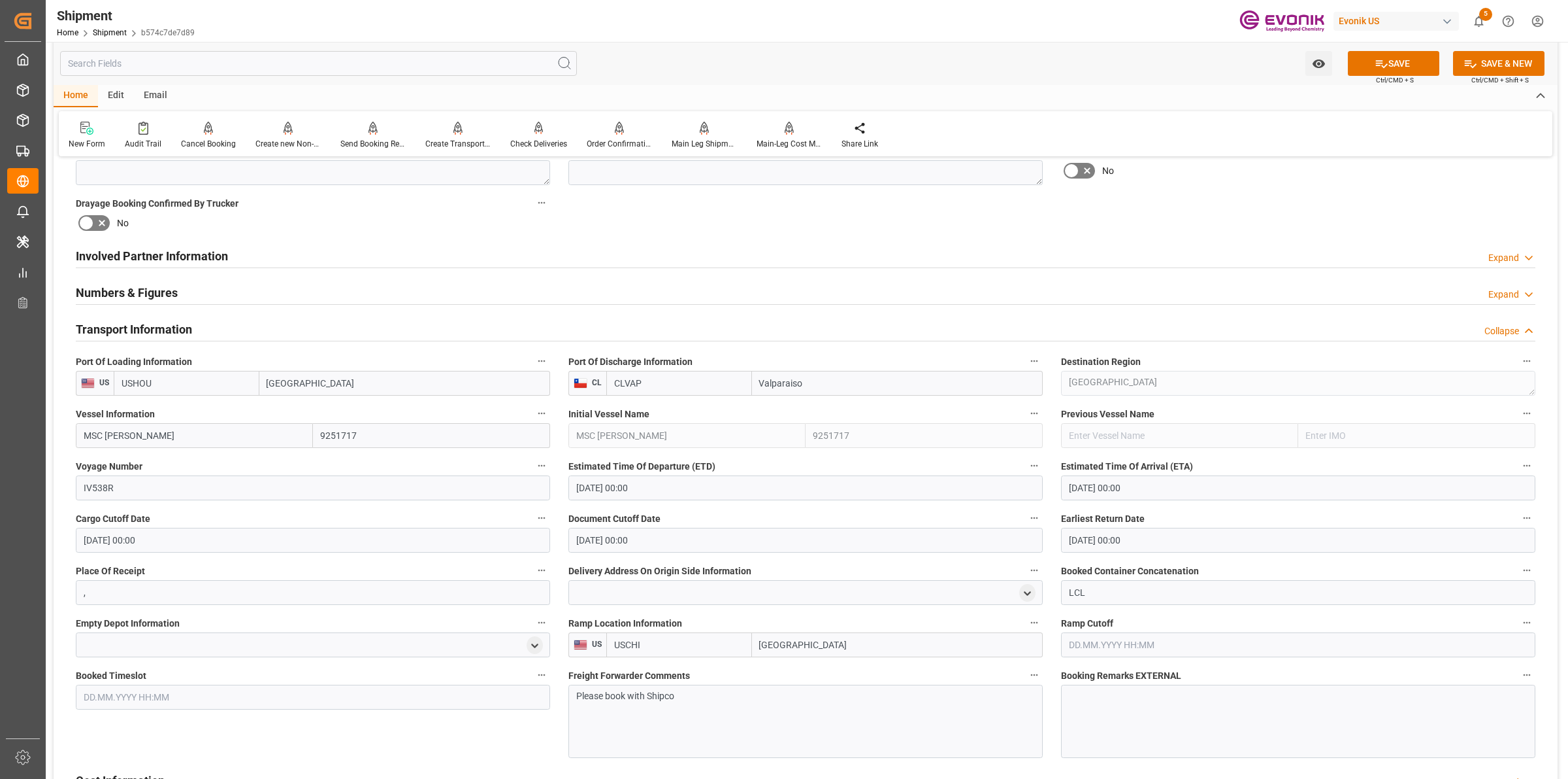
click at [678, 638] on input "USCHI" at bounding box center [679, 645] width 146 height 25
drag, startPoint x: 717, startPoint y: 643, endPoint x: 860, endPoint y: 635, distance: 143.2
click at [592, 629] on div "Ramp Location Information US USCHI Chicago" at bounding box center [806, 635] width 493 height 52
click at [644, 674] on b "USHOU" at bounding box center [630, 673] width 30 height 10
type input "USHOU"
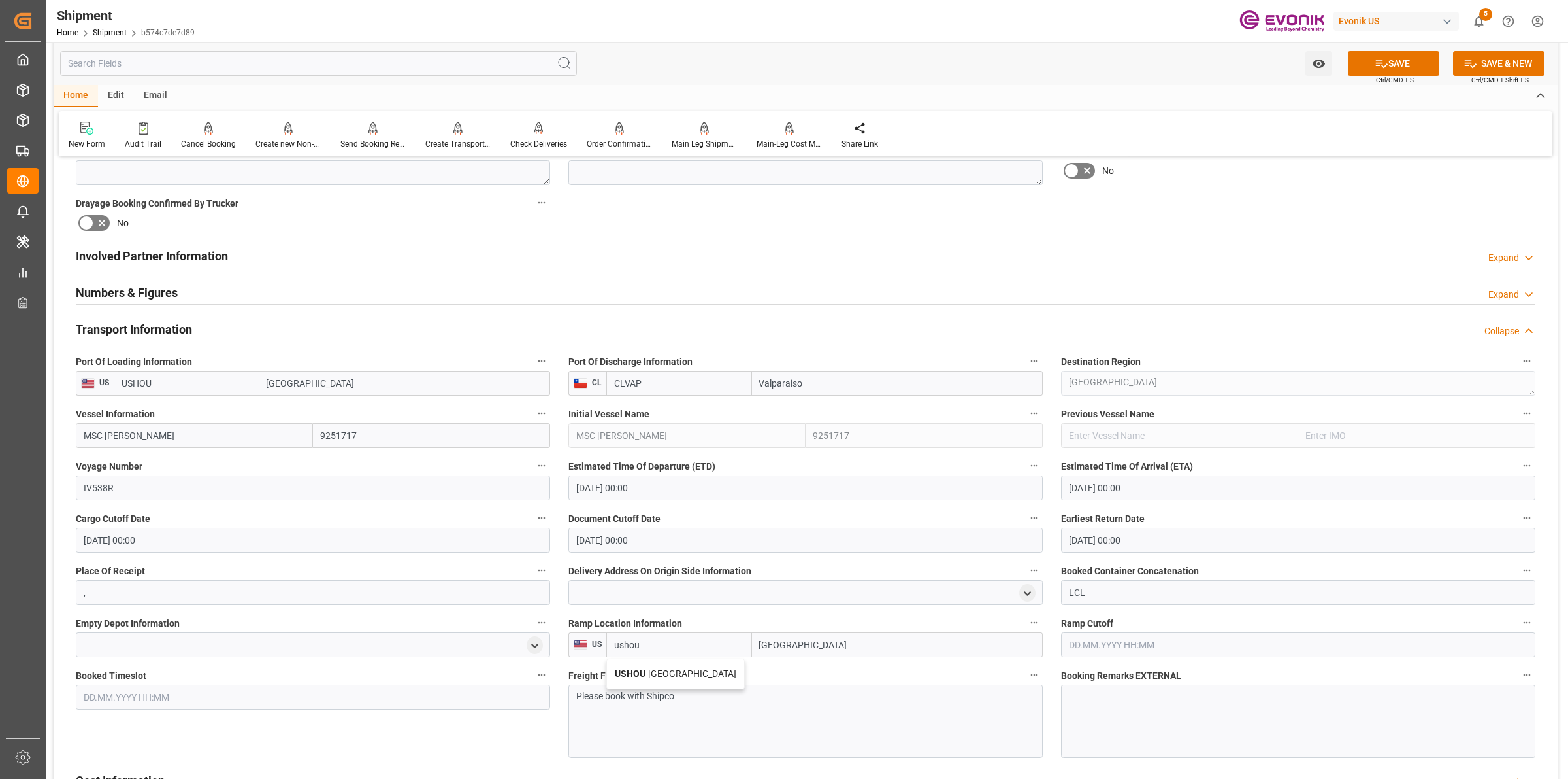
type input "[GEOGRAPHIC_DATA]"
type input "USHOU"
click at [1392, 63] on button "SAVE" at bounding box center [1394, 63] width 91 height 25
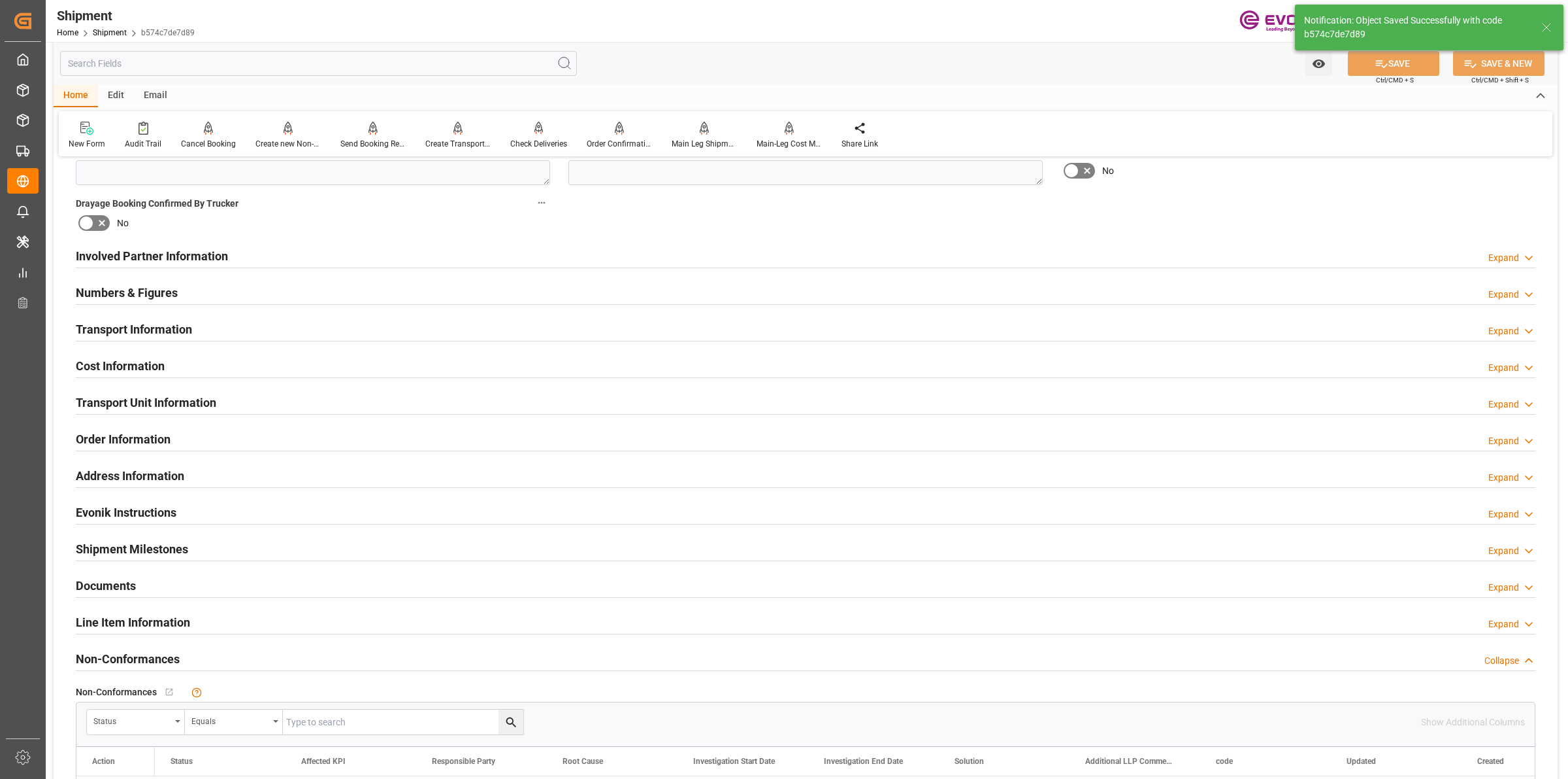
click at [167, 328] on h2 "Transport Information" at bounding box center [134, 329] width 116 height 17
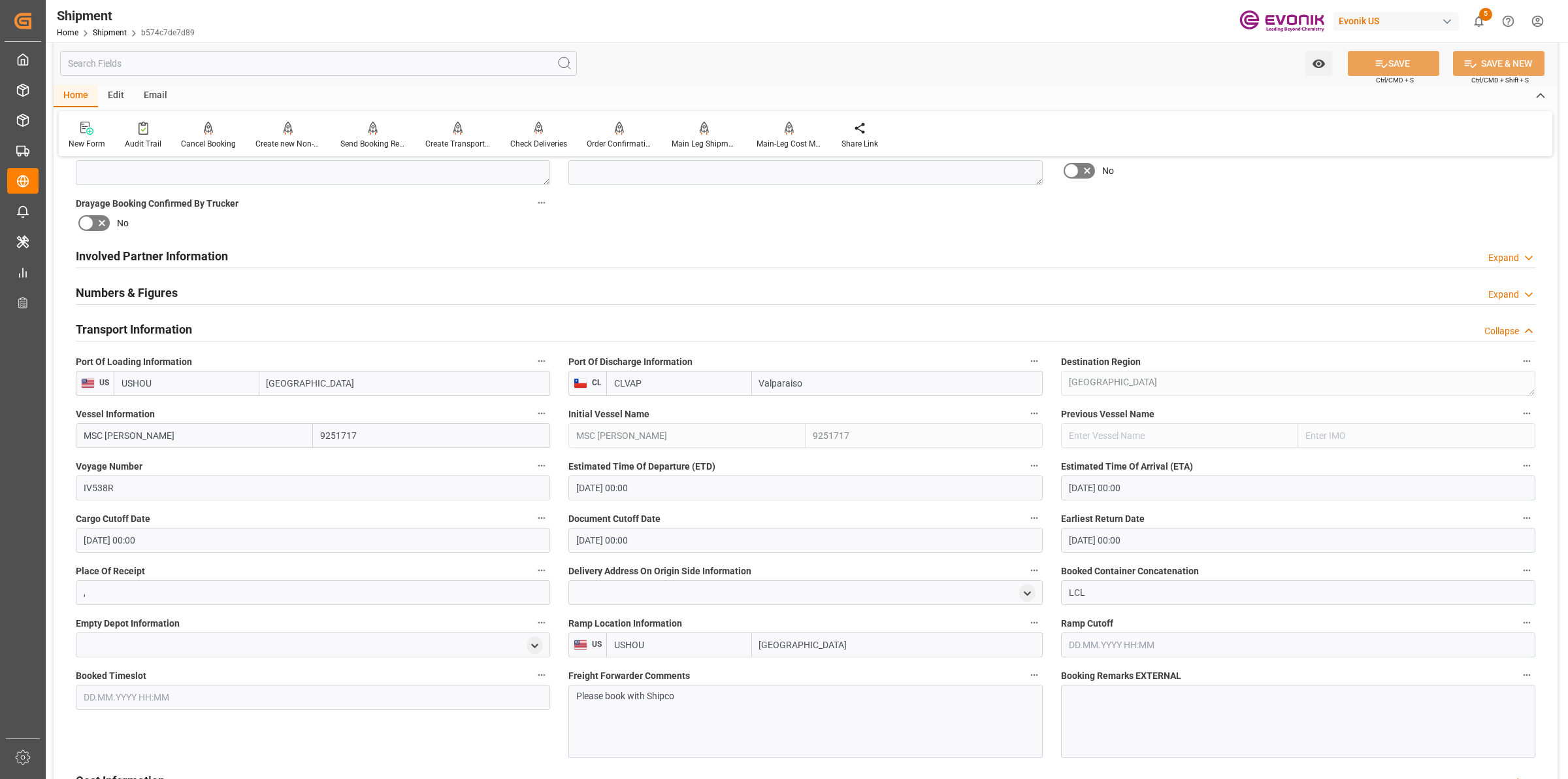
click at [167, 328] on h2 "Transport Information" at bounding box center [134, 329] width 116 height 17
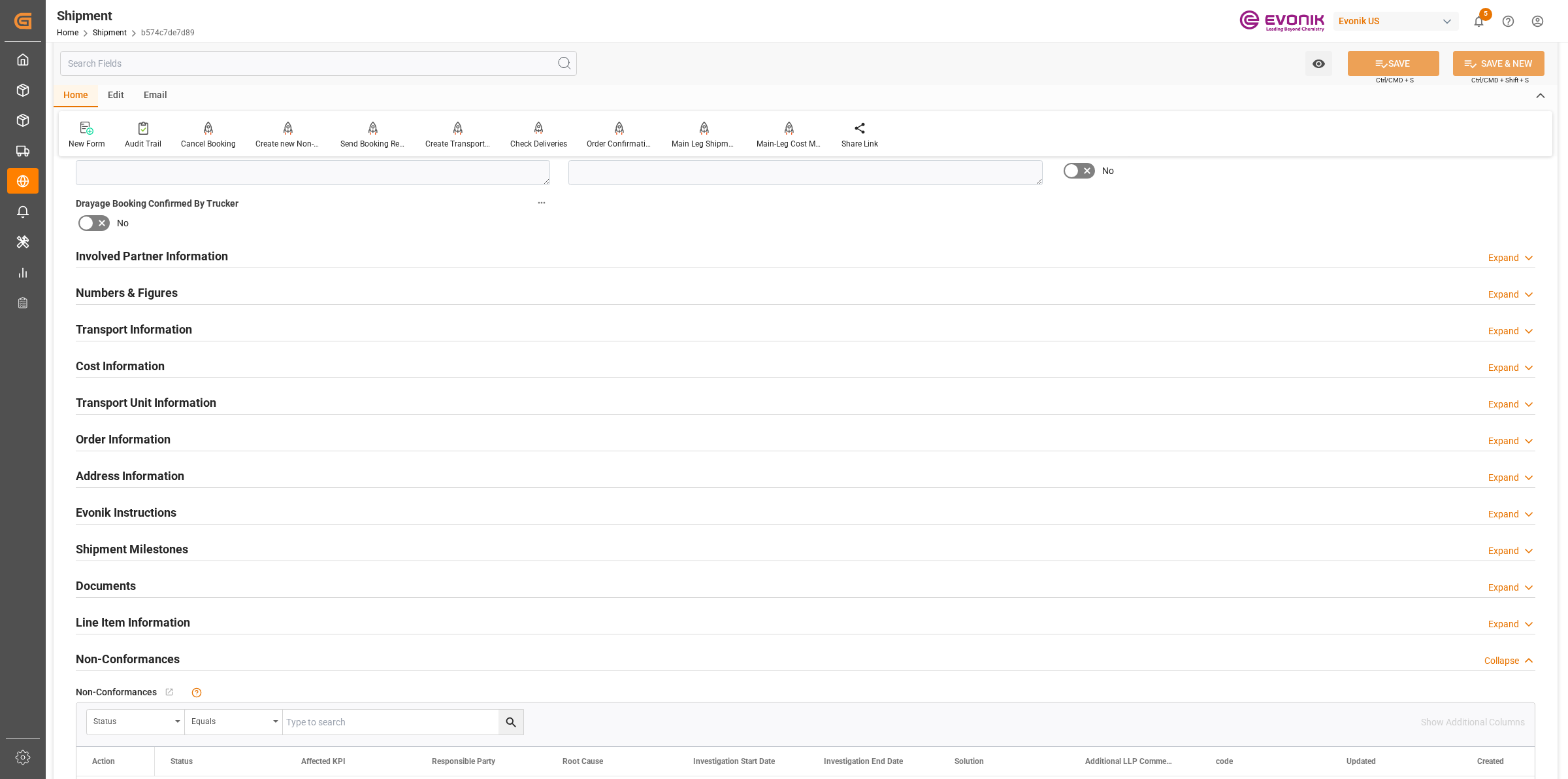
click at [167, 293] on h2 "Numbers & Figures" at bounding box center [127, 292] width 102 height 17
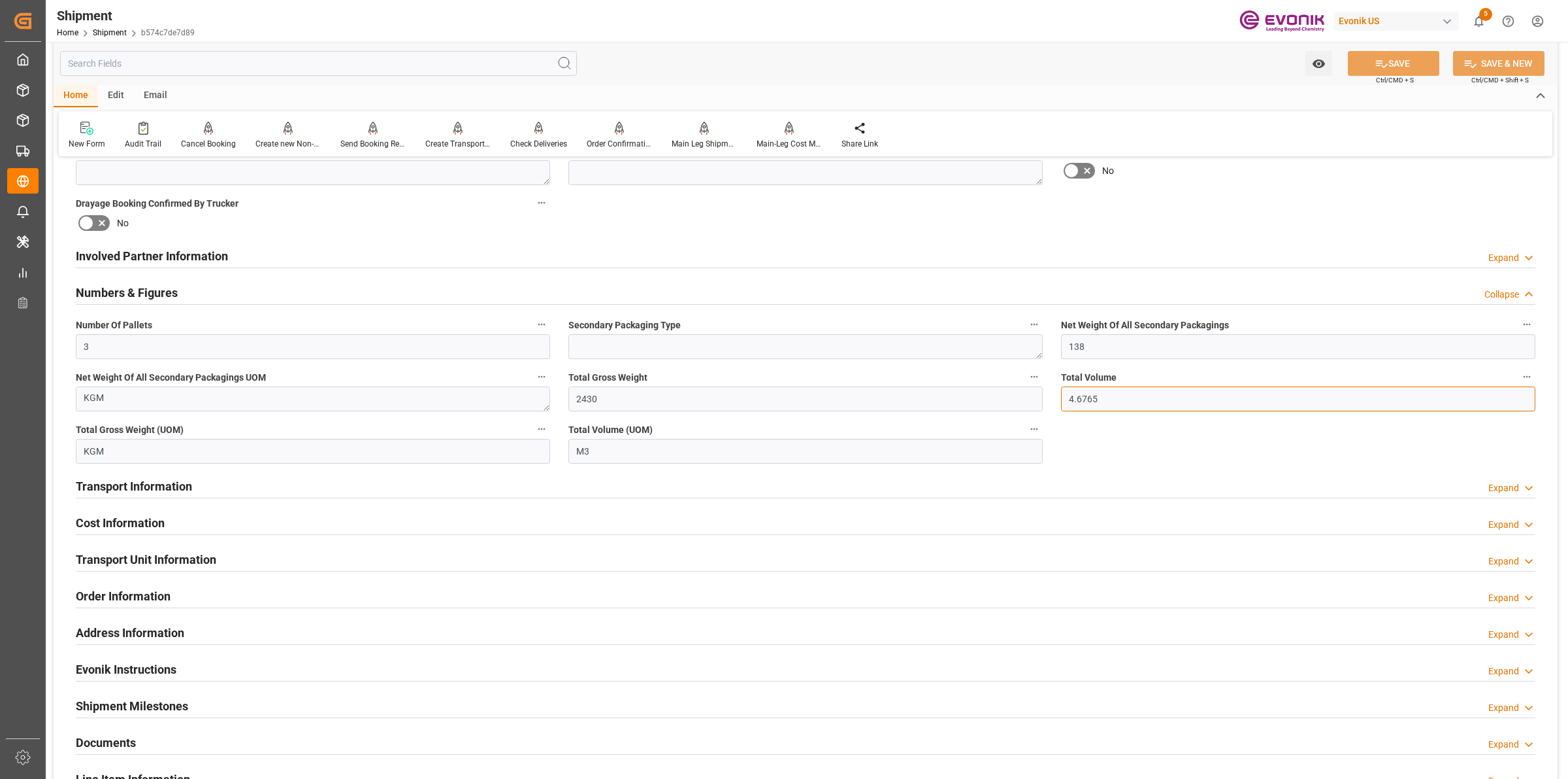
drag, startPoint x: 1103, startPoint y: 400, endPoint x: 1031, endPoint y: 390, distance: 72.7
click at [1031, 390] on div "Booking Confirmation Milestone Bar Collapse Submitted to FFW for Booking (Pendi…" at bounding box center [805, 268] width 1504 height 1509
drag, startPoint x: 502, startPoint y: 387, endPoint x: 517, endPoint y: 378, distance: 17.5
click at [486, 382] on div "Booking Confirmation Milestone Bar Collapse Submitted to FFW for Booking (Pendi…" at bounding box center [805, 268] width 1504 height 1509
click at [982, 521] on div "Cost Information Expand" at bounding box center [806, 522] width 1460 height 25
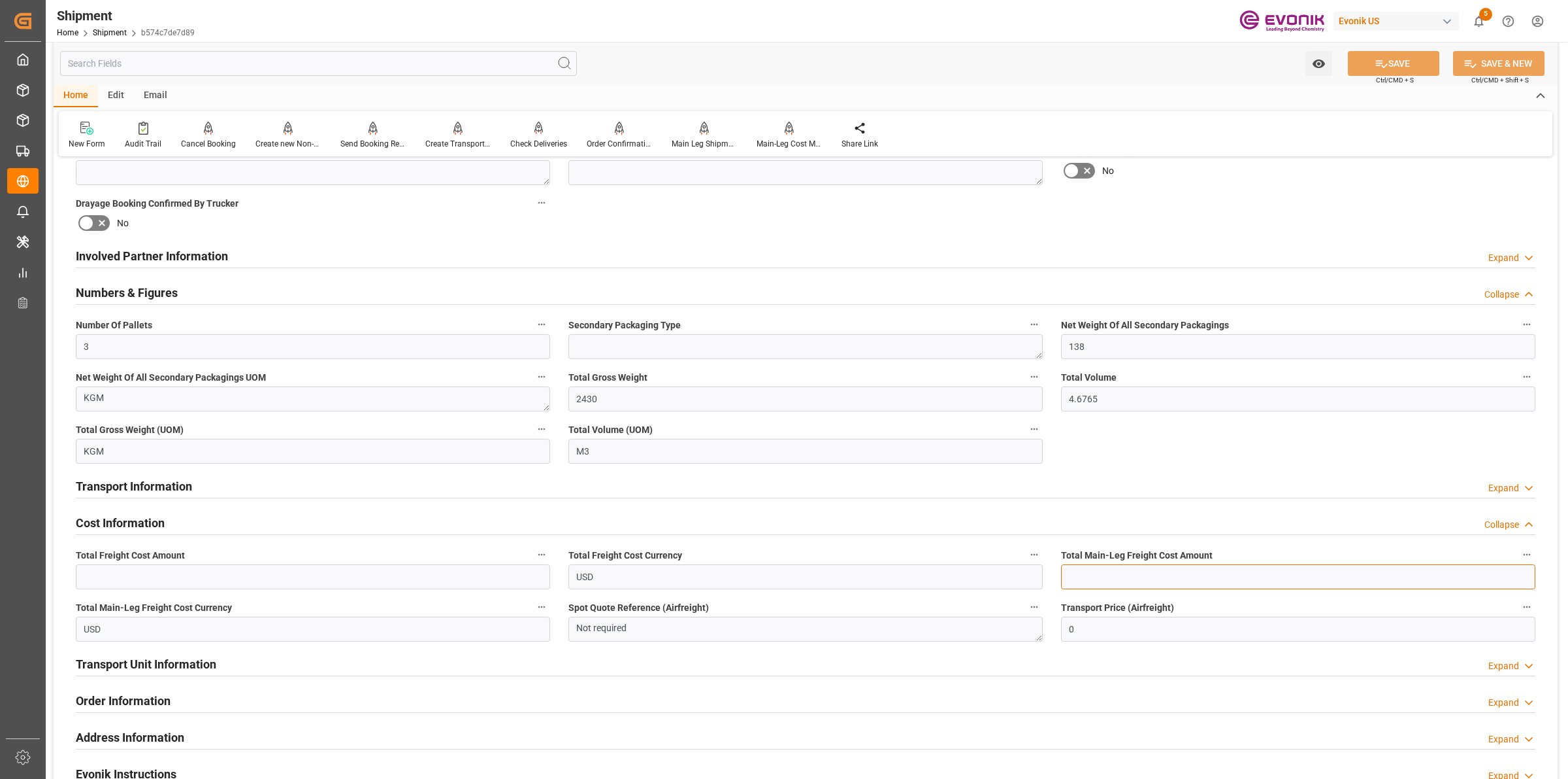
click at [1122, 584] on input "text" at bounding box center [1298, 577] width 474 height 25
paste input "614.3"
type input "614.3"
click at [255, 575] on input "text" at bounding box center [313, 577] width 474 height 25
type input "783.3"
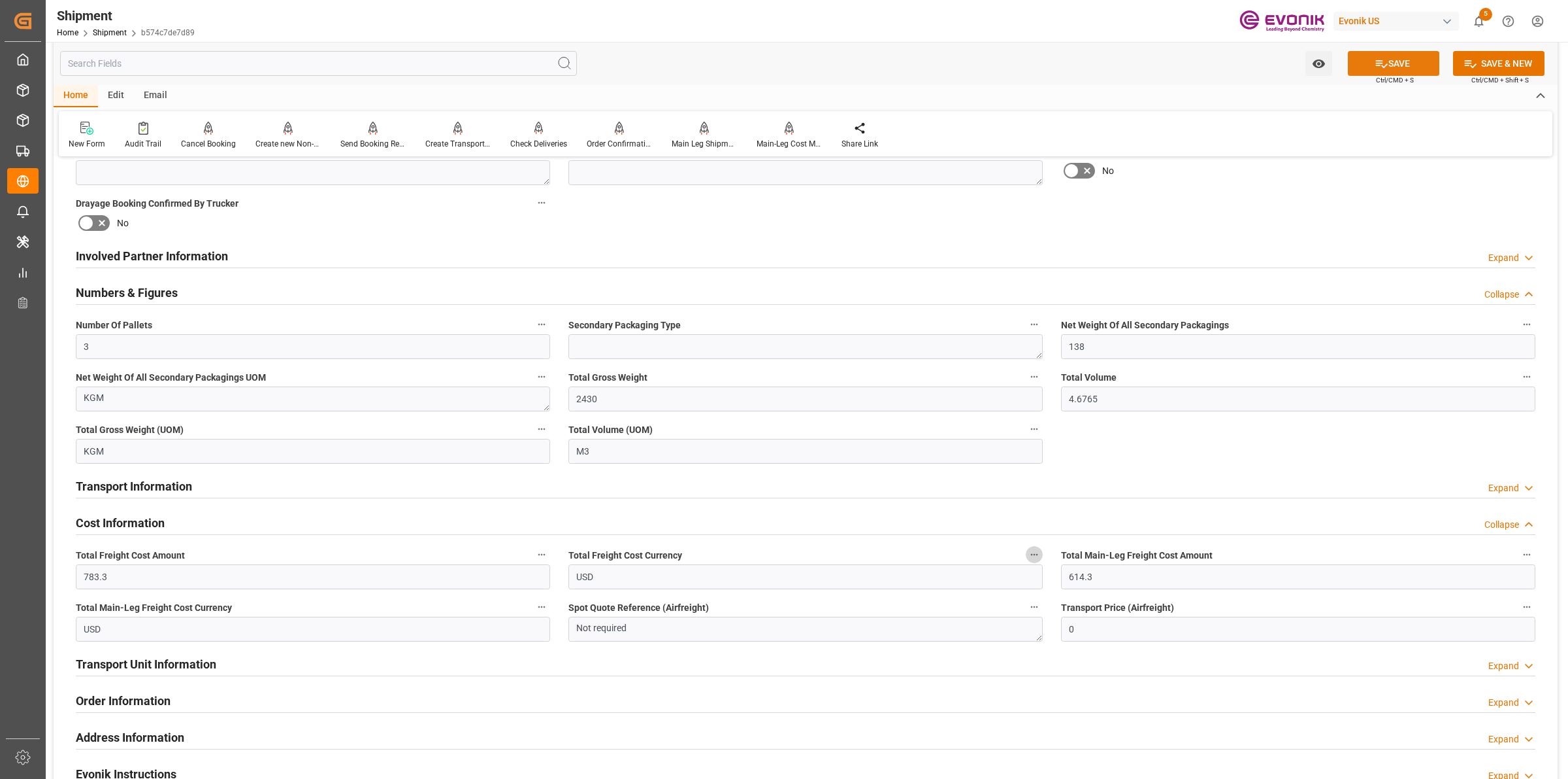
click at [1387, 66] on button "SAVE" at bounding box center [1394, 63] width 91 height 25
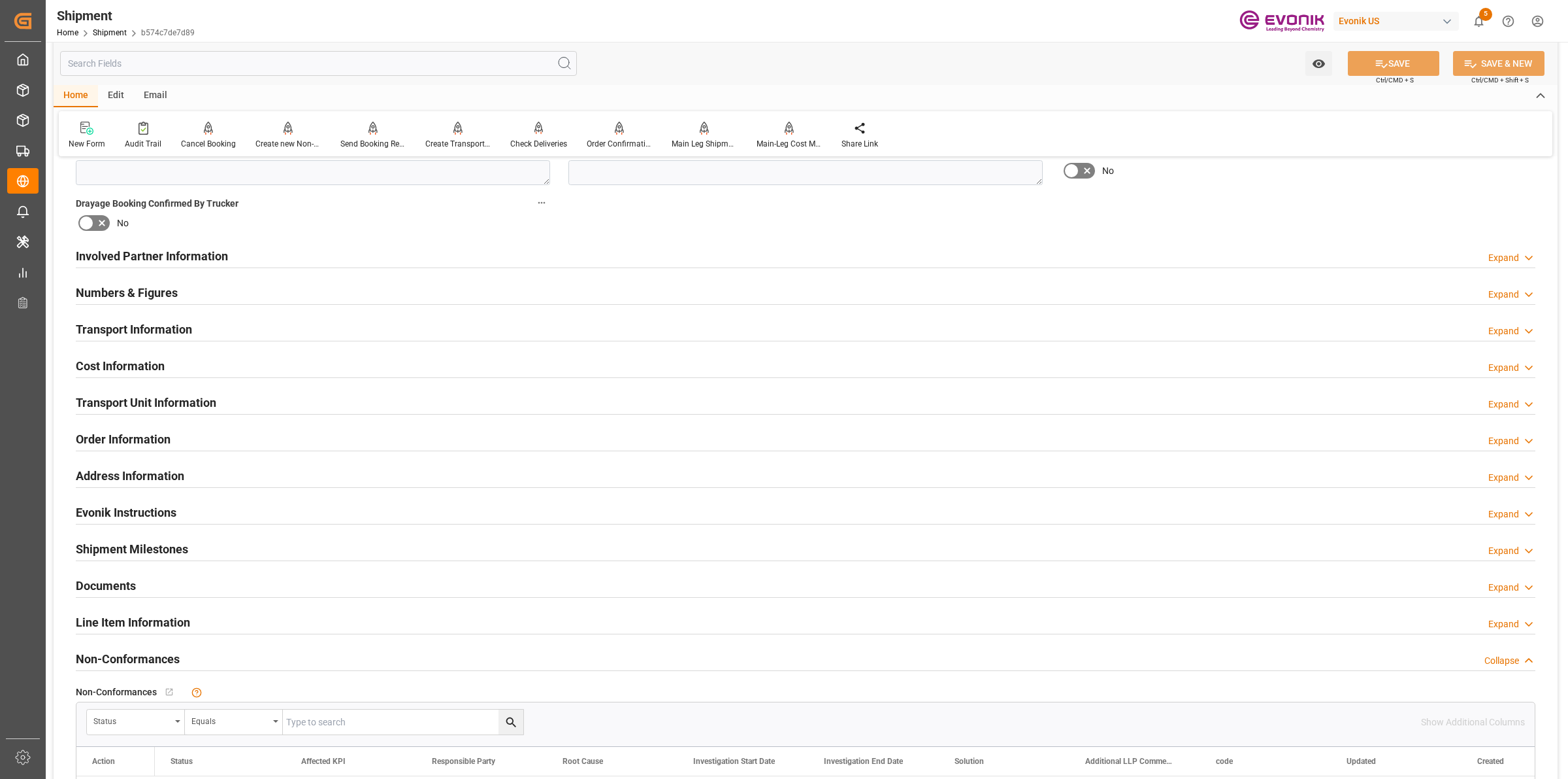
click at [204, 357] on div "Cost Information Expand" at bounding box center [806, 365] width 1460 height 25
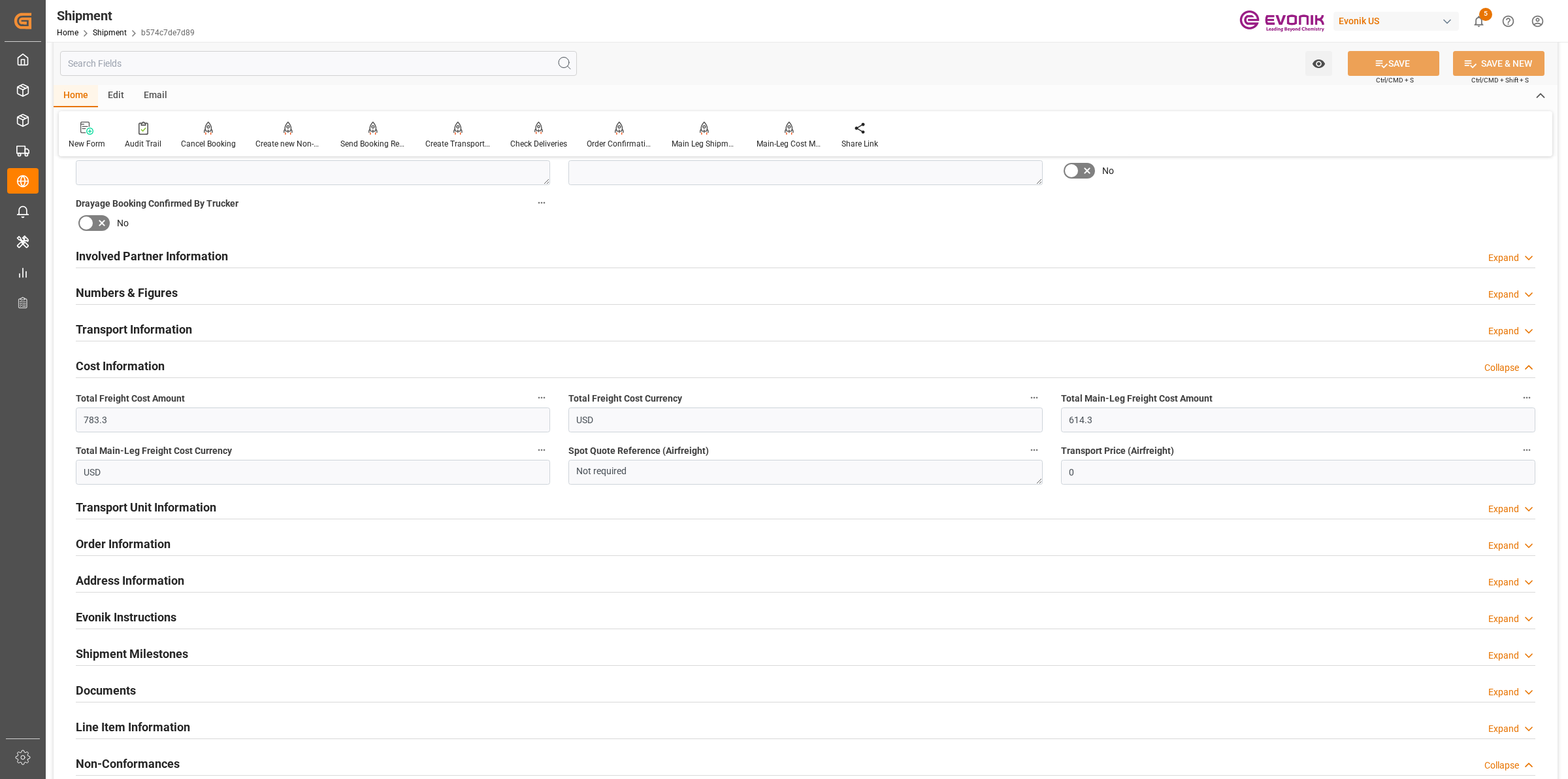
click at [204, 357] on div "Cost Information Collapse" at bounding box center [806, 365] width 1460 height 25
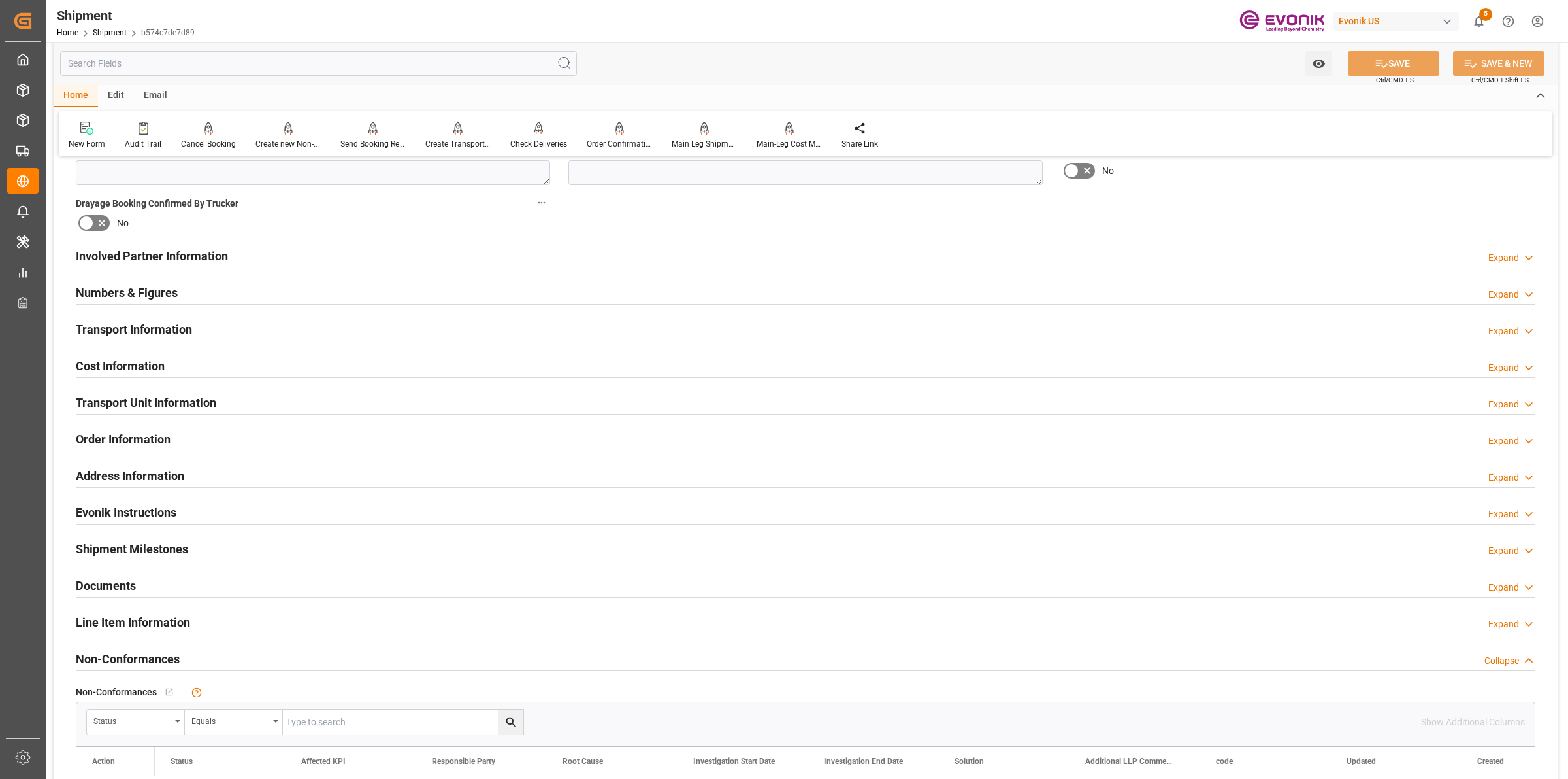
click at [175, 404] on h2 "Transport Unit Information" at bounding box center [146, 403] width 141 height 17
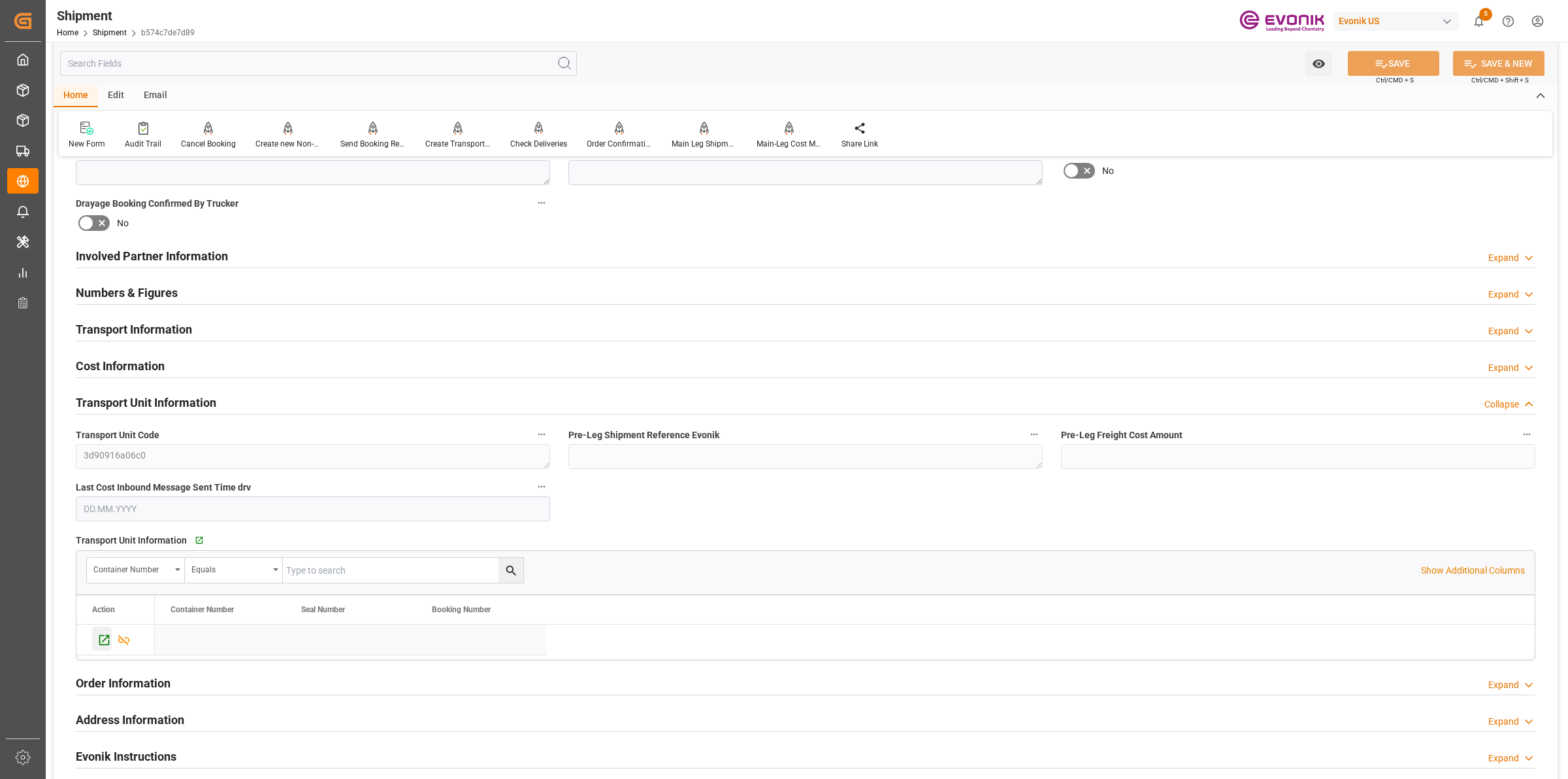
click at [105, 644] on icon "Press SPACE to select this row." at bounding box center [104, 640] width 10 height 10
click at [370, 128] on icon at bounding box center [373, 127] width 9 height 11
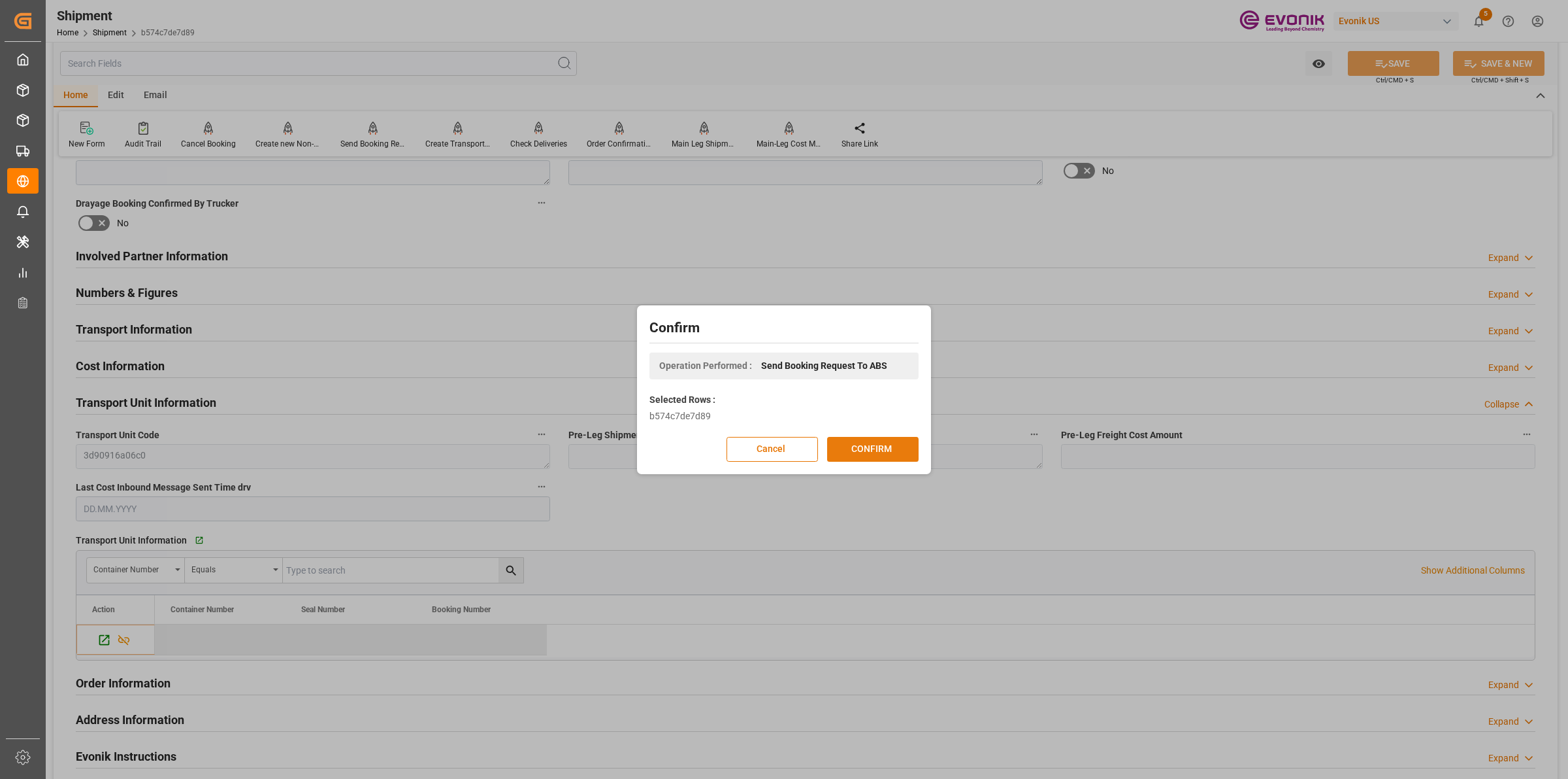
click at [863, 453] on button "CONFIRM" at bounding box center [873, 449] width 91 height 25
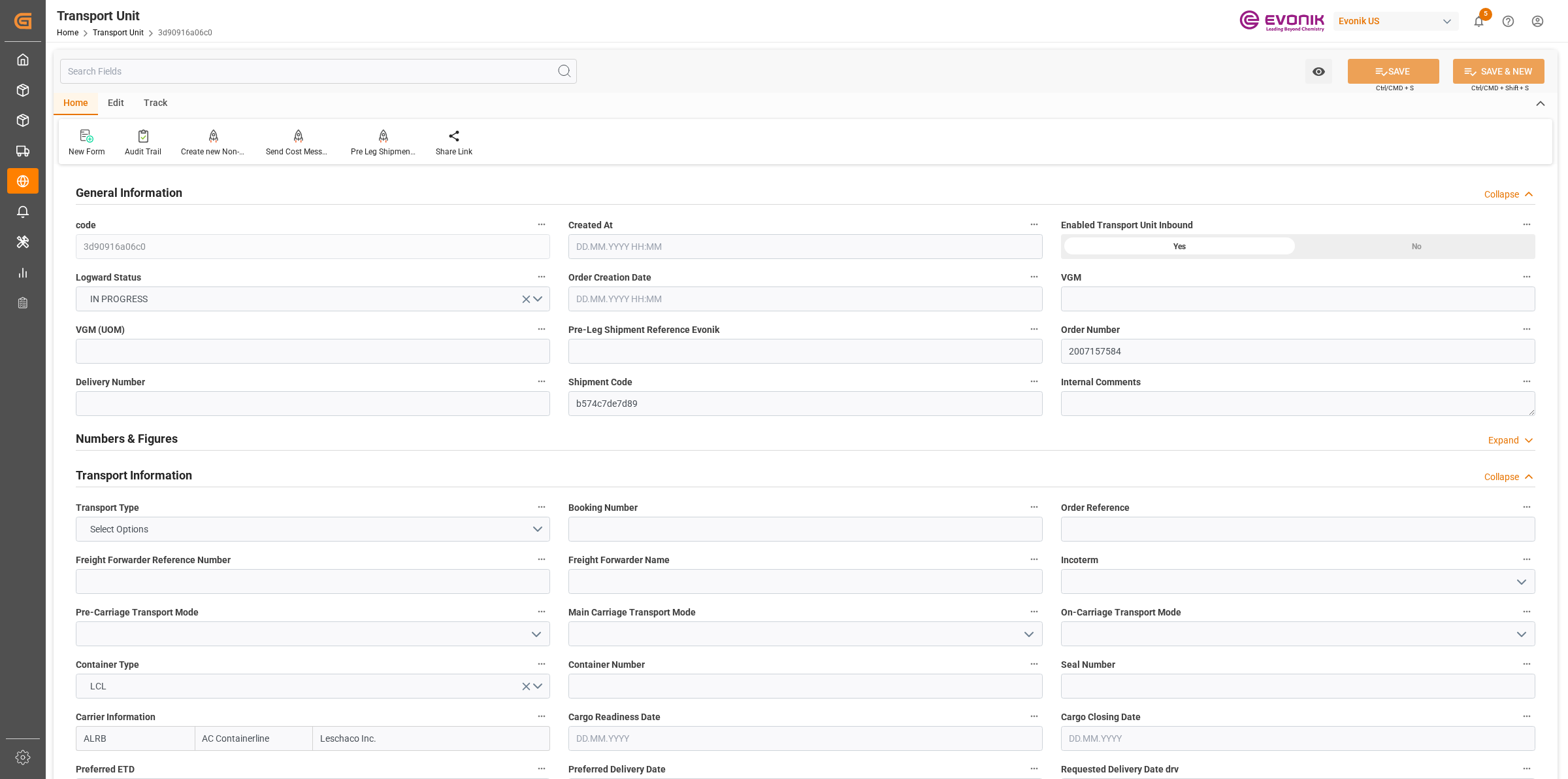
type input "AC Containerline"
type input "Leschaco Inc."
type input "USHOU"
type input "CLVAP"
type input "2430"
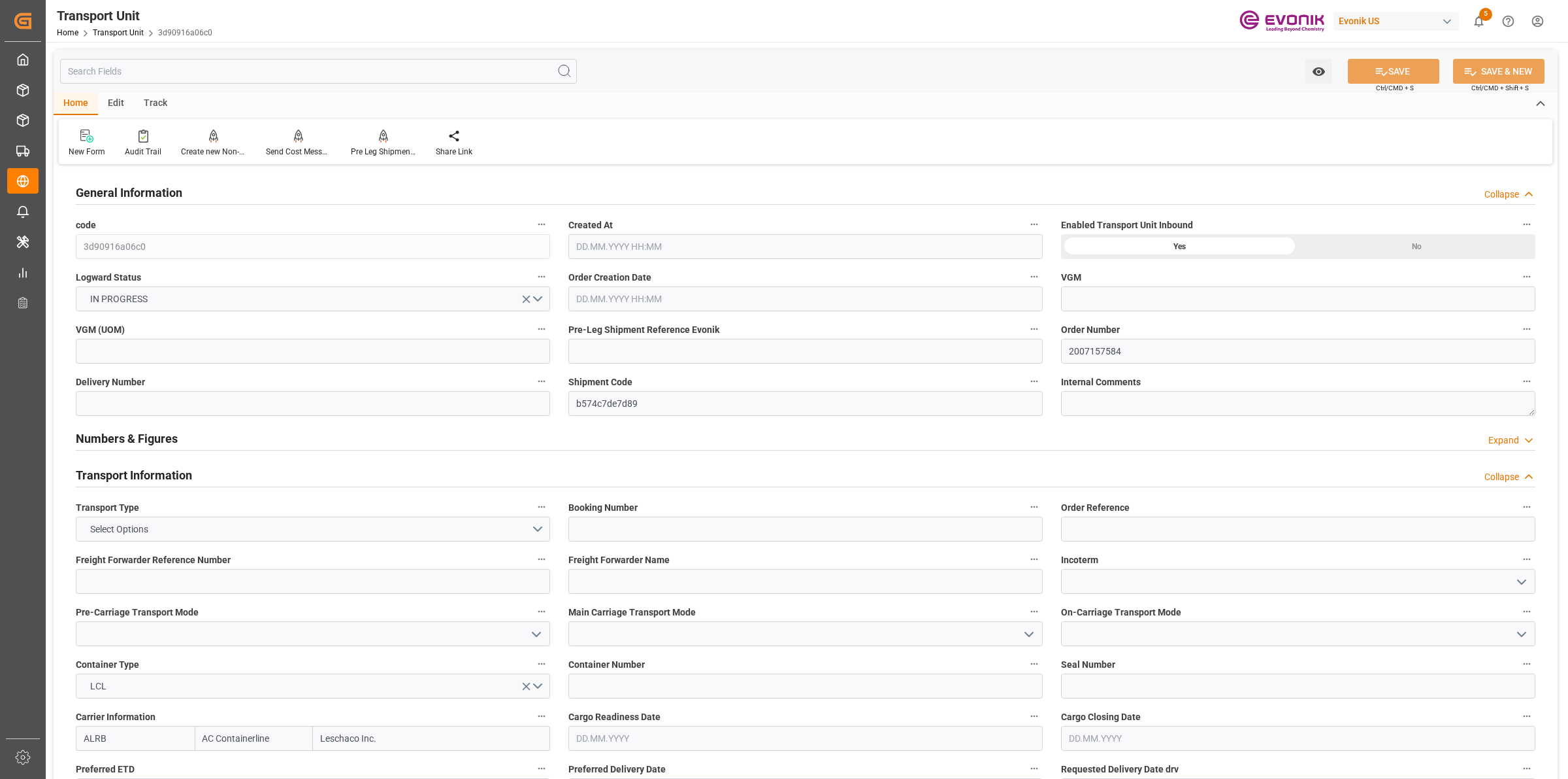
type input "[DATE] 04:51"
type input "[DATE]"
type input "[DATE] 00:00"
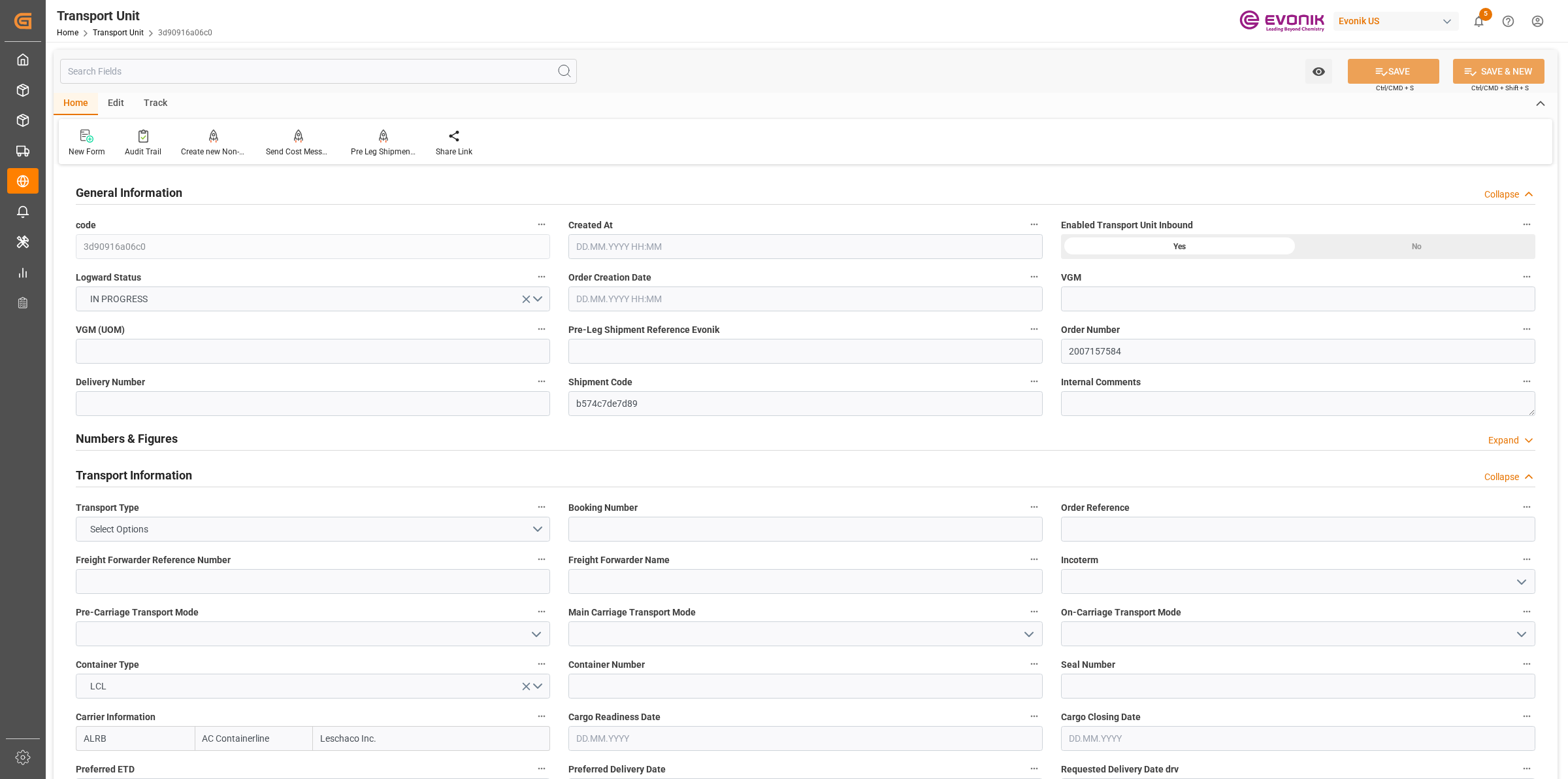
type input "[DATE] 00:00"
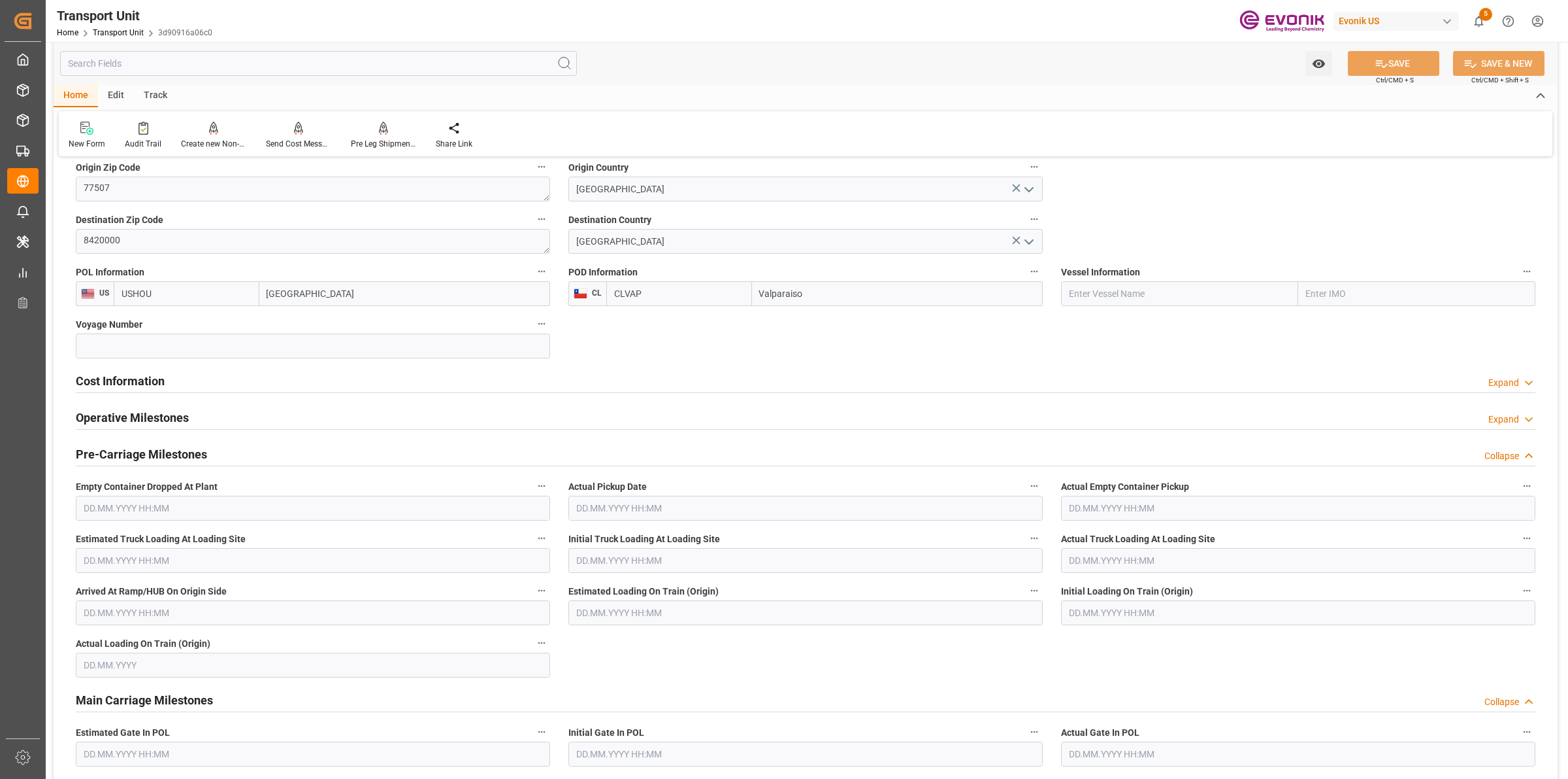
scroll to position [735, 0]
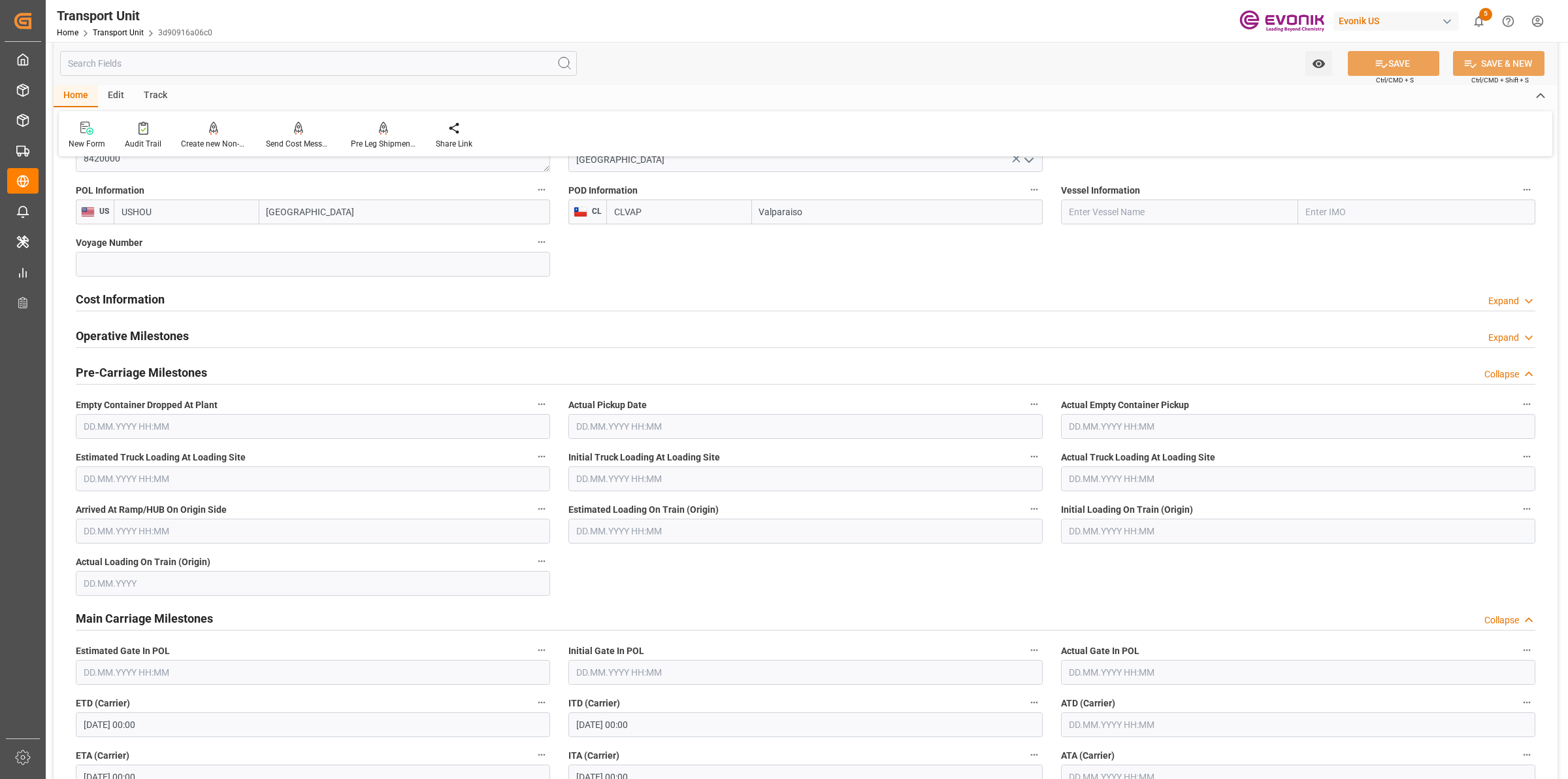
click at [116, 295] on h2 "Cost Information" at bounding box center [120, 299] width 89 height 17
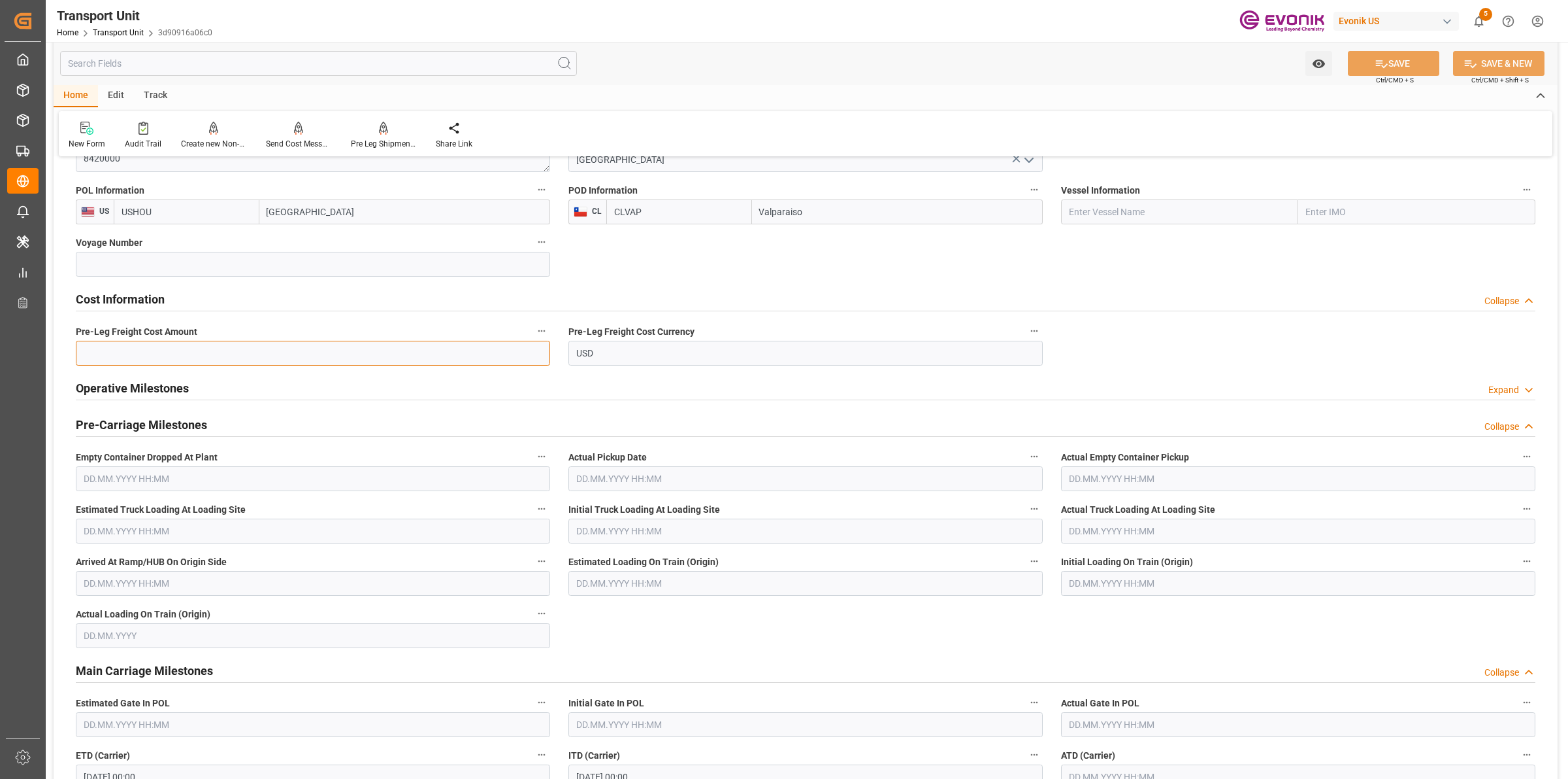
click at [194, 354] on input "text" at bounding box center [313, 353] width 474 height 25
type input "169"
click at [1406, 61] on button "SAVE" at bounding box center [1394, 63] width 91 height 25
